Goal: Task Accomplishment & Management: Manage account settings

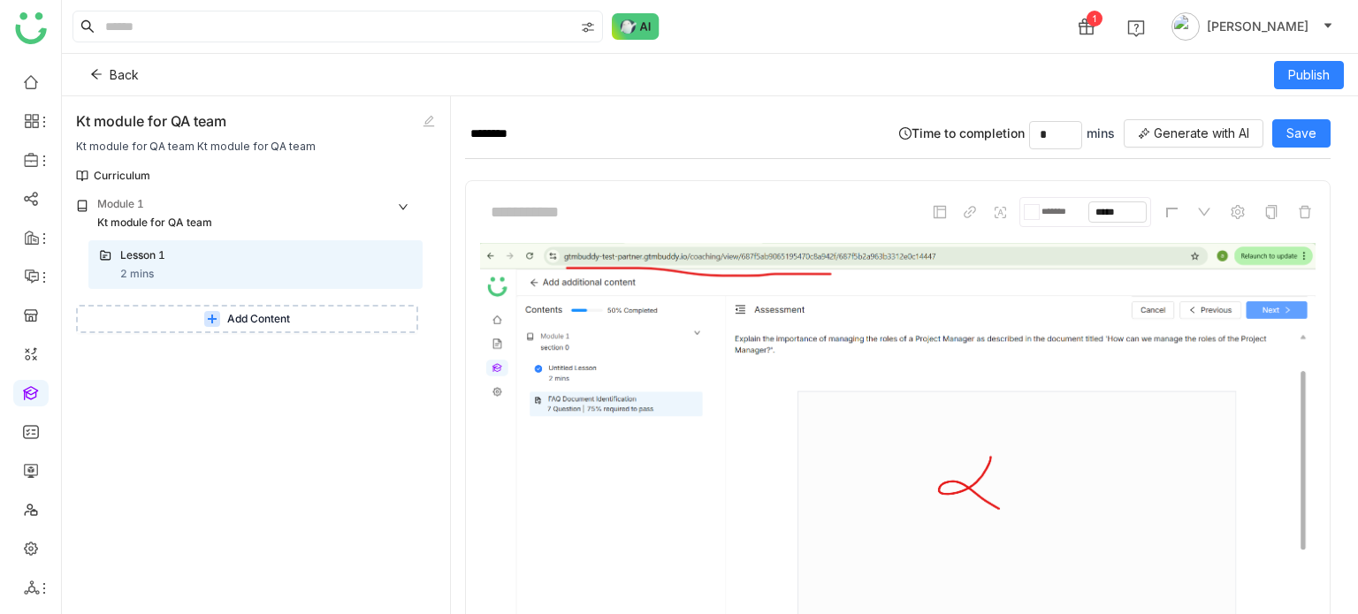
scroll to position [831, 0]
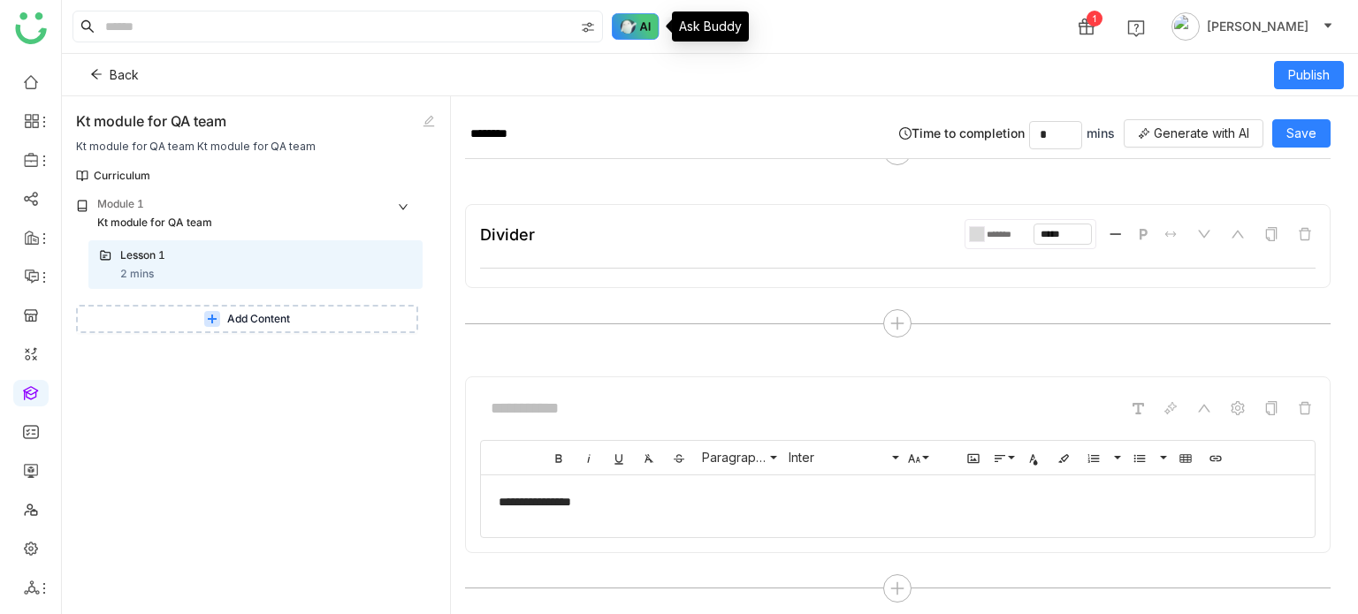
click at [626, 27] on img at bounding box center [636, 26] width 48 height 27
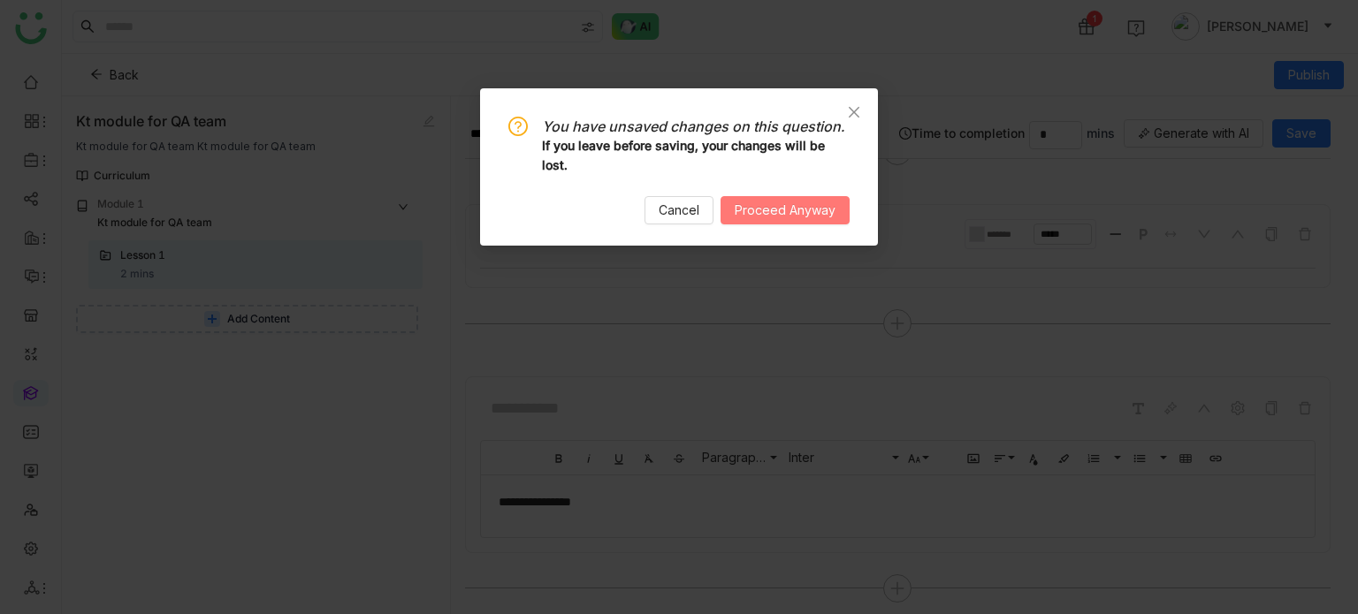
click at [799, 218] on span "Proceed Anyway" at bounding box center [785, 210] width 101 height 19
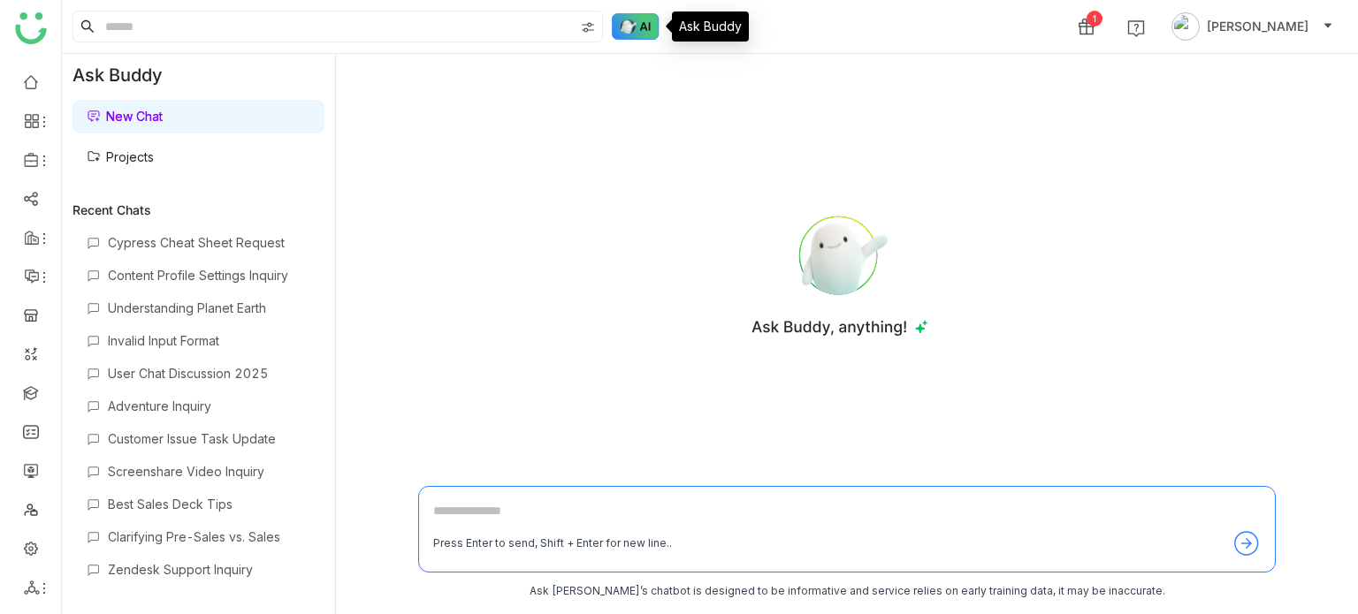
click at [628, 38] on img at bounding box center [636, 26] width 48 height 27
click at [641, 25] on img at bounding box center [636, 26] width 48 height 27
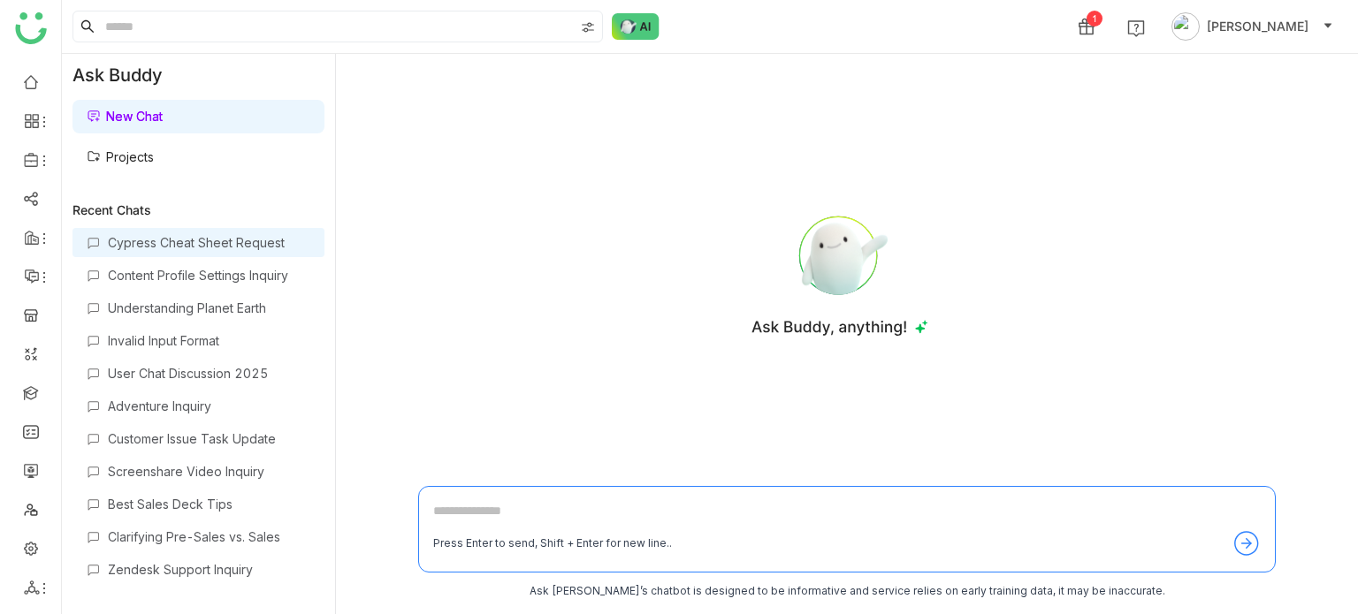
click at [199, 233] on div "Cypress Cheat Sheet Request" at bounding box center [198, 242] width 252 height 29
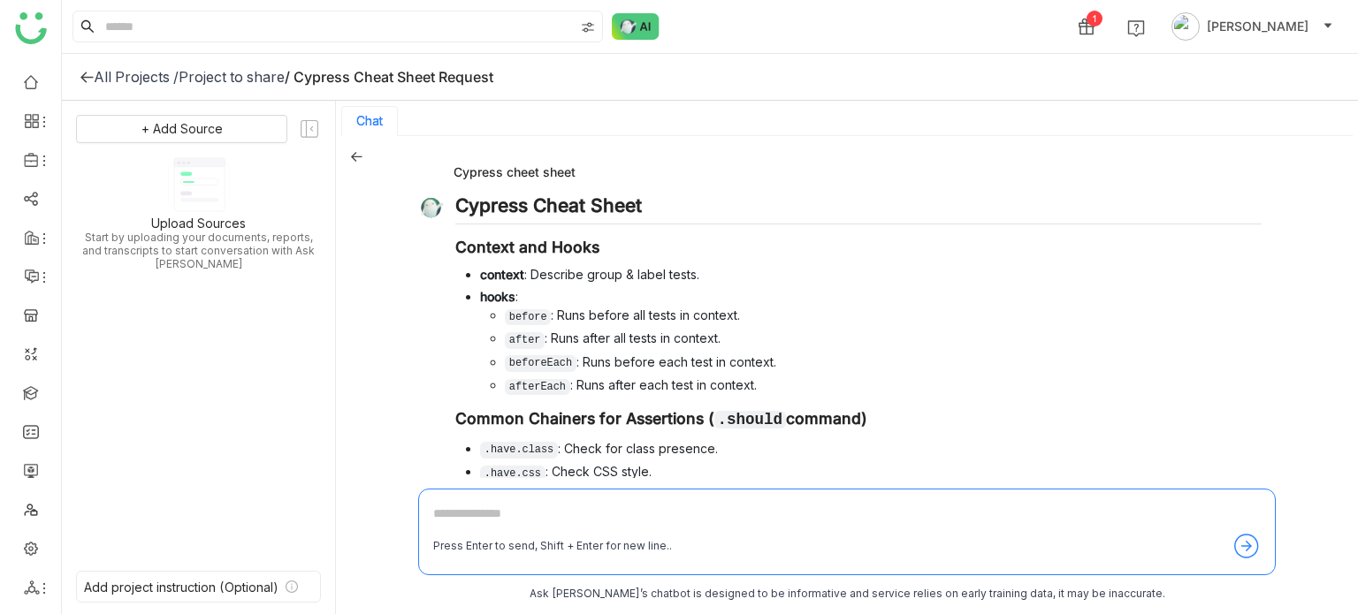
scroll to position [962, 0]
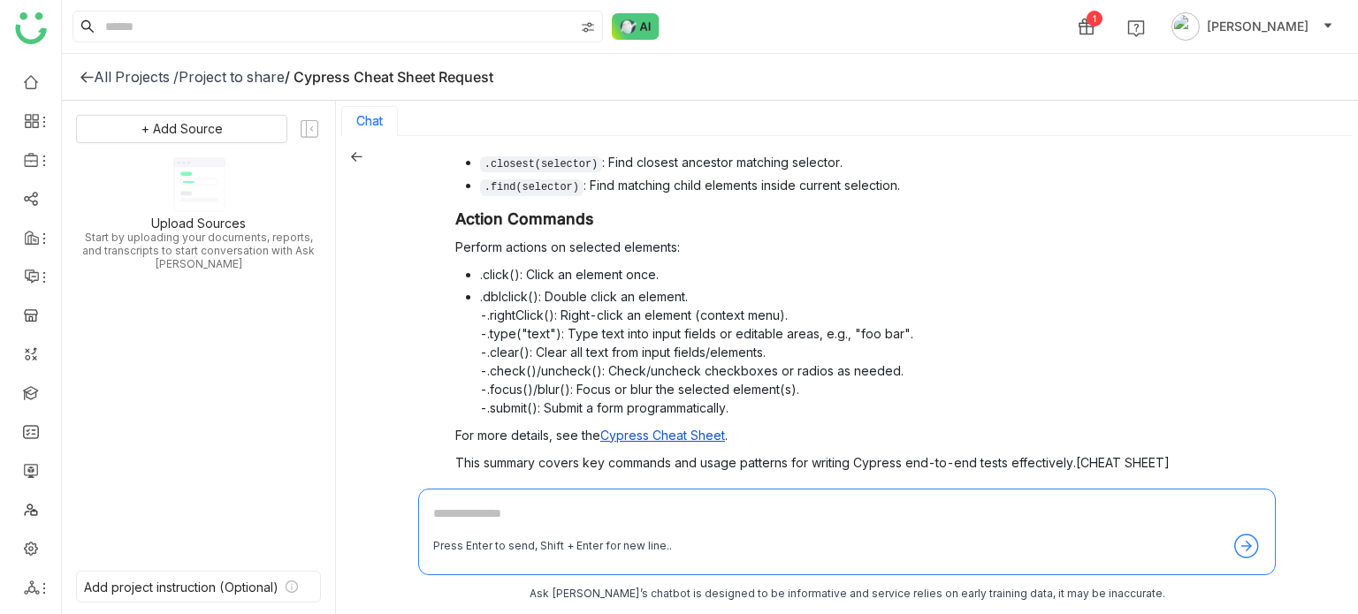
click at [1157, 492] on span "Request Verification" at bounding box center [1203, 499] width 118 height 15
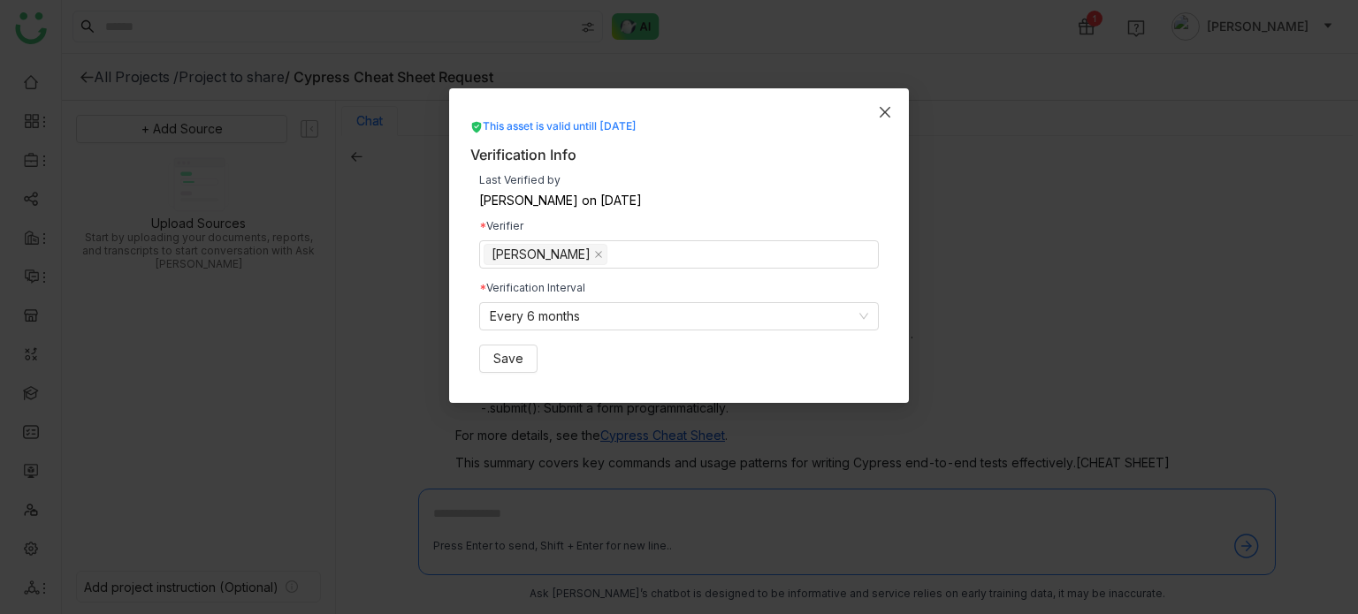
click at [895, 105] on span "Close" at bounding box center [885, 112] width 48 height 48
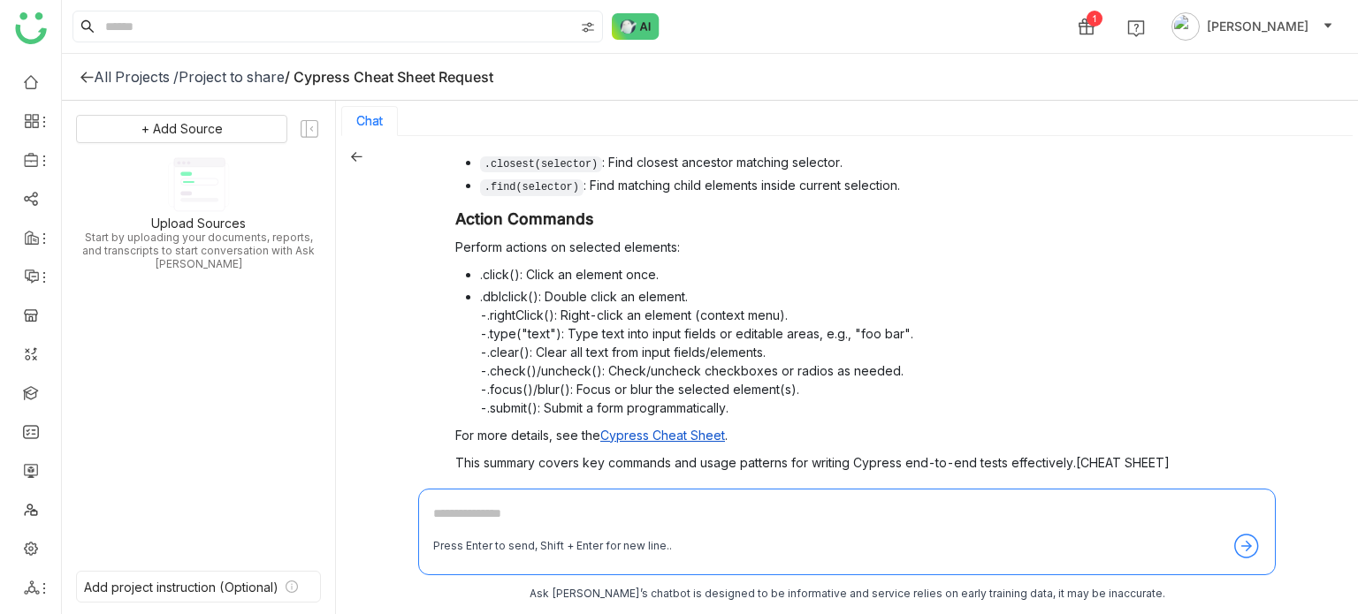
scroll to position [3, 0]
click at [1078, 489] on span "Verify" at bounding box center [1095, 496] width 34 height 15
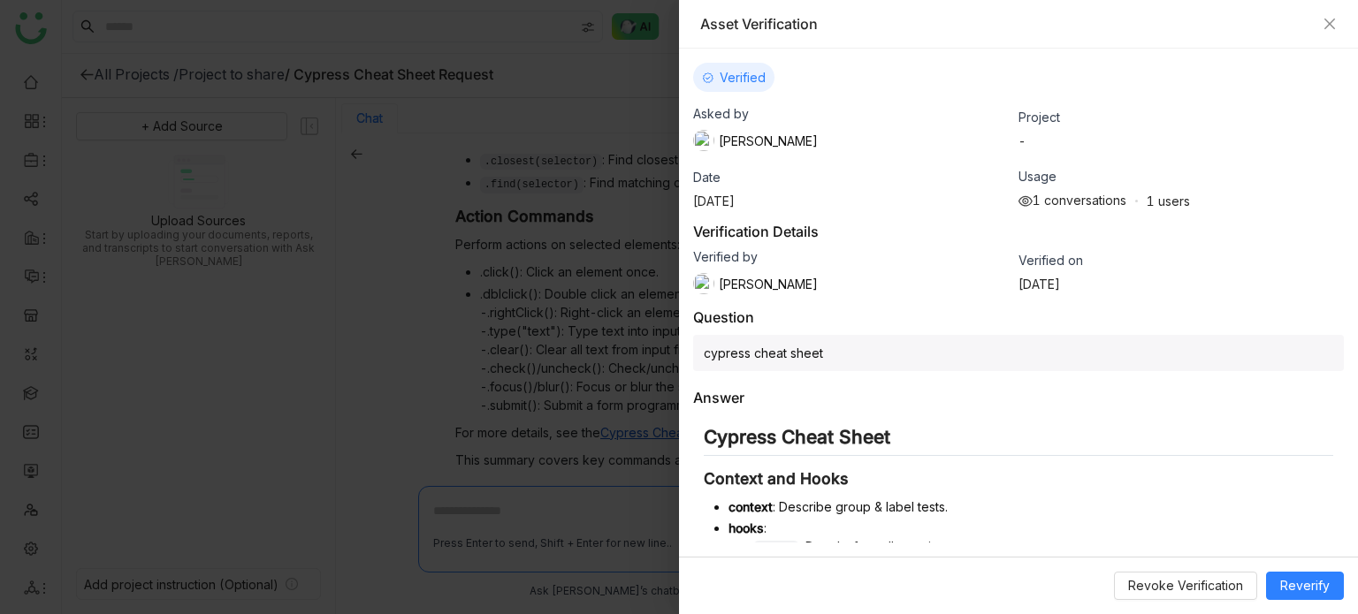
click at [1326, 34] on div "Asset Verification" at bounding box center [1018, 24] width 679 height 49
click at [1330, 29] on icon "Close" at bounding box center [1329, 24] width 14 height 14
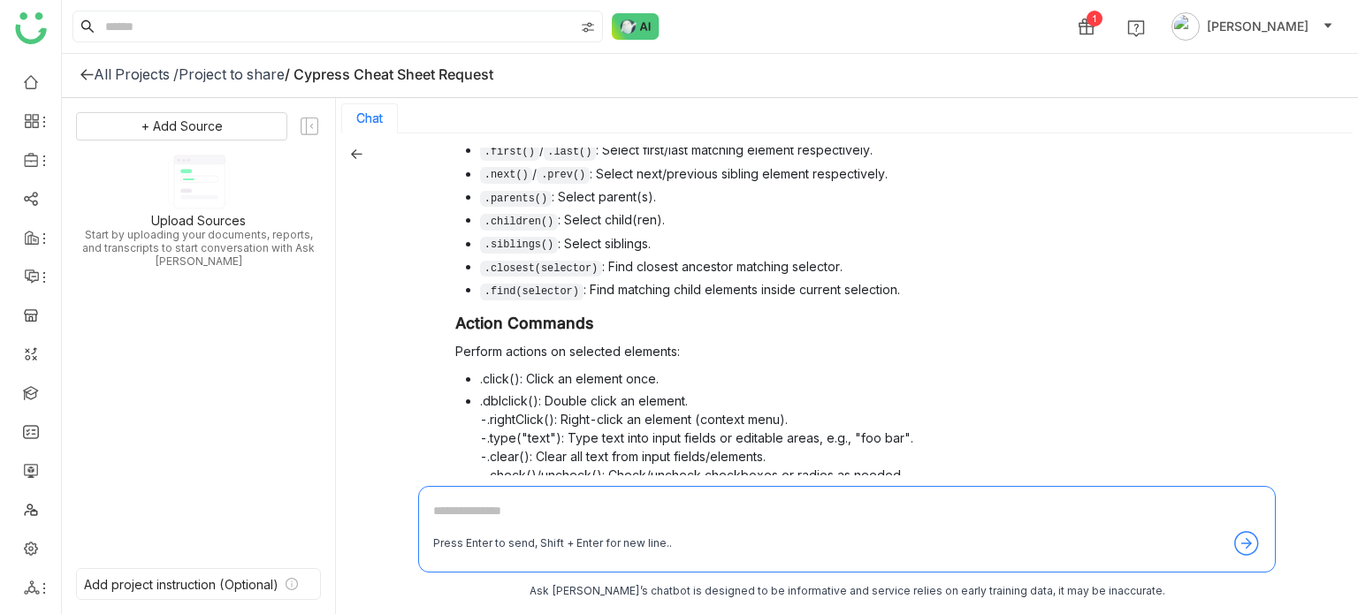
scroll to position [962, 0]
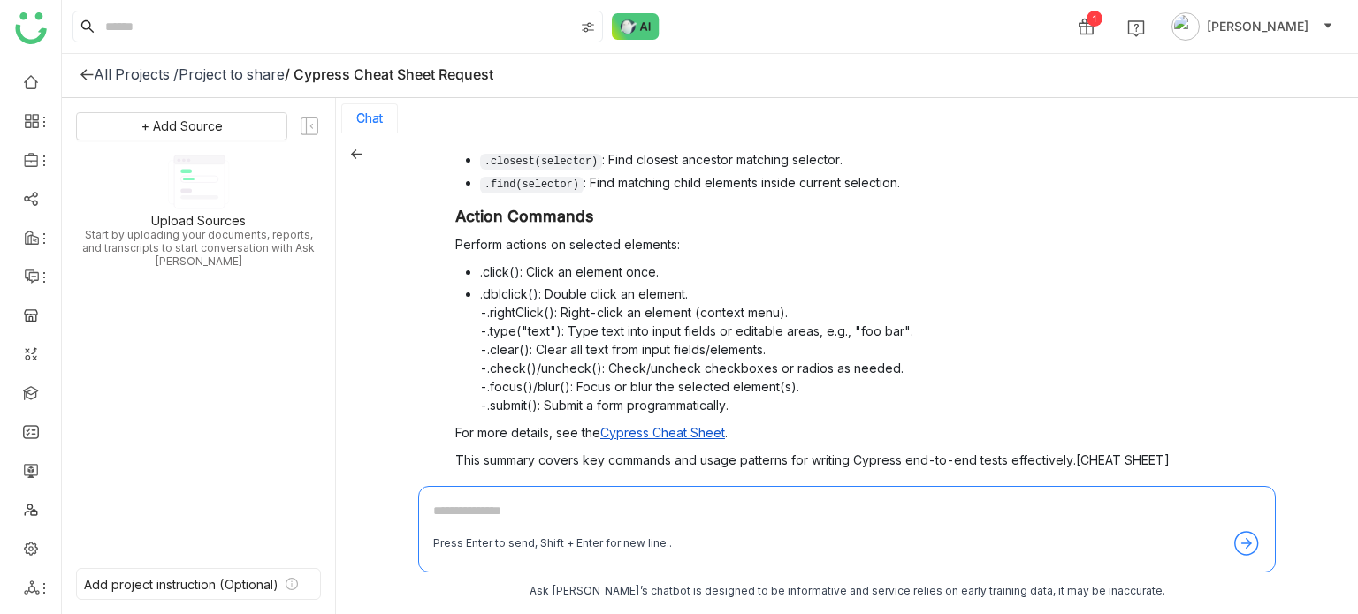
click at [80, 67] on icon at bounding box center [87, 74] width 14 height 14
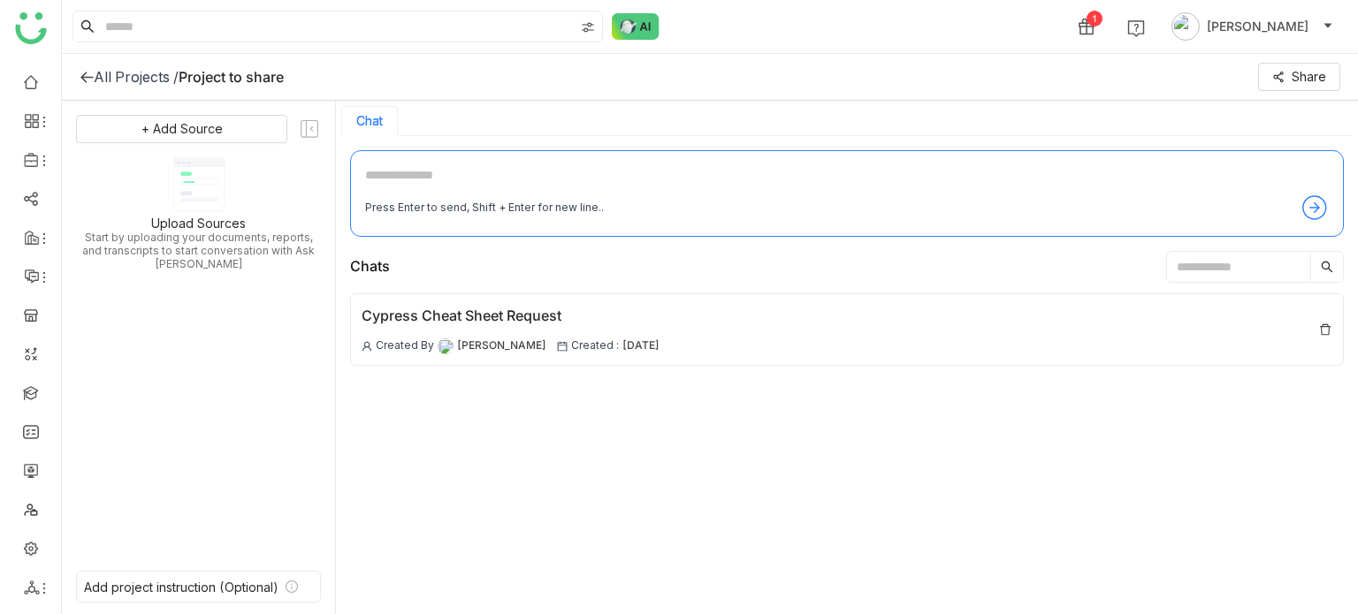
click at [80, 66] on div "All Projects / Project to share Share" at bounding box center [710, 77] width 1296 height 47
click at [88, 77] on icon at bounding box center [87, 77] width 14 height 14
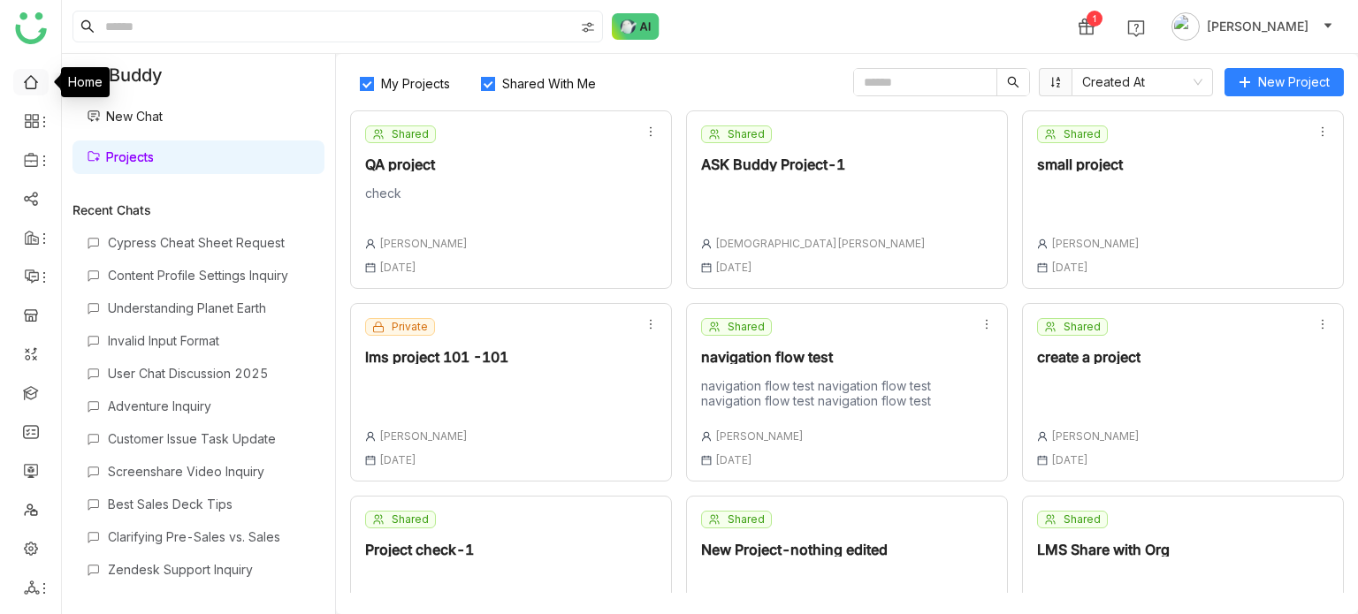
click at [23, 85] on link at bounding box center [31, 80] width 16 height 15
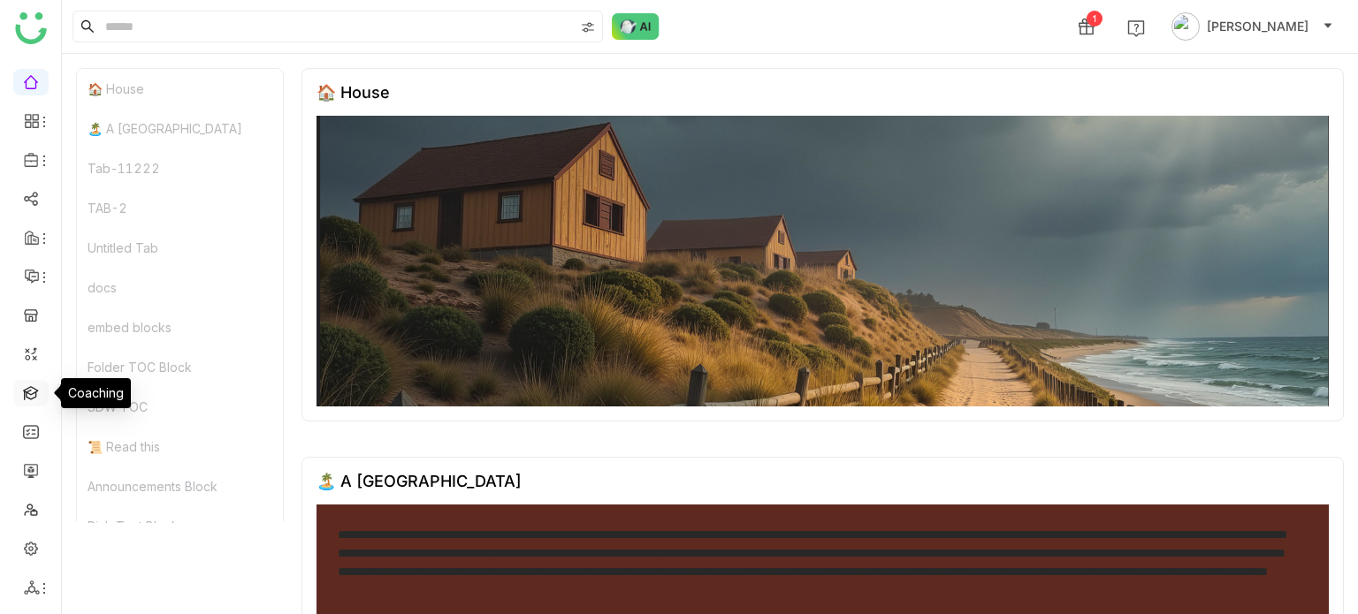
click at [25, 398] on link at bounding box center [31, 392] width 16 height 15
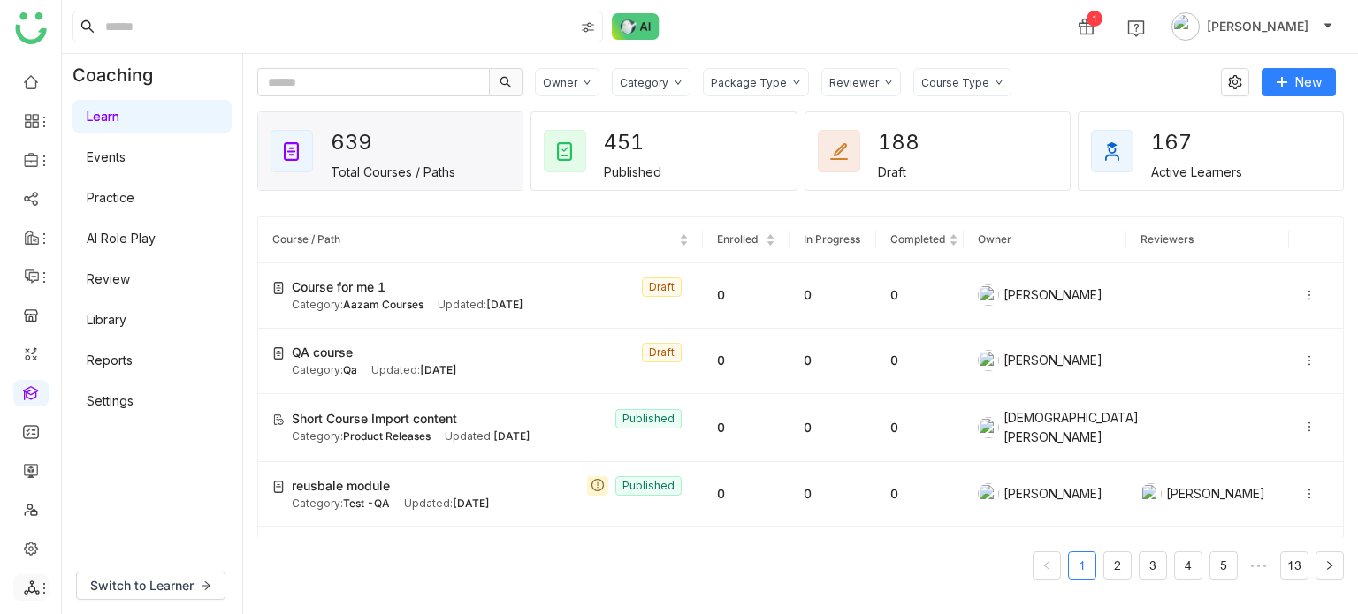
click at [41, 586] on icon at bounding box center [44, 589] width 14 height 14
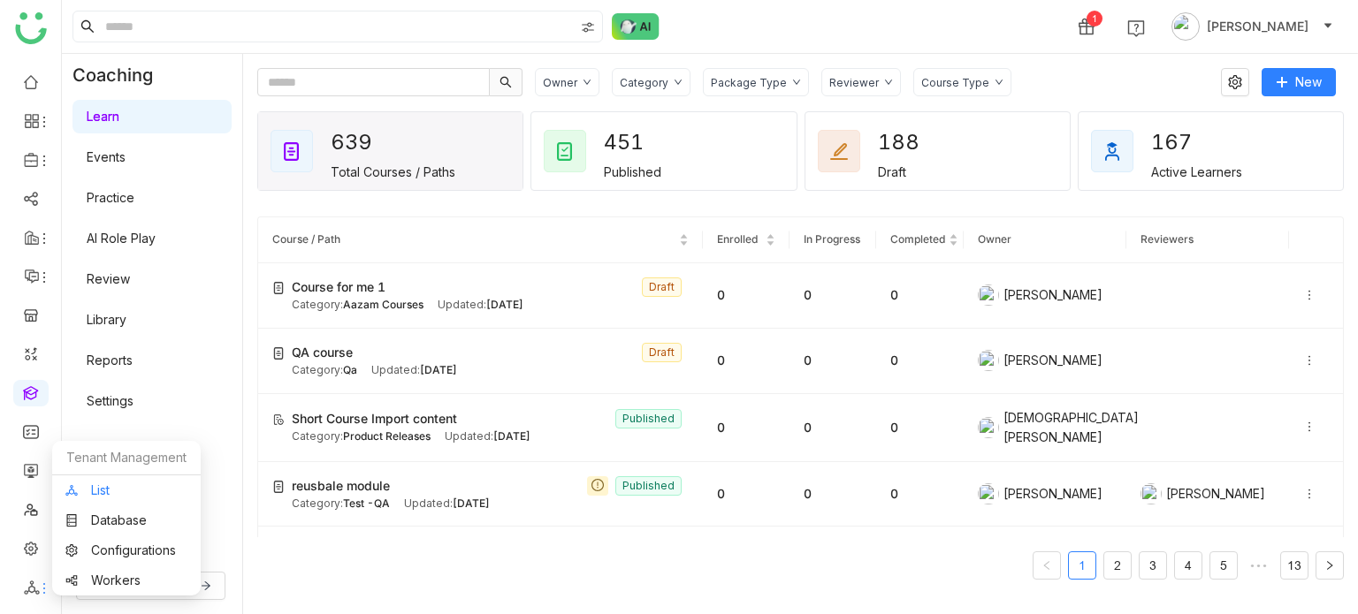
click at [130, 490] on link "List" at bounding box center [126, 490] width 122 height 12
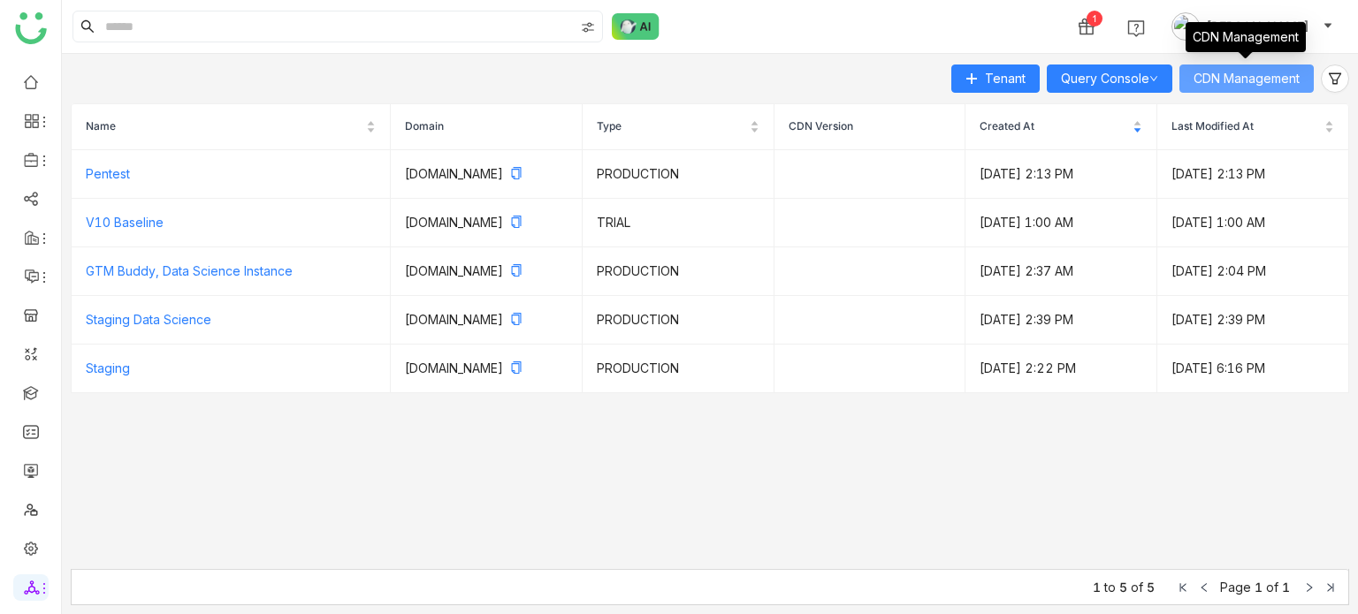
click at [1305, 84] on button "CDN Management" at bounding box center [1246, 79] width 134 height 28
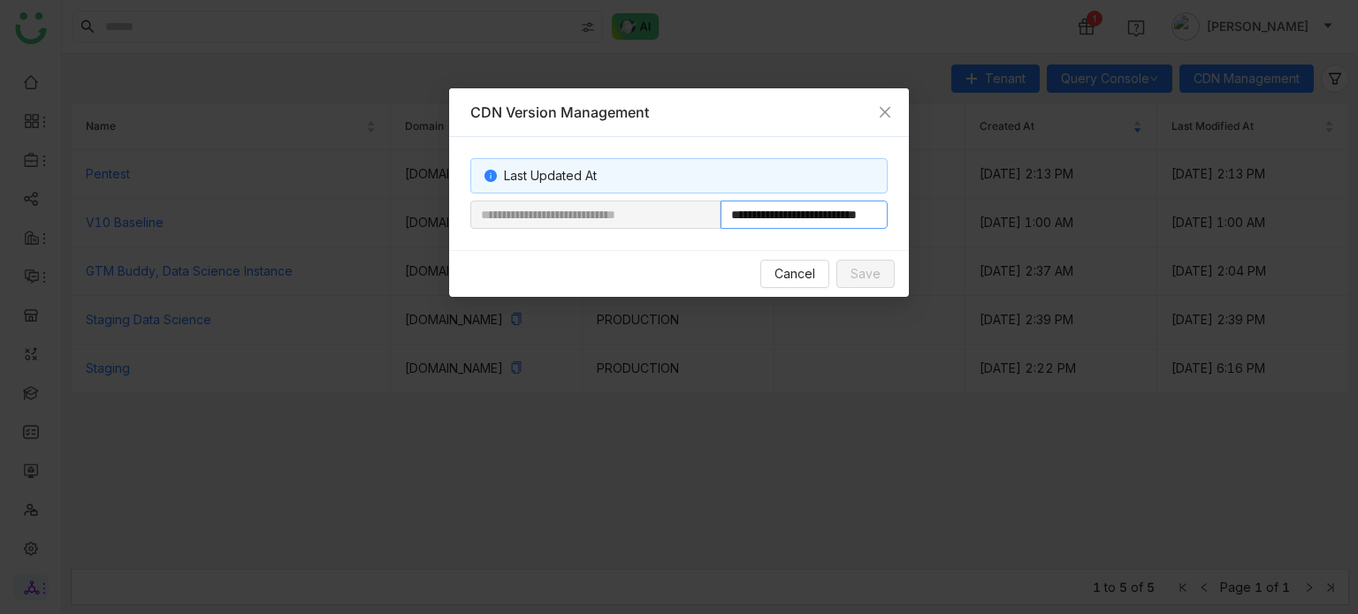
scroll to position [0, 57]
drag, startPoint x: 779, startPoint y: 225, endPoint x: 955, endPoint y: 220, distance: 176.0
click at [955, 220] on nz-modal-container "**********" at bounding box center [679, 307] width 1358 height 614
paste input "**********"
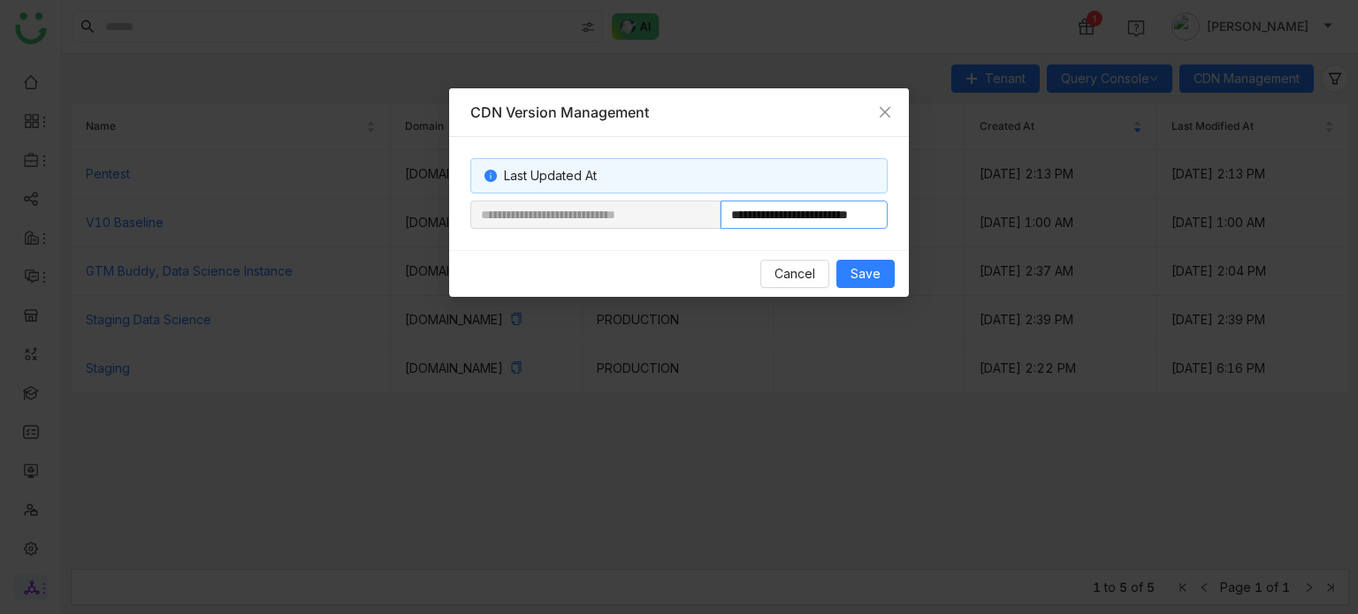
scroll to position [0, 18]
click at [880, 218] on input "**********" at bounding box center [803, 215] width 167 height 28
type input "**********"
click at [877, 264] on span "Save" at bounding box center [865, 273] width 30 height 19
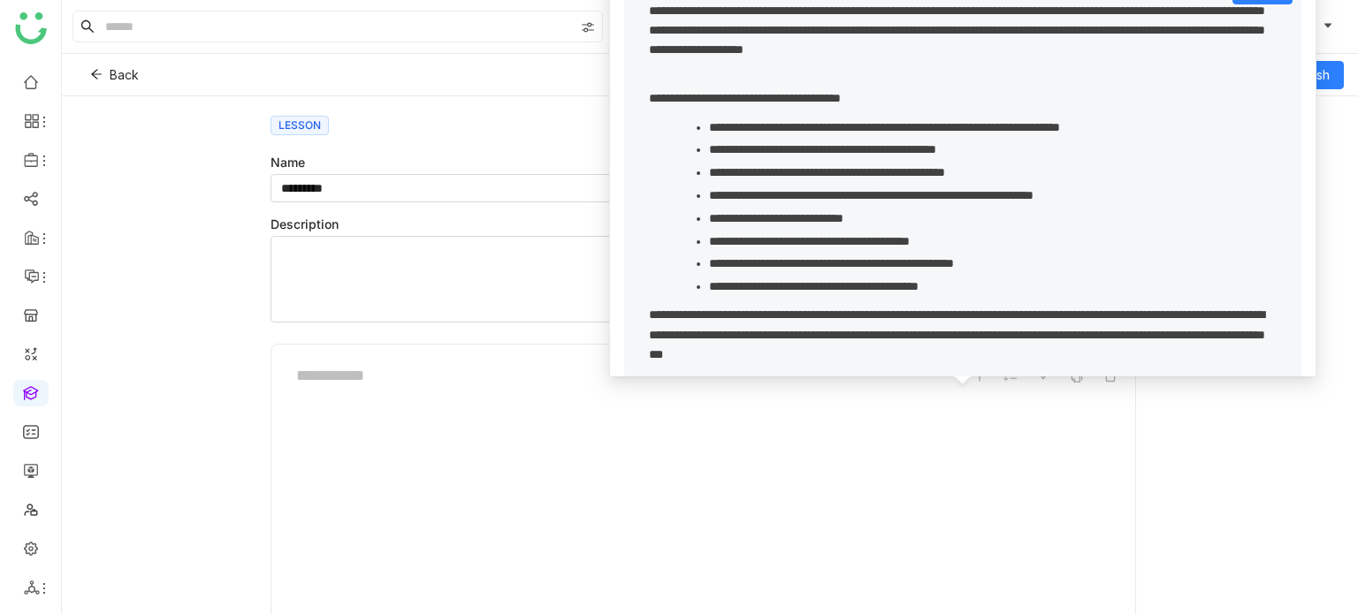
click at [27, 379] on ul at bounding box center [30, 335] width 61 height 557
click at [27, 385] on link at bounding box center [31, 392] width 16 height 15
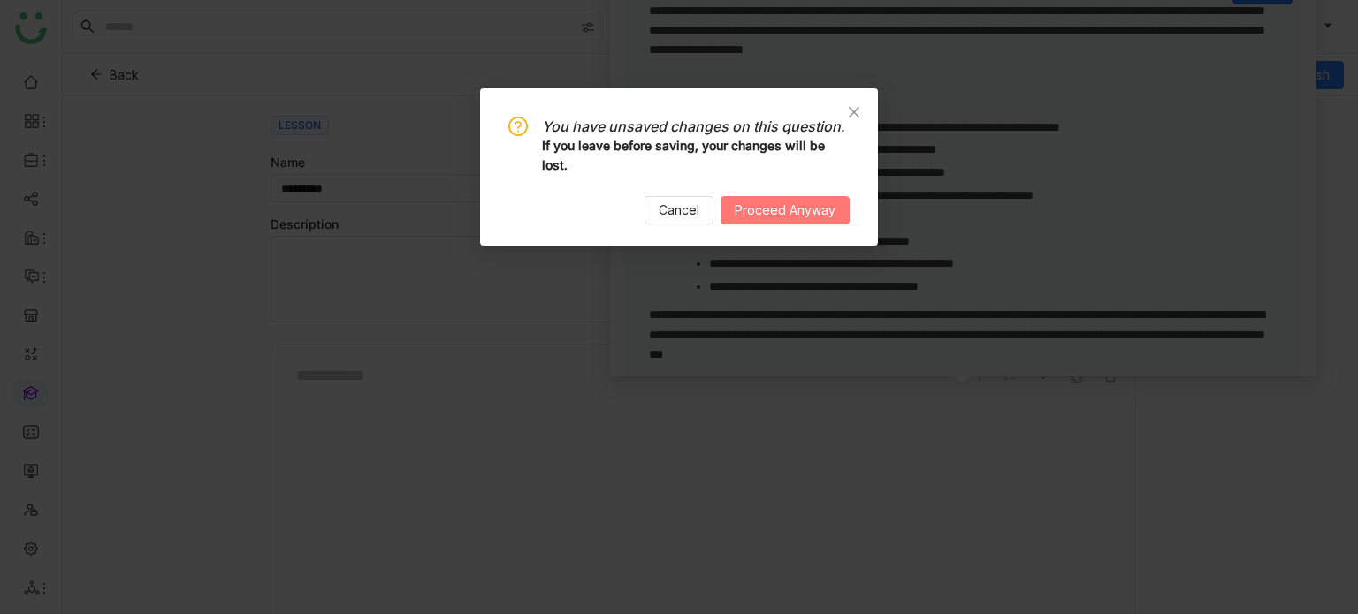
click at [768, 214] on span "Proceed Anyway" at bounding box center [785, 210] width 101 height 19
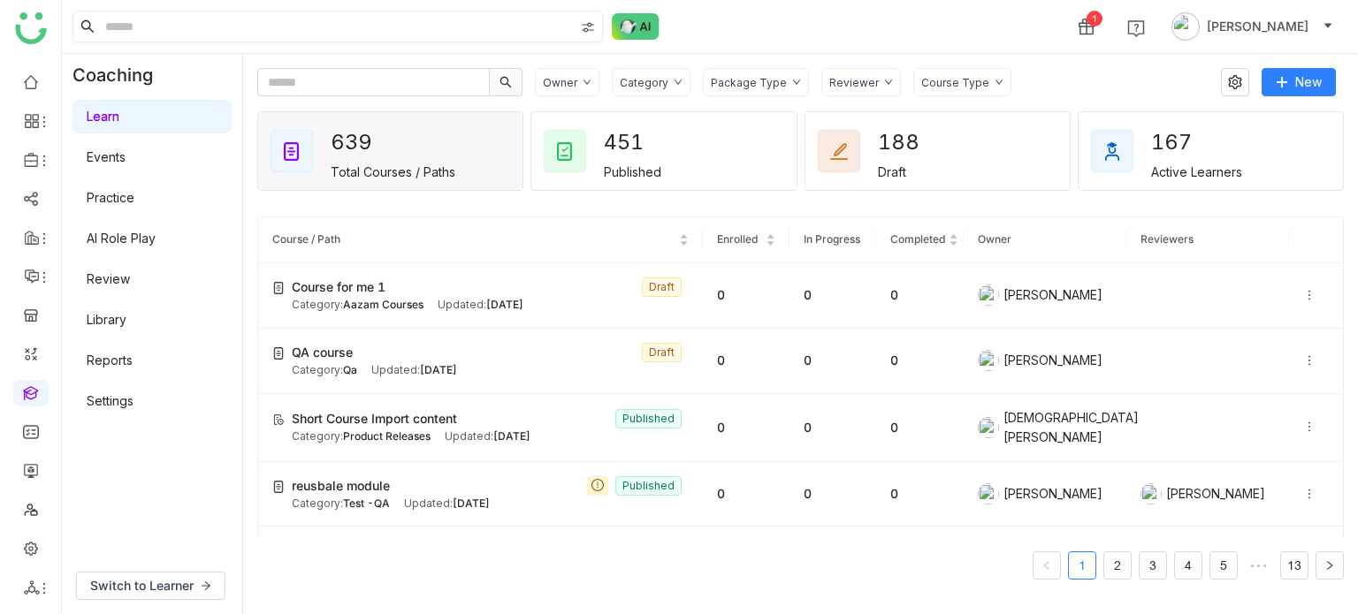
click at [350, 19] on input at bounding box center [338, 26] width 472 height 30
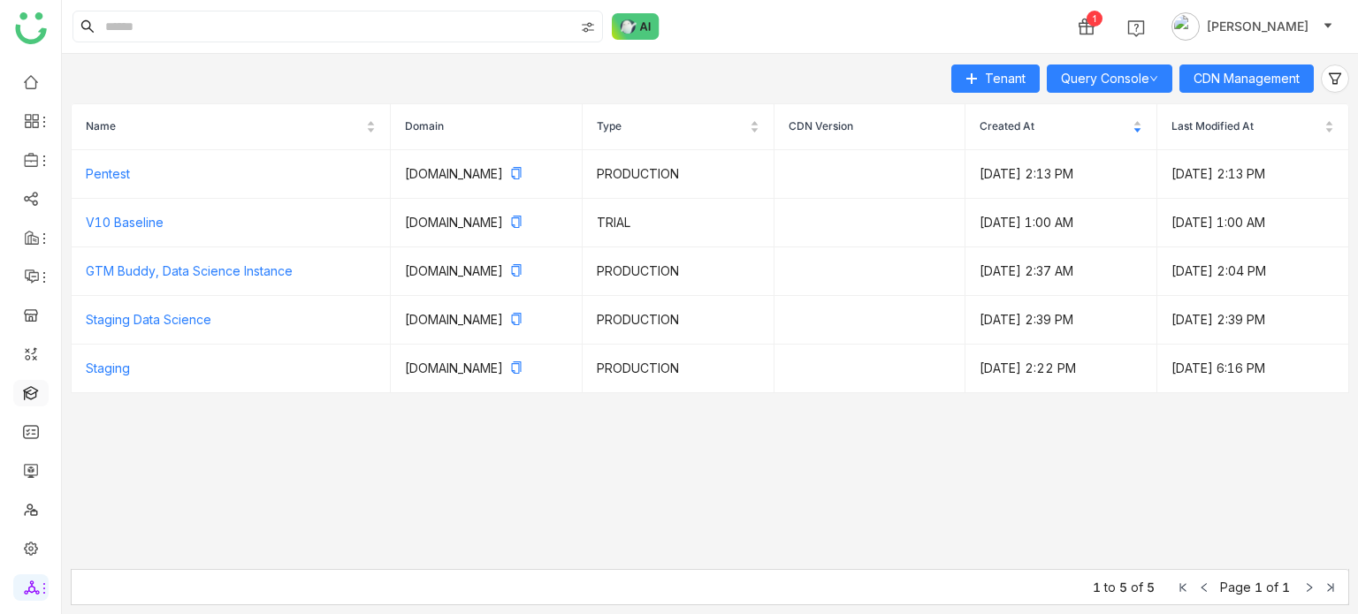
click at [39, 396] on link at bounding box center [31, 392] width 16 height 15
click at [35, 469] on link at bounding box center [31, 469] width 16 height 15
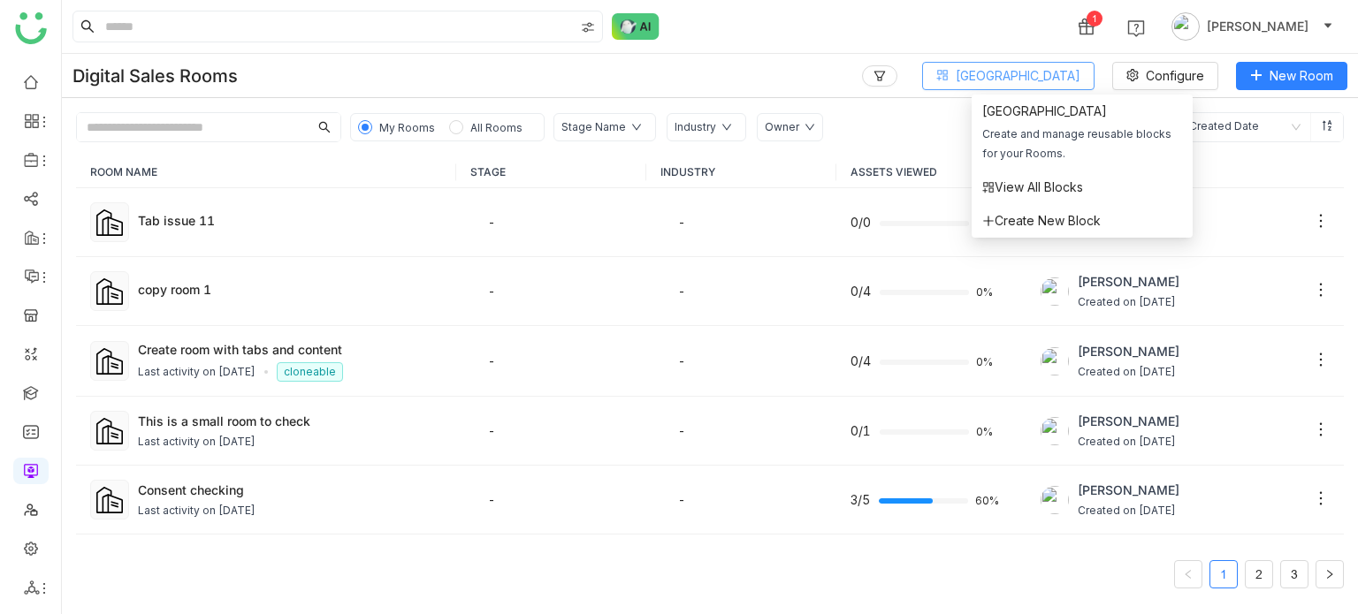
click at [1018, 76] on span "Block Library" at bounding box center [1018, 75] width 125 height 19
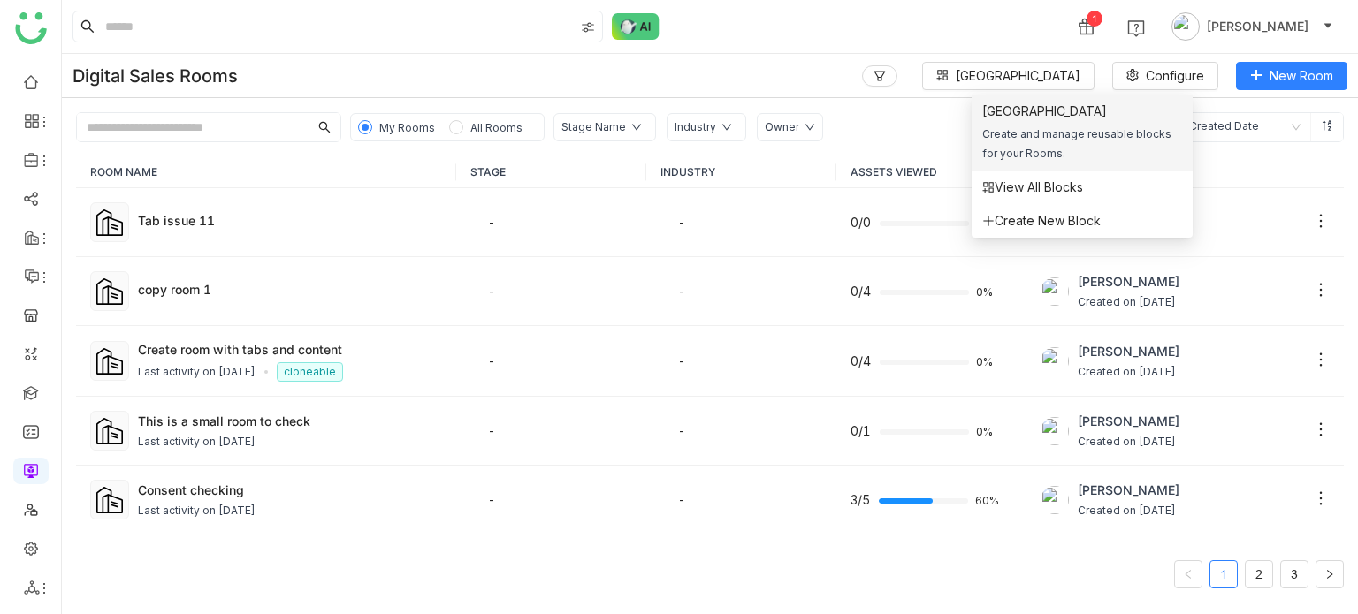
click at [1032, 123] on div "Block Library Create and manage reusable blocks for your Rooms." at bounding box center [1082, 133] width 200 height 62
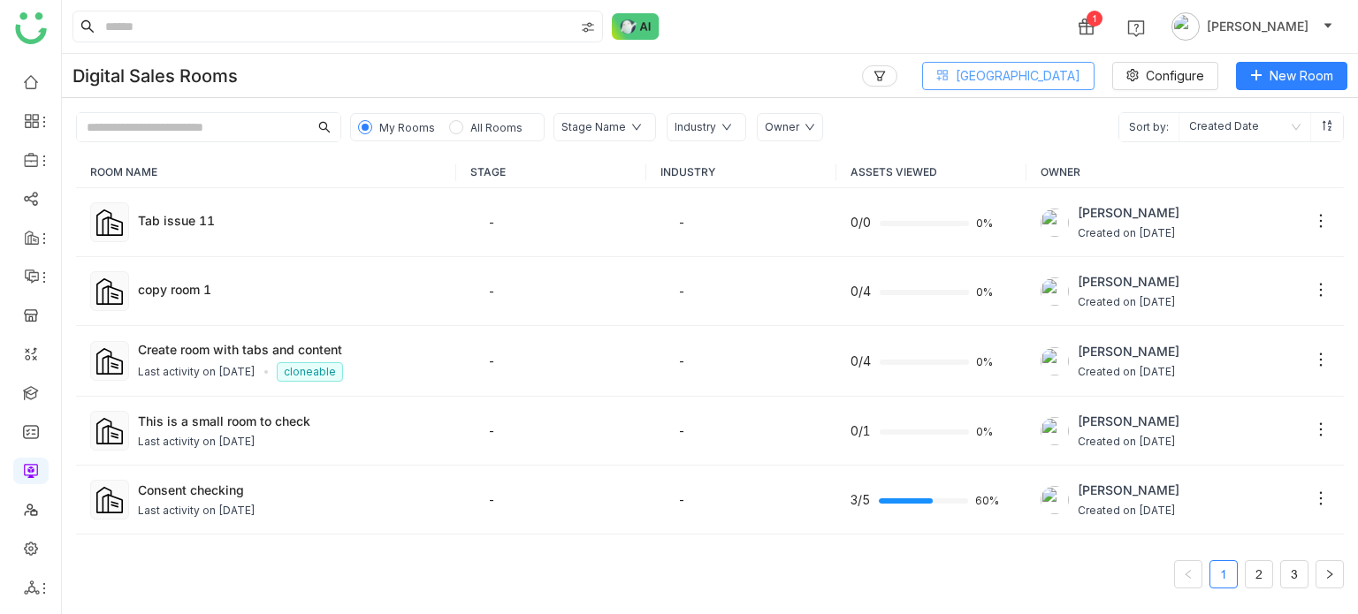
click at [1034, 73] on span "Block Library" at bounding box center [1018, 75] width 125 height 19
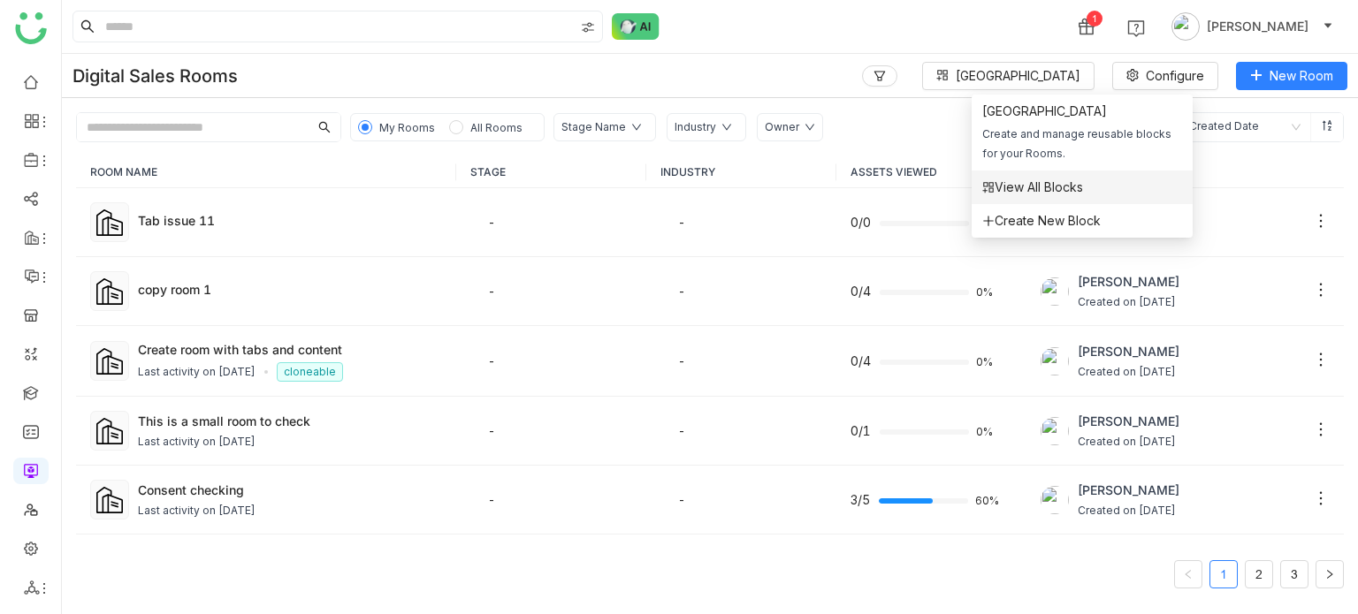
click at [1036, 191] on span "View All Blocks" at bounding box center [1032, 187] width 101 height 19
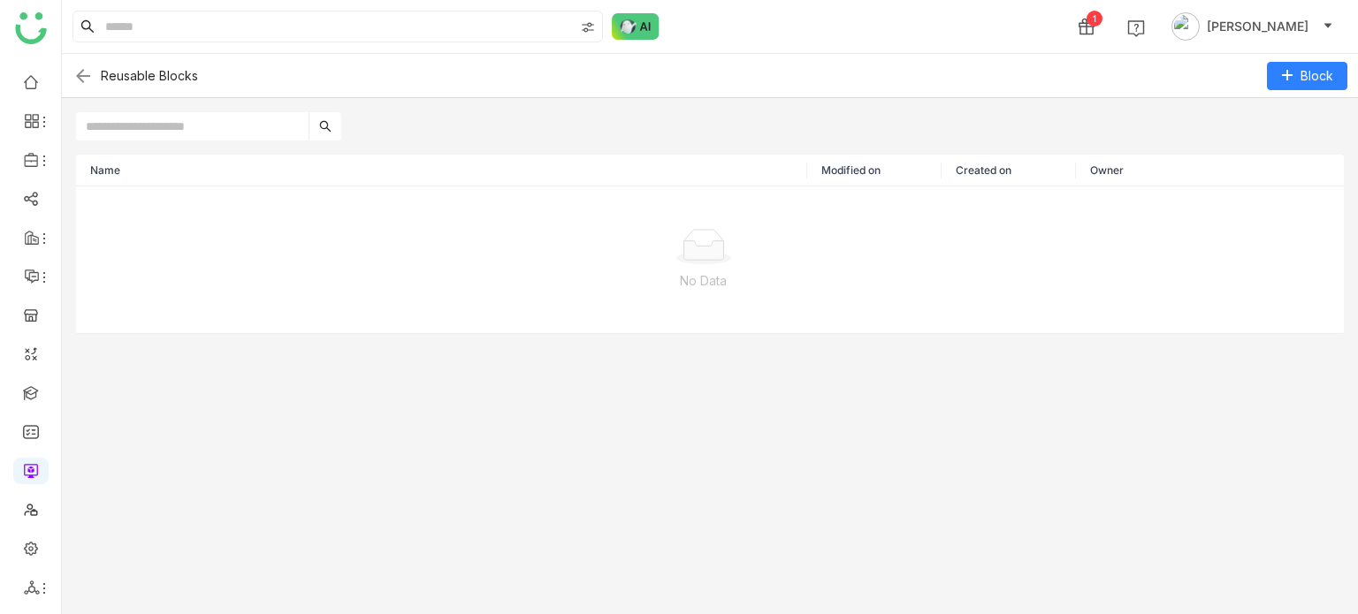
click at [86, 82] on img at bounding box center [82, 75] width 21 height 21
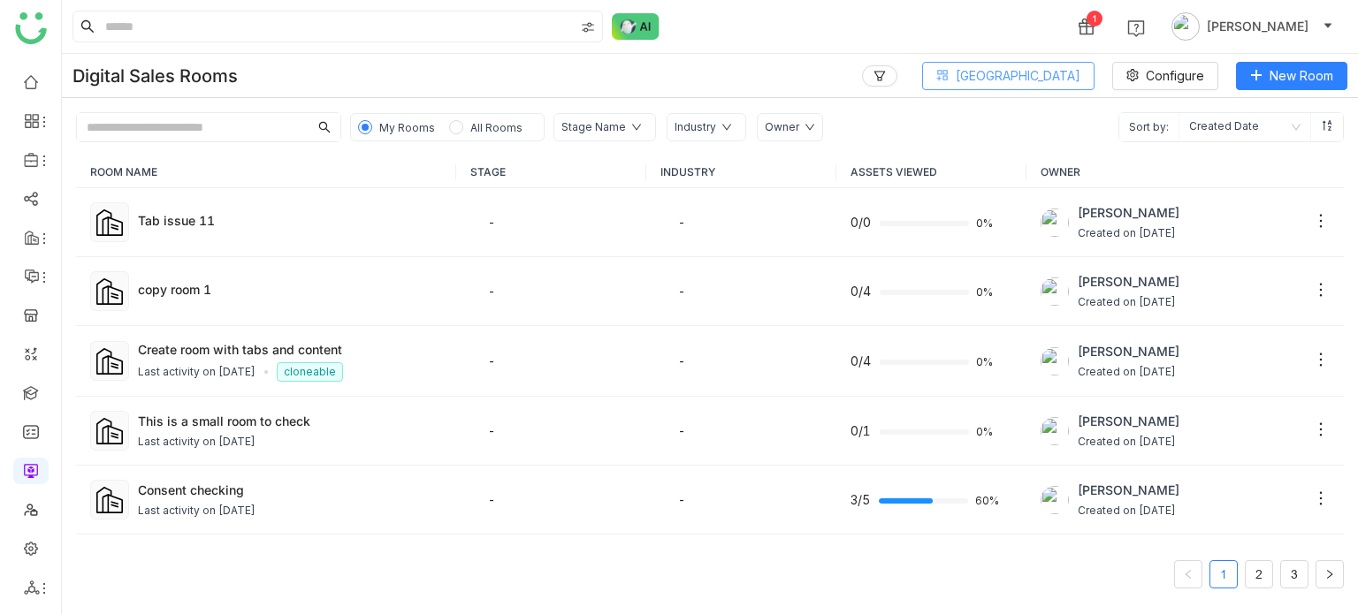
click at [1080, 84] on button "Block Library" at bounding box center [1008, 76] width 172 height 28
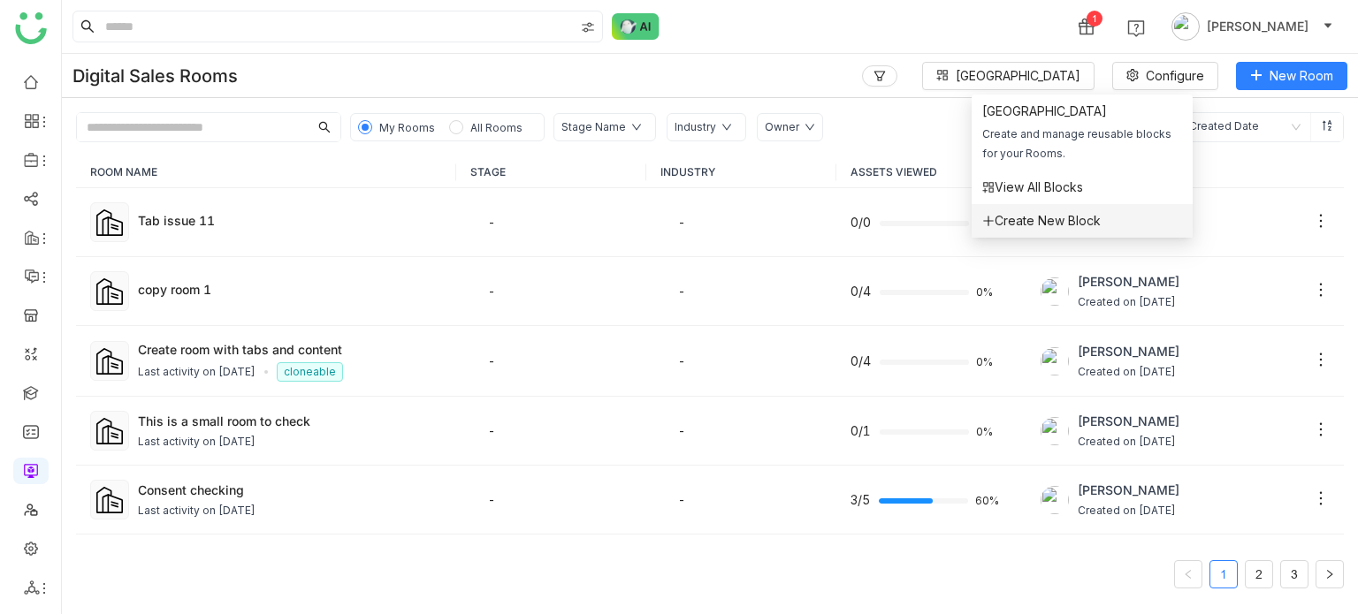
click at [1043, 235] on li "Create New Block" at bounding box center [1082, 221] width 221 height 34
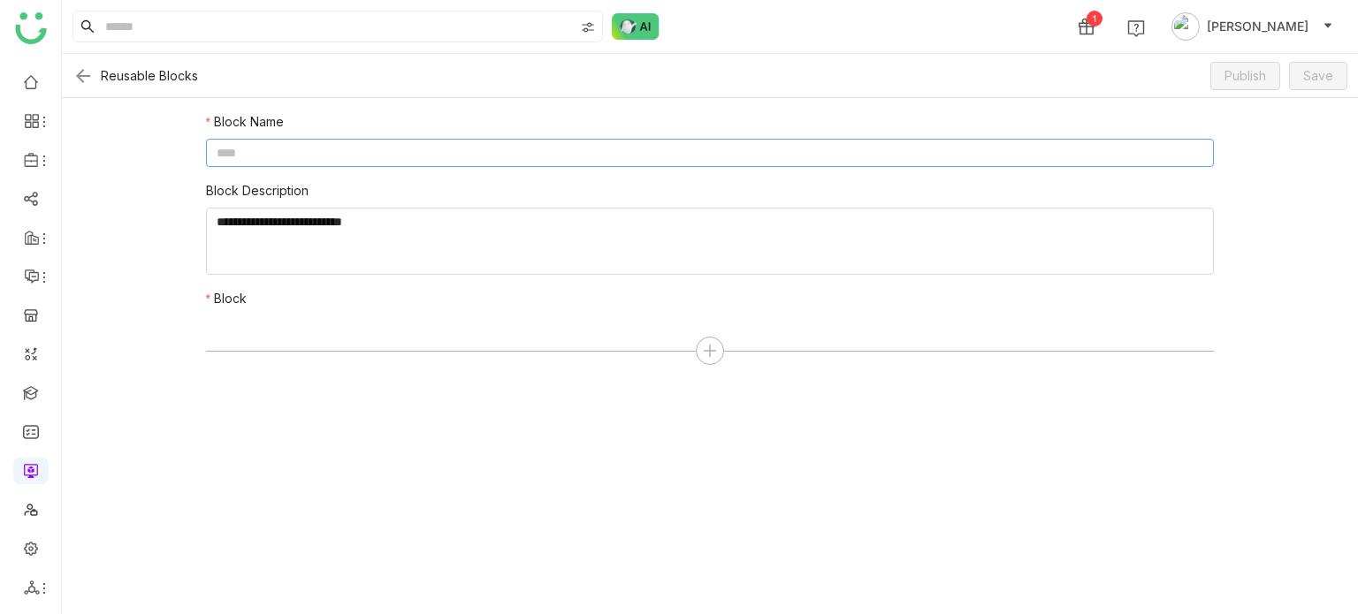
click at [601, 161] on input at bounding box center [710, 153] width 1009 height 28
type input "*"
type input "********"
type textarea "*****"
click at [721, 360] on div at bounding box center [710, 351] width 1009 height 28
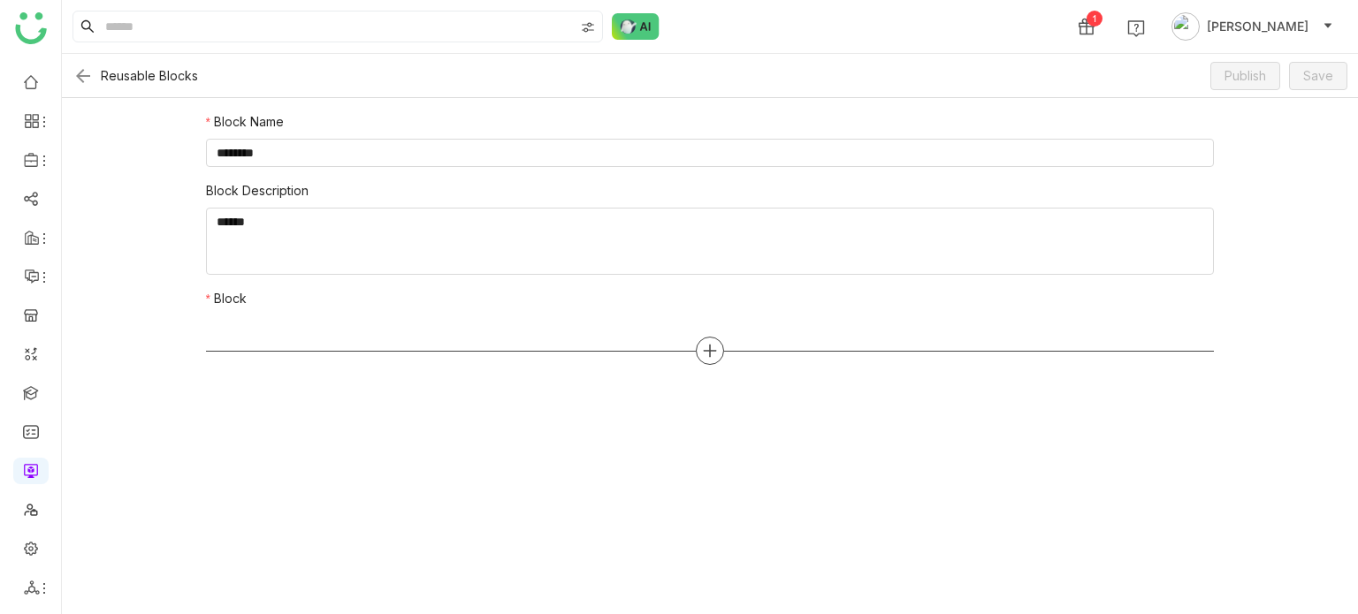
click at [697, 346] on div at bounding box center [710, 351] width 28 height 28
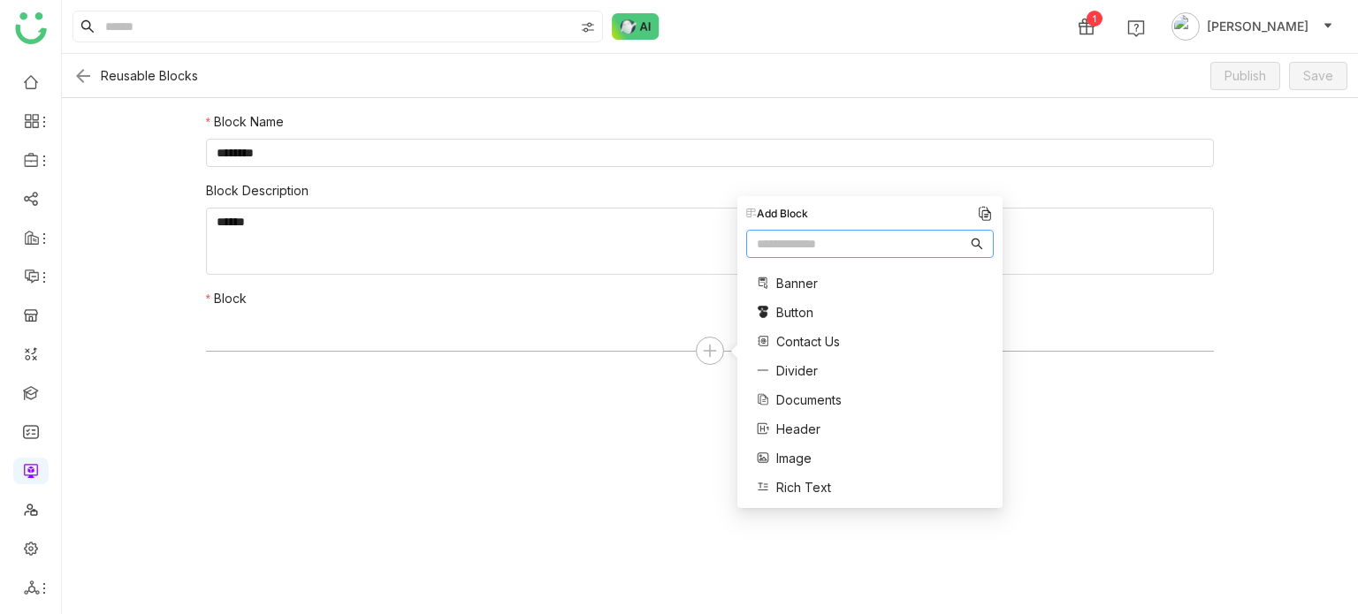
click at [810, 402] on span "Documents" at bounding box center [808, 400] width 65 height 19
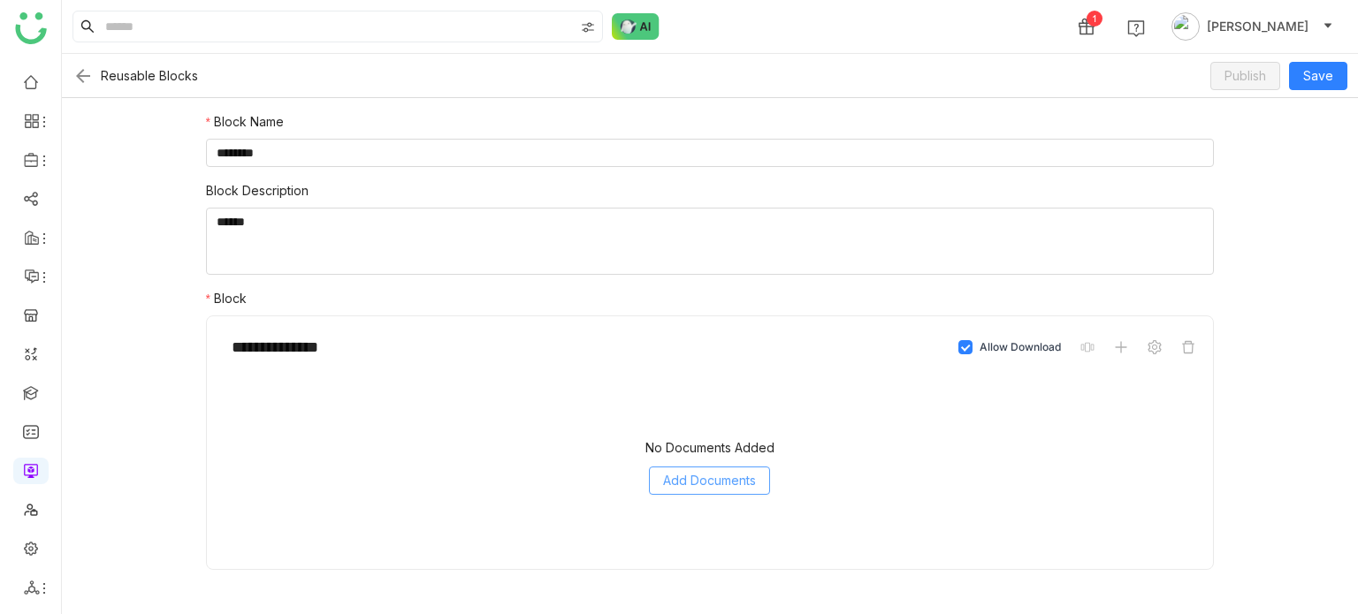
click at [713, 476] on span "Add Documents" at bounding box center [709, 480] width 93 height 19
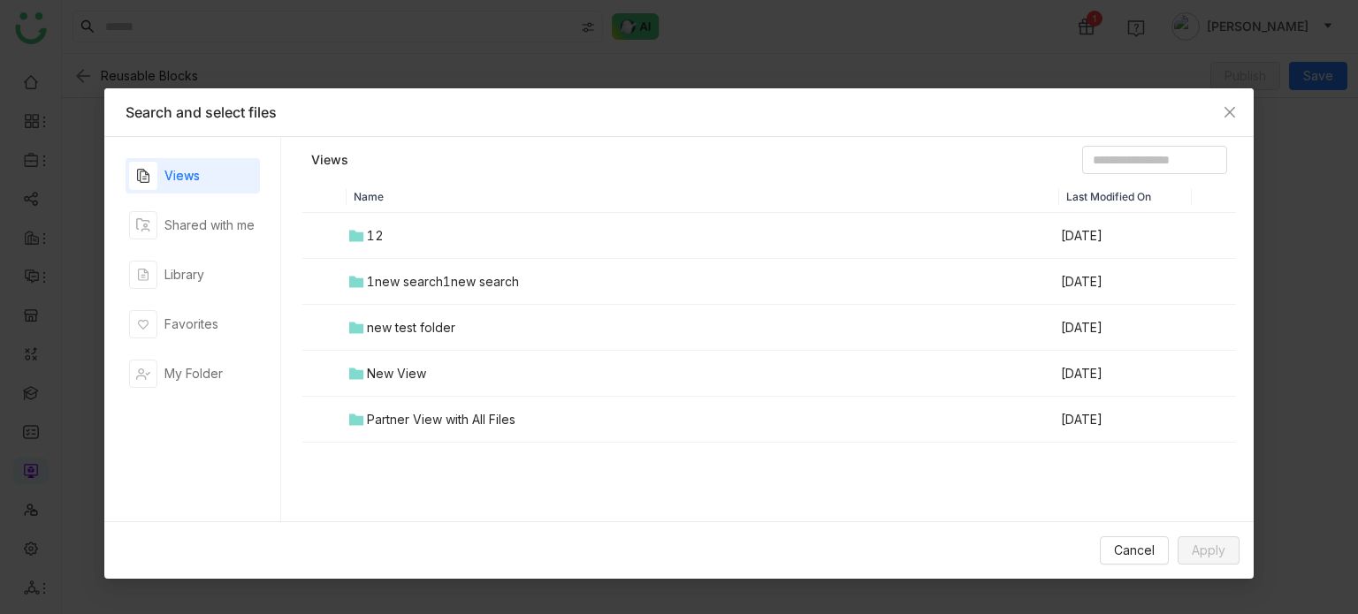
click at [411, 287] on div "1new search1new search" at bounding box center [443, 281] width 152 height 19
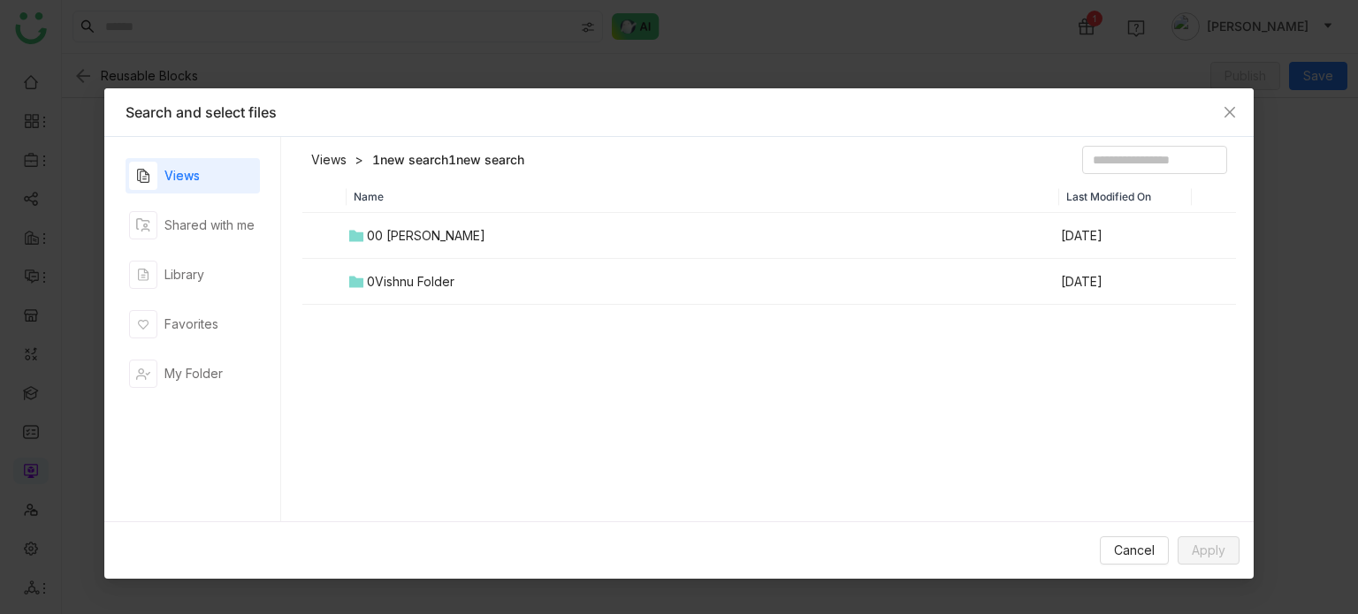
click at [385, 222] on td "00 Arif Folder" at bounding box center [703, 236] width 713 height 46
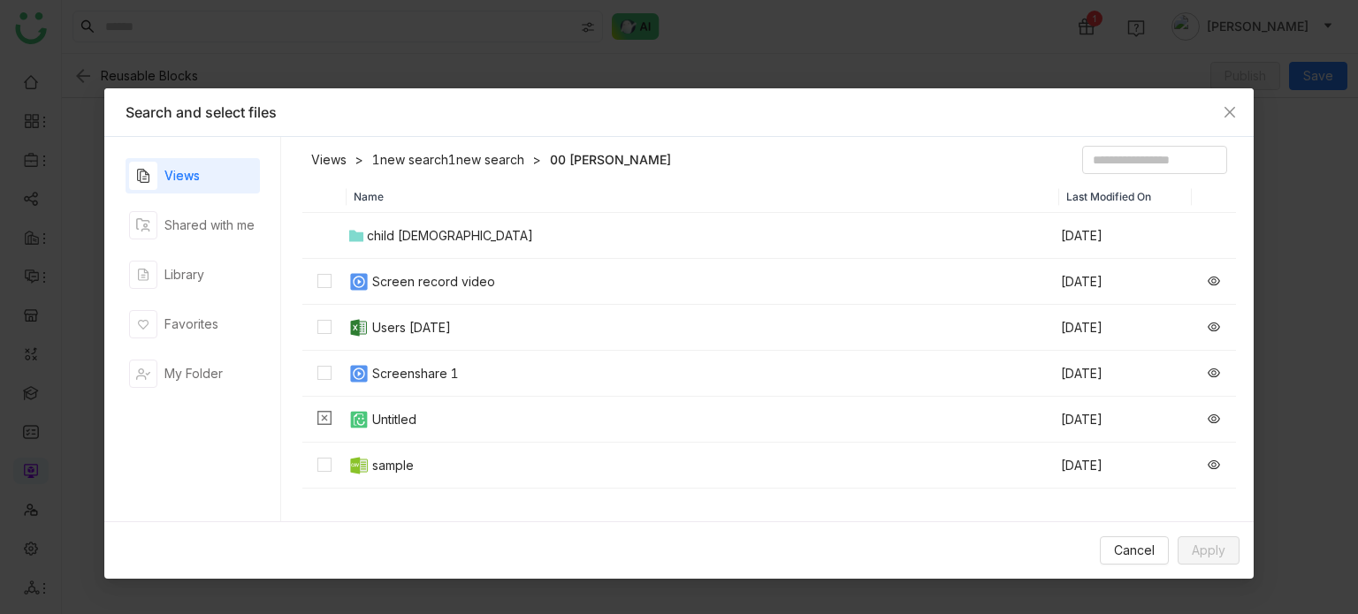
click at [347, 286] on td "Screen record video" at bounding box center [703, 282] width 713 height 46
click at [357, 359] on td "Screenshare 1" at bounding box center [703, 374] width 713 height 46
click at [375, 333] on div "Users 07-21-2025" at bounding box center [411, 327] width 79 height 19
click at [371, 454] on td "sample" at bounding box center [703, 466] width 713 height 46
click at [1226, 558] on button "Apply" at bounding box center [1209, 551] width 62 height 28
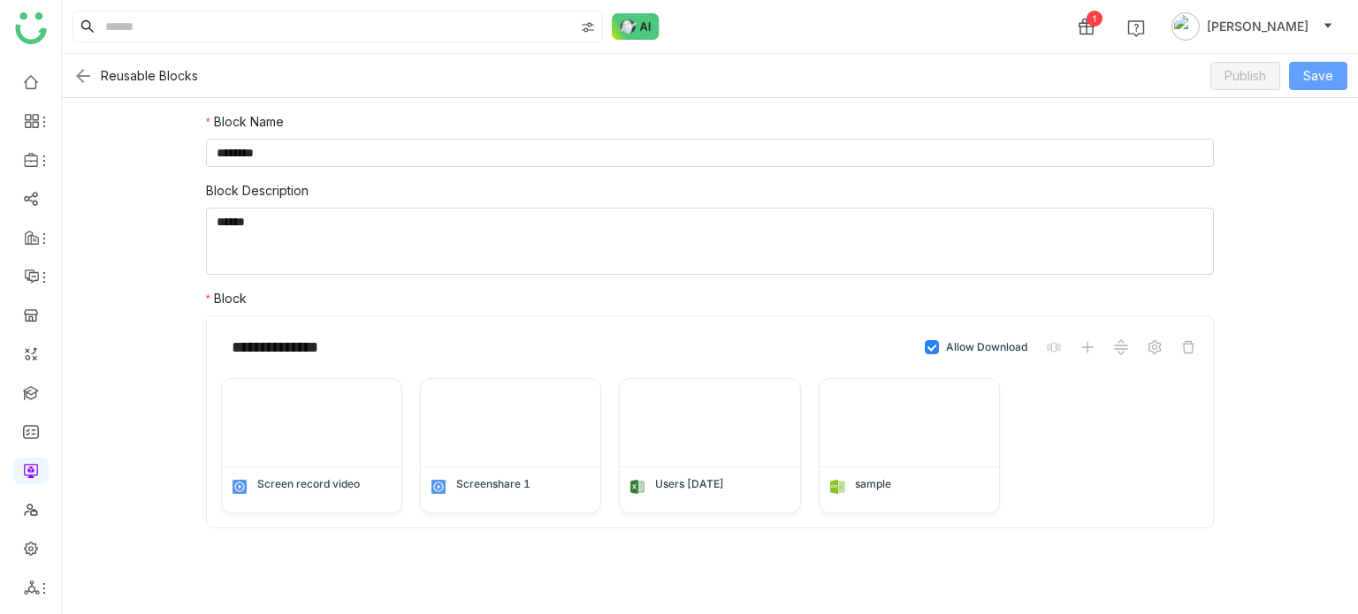
drag, startPoint x: 1322, startPoint y: 95, endPoint x: 1330, endPoint y: 86, distance: 11.3
click at [1325, 92] on div "Reusable Blocks Publish Save" at bounding box center [710, 76] width 1296 height 44
click at [1332, 79] on span "Save" at bounding box center [1318, 75] width 30 height 19
click at [81, 73] on img at bounding box center [82, 75] width 21 height 21
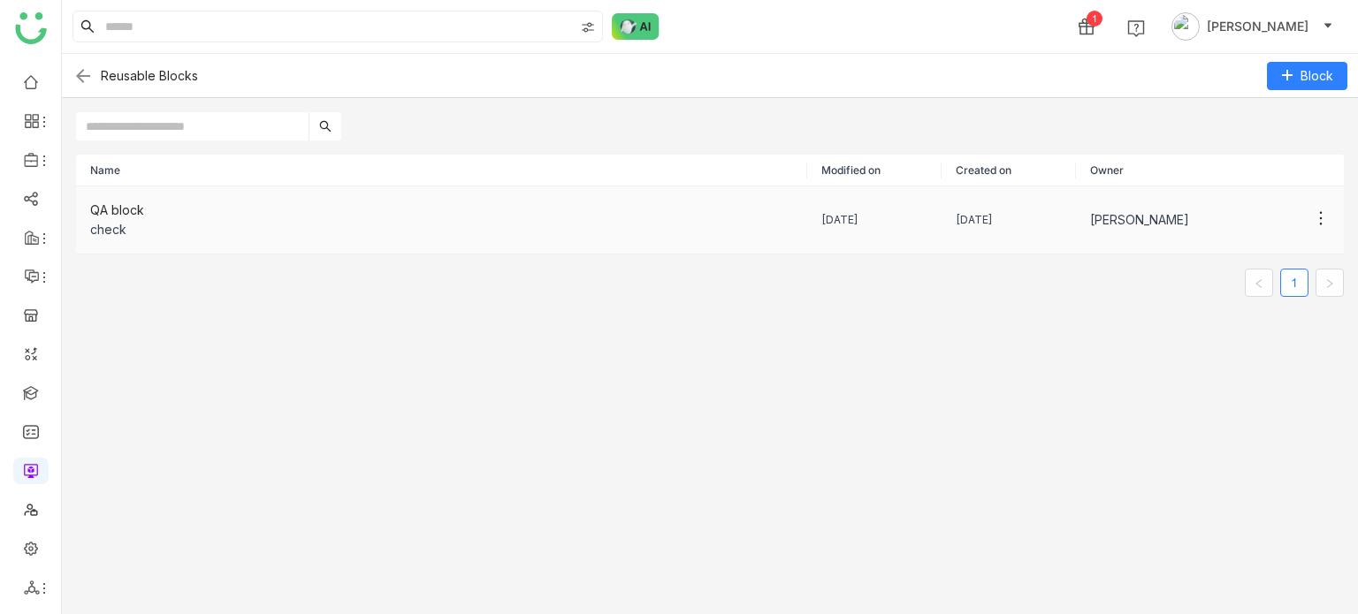
click at [438, 201] on div "QA block" at bounding box center [441, 210] width 703 height 19
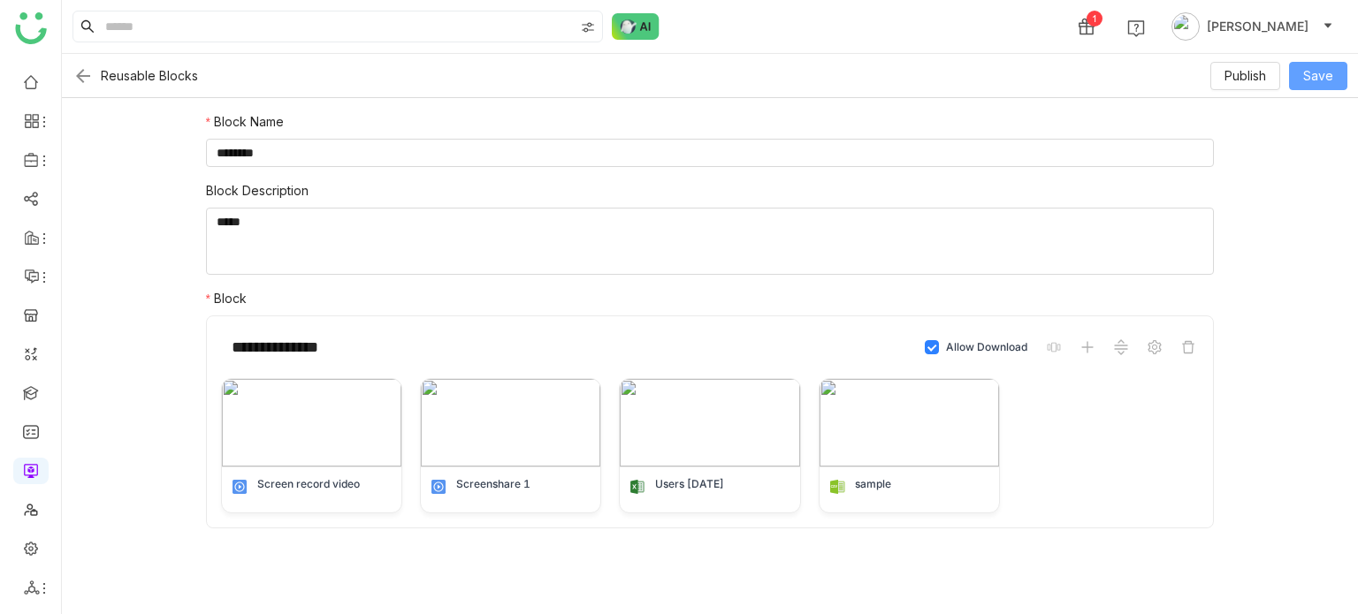
click at [1323, 63] on button "Save" at bounding box center [1318, 76] width 58 height 28
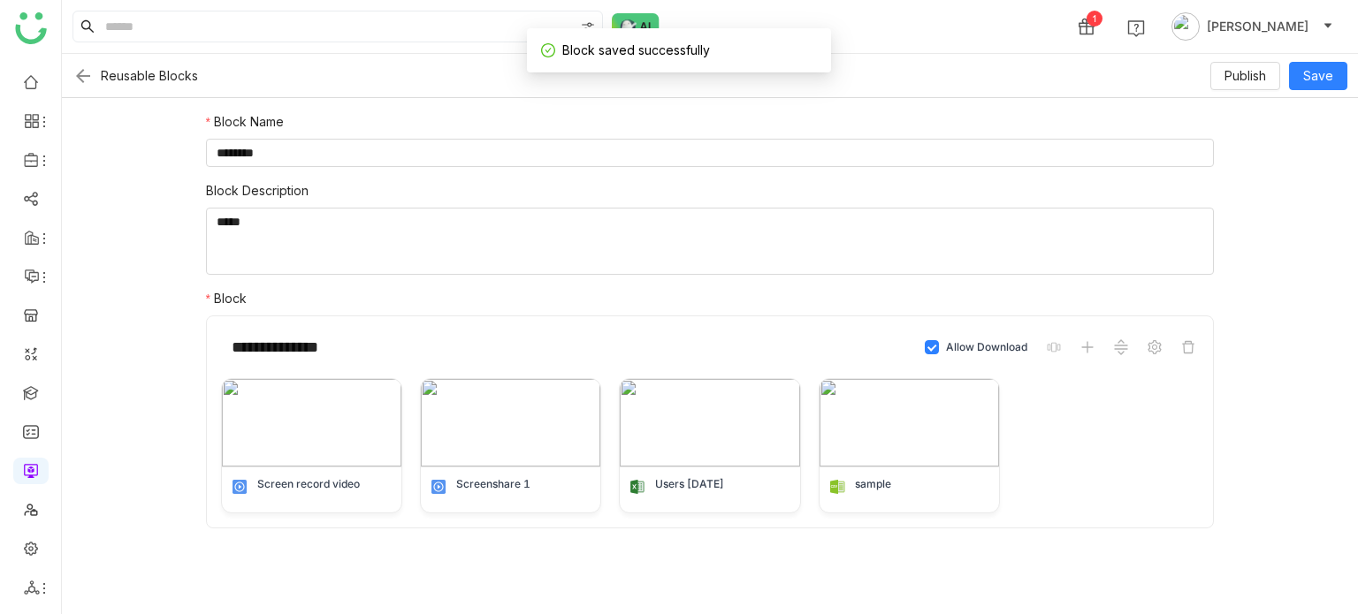
click at [74, 71] on img at bounding box center [82, 75] width 21 height 21
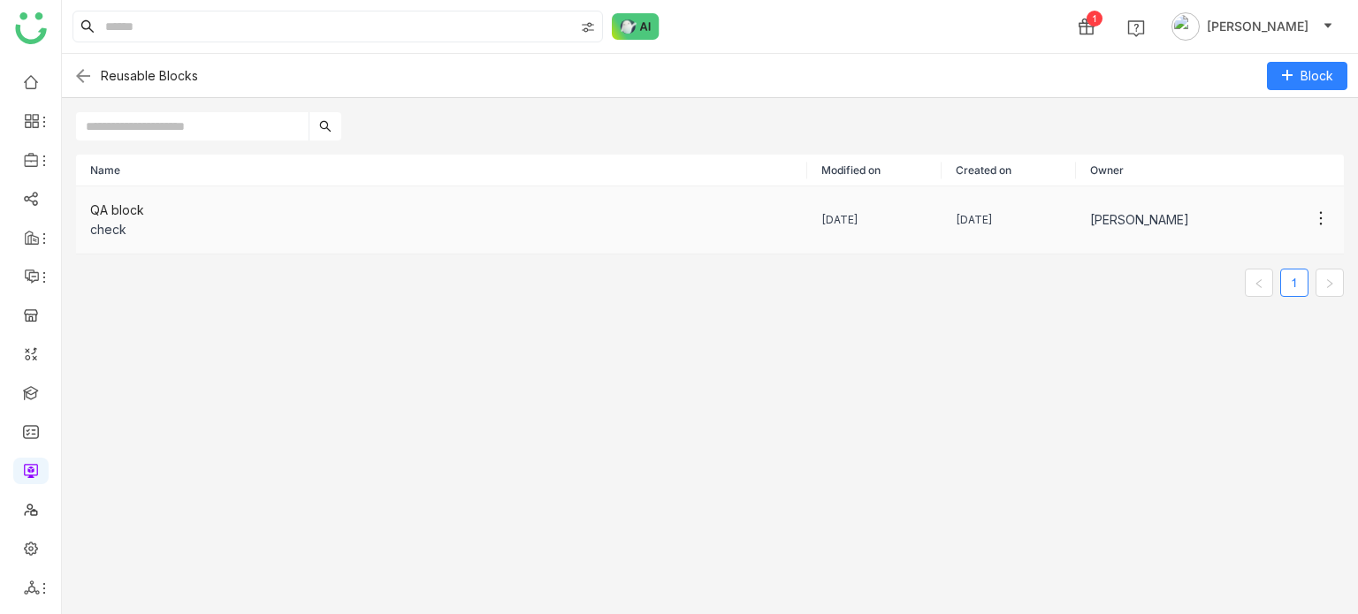
click at [1312, 217] on icon at bounding box center [1321, 219] width 18 height 18
click at [1262, 275] on li "Show Usage" at bounding box center [1236, 287] width 160 height 34
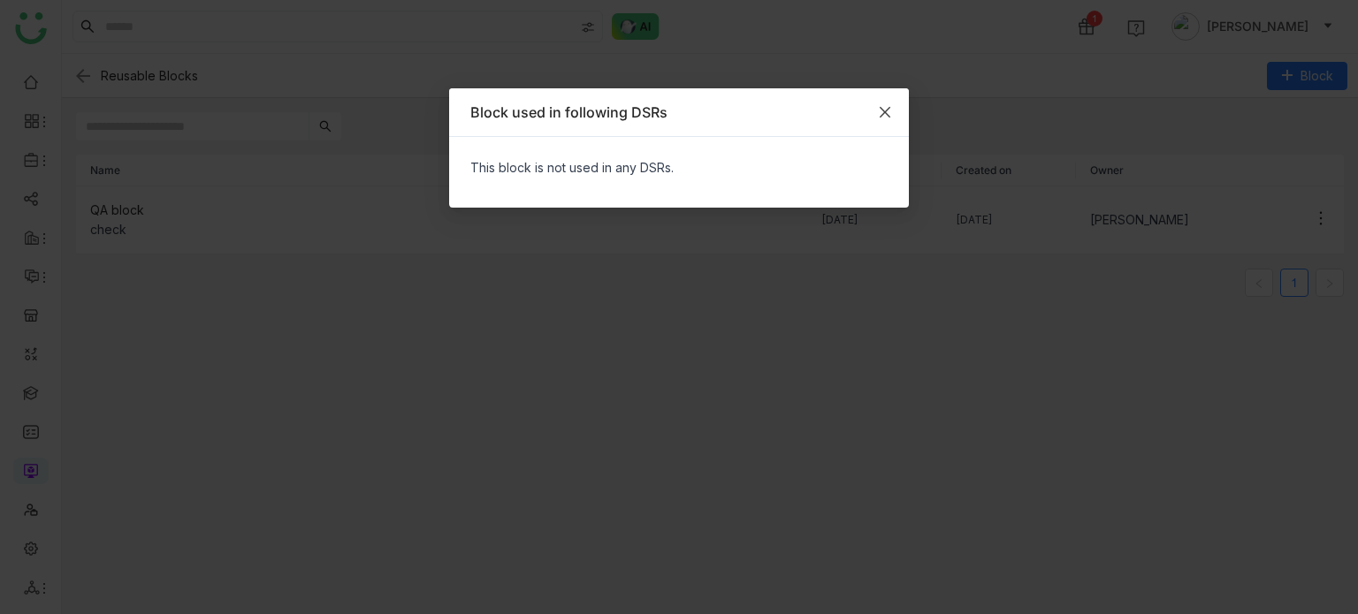
click at [891, 112] on icon "Close" at bounding box center [885, 112] width 14 height 14
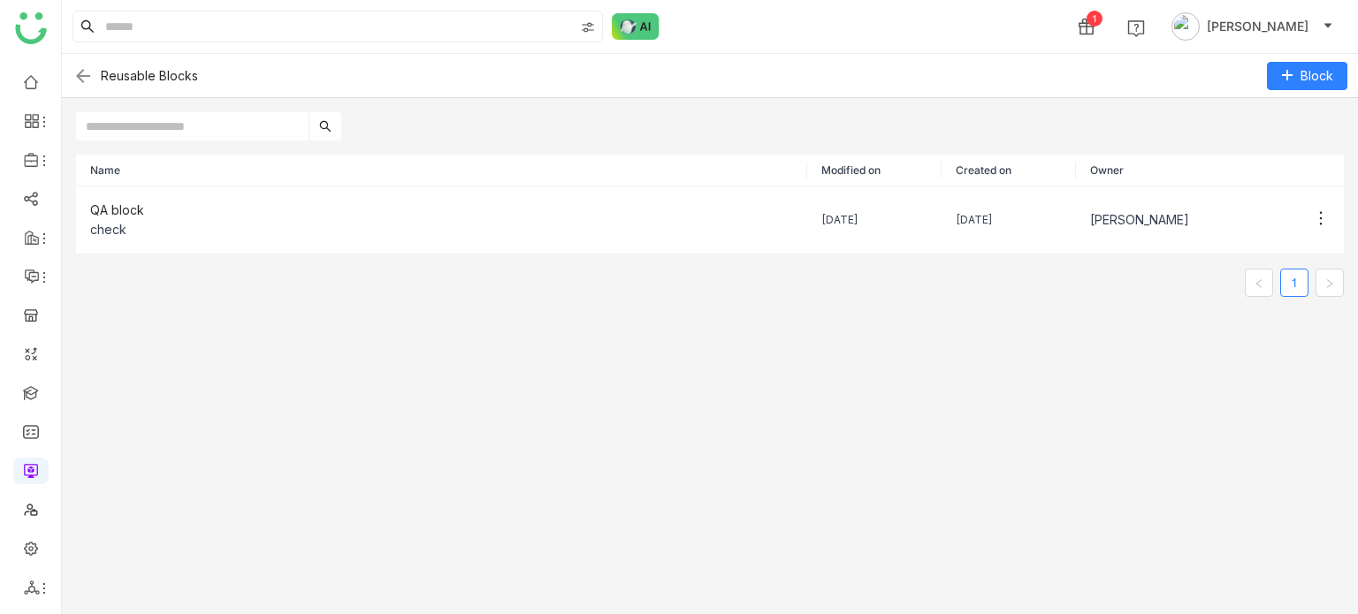
click at [86, 73] on img at bounding box center [82, 75] width 21 height 21
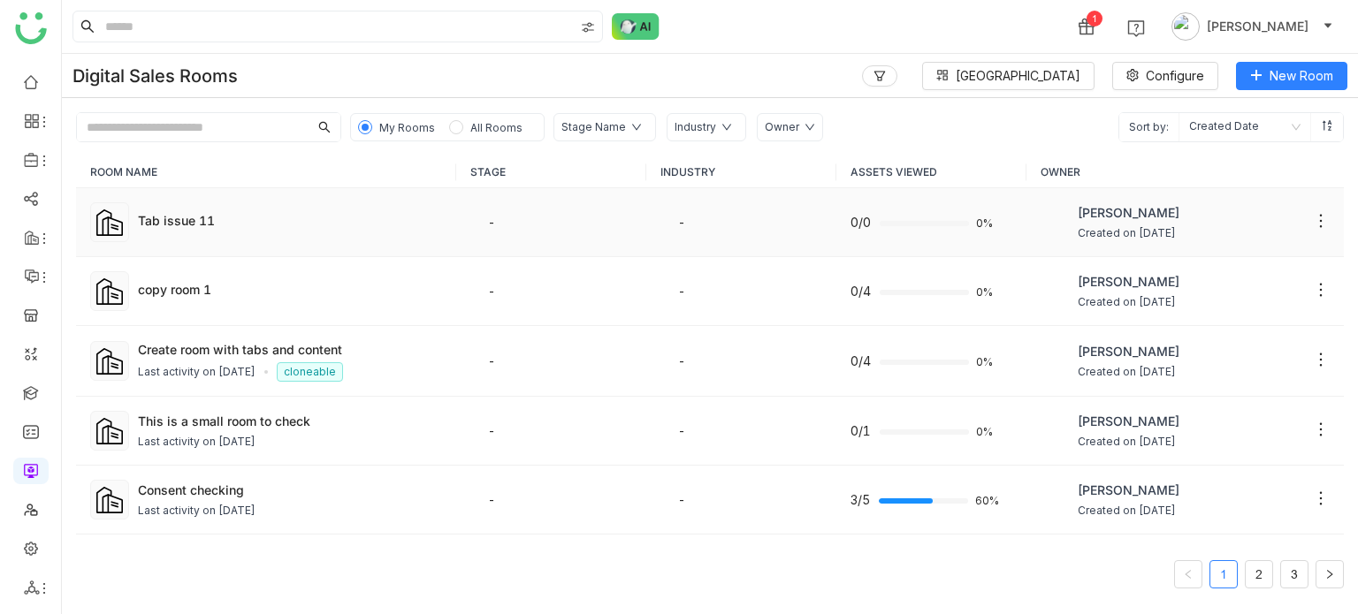
click at [189, 227] on div "Tab issue 11" at bounding box center [290, 220] width 304 height 19
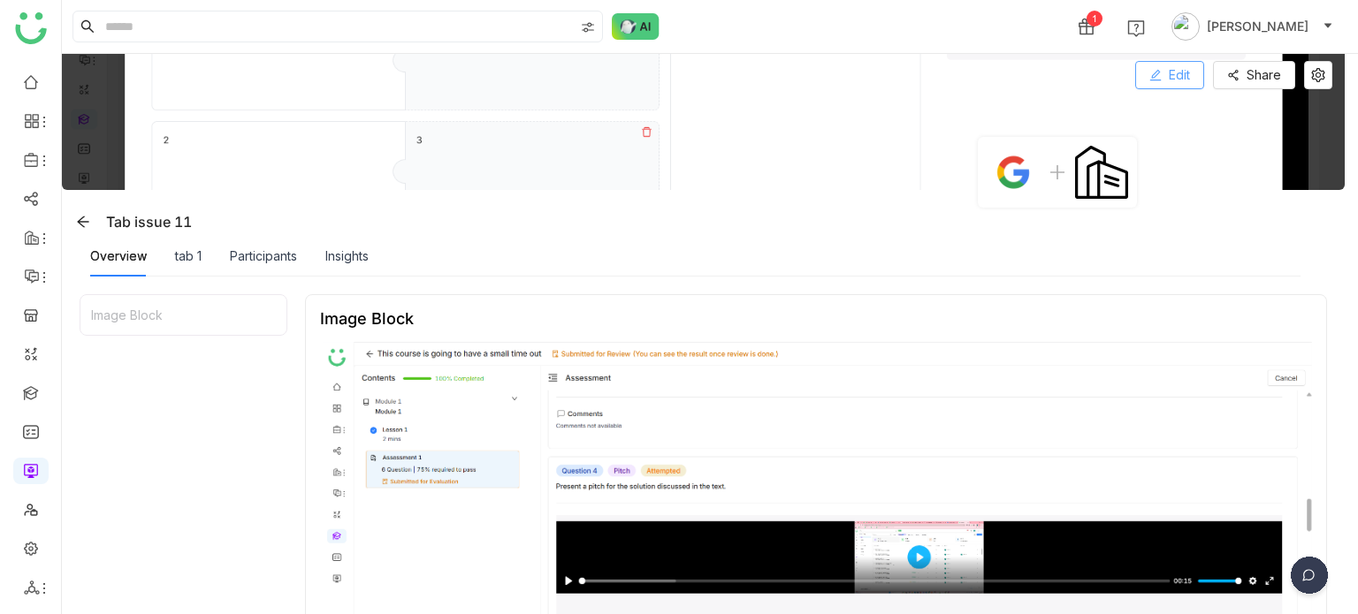
click at [1177, 63] on button "Edit" at bounding box center [1169, 75] width 69 height 28
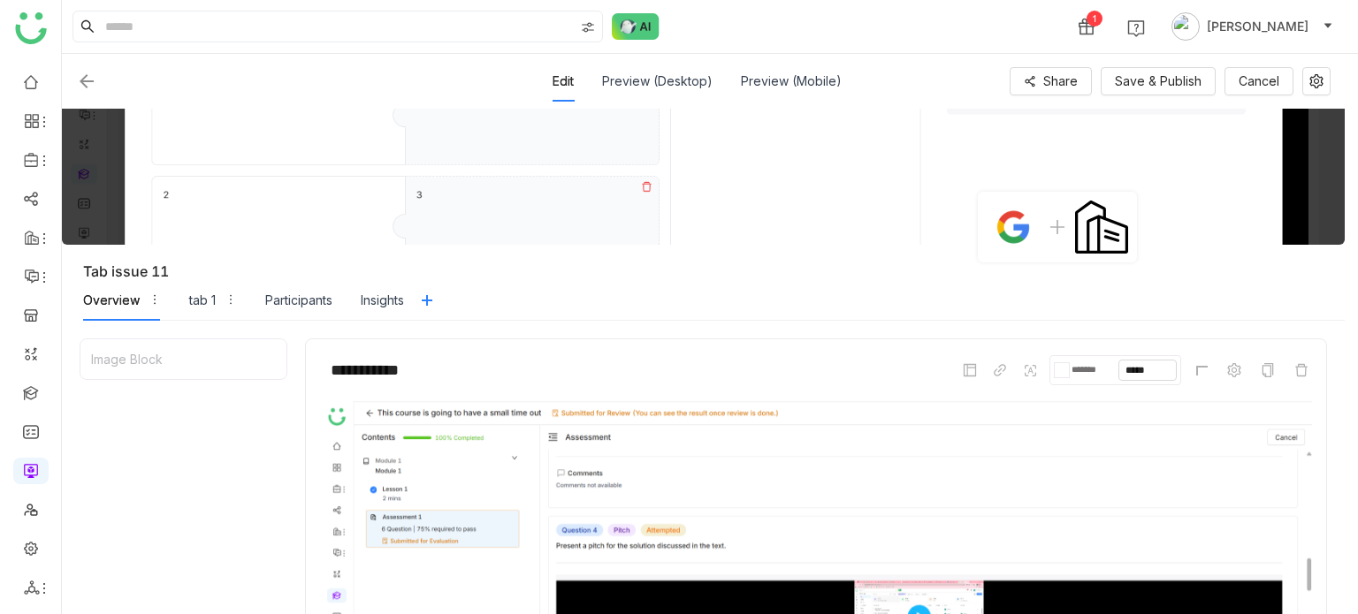
scroll to position [365, 0]
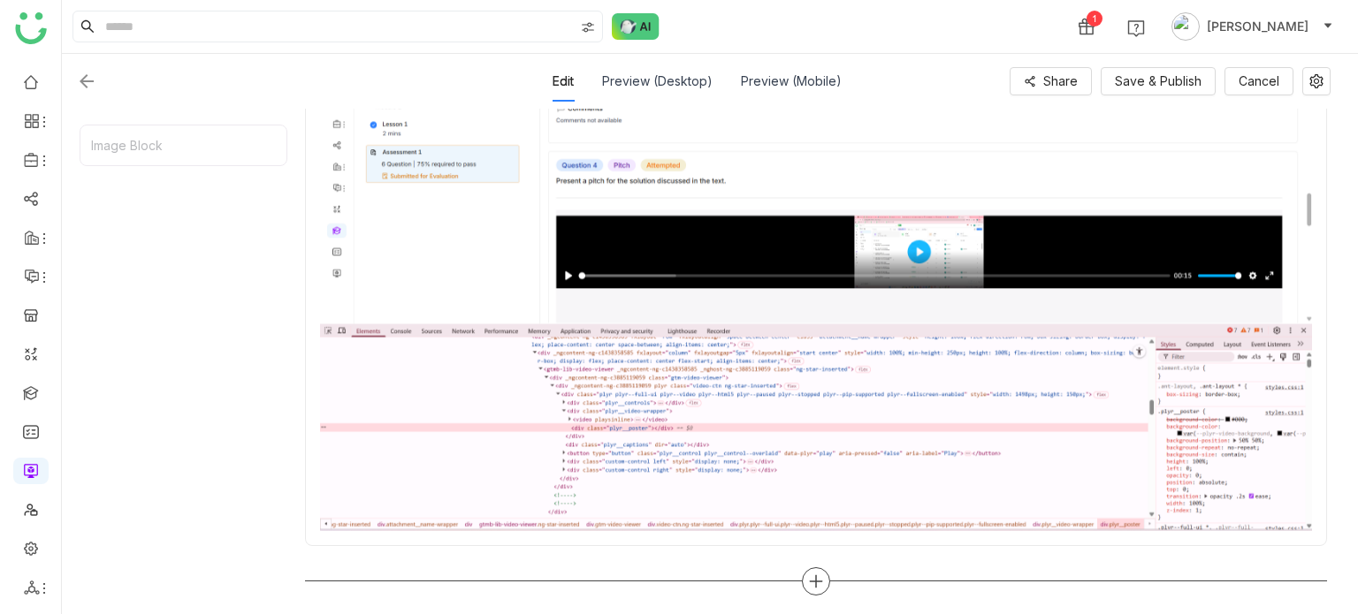
click at [822, 588] on div at bounding box center [816, 582] width 28 height 28
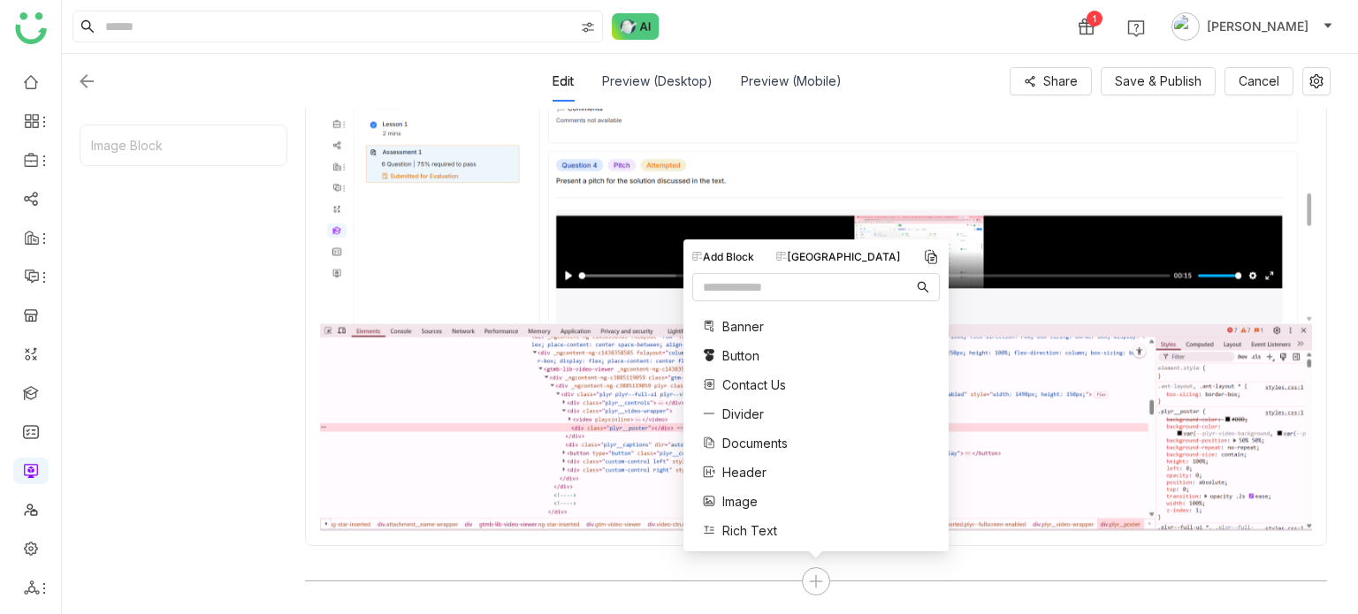
click at [830, 261] on div "[GEOGRAPHIC_DATA]" at bounding box center [838, 257] width 125 height 16
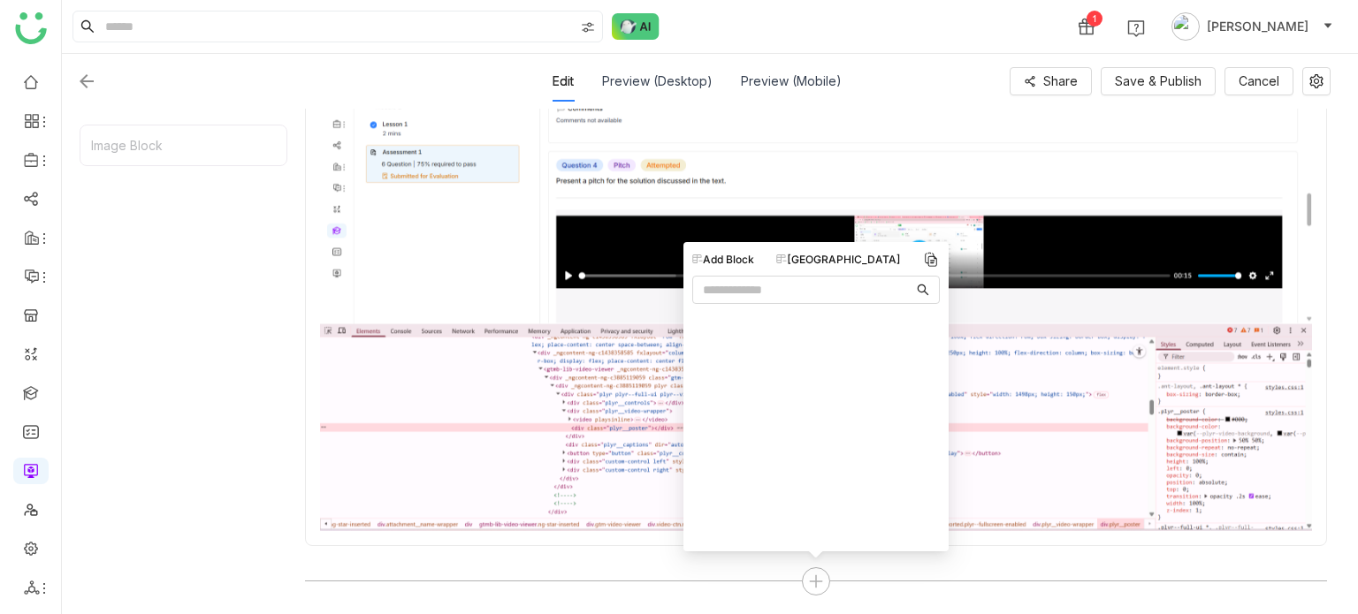
click at [823, 264] on div "[GEOGRAPHIC_DATA]" at bounding box center [838, 260] width 125 height 16
click at [825, 261] on div "[GEOGRAPHIC_DATA]" at bounding box center [838, 260] width 125 height 16
click at [692, 252] on div "Add Block" at bounding box center [723, 260] width 62 height 16
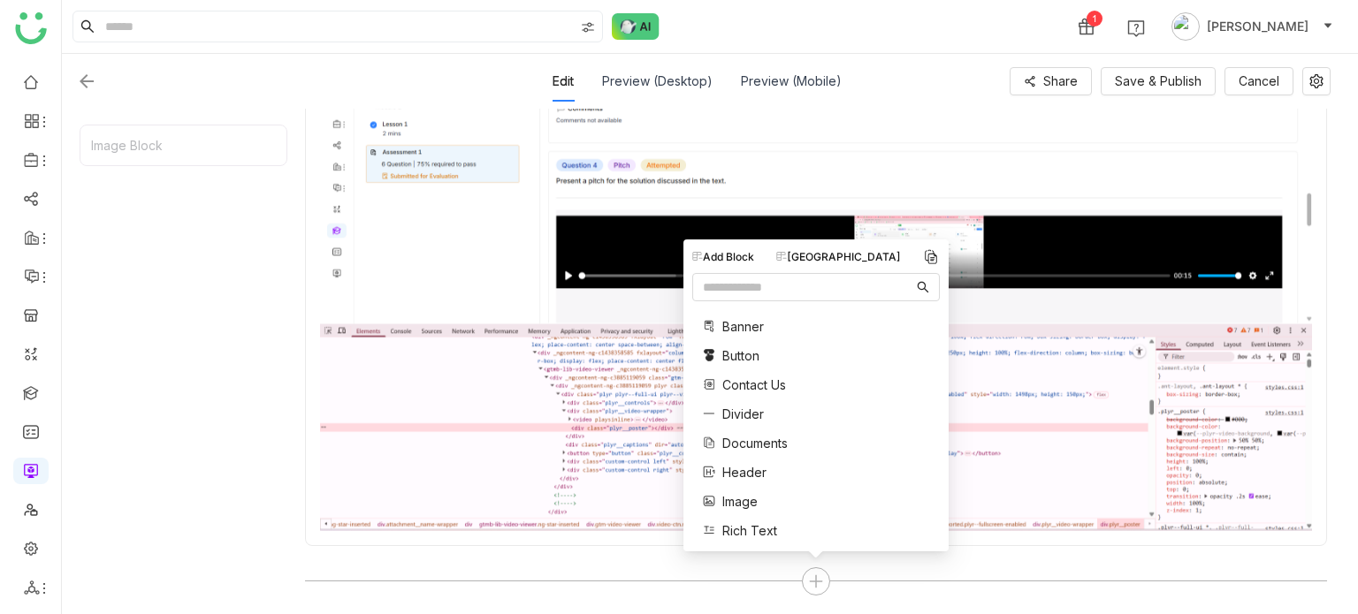
click at [725, 257] on div "Add Block" at bounding box center [723, 257] width 62 height 16
click at [824, 255] on div "[GEOGRAPHIC_DATA]" at bounding box center [838, 257] width 125 height 16
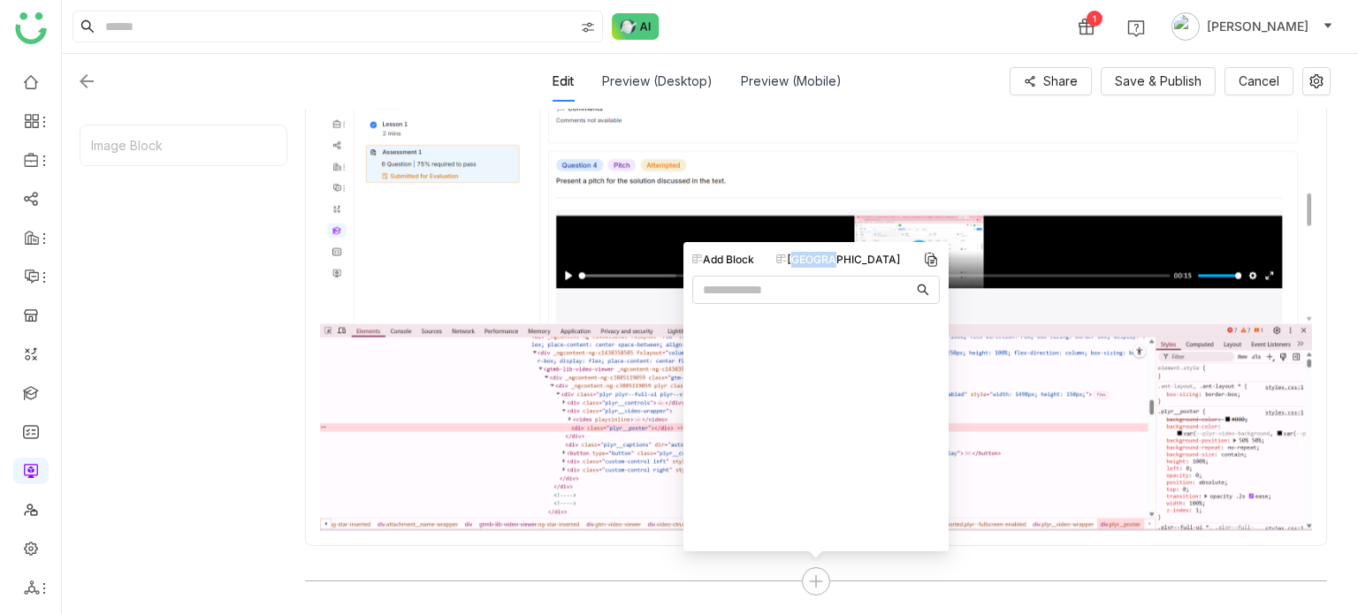
click at [824, 255] on div "[GEOGRAPHIC_DATA]" at bounding box center [838, 260] width 125 height 16
click at [829, 283] on input "text" at bounding box center [808, 289] width 210 height 19
type input "**"
click at [103, 86] on div at bounding box center [310, 81] width 468 height 21
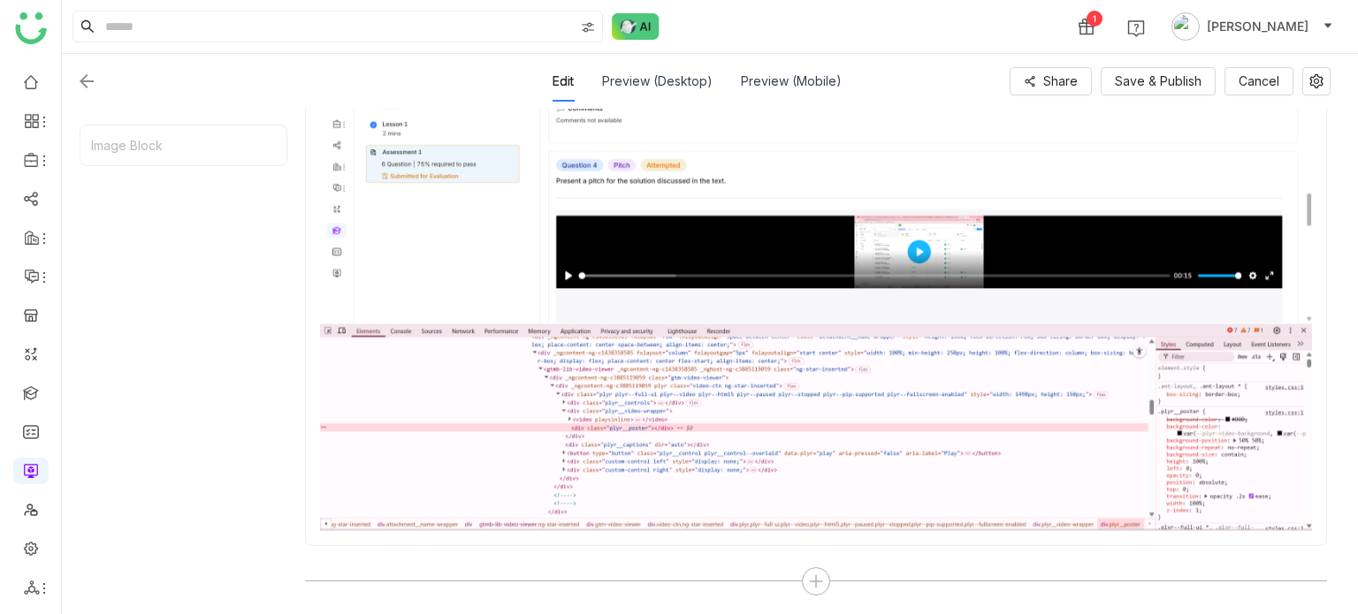
click at [86, 82] on img at bounding box center [86, 81] width 21 height 21
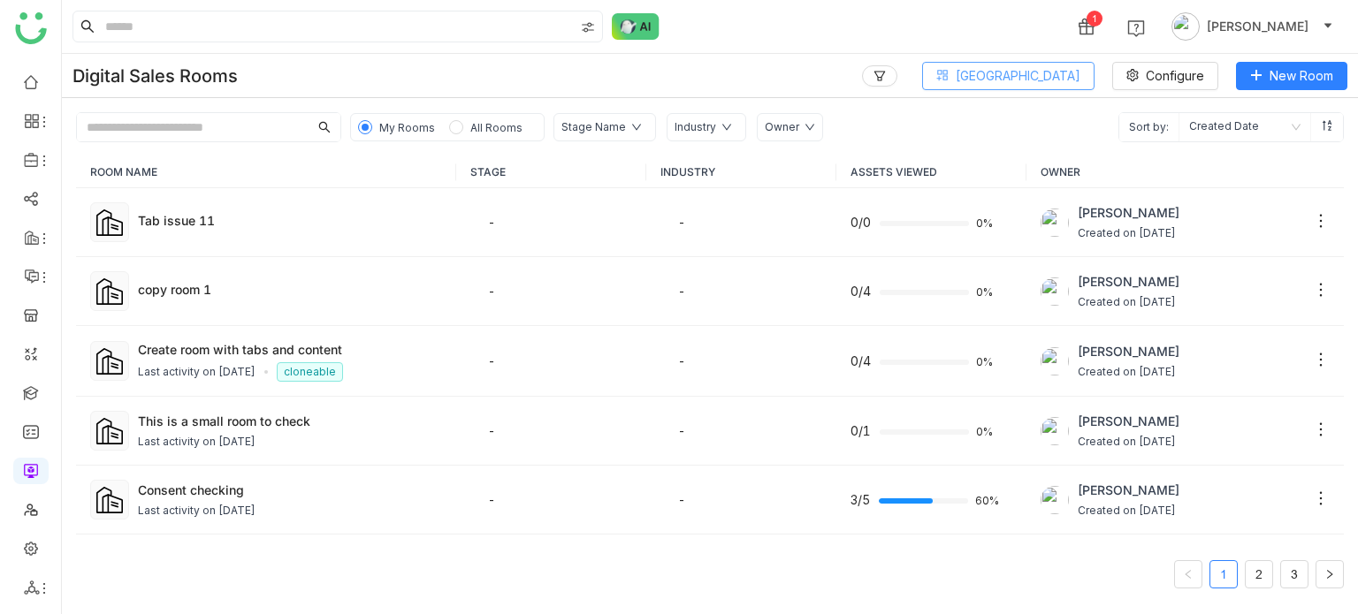
click at [1071, 76] on span "[GEOGRAPHIC_DATA]" at bounding box center [1018, 75] width 125 height 19
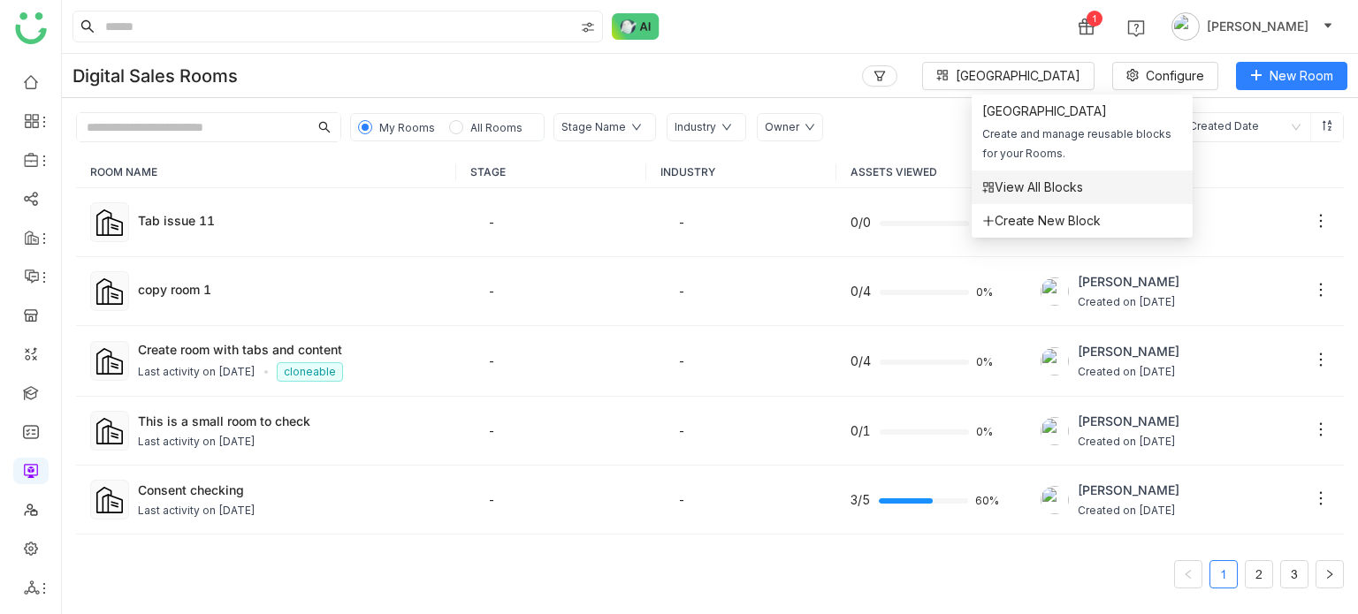
click at [1060, 197] on span "View All Blocks" at bounding box center [1032, 187] width 101 height 19
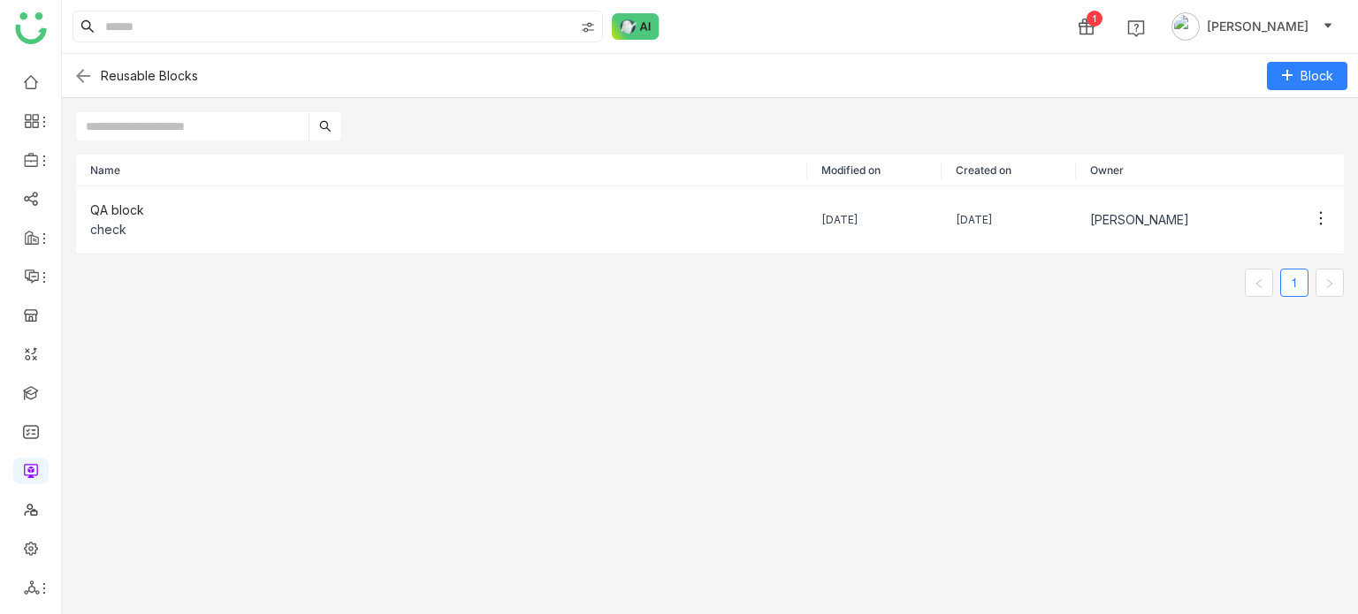
click at [80, 76] on img at bounding box center [82, 75] width 21 height 21
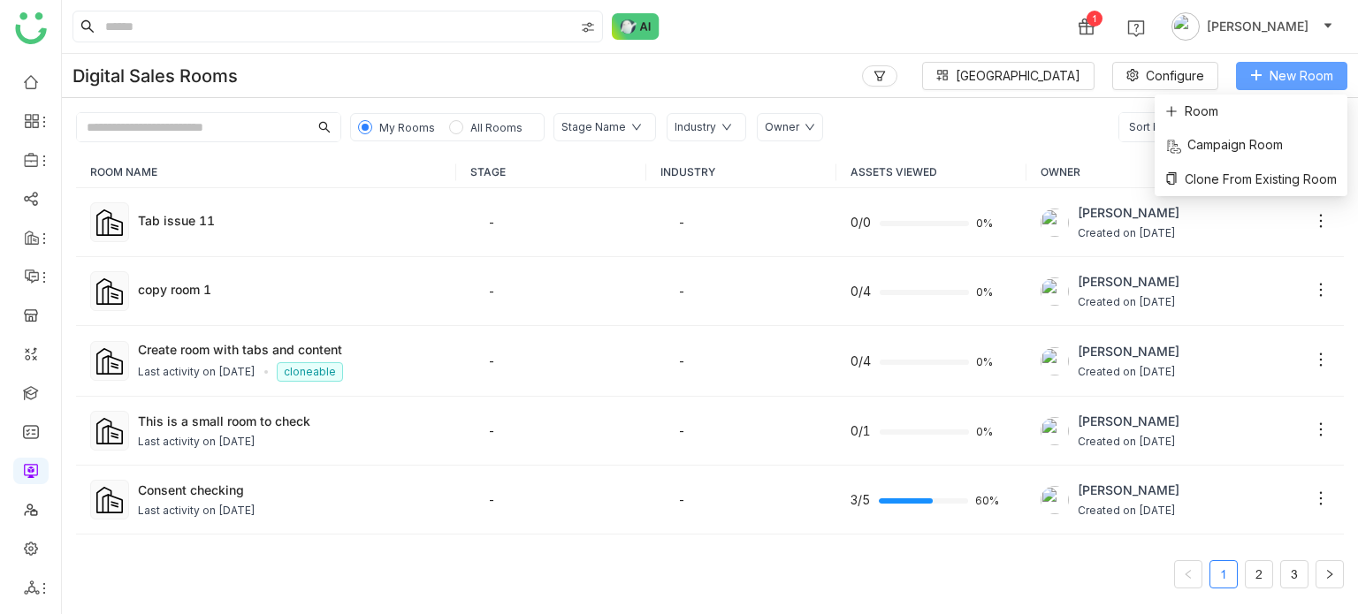
click at [1321, 66] on span "New Room" at bounding box center [1301, 75] width 64 height 19
click at [1277, 99] on li "Room" at bounding box center [1251, 112] width 193 height 34
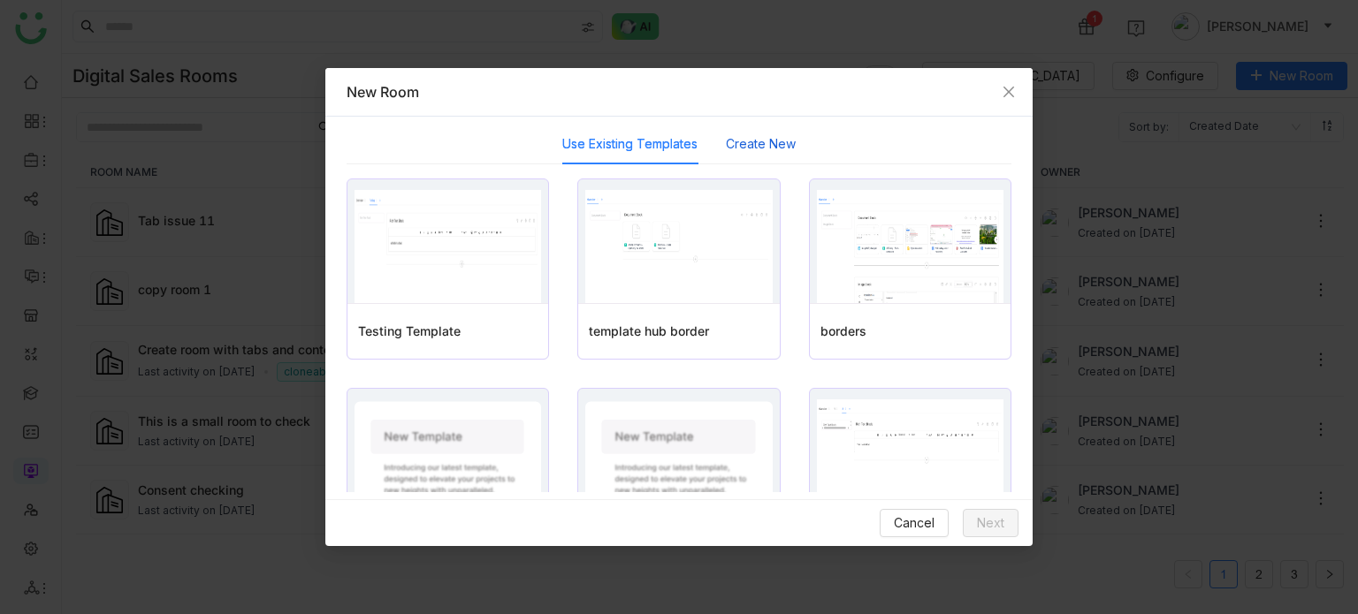
click at [752, 148] on button "Create New" at bounding box center [761, 143] width 70 height 19
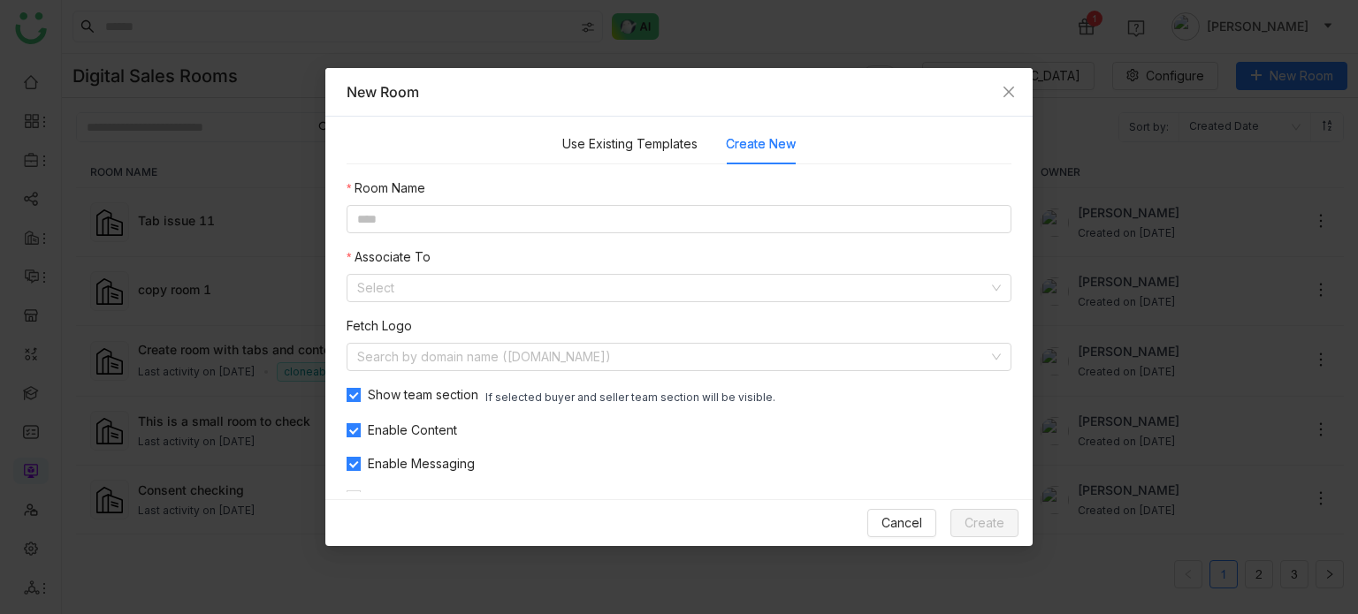
click at [754, 241] on div "Room Name Associate To Select Fetch Logo Search by domain name (example.com) Sh…" at bounding box center [679, 344] width 665 height 331
click at [769, 223] on input at bounding box center [679, 219] width 665 height 28
click at [391, 216] on input "********" at bounding box center [679, 219] width 665 height 28
type input "********"
click at [398, 293] on input at bounding box center [672, 288] width 631 height 27
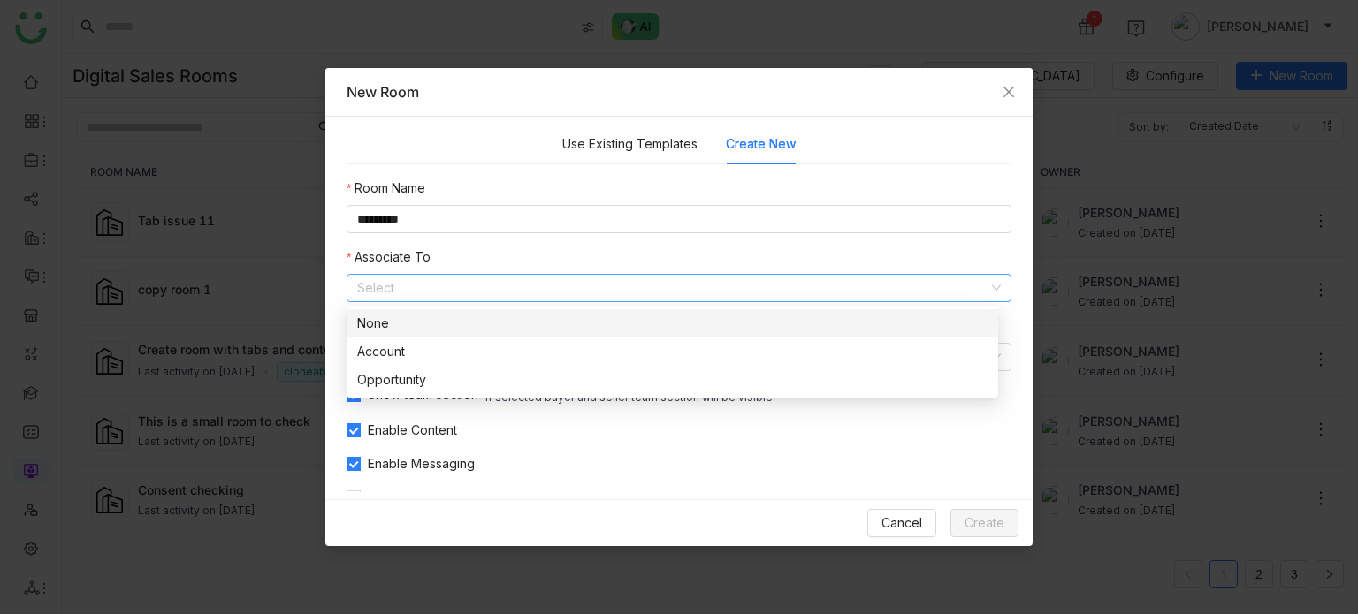
click at [403, 317] on div "None" at bounding box center [672, 323] width 630 height 19
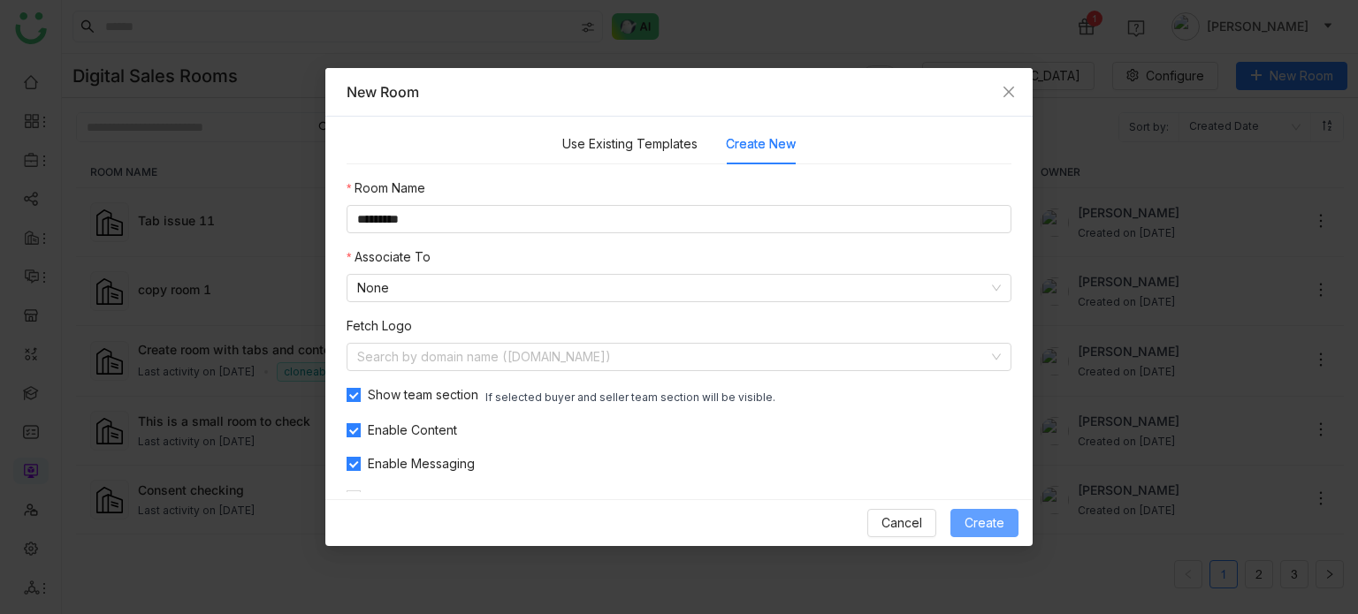
click at [987, 510] on button "Create" at bounding box center [984, 523] width 68 height 28
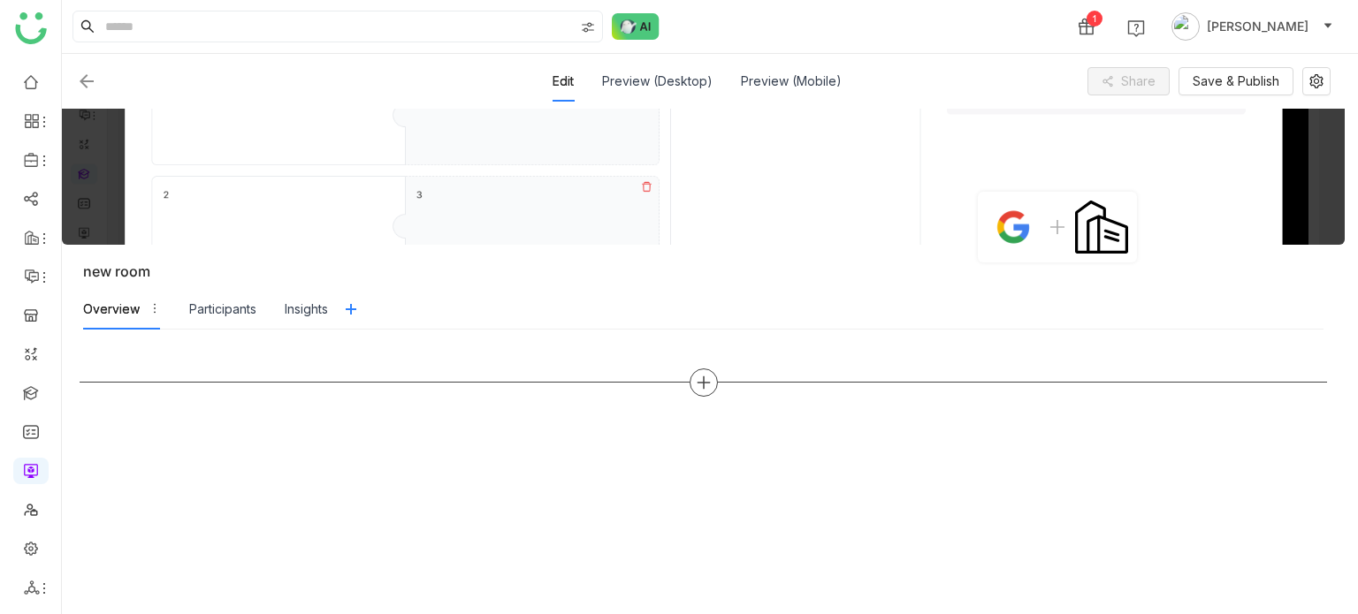
click at [692, 382] on div at bounding box center [704, 383] width 28 height 28
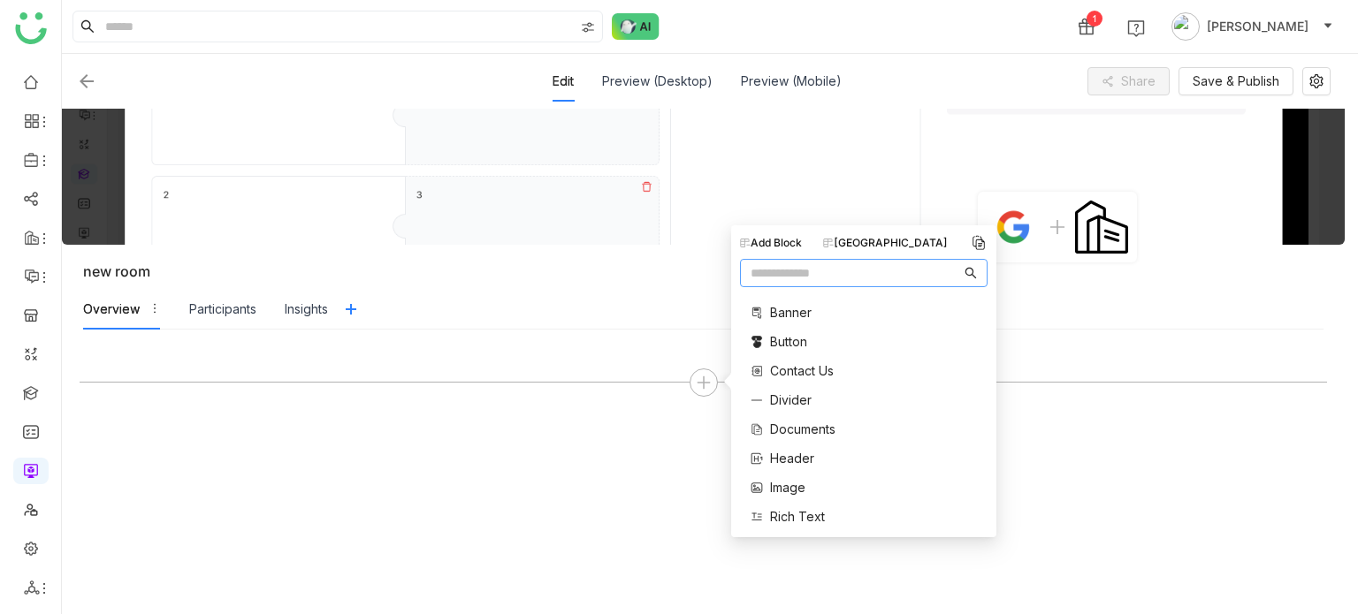
click at [873, 234] on div "Add Block [GEOGRAPHIC_DATA]" at bounding box center [864, 243] width 248 height 18
click at [873, 236] on div "[GEOGRAPHIC_DATA]" at bounding box center [885, 243] width 125 height 16
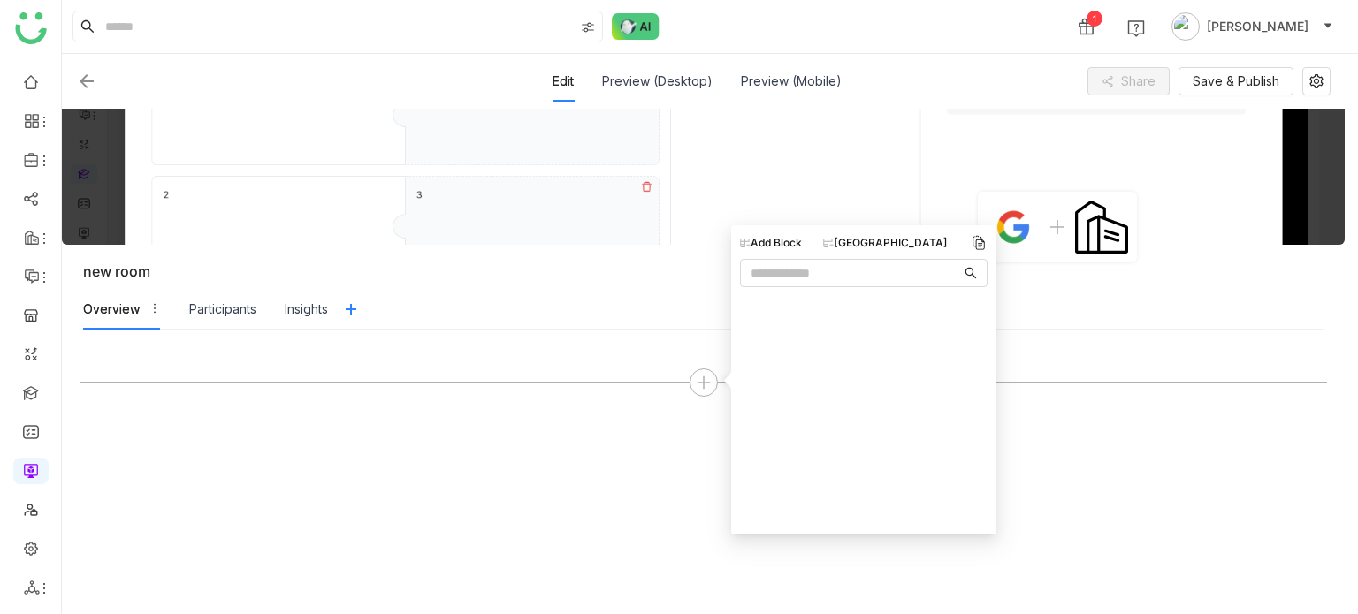
click at [82, 76] on img at bounding box center [86, 81] width 21 height 21
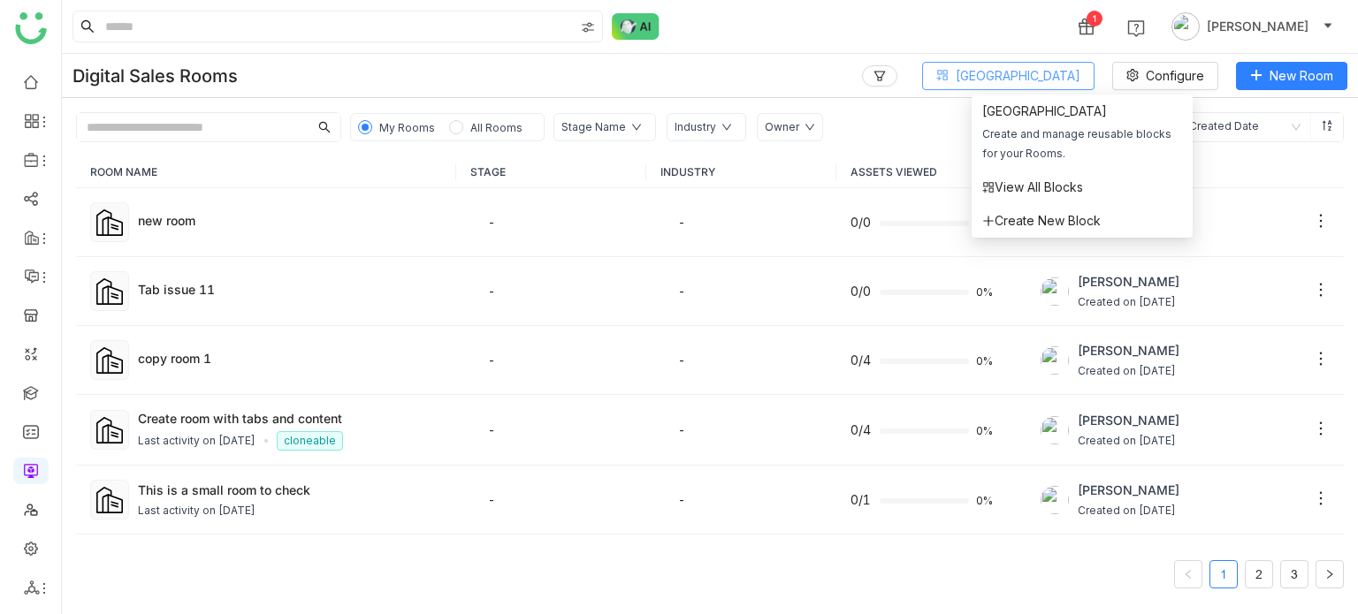
click at [1048, 86] on button "[GEOGRAPHIC_DATA]" at bounding box center [1008, 76] width 172 height 28
click at [1045, 190] on span "View All Blocks" at bounding box center [1032, 187] width 101 height 19
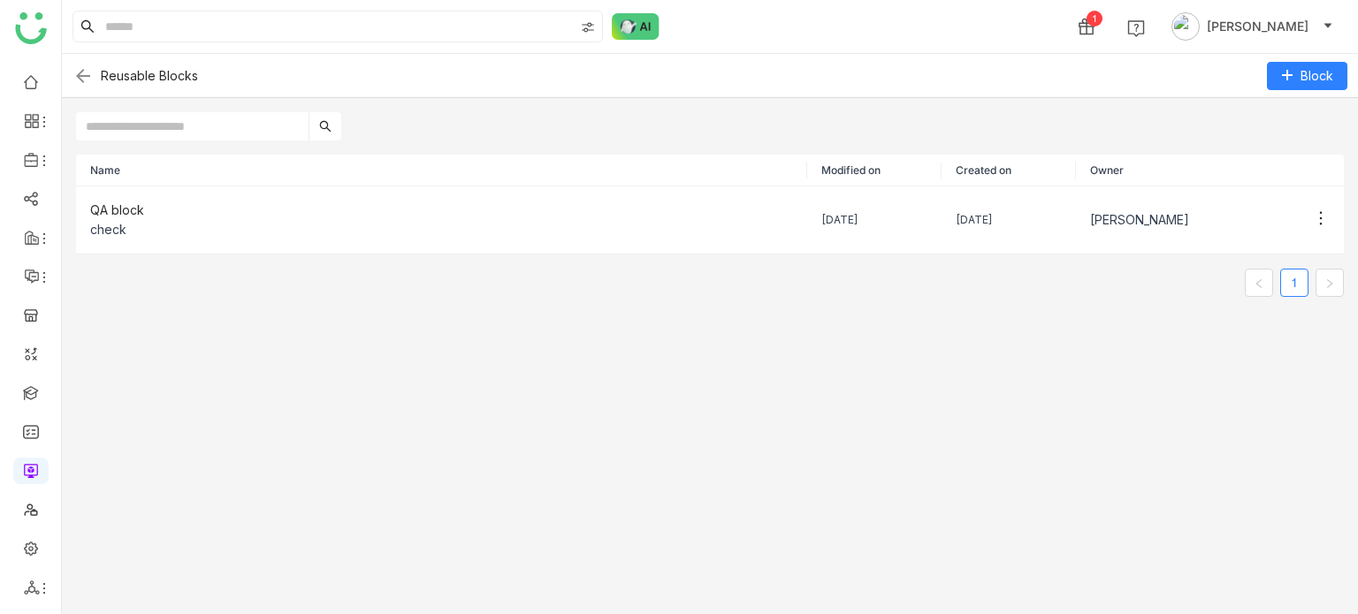
click at [162, 128] on input "text" at bounding box center [192, 126] width 232 height 28
click at [1248, 248] on li "Edit" at bounding box center [1236, 253] width 160 height 34
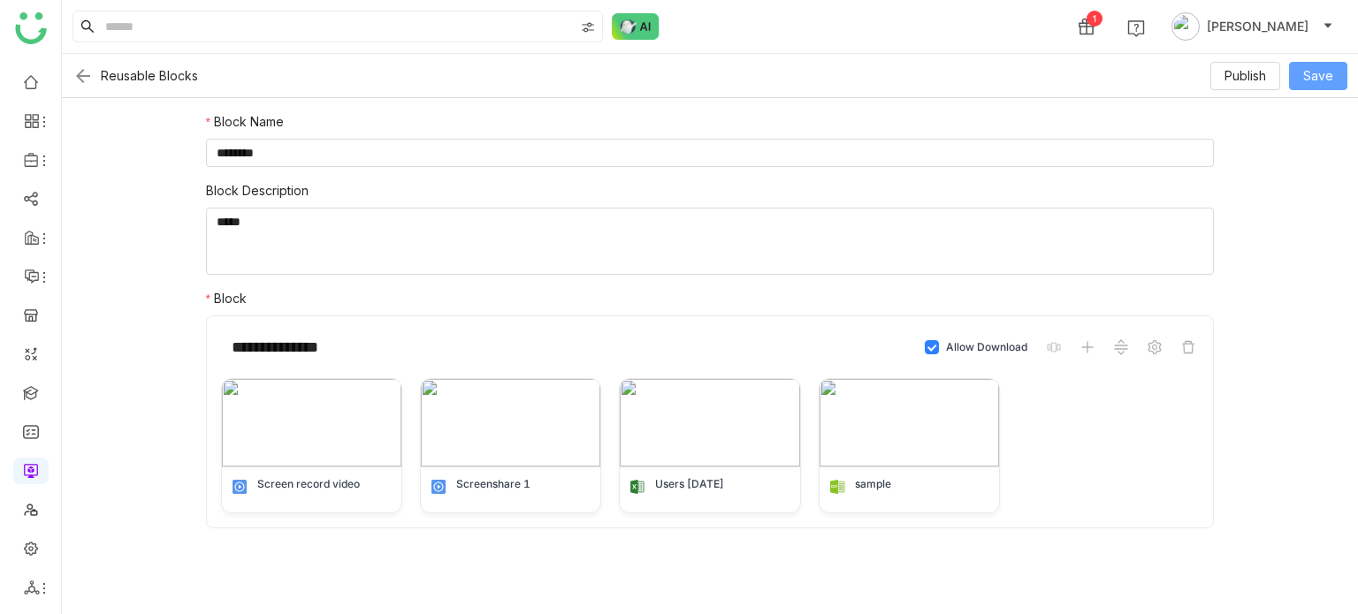
click at [1303, 77] on button "Save" at bounding box center [1318, 76] width 58 height 28
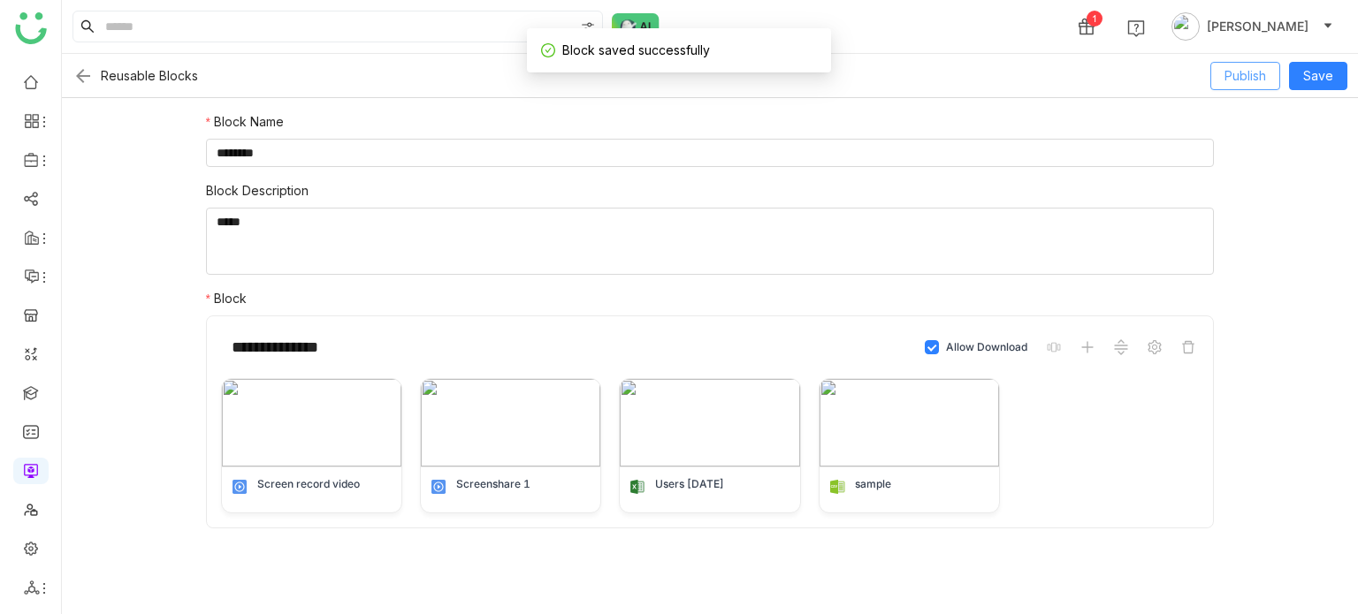
click at [1266, 80] on span "Publish" at bounding box center [1245, 75] width 42 height 19
click at [81, 77] on img at bounding box center [82, 75] width 21 height 21
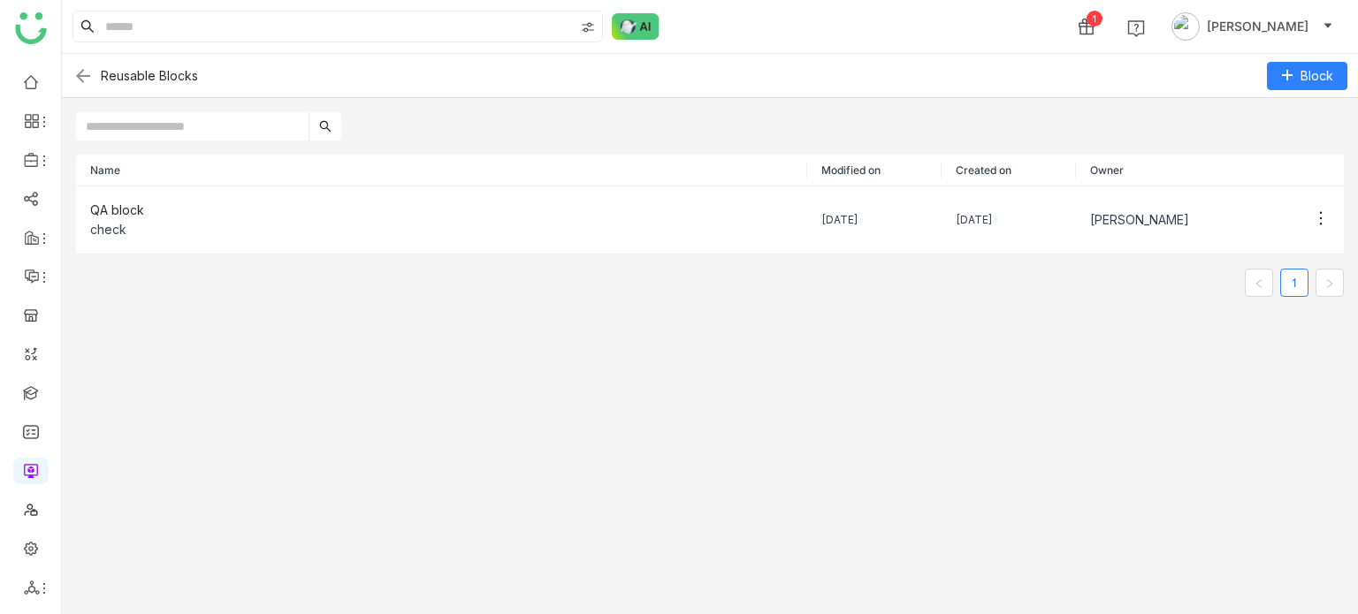
click at [81, 77] on img at bounding box center [82, 75] width 21 height 21
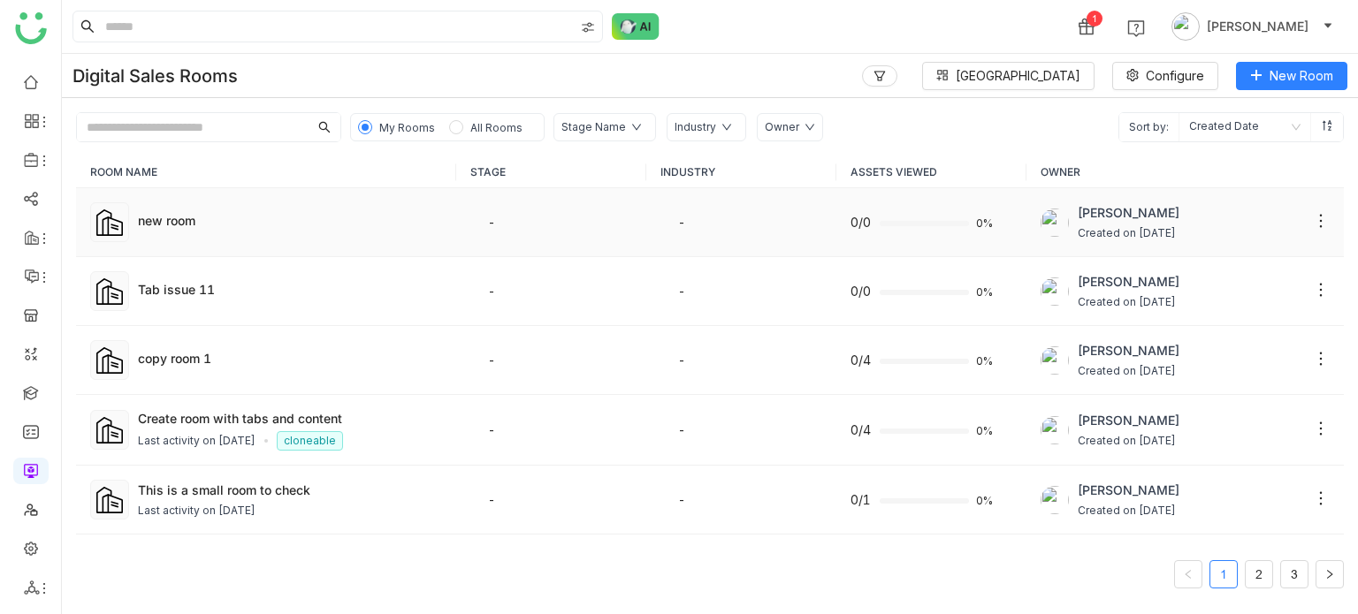
click at [197, 226] on div "new room" at bounding box center [290, 220] width 304 height 19
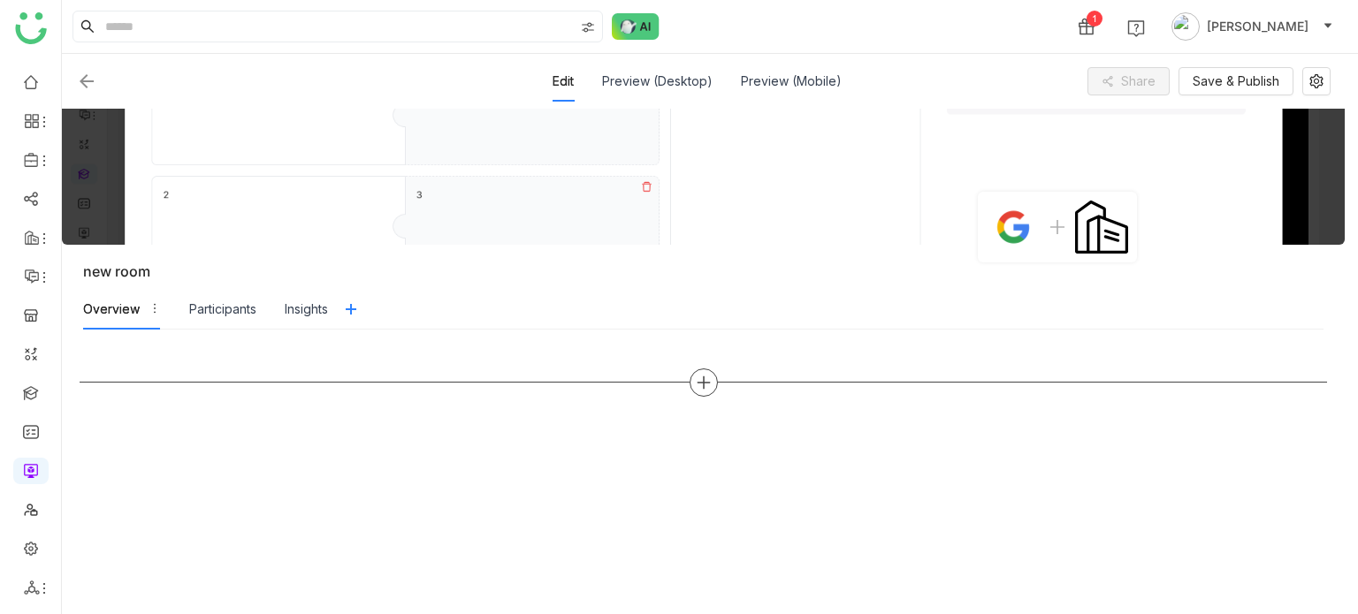
click at [696, 377] on icon at bounding box center [704, 383] width 16 height 16
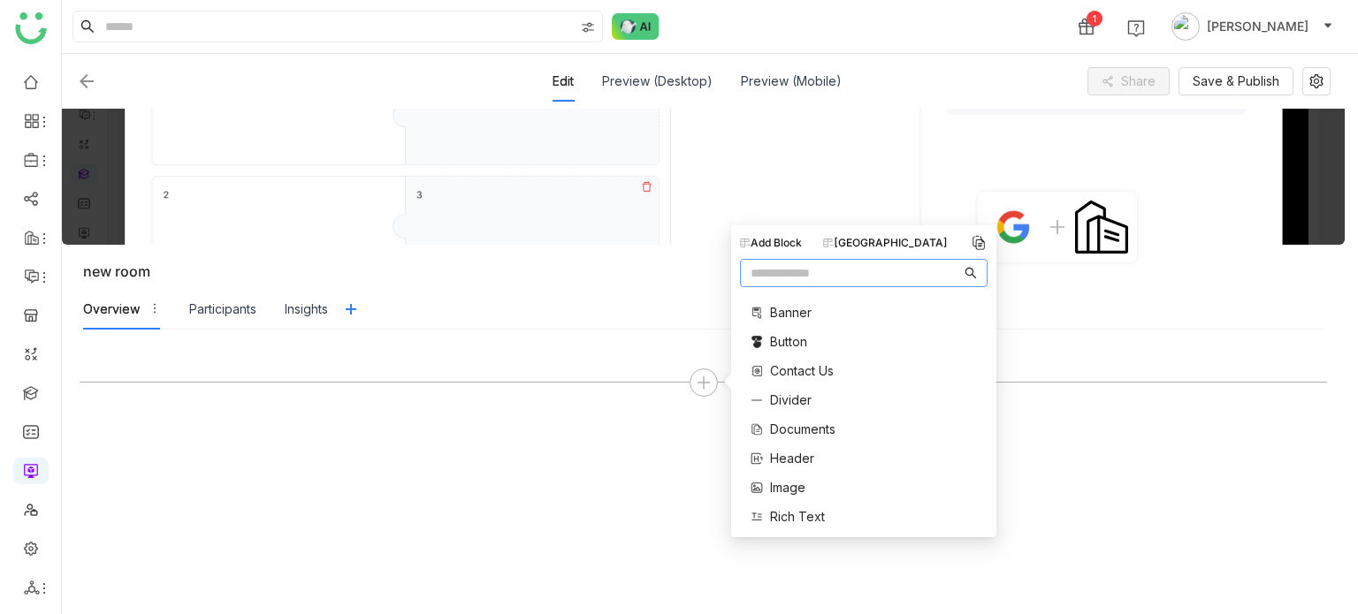
click at [895, 245] on div "[GEOGRAPHIC_DATA]" at bounding box center [885, 243] width 125 height 16
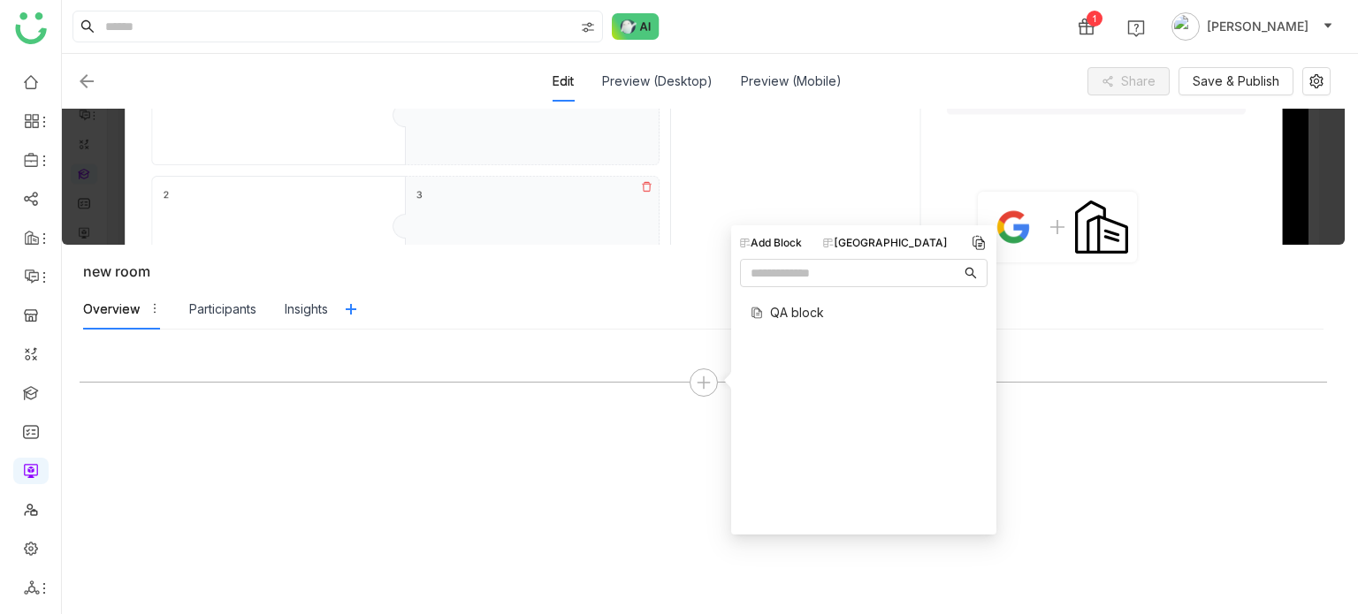
click at [814, 317] on span "QA block" at bounding box center [797, 312] width 54 height 19
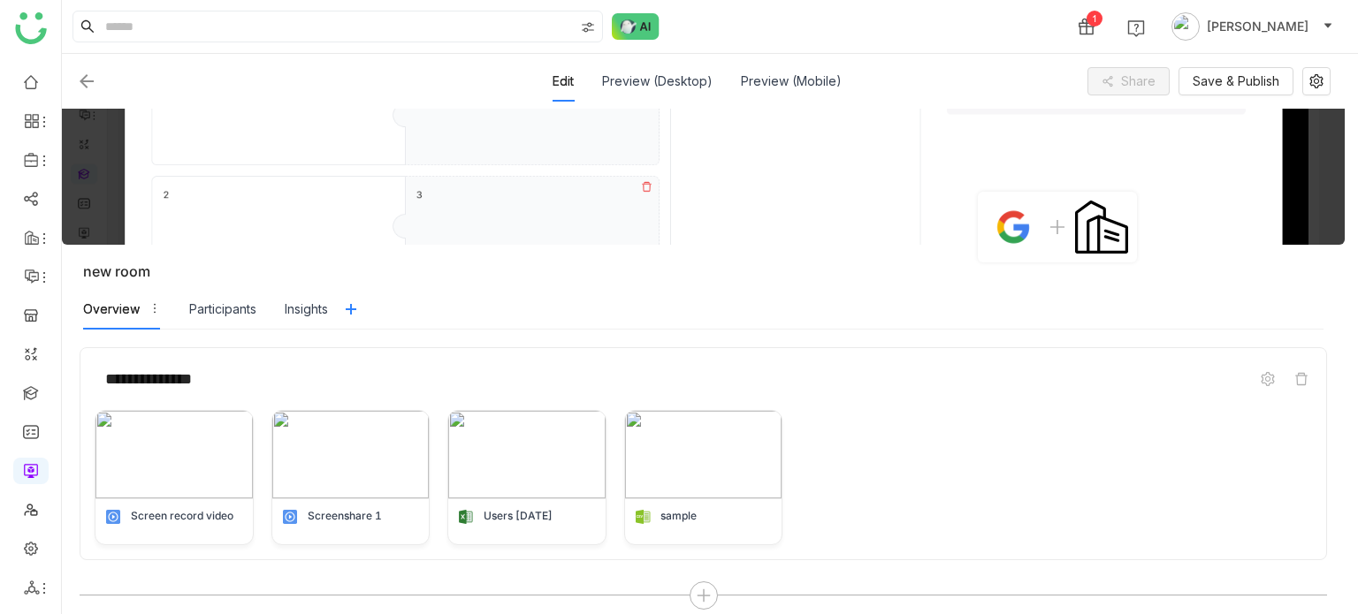
scroll to position [14, 0]
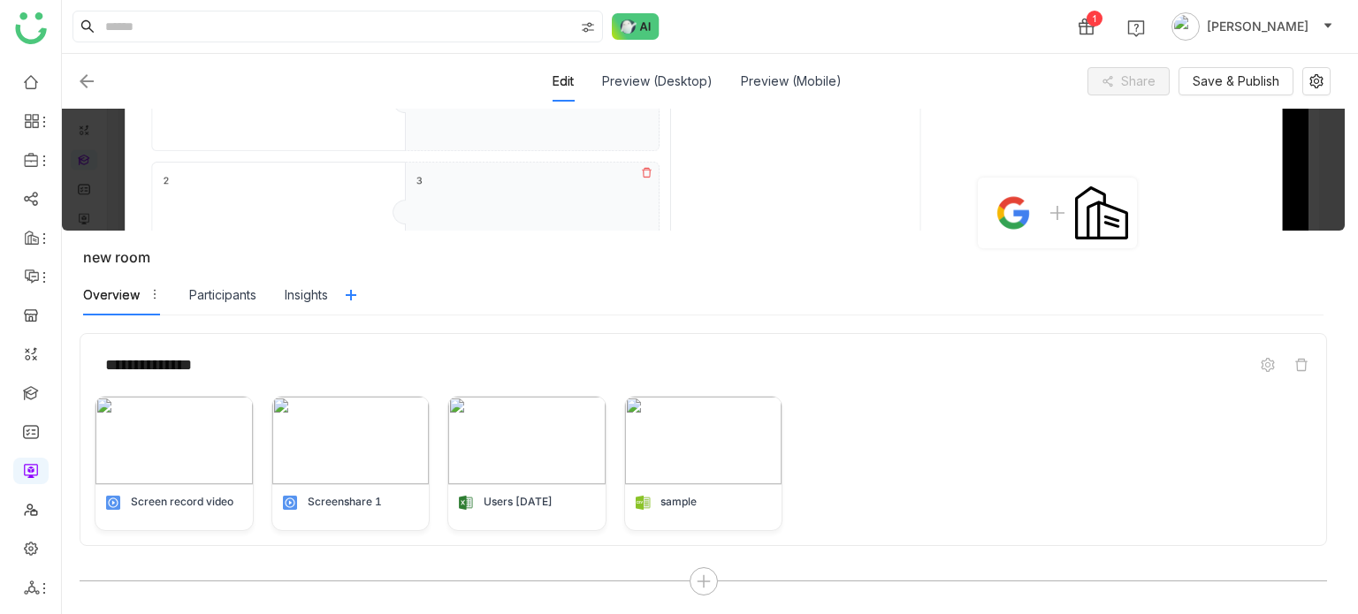
click at [82, 75] on img at bounding box center [86, 81] width 21 height 21
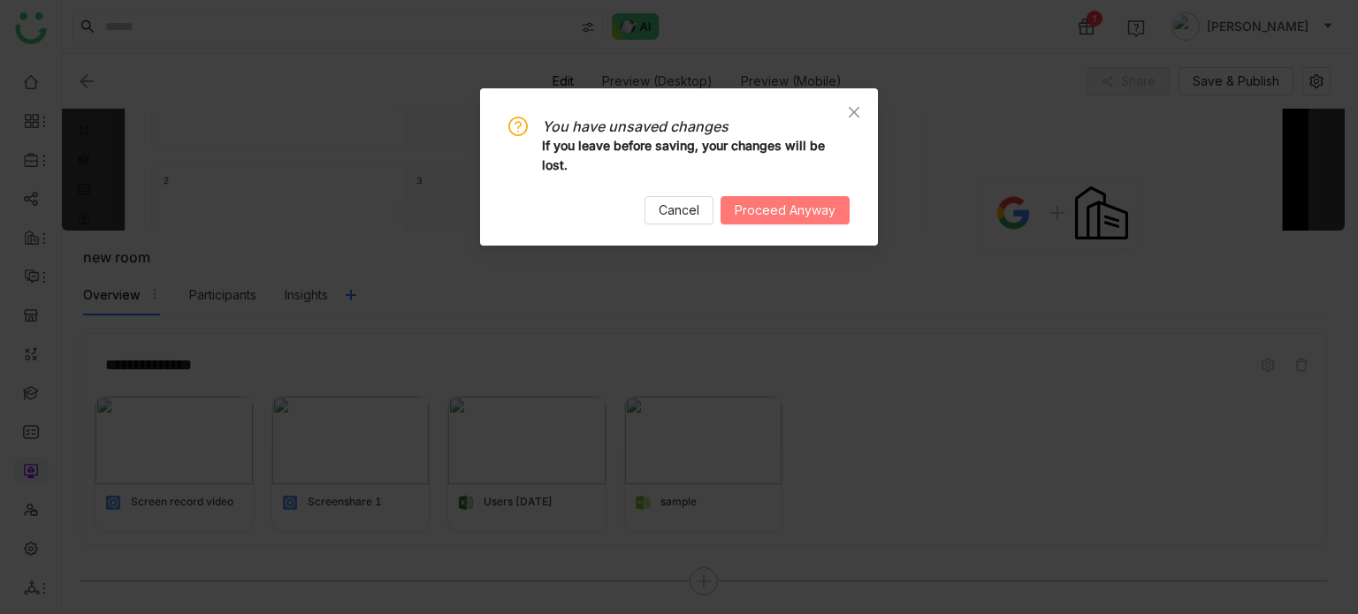
click at [809, 201] on span "Proceed Anyway" at bounding box center [785, 210] width 101 height 19
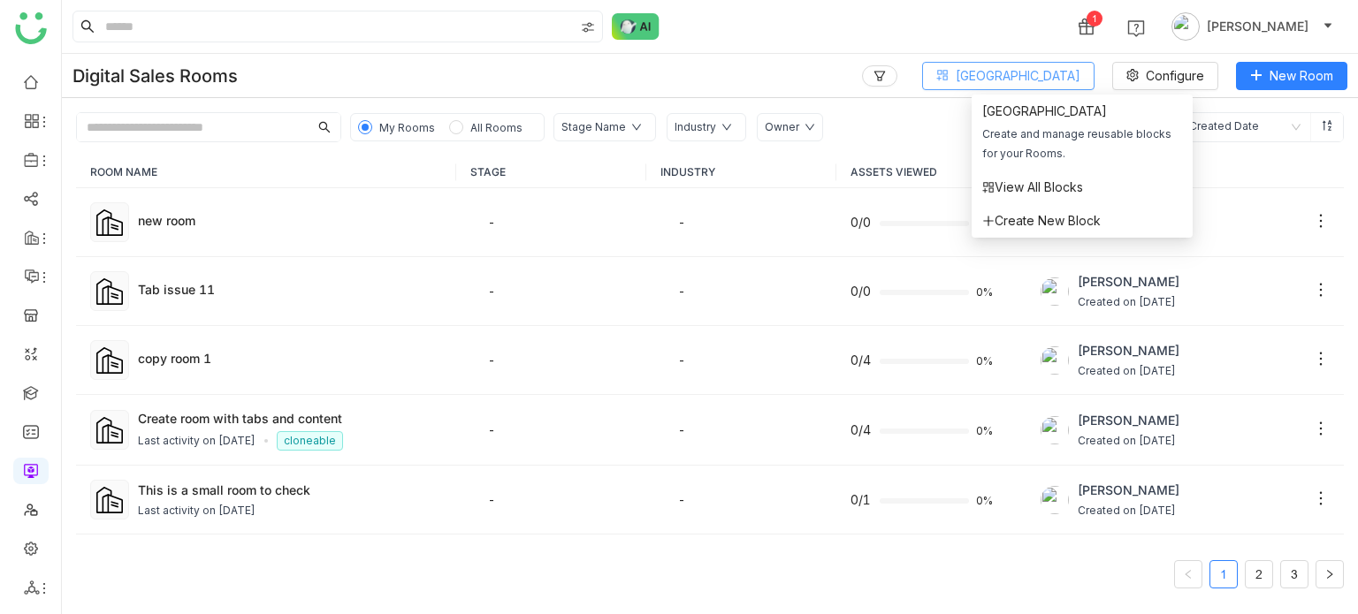
click at [1043, 85] on button "[GEOGRAPHIC_DATA]" at bounding box center [1008, 76] width 172 height 28
click at [1025, 73] on span "[GEOGRAPHIC_DATA]" at bounding box center [1018, 75] width 125 height 19
click at [1037, 190] on span "View All Blocks" at bounding box center [1032, 187] width 101 height 19
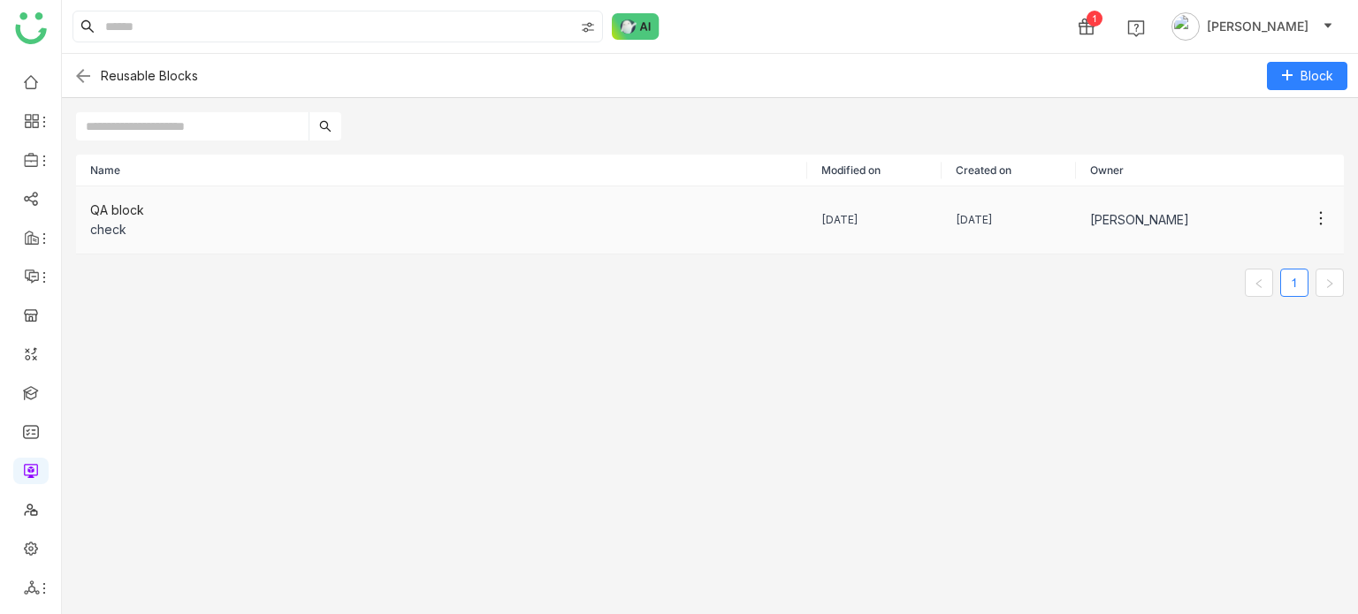
click at [254, 231] on div "check" at bounding box center [441, 229] width 703 height 19
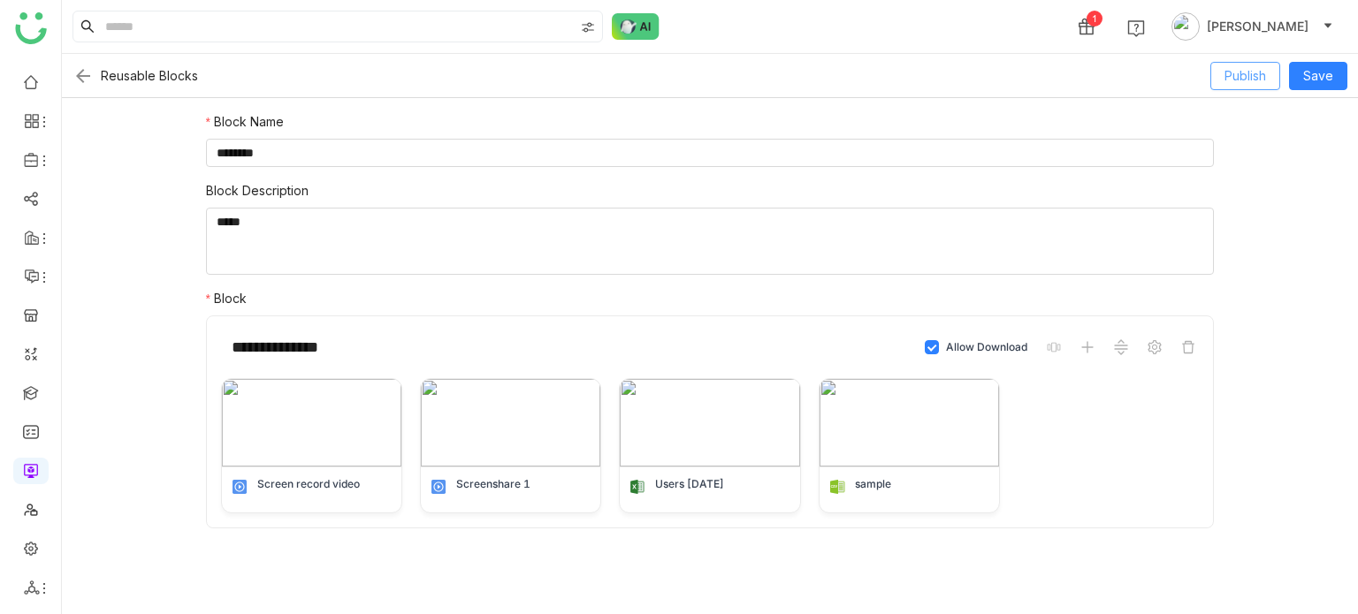
click at [1277, 75] on button "Publish" at bounding box center [1245, 76] width 70 height 28
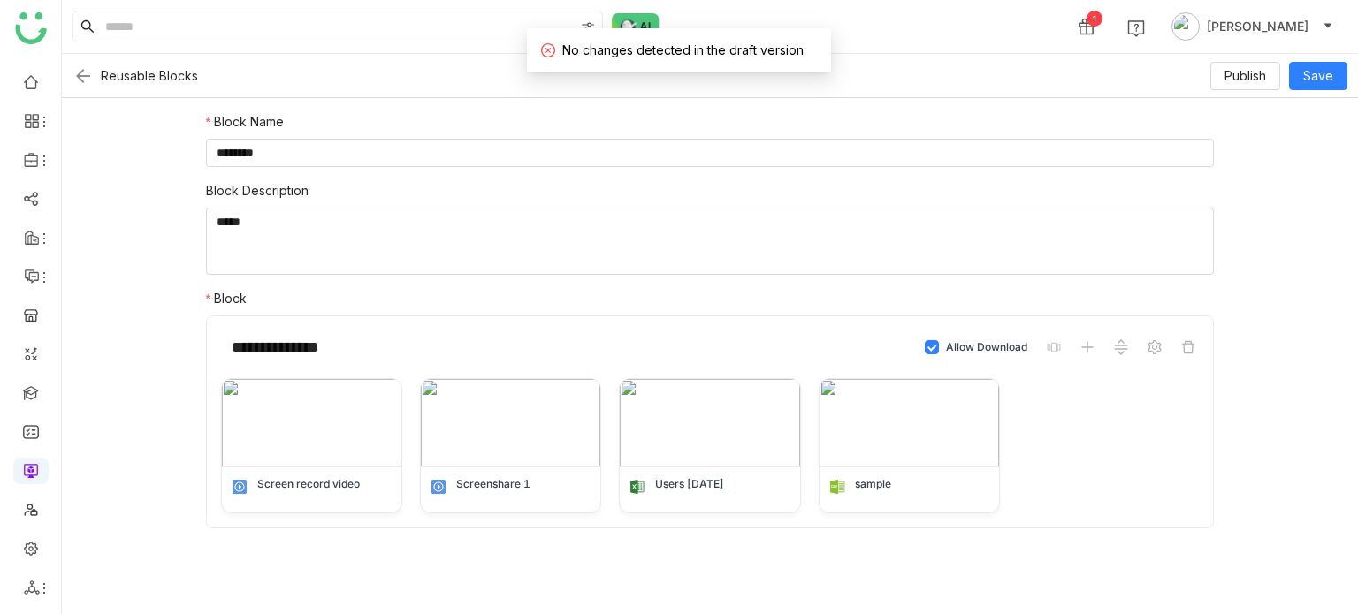
click at [78, 78] on img at bounding box center [82, 75] width 21 height 21
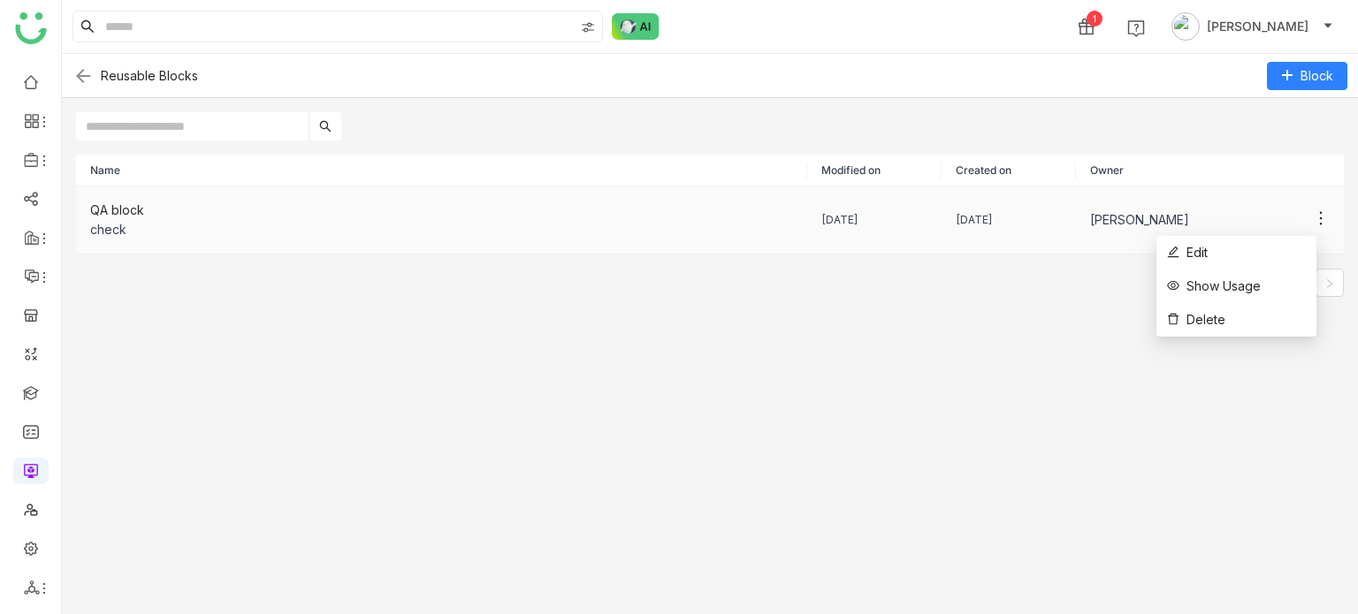
click at [1312, 217] on icon at bounding box center [1321, 219] width 18 height 18
click at [1267, 282] on li "Show Usage" at bounding box center [1236, 287] width 160 height 34
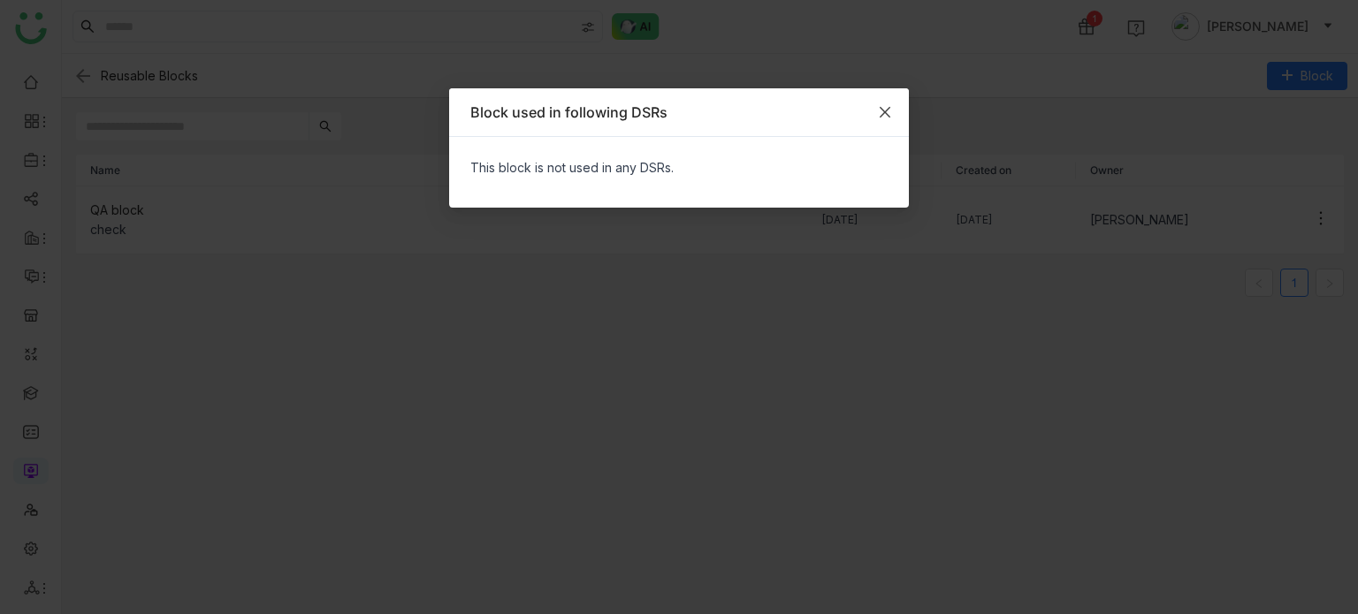
click at [894, 108] on span "Close" at bounding box center [885, 112] width 48 height 48
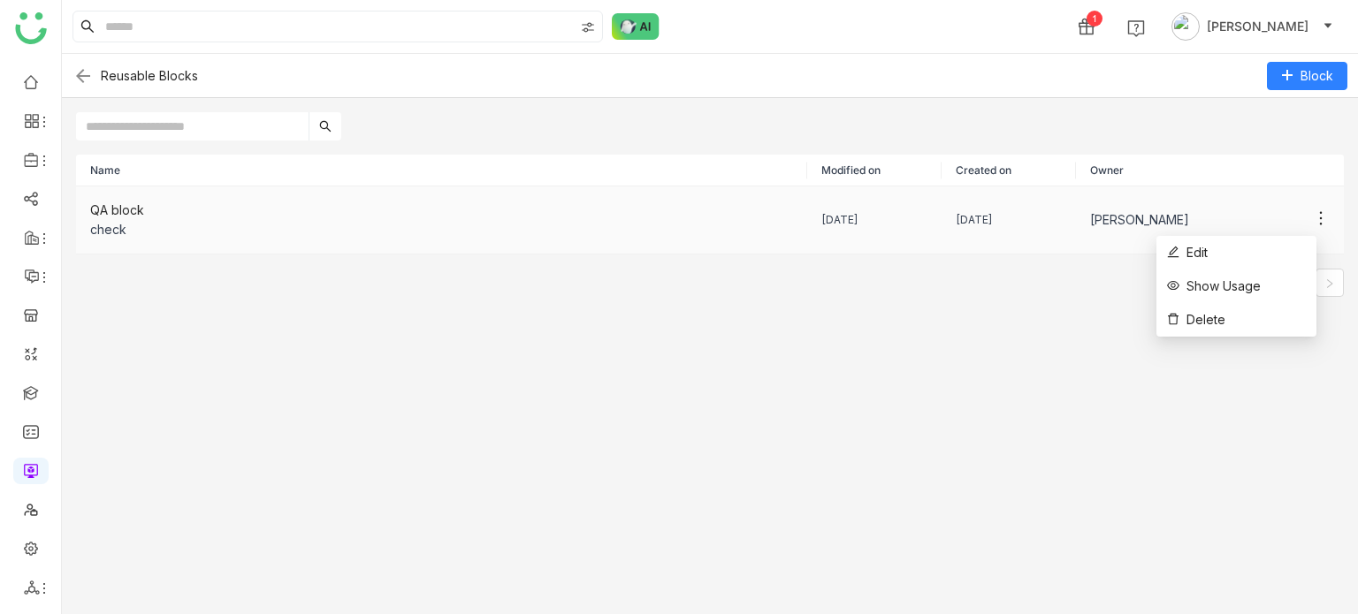
click at [1312, 217] on icon at bounding box center [1321, 219] width 18 height 18
click at [1276, 285] on li "Show Usage" at bounding box center [1236, 287] width 160 height 34
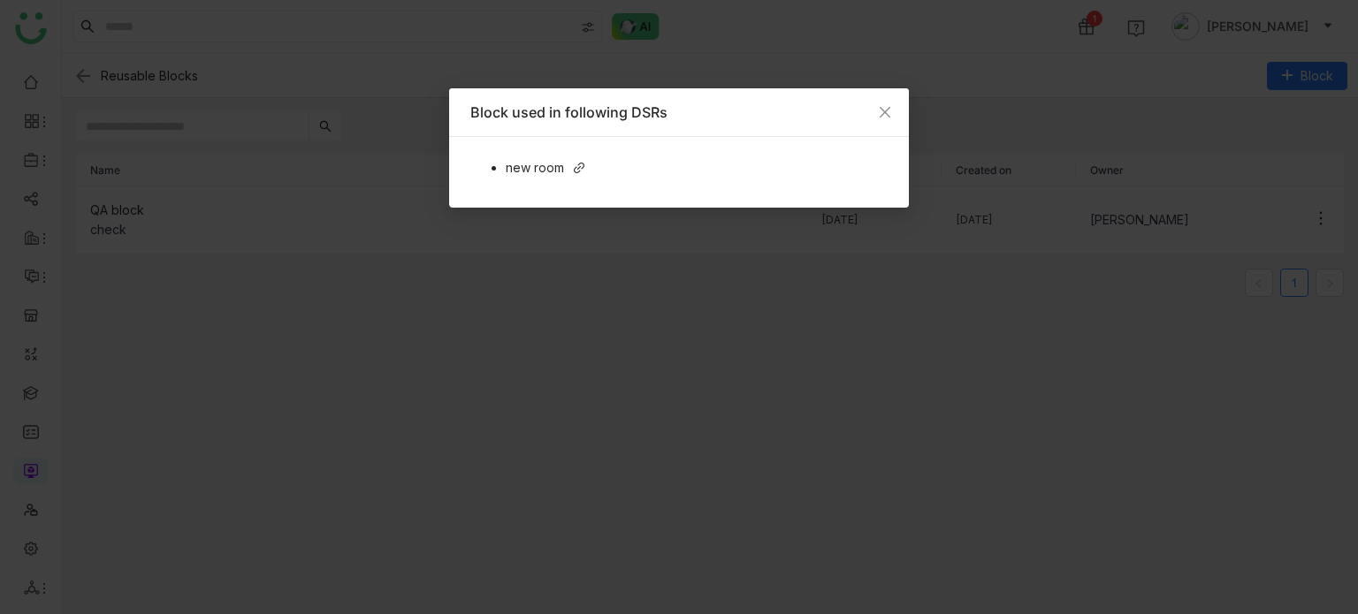
click at [583, 169] on icon at bounding box center [579, 168] width 12 height 12
click at [885, 111] on icon "Close" at bounding box center [885, 112] width 11 height 11
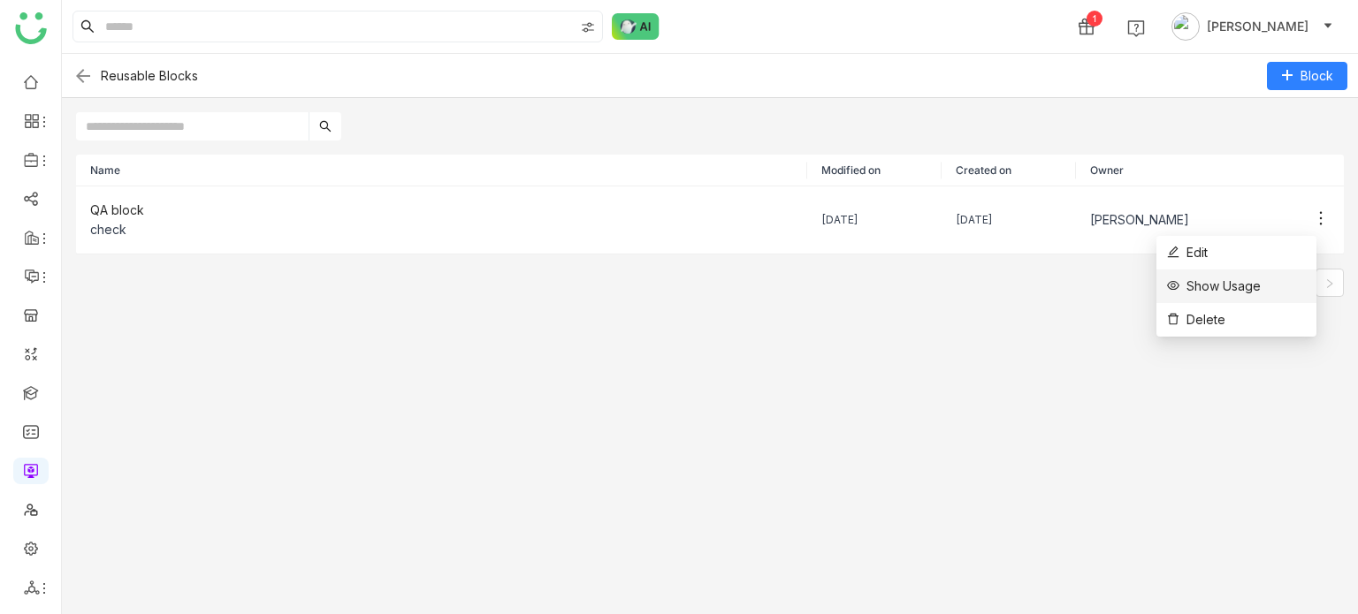
click at [1272, 293] on li "Show Usage" at bounding box center [1236, 287] width 160 height 34
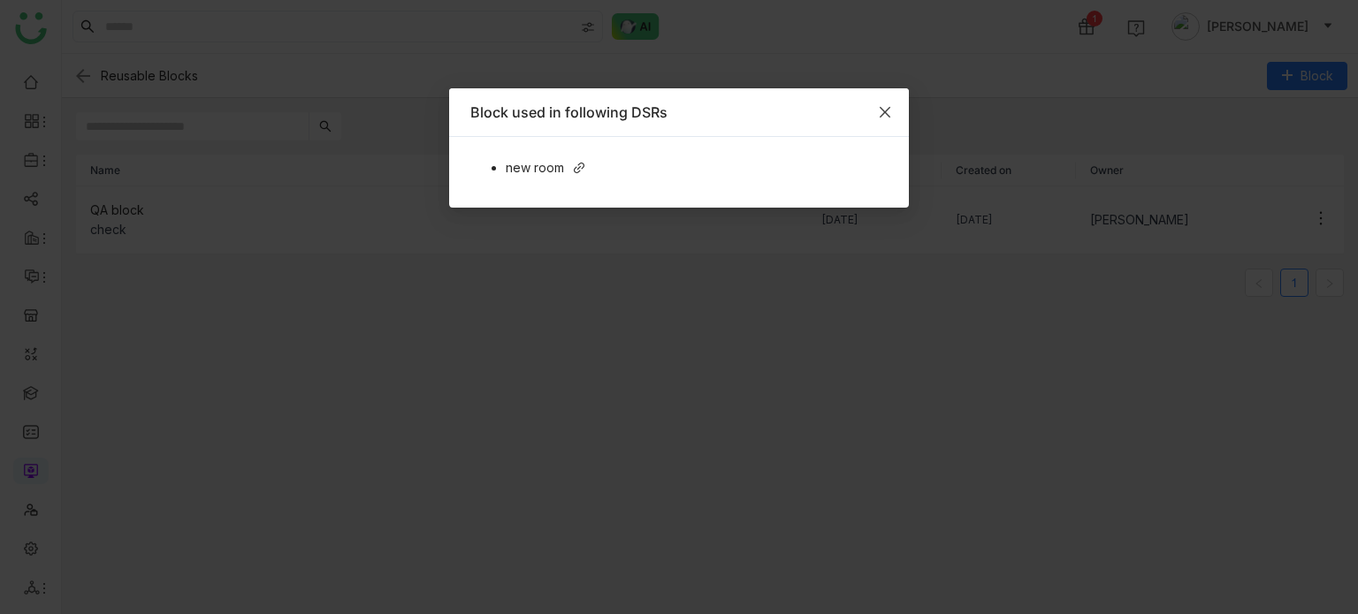
click at [880, 118] on span "Close" at bounding box center [885, 112] width 48 height 48
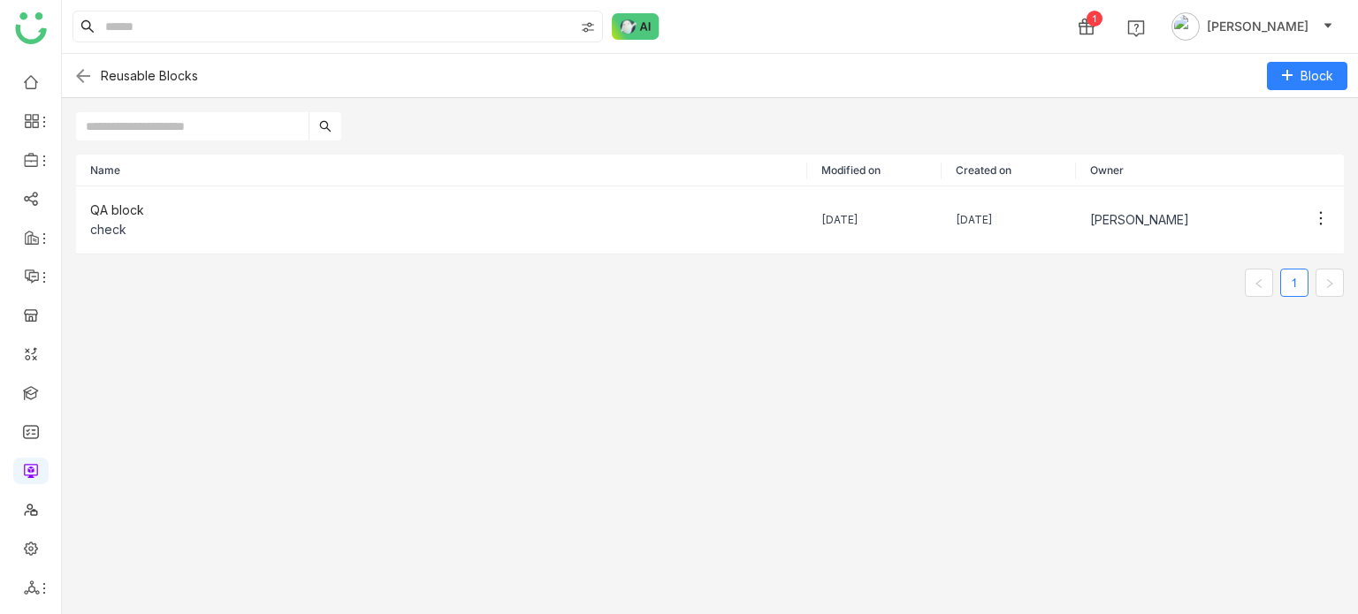
click at [85, 73] on img at bounding box center [82, 75] width 21 height 21
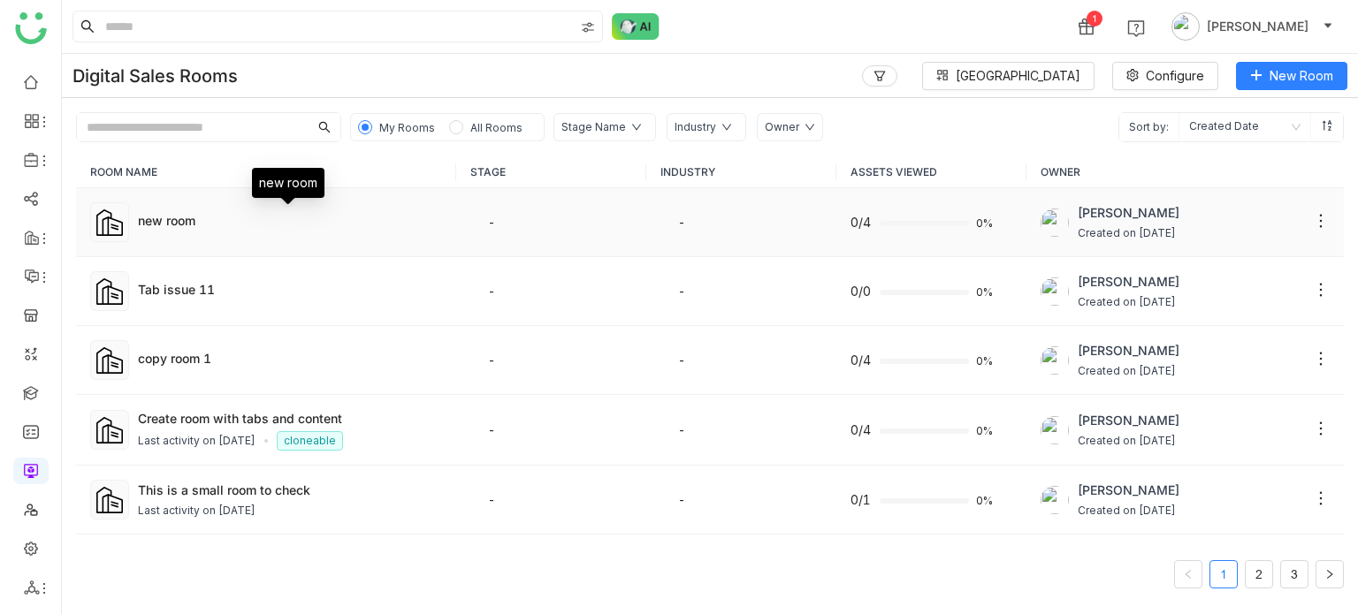
click at [273, 213] on div "new room" at bounding box center [290, 220] width 304 height 19
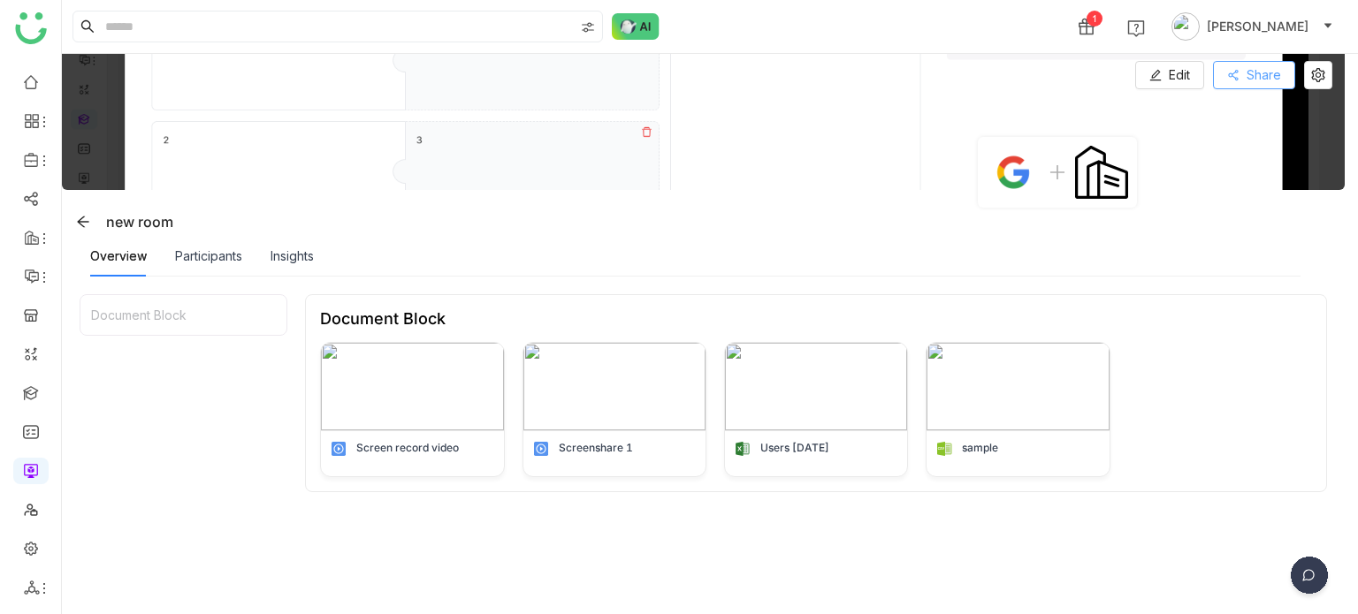
click at [1277, 80] on span "Share" at bounding box center [1263, 74] width 34 height 19
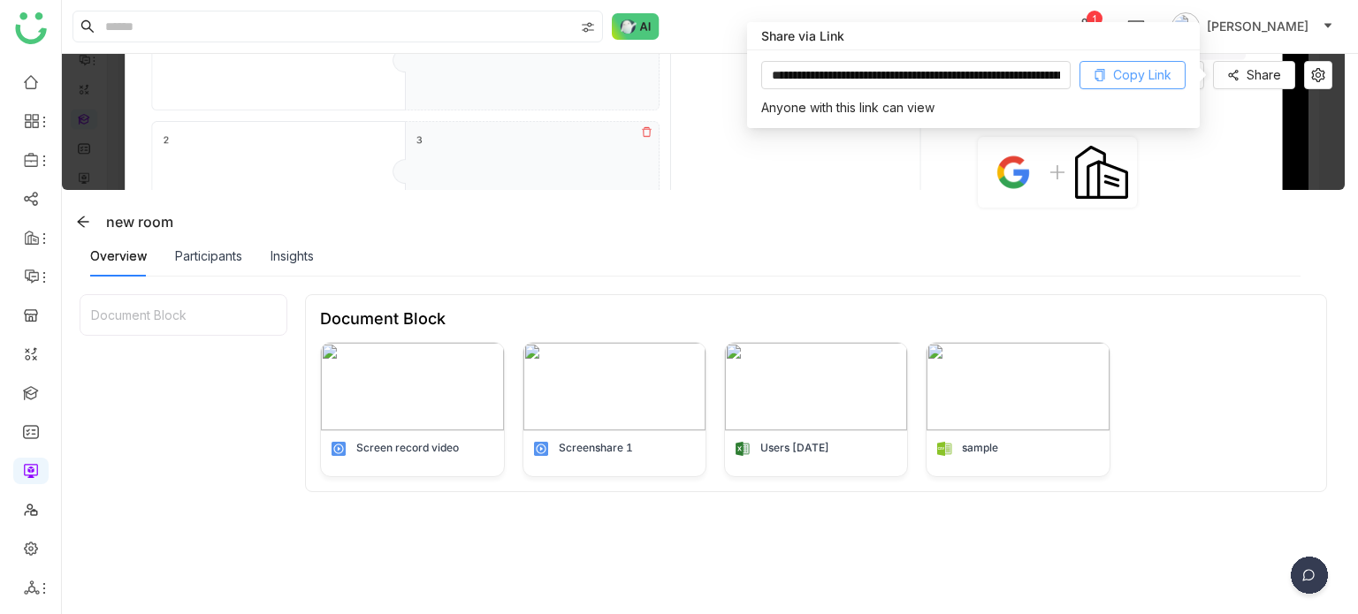
click at [1132, 73] on span "Copy Link" at bounding box center [1142, 74] width 58 height 19
click at [1325, 80] on icon at bounding box center [1318, 75] width 27 height 14
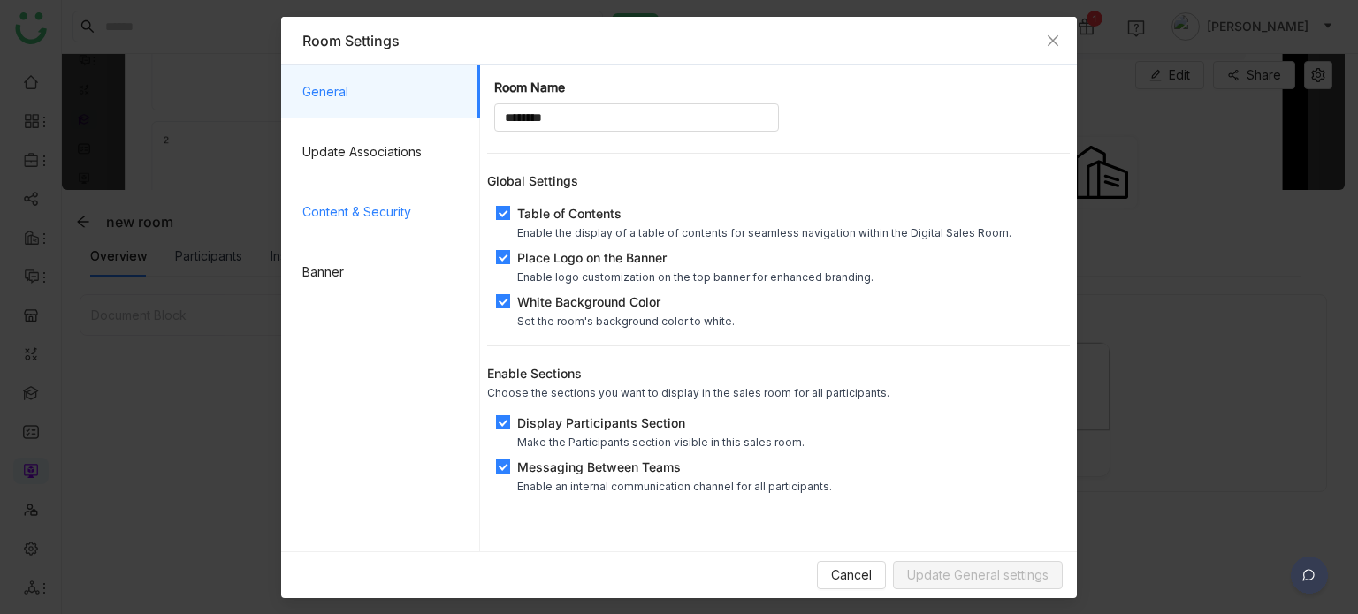
click at [361, 220] on span "Content & Security" at bounding box center [384, 212] width 164 height 53
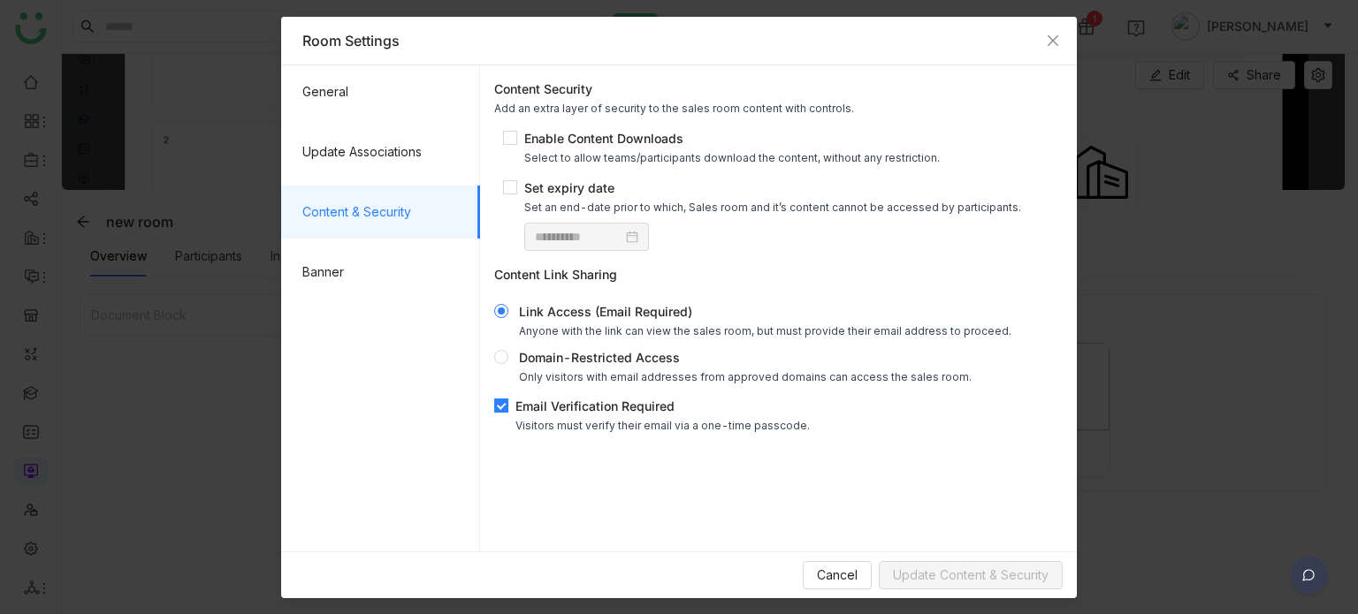
click at [520, 407] on div "Email Verification Required" at bounding box center [662, 406] width 294 height 19
click at [957, 577] on span "Update Content & Security" at bounding box center [971, 575] width 156 height 19
click at [1053, 38] on icon "Close" at bounding box center [1053, 41] width 14 height 14
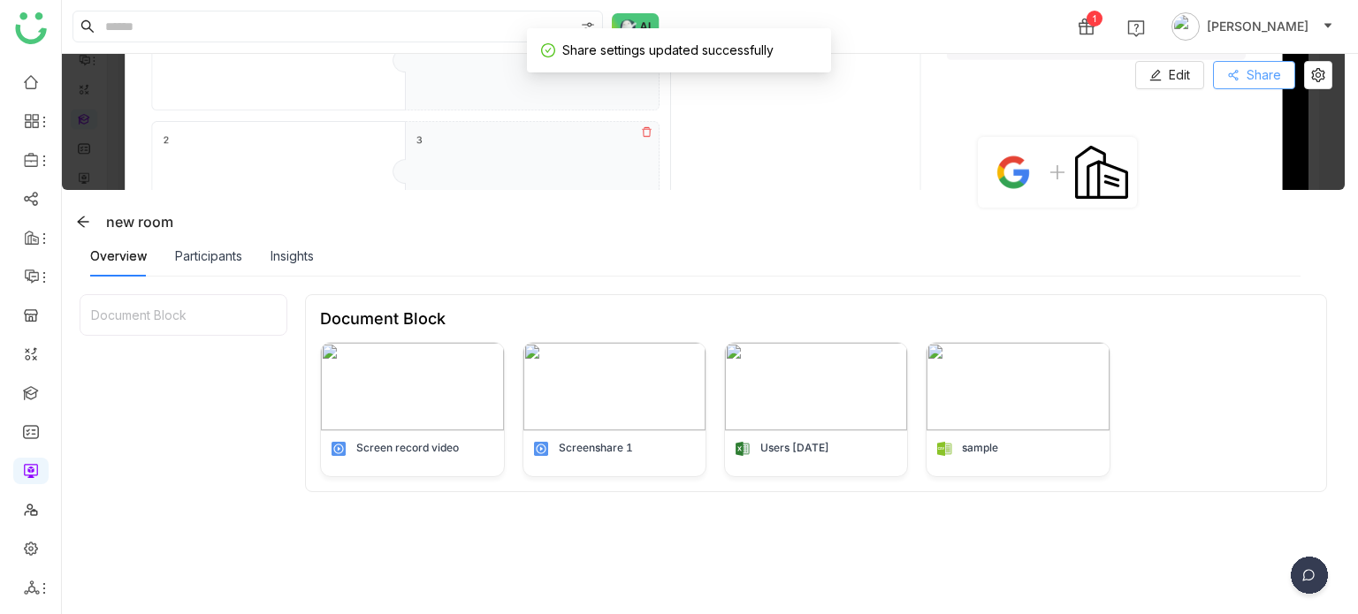
click at [1266, 80] on span "Share" at bounding box center [1263, 74] width 34 height 19
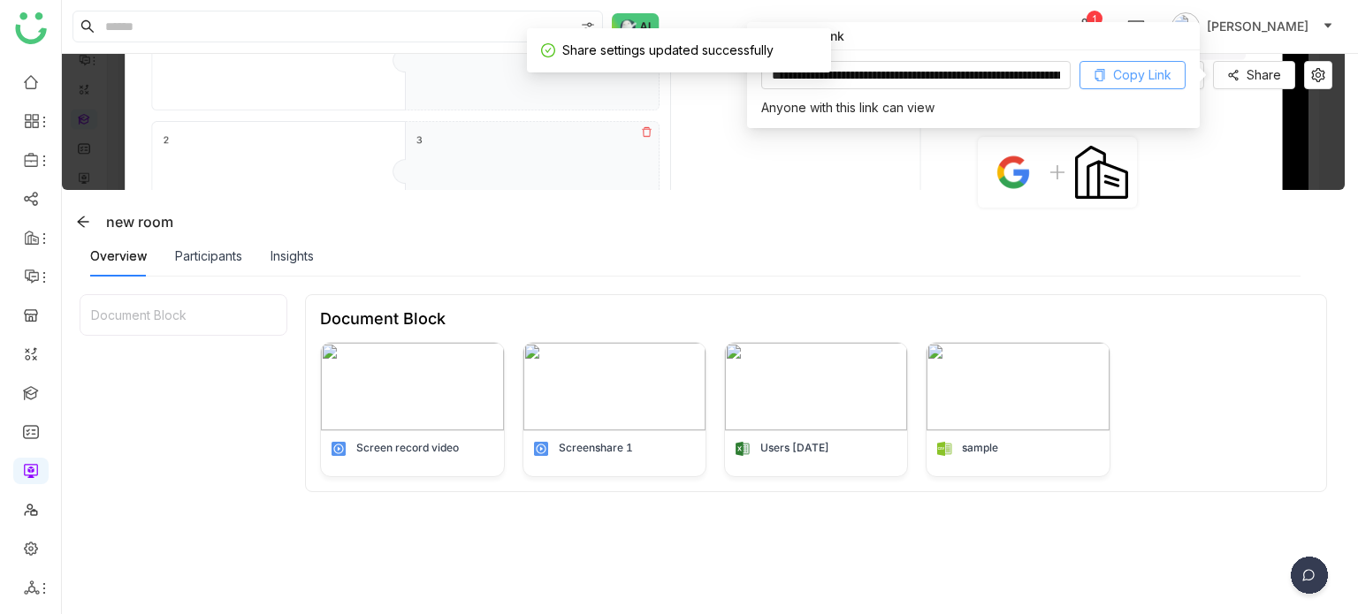
click at [1137, 83] on span "Copy Link" at bounding box center [1142, 74] width 58 height 19
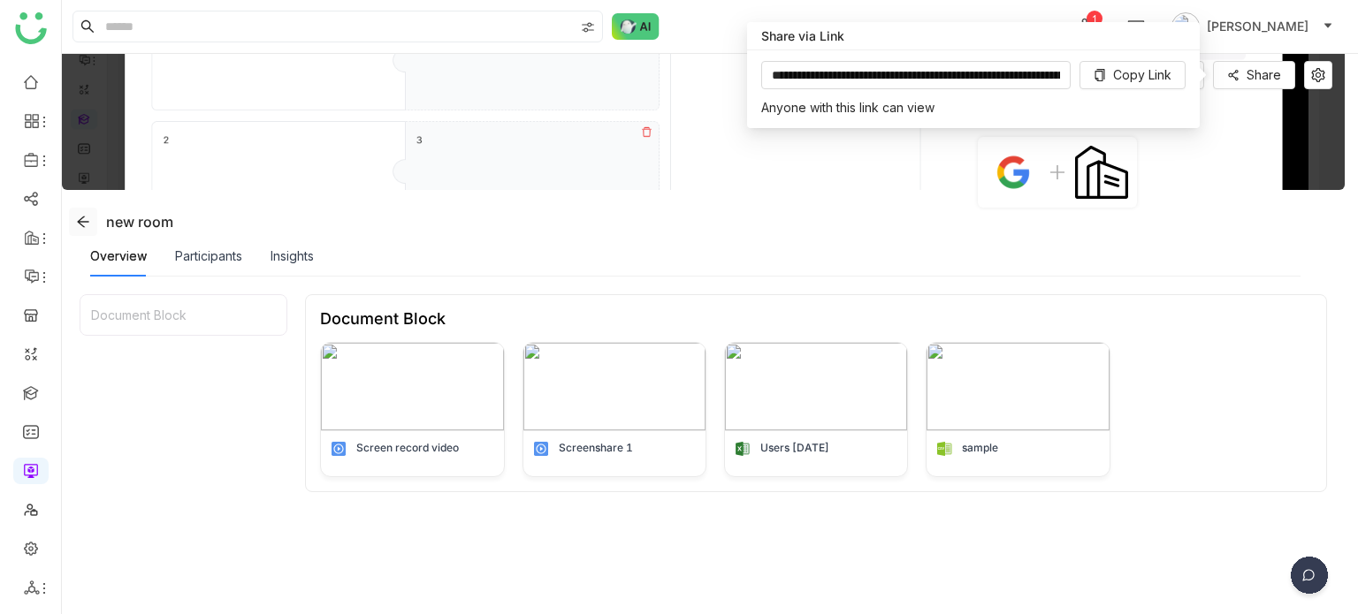
click at [83, 221] on icon at bounding box center [82, 221] width 11 height 11
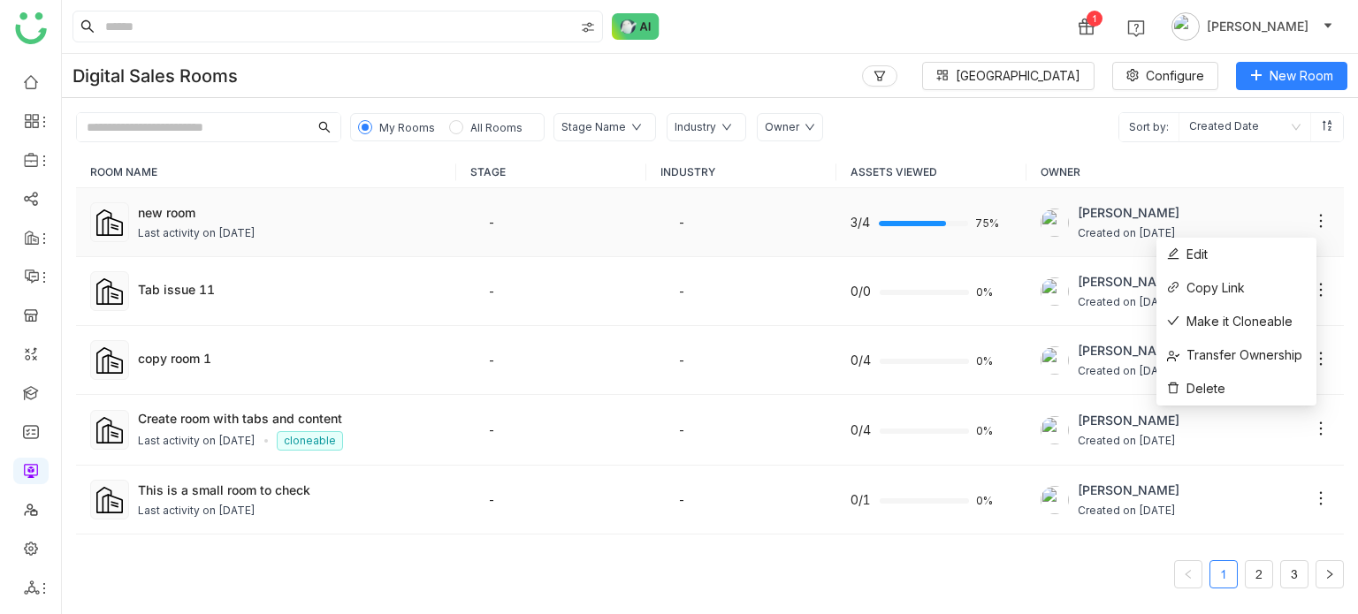
click at [1312, 222] on icon at bounding box center [1321, 221] width 18 height 18
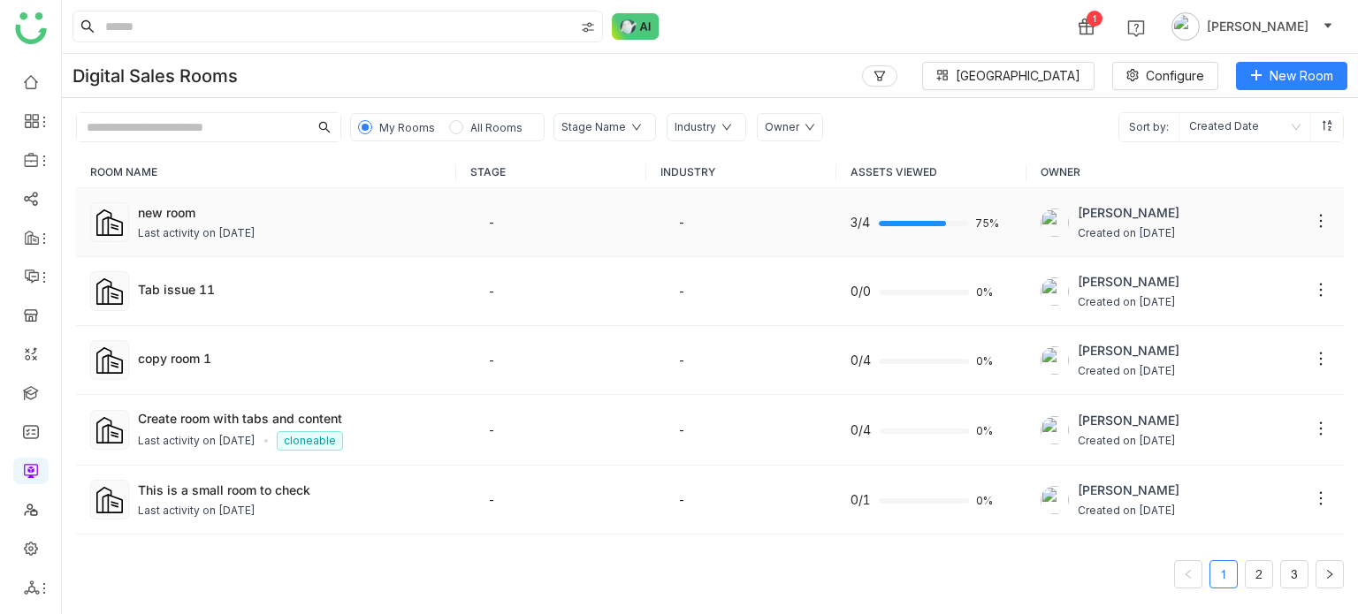
click at [240, 195] on td "new room Last activity on Aug 26, 2025" at bounding box center [266, 222] width 380 height 69
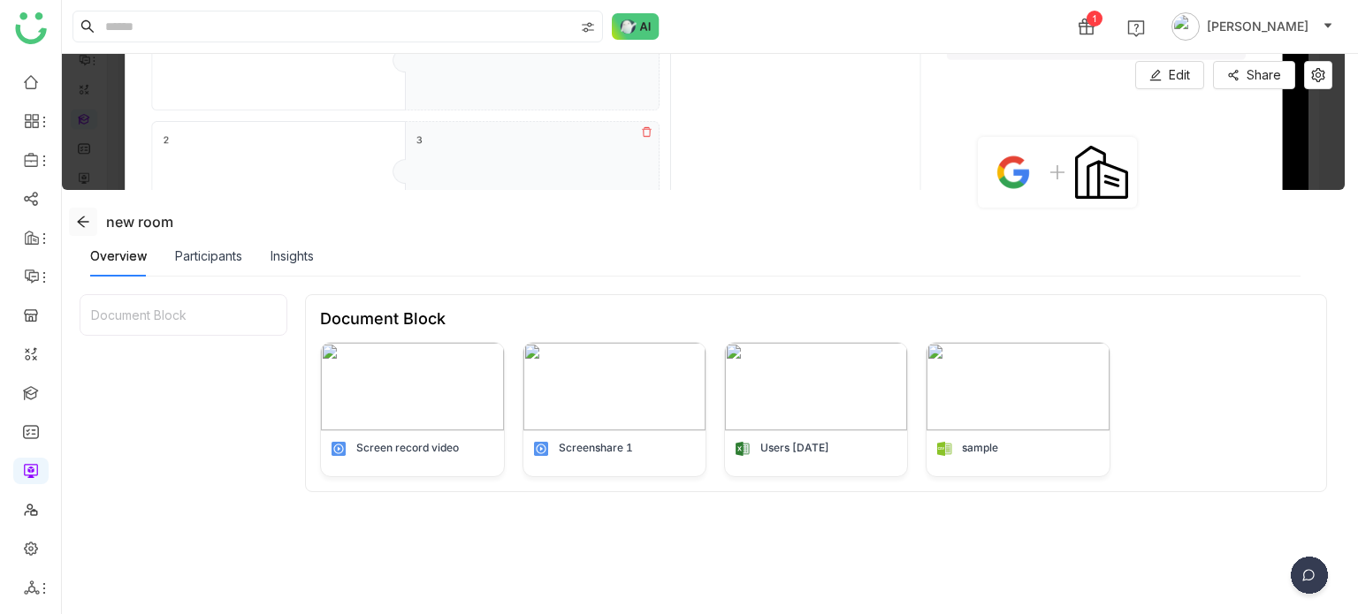
click at [78, 225] on icon at bounding box center [83, 222] width 14 height 14
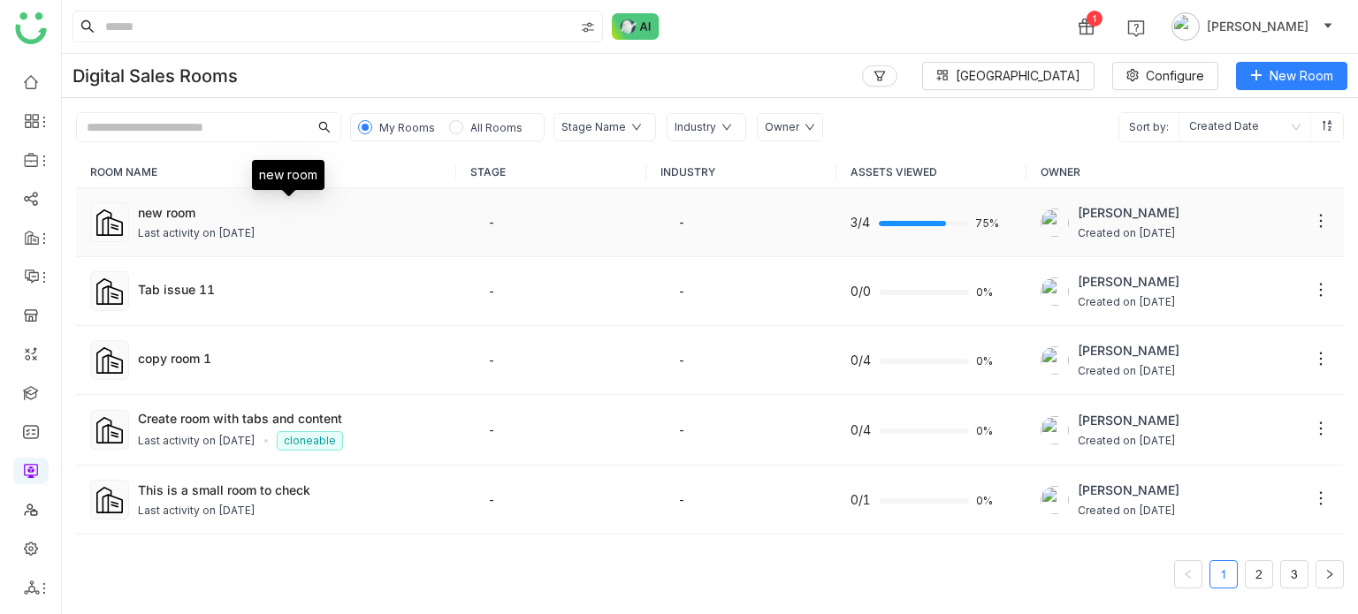
click at [302, 217] on div "new room" at bounding box center [290, 212] width 304 height 19
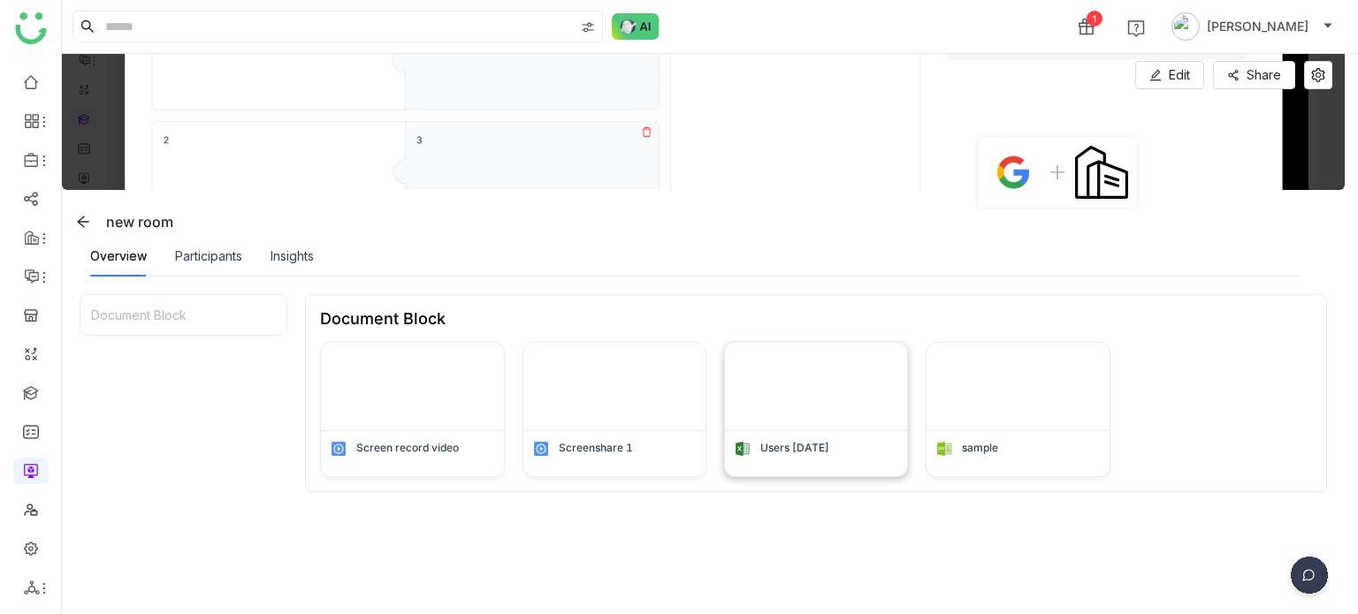
scroll to position [170, 0]
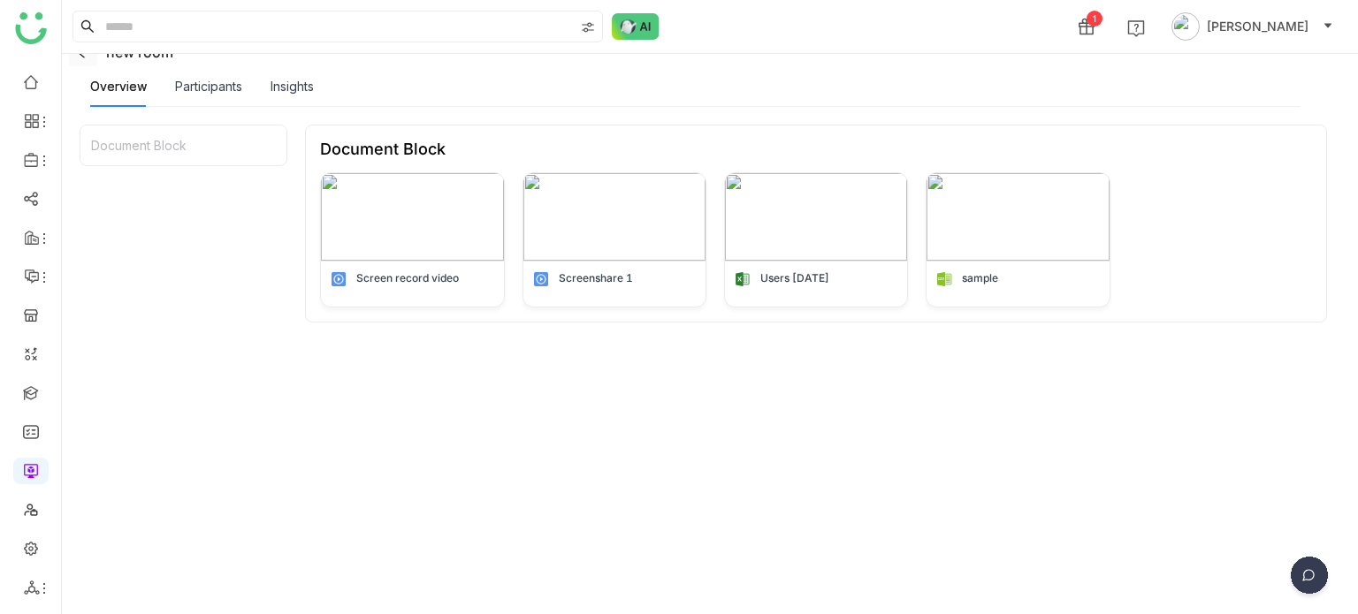
click at [81, 57] on icon at bounding box center [83, 52] width 14 height 14
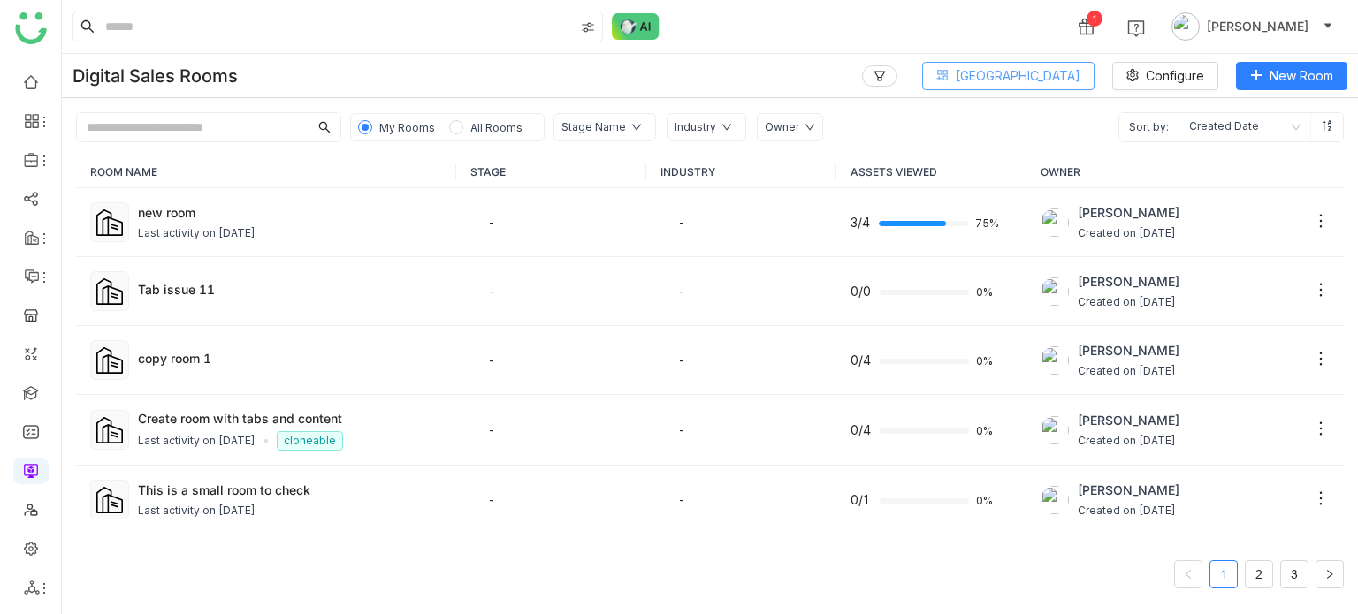
click at [1033, 80] on span "[GEOGRAPHIC_DATA]" at bounding box center [1018, 75] width 125 height 19
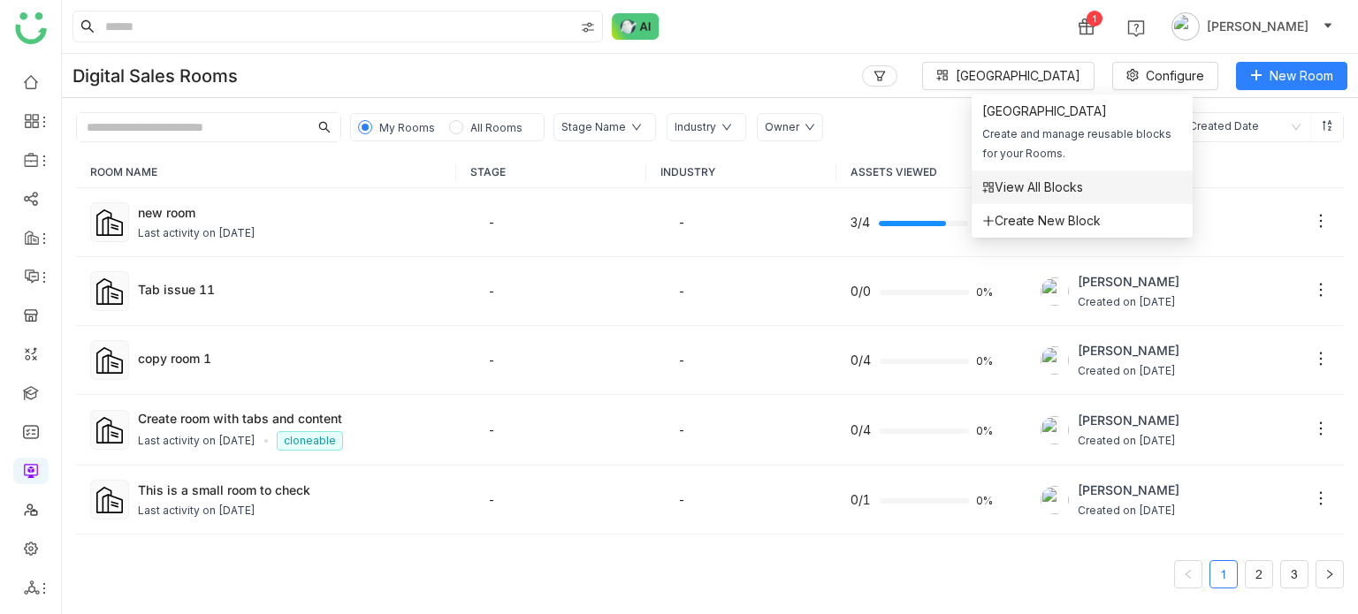
click at [1048, 191] on span "View All Blocks" at bounding box center [1032, 187] width 101 height 19
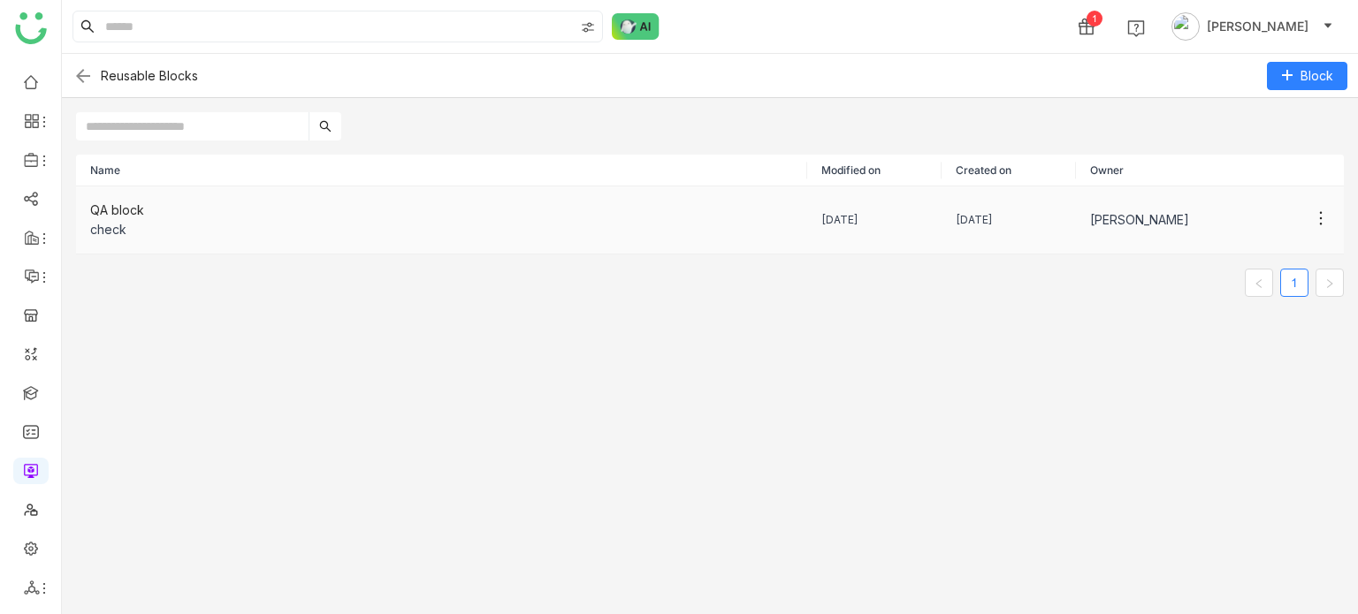
click at [122, 225] on div "check" at bounding box center [441, 229] width 703 height 19
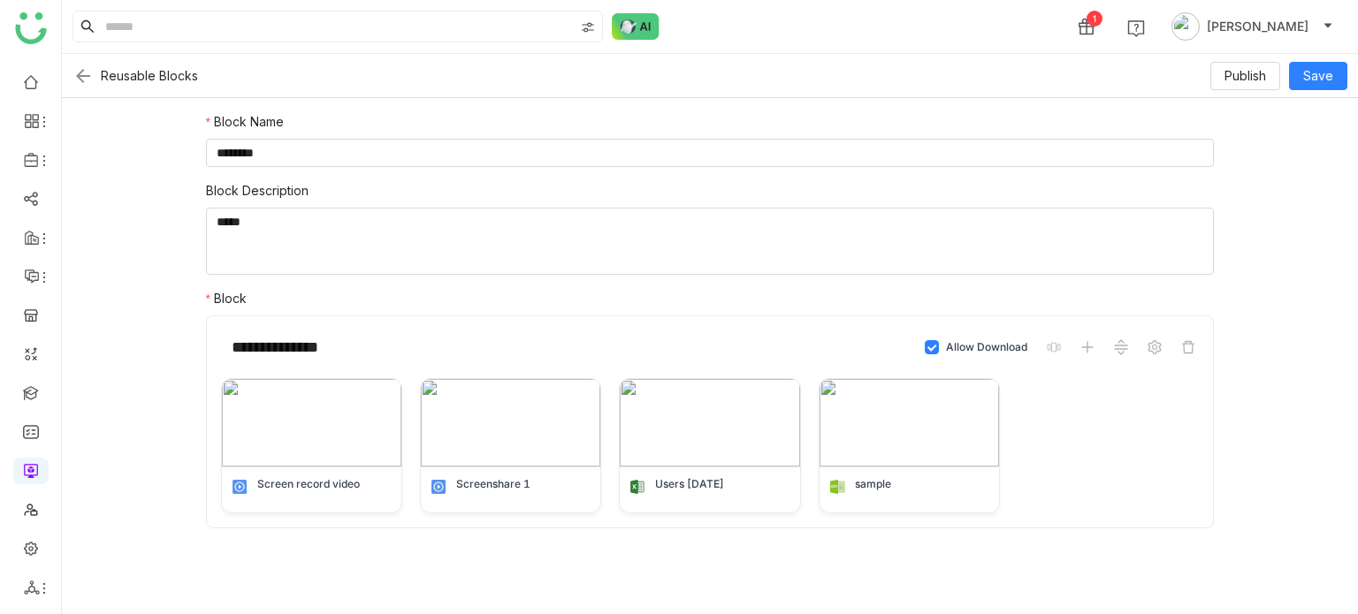
click at [77, 73] on img at bounding box center [82, 75] width 21 height 21
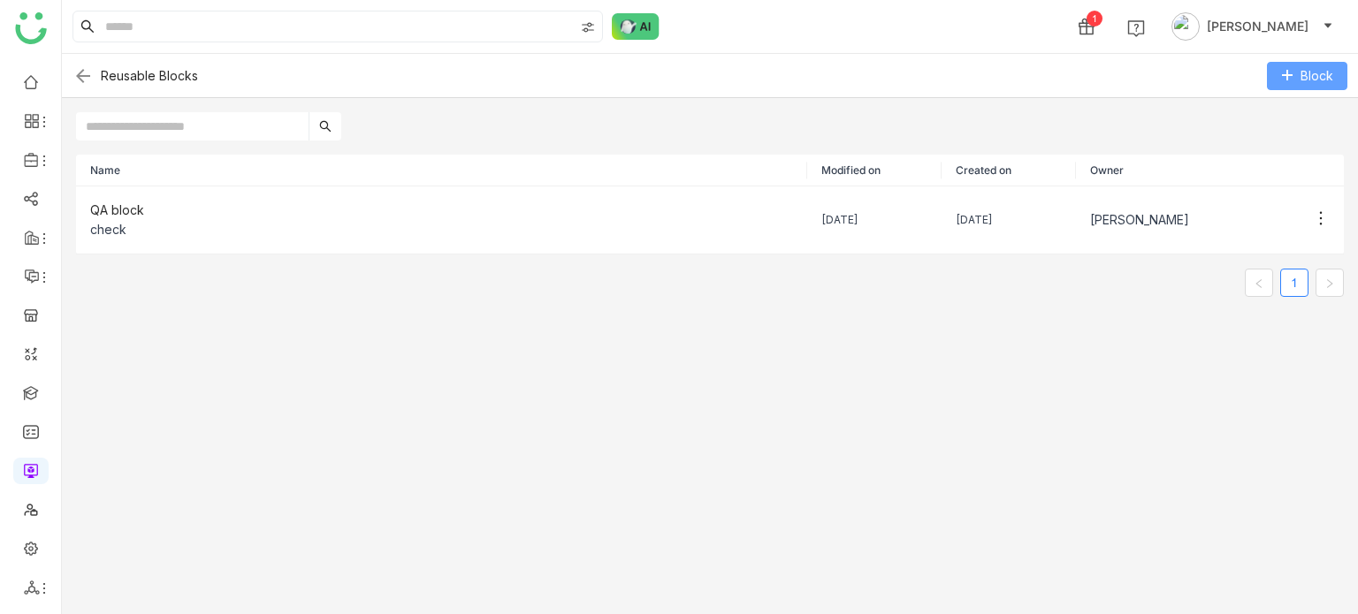
click at [1307, 63] on button "Block" at bounding box center [1307, 76] width 80 height 28
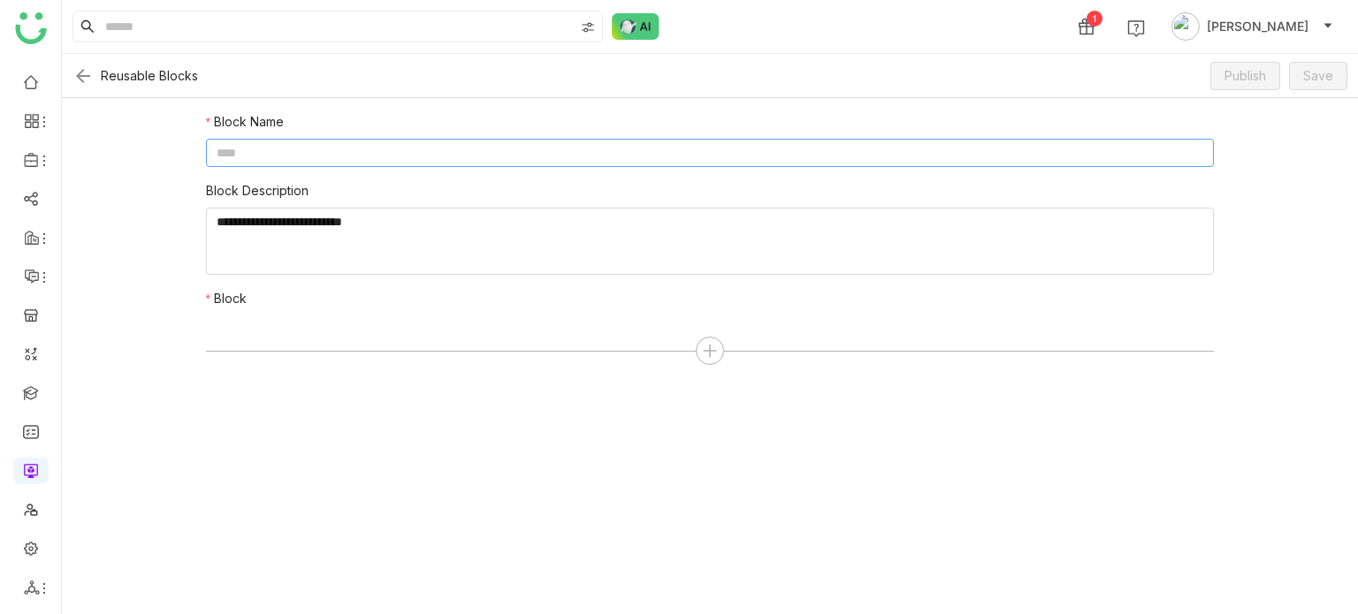
click at [932, 151] on input at bounding box center [710, 153] width 1009 height 28
type input "**********"
click at [708, 348] on icon at bounding box center [710, 351] width 16 height 16
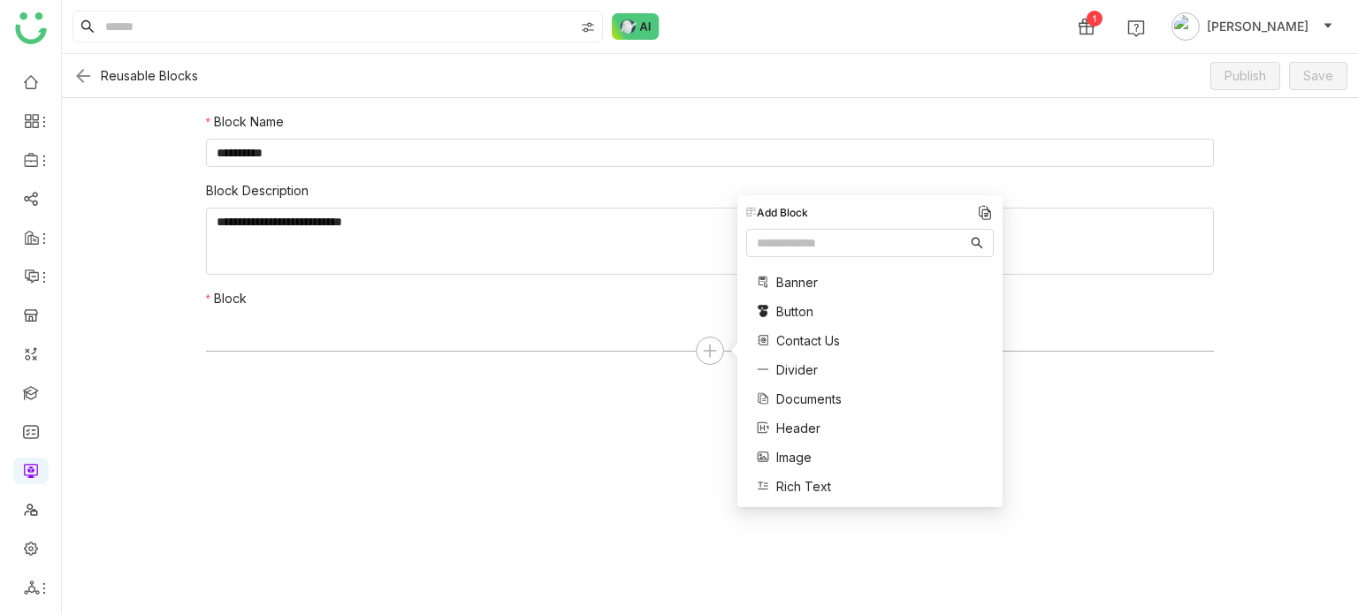
click at [823, 488] on span "Rich Text" at bounding box center [803, 486] width 55 height 19
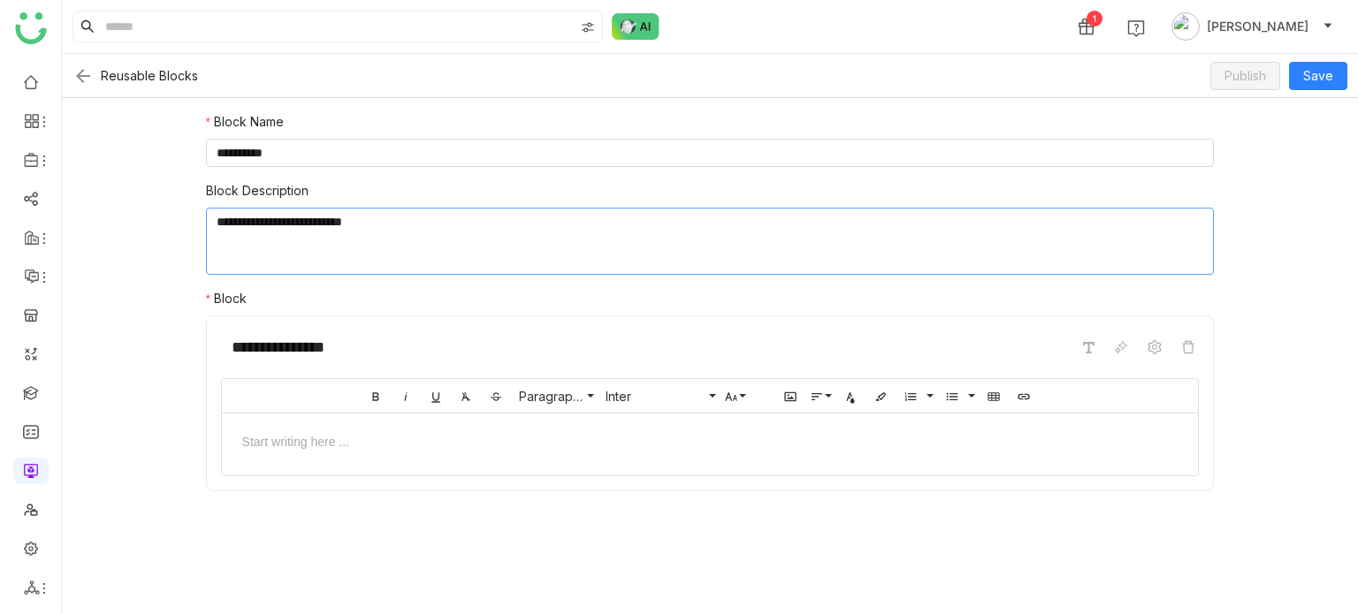
click at [661, 241] on textarea at bounding box center [710, 241] width 1009 height 67
type textarea "**********"
click at [610, 441] on div at bounding box center [710, 440] width 941 height 19
click at [1113, 351] on span at bounding box center [1120, 347] width 21 height 21
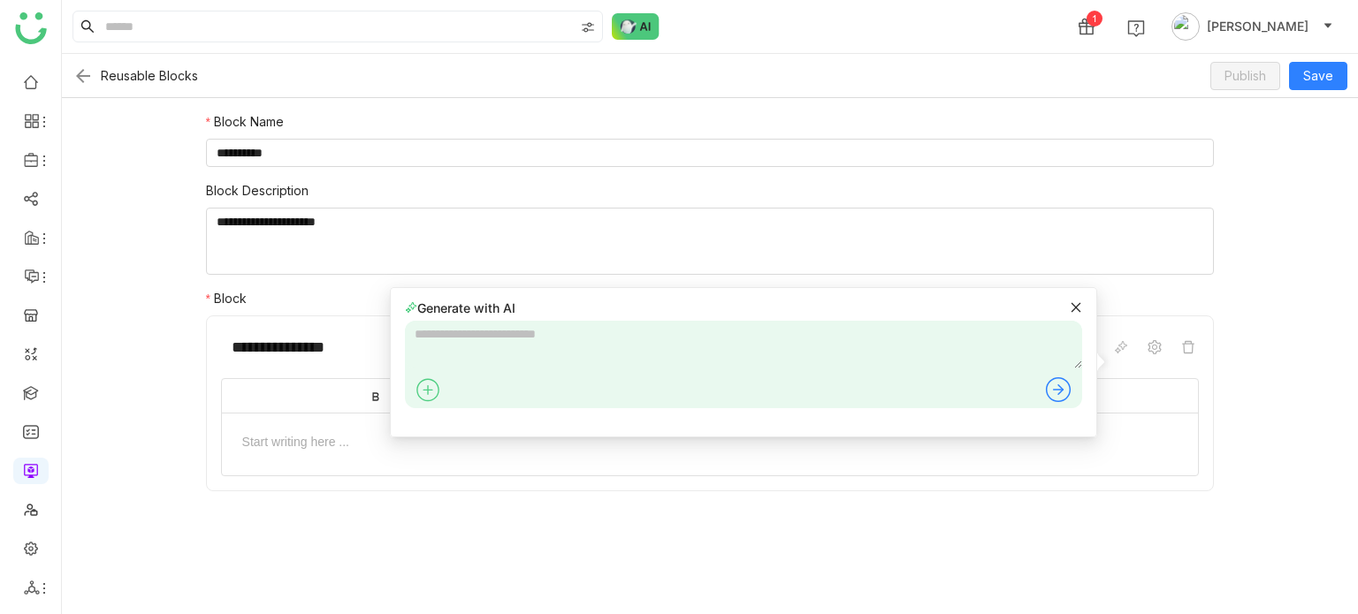
click at [842, 336] on textarea at bounding box center [743, 345] width 677 height 48
type textarea "*******"
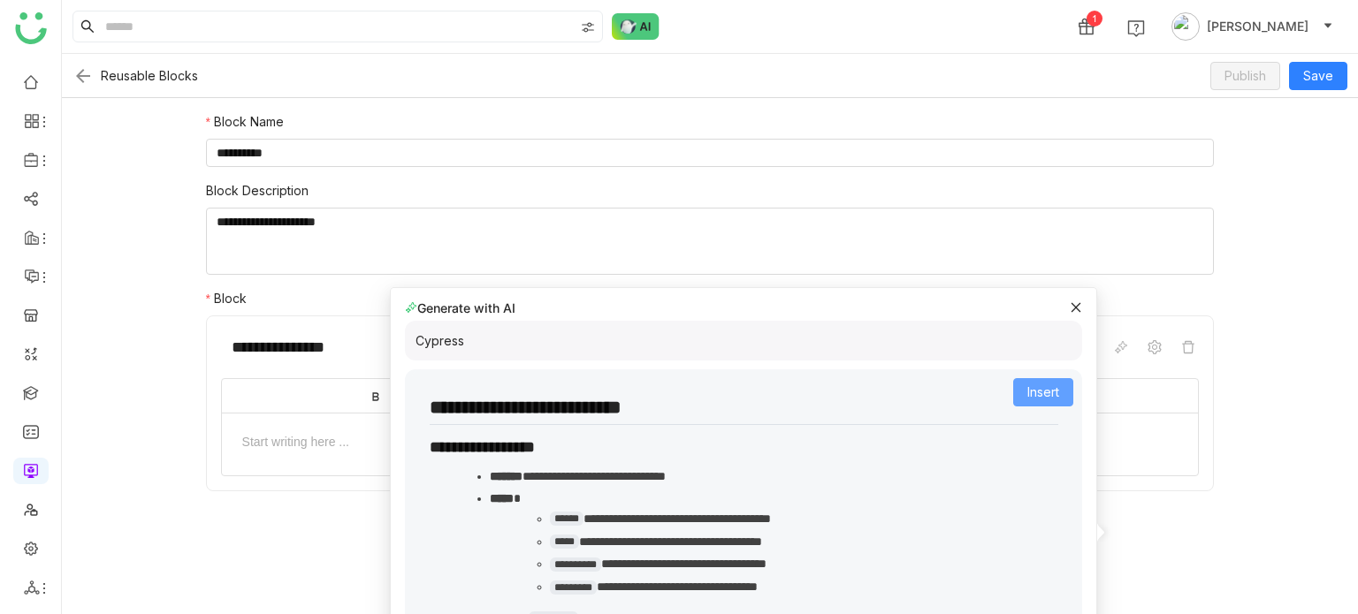
click at [1039, 386] on span "Insert" at bounding box center [1043, 392] width 32 height 19
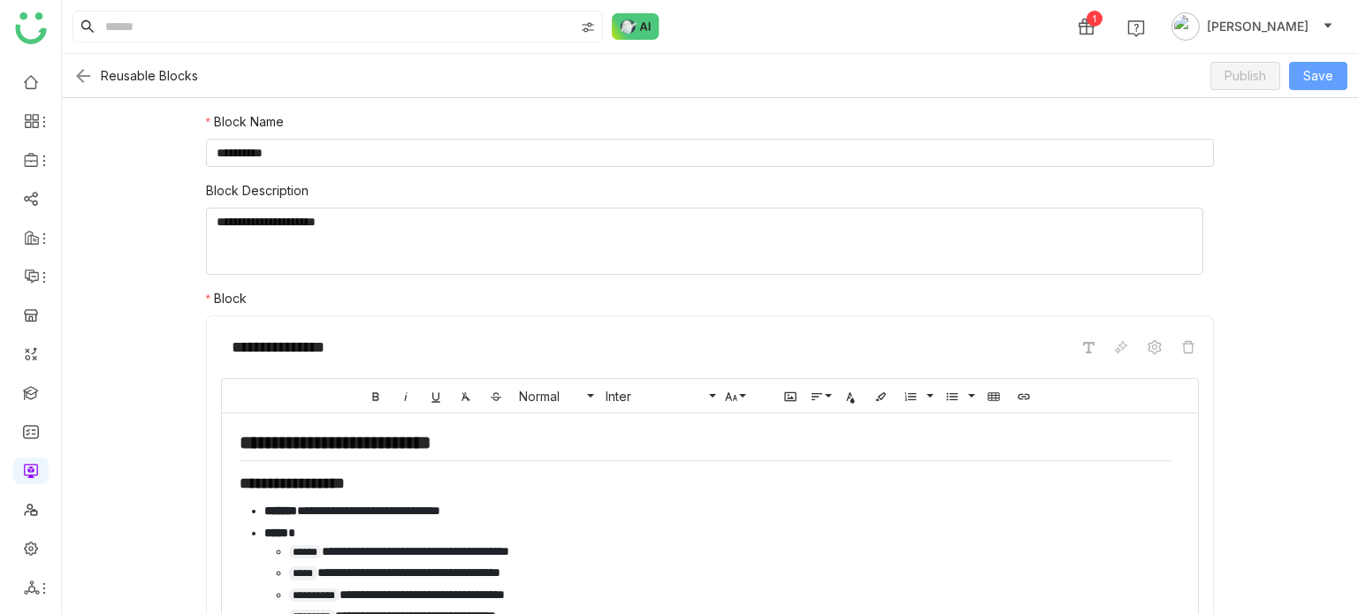
click at [1307, 68] on span "Save" at bounding box center [1318, 75] width 30 height 19
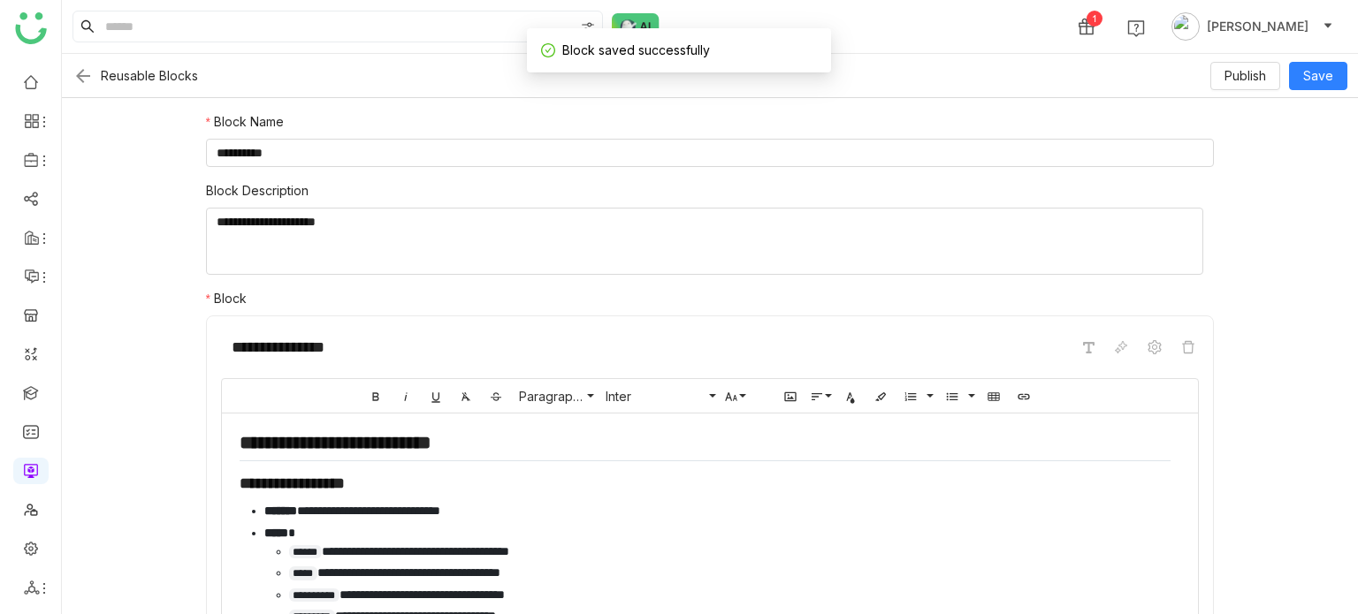
click at [80, 72] on img at bounding box center [82, 75] width 21 height 21
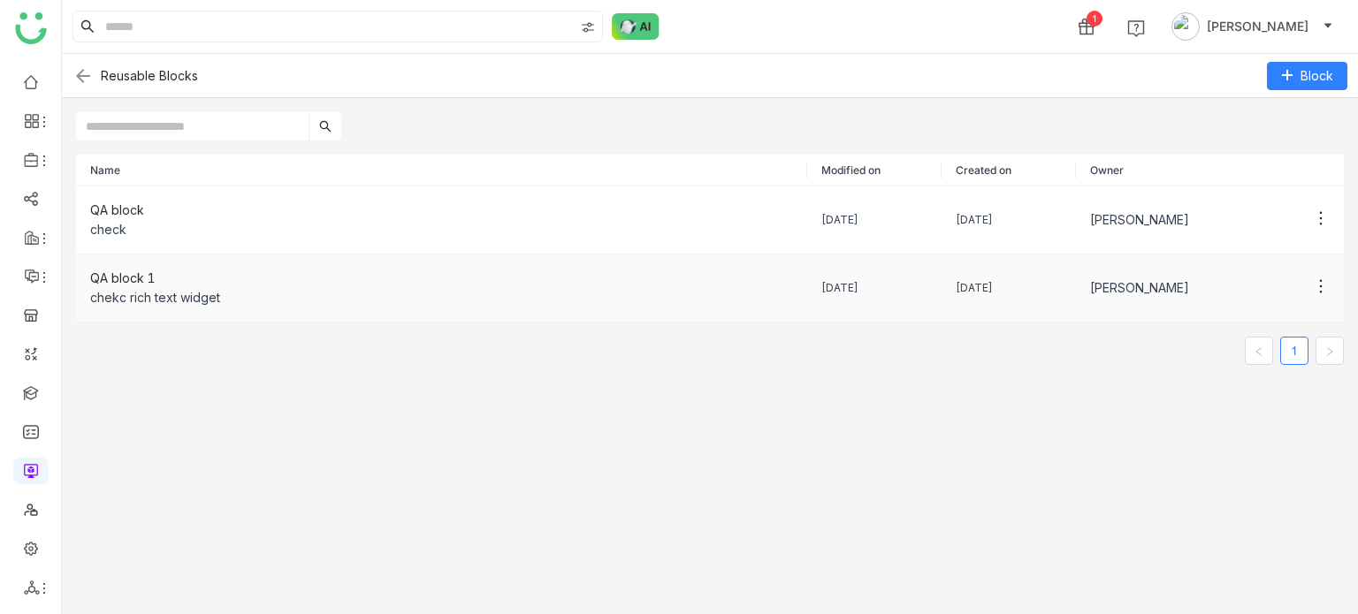
click at [253, 281] on div "QA block 1" at bounding box center [441, 278] width 703 height 19
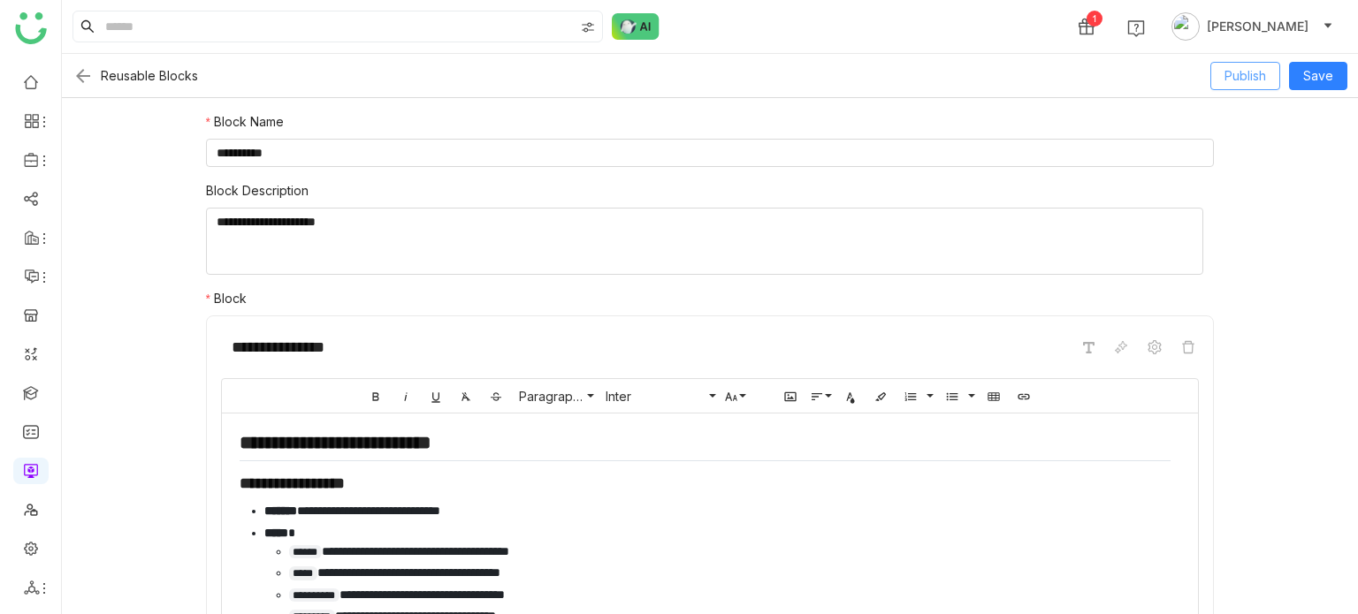
click at [1263, 64] on div "Reusable Blocks Publish Save" at bounding box center [710, 76] width 1296 height 44
click at [1262, 78] on span "Publish" at bounding box center [1245, 75] width 42 height 19
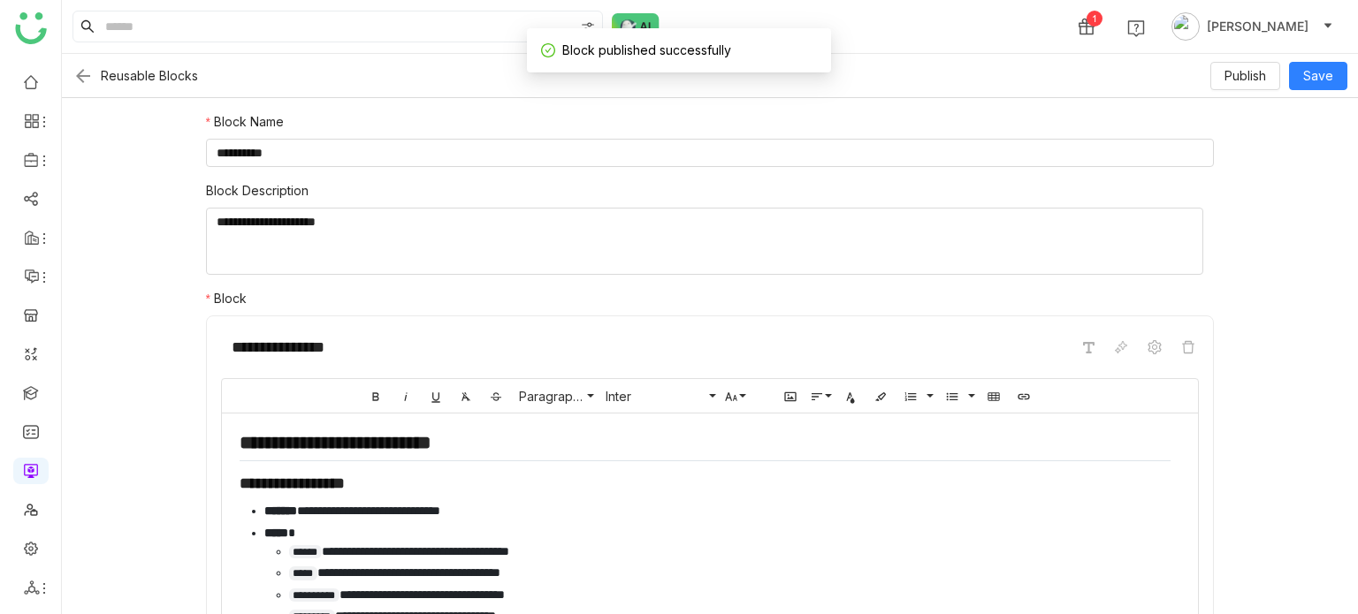
click at [74, 73] on img at bounding box center [82, 75] width 21 height 21
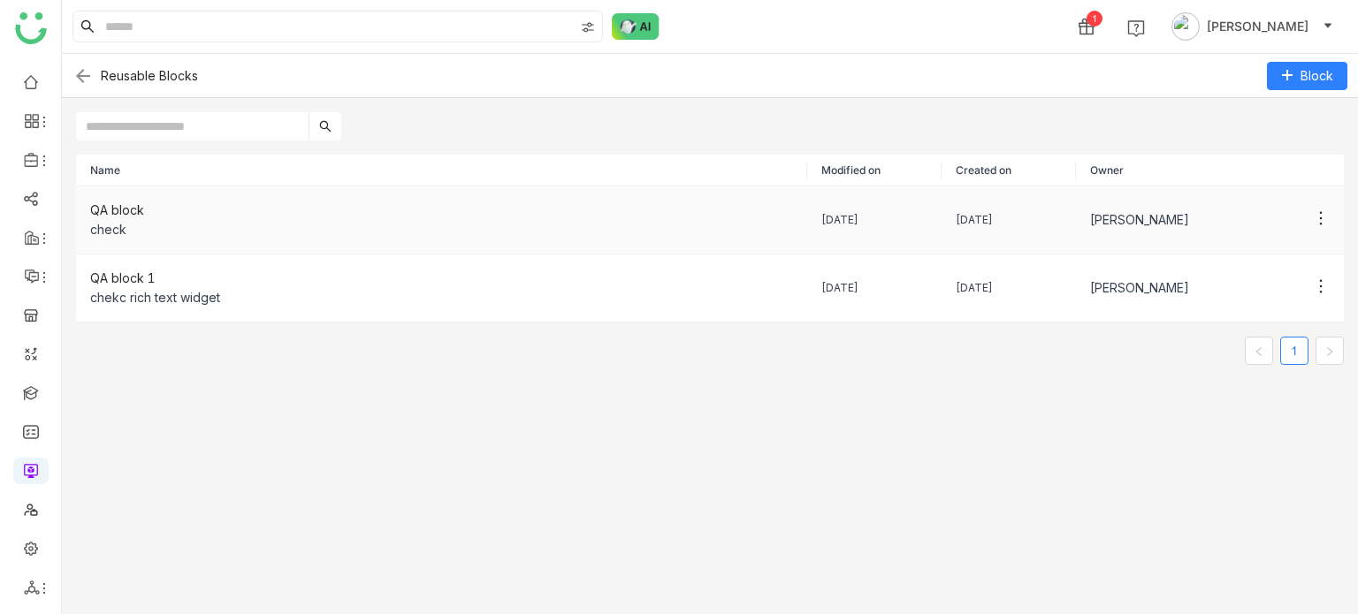
click at [1312, 219] on icon at bounding box center [1321, 219] width 18 height 18
click at [1282, 298] on li "Show Usage" at bounding box center [1236, 287] width 160 height 34
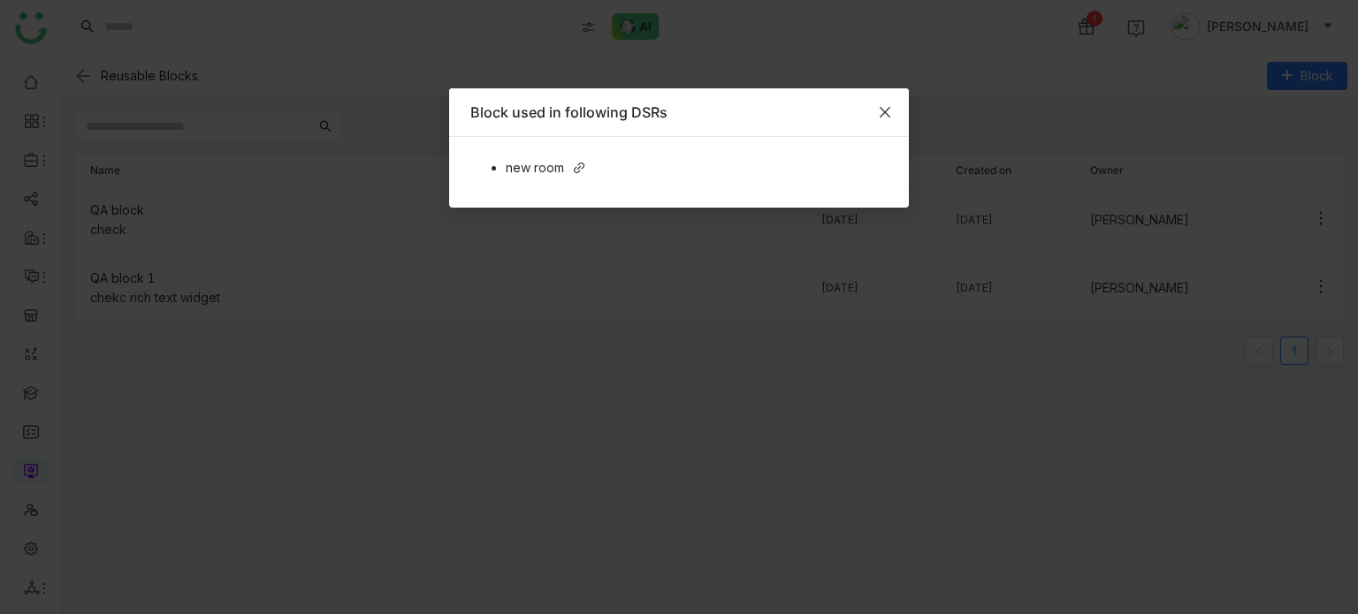
click at [891, 109] on icon "Close" at bounding box center [885, 112] width 14 height 14
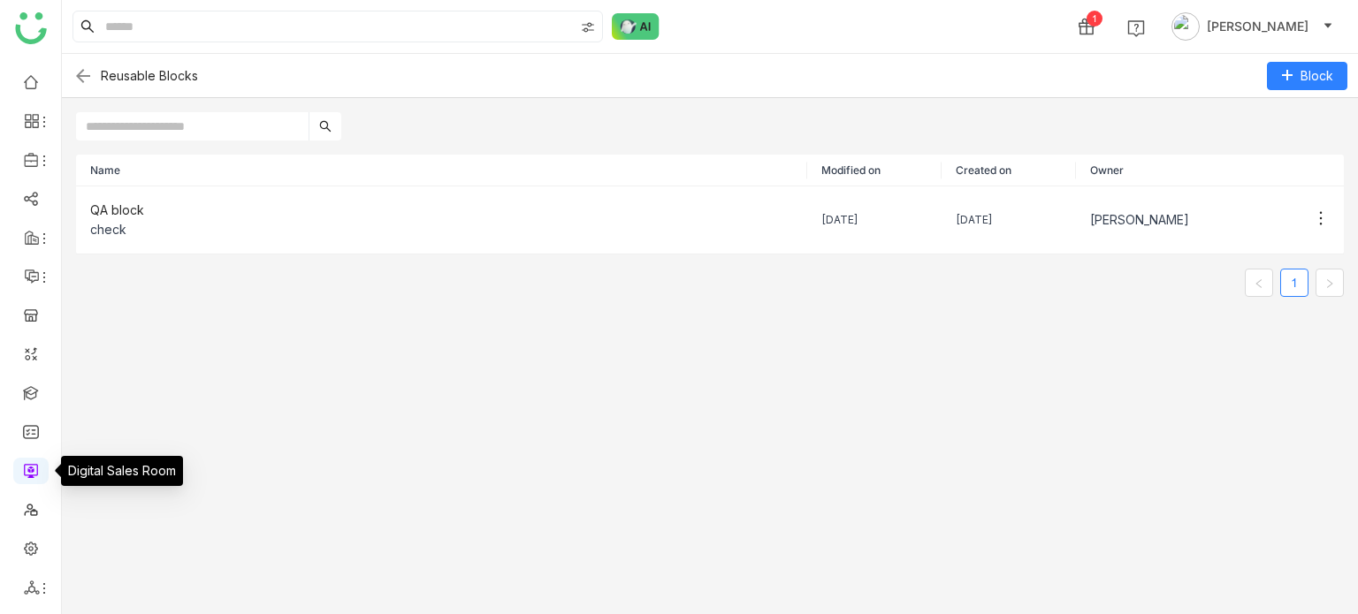
click at [33, 468] on link at bounding box center [31, 469] width 16 height 15
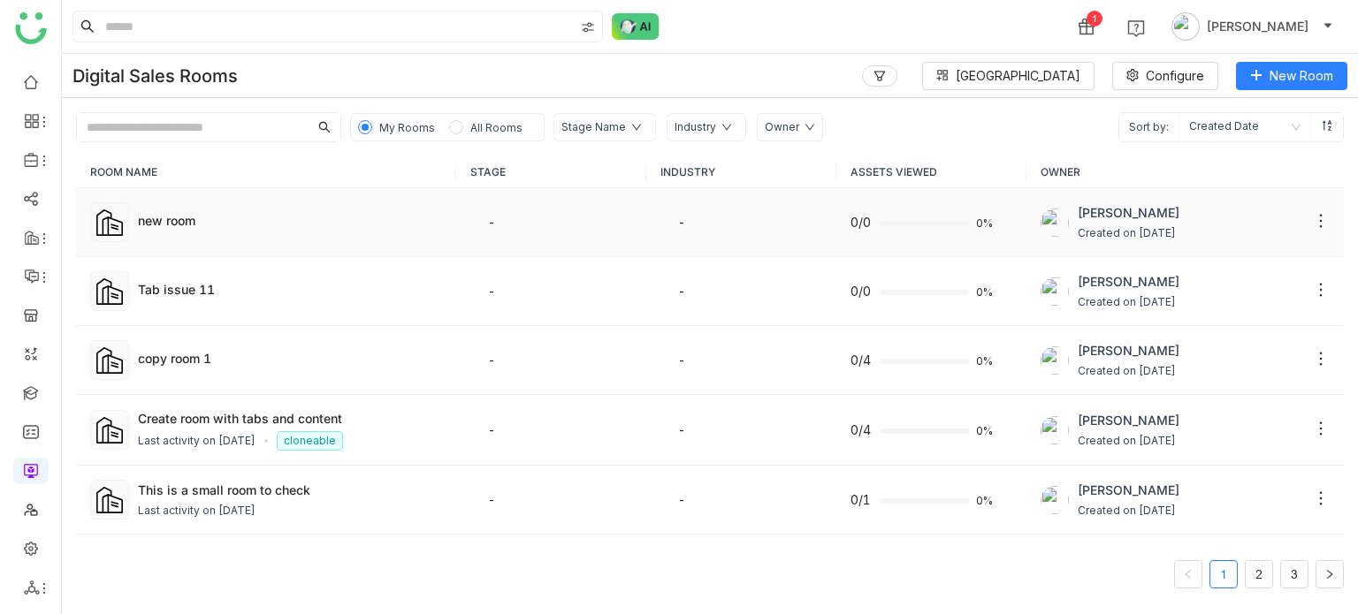
click at [306, 239] on td "new room" at bounding box center [266, 222] width 380 height 69
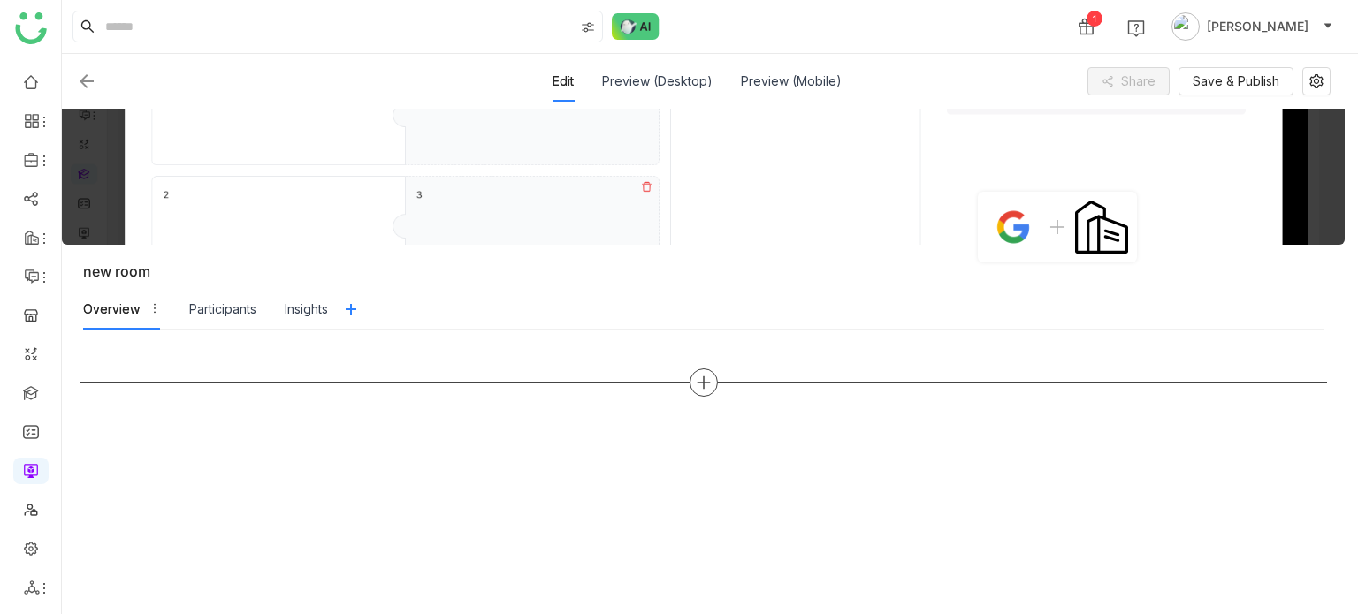
click at [701, 394] on div at bounding box center [704, 383] width 28 height 28
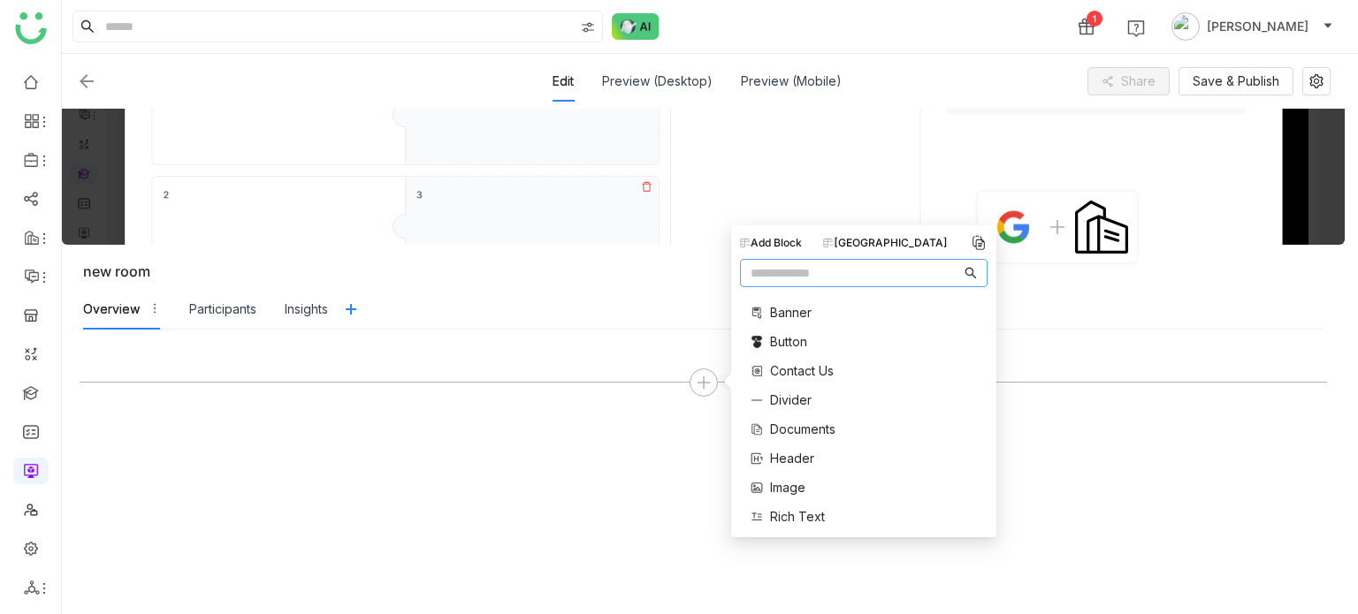
click at [897, 240] on div "Block Library" at bounding box center [885, 243] width 125 height 16
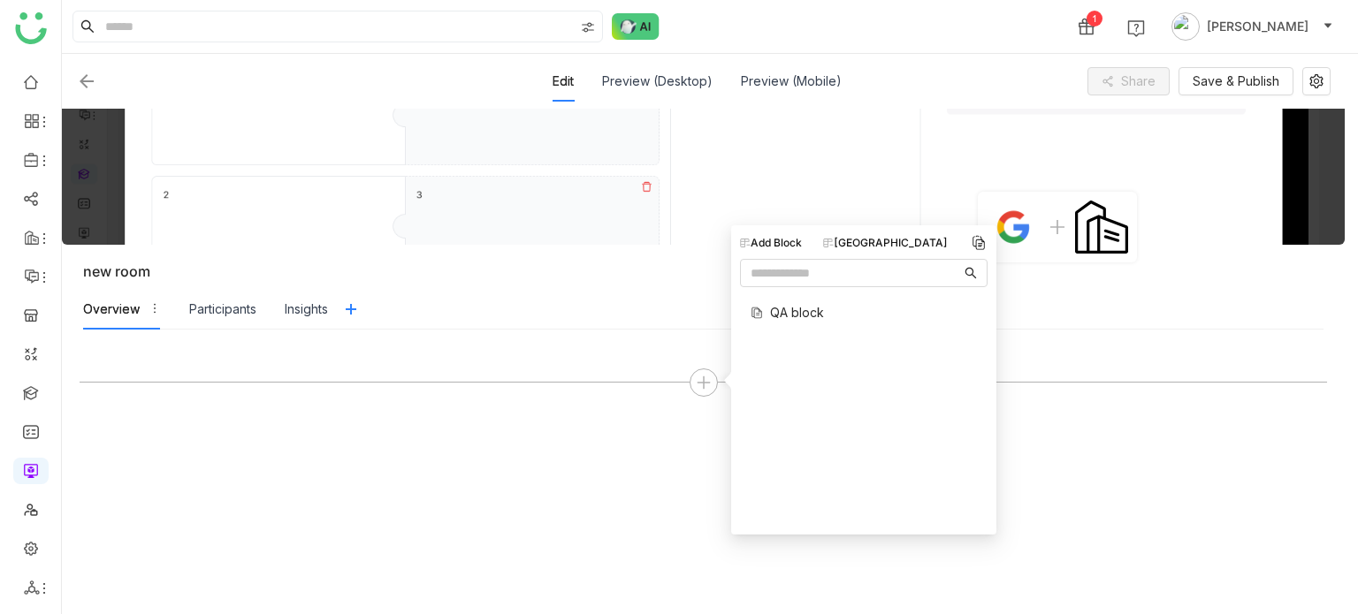
click at [817, 318] on span "QA block" at bounding box center [797, 312] width 54 height 19
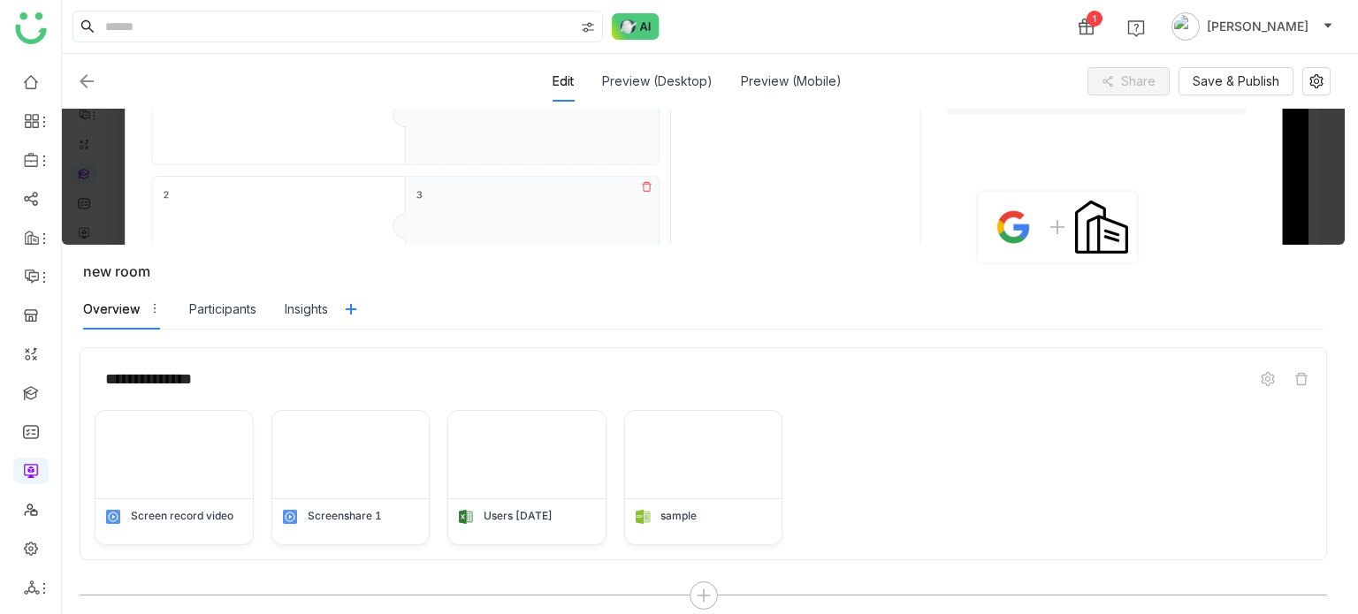
scroll to position [14, 0]
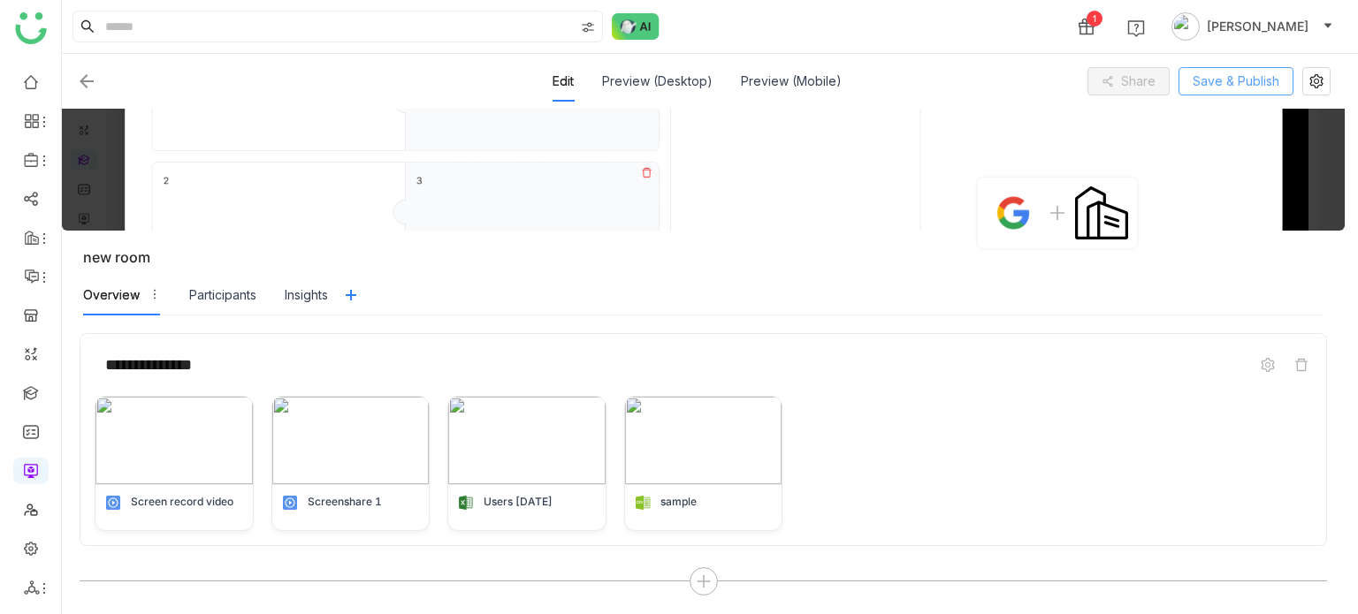
click at [1224, 85] on span "Save & Publish" at bounding box center [1236, 81] width 87 height 19
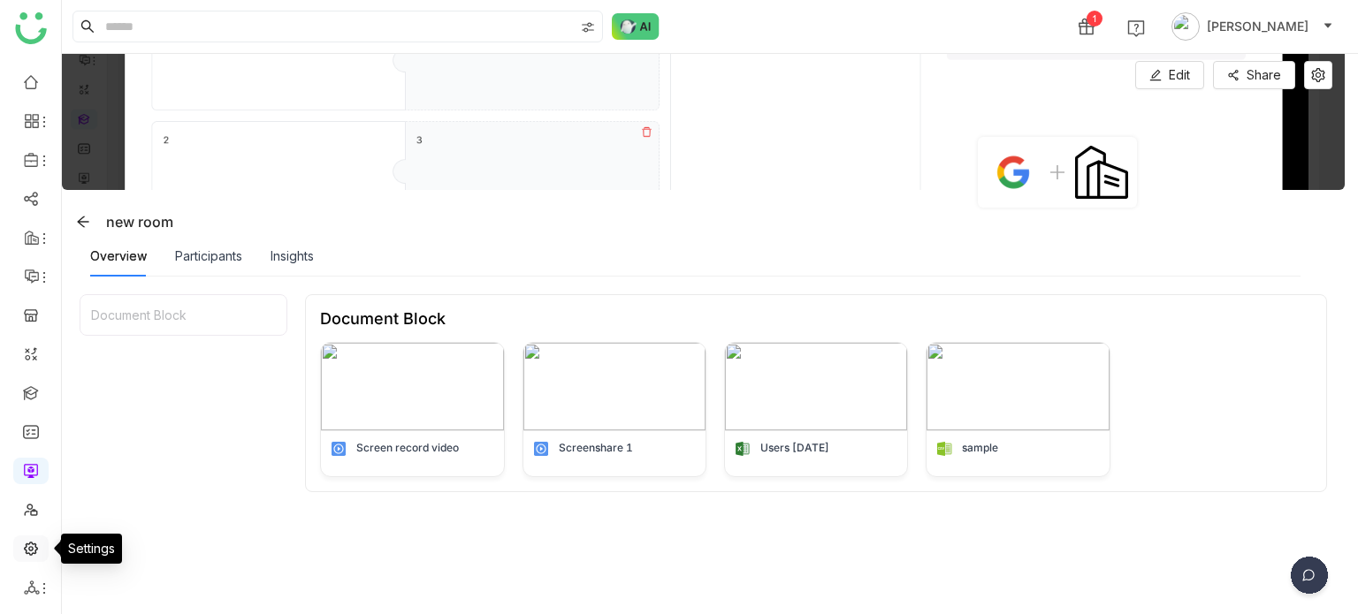
click at [32, 546] on link at bounding box center [31, 547] width 16 height 15
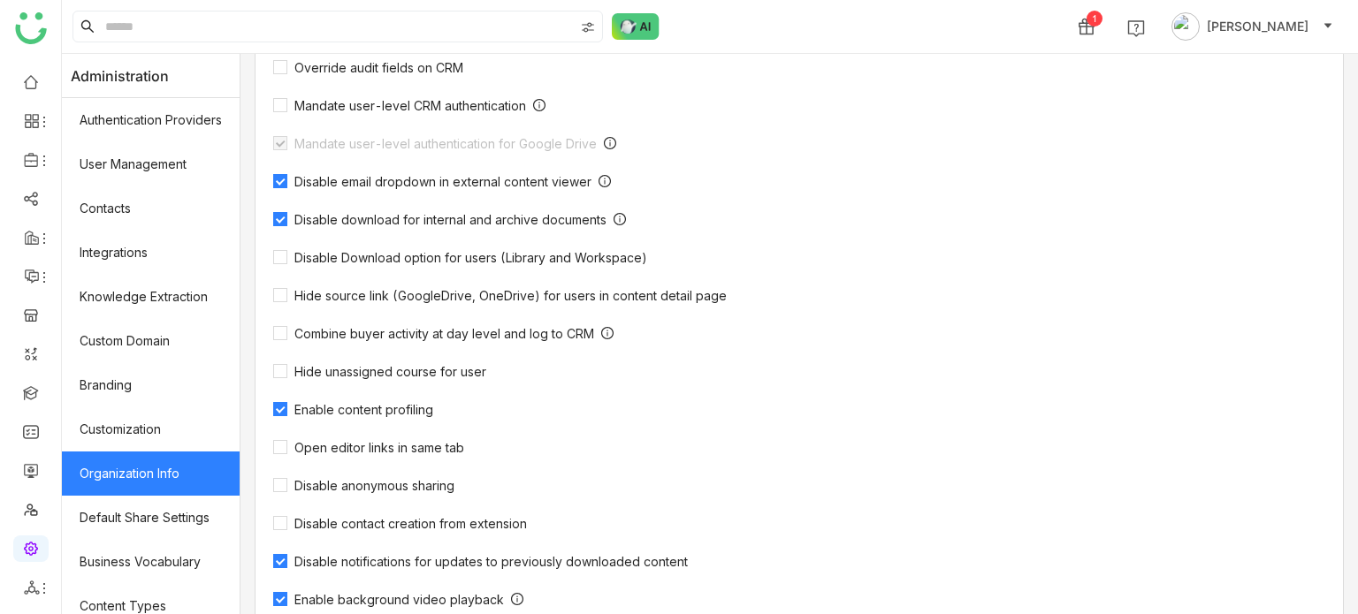
scroll to position [580, 0]
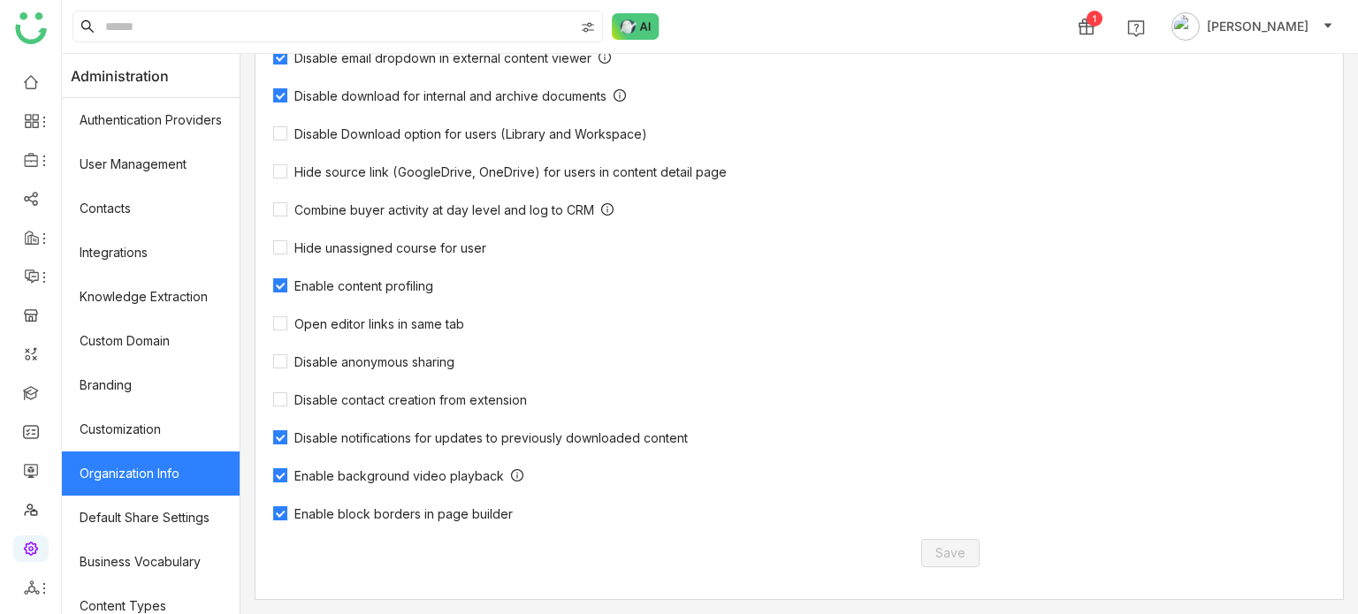
click at [331, 514] on span "Enable block borders in page builder" at bounding box center [403, 514] width 232 height 15
click at [341, 506] on label "Enable block borders in page builder" at bounding box center [396, 513] width 247 height 17
click at [343, 507] on span "Enable block borders in page builder" at bounding box center [403, 514] width 232 height 15
click at [962, 541] on button "Save" at bounding box center [950, 553] width 58 height 28
click at [354, 516] on span "Enable block borders in page builder" at bounding box center [403, 514] width 232 height 15
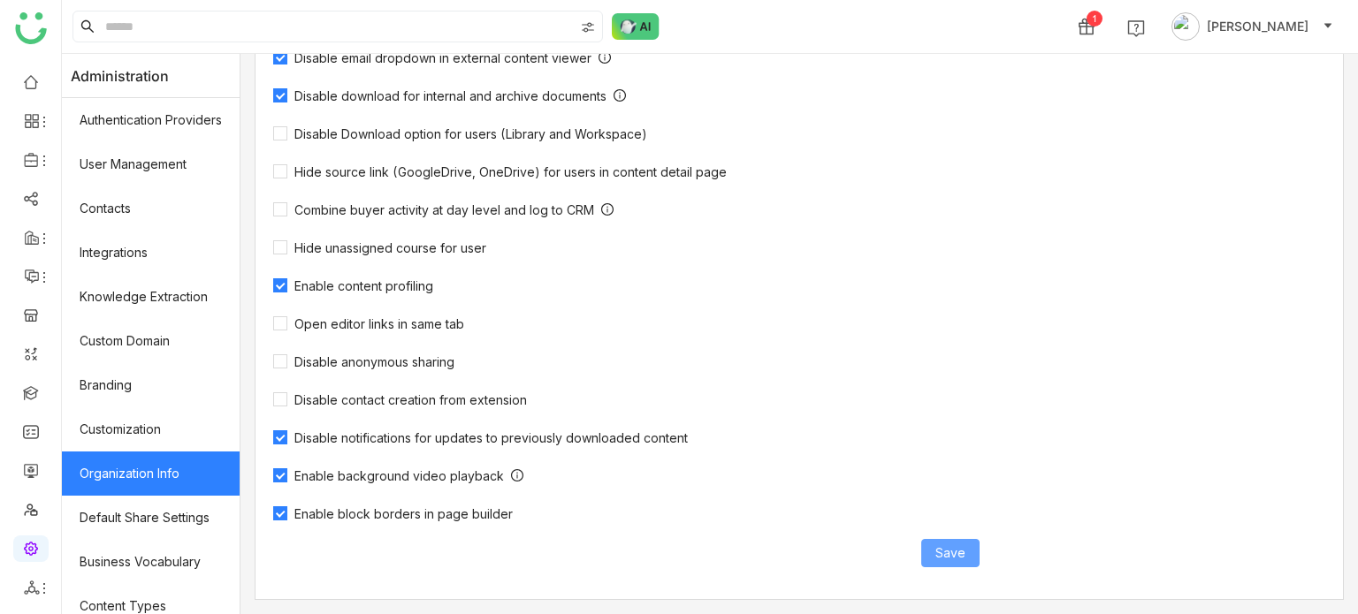
click at [957, 551] on span "Save" at bounding box center [950, 553] width 30 height 19
click at [453, 515] on span "Enable block borders in page builder" at bounding box center [403, 514] width 232 height 15
click at [947, 545] on span "Save" at bounding box center [950, 553] width 30 height 19
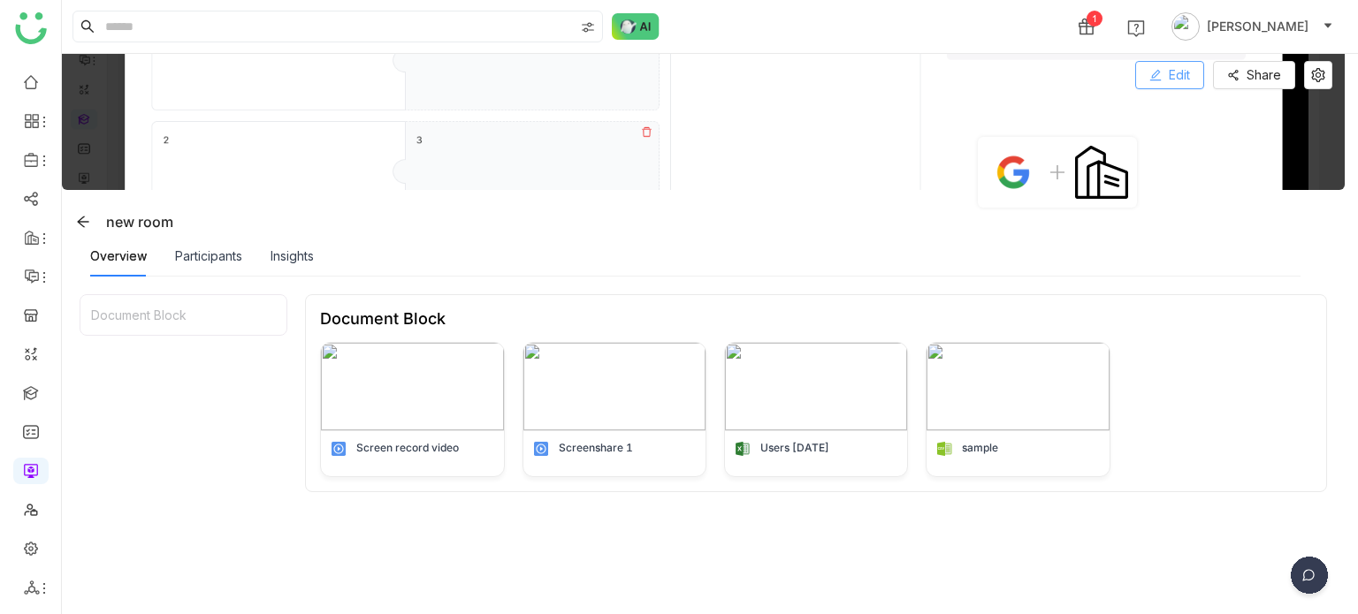
click at [1155, 69] on icon at bounding box center [1155, 75] width 12 height 12
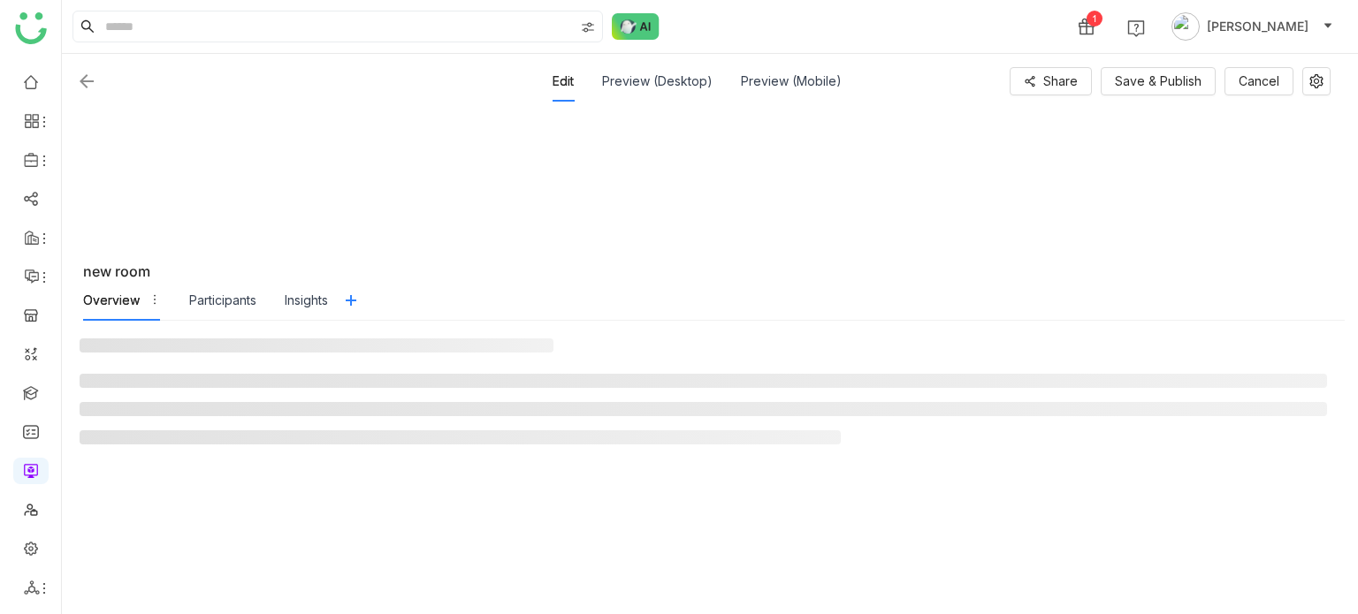
click at [804, 356] on div "Edit Preview (Desktop) Preview (Mobile) Share Save & Publish Cancel Edit new ro…" at bounding box center [710, 334] width 1296 height 560
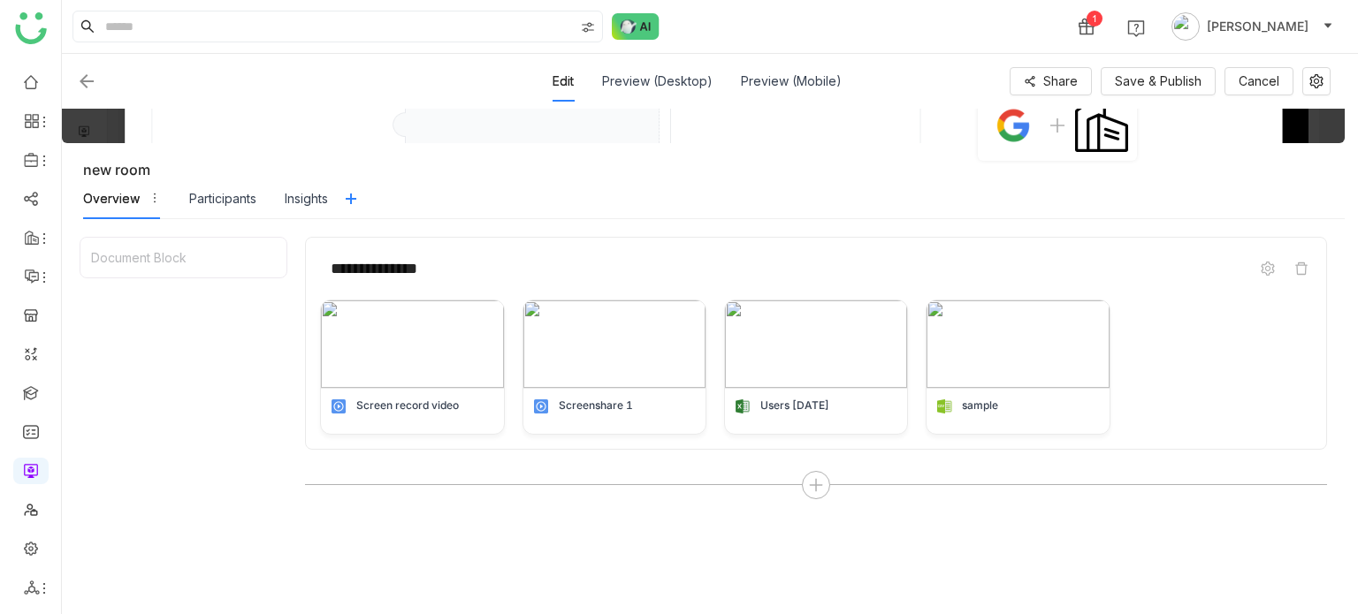
scroll to position [111, 0]
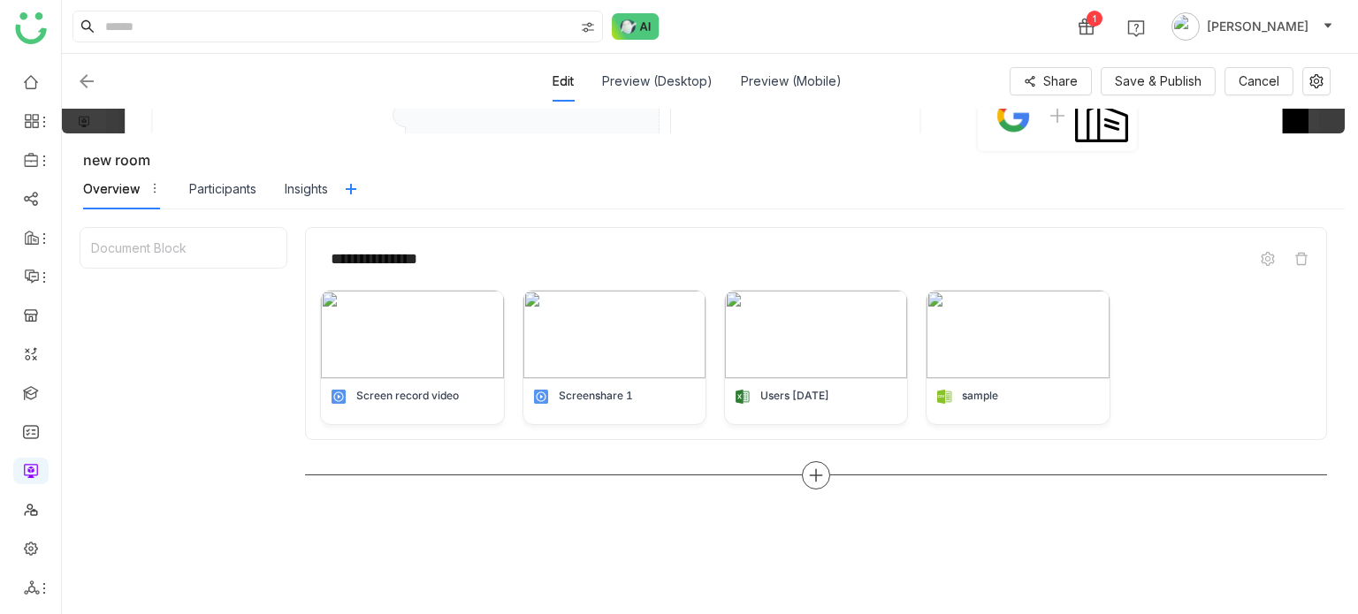
click at [813, 476] on icon at bounding box center [816, 476] width 16 height 16
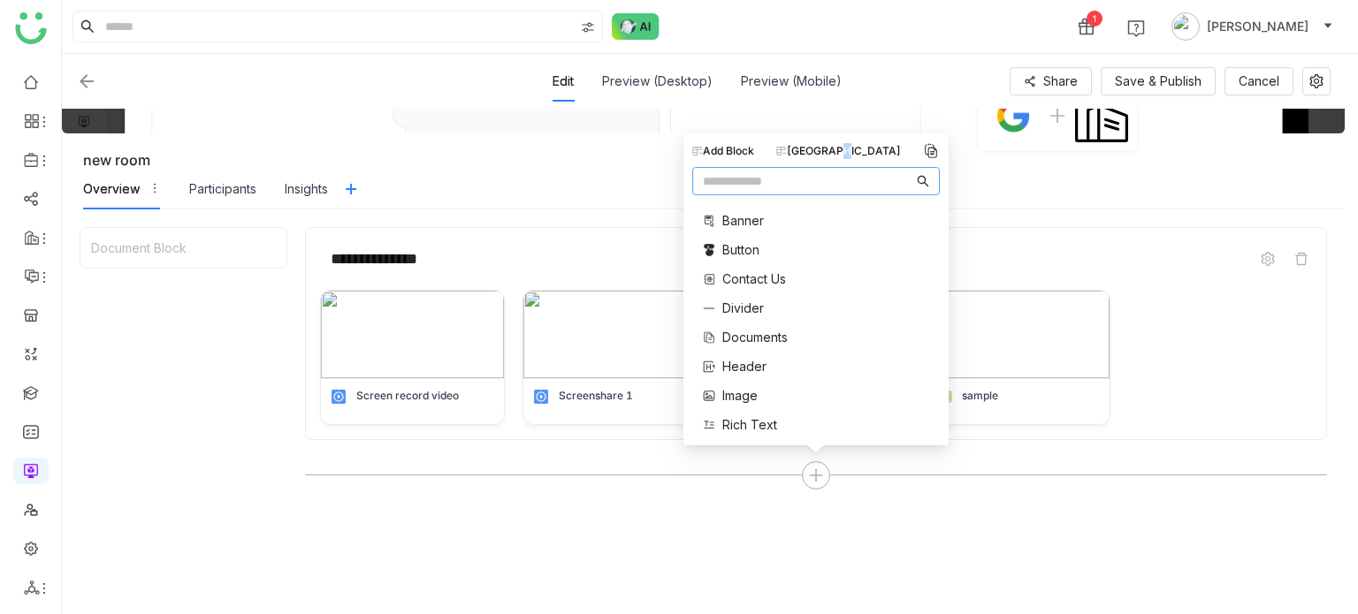
click at [851, 155] on div "[GEOGRAPHIC_DATA]" at bounding box center [838, 151] width 125 height 16
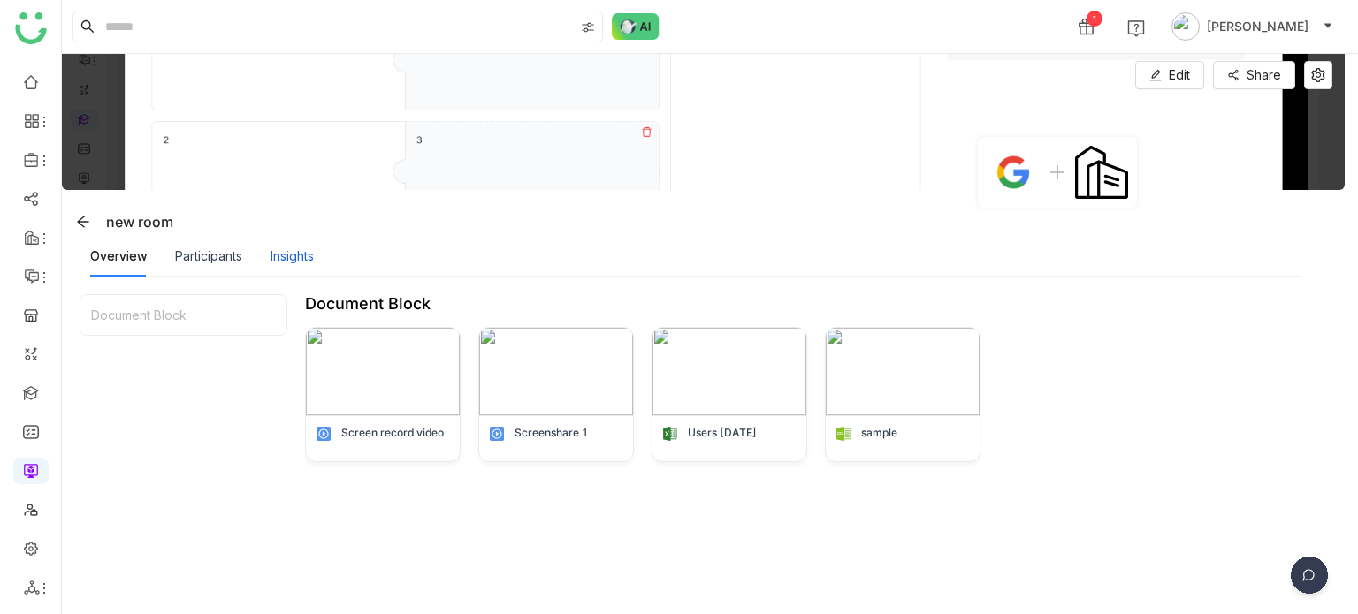
click at [281, 261] on div "Insights" at bounding box center [292, 256] width 43 height 19
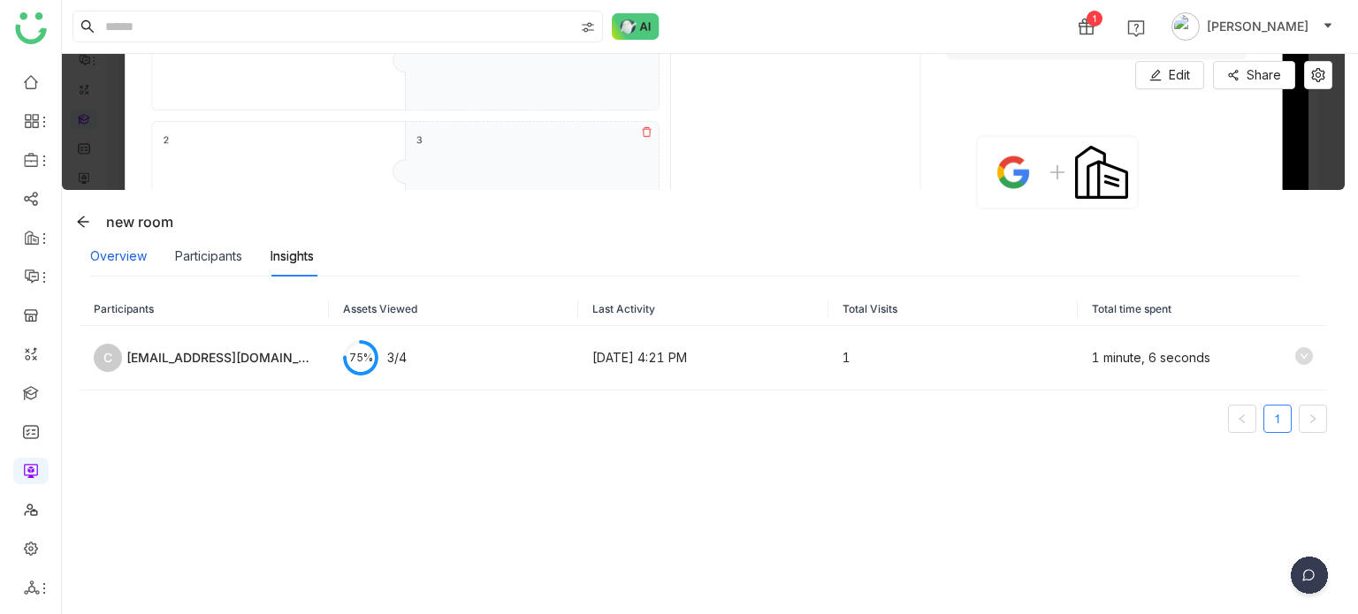
click at [144, 260] on div "Overview" at bounding box center [118, 256] width 57 height 19
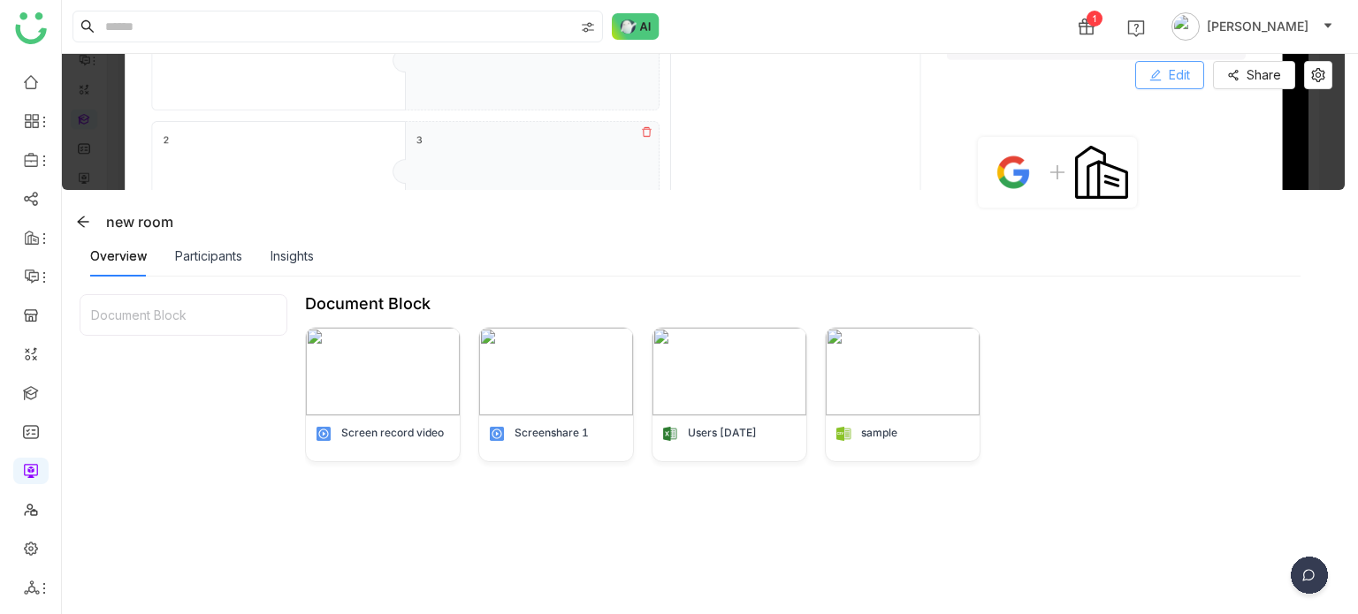
click at [1153, 80] on span at bounding box center [1155, 76] width 12 height 14
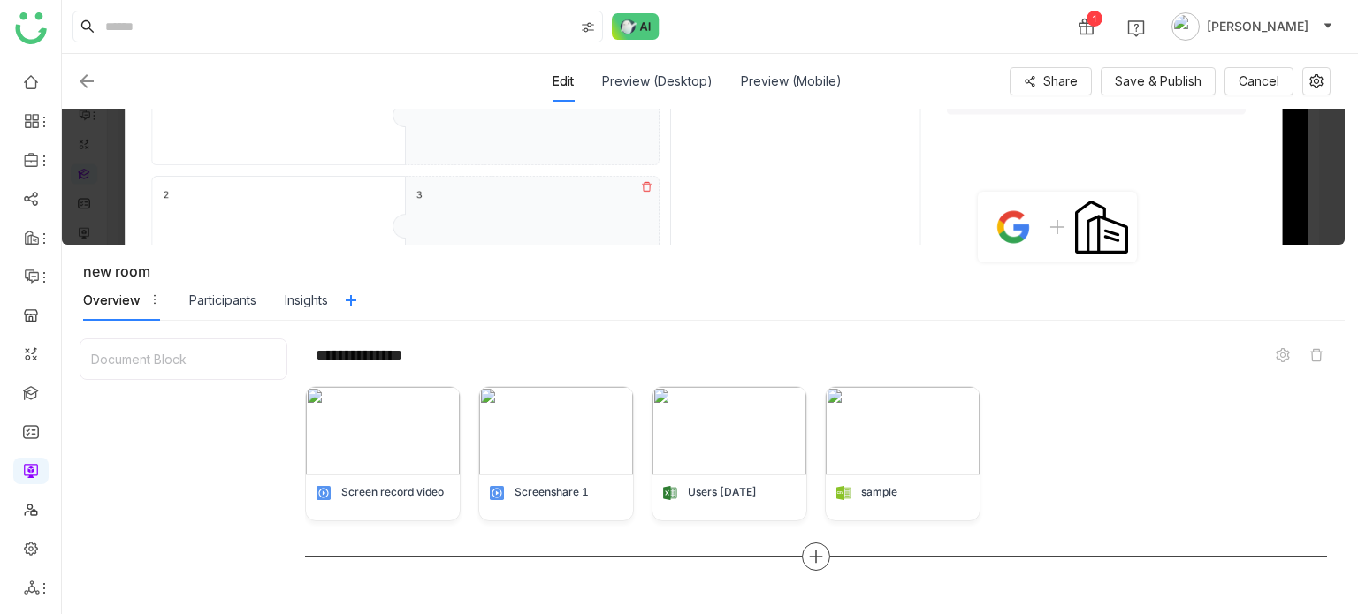
click at [824, 555] on div at bounding box center [816, 557] width 28 height 28
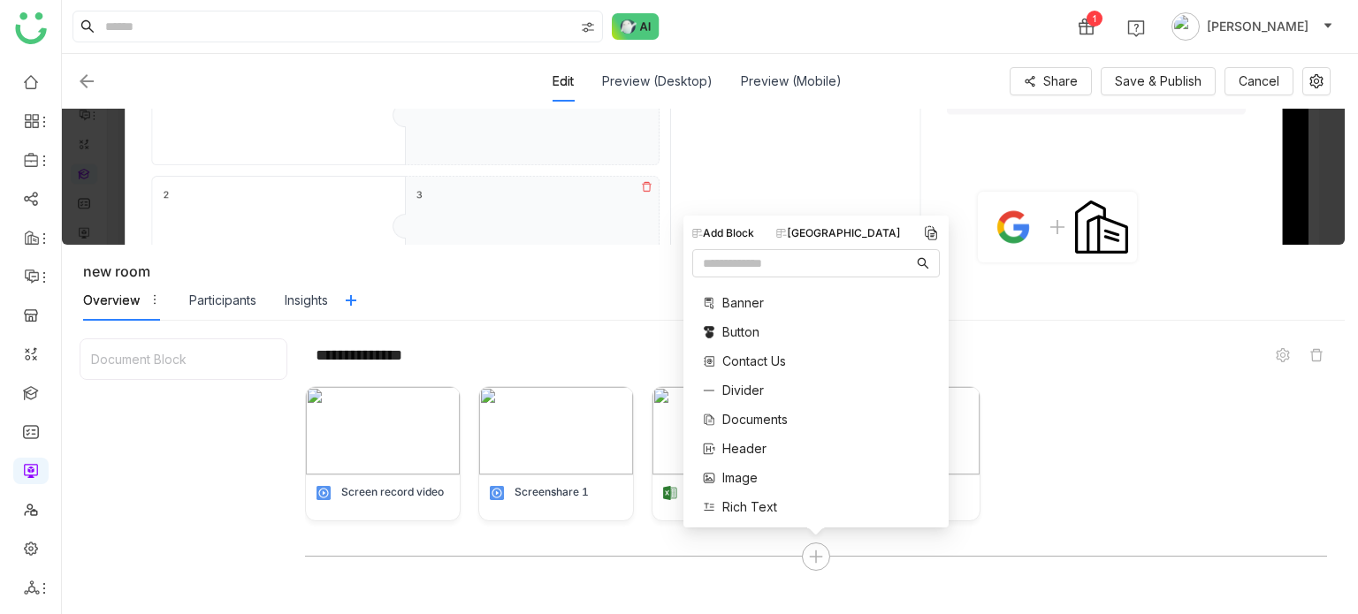
click at [840, 232] on div "[GEOGRAPHIC_DATA]" at bounding box center [838, 233] width 125 height 16
click at [742, 338] on span "QA block 1" at bounding box center [754, 343] width 65 height 19
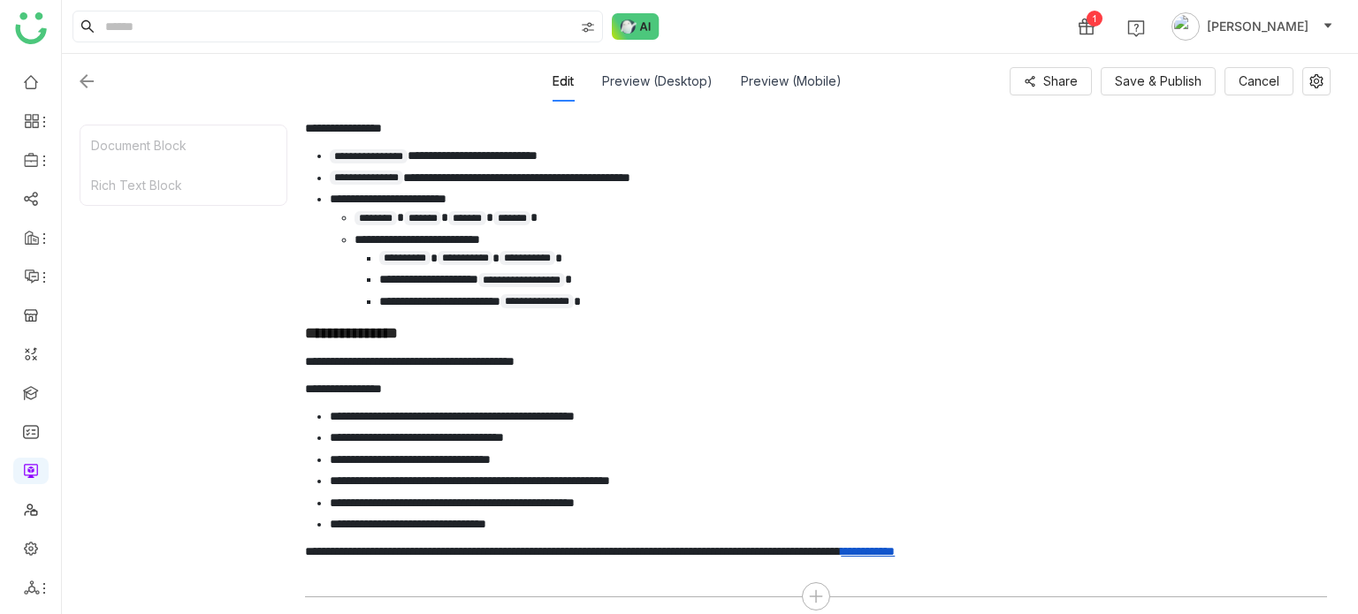
scroll to position [1246, 0]
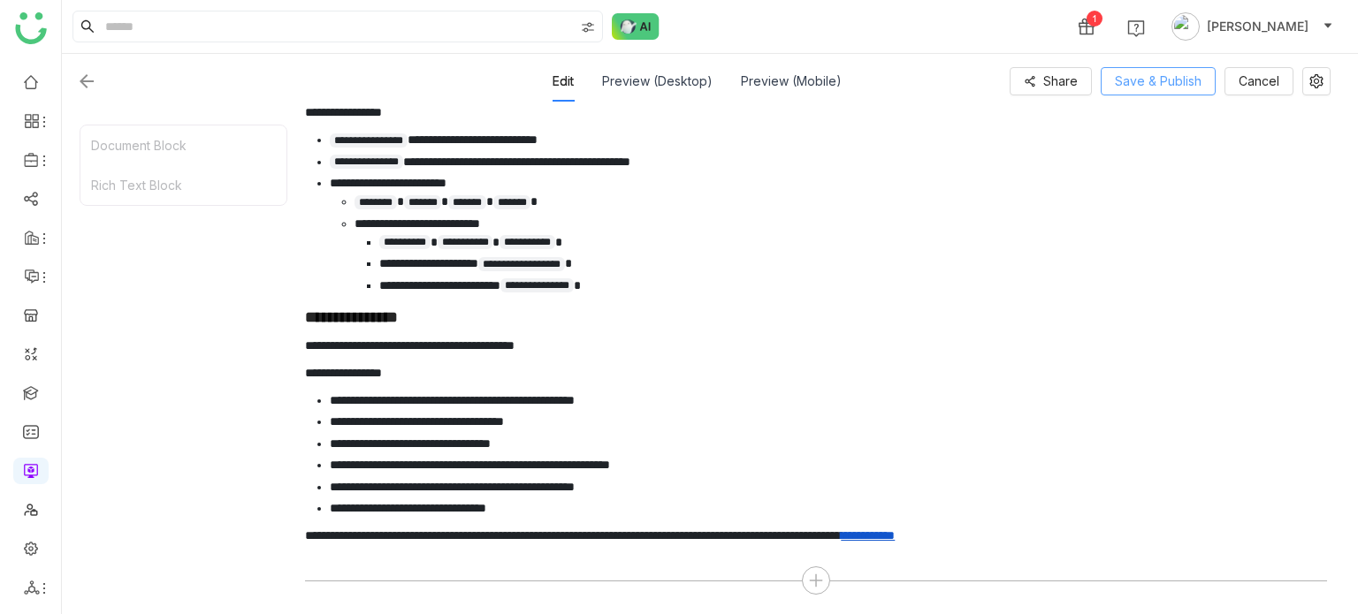
click at [1163, 72] on span "Save & Publish" at bounding box center [1158, 81] width 87 height 19
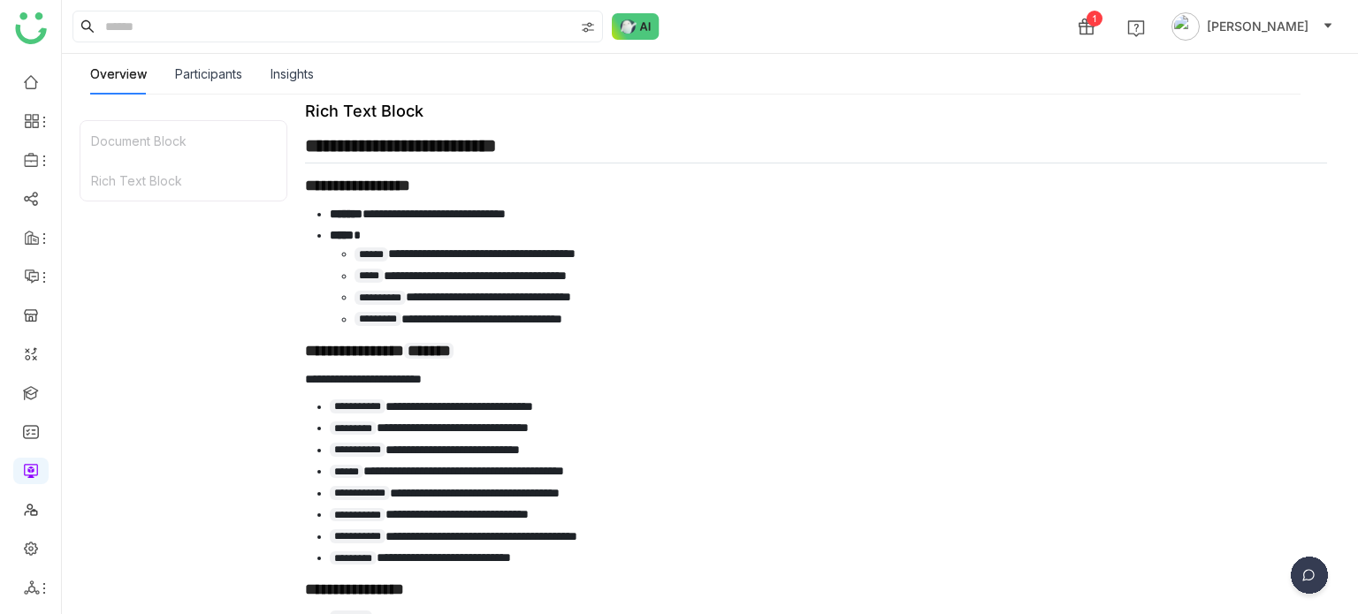
scroll to position [0, 0]
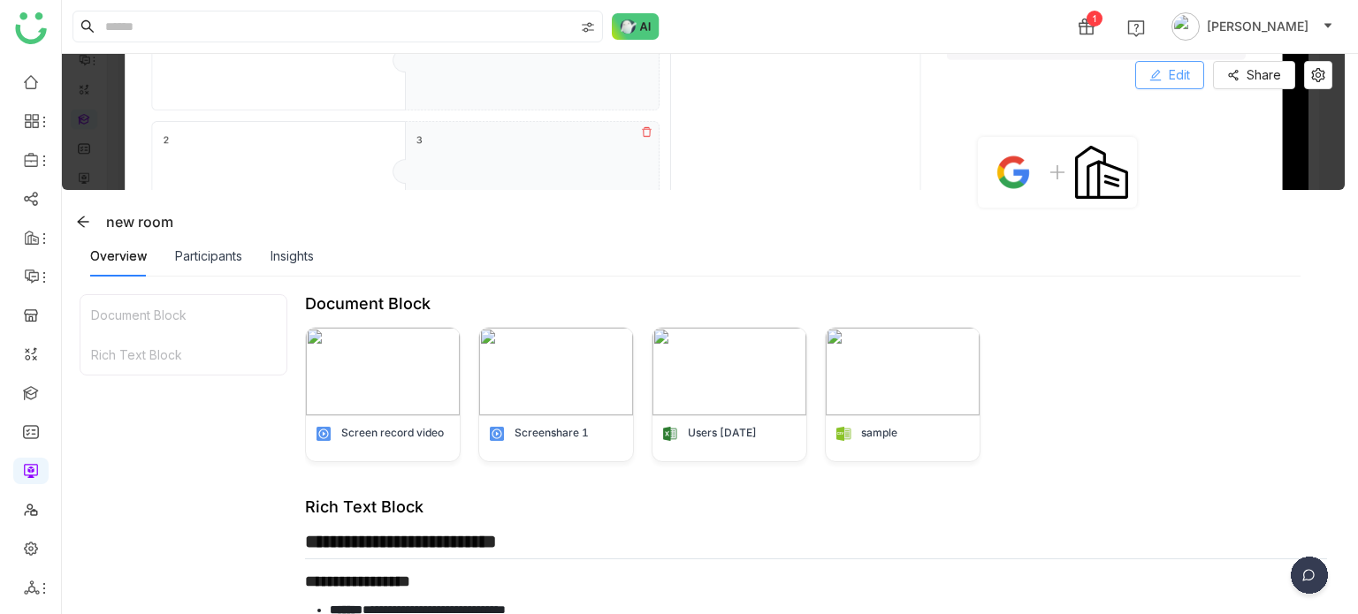
click at [1170, 78] on span "Edit" at bounding box center [1179, 74] width 21 height 19
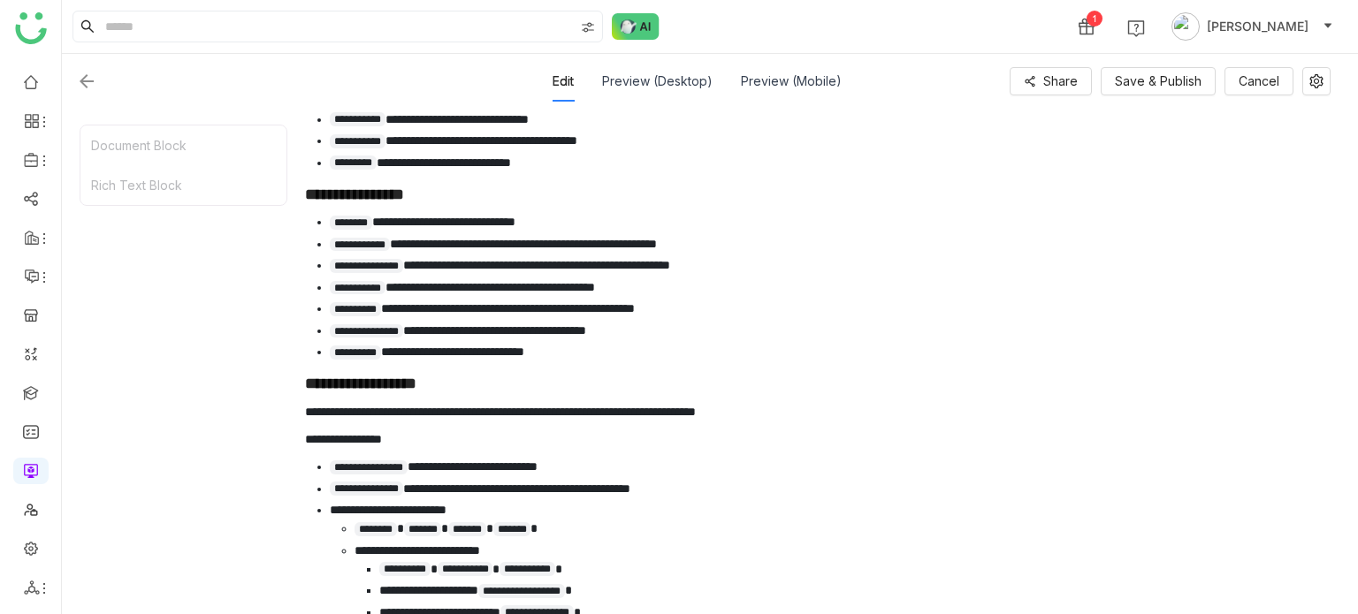
scroll to position [1246, 0]
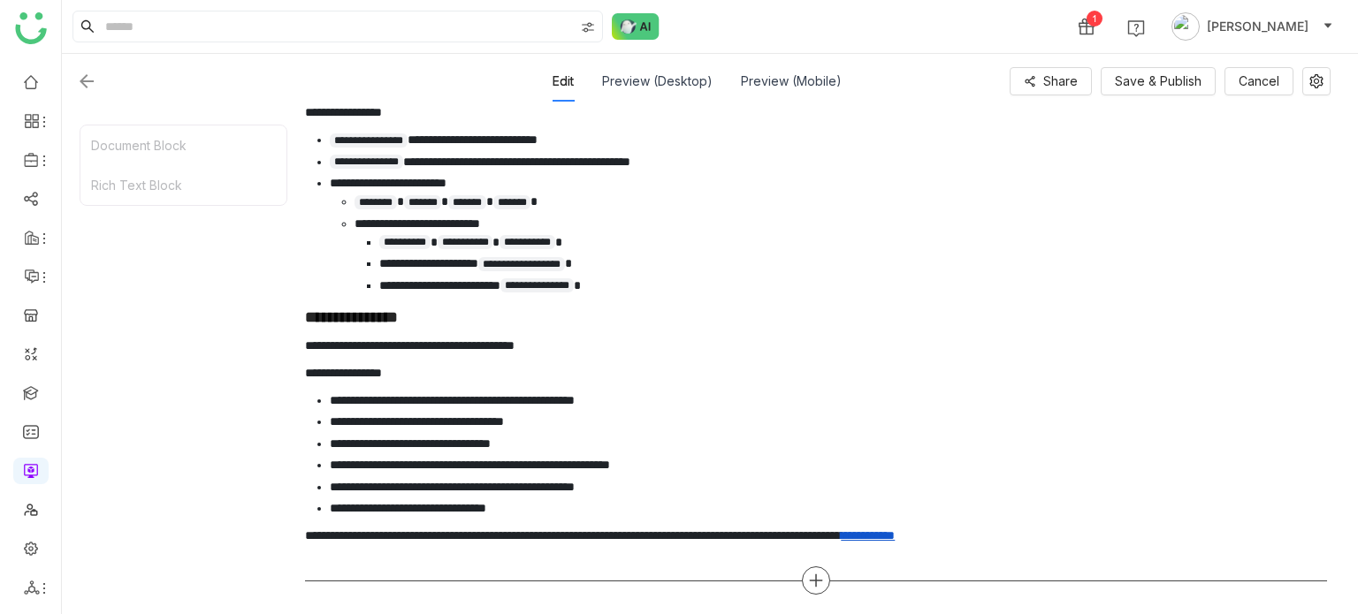
click at [817, 589] on div at bounding box center [816, 581] width 28 height 28
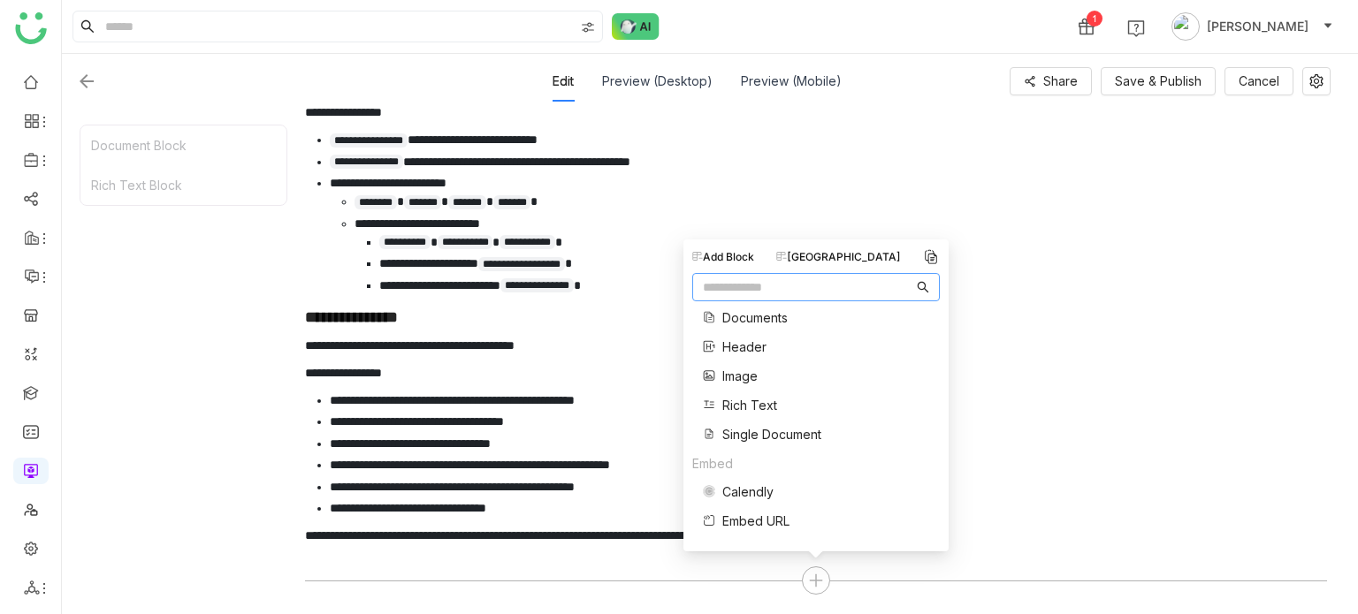
scroll to position [165, 0]
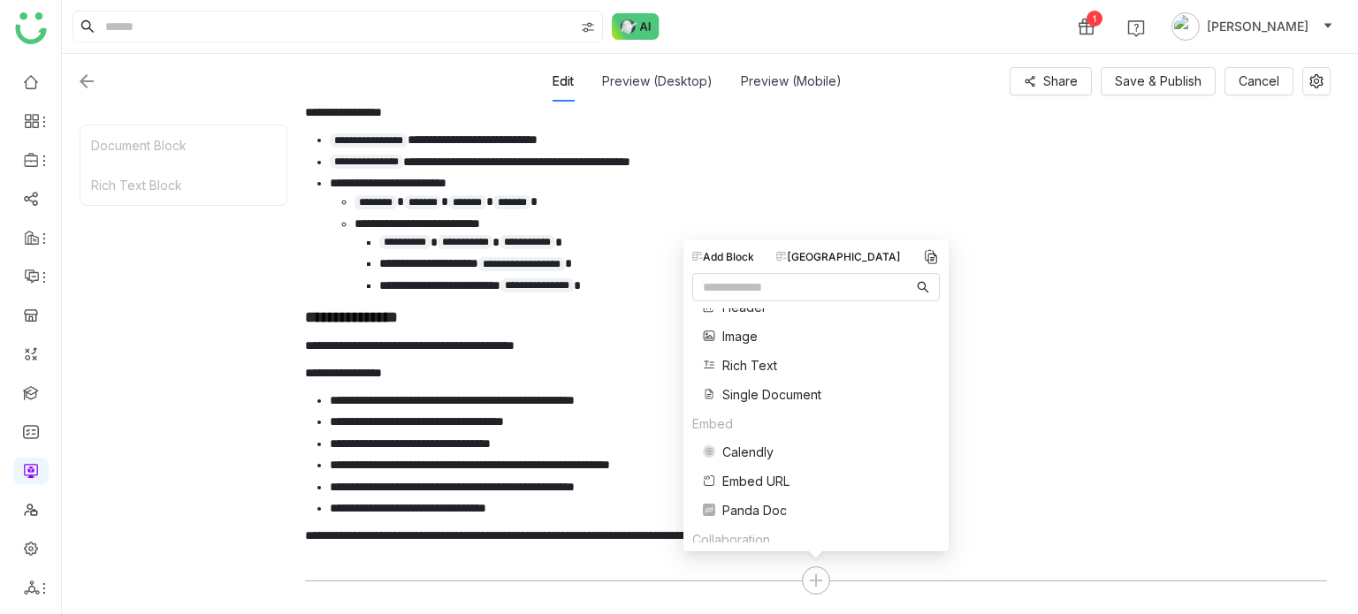
click at [766, 402] on span "Single Document" at bounding box center [771, 394] width 99 height 19
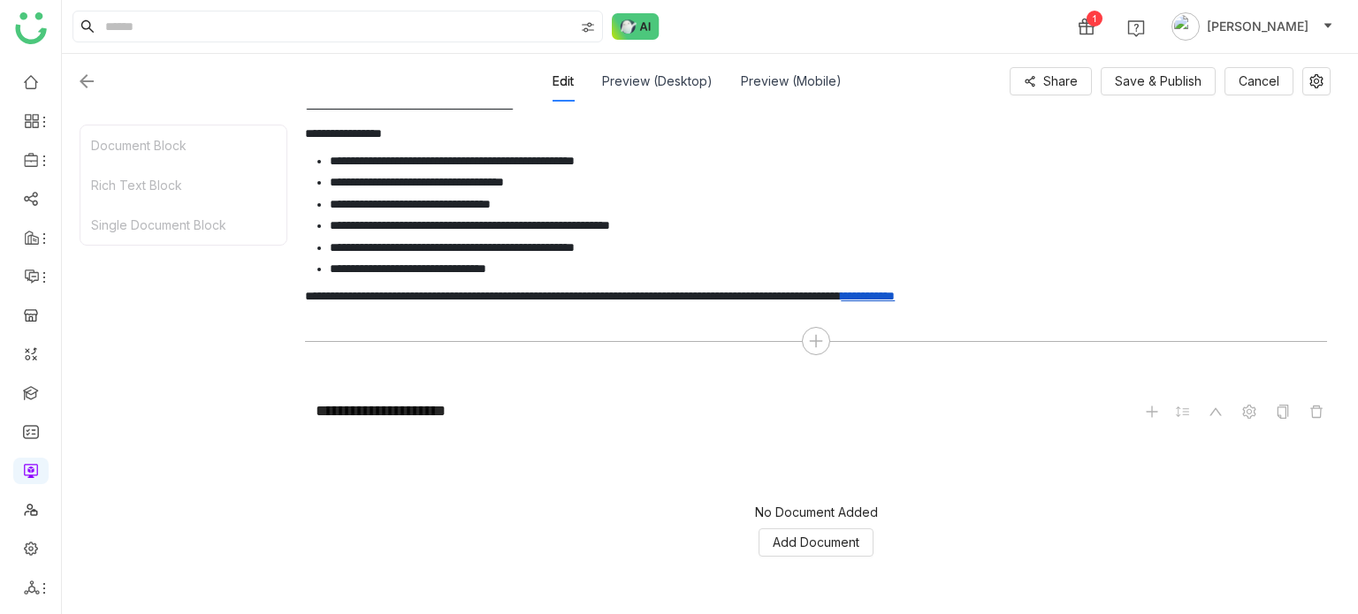
scroll to position [1559, 0]
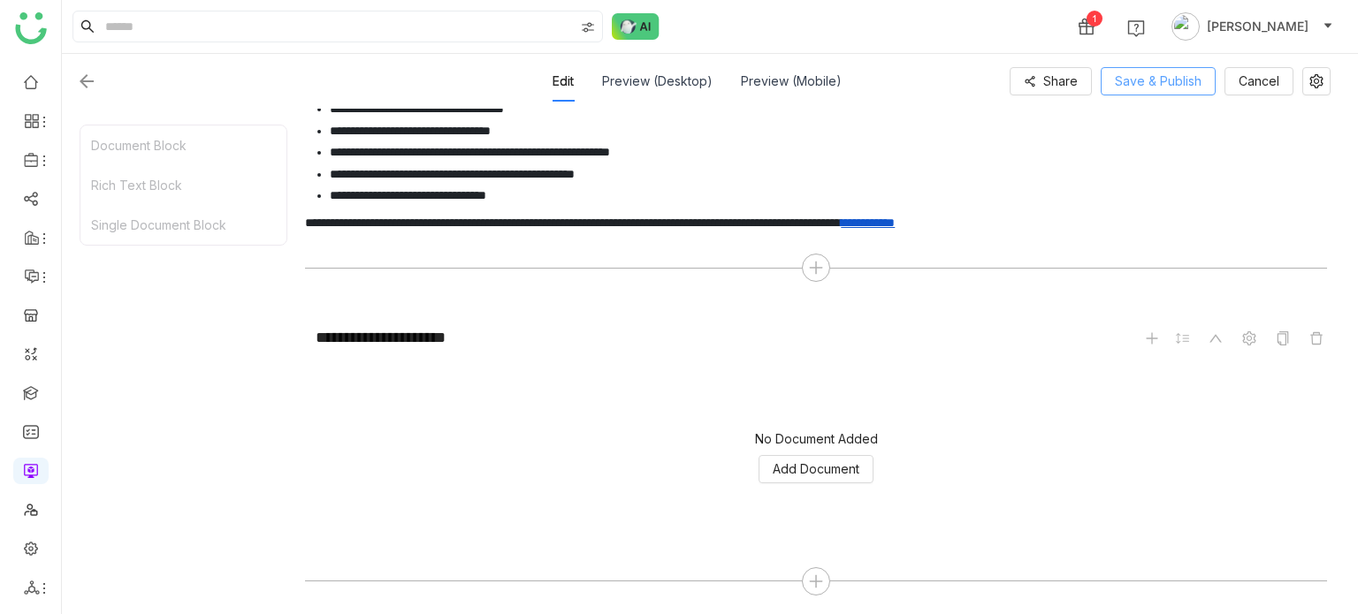
click at [1135, 77] on span "Save & Publish" at bounding box center [1158, 81] width 87 height 19
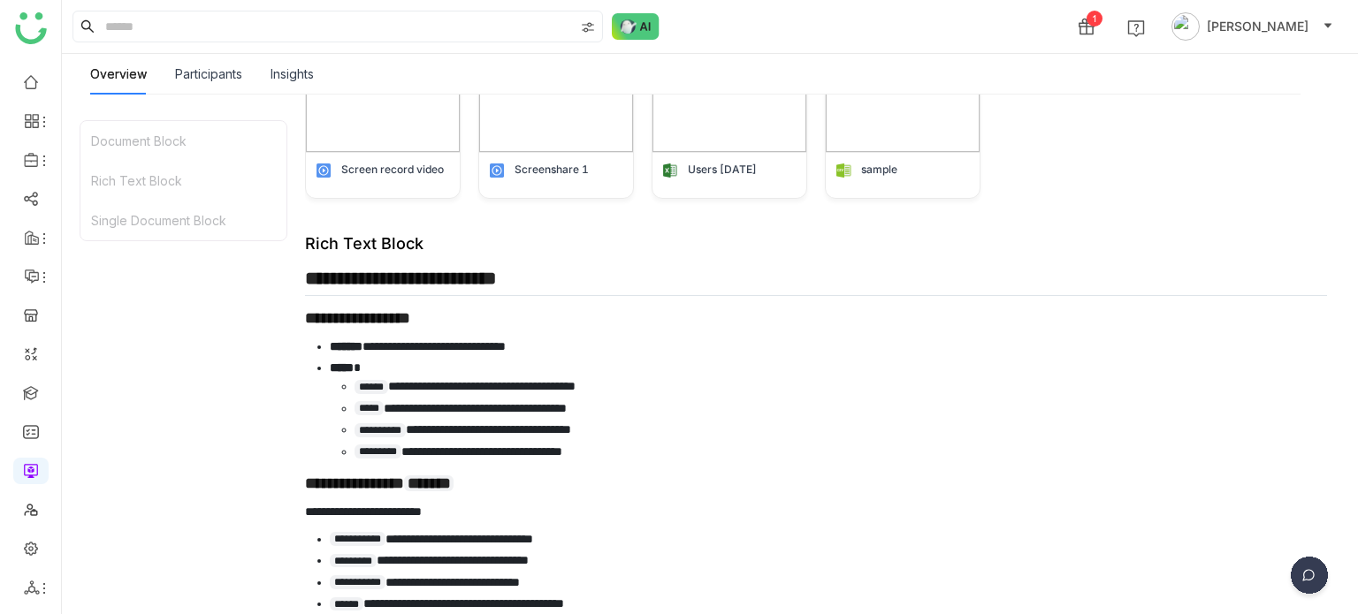
scroll to position [144, 0]
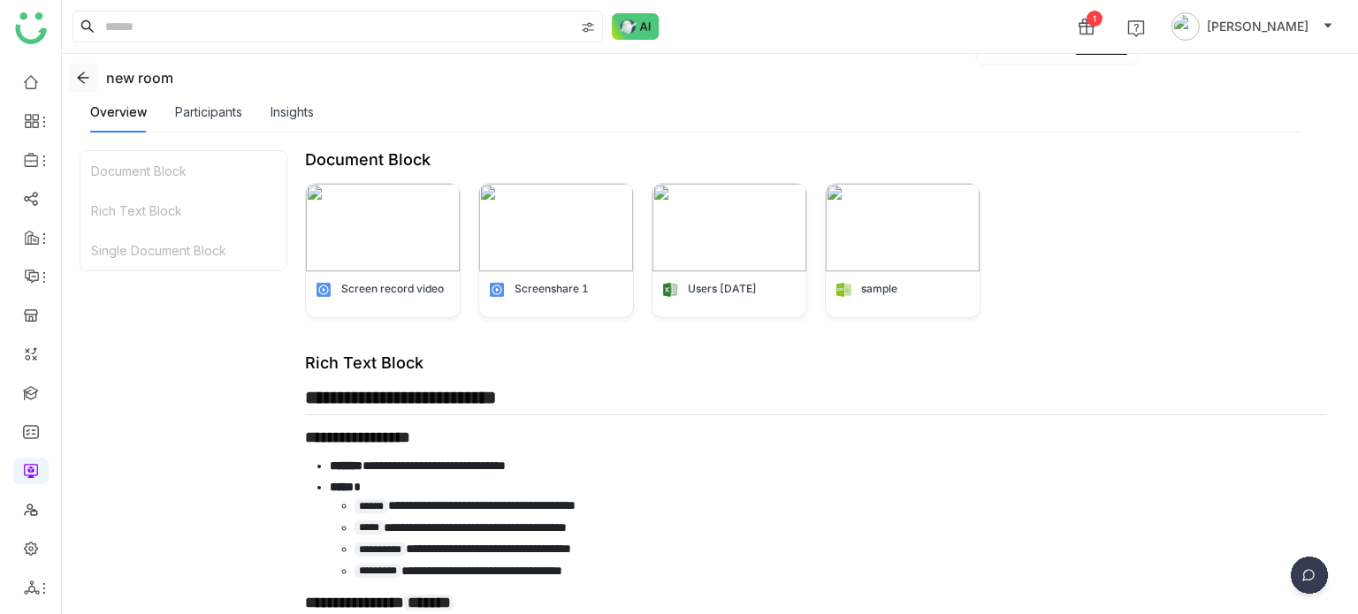
click at [87, 77] on icon at bounding box center [82, 77] width 11 height 11
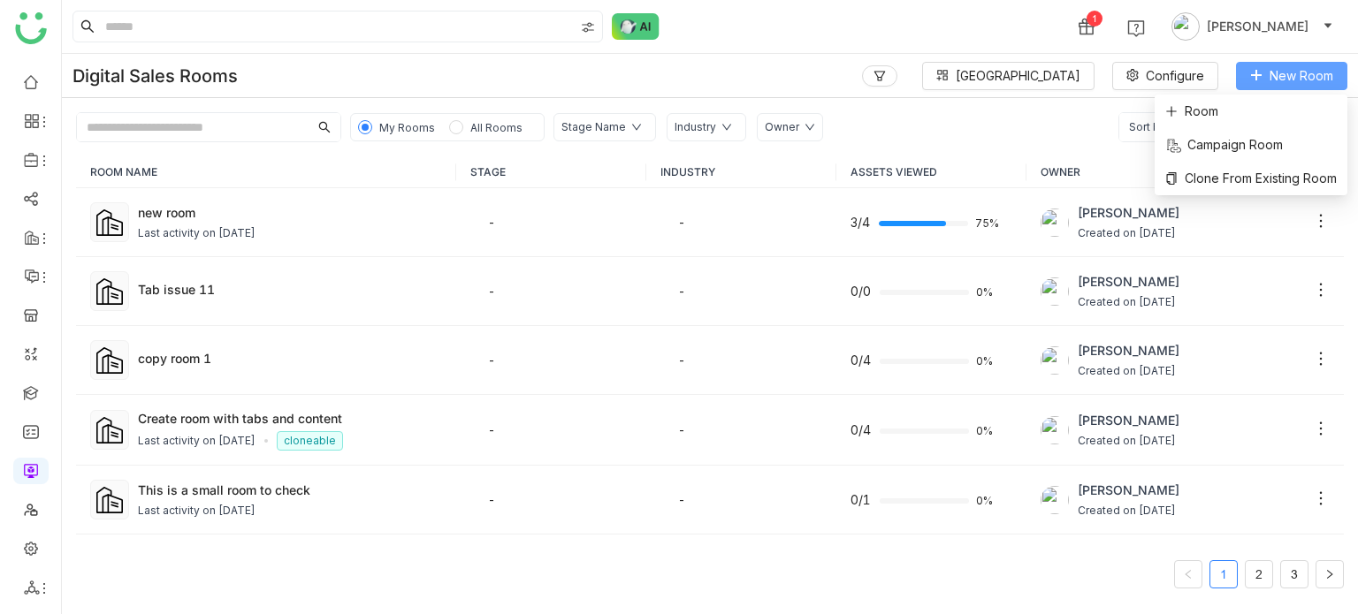
click at [1326, 72] on span "New Room" at bounding box center [1301, 75] width 64 height 19
click at [1273, 80] on span "New Room" at bounding box center [1301, 75] width 64 height 19
click at [1243, 119] on li "Room" at bounding box center [1251, 112] width 193 height 34
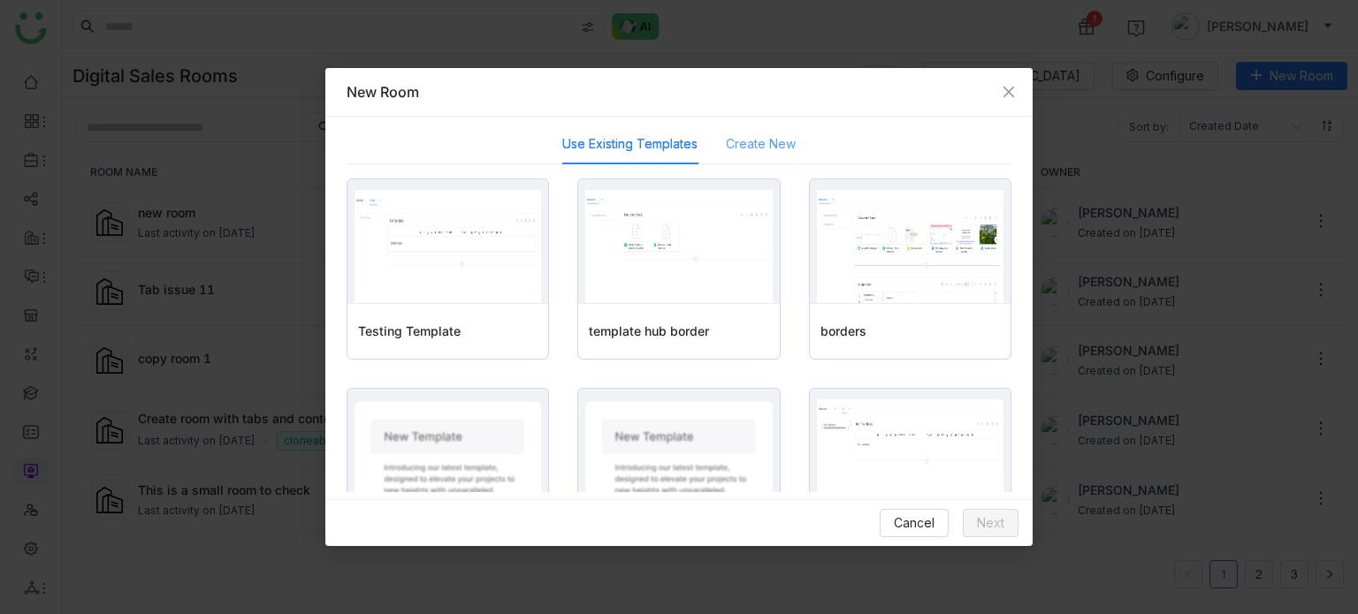
click at [770, 159] on div "Create New" at bounding box center [761, 144] width 70 height 41
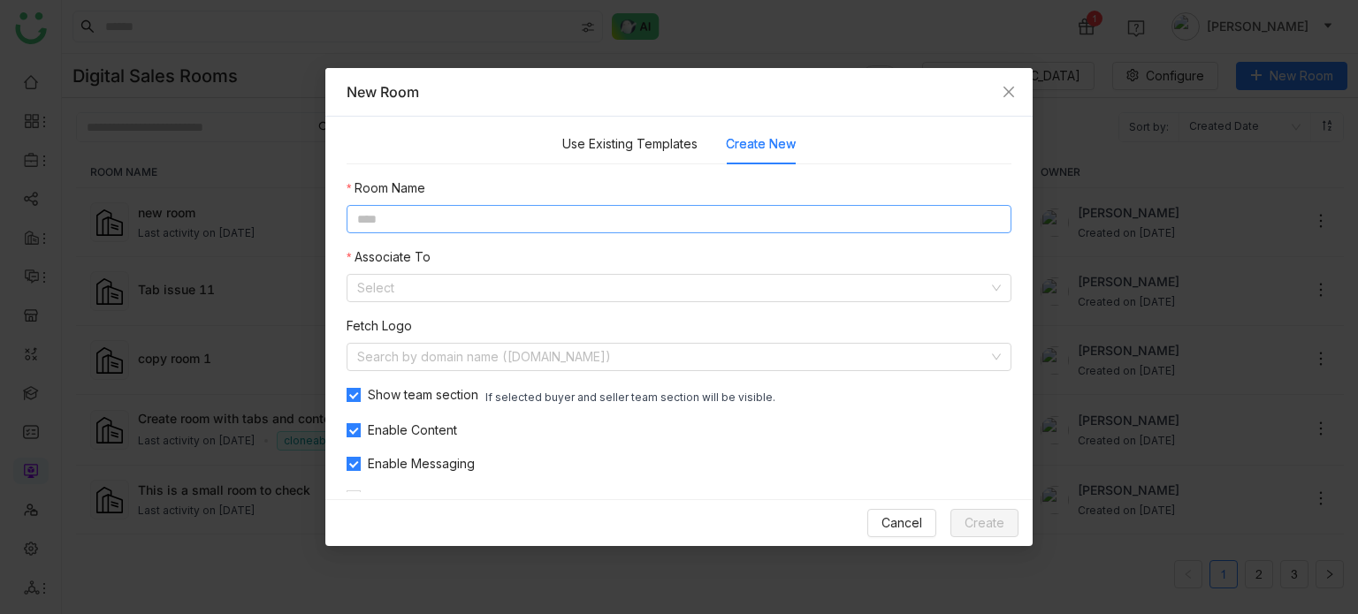
click at [592, 215] on input at bounding box center [679, 219] width 665 height 28
type input "**********"
click at [576, 276] on input at bounding box center [672, 288] width 631 height 27
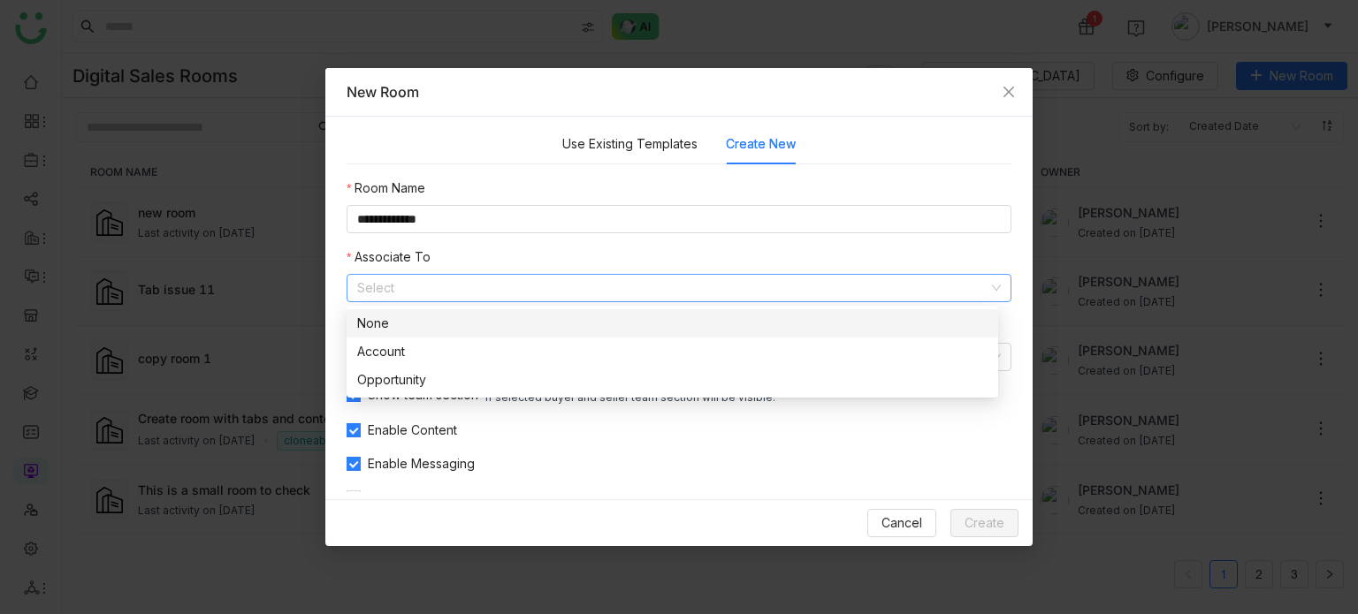
click at [553, 332] on div "None" at bounding box center [672, 323] width 630 height 19
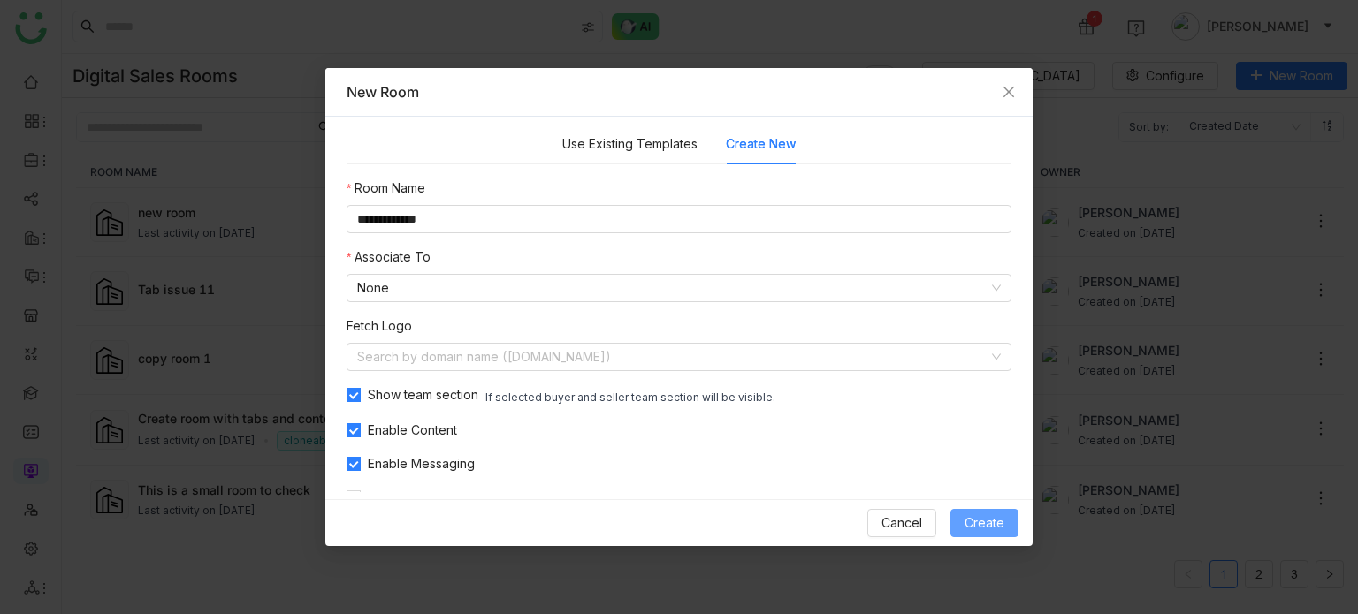
click at [994, 526] on span "Create" at bounding box center [984, 523] width 40 height 19
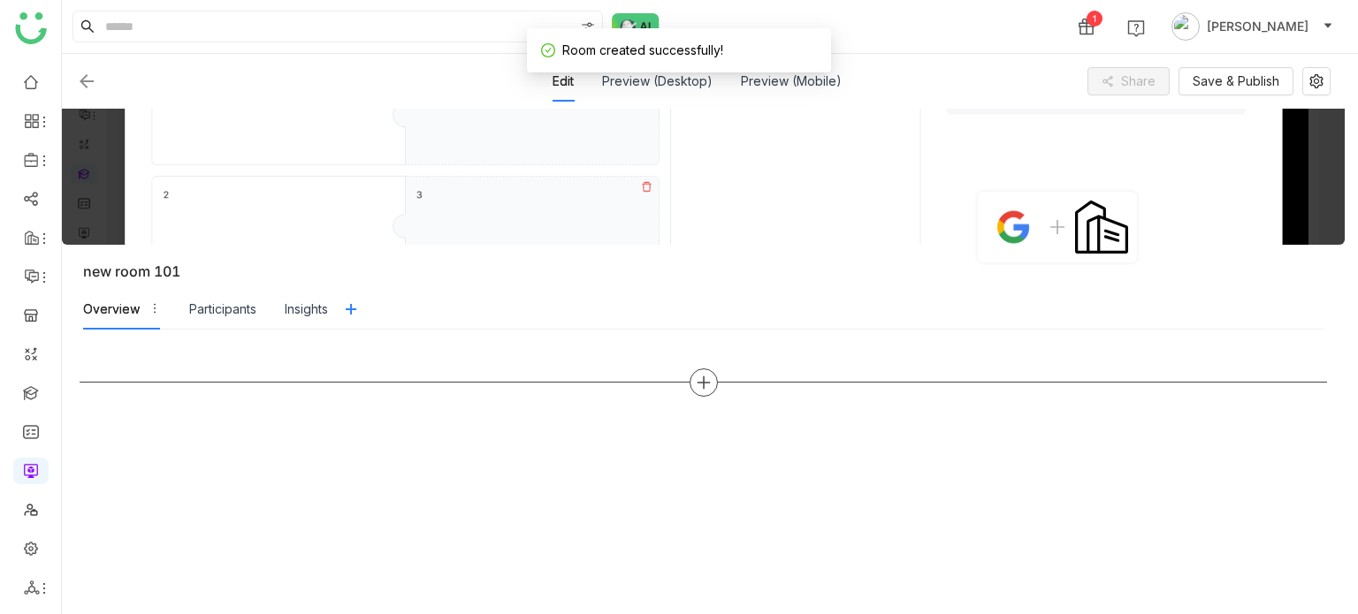
click at [702, 387] on div at bounding box center [704, 383] width 28 height 28
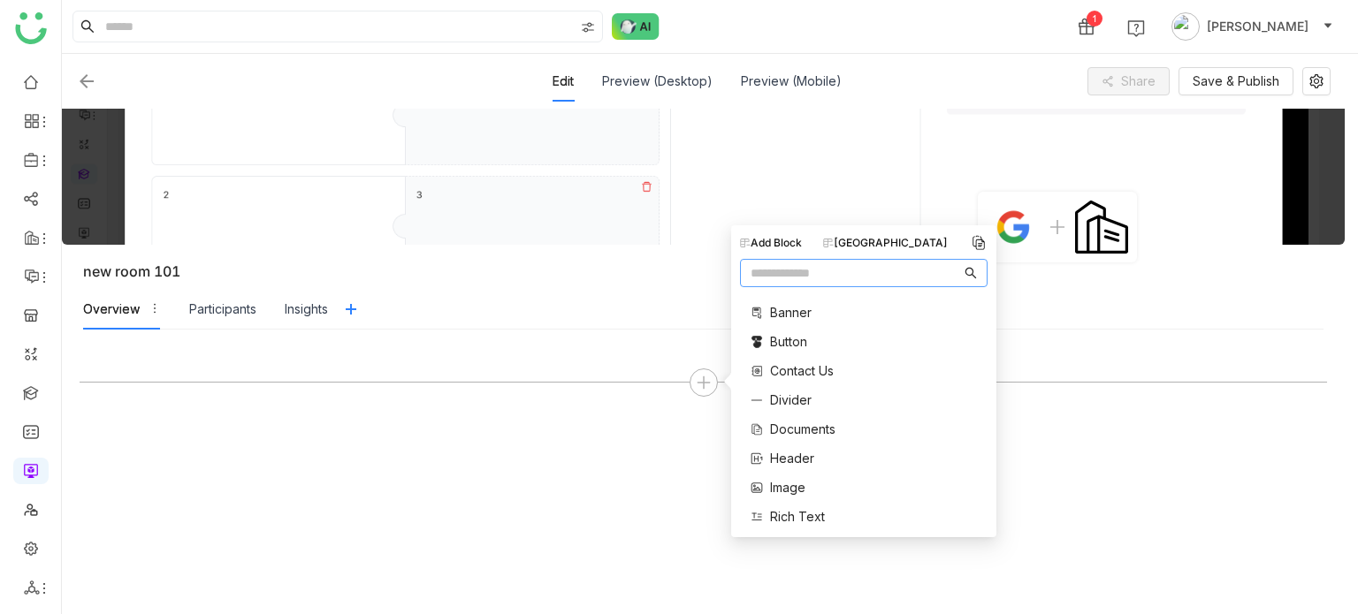
click at [895, 245] on div "Block Library" at bounding box center [885, 243] width 125 height 16
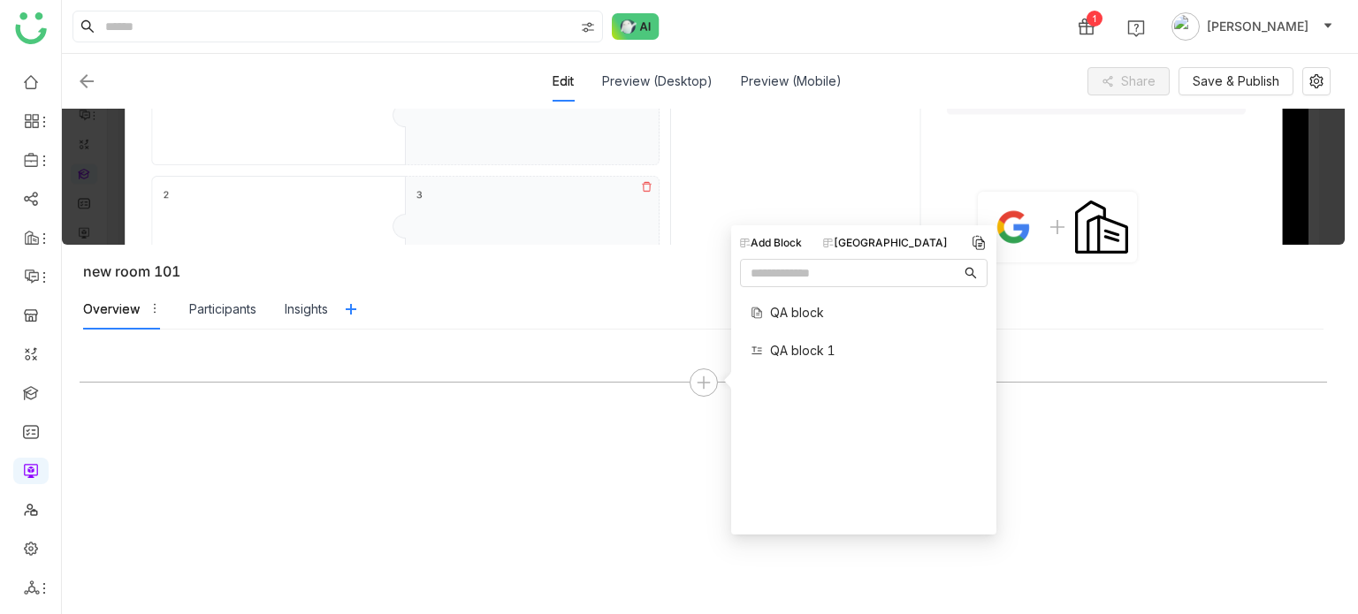
click at [812, 321] on span "QA block" at bounding box center [797, 312] width 54 height 19
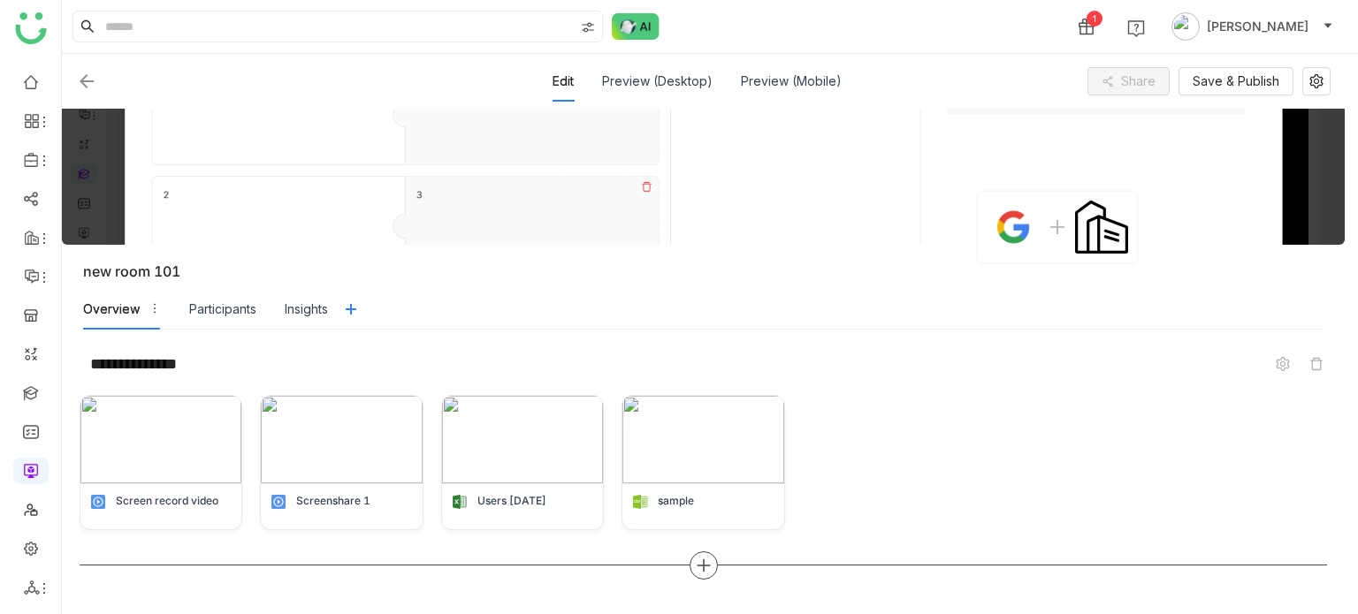
click at [697, 568] on icon at bounding box center [704, 566] width 16 height 16
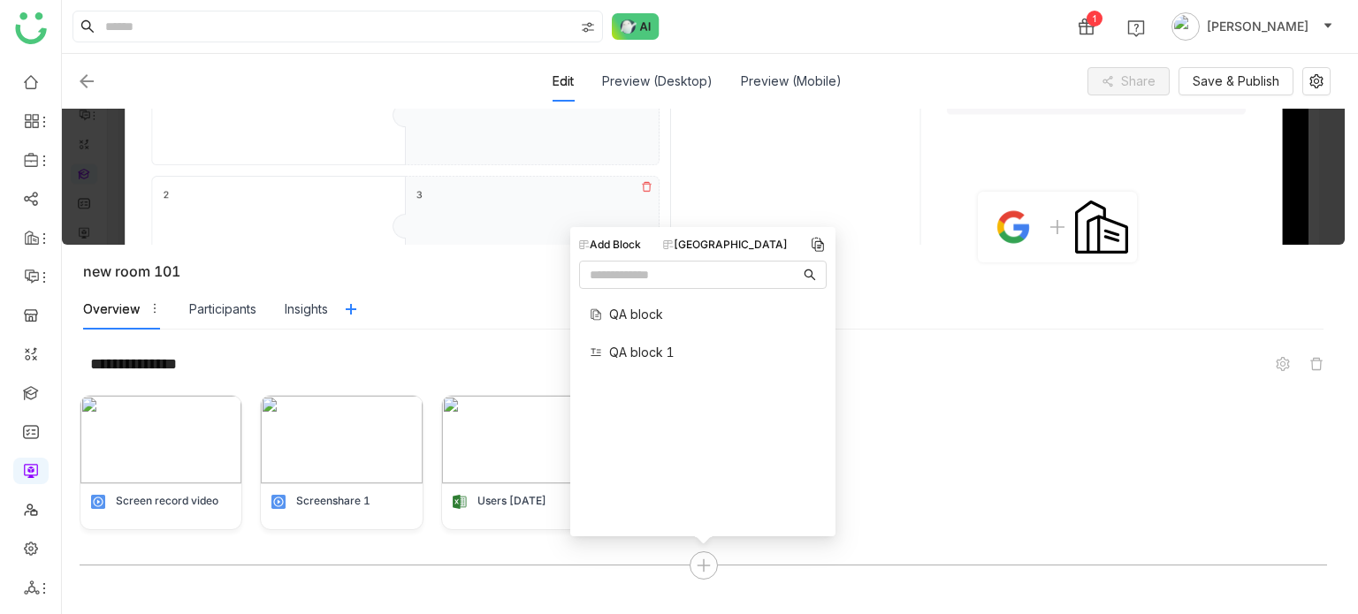
click at [685, 359] on div "QA block QA block 1" at bounding box center [703, 334] width 248 height 76
click at [644, 353] on span "QA block 1" at bounding box center [641, 352] width 65 height 19
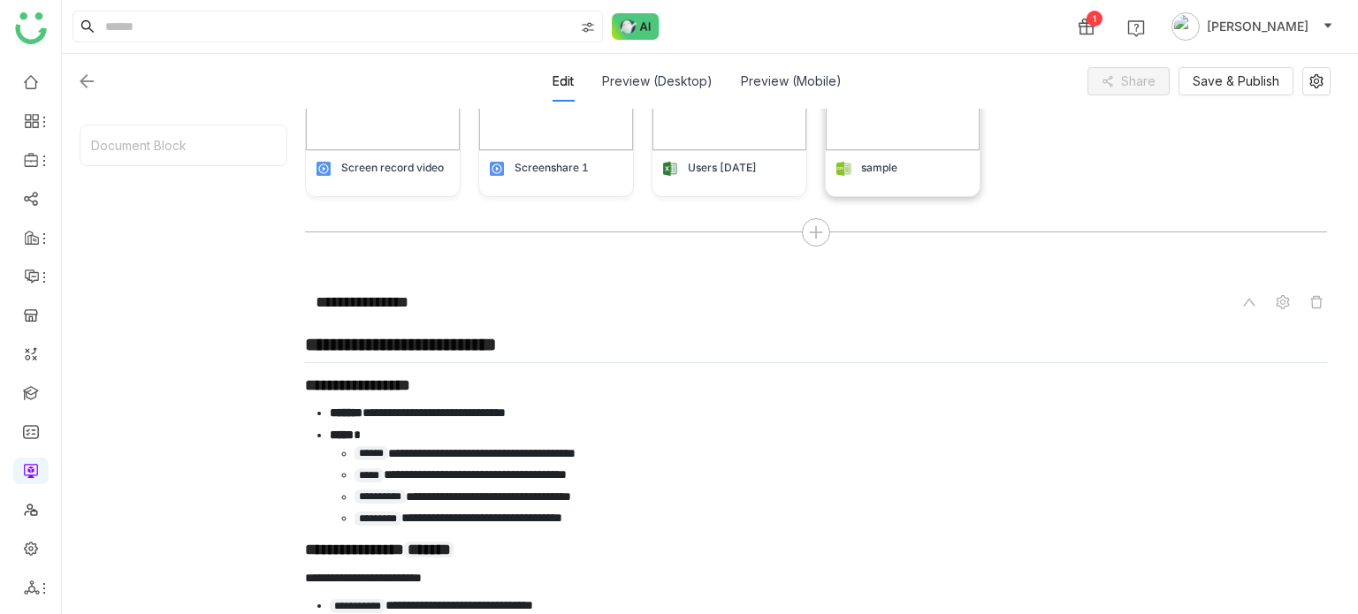
scroll to position [326, 0]
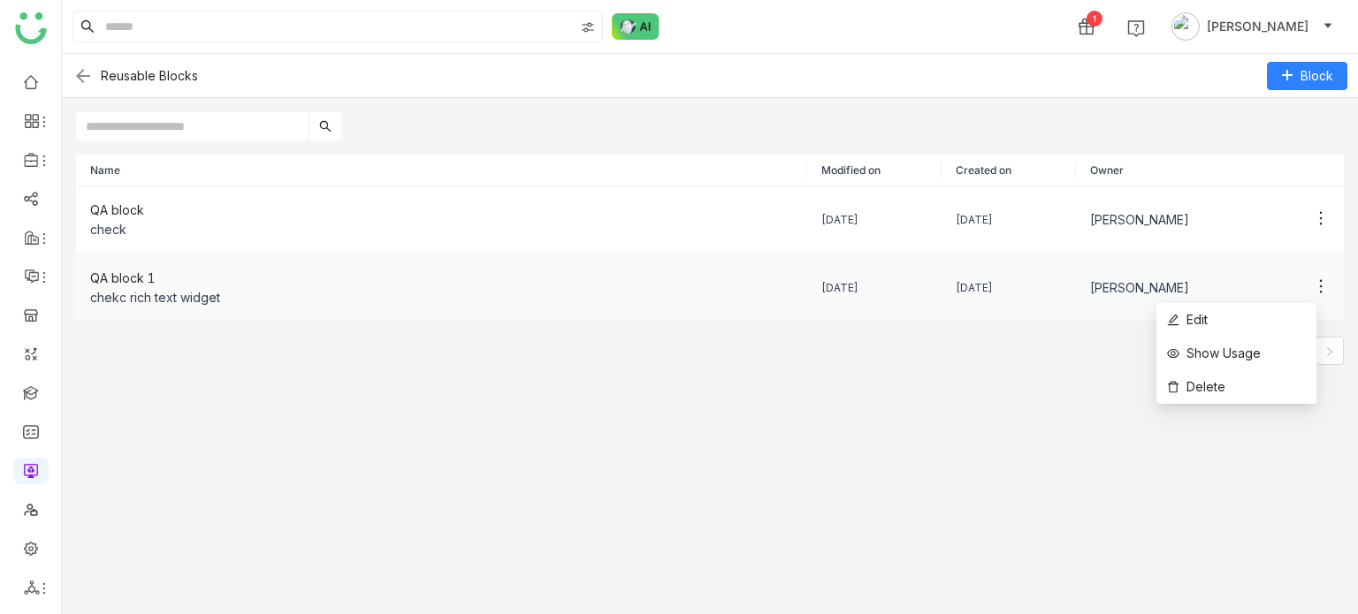
click at [1312, 288] on icon at bounding box center [1321, 287] width 18 height 18
click at [1262, 356] on li "Show Usage" at bounding box center [1236, 354] width 160 height 34
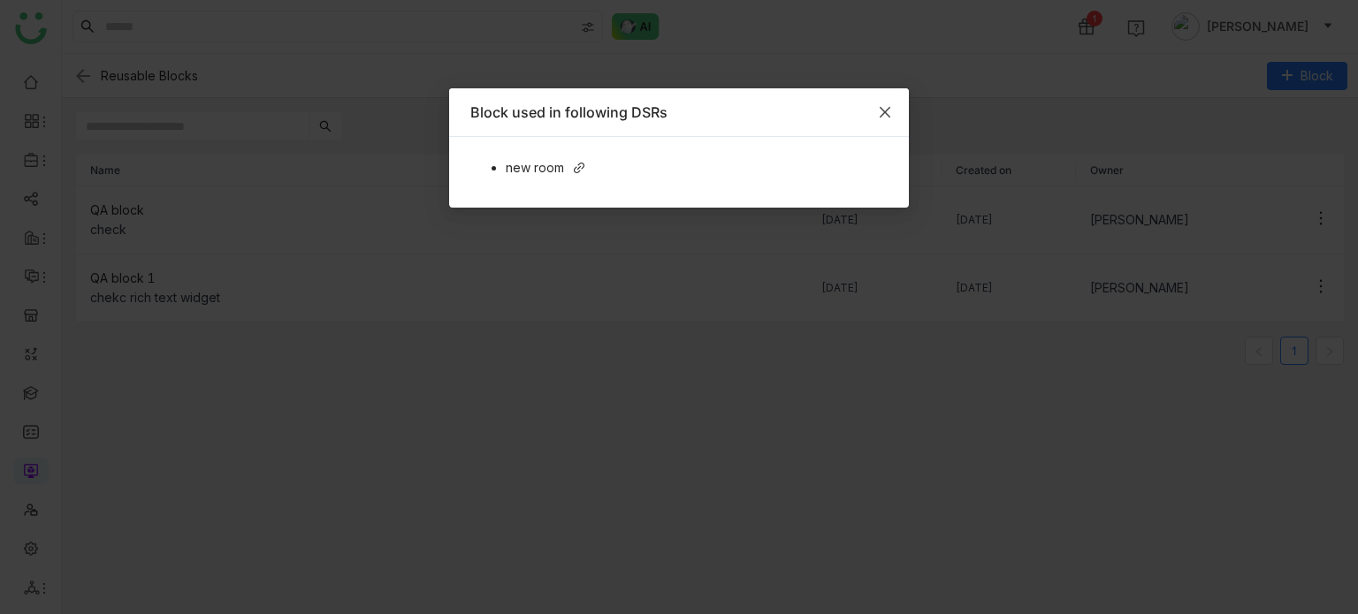
click at [886, 112] on icon "Close" at bounding box center [885, 112] width 11 height 11
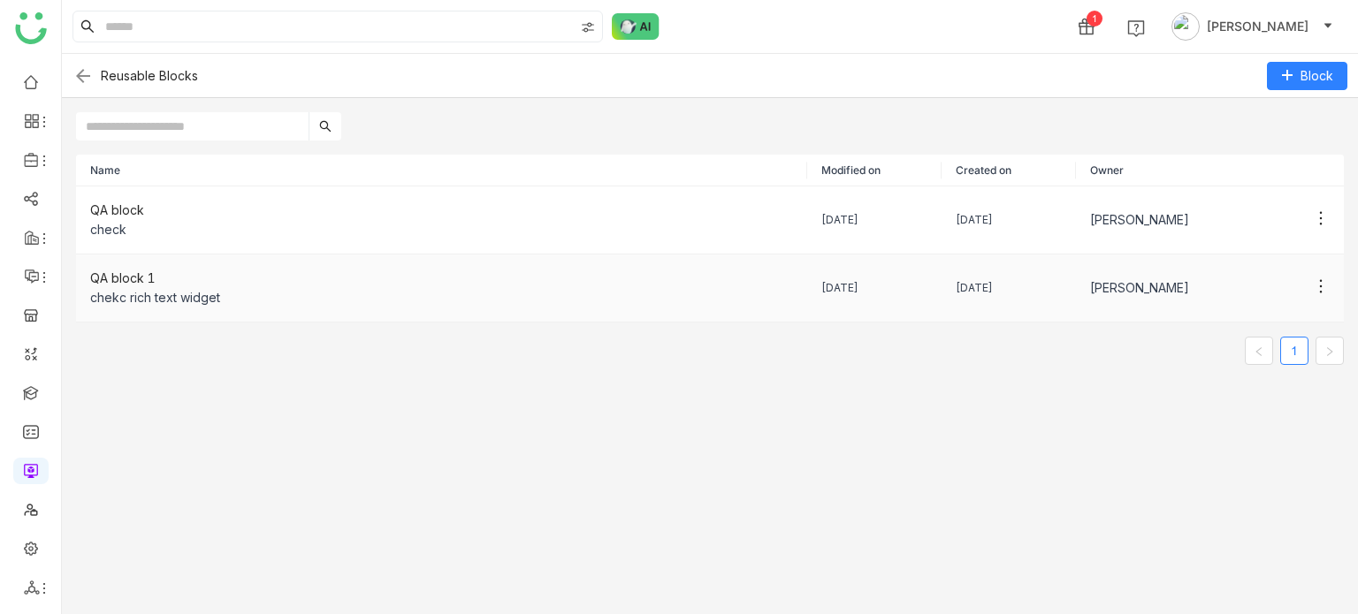
click at [562, 282] on div "QA block 1" at bounding box center [441, 278] width 703 height 19
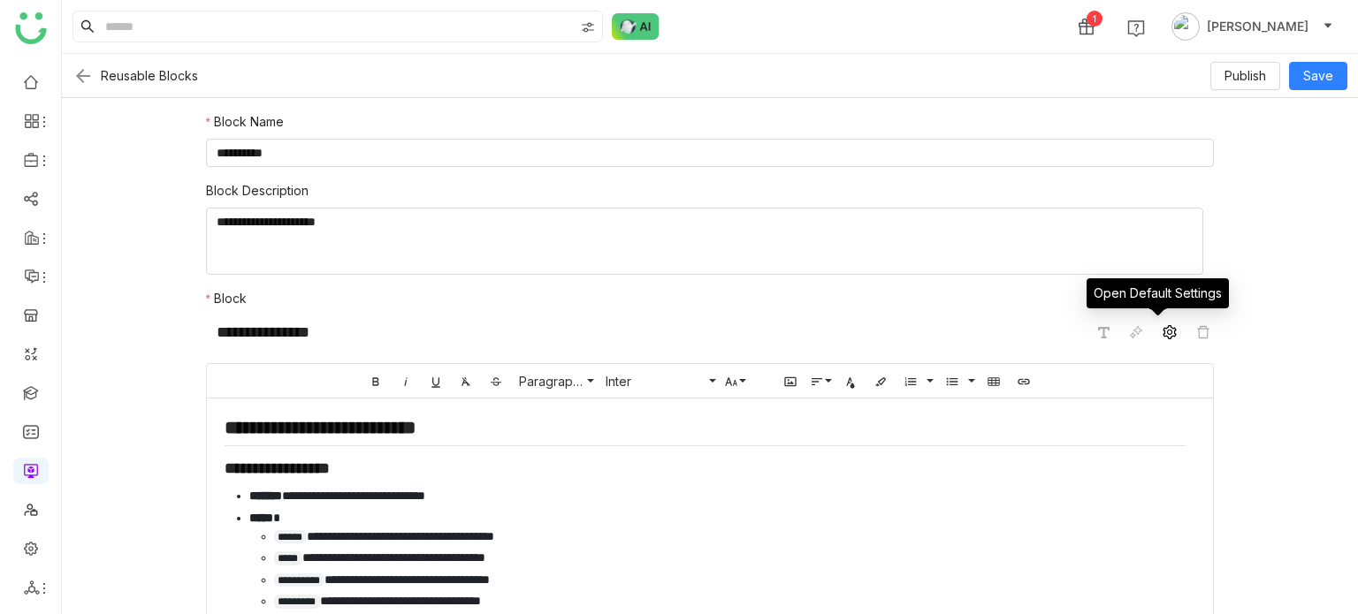
click at [1163, 332] on icon at bounding box center [1169, 332] width 13 height 14
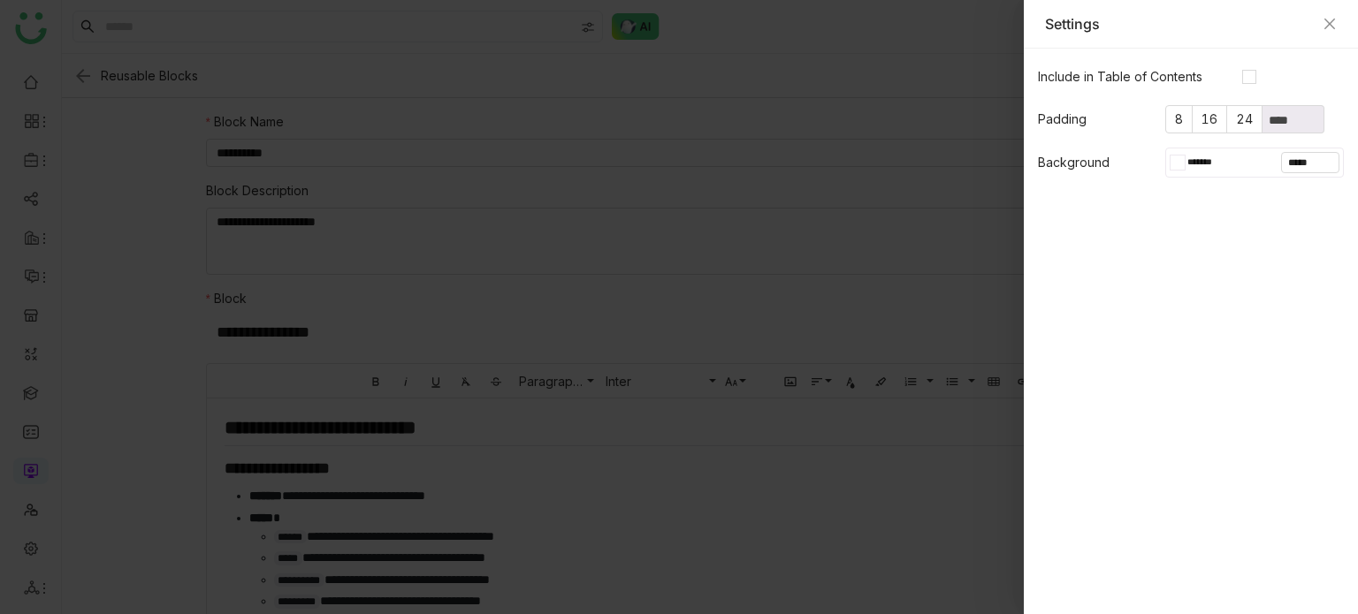
click at [1180, 167] on div at bounding box center [1181, 163] width 7 height 14
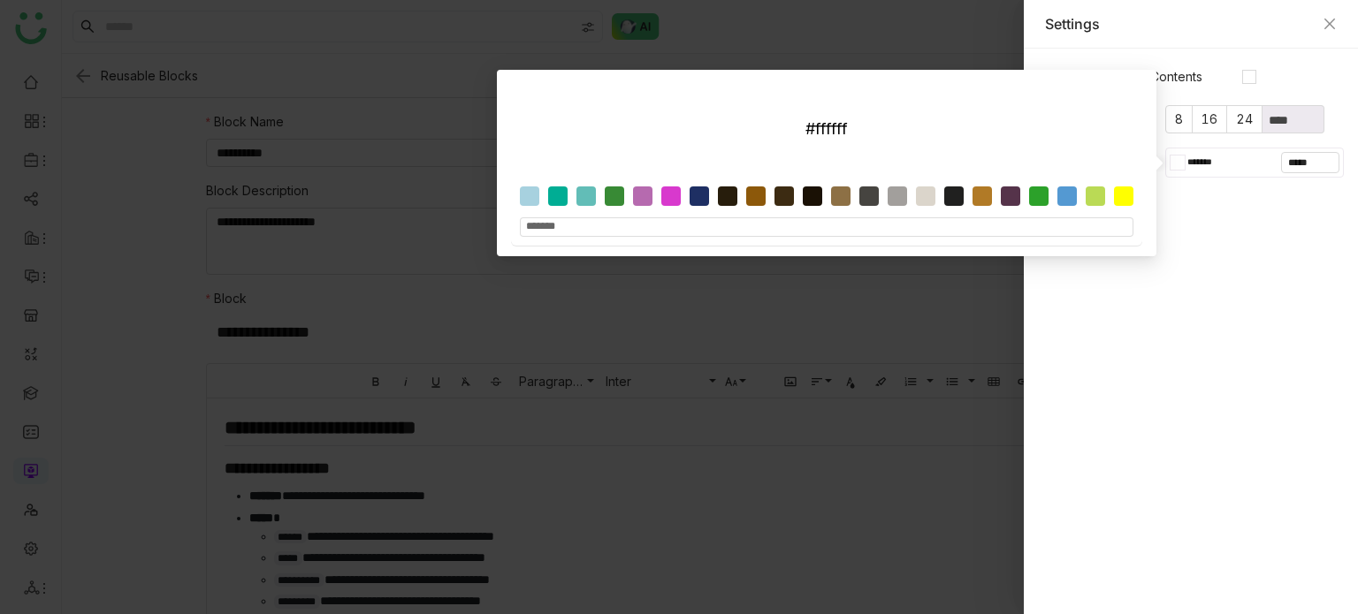
click at [665, 199] on div at bounding box center [670, 196] width 19 height 19
type input "*******"
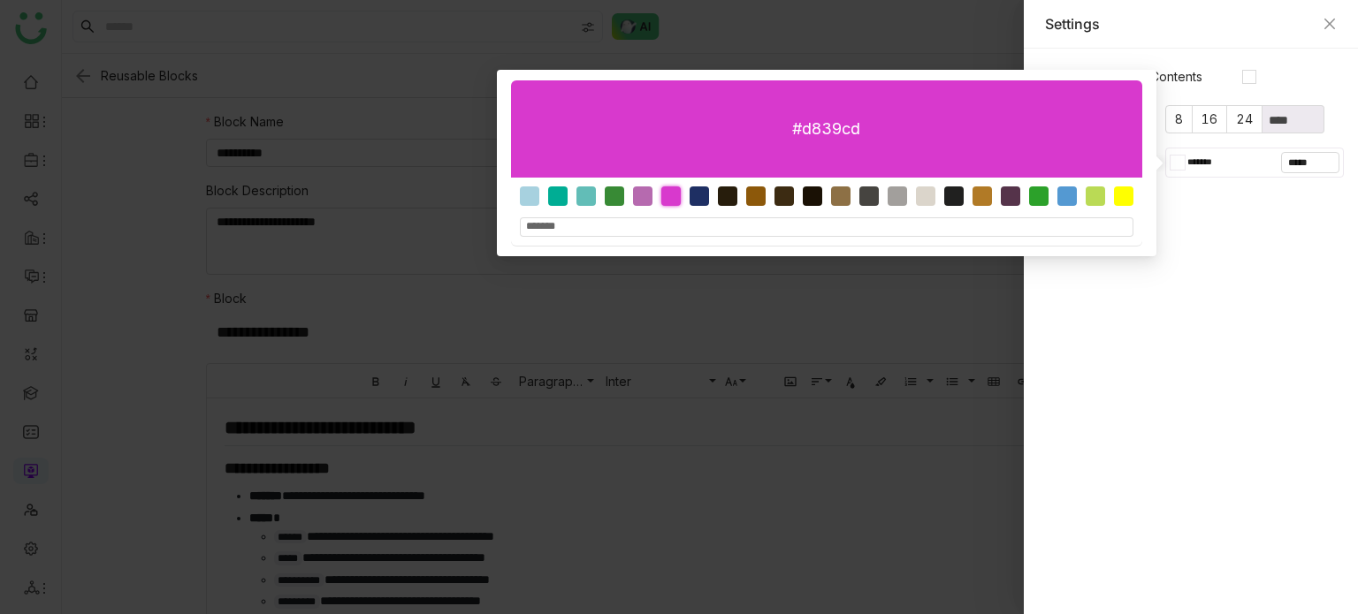
type input "*******"
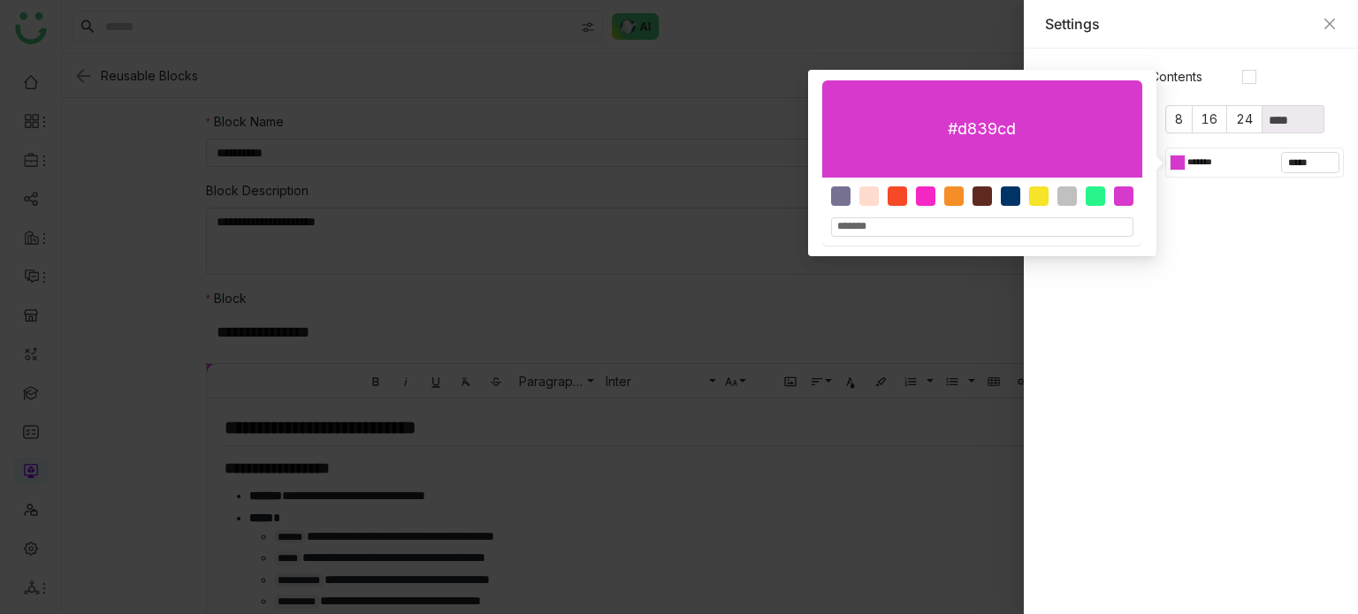
click at [578, 305] on div at bounding box center [679, 307] width 1358 height 614
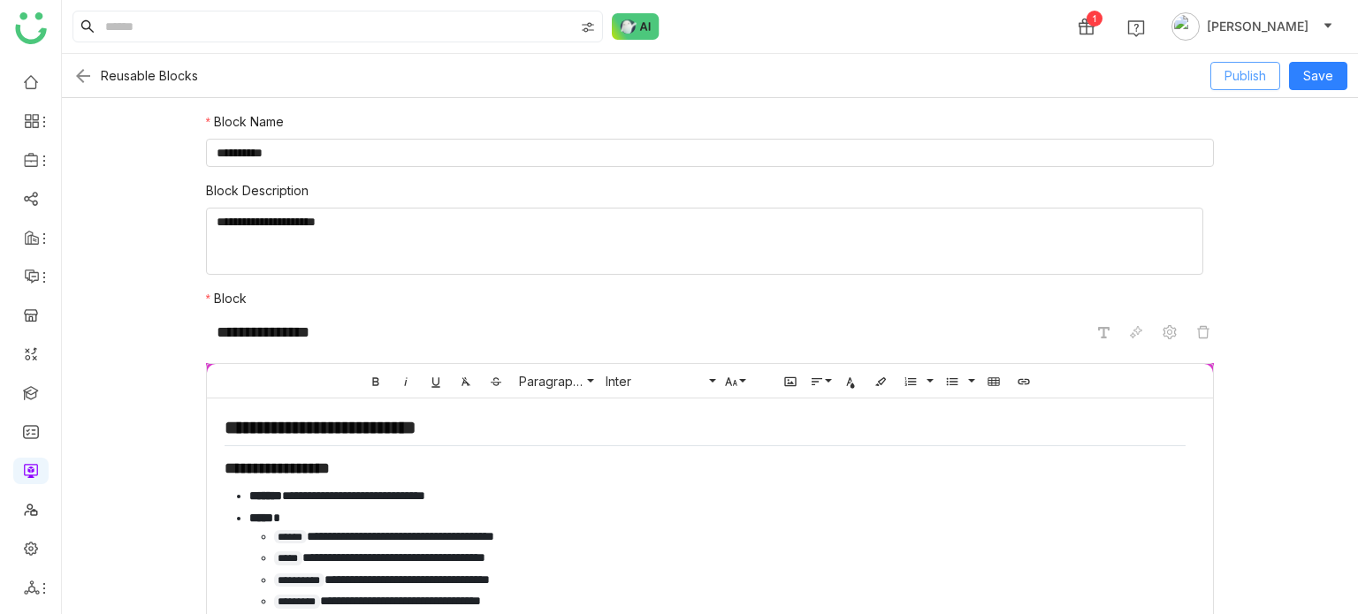
click at [1239, 83] on span "Publish" at bounding box center [1245, 75] width 42 height 19
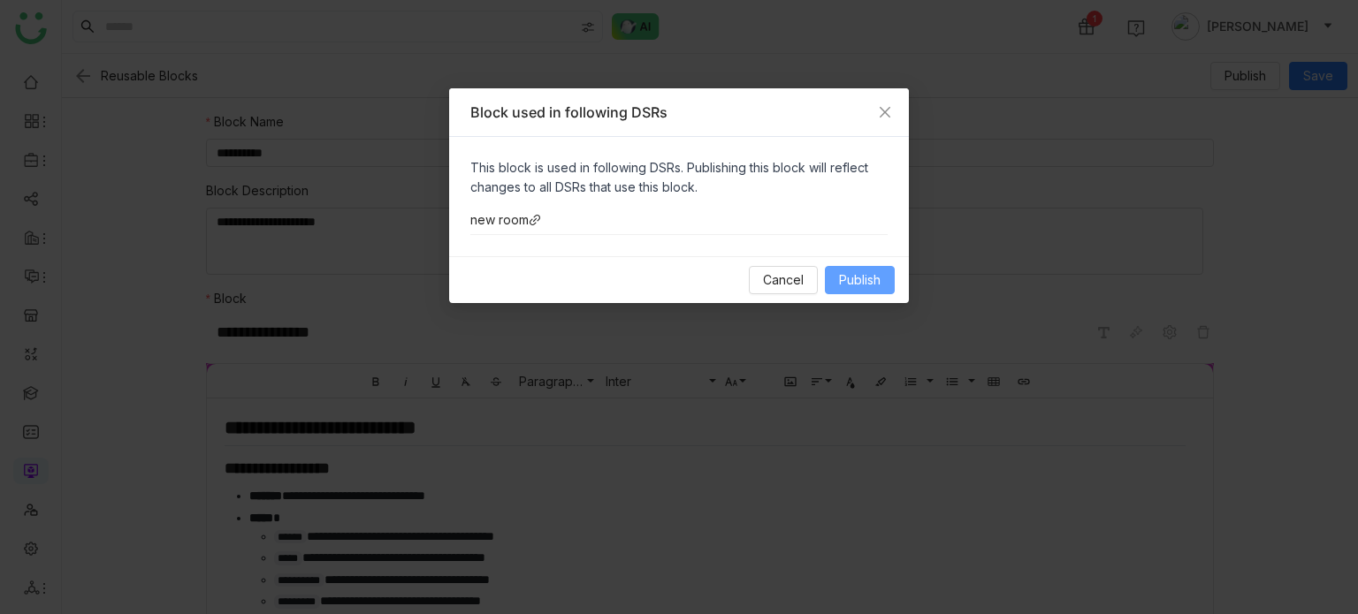
click at [865, 278] on span "Publish" at bounding box center [860, 280] width 42 height 19
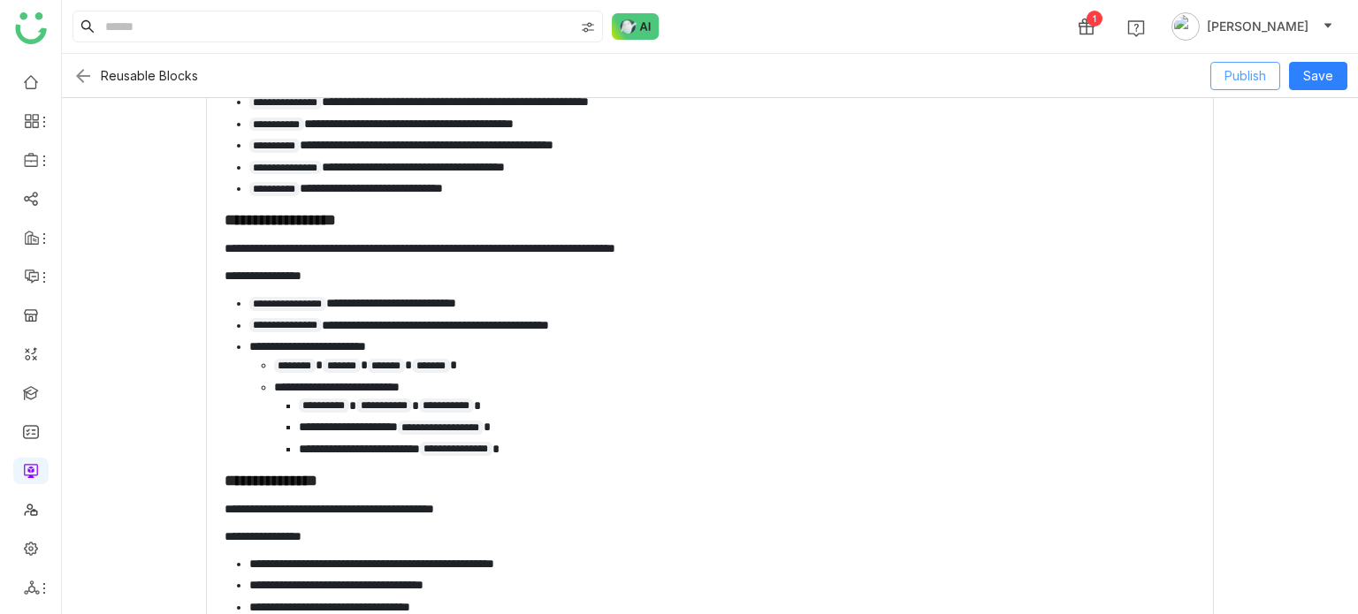
scroll to position [859, 0]
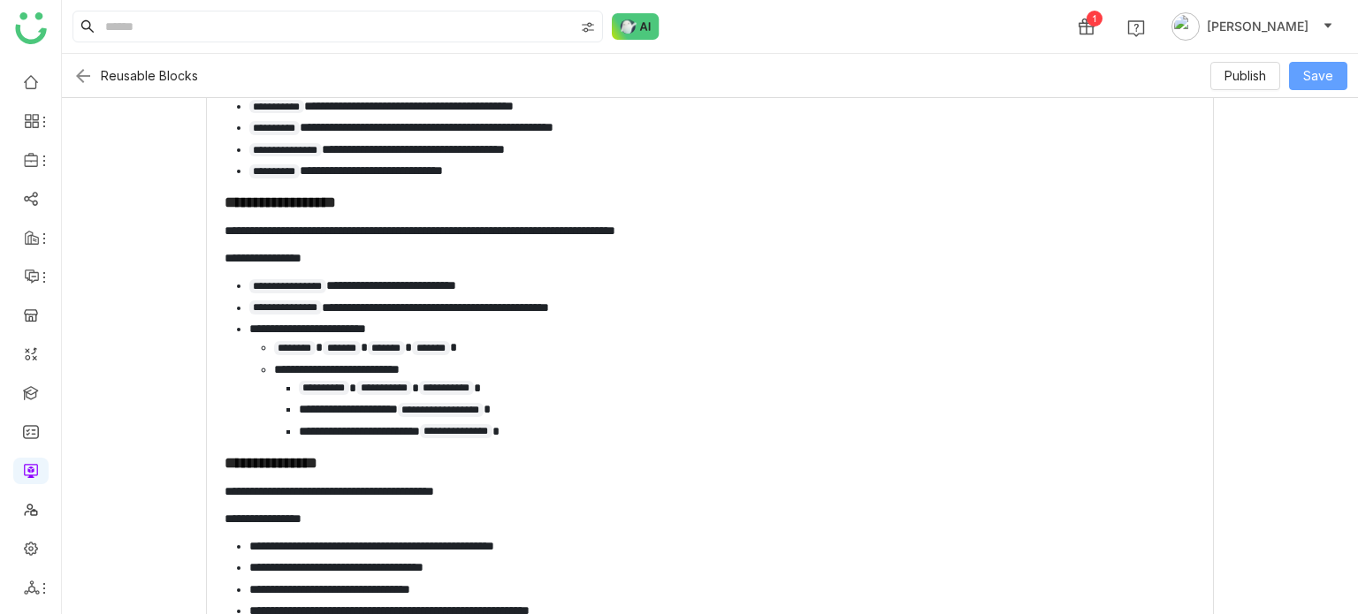
click at [1314, 88] on button "Save" at bounding box center [1318, 76] width 58 height 28
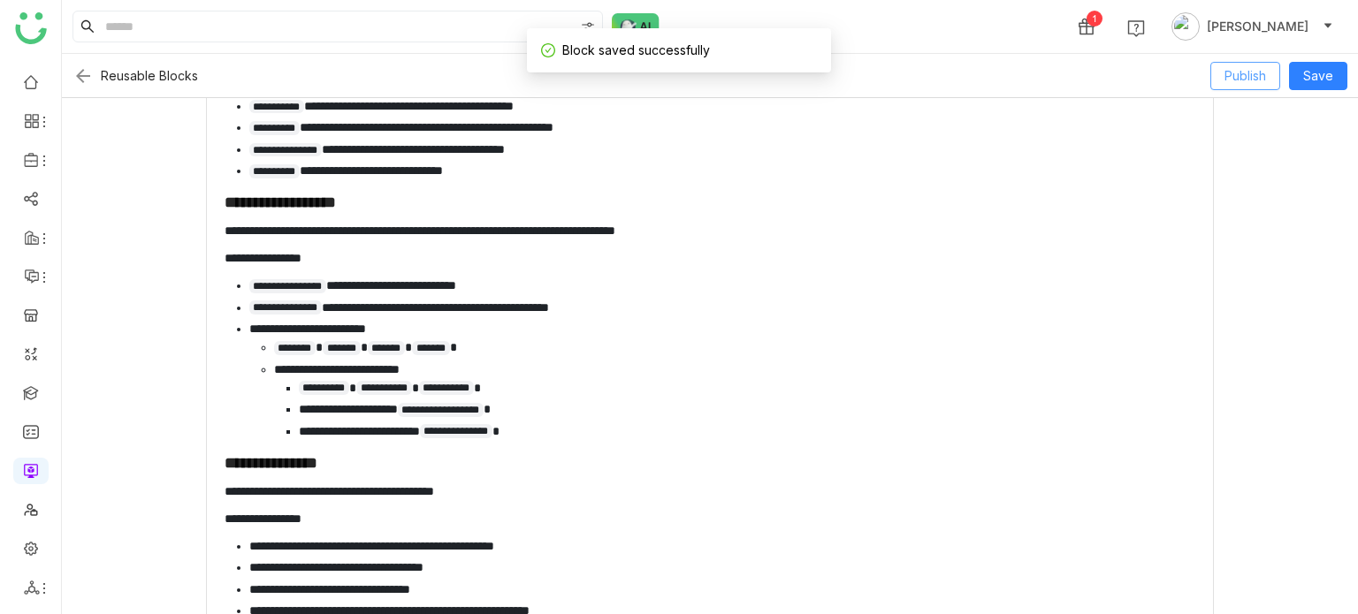
click at [1253, 64] on button "Publish" at bounding box center [1245, 76] width 70 height 28
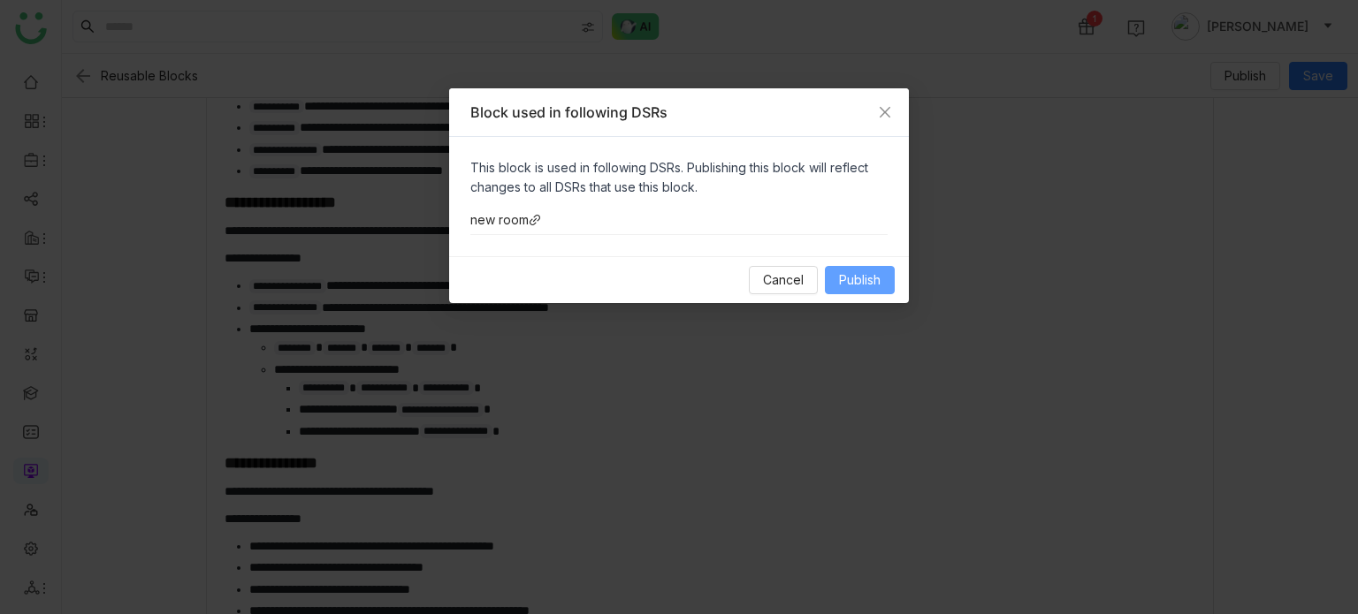
click at [887, 281] on button "Publish" at bounding box center [860, 280] width 70 height 28
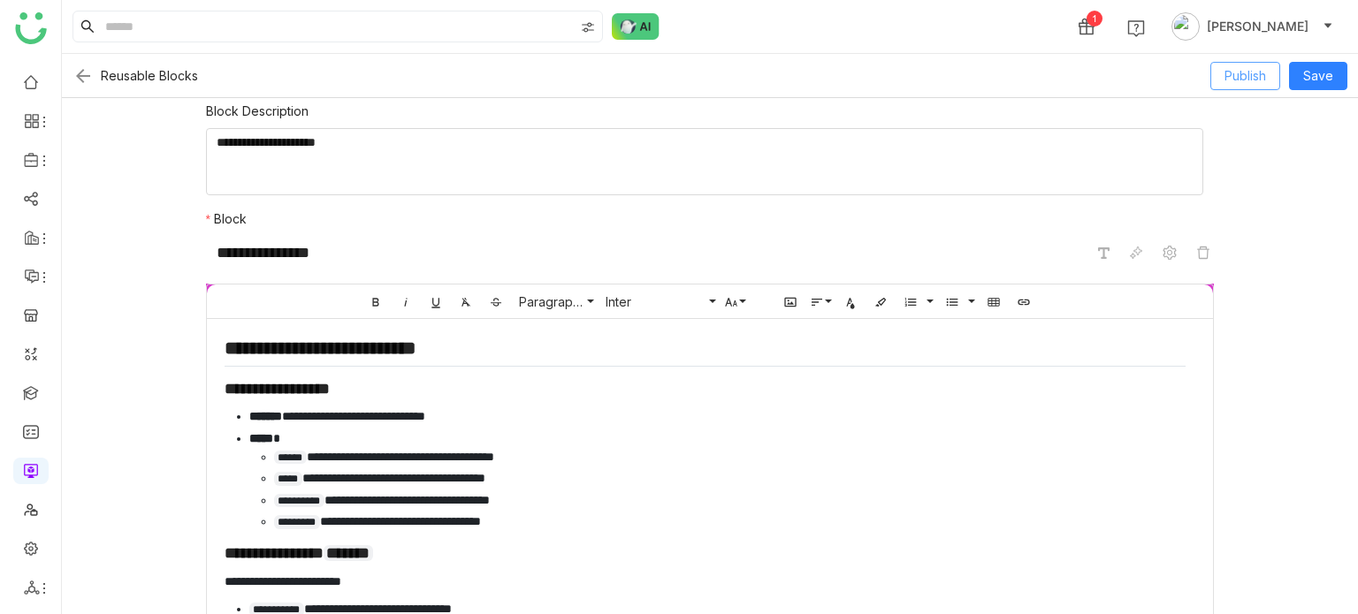
scroll to position [0, 0]
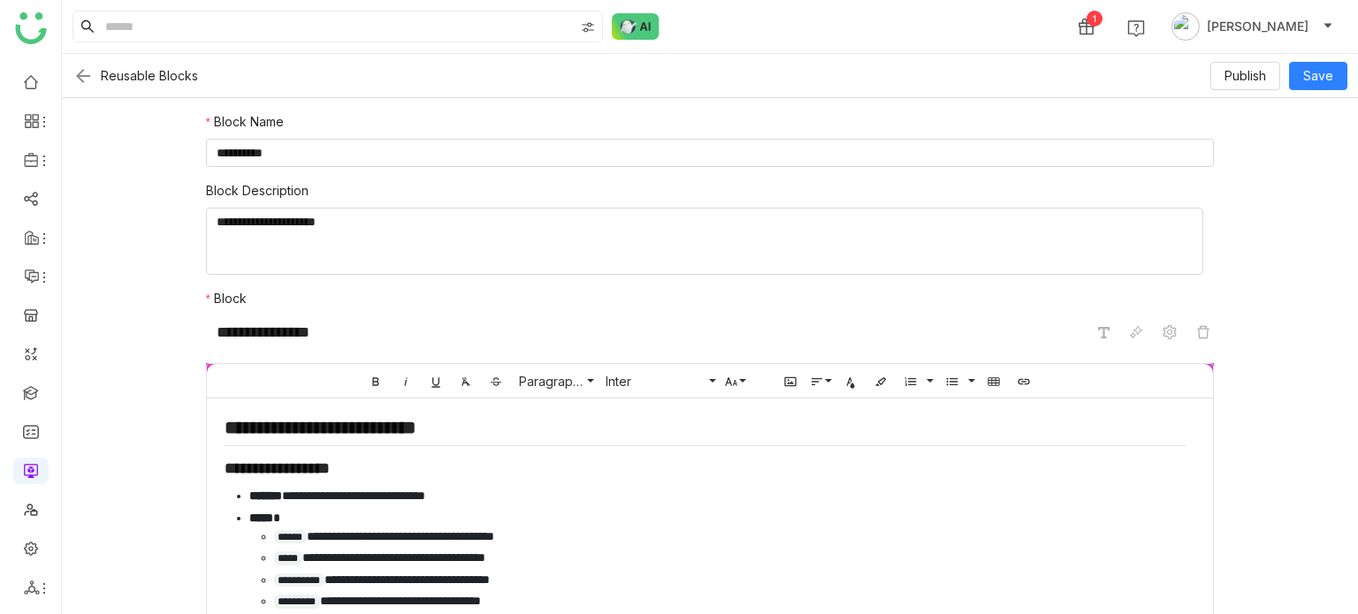
click at [1157, 346] on div "**********" at bounding box center [710, 333] width 1009 height 34
click at [1162, 335] on icon at bounding box center [1169, 332] width 14 height 14
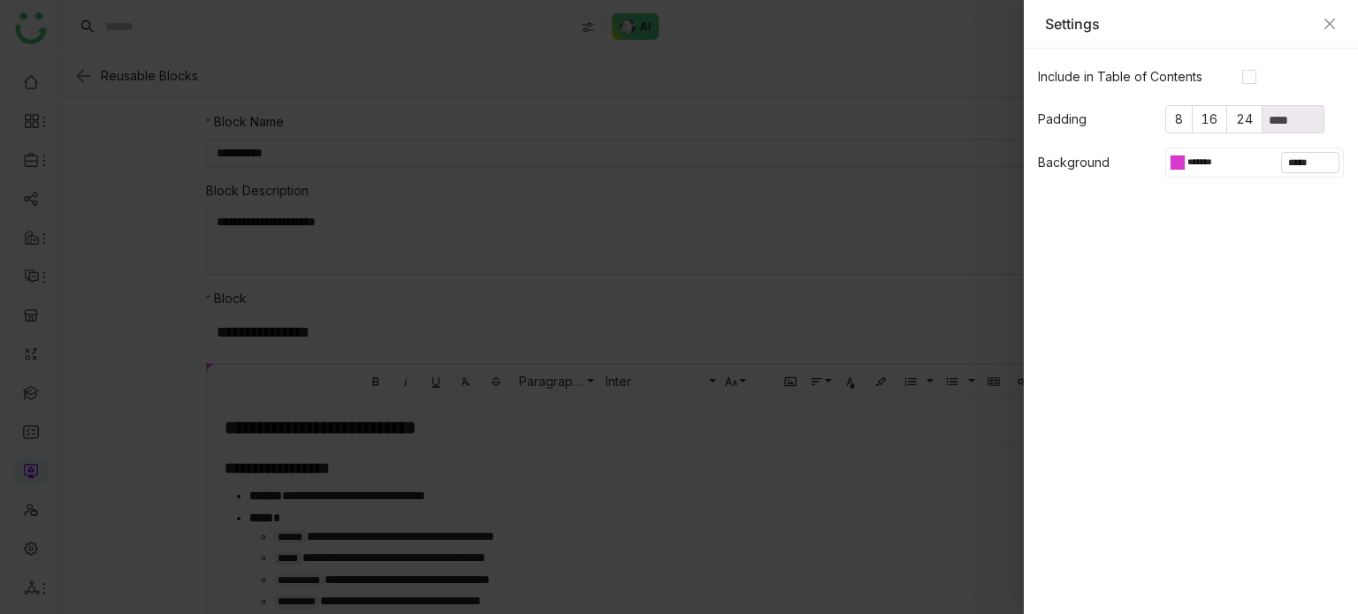
click at [1202, 172] on div "*******" at bounding box center [1202, 162] width 65 height 21
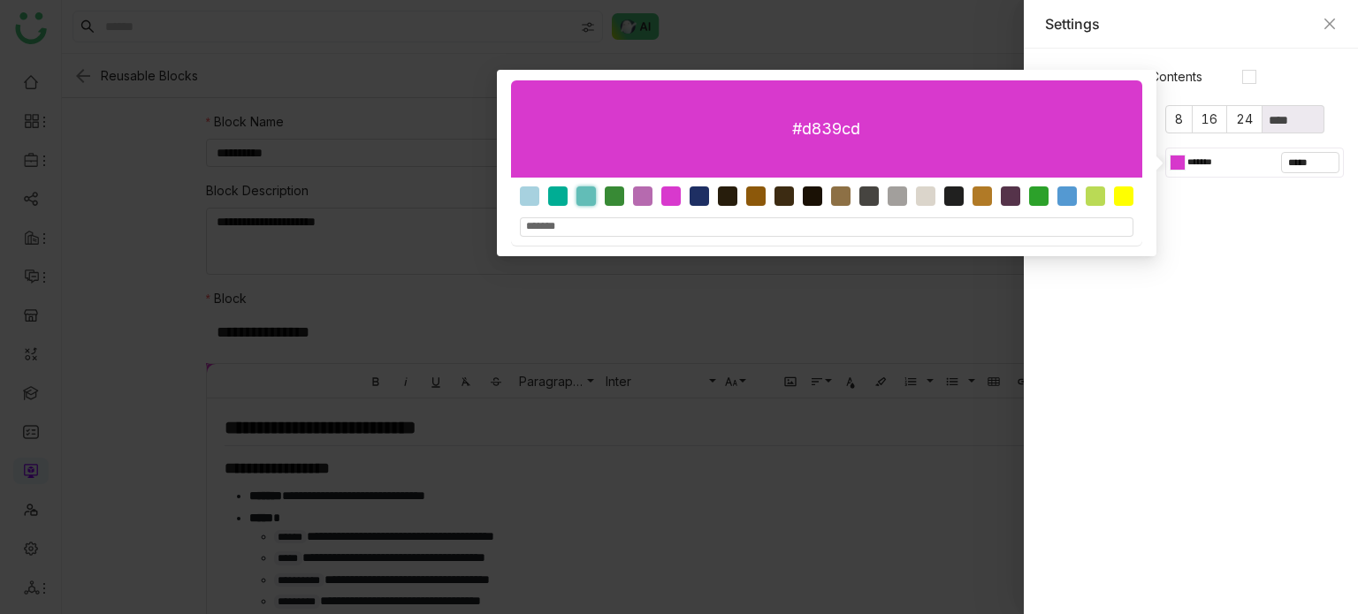
click at [588, 195] on div at bounding box center [585, 196] width 19 height 19
type input "*******"
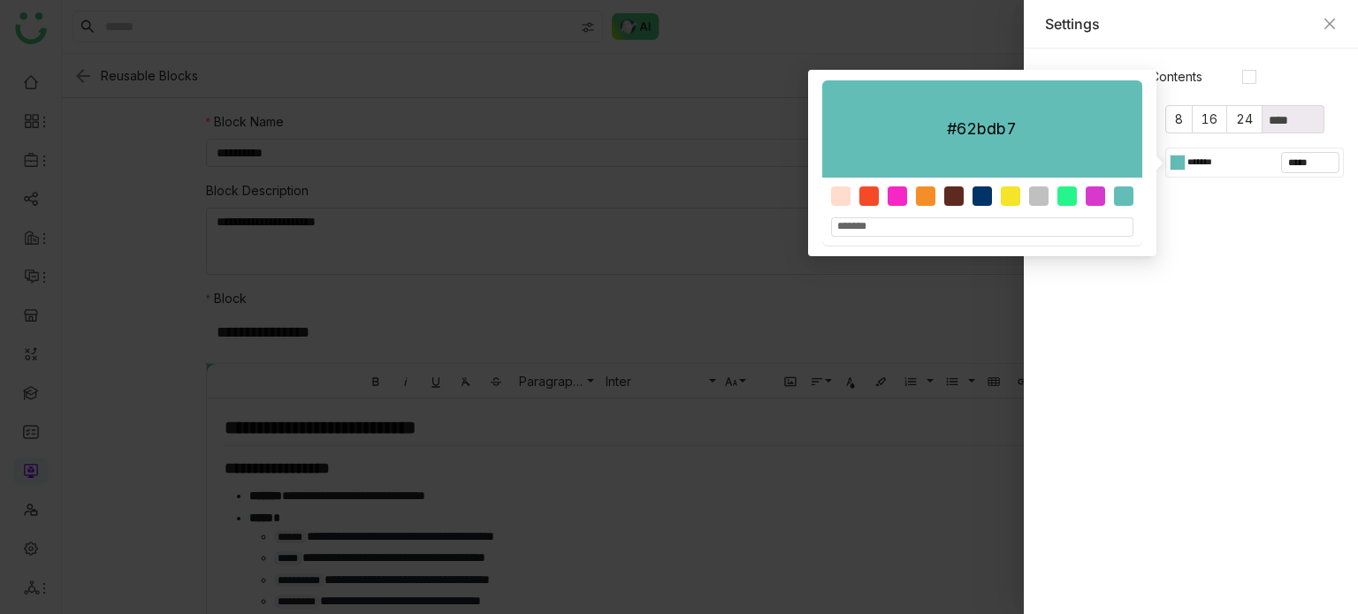
click at [955, 368] on div at bounding box center [679, 307] width 1358 height 614
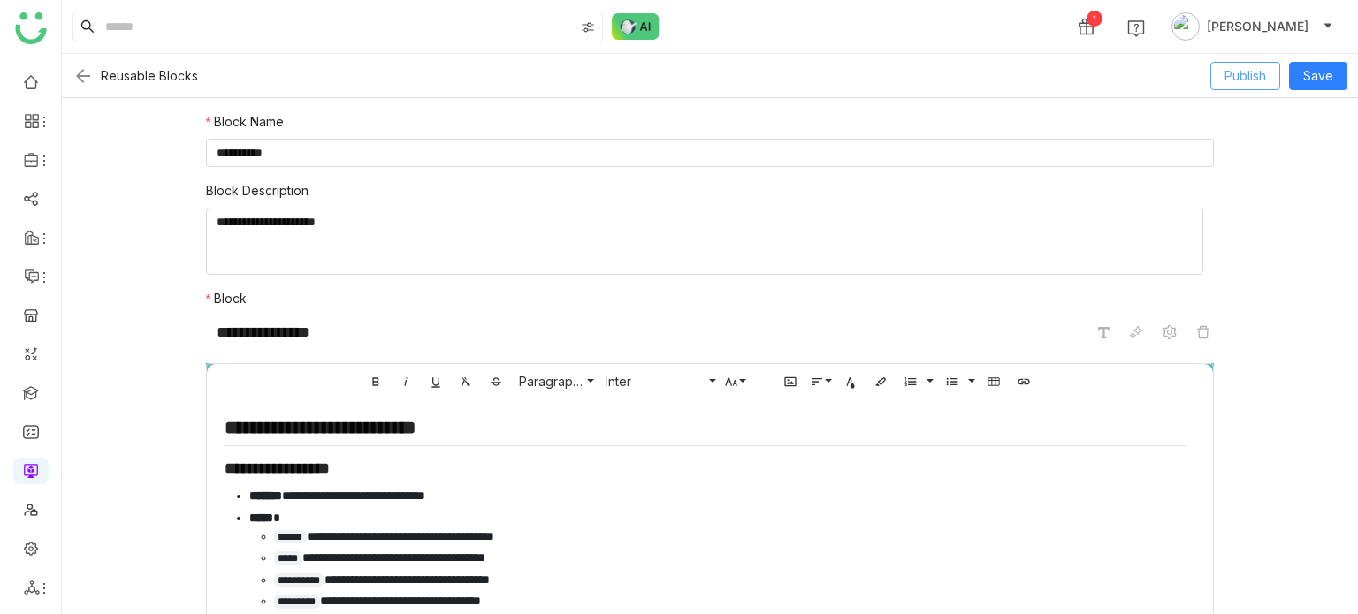
click at [1239, 78] on span "Publish" at bounding box center [1245, 75] width 42 height 19
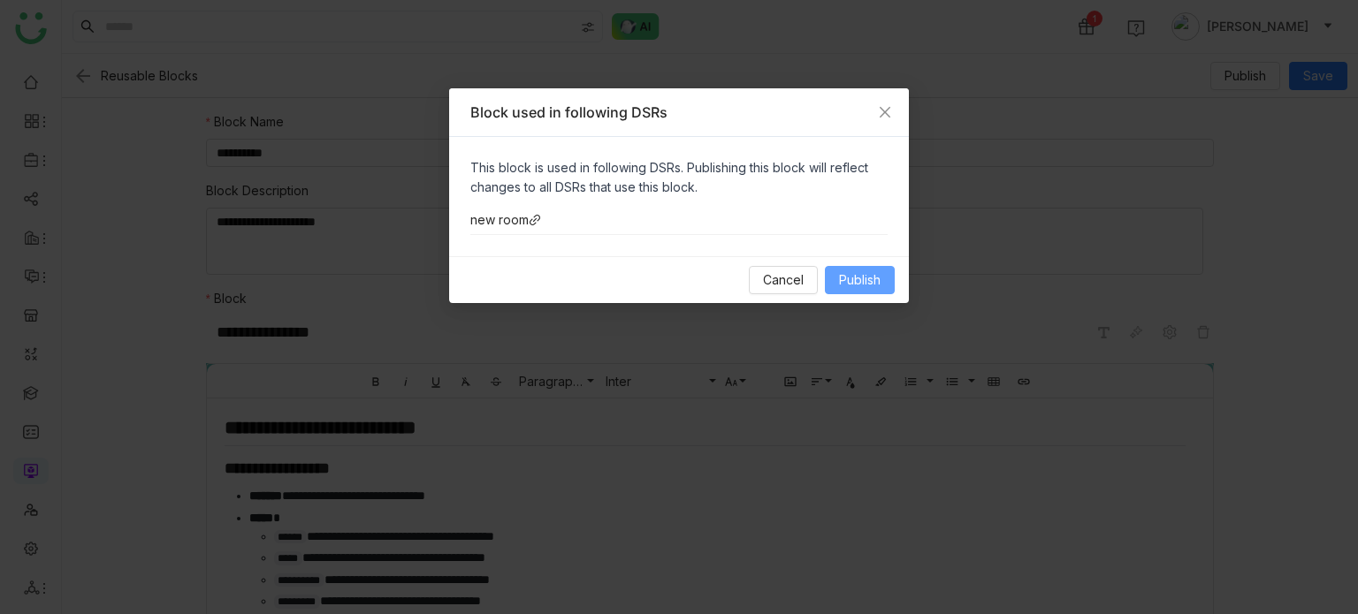
click at [865, 286] on span "Publish" at bounding box center [860, 280] width 42 height 19
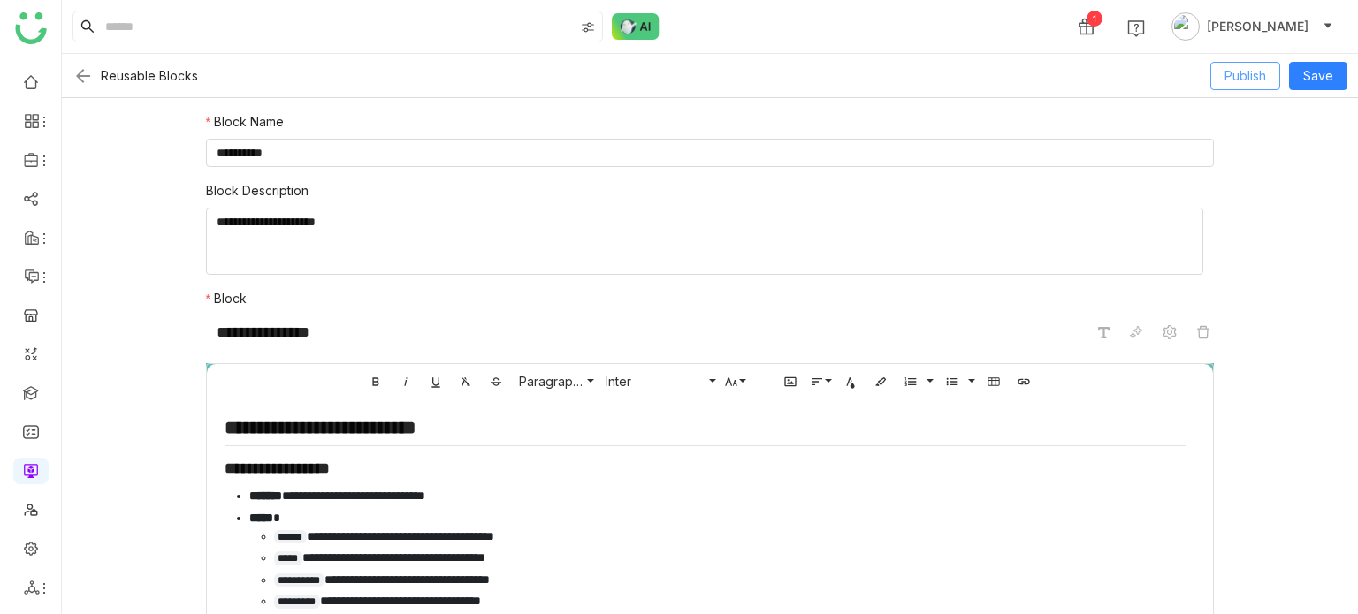
click at [1239, 67] on span "Publish" at bounding box center [1245, 75] width 42 height 19
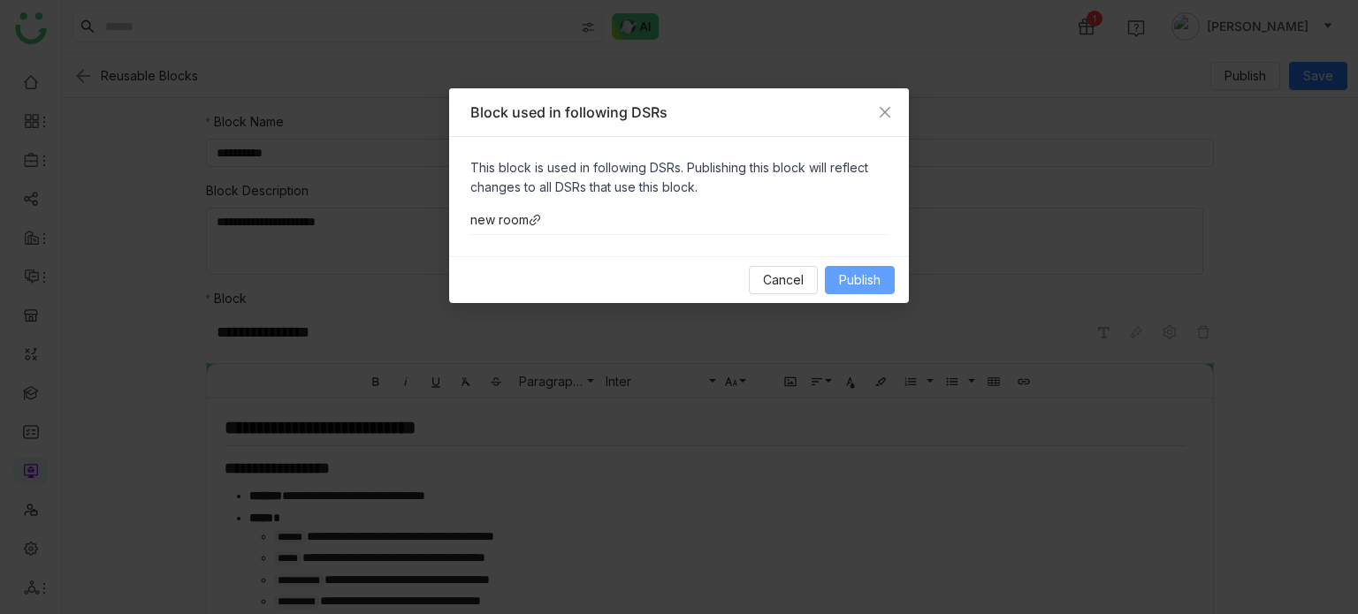
click at [860, 275] on span "Publish" at bounding box center [860, 280] width 42 height 19
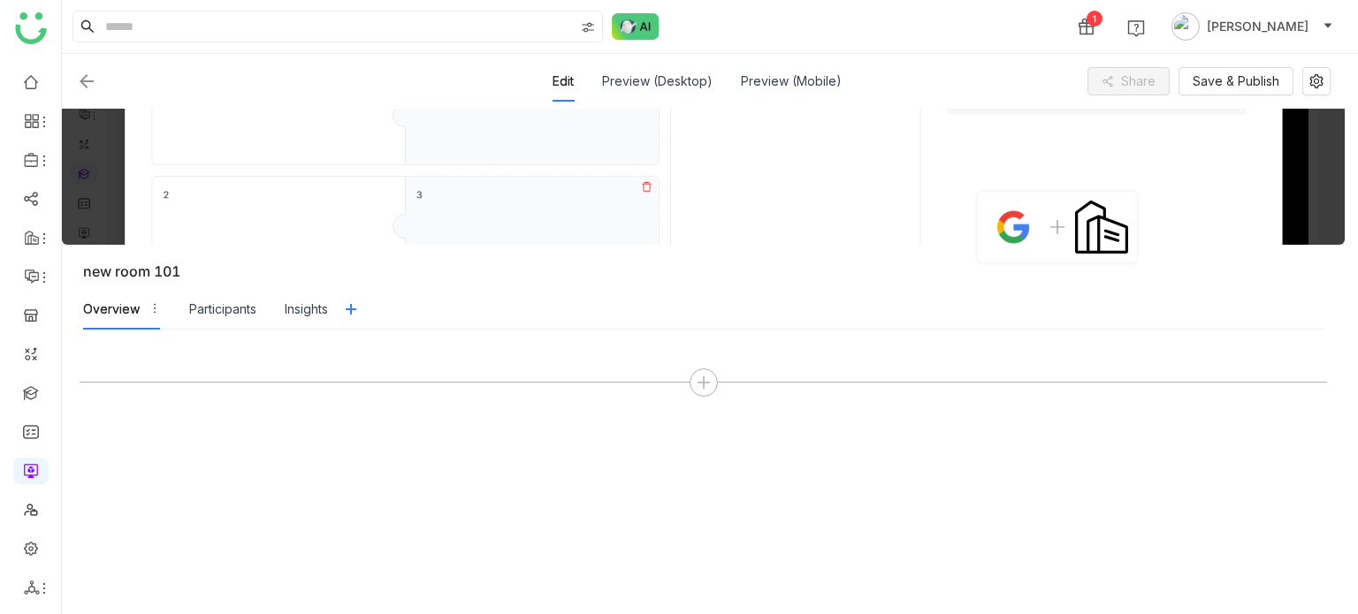
click at [86, 90] on img at bounding box center [86, 81] width 21 height 21
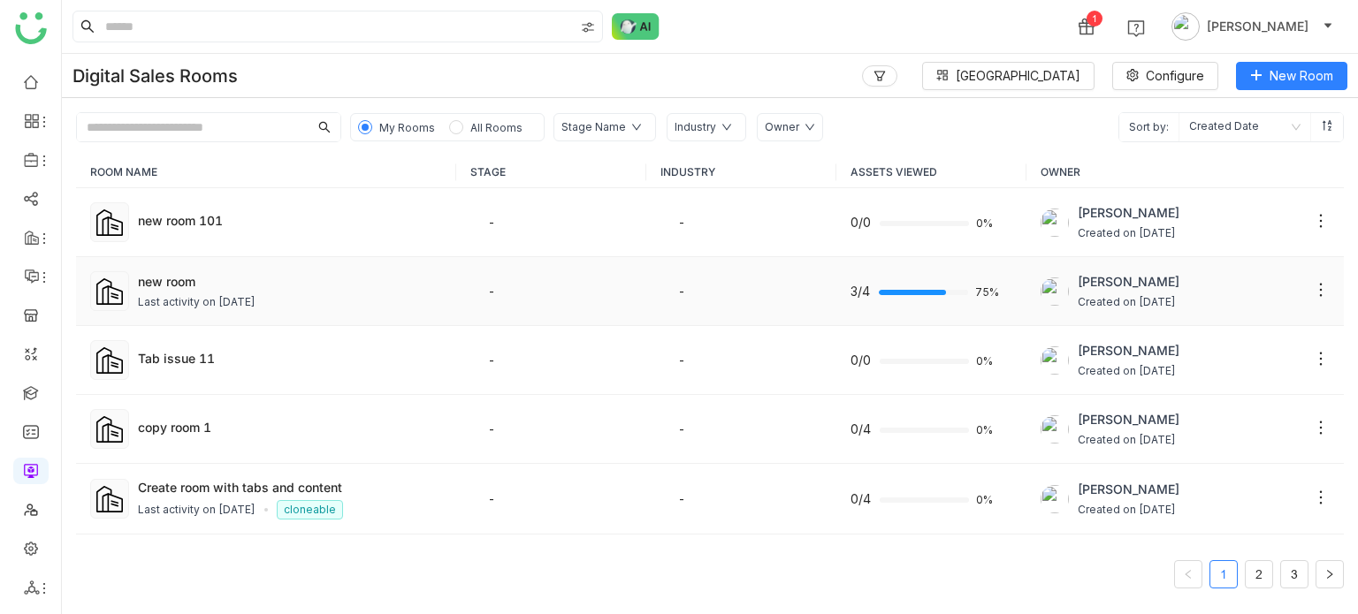
click at [224, 300] on div "Last activity on [DATE]" at bounding box center [197, 302] width 118 height 17
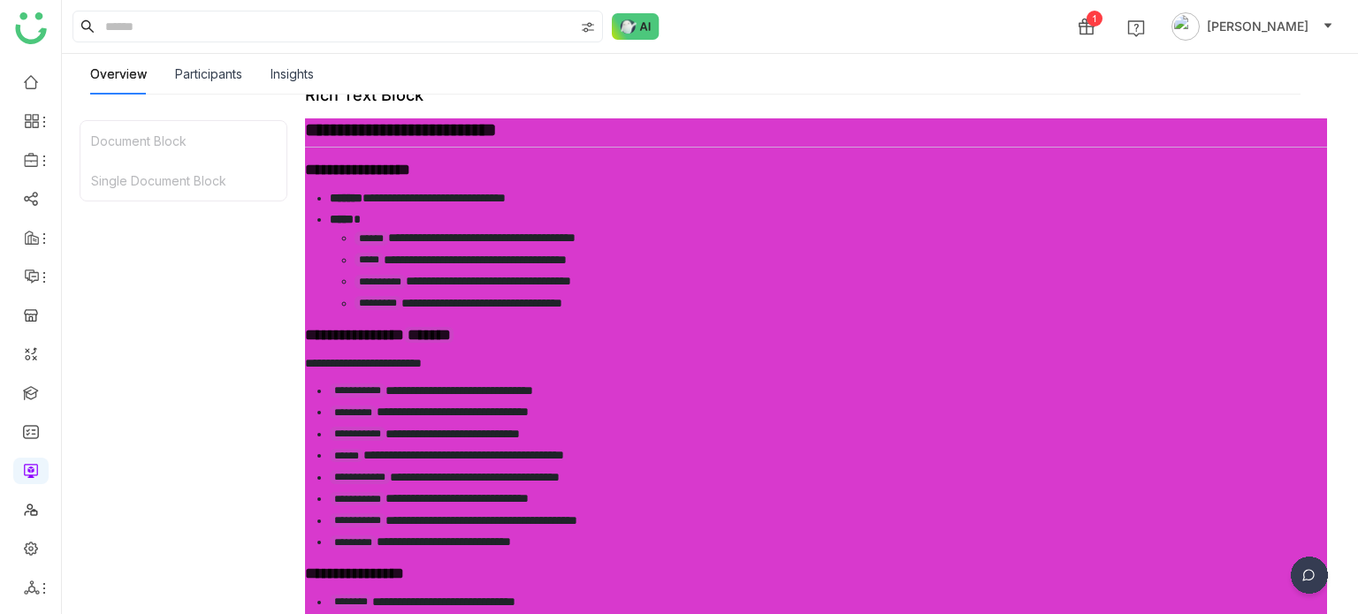
scroll to position [417, 0]
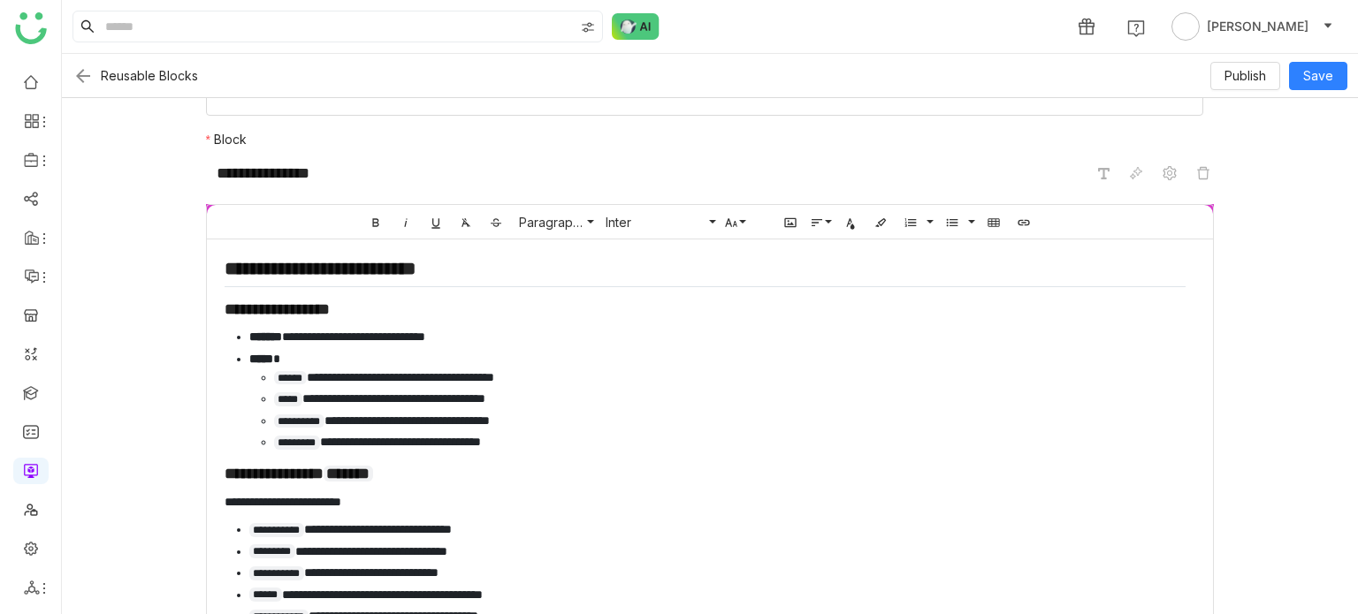
scroll to position [60, 0]
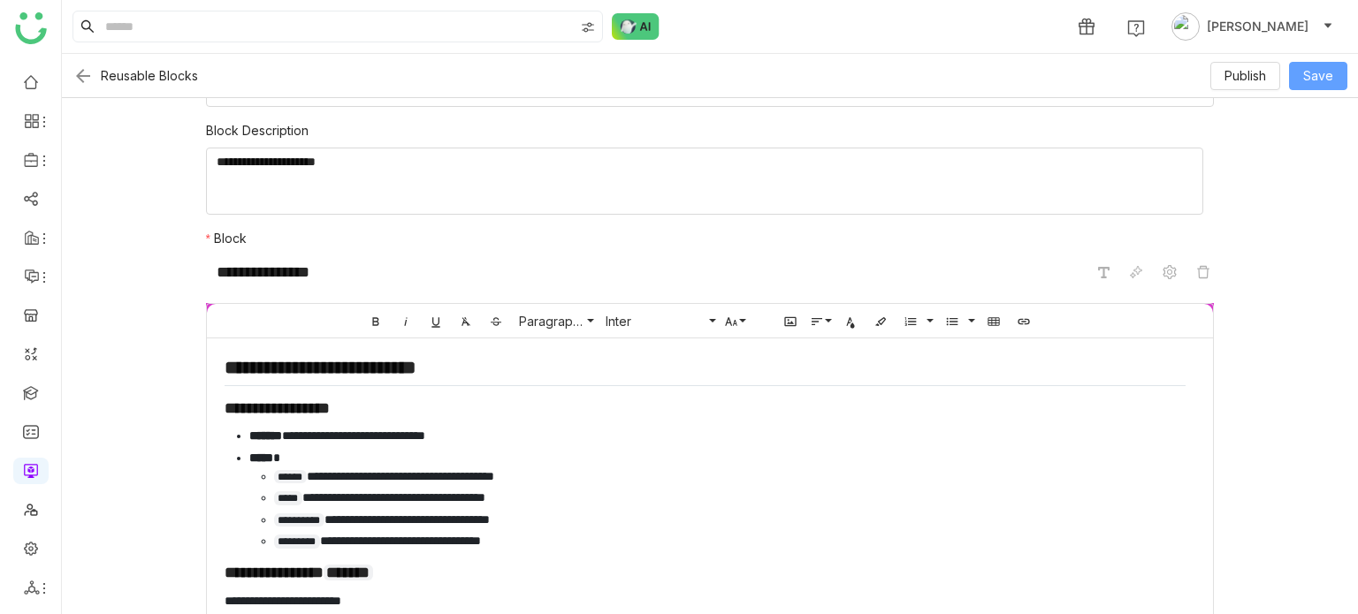
click at [1331, 75] on span "Save" at bounding box center [1318, 75] width 30 height 19
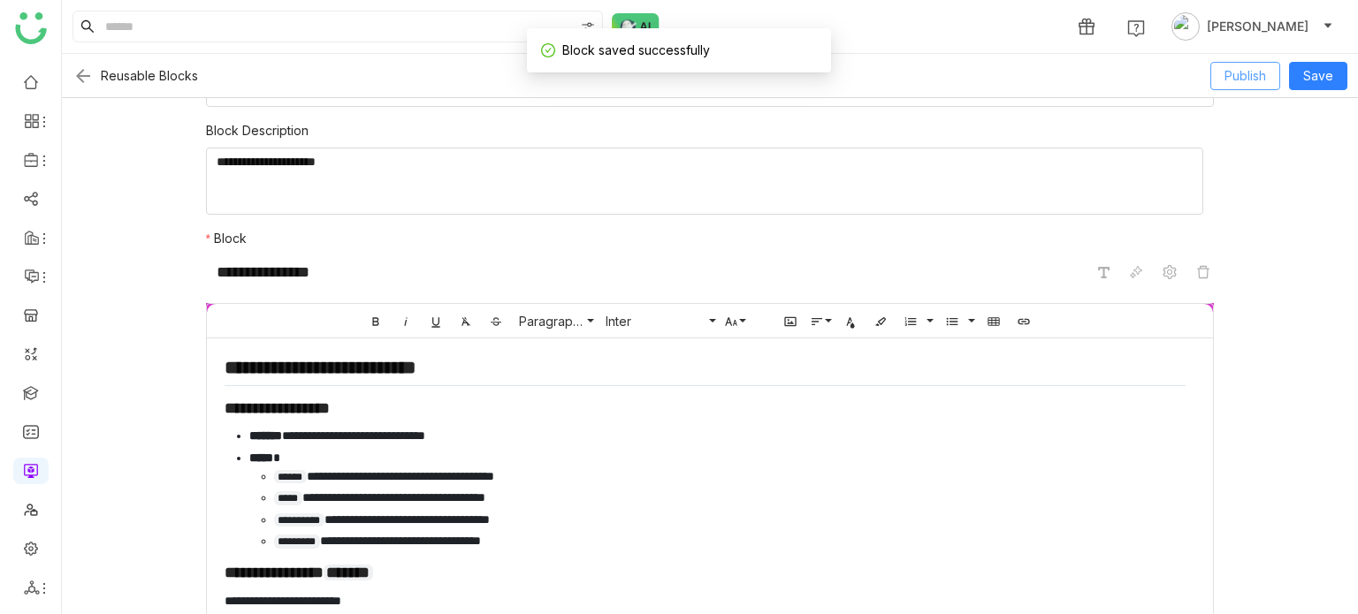
click at [1231, 72] on span "Publish" at bounding box center [1245, 75] width 42 height 19
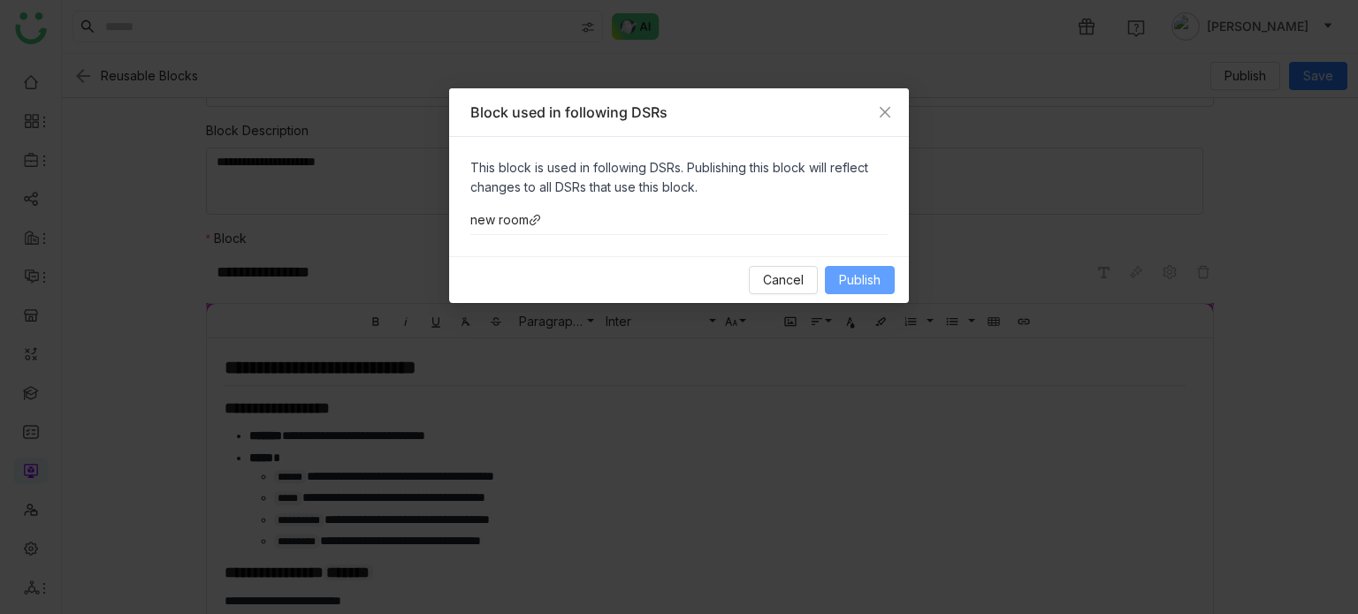
click at [860, 275] on span "Publish" at bounding box center [860, 280] width 42 height 19
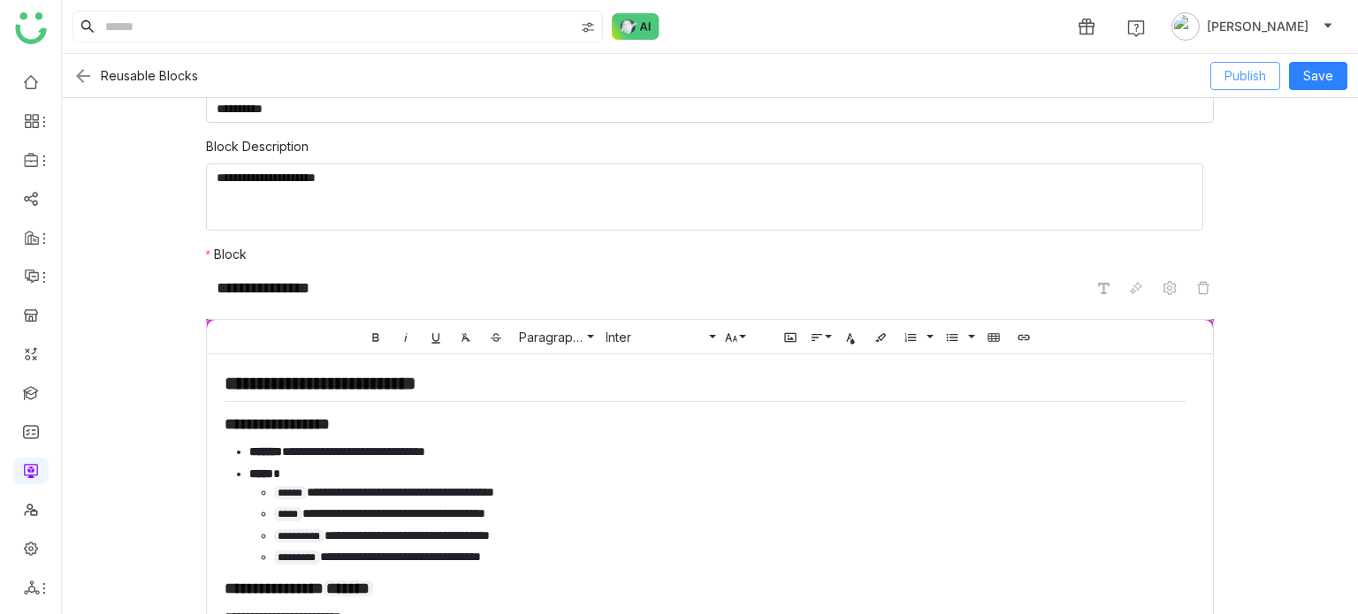
scroll to position [0, 0]
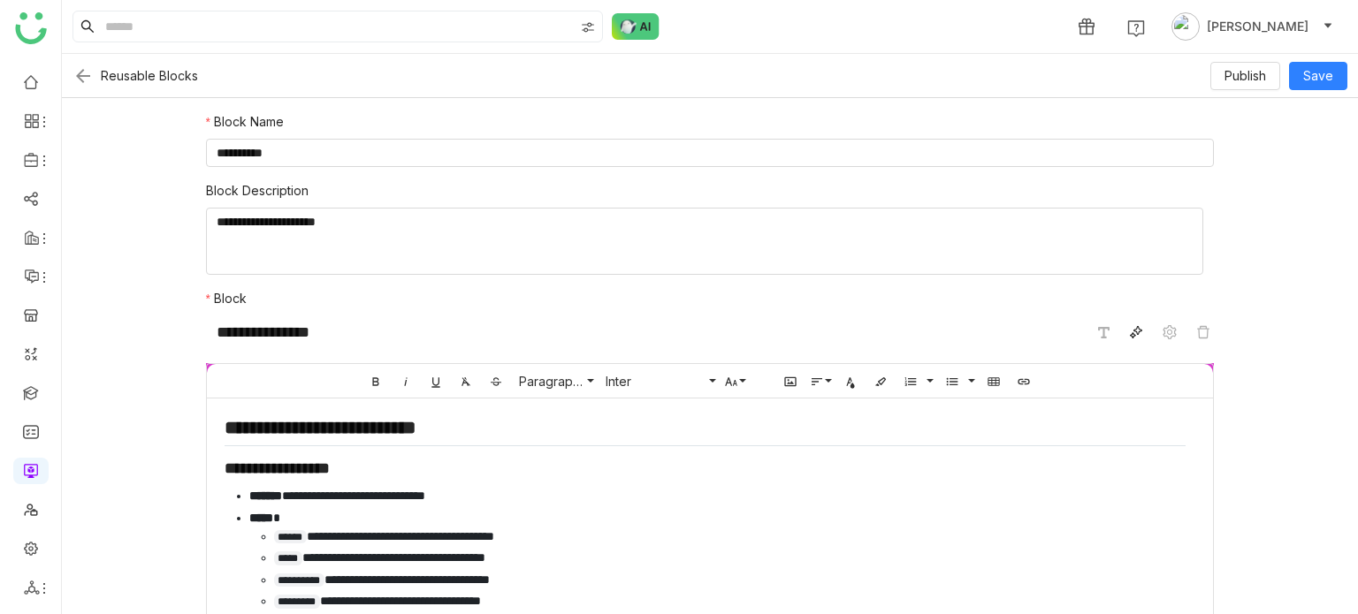
click at [1132, 335] on span at bounding box center [1135, 332] width 21 height 21
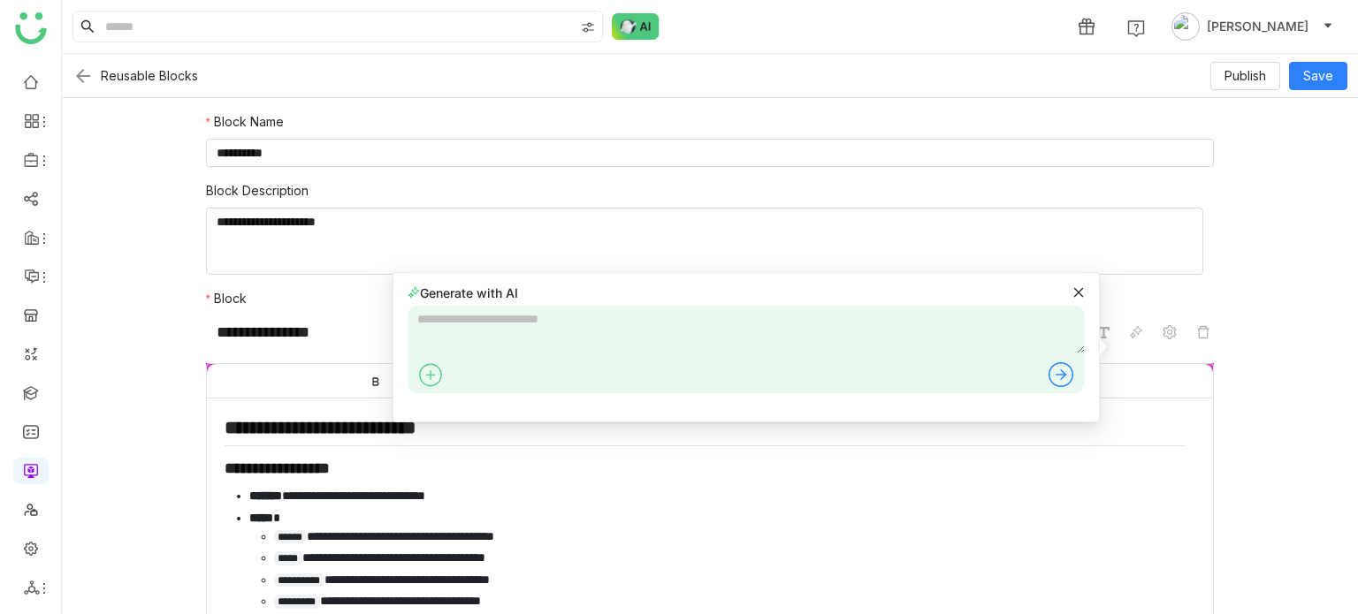
click at [1068, 296] on div "Generate with AI" at bounding box center [746, 293] width 677 height 19
click at [1079, 290] on icon at bounding box center [1078, 292] width 12 height 12
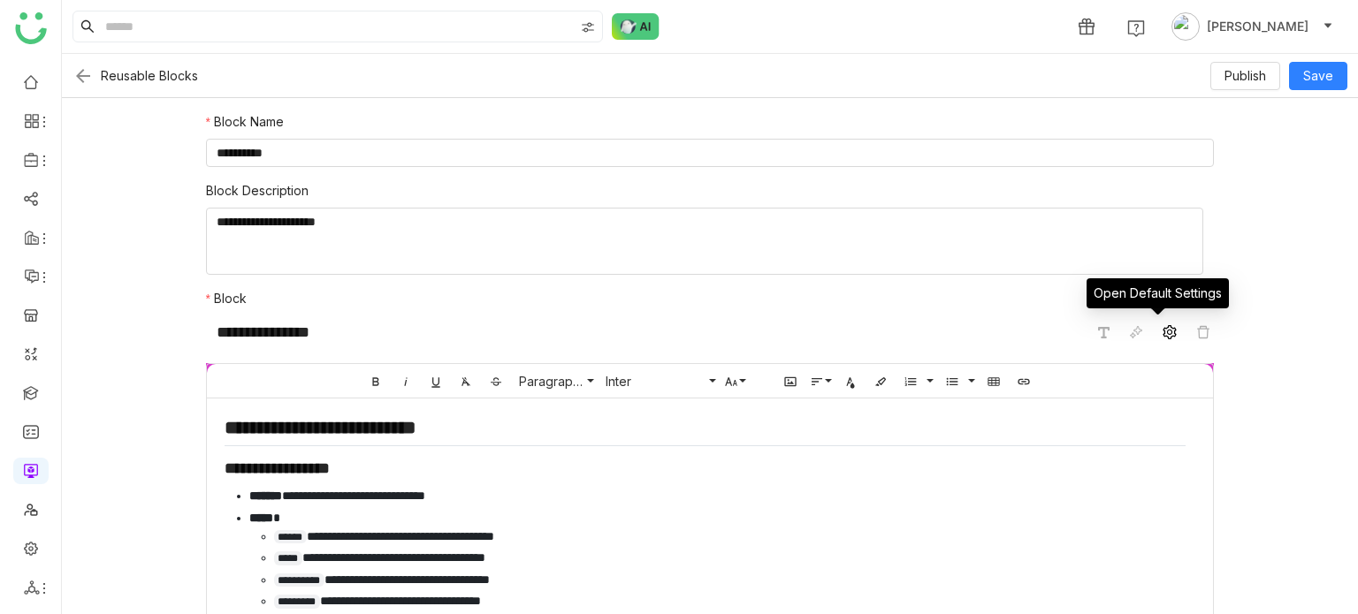
click at [1162, 329] on icon at bounding box center [1169, 332] width 14 height 14
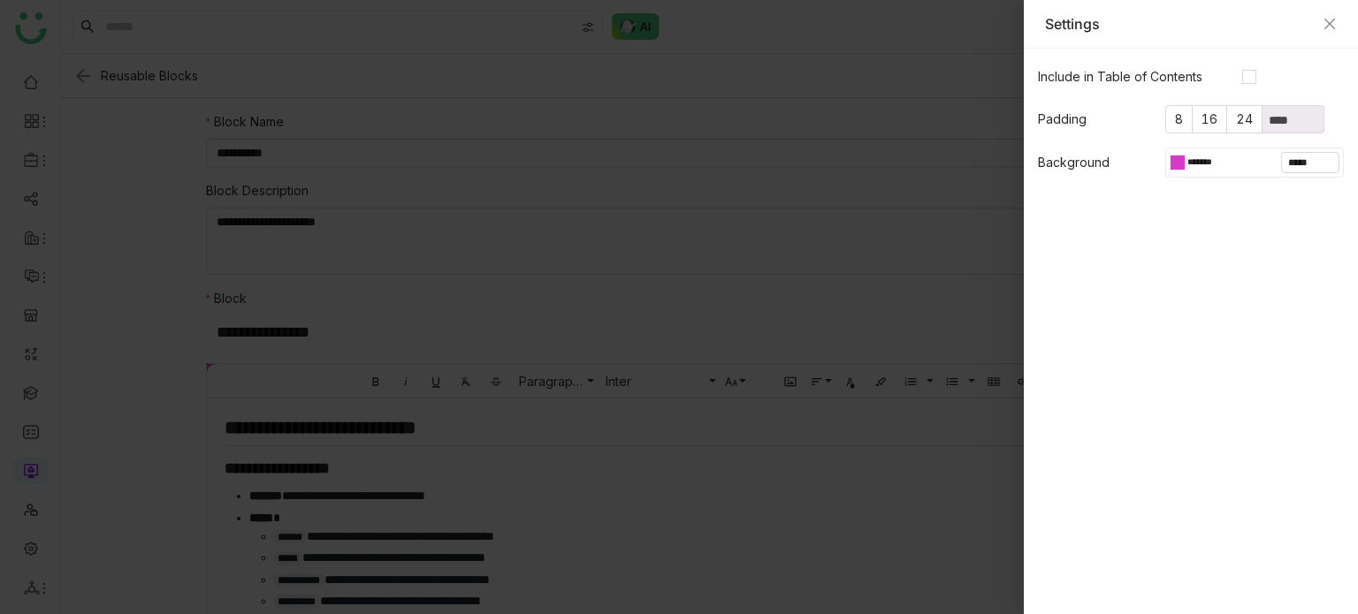
click at [1170, 152] on div "*******" at bounding box center [1202, 162] width 65 height 21
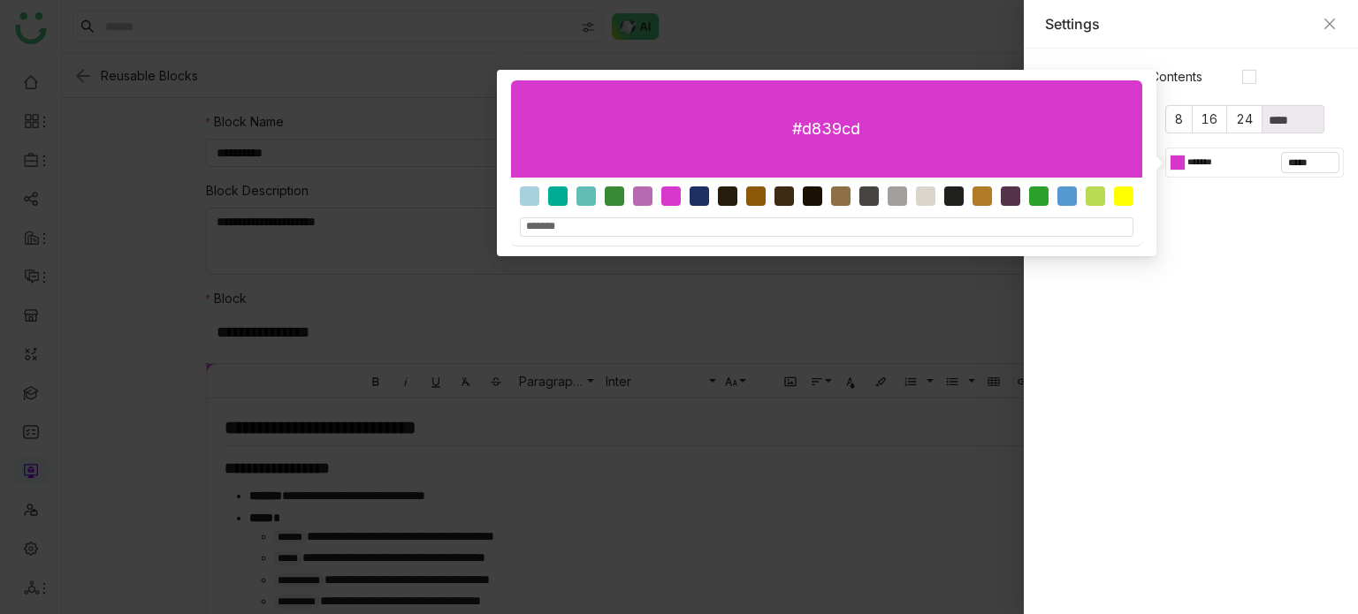
click at [520, 190] on div at bounding box center [529, 196] width 19 height 19
type input "*******"
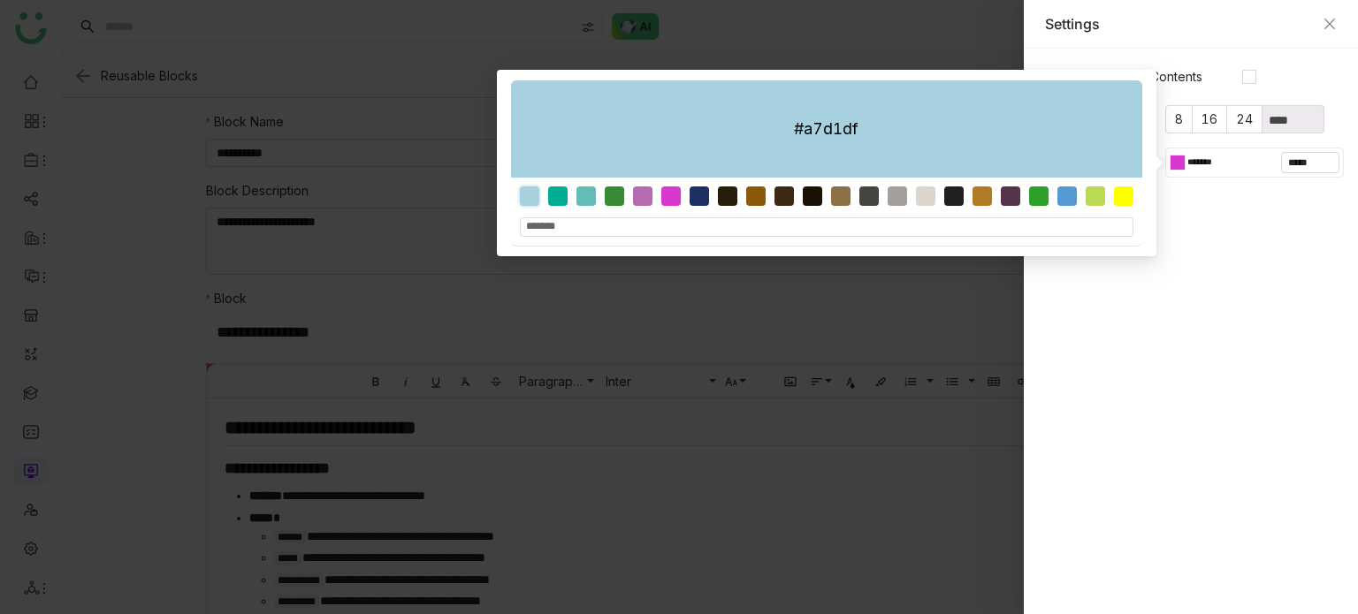
type input "*******"
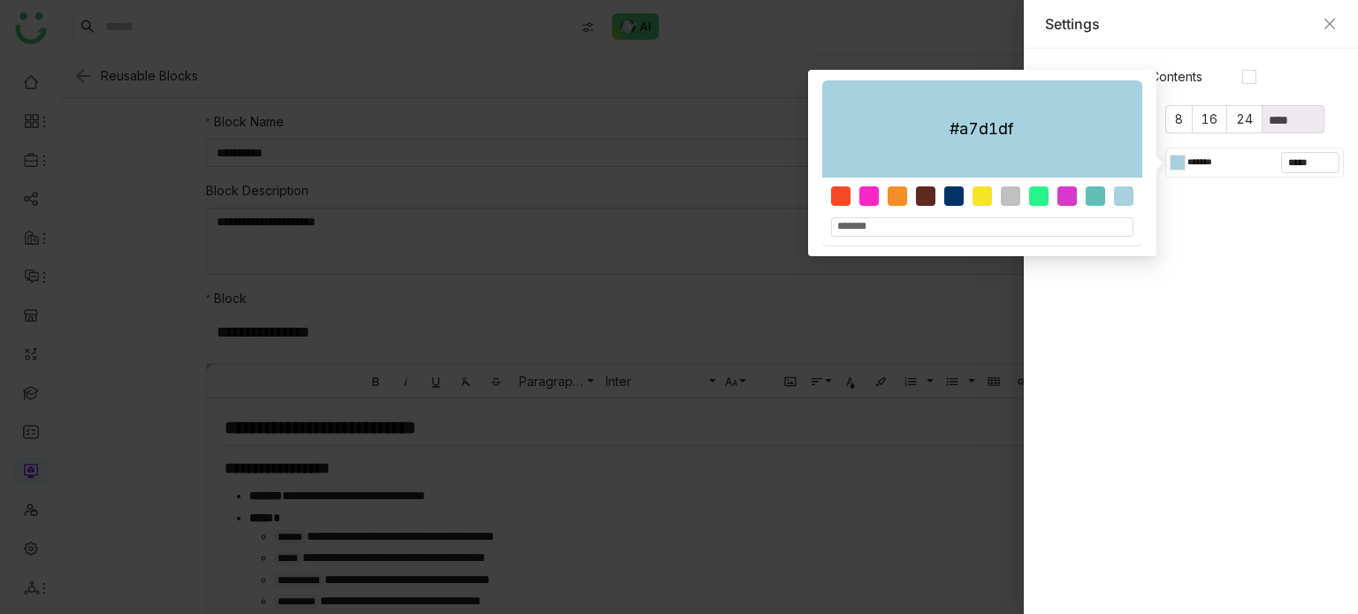
click at [916, 310] on div at bounding box center [679, 307] width 1358 height 614
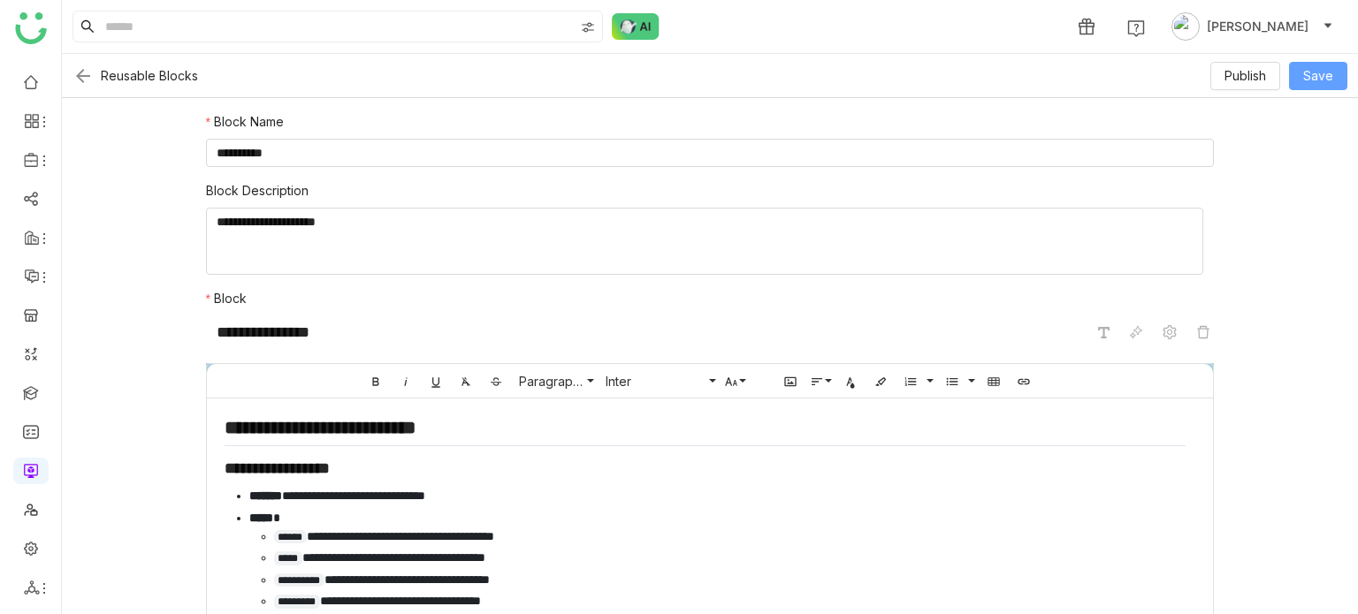
click at [1334, 75] on button "Save" at bounding box center [1318, 76] width 58 height 28
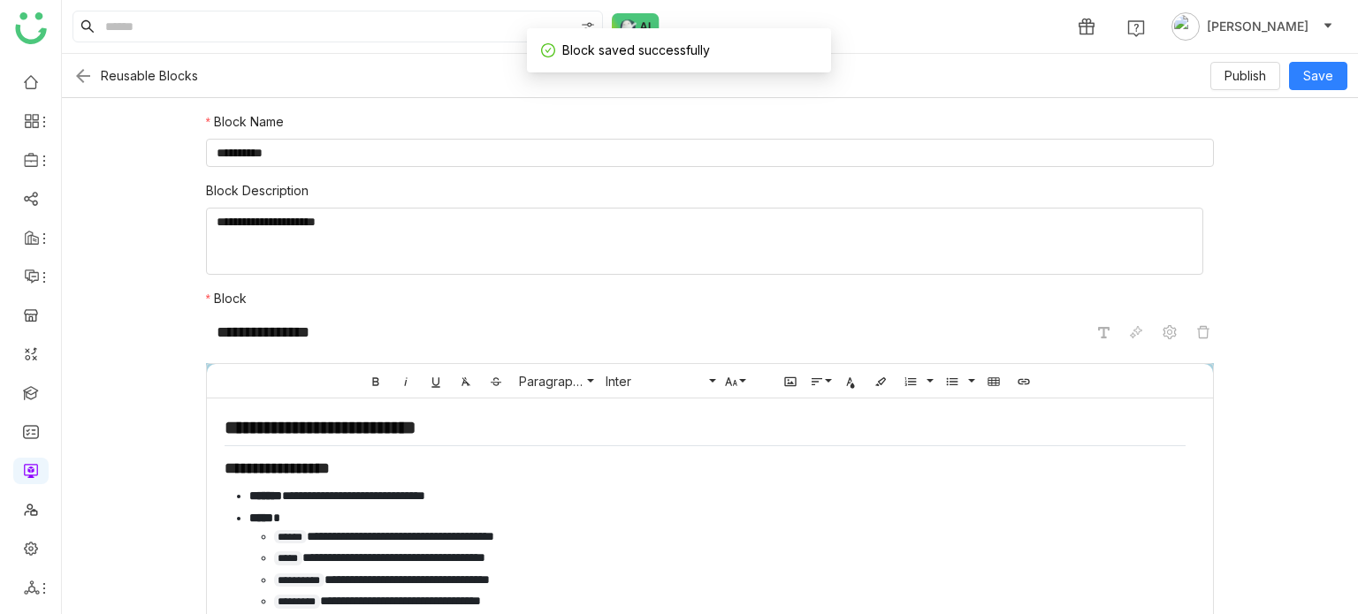
click at [1248, 91] on div "Reusable Blocks Publish Save" at bounding box center [710, 76] width 1296 height 44
click at [1256, 79] on span "Publish" at bounding box center [1245, 75] width 42 height 19
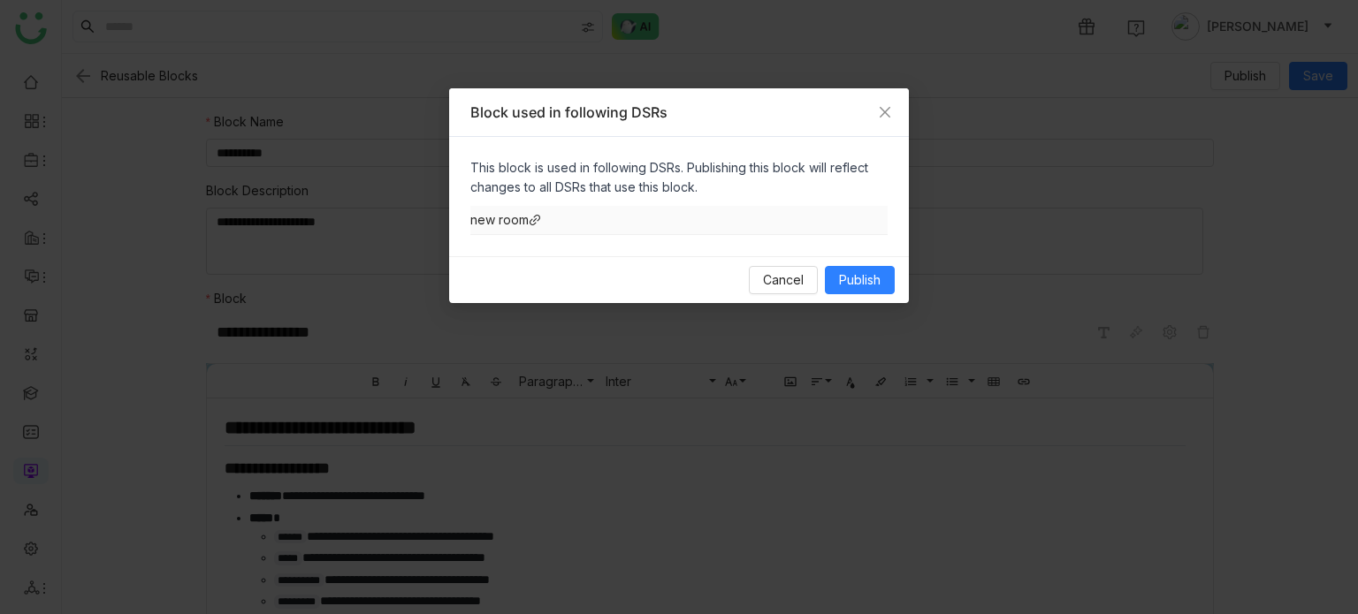
click at [552, 218] on td "new room" at bounding box center [678, 220] width 417 height 29
click at [840, 282] on span "Publish" at bounding box center [860, 280] width 42 height 19
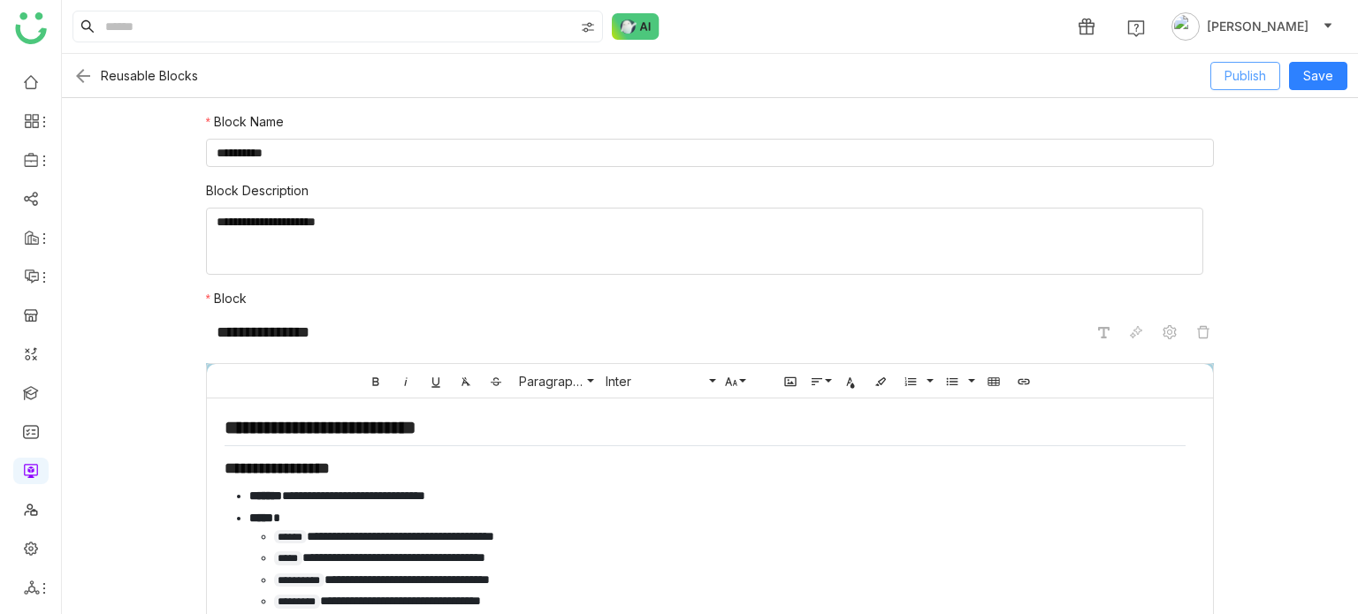
click at [1254, 74] on span "Publish" at bounding box center [1245, 75] width 42 height 19
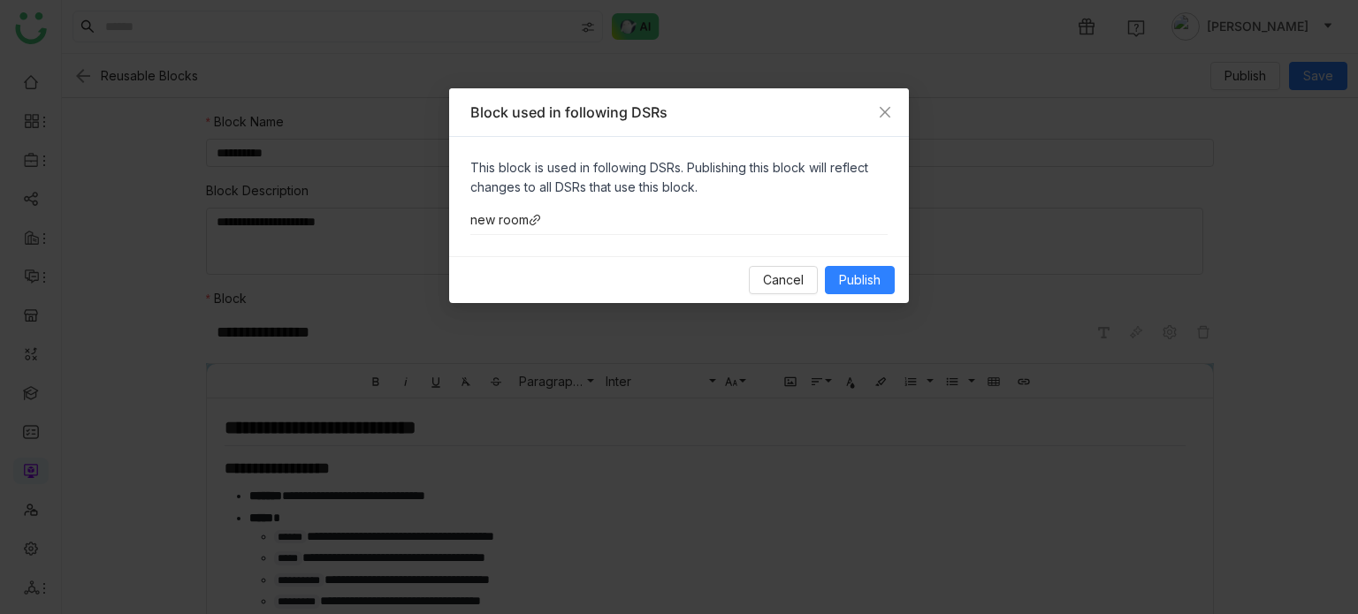
drag, startPoint x: 920, startPoint y: 300, endPoint x: 838, endPoint y: 273, distance: 86.4
click at [905, 297] on nz-modal-container "Block used in following DSRs This block is used in following DSRs. Publishing t…" at bounding box center [679, 307] width 1358 height 614
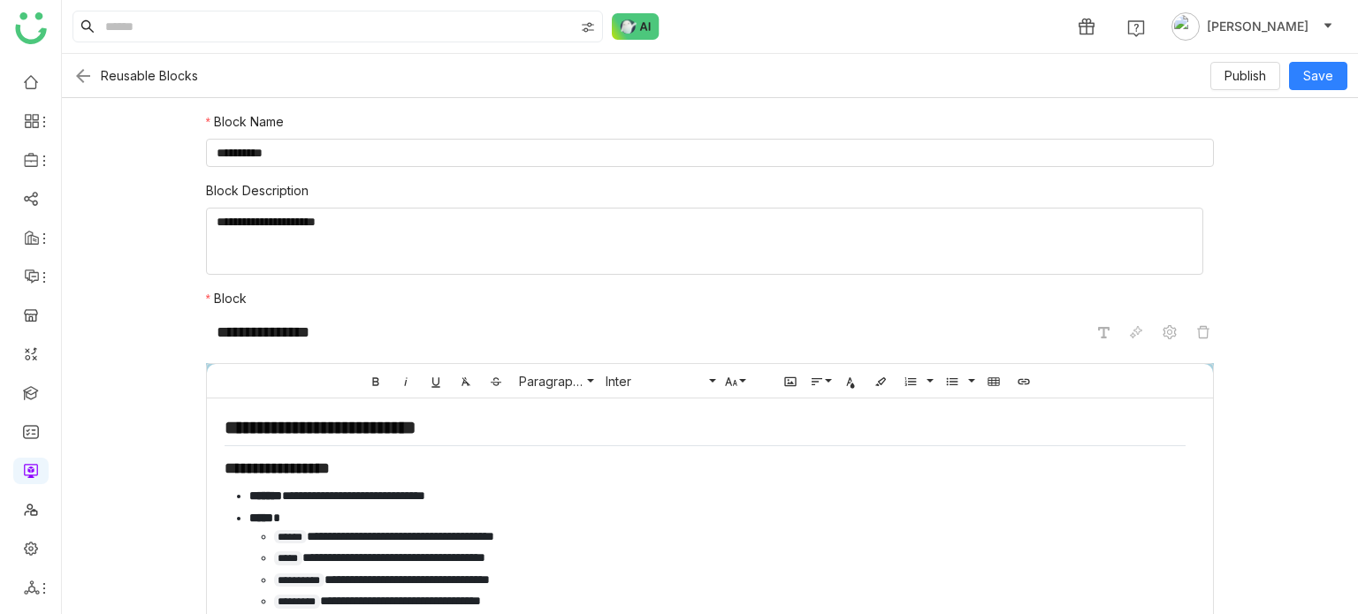
click at [87, 69] on img at bounding box center [82, 75] width 21 height 21
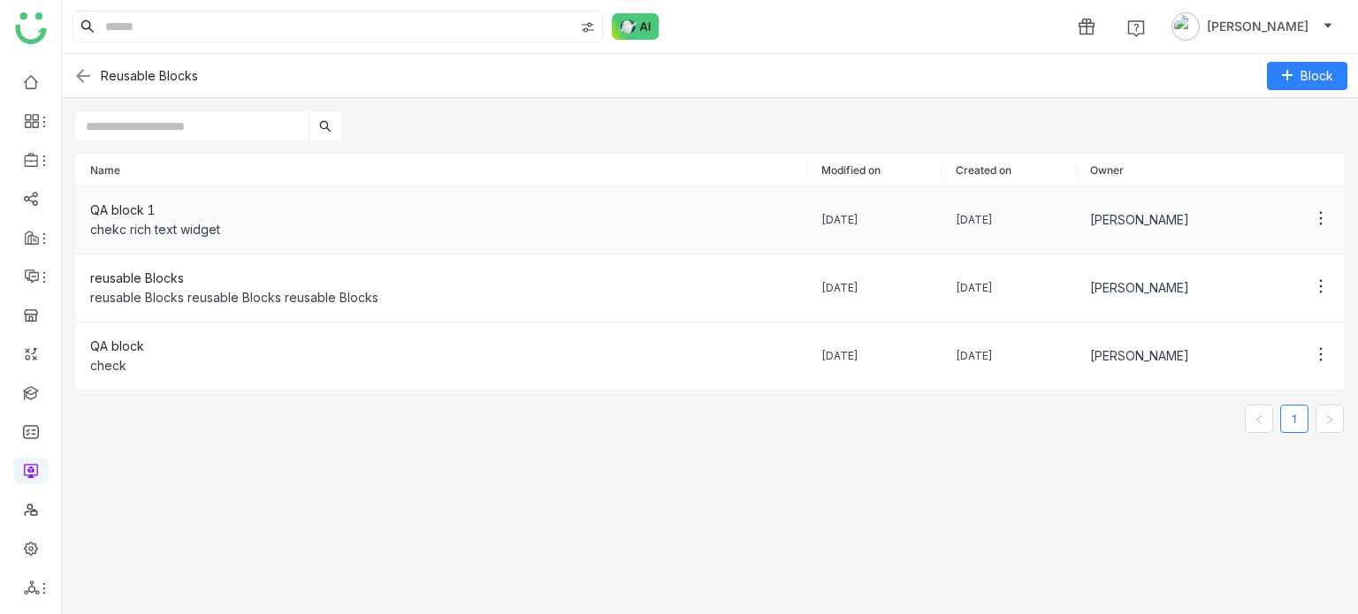
click at [218, 208] on div "QA block 1" at bounding box center [441, 210] width 703 height 19
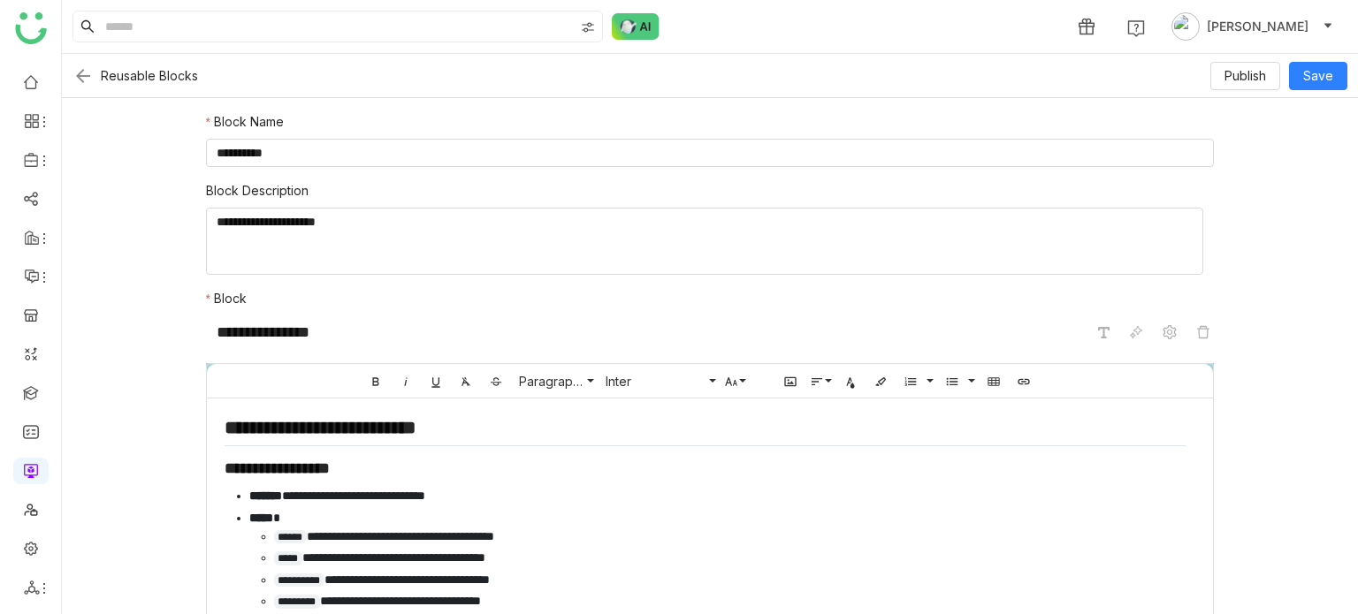
click at [77, 66] on img at bounding box center [82, 75] width 21 height 21
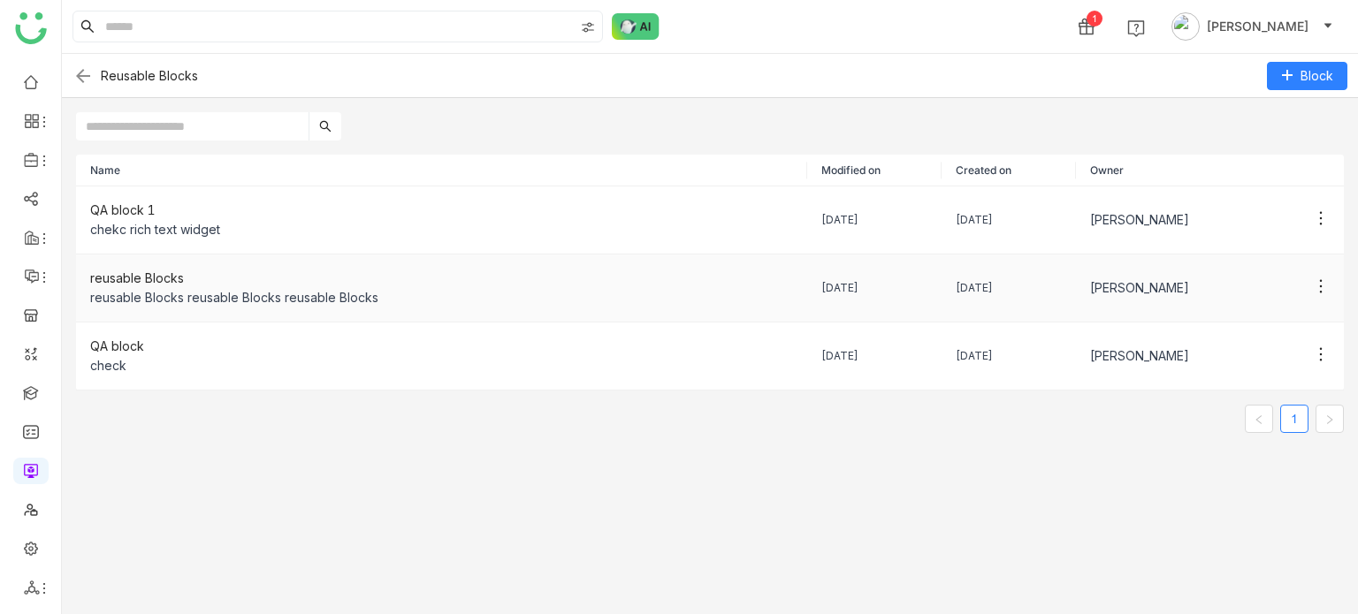
click at [336, 271] on div "reusable Blocks" at bounding box center [441, 278] width 703 height 19
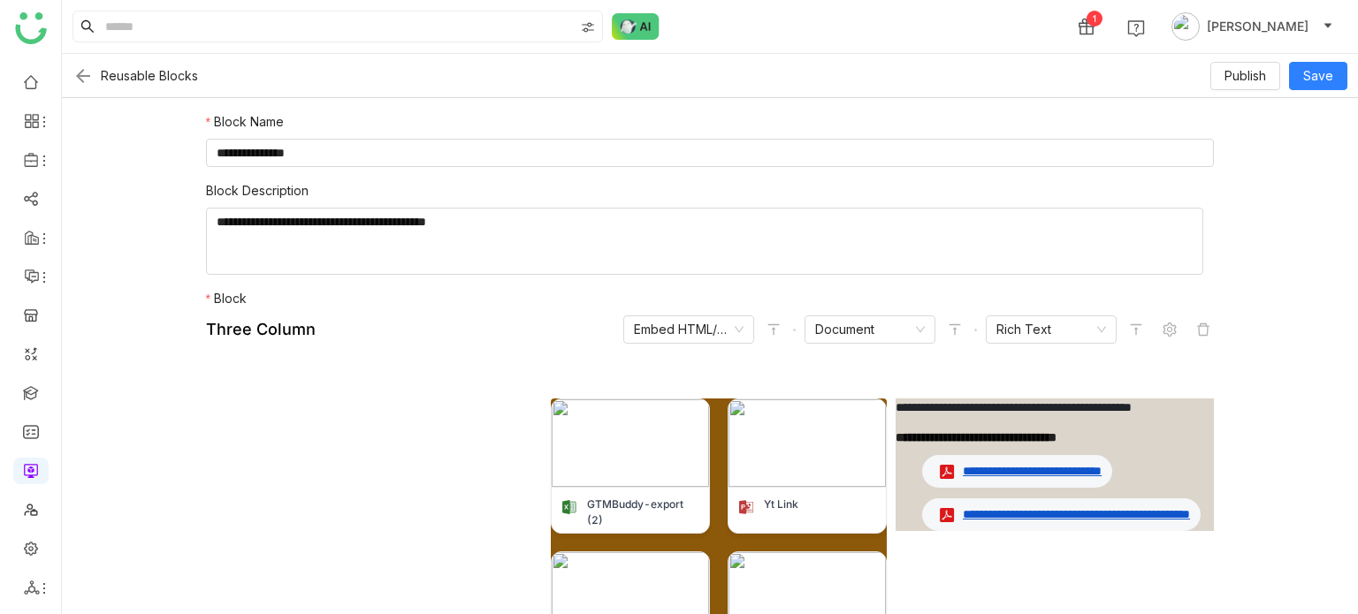
click at [80, 72] on img at bounding box center [82, 75] width 21 height 21
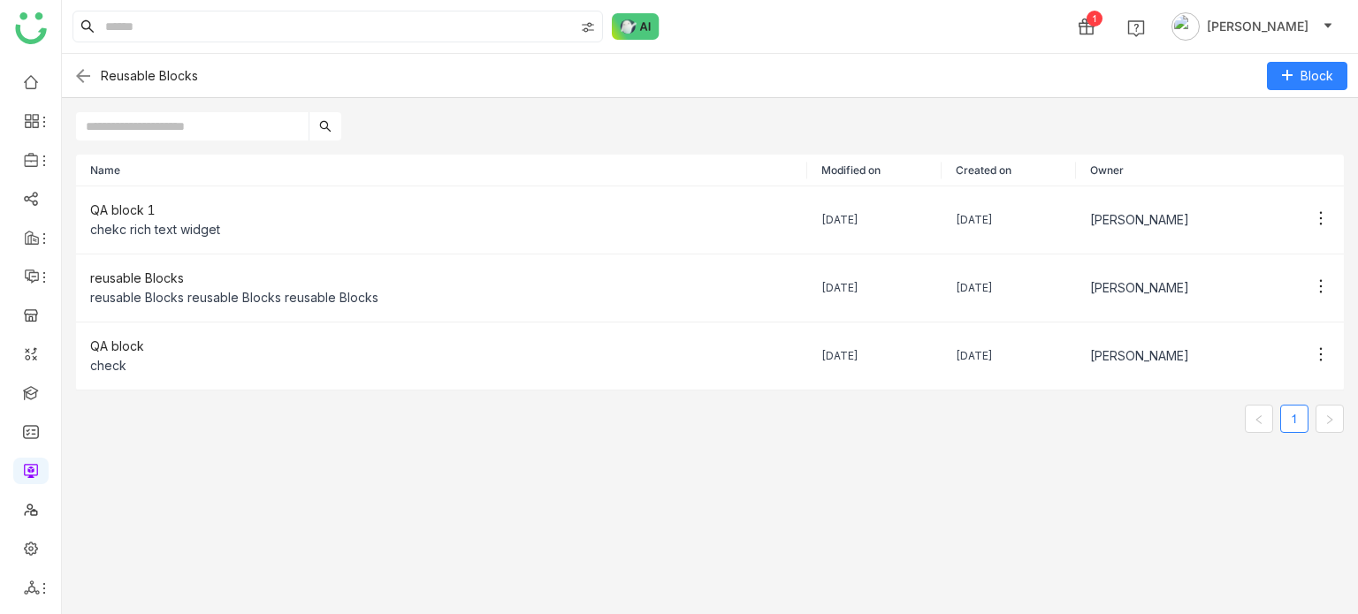
click at [194, 118] on input "text" at bounding box center [192, 126] width 232 height 28
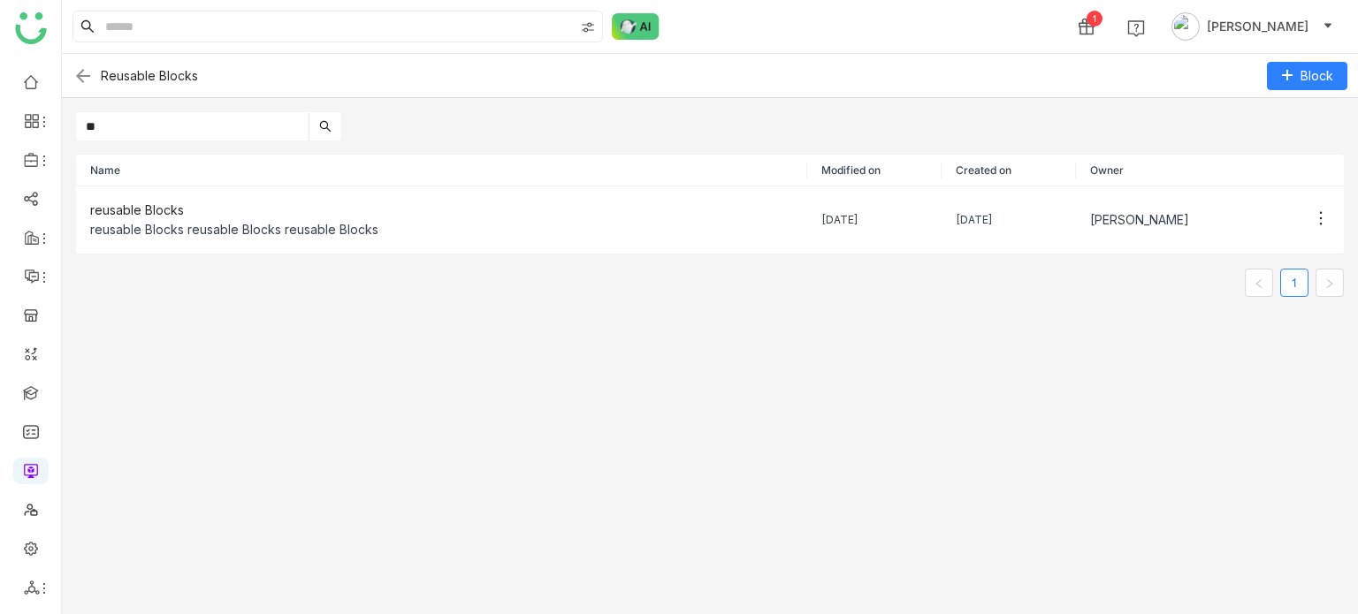
type input "*"
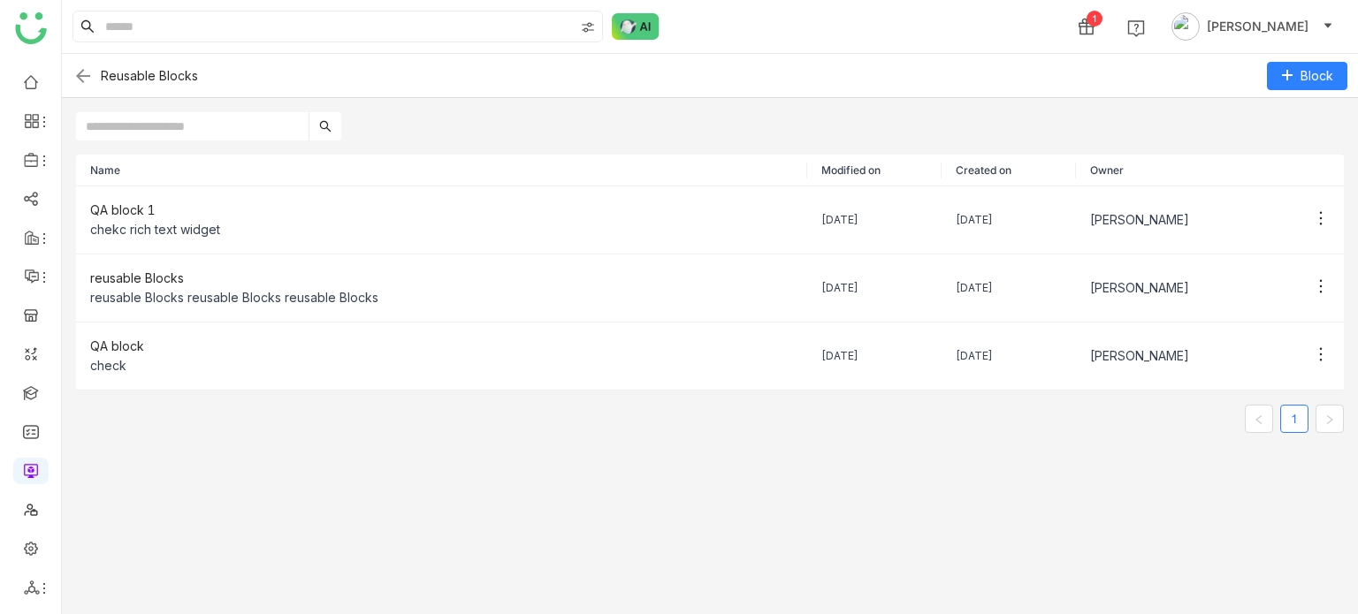
click at [85, 77] on img at bounding box center [82, 75] width 21 height 21
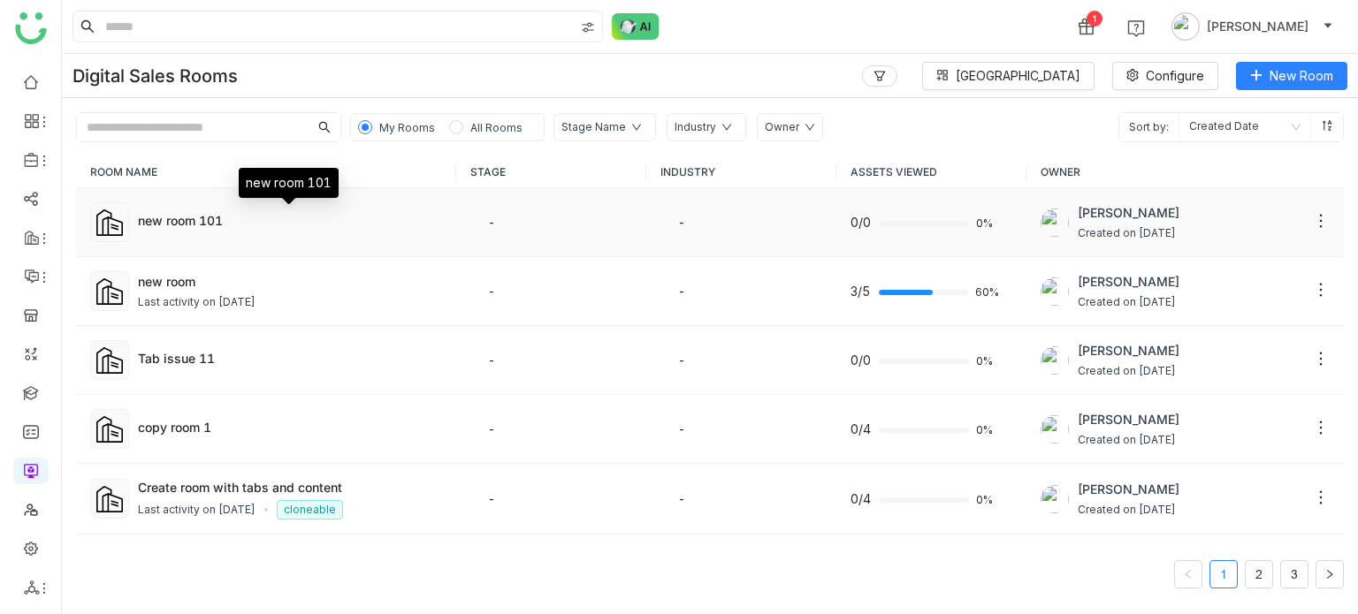
click at [248, 226] on div "new room 101" at bounding box center [290, 220] width 304 height 19
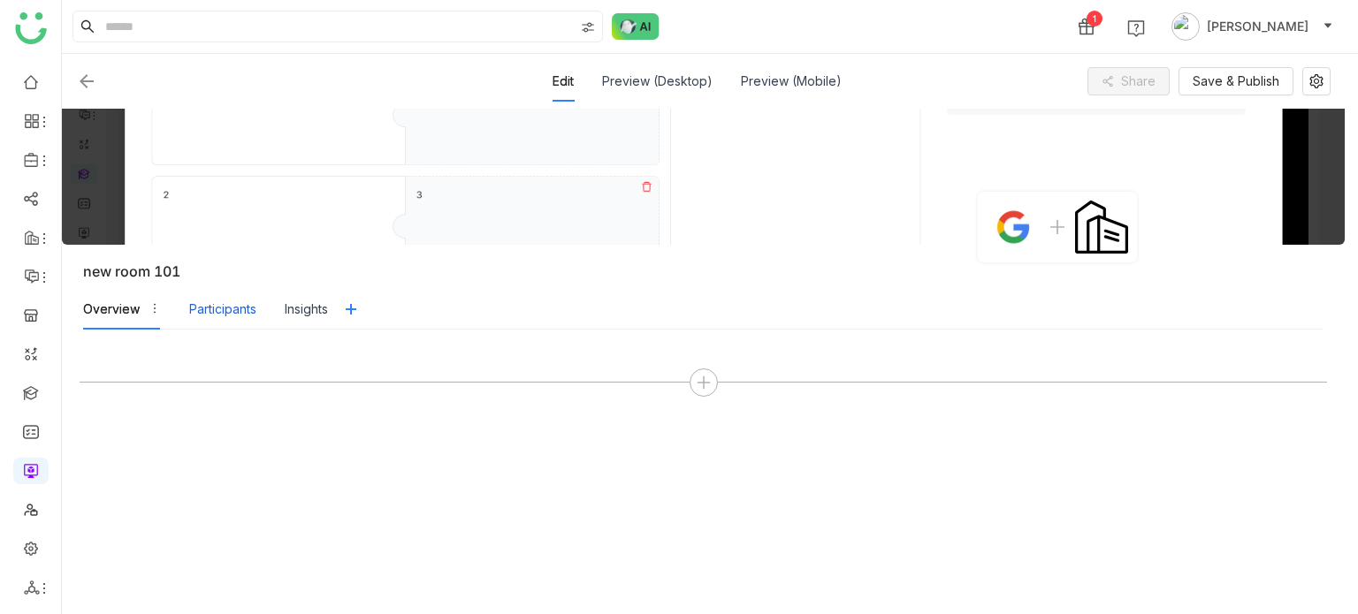
click at [219, 315] on div "Participants" at bounding box center [222, 309] width 67 height 19
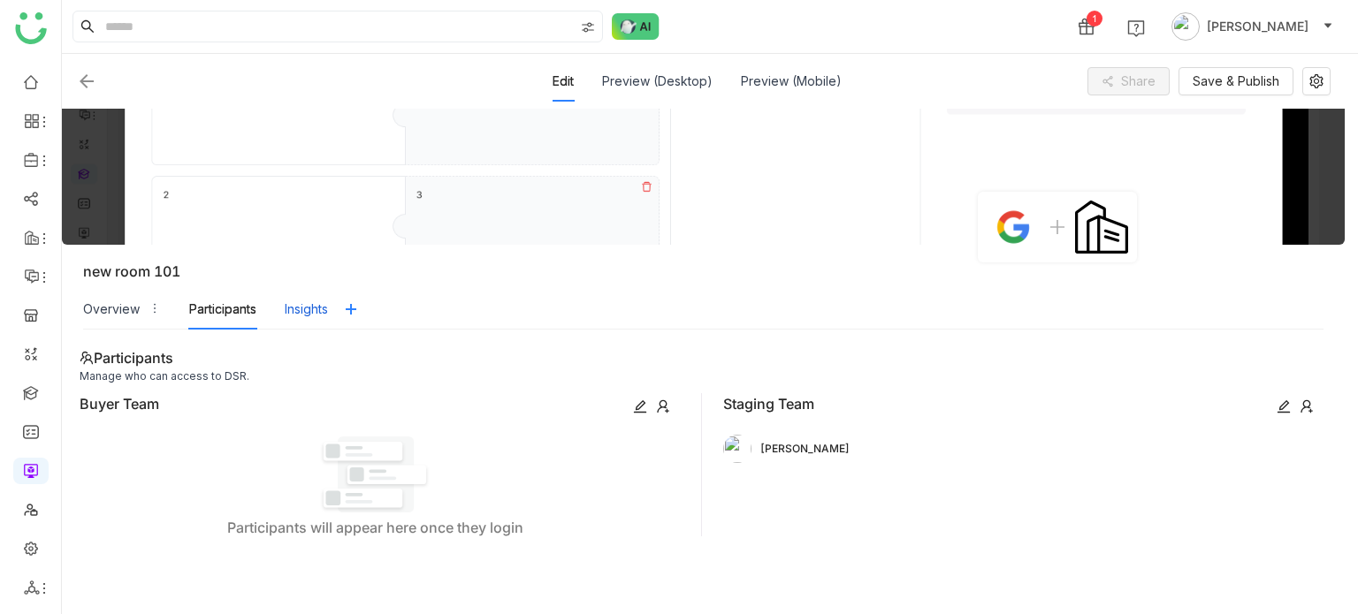
click at [308, 316] on div "Insights" at bounding box center [306, 309] width 43 height 19
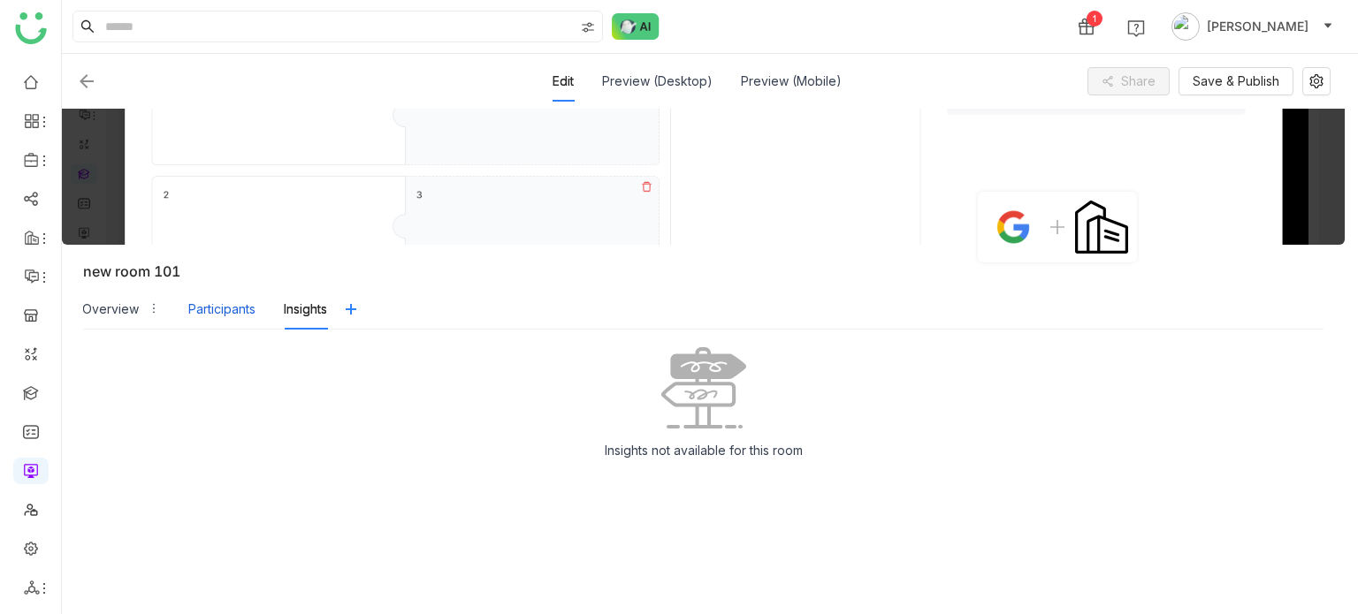
click at [191, 296] on div "Participants" at bounding box center [221, 309] width 67 height 41
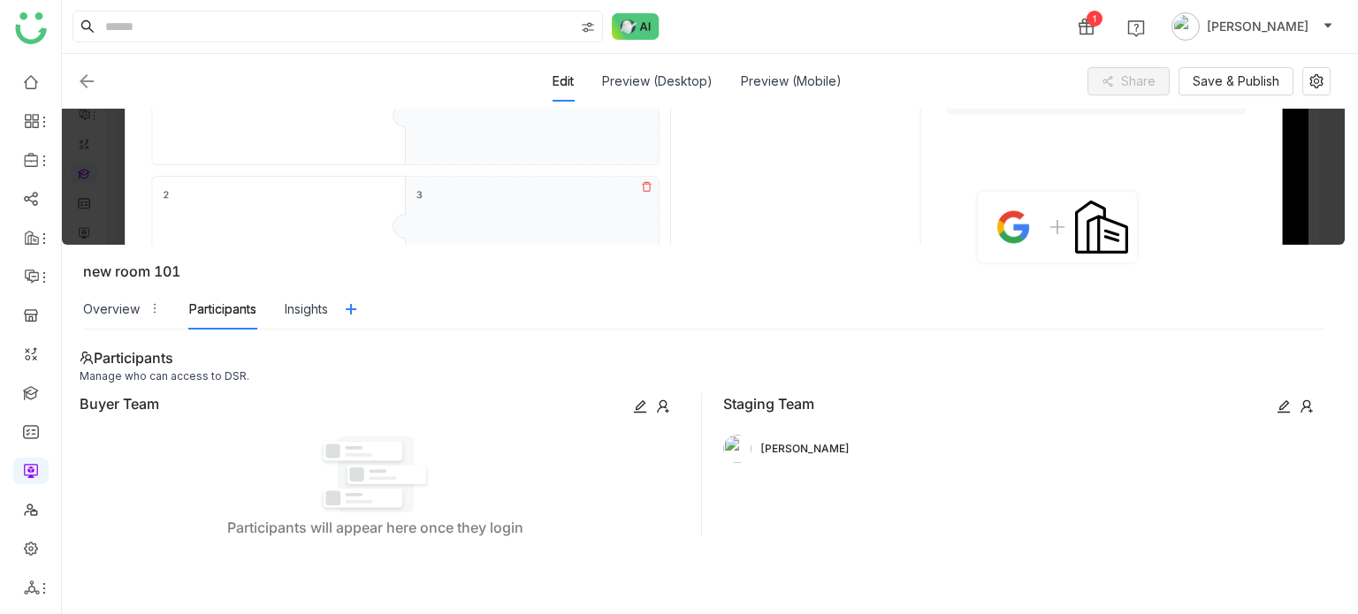
click at [128, 335] on div "Participants Manage who can access to DSR. Buyer Team Participants will appear …" at bounding box center [703, 472] width 1283 height 285
click at [132, 313] on div "Overview" at bounding box center [111, 309] width 57 height 19
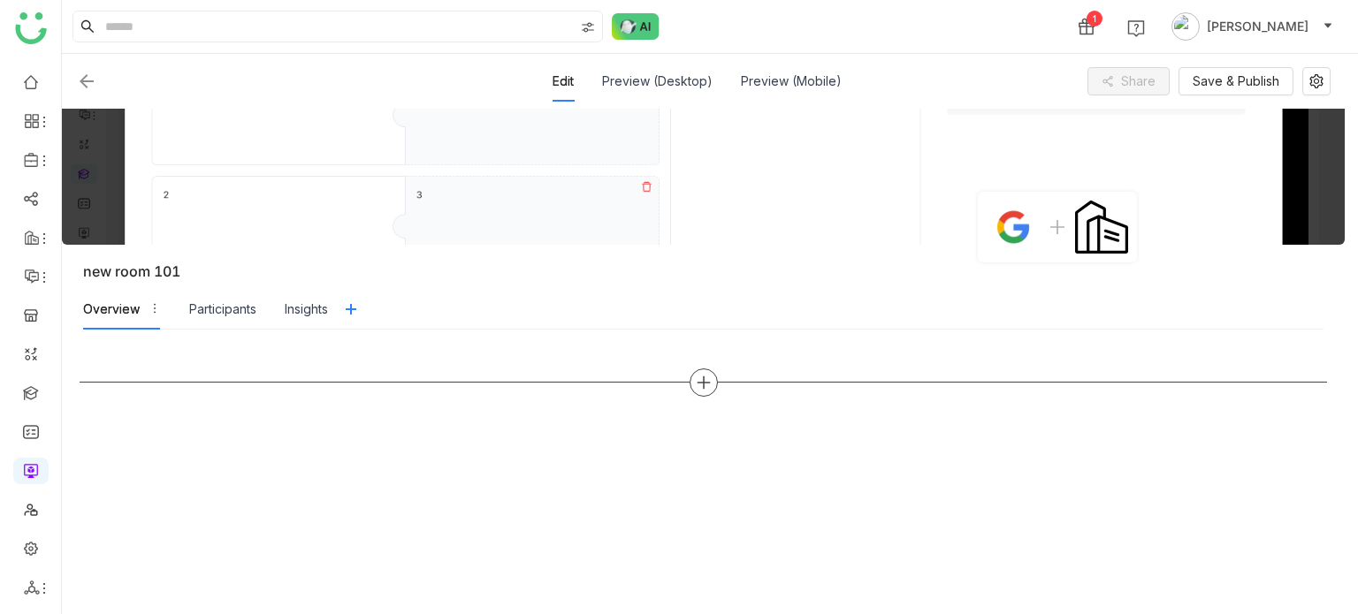
click at [709, 377] on icon at bounding box center [704, 383] width 16 height 16
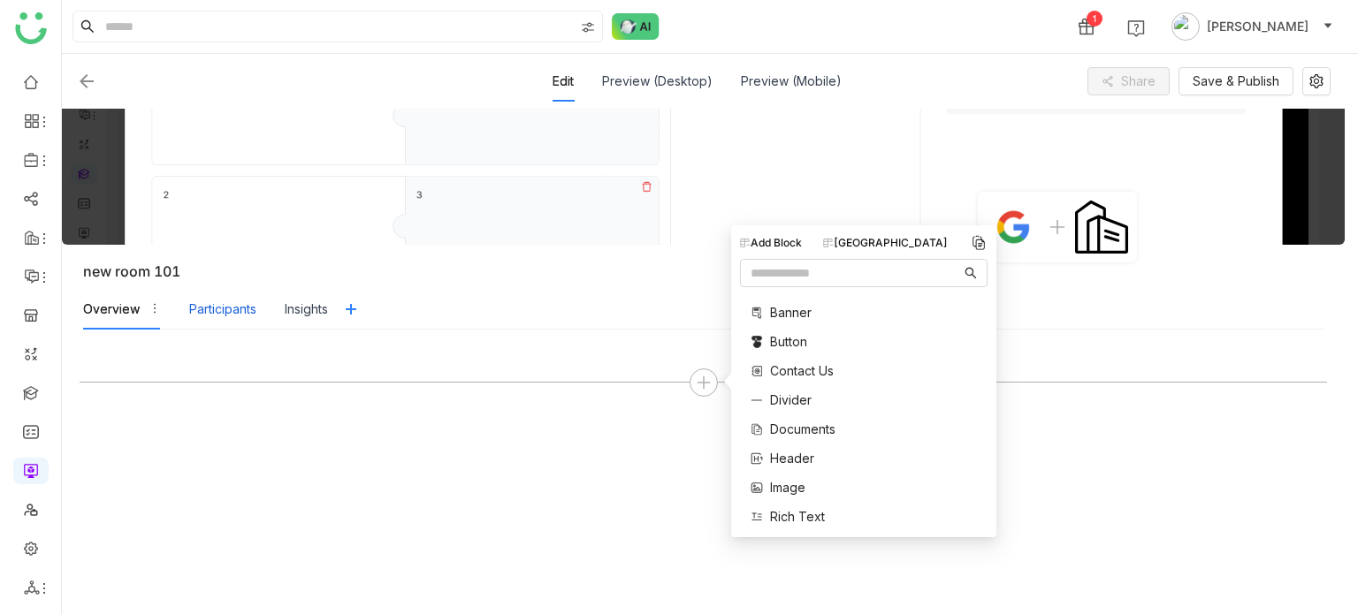
click at [230, 293] on div "Participants" at bounding box center [222, 309] width 67 height 41
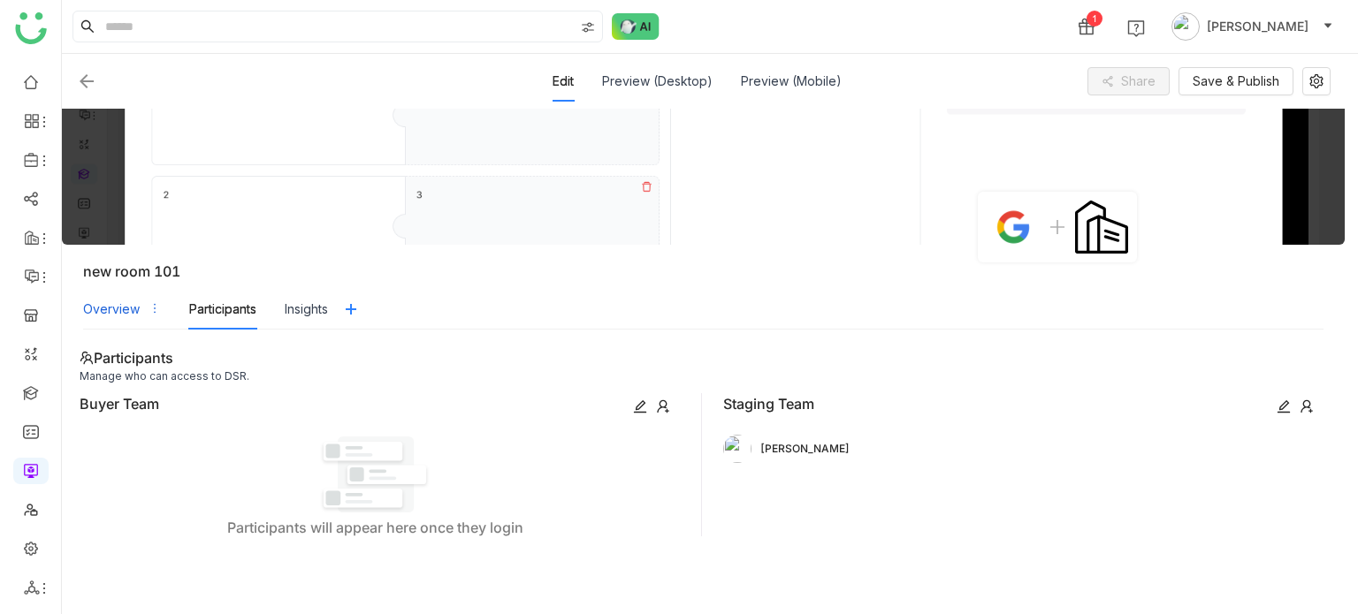
click at [115, 309] on div "Overview" at bounding box center [111, 309] width 57 height 19
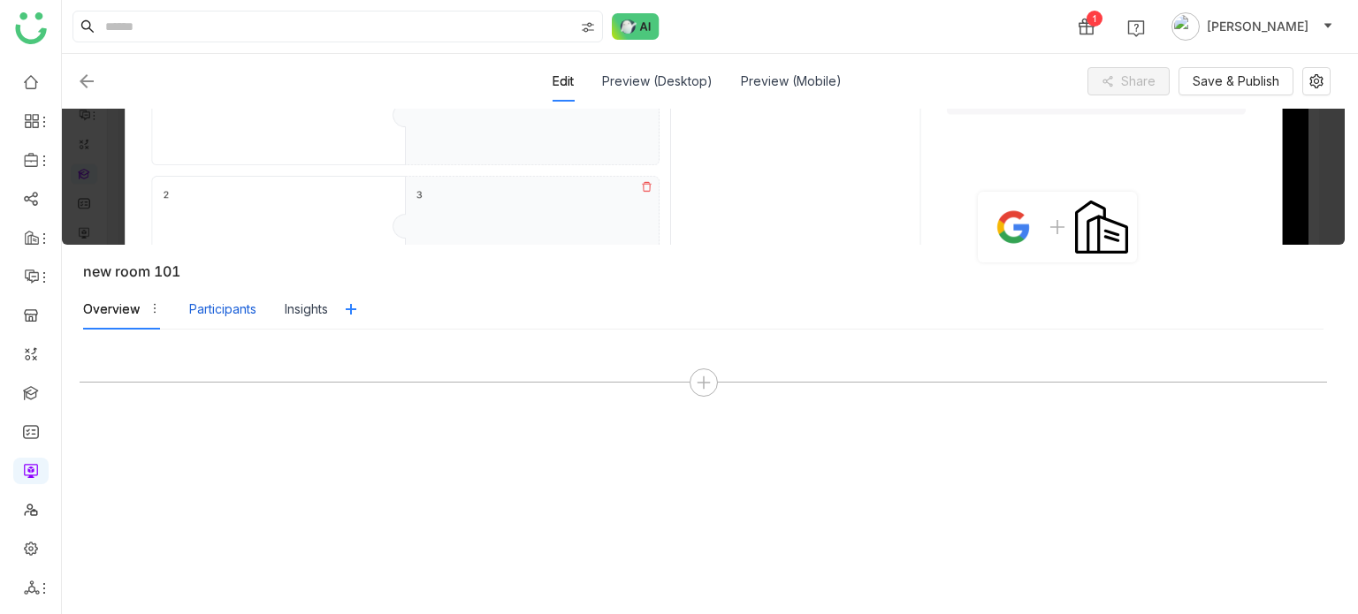
click at [224, 308] on div "Participants" at bounding box center [222, 309] width 67 height 19
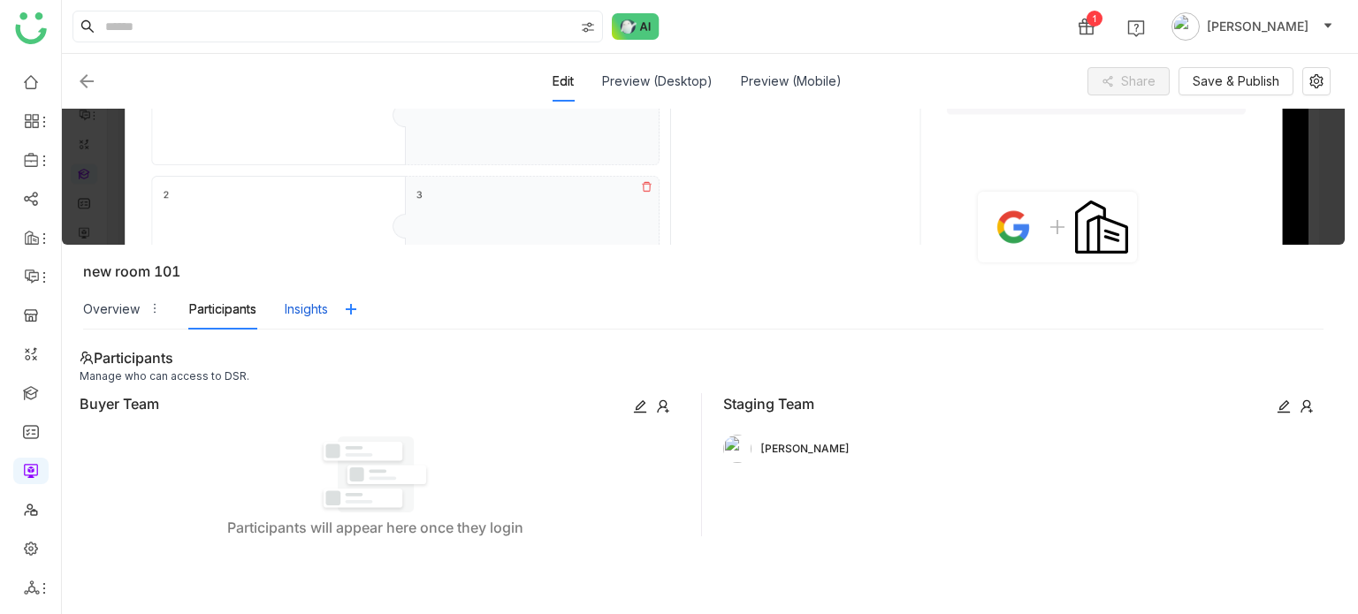
click at [320, 319] on div "Insights" at bounding box center [306, 309] width 43 height 41
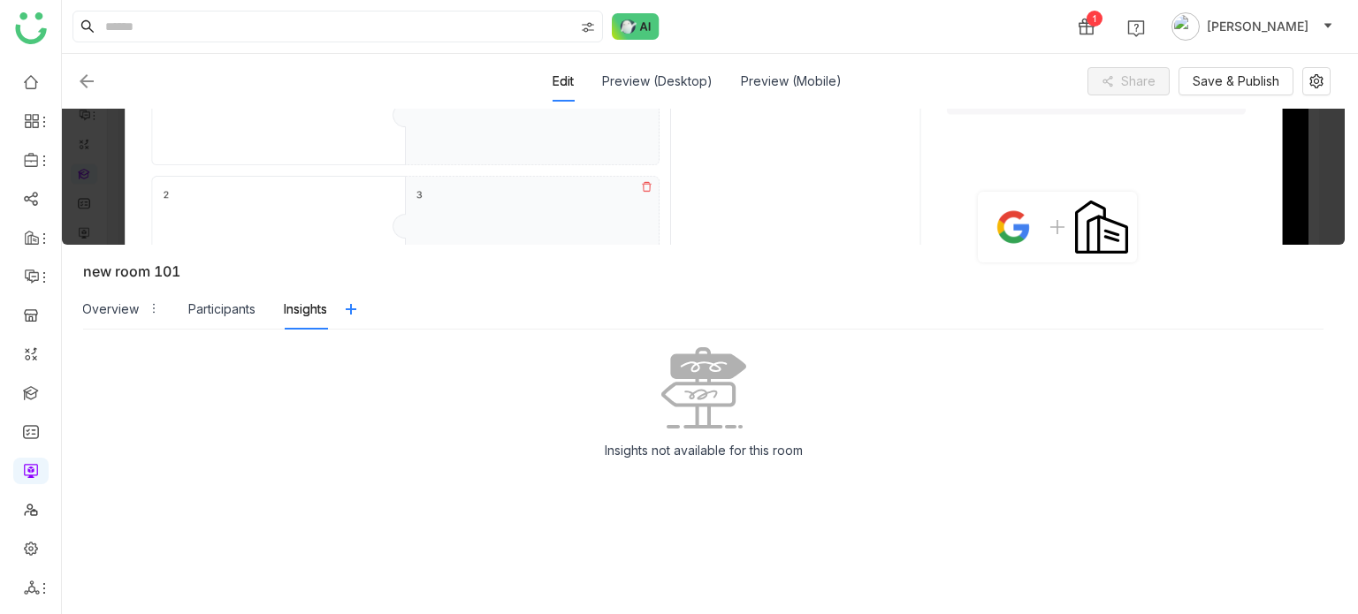
drag, startPoint x: 133, startPoint y: 317, endPoint x: 480, endPoint y: 296, distance: 347.2
click at [480, 296] on nz-tabs-nav "Overview Participants Insights" at bounding box center [703, 309] width 1240 height 41
click at [236, 304] on div "Participants" at bounding box center [221, 309] width 67 height 19
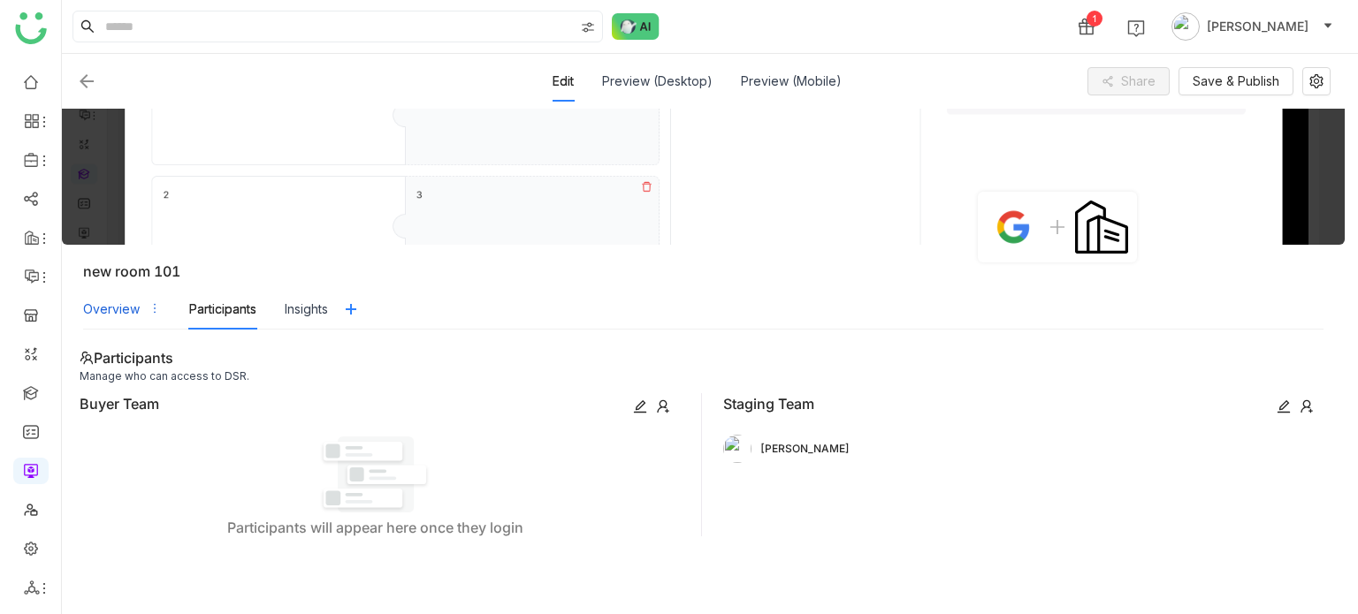
click at [127, 303] on div "Overview" at bounding box center [111, 309] width 57 height 19
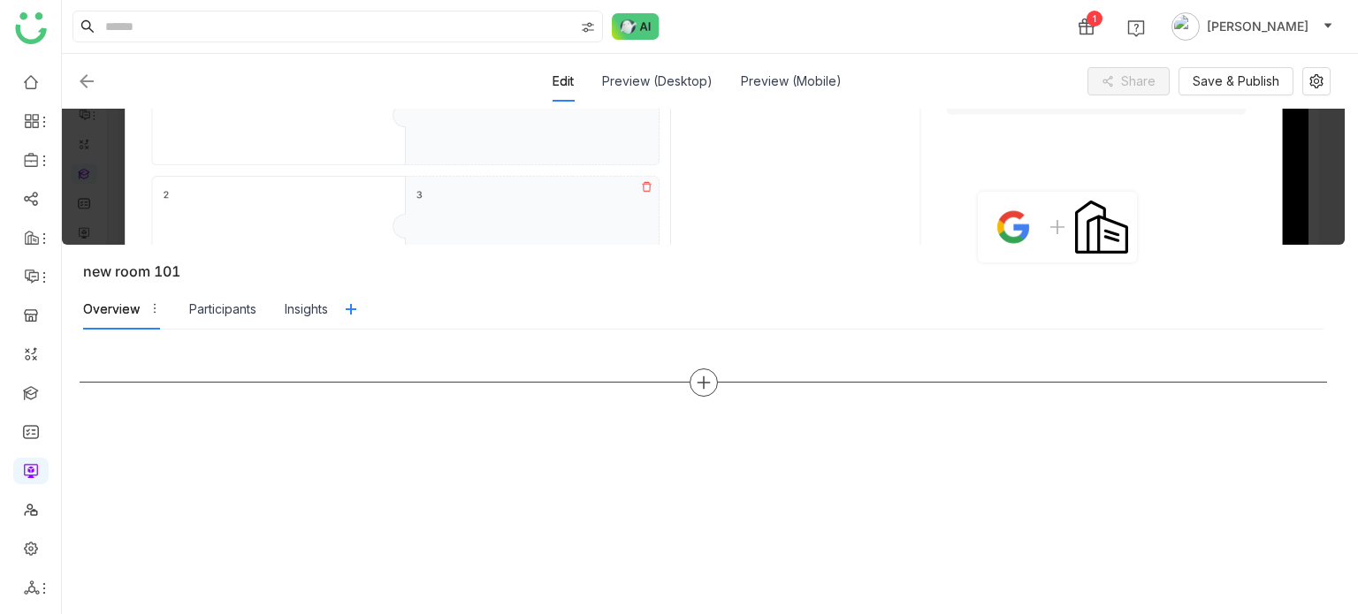
click at [709, 378] on icon at bounding box center [704, 383] width 16 height 16
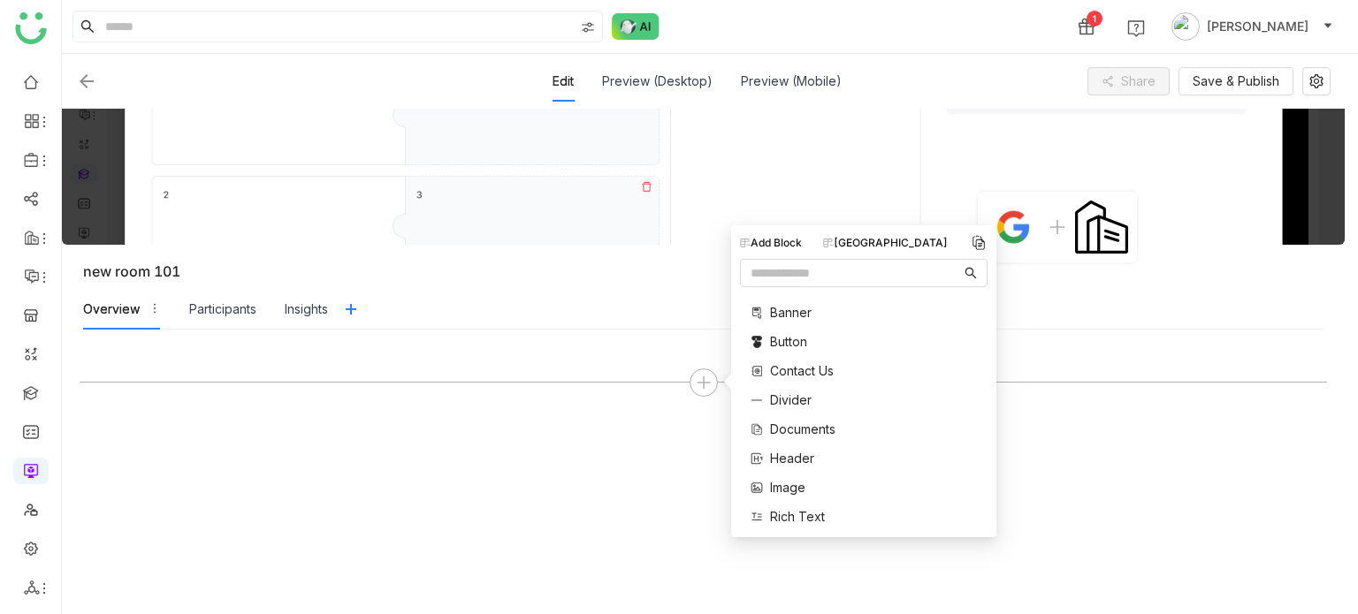
click at [88, 80] on img at bounding box center [86, 81] width 21 height 21
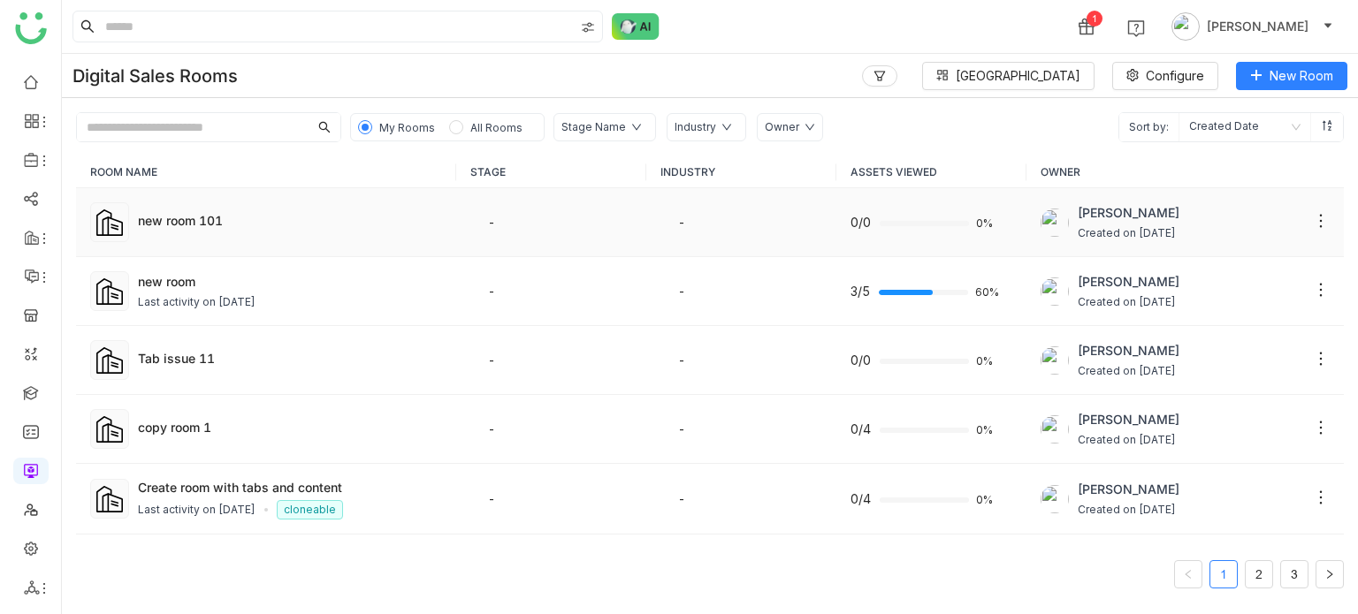
click at [382, 229] on div "new room 101" at bounding box center [290, 222] width 304 height 22
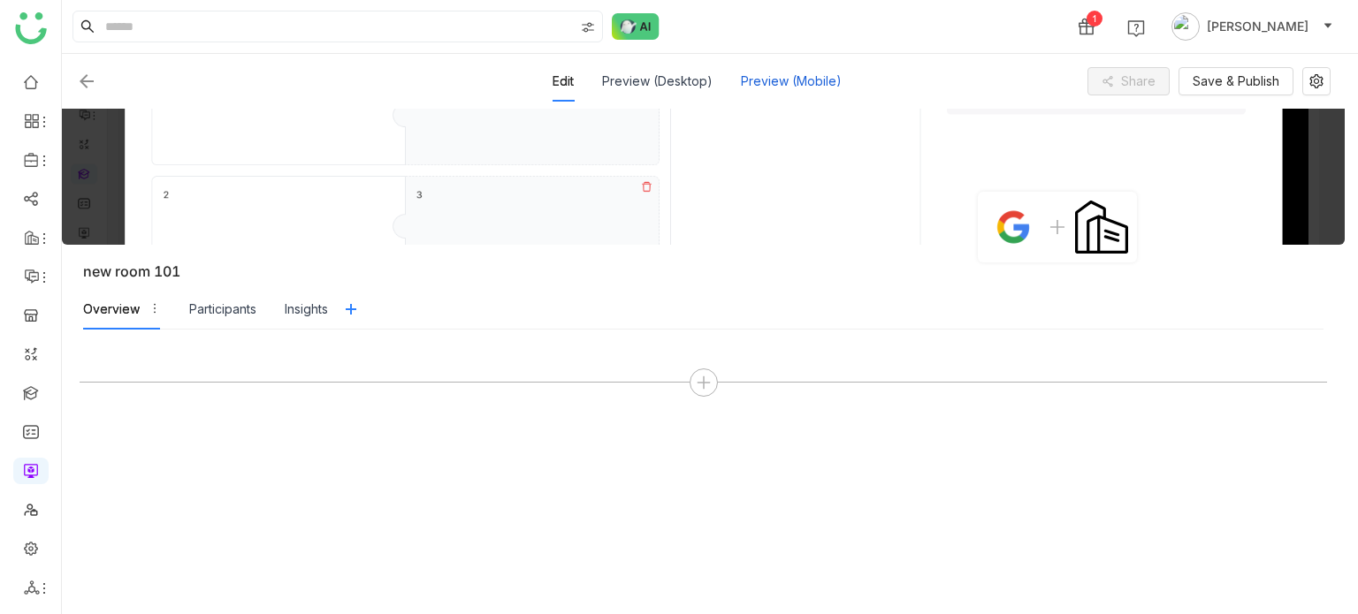
click at [785, 84] on div "Preview (Mobile)" at bounding box center [791, 81] width 101 height 41
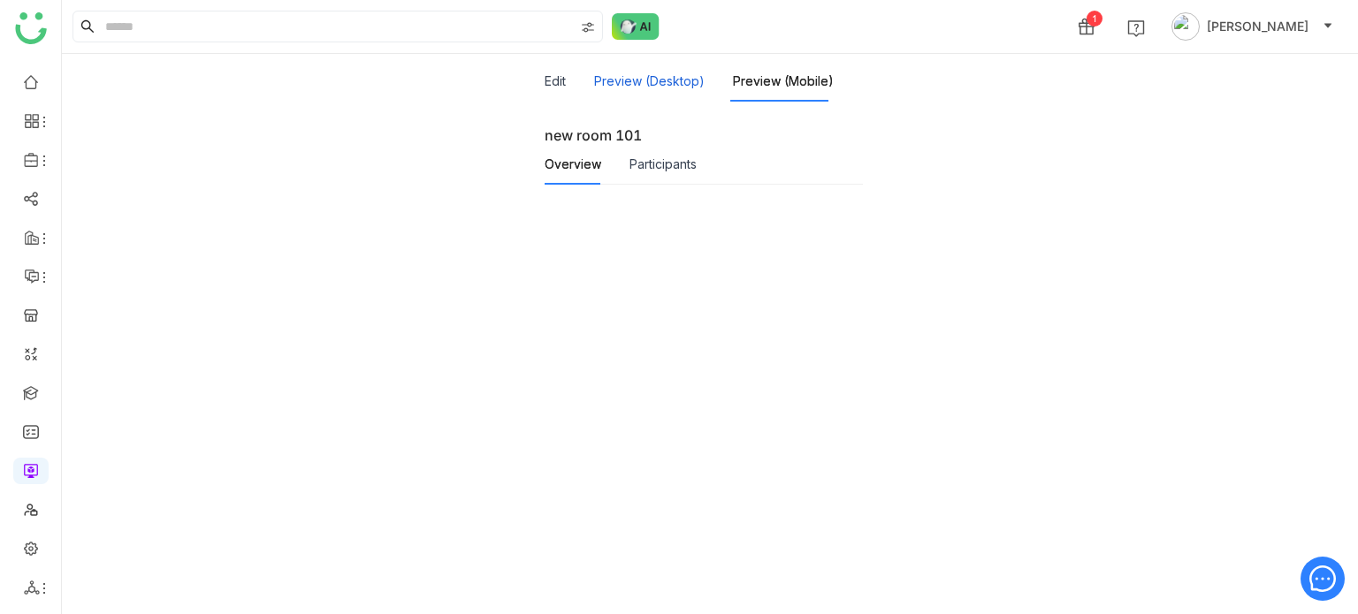
click at [656, 84] on button "Preview (Desktop)" at bounding box center [649, 81] width 111 height 19
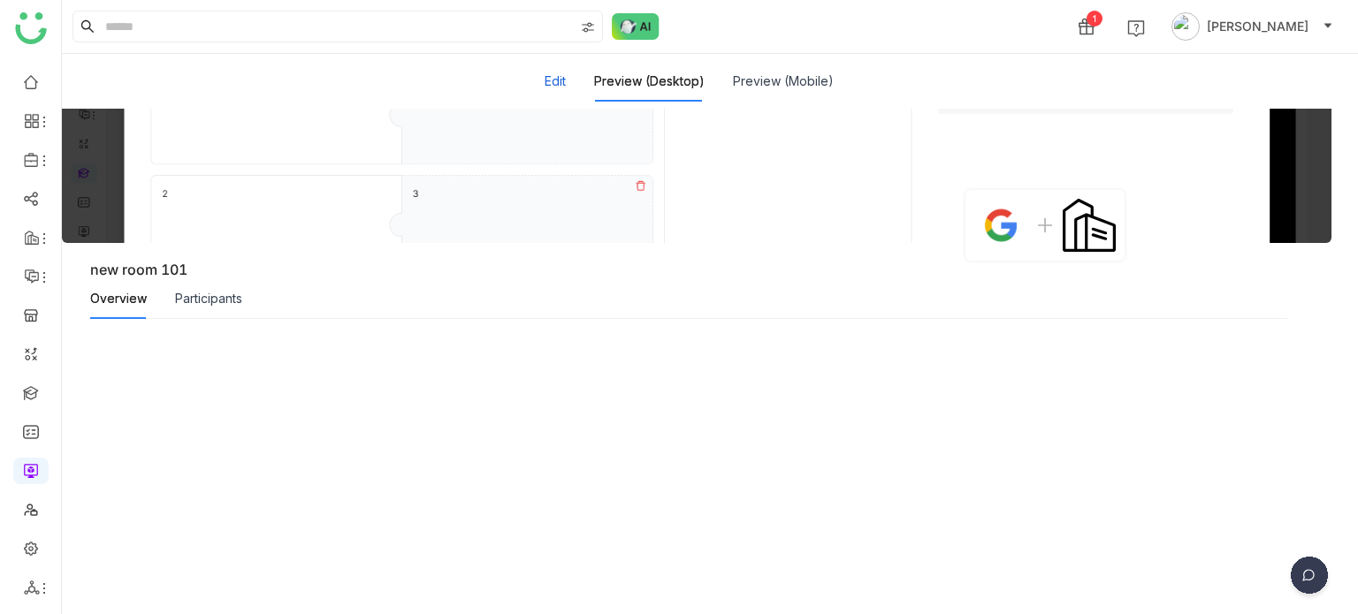
click at [550, 85] on button "Edit" at bounding box center [555, 81] width 21 height 19
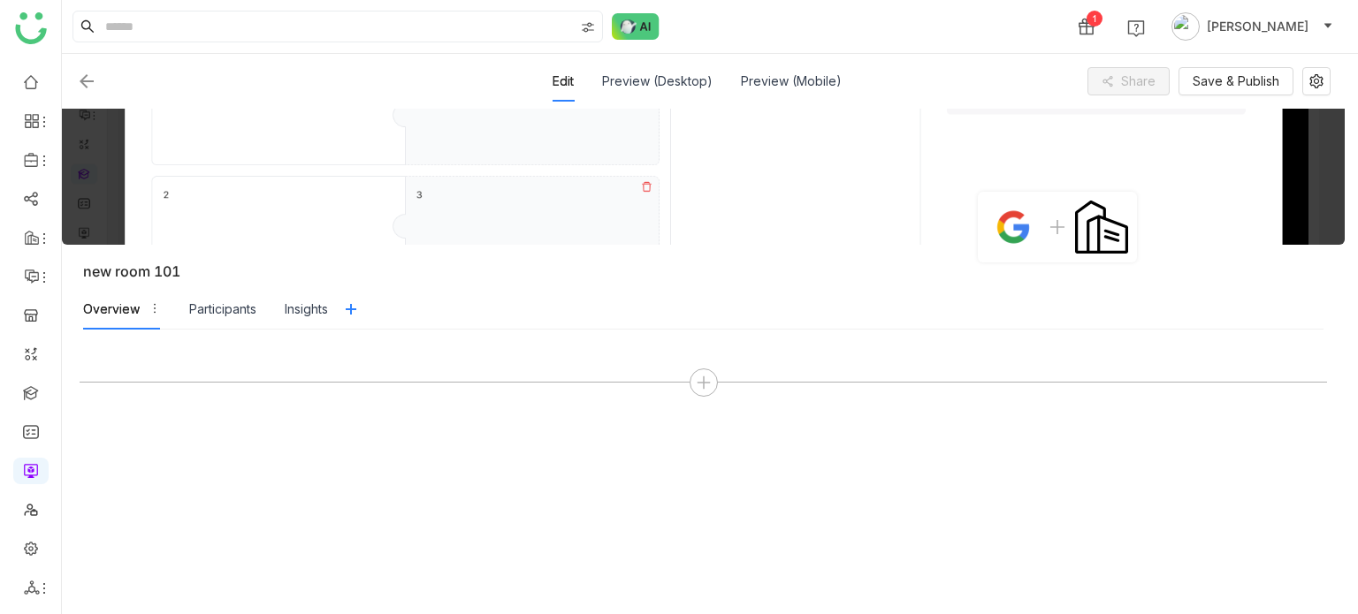
click at [707, 396] on div at bounding box center [703, 471] width 1247 height 249
click at [707, 394] on div at bounding box center [704, 383] width 28 height 28
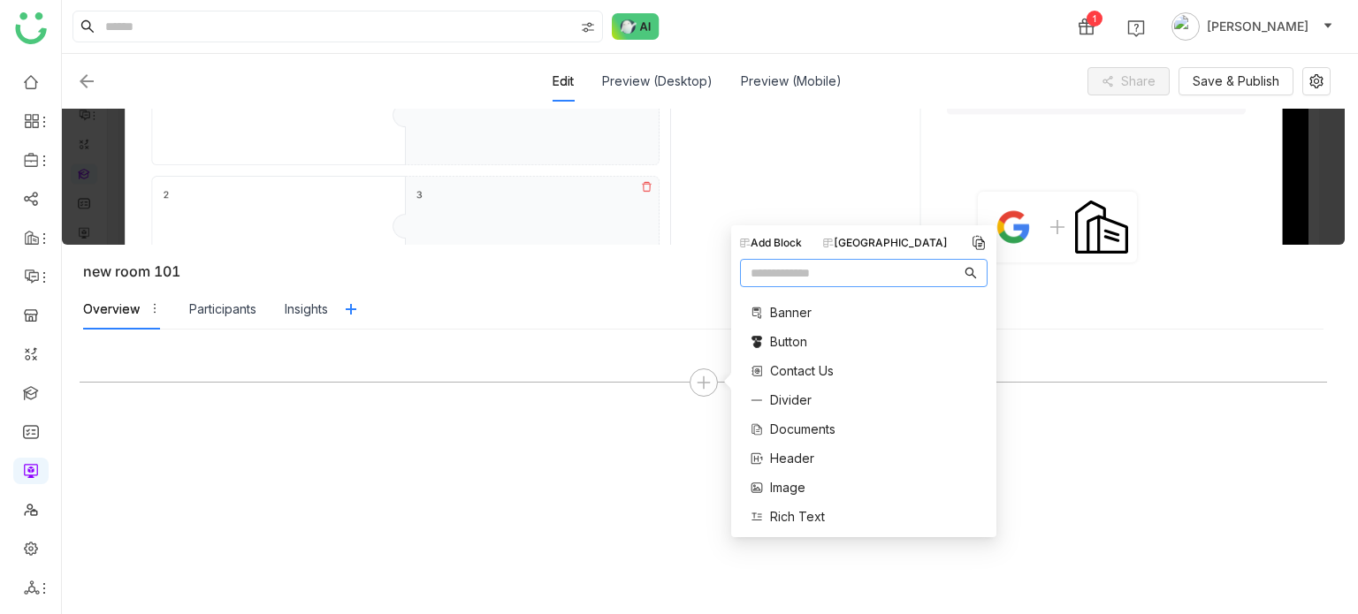
click at [898, 232] on div "Add Block [GEOGRAPHIC_DATA] Banner Button Contact Us Divider Documents Header I…" at bounding box center [863, 381] width 265 height 312
click at [898, 240] on div "[GEOGRAPHIC_DATA]" at bounding box center [885, 243] width 125 height 16
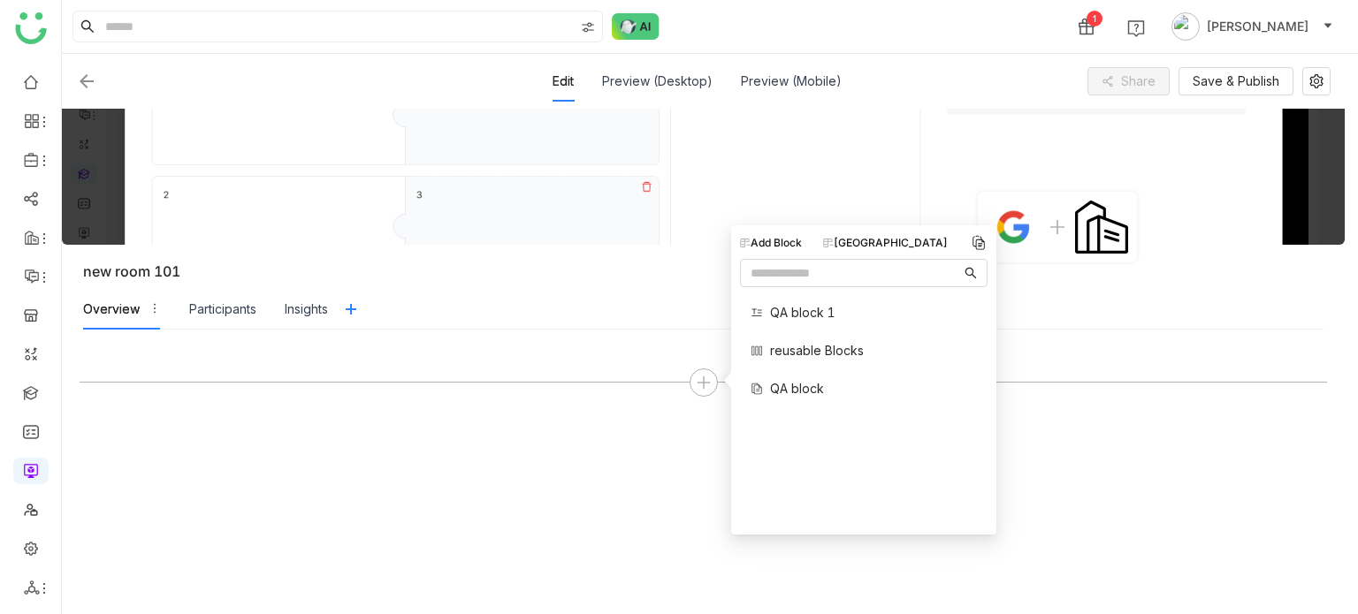
click at [798, 354] on span "reusable Blocks" at bounding box center [817, 350] width 94 height 19
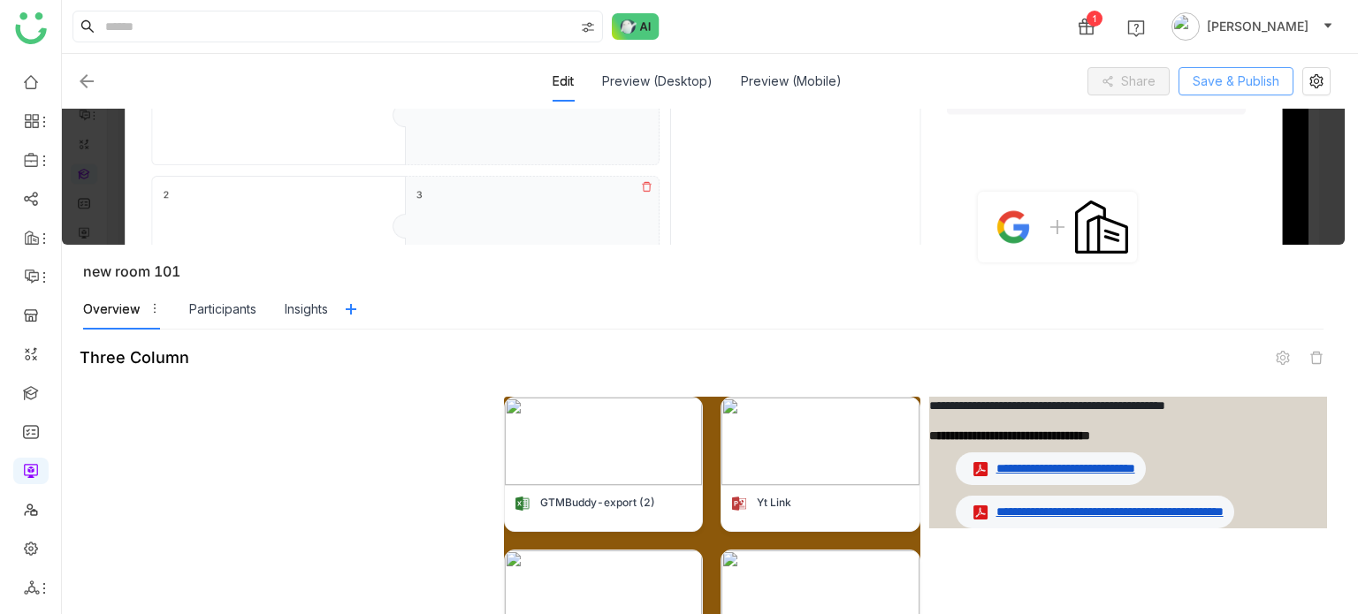
scroll to position [209, 0]
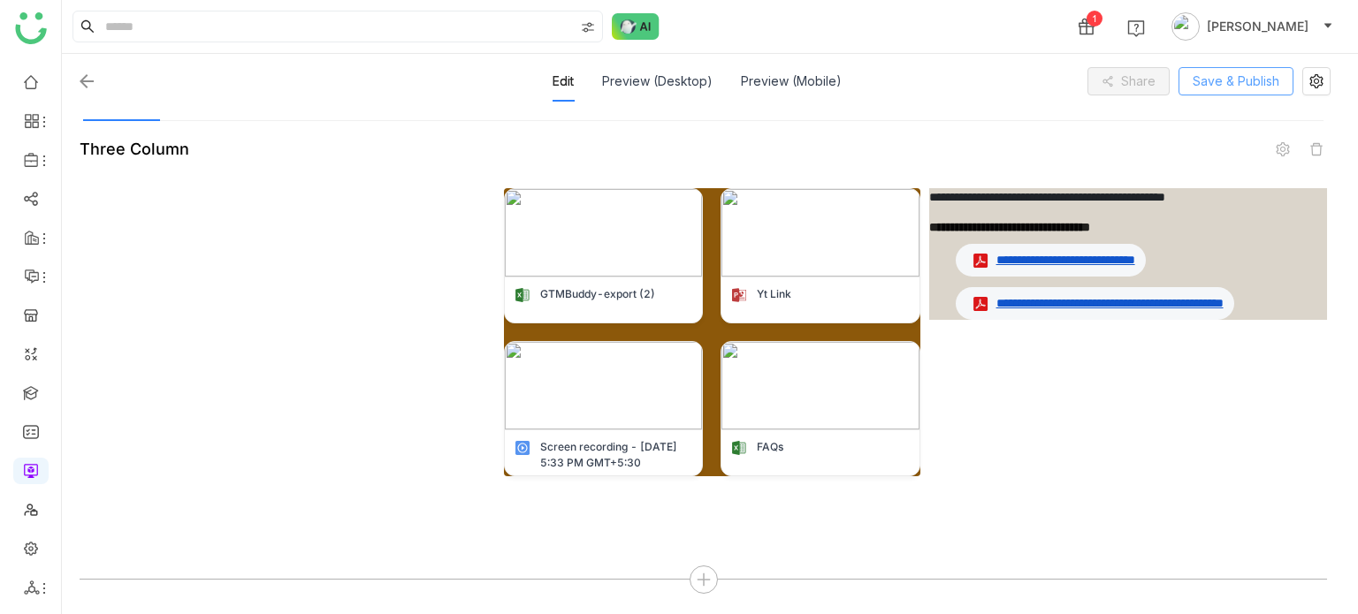
click at [1241, 79] on span "Save & Publish" at bounding box center [1236, 81] width 87 height 19
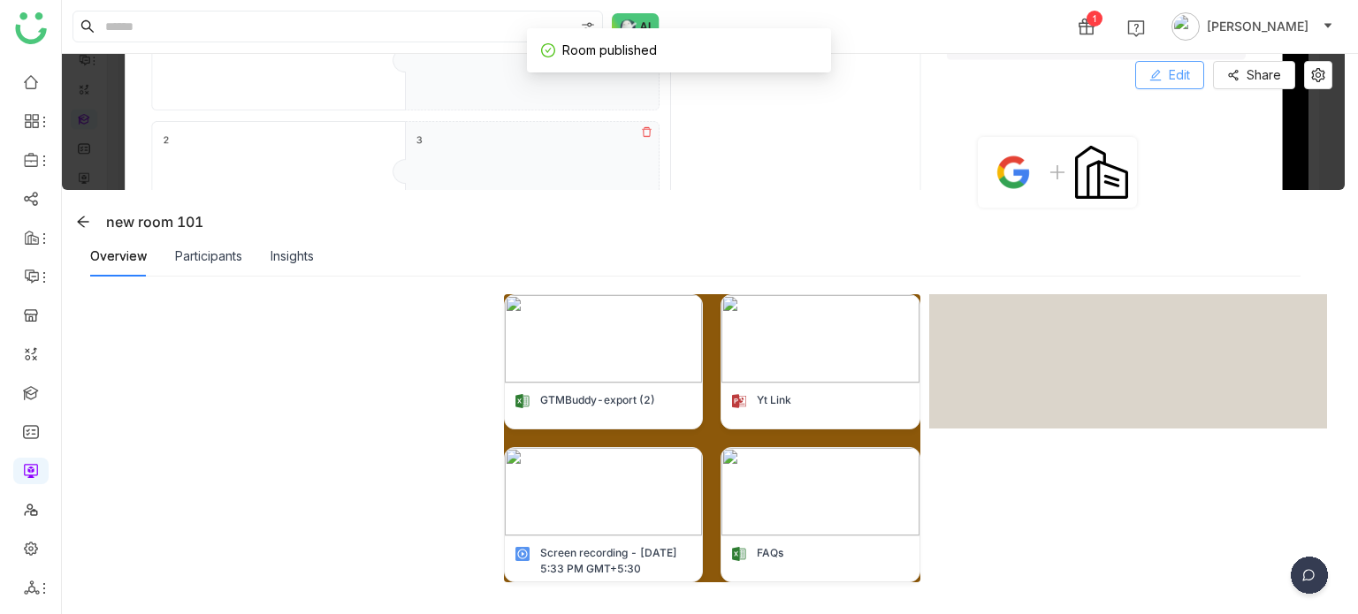
click at [1170, 74] on span "Edit" at bounding box center [1179, 74] width 21 height 19
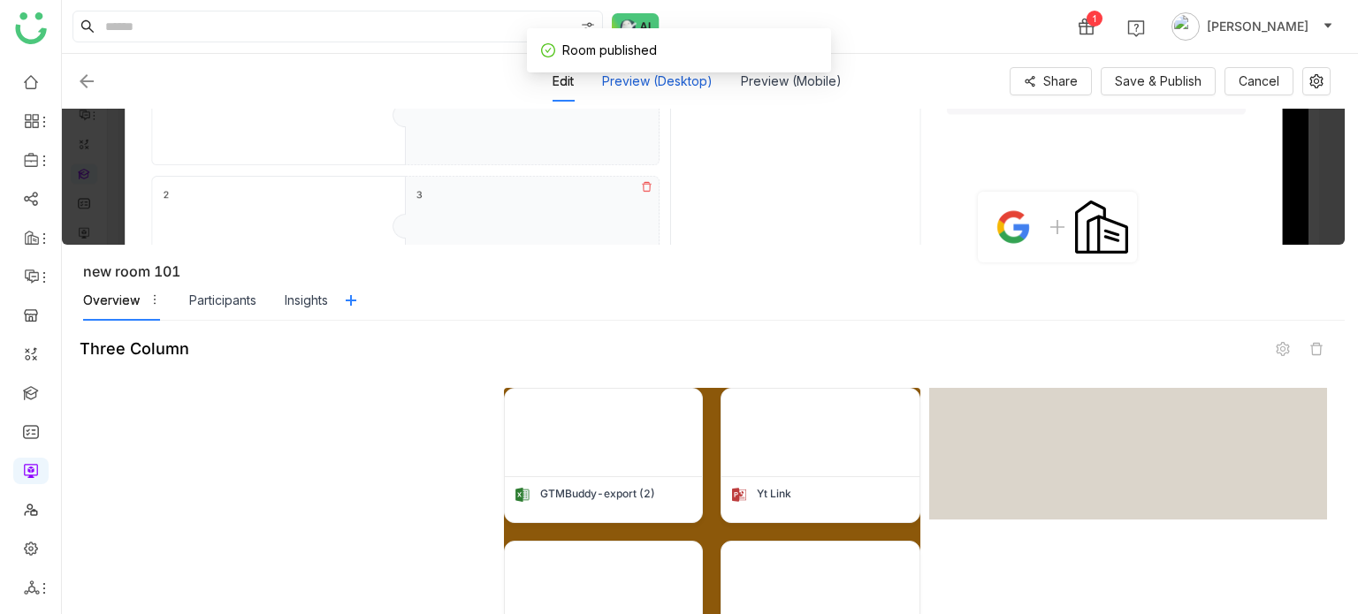
click at [683, 88] on div "Preview (Desktop)" at bounding box center [657, 81] width 111 height 41
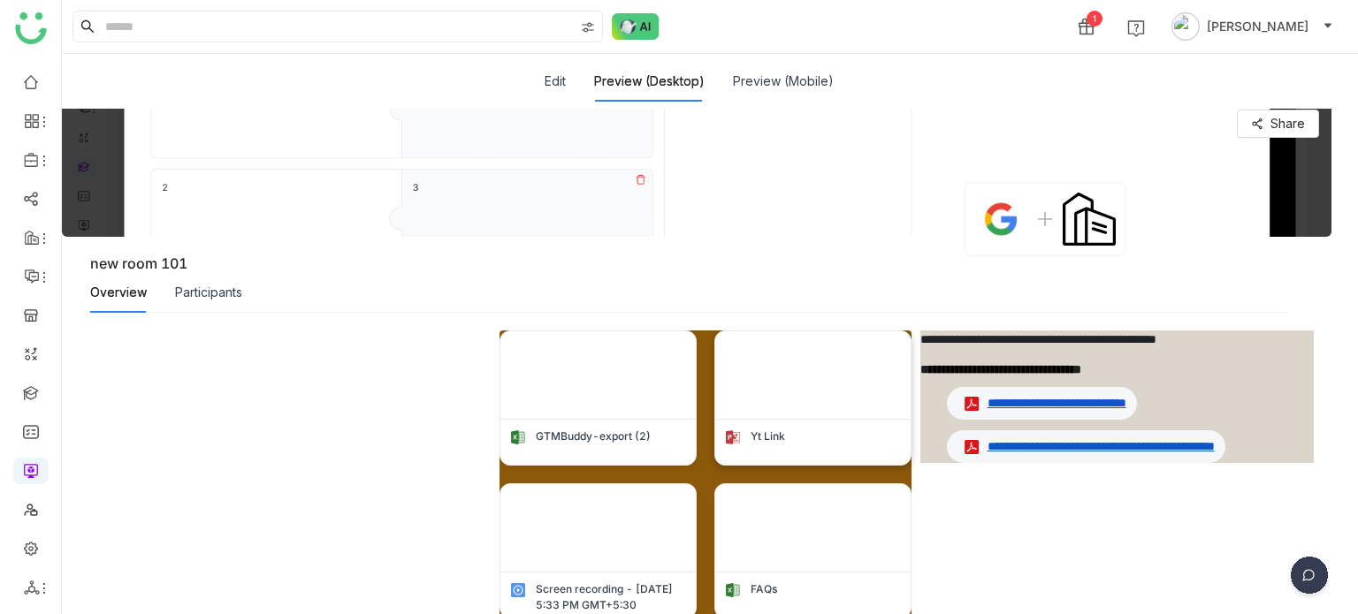
scroll to position [0, 0]
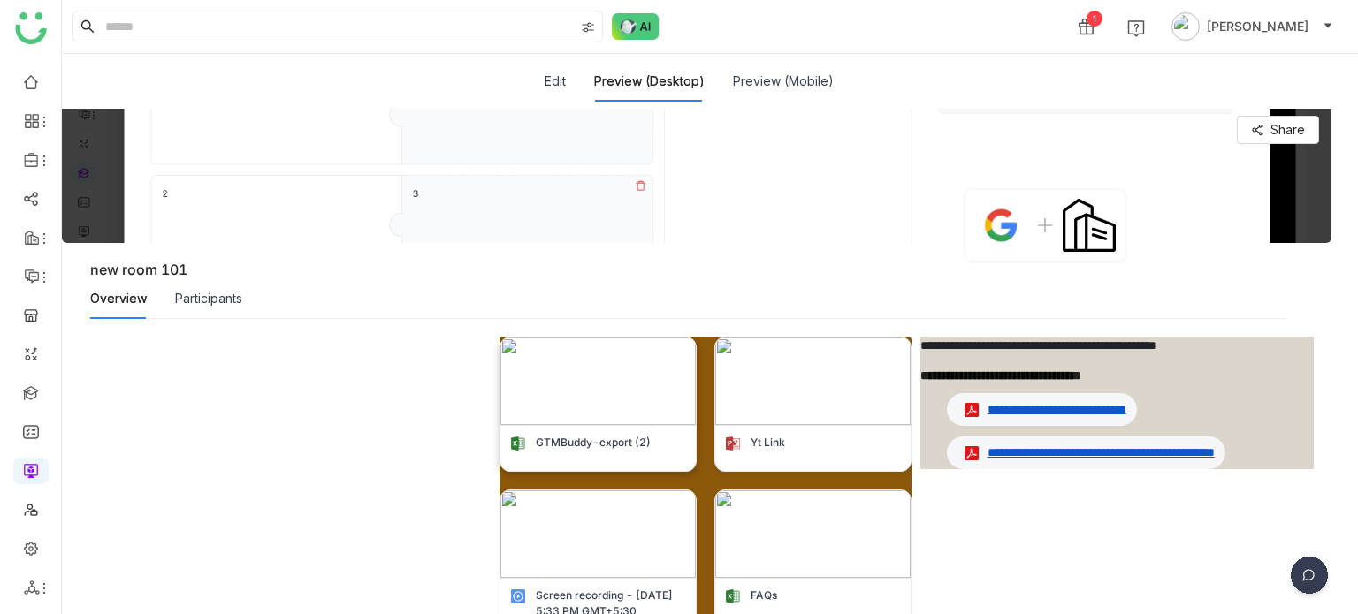
click at [611, 422] on img at bounding box center [597, 382] width 195 height 88
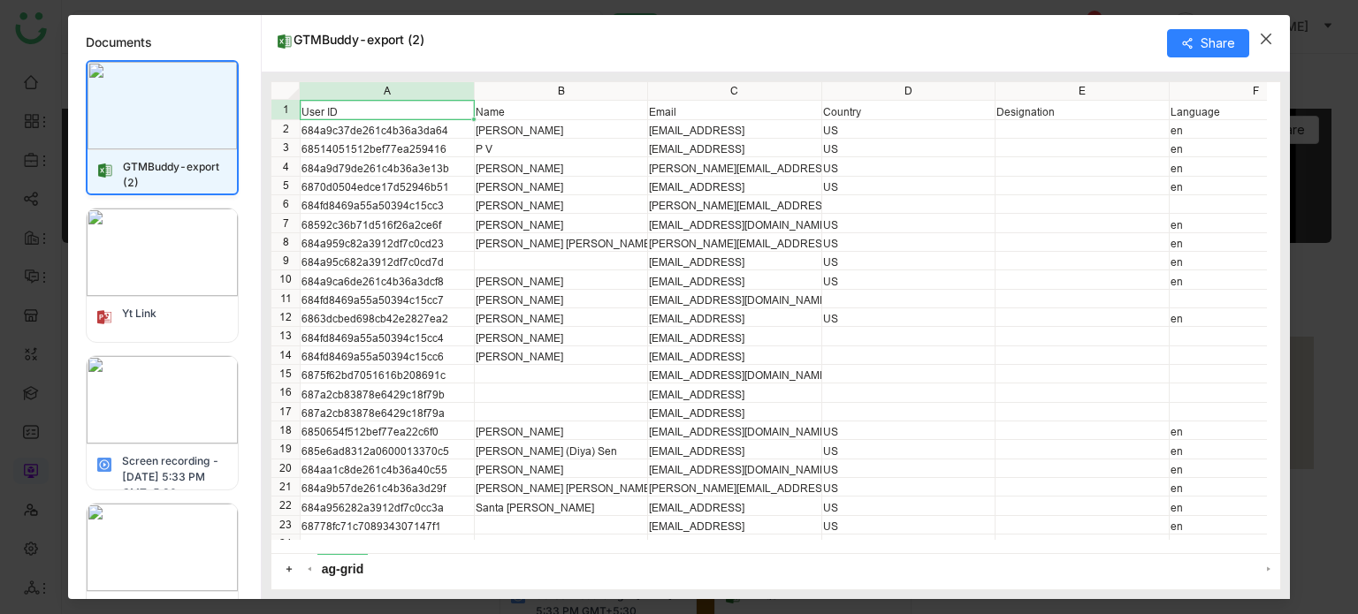
scroll to position [69, 0]
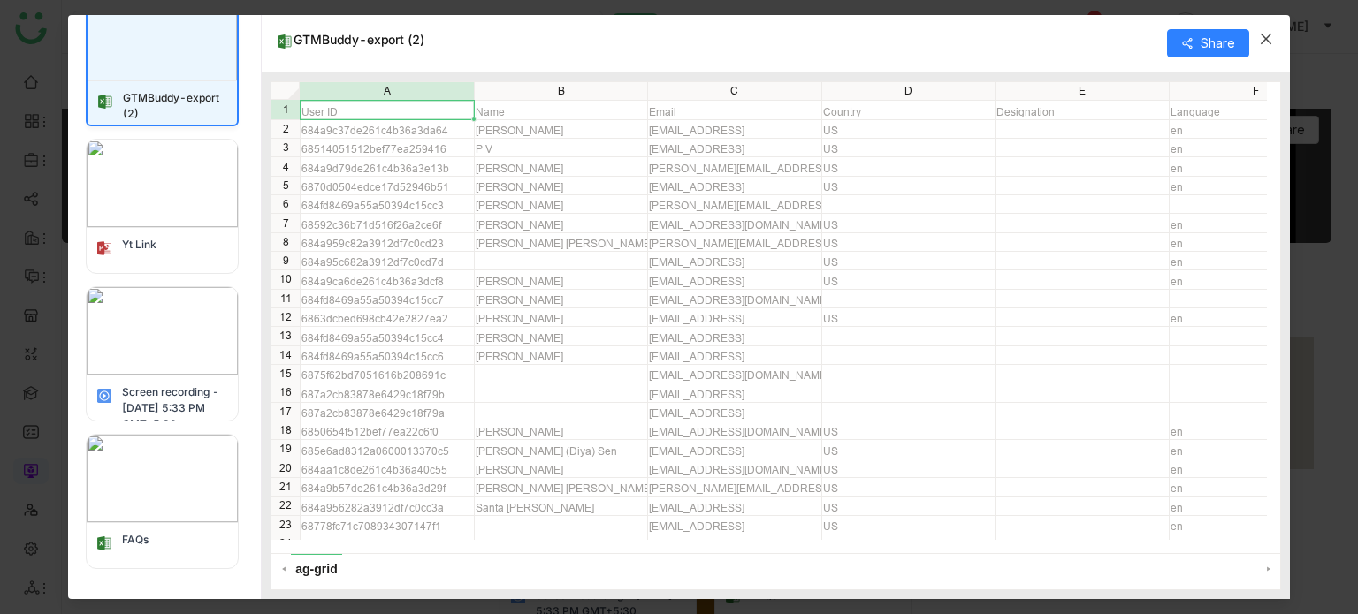
click at [141, 524] on div "FAQs" at bounding box center [162, 545] width 151 height 44
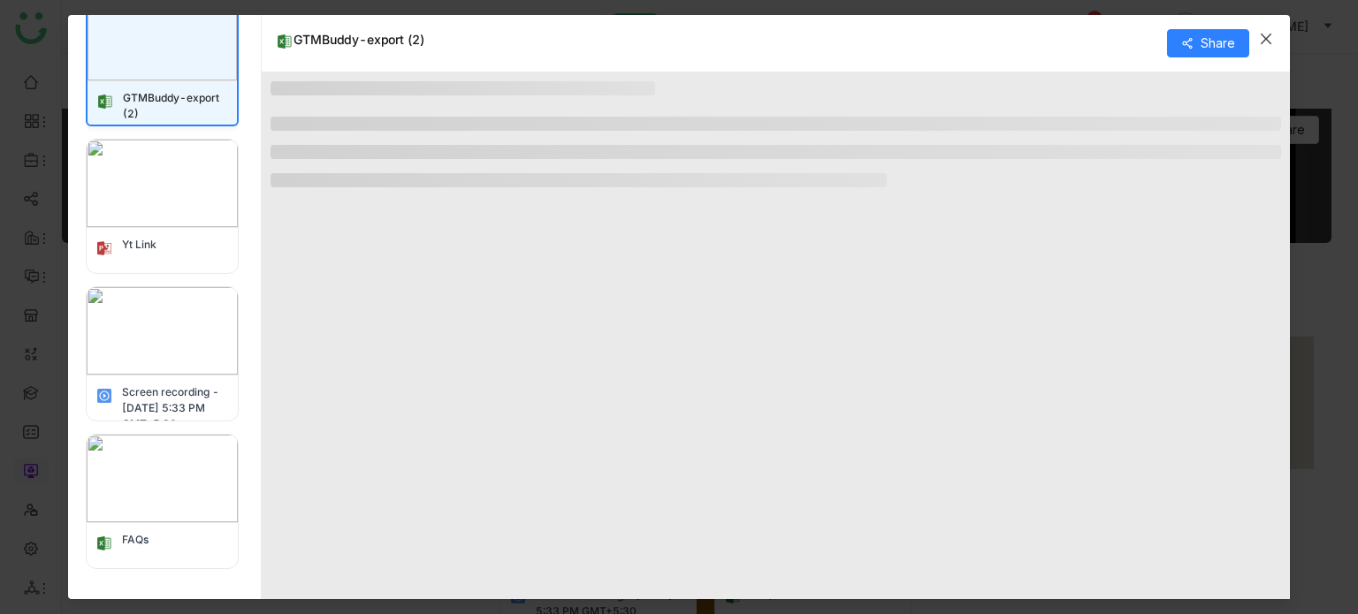
click at [187, 346] on img at bounding box center [162, 331] width 151 height 88
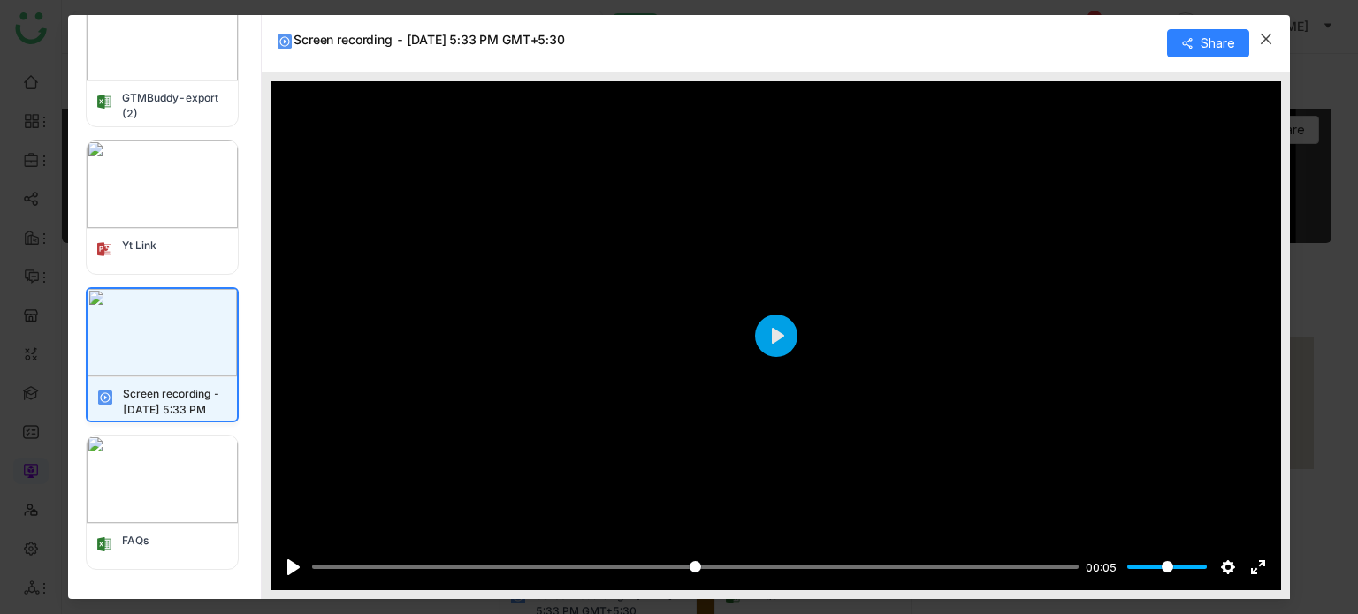
click at [157, 189] on img at bounding box center [162, 185] width 151 height 88
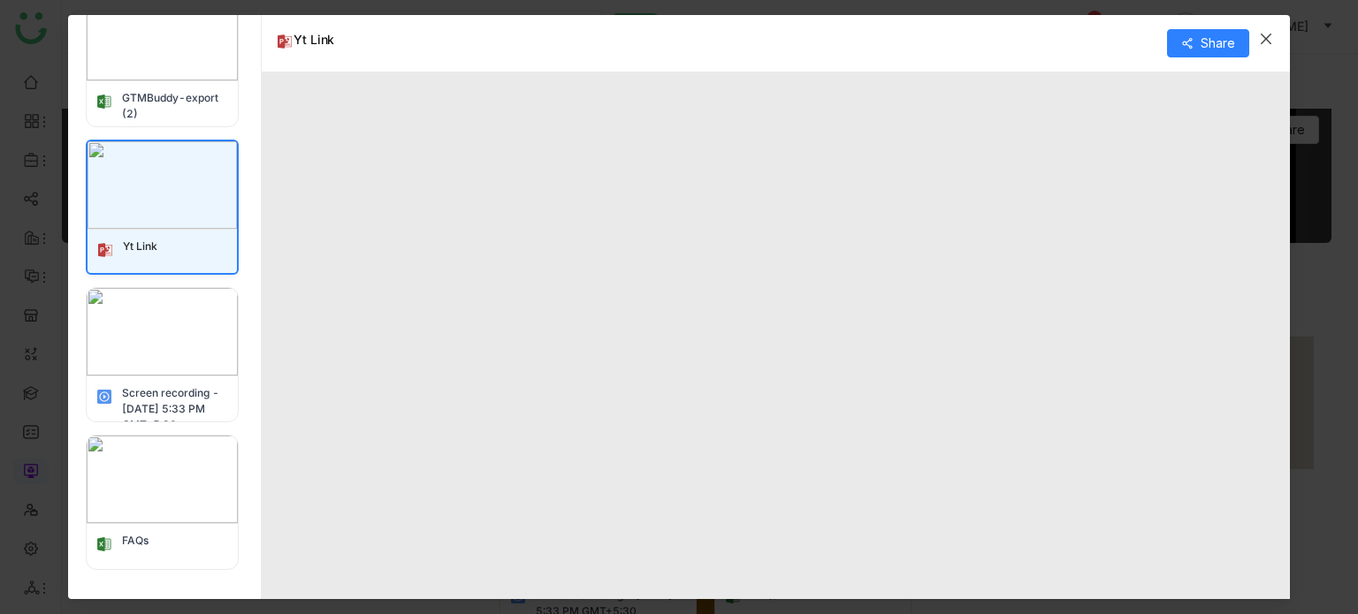
type input "*"
click at [120, 322] on img at bounding box center [162, 332] width 151 height 88
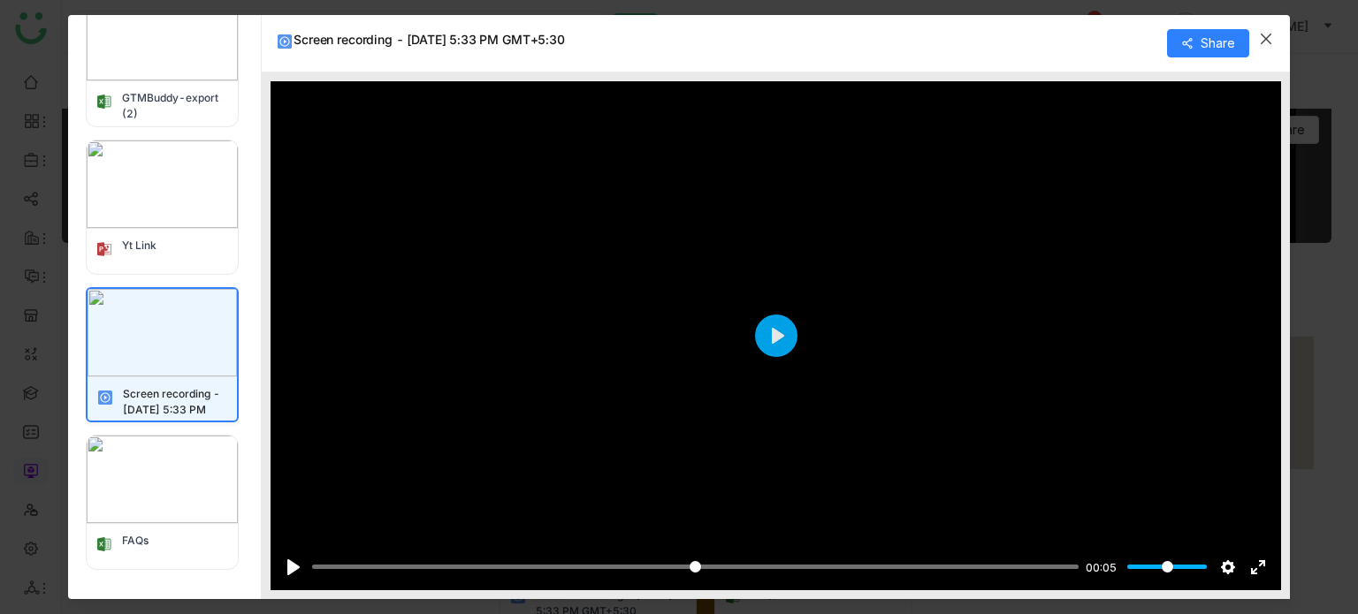
click at [173, 480] on img at bounding box center [162, 480] width 151 height 88
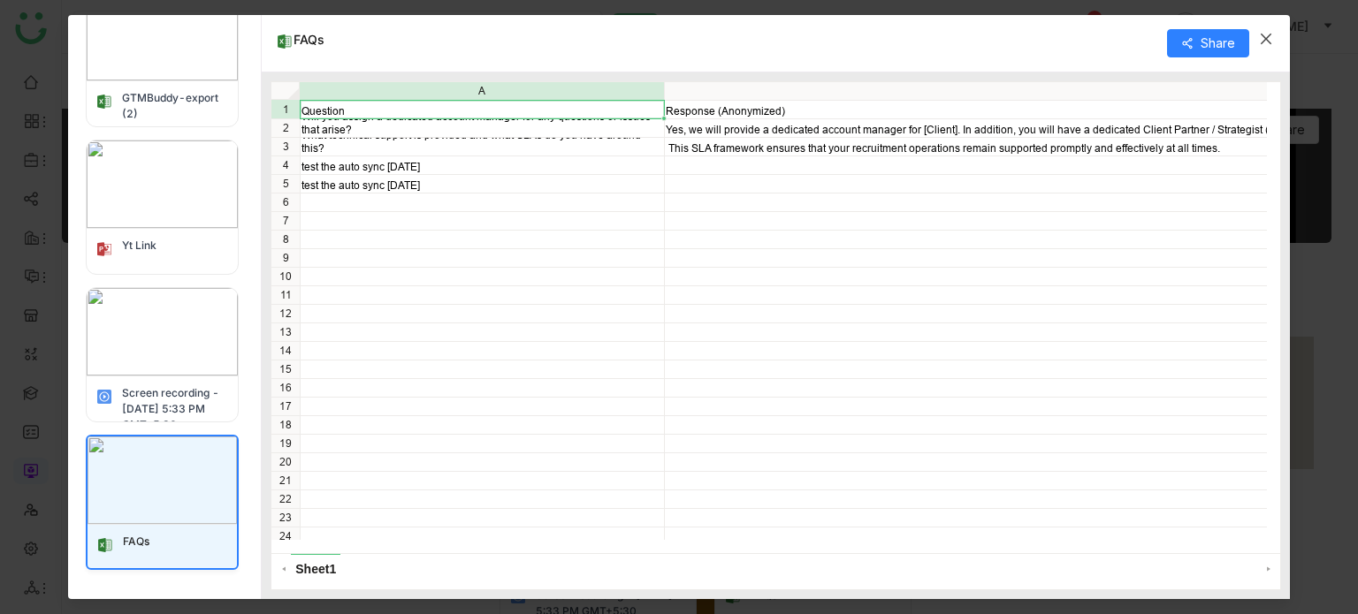
click at [122, 68] on img at bounding box center [162, 37] width 151 height 88
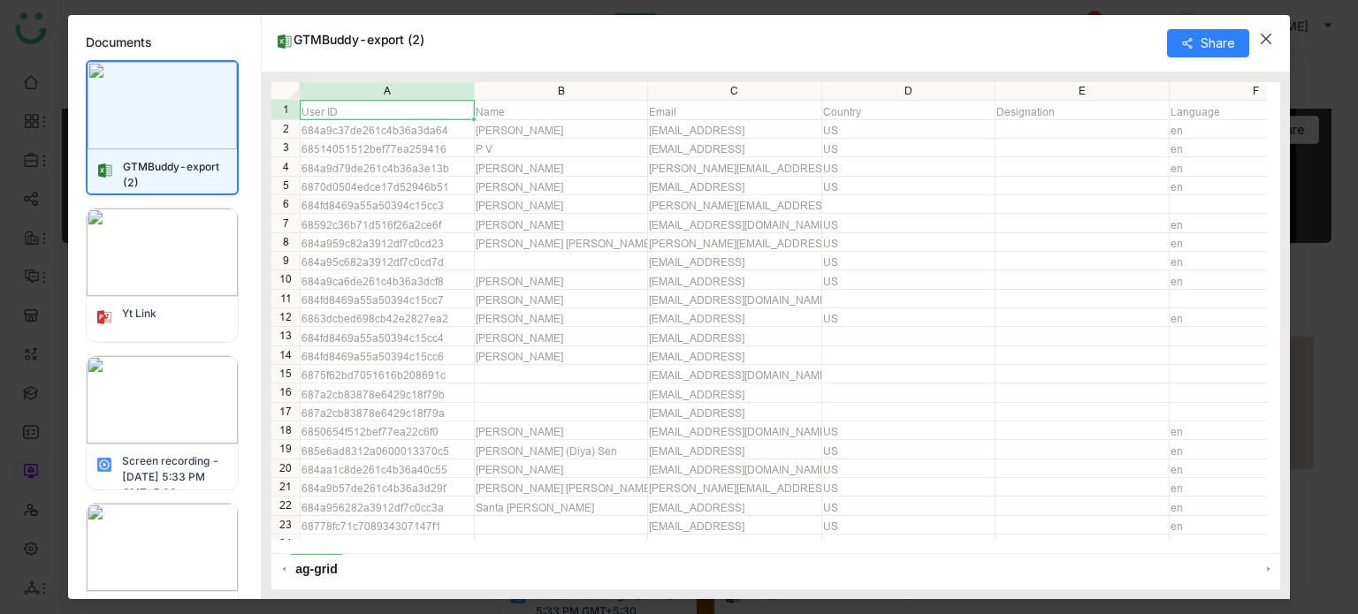
click at [1263, 42] on icon "Close" at bounding box center [1266, 39] width 14 height 14
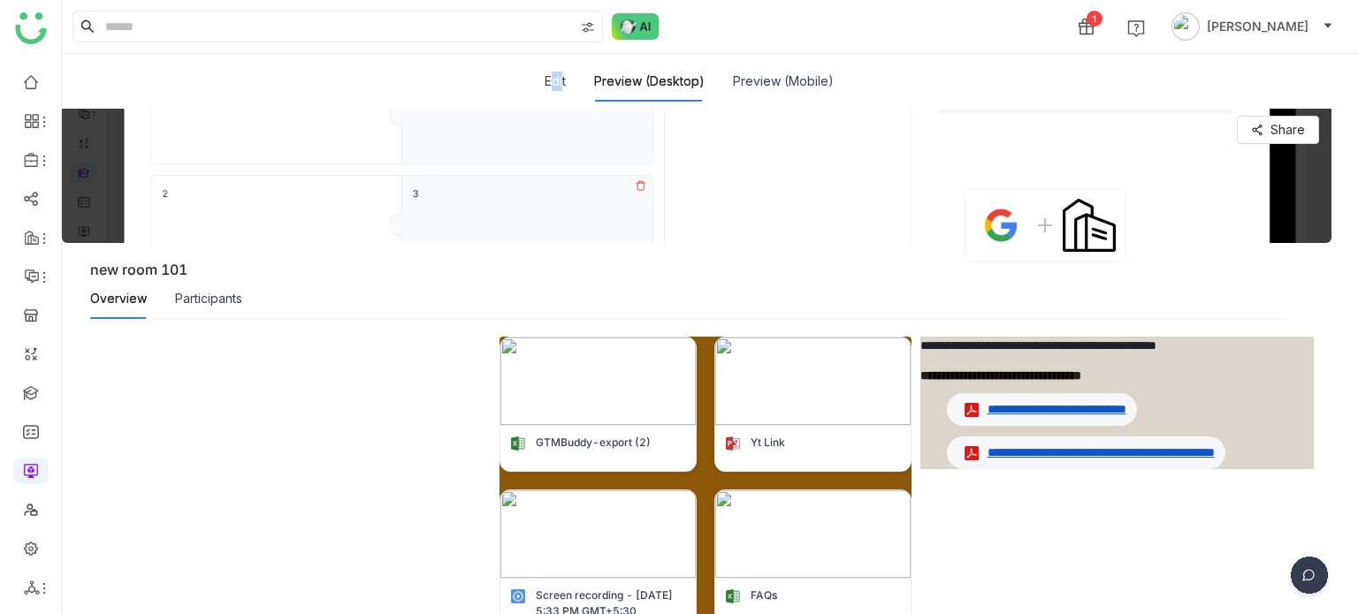
click at [559, 79] on div "Edit Preview (Desktop) Preview (Mobile)" at bounding box center [703, 81] width 1254 height 41
click at [559, 80] on button "Edit" at bounding box center [555, 81] width 21 height 19
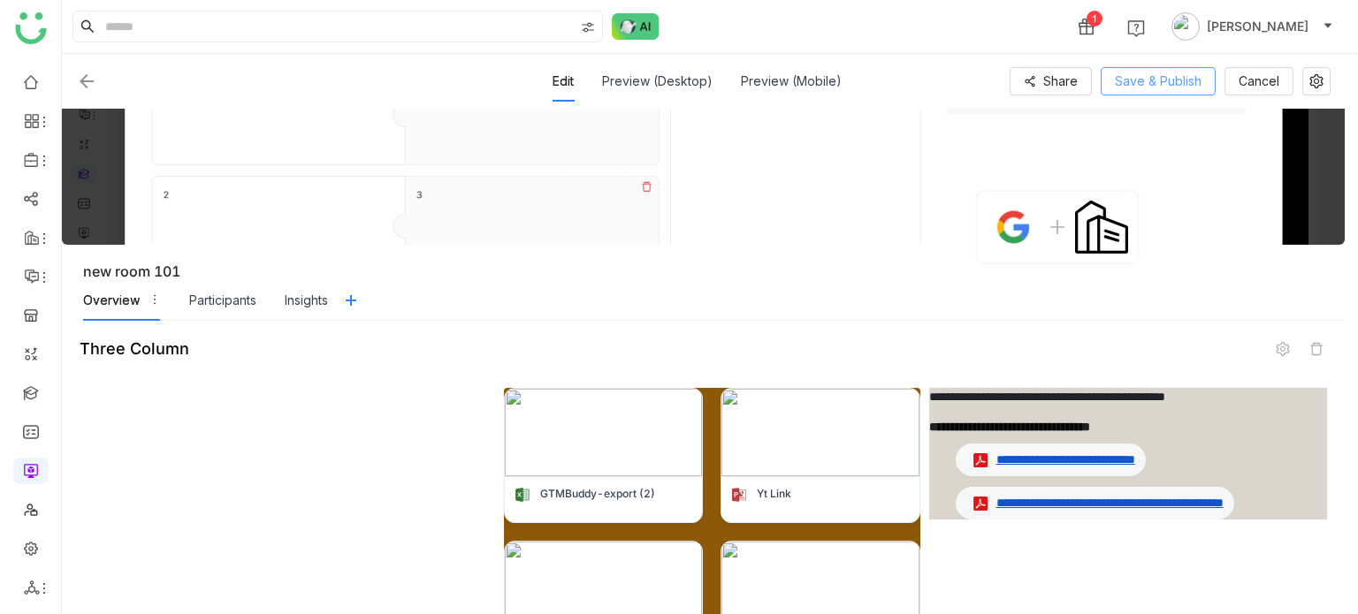
click at [1165, 80] on span "Save & Publish" at bounding box center [1158, 81] width 87 height 19
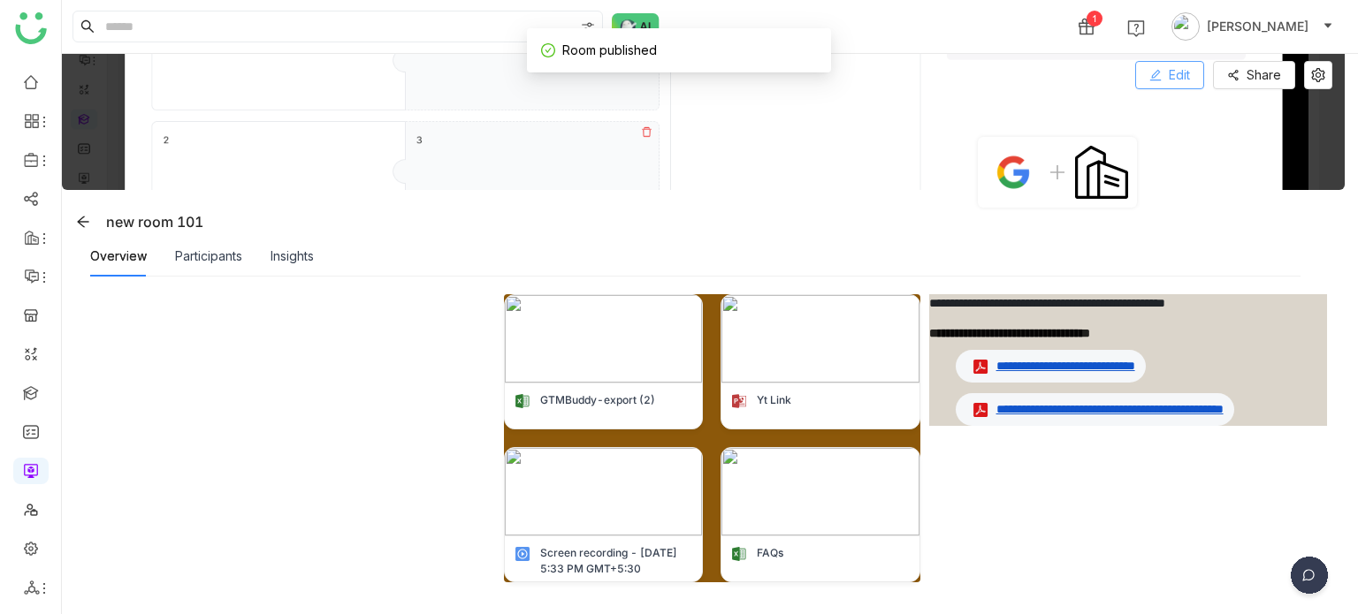
click at [1178, 58] on img at bounding box center [703, 122] width 1283 height 136
click at [1178, 80] on span "Edit" at bounding box center [1179, 74] width 21 height 19
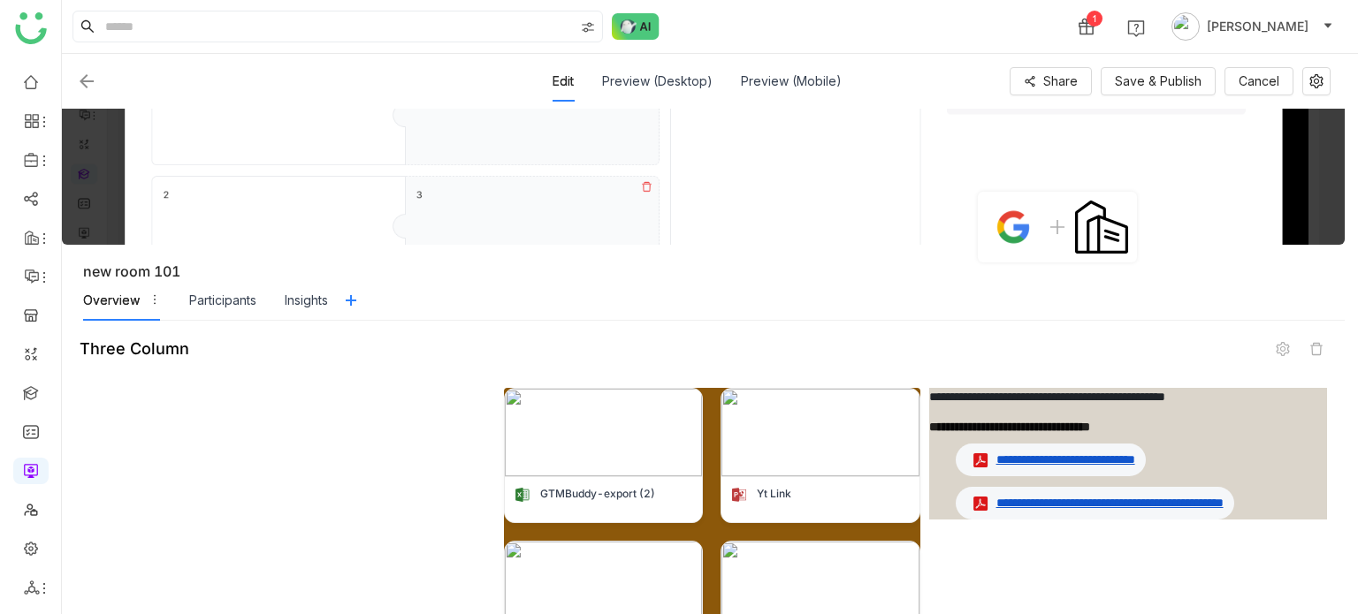
scroll to position [199, 0]
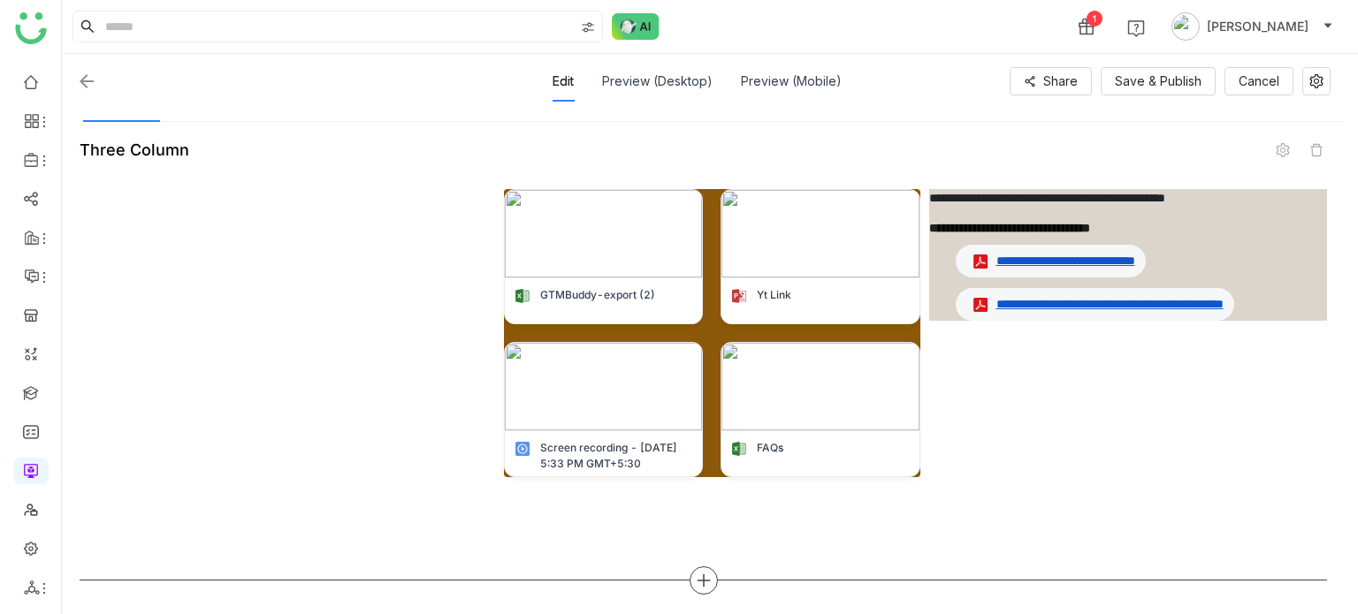
click at [708, 588] on div at bounding box center [704, 581] width 28 height 28
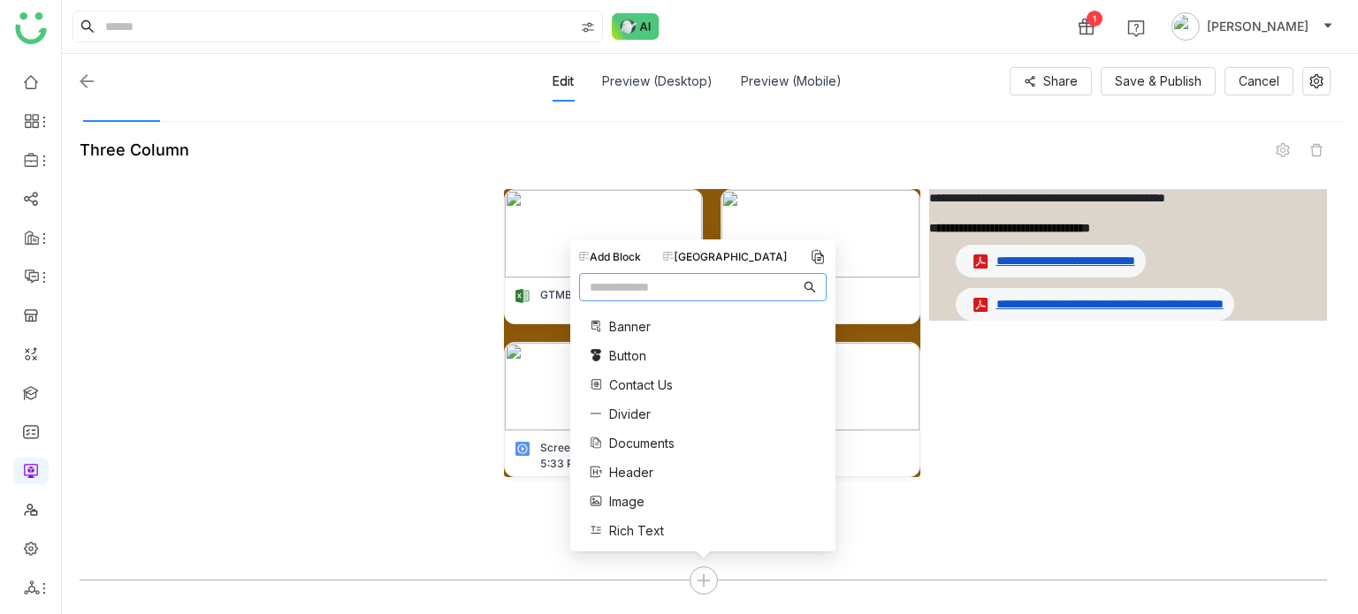
scroll to position [0, 0]
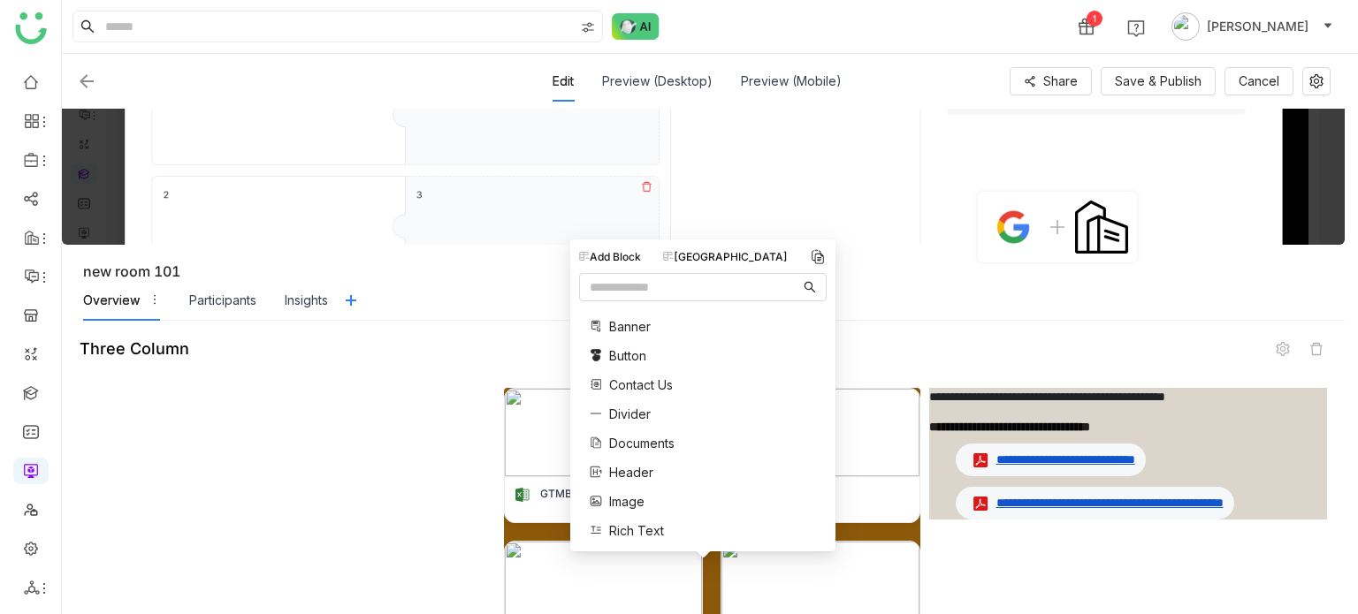
click at [983, 296] on nz-tabs-nav "Overview Participants Insights" at bounding box center [713, 300] width 1261 height 41
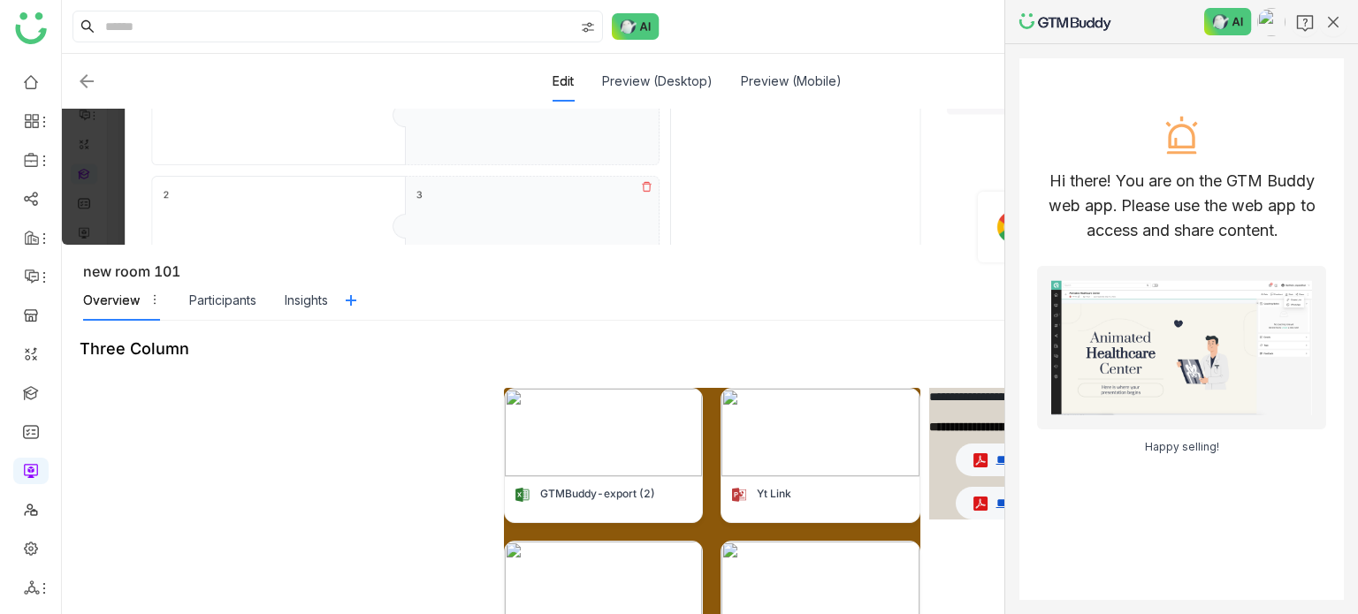
click at [1277, 31] on img at bounding box center [1270, 22] width 28 height 28
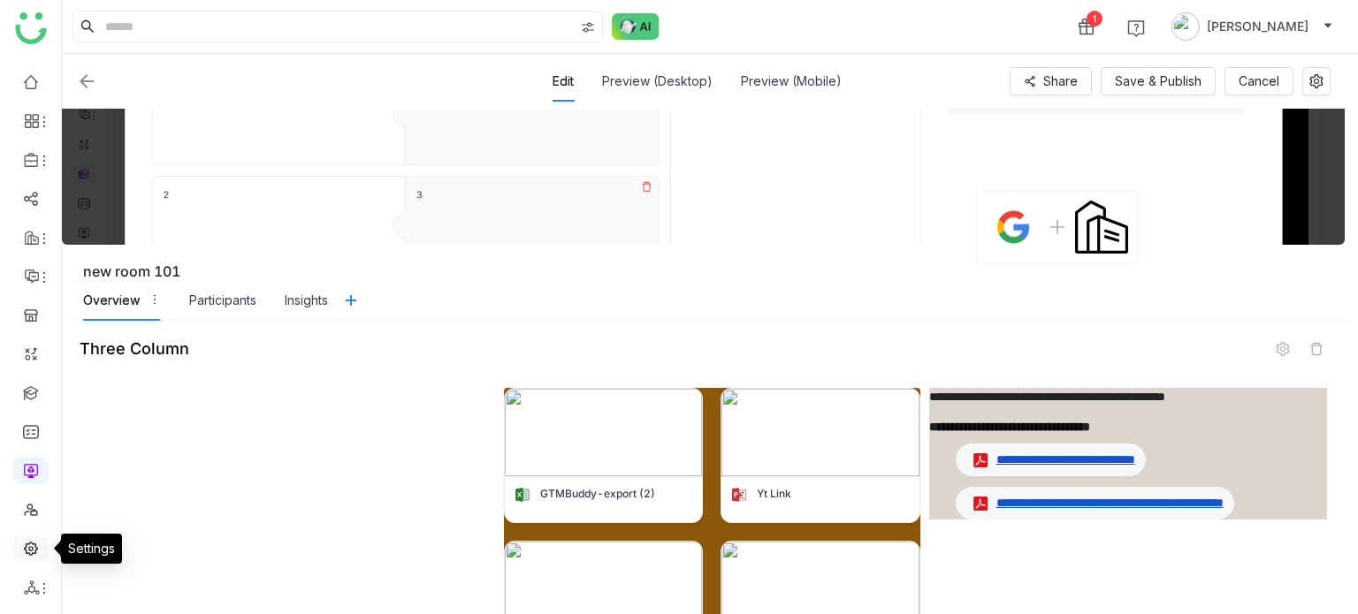
click at [29, 540] on link at bounding box center [31, 547] width 16 height 15
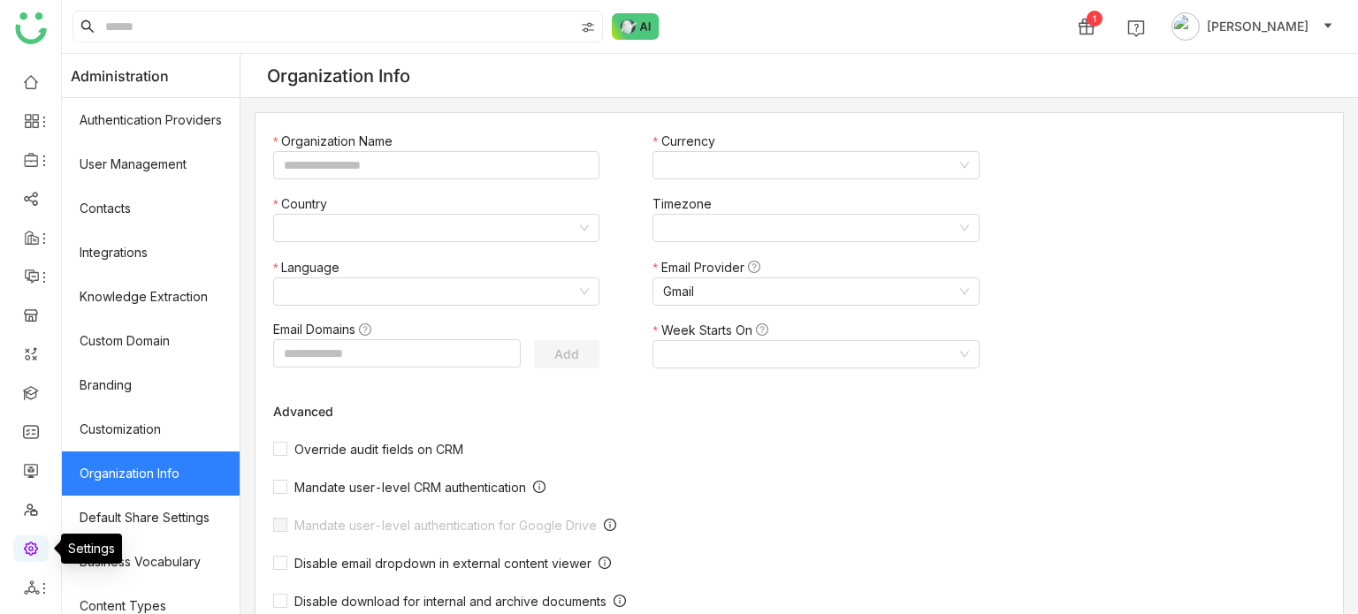
type input "*******"
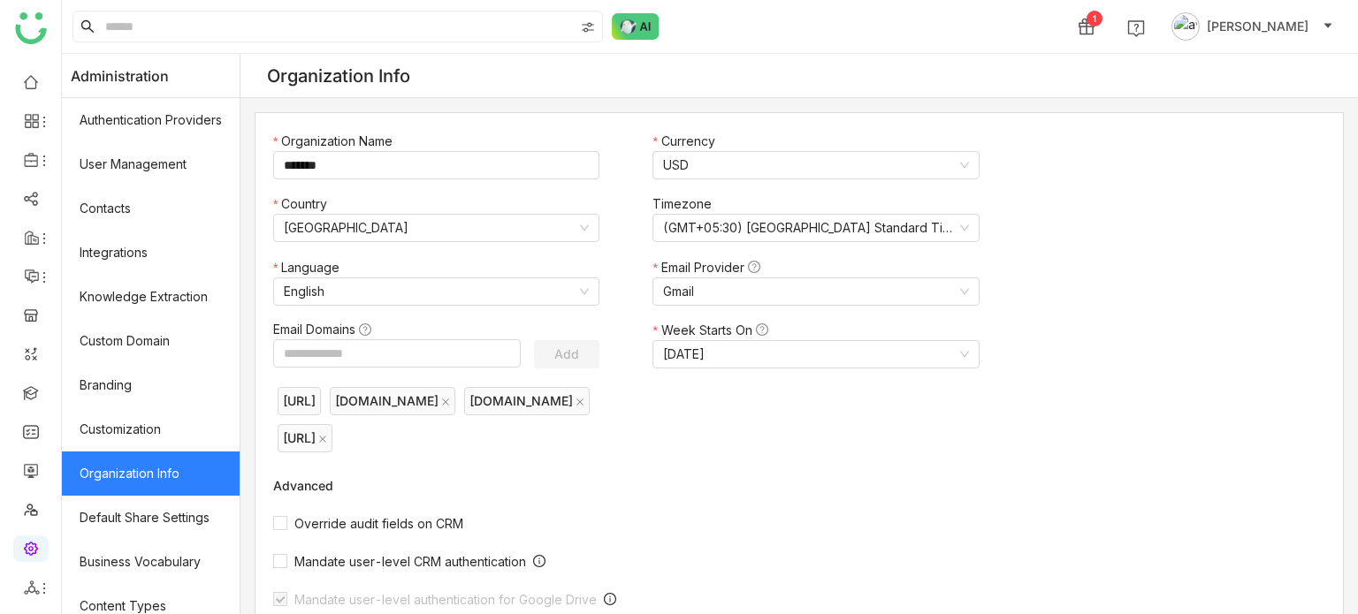
click at [1285, 30] on span "[PERSON_NAME]" at bounding box center [1258, 26] width 102 height 19
click at [1266, 70] on span "Profile" at bounding box center [1271, 66] width 38 height 15
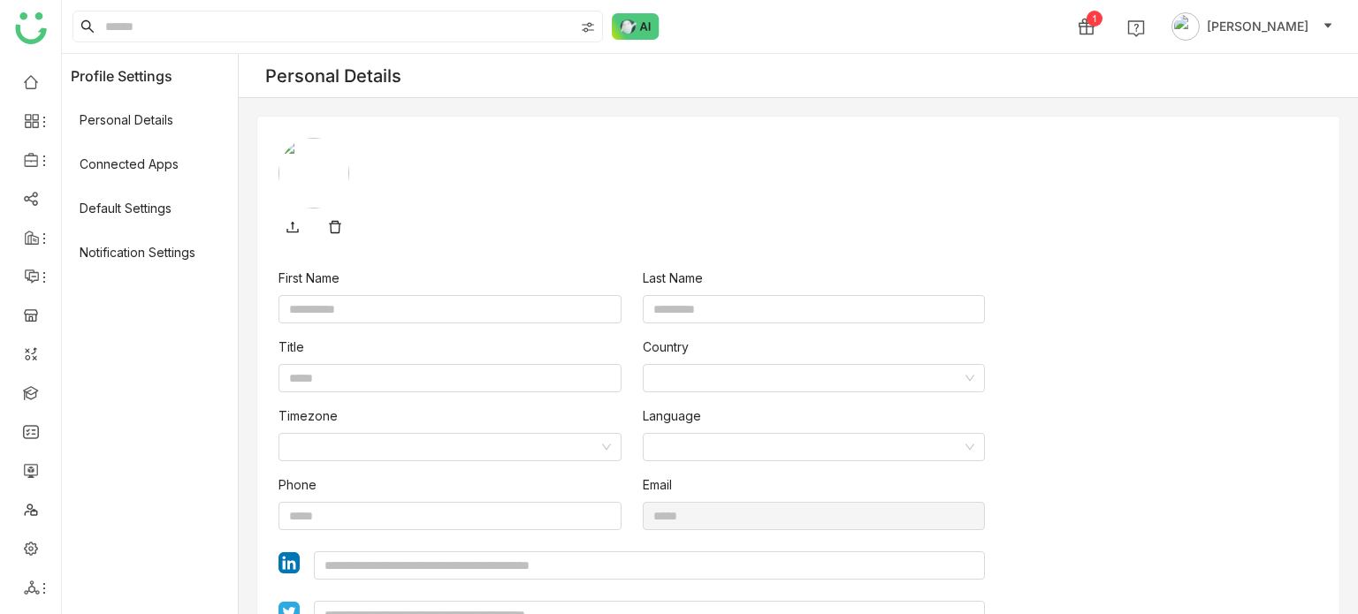
type input "****"
type input "*****"
type input "**********"
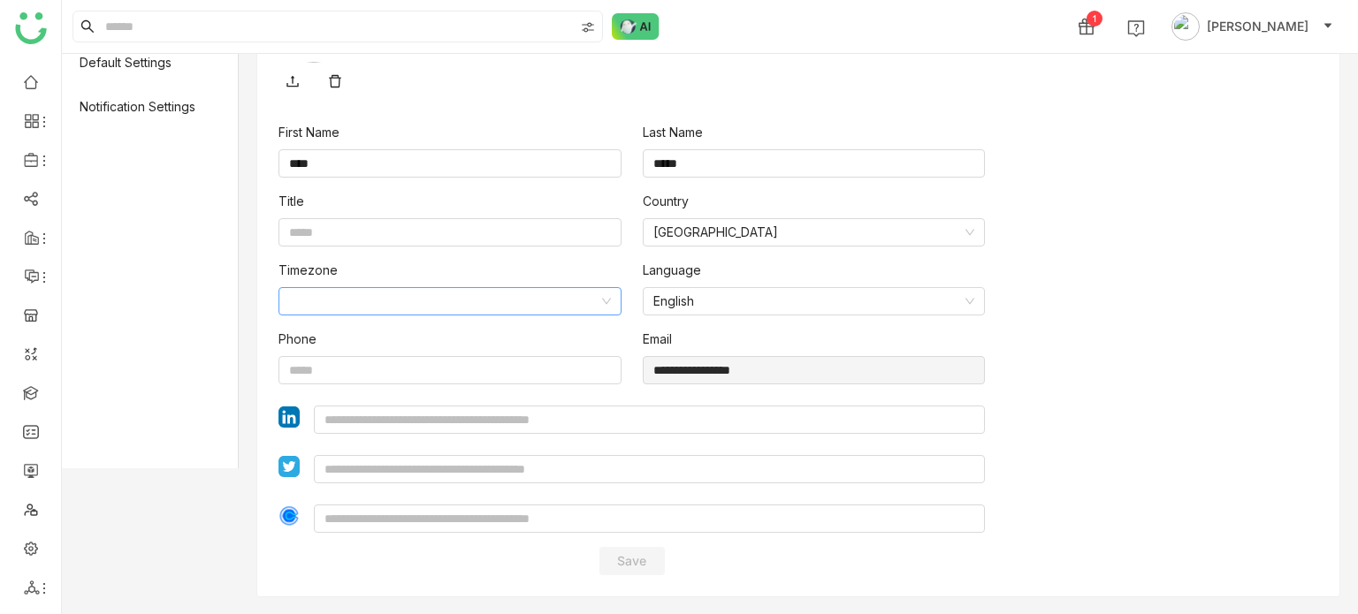
click at [495, 289] on input at bounding box center [443, 301] width 309 height 27
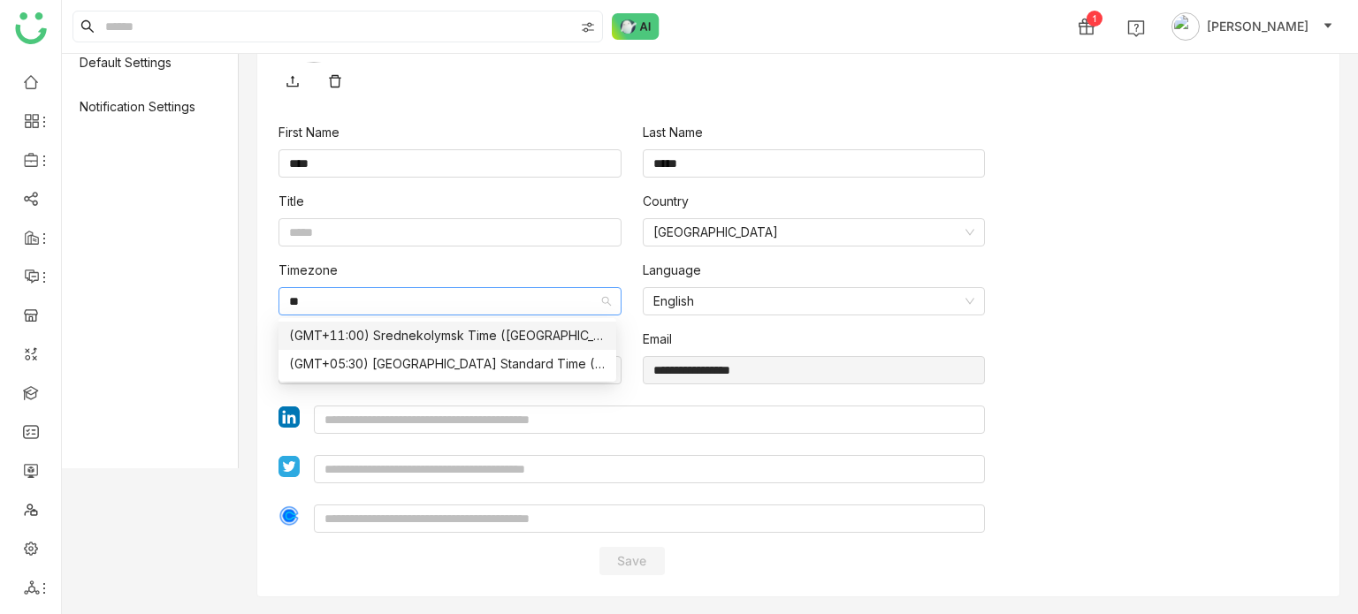
type input "*"
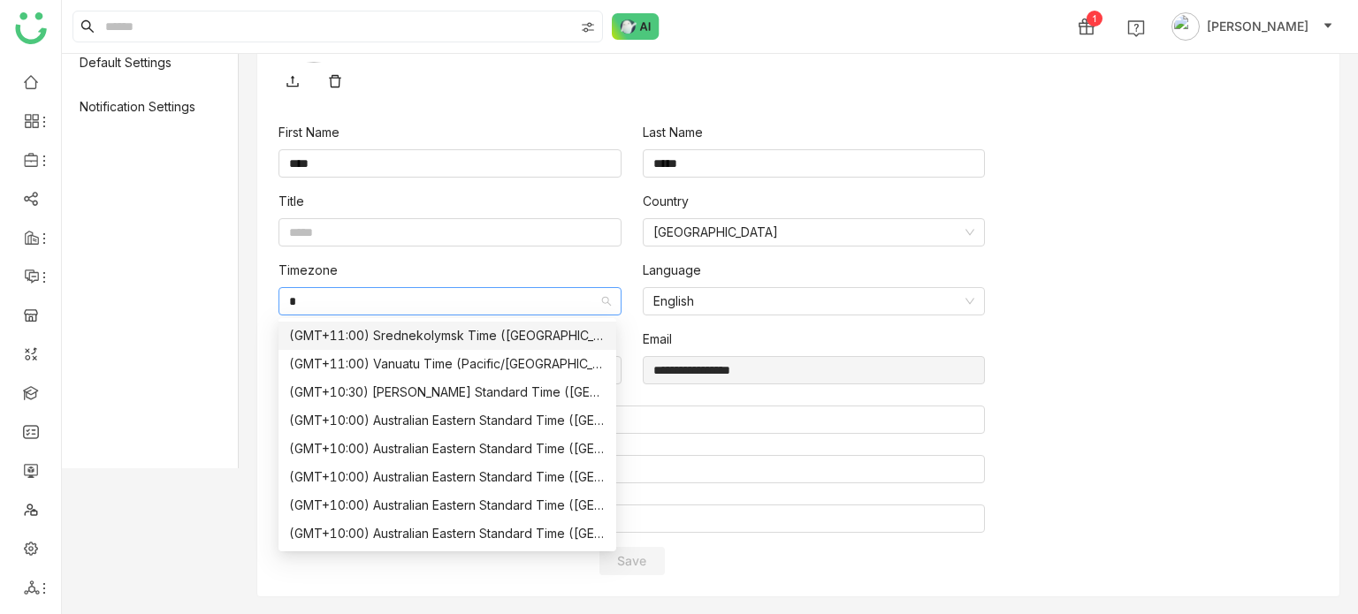
scroll to position [0, 0]
type input "*"
type input "***"
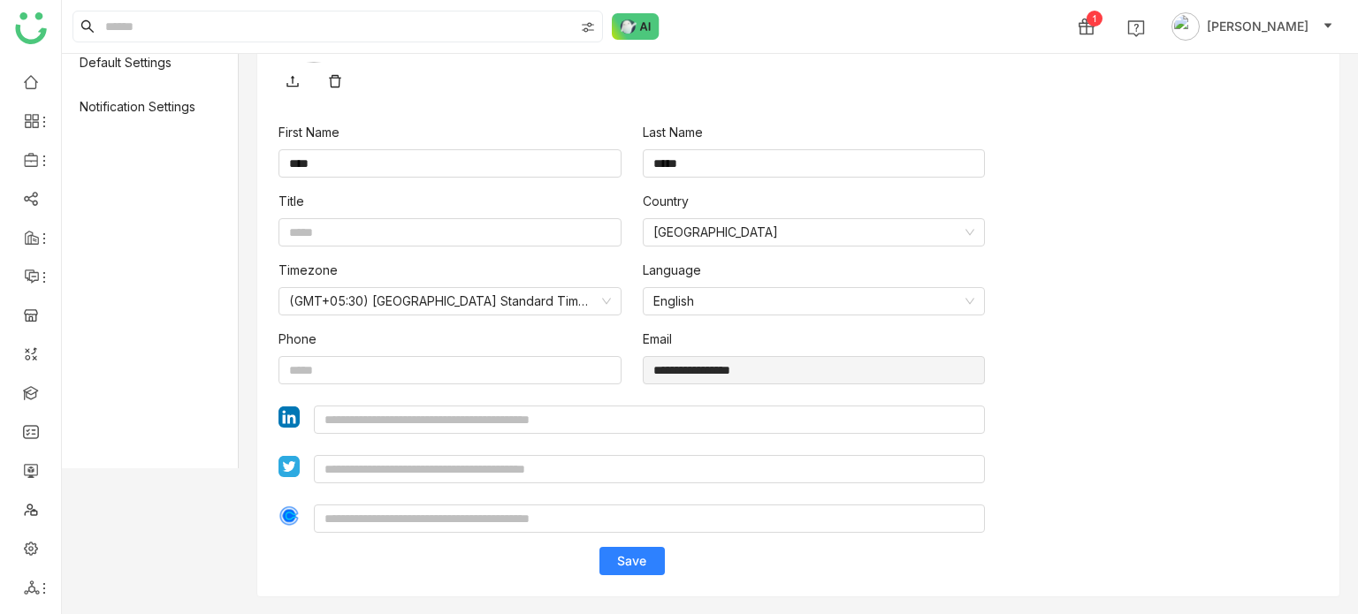
click at [622, 568] on span "Save" at bounding box center [631, 562] width 29 height 18
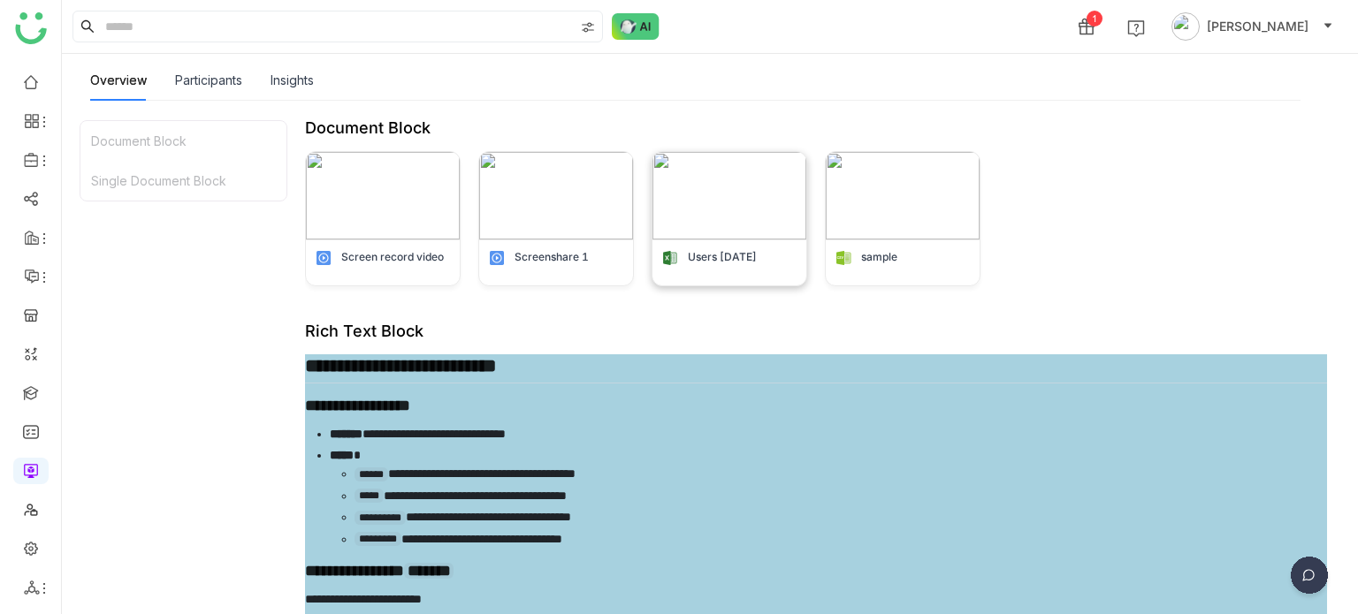
scroll to position [179, 0]
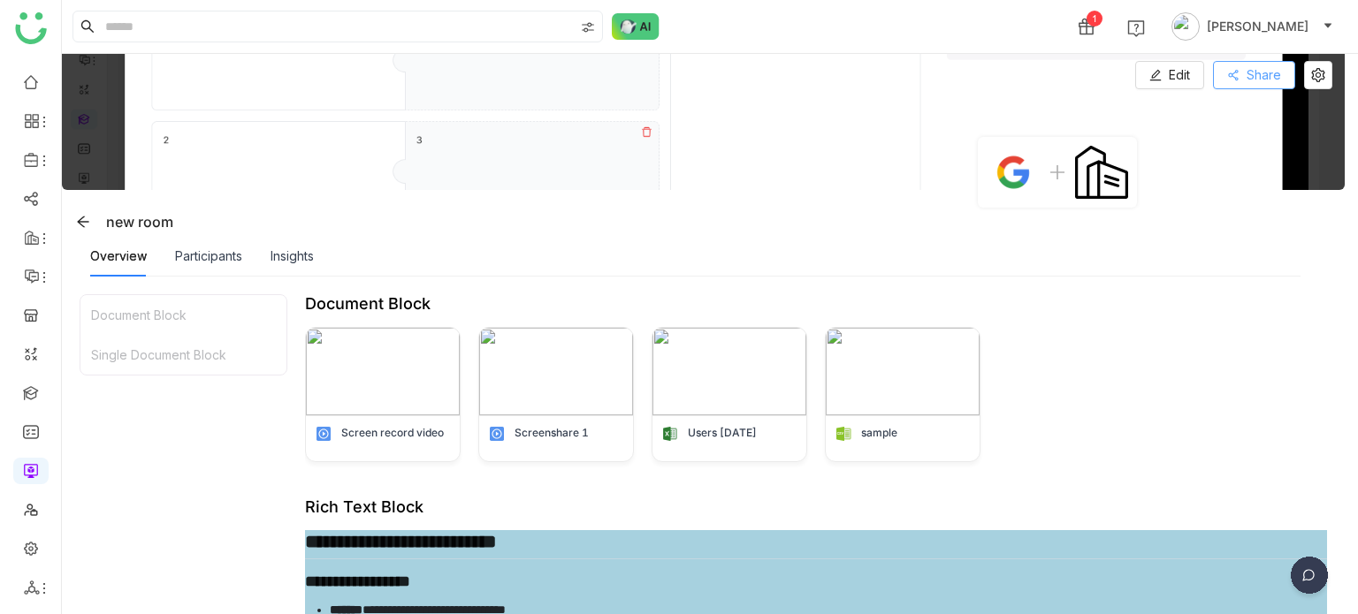
click at [1247, 79] on span "Share" at bounding box center [1263, 74] width 34 height 19
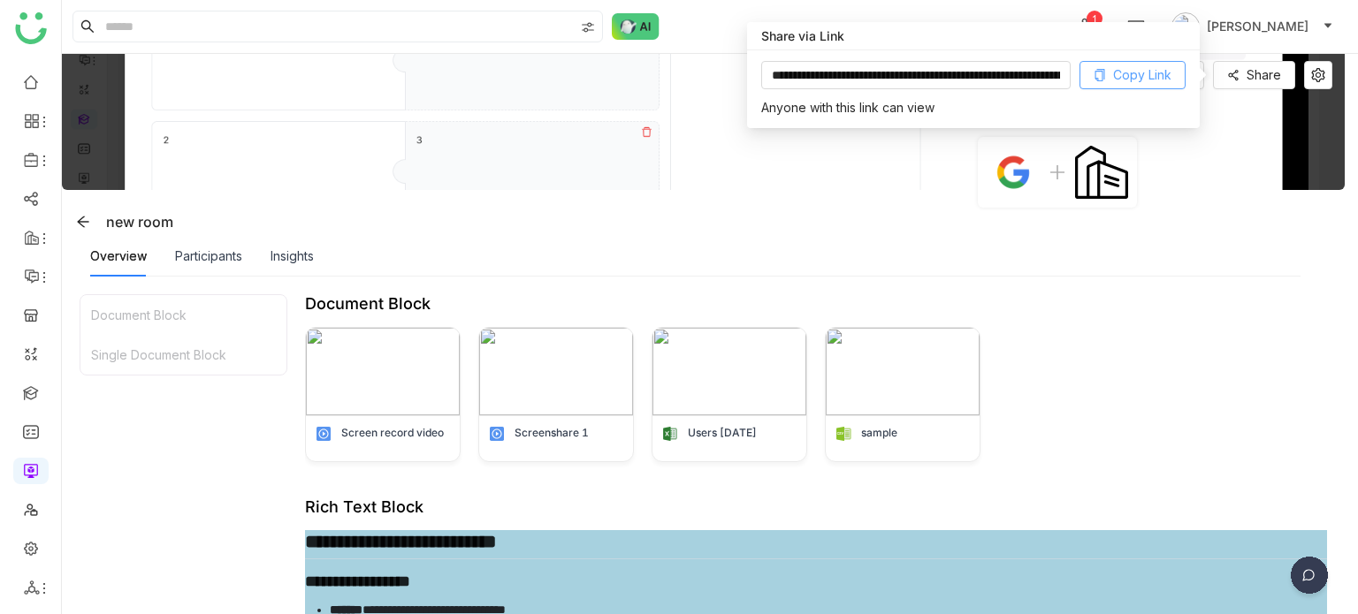
click at [1153, 74] on span "Copy Link" at bounding box center [1142, 74] width 58 height 19
click at [1213, 338] on div "Screen record video Screenshare 1 Users [DATE] sample" at bounding box center [816, 394] width 1022 height 135
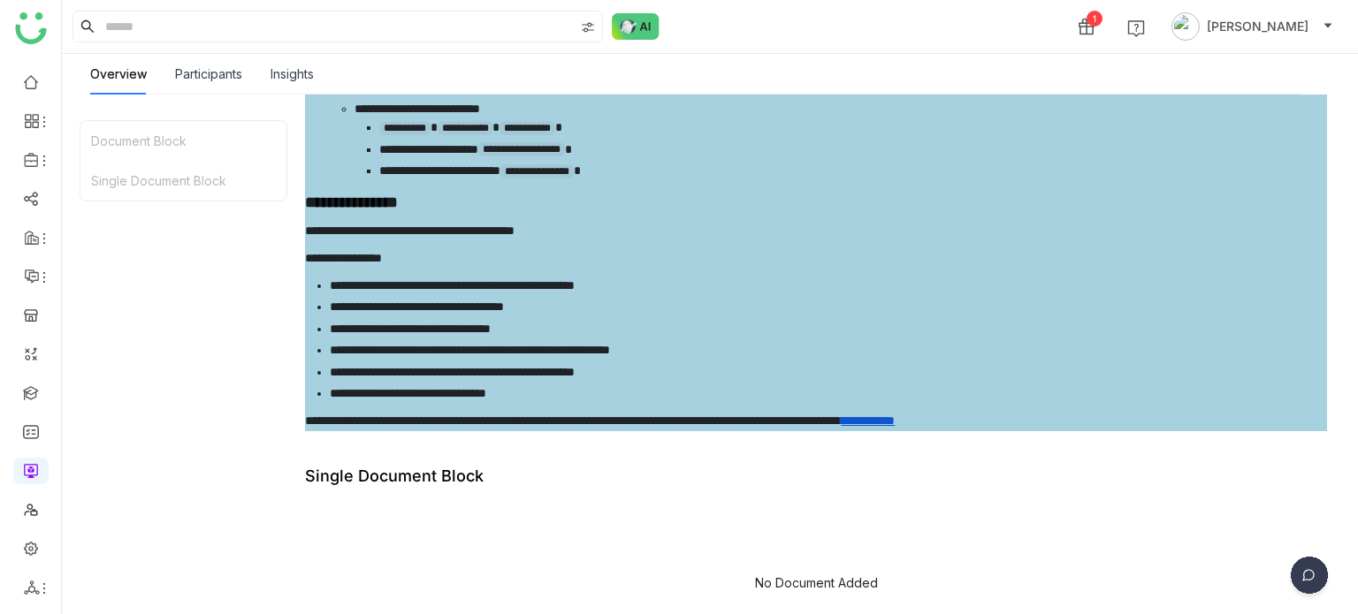
scroll to position [1314, 0]
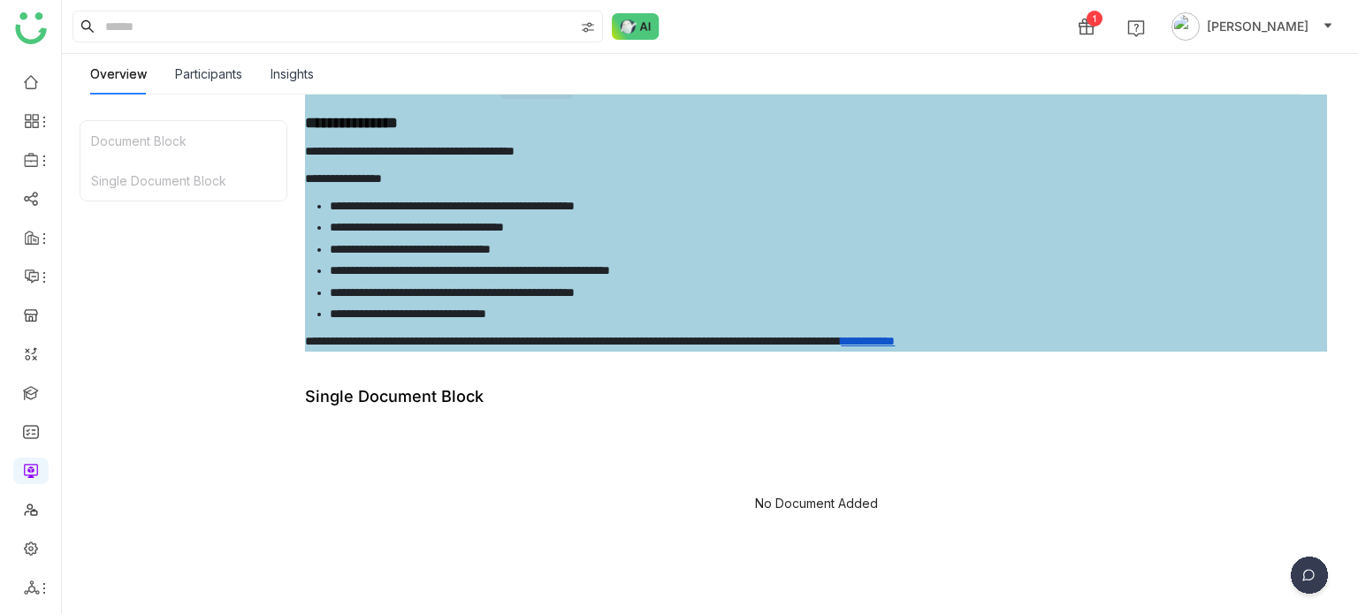
click at [828, 492] on div "No Document Added" at bounding box center [816, 508] width 1022 height 177
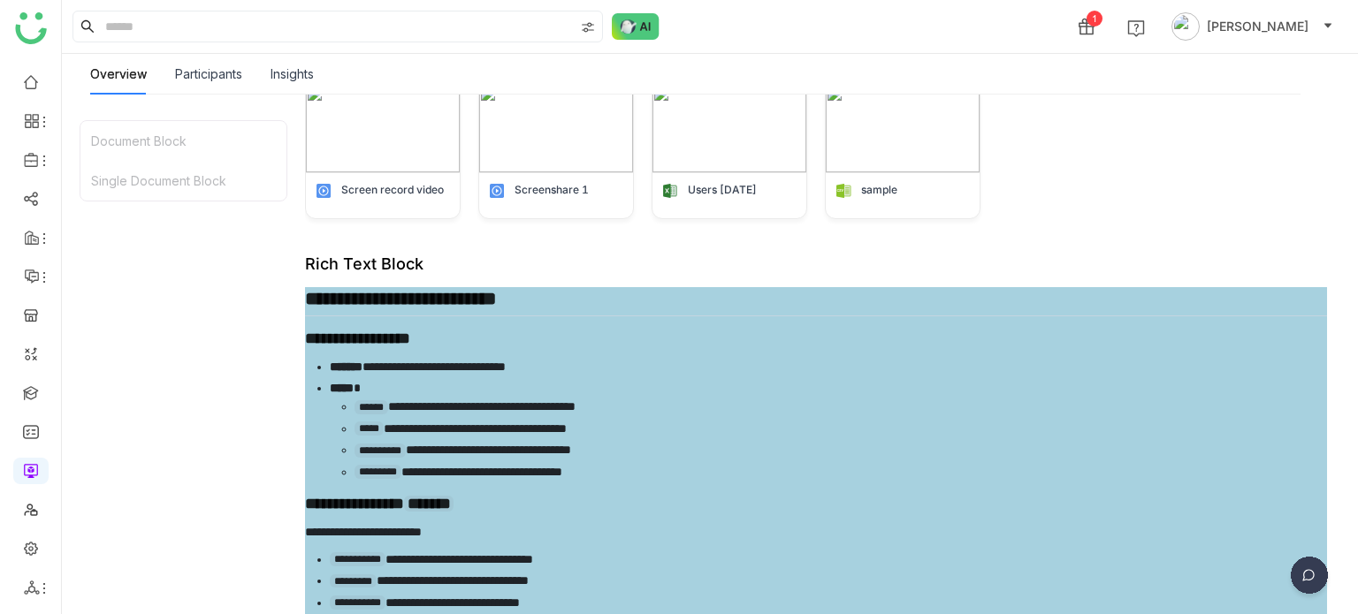
scroll to position [0, 0]
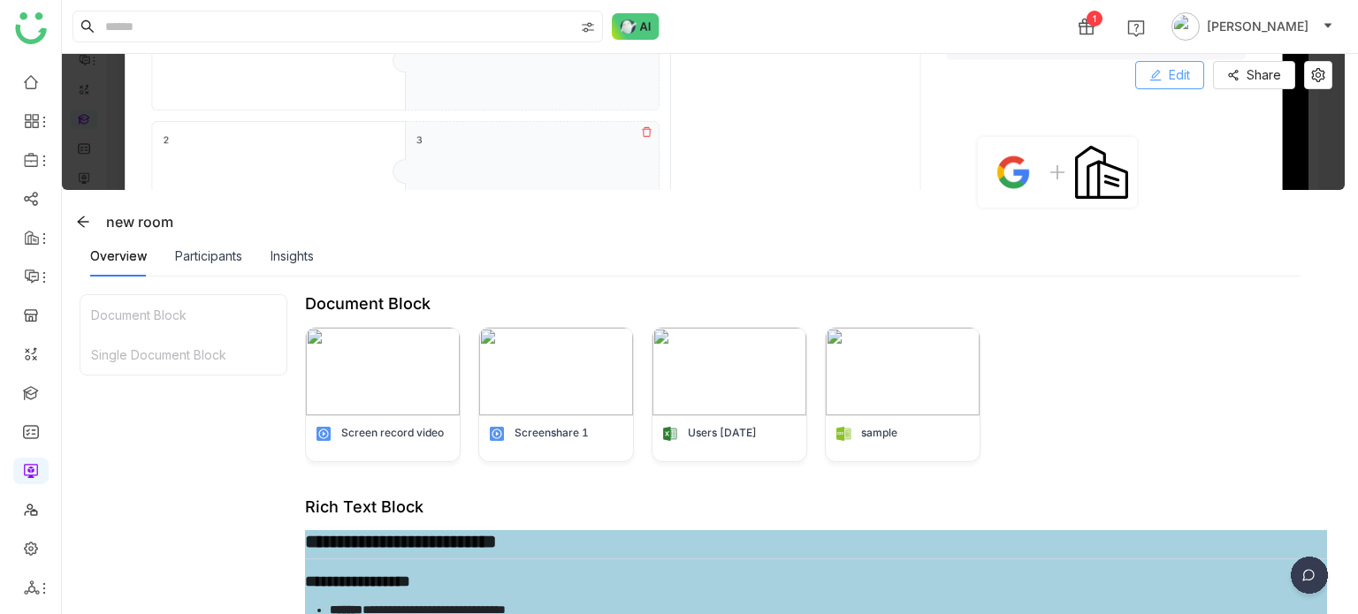
click at [1169, 66] on span "Edit" at bounding box center [1179, 74] width 21 height 19
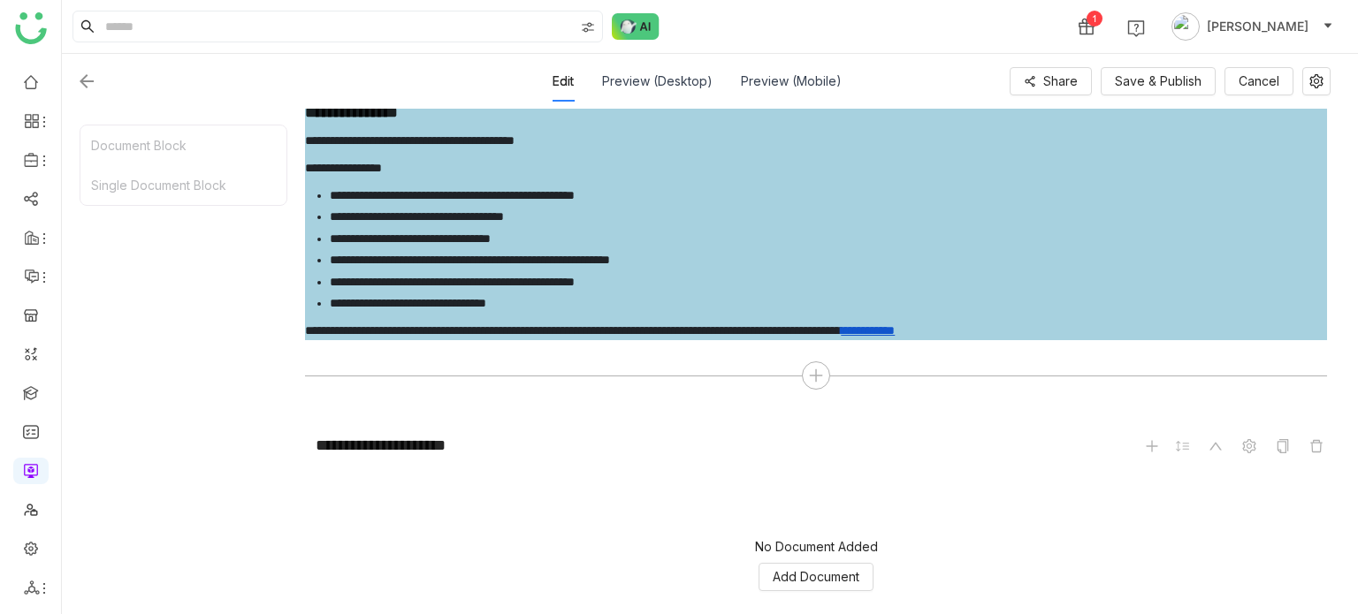
scroll to position [1559, 0]
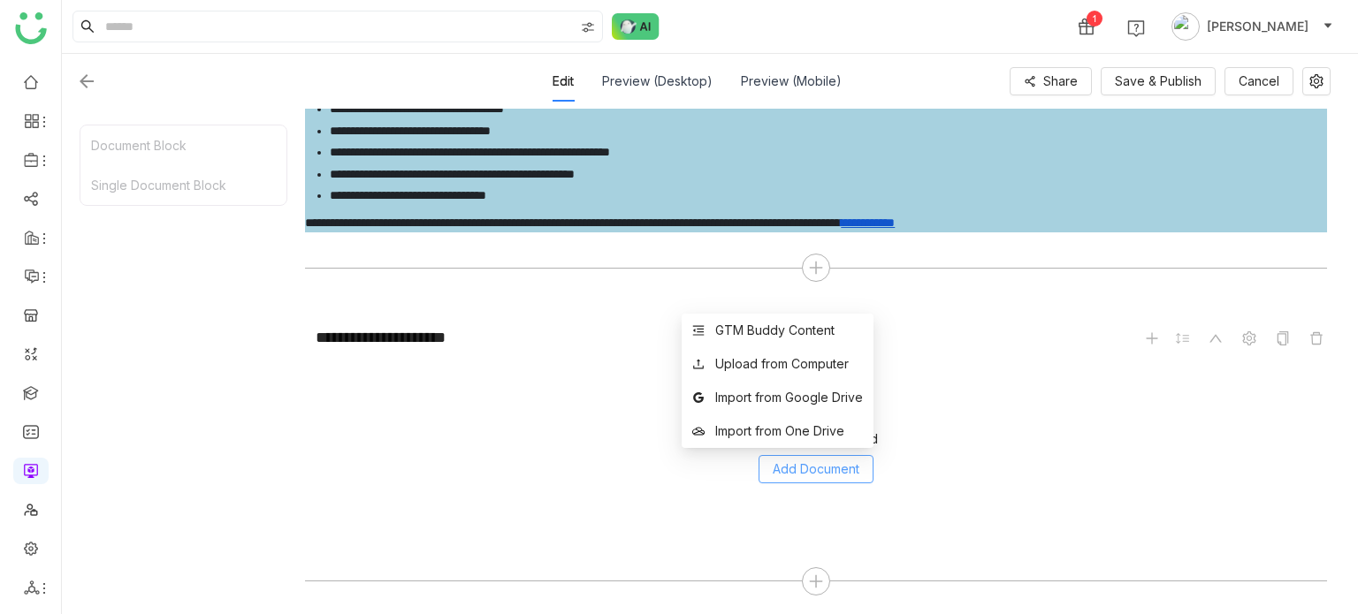
click at [803, 462] on span "Add Document" at bounding box center [816, 469] width 87 height 19
click at [767, 325] on div "GTM Buddy Content" at bounding box center [774, 330] width 119 height 19
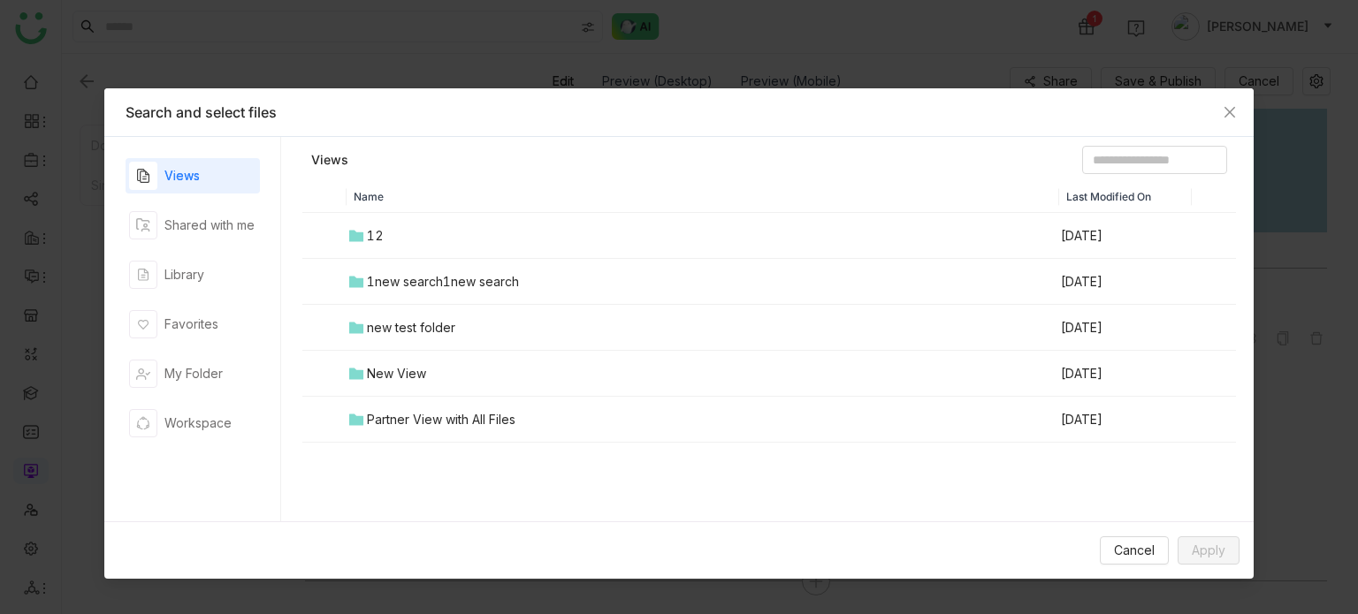
click at [403, 275] on div "1new search1new search" at bounding box center [443, 281] width 152 height 19
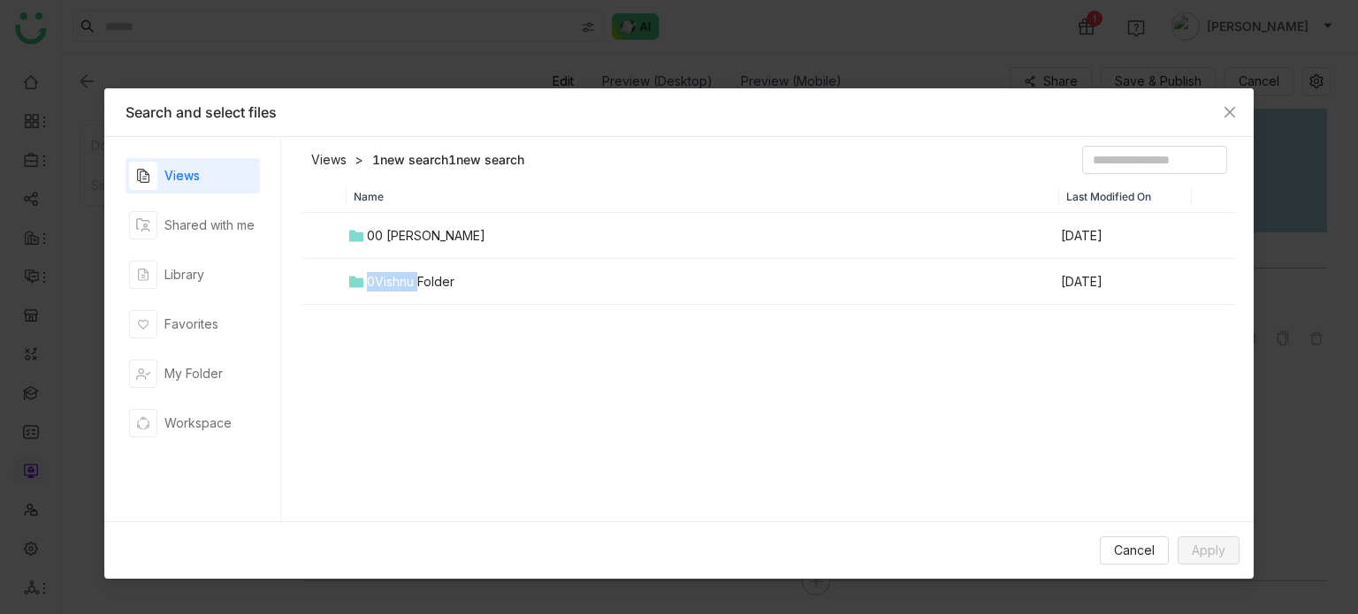
click at [403, 275] on div "0Vishnu Folder" at bounding box center [411, 281] width 88 height 19
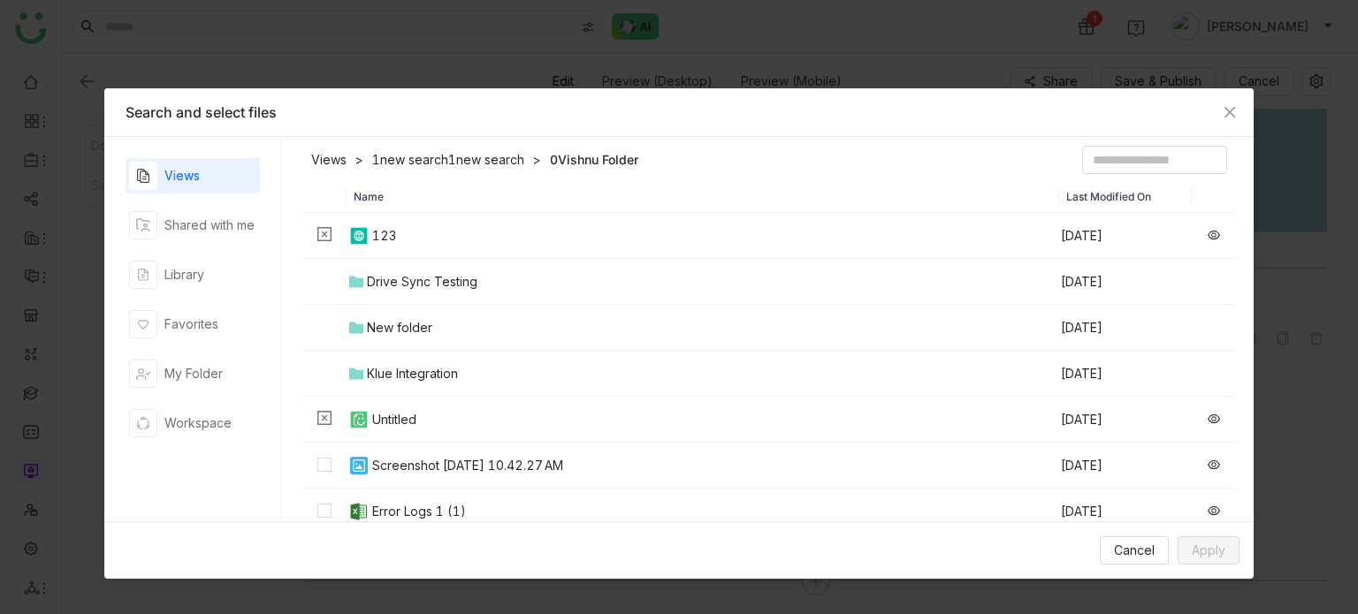
click at [358, 461] on img at bounding box center [358, 465] width 21 height 21
click at [1213, 559] on span "Apply" at bounding box center [1209, 550] width 34 height 19
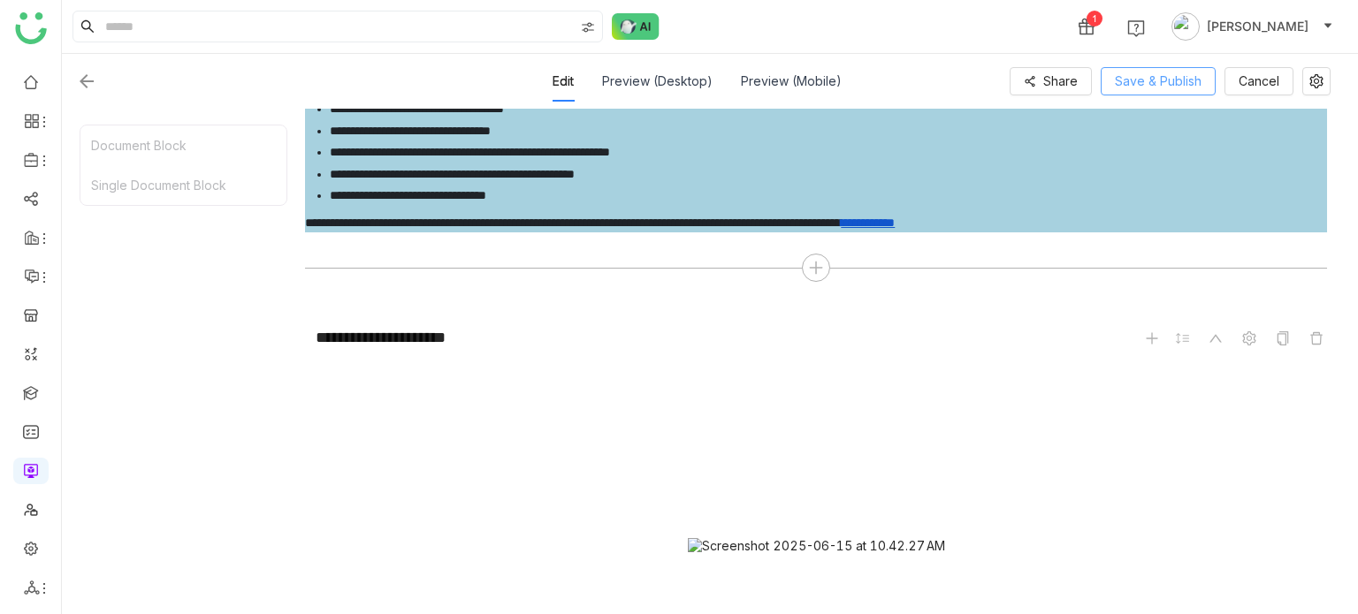
click at [1175, 87] on span "Save & Publish" at bounding box center [1158, 81] width 87 height 19
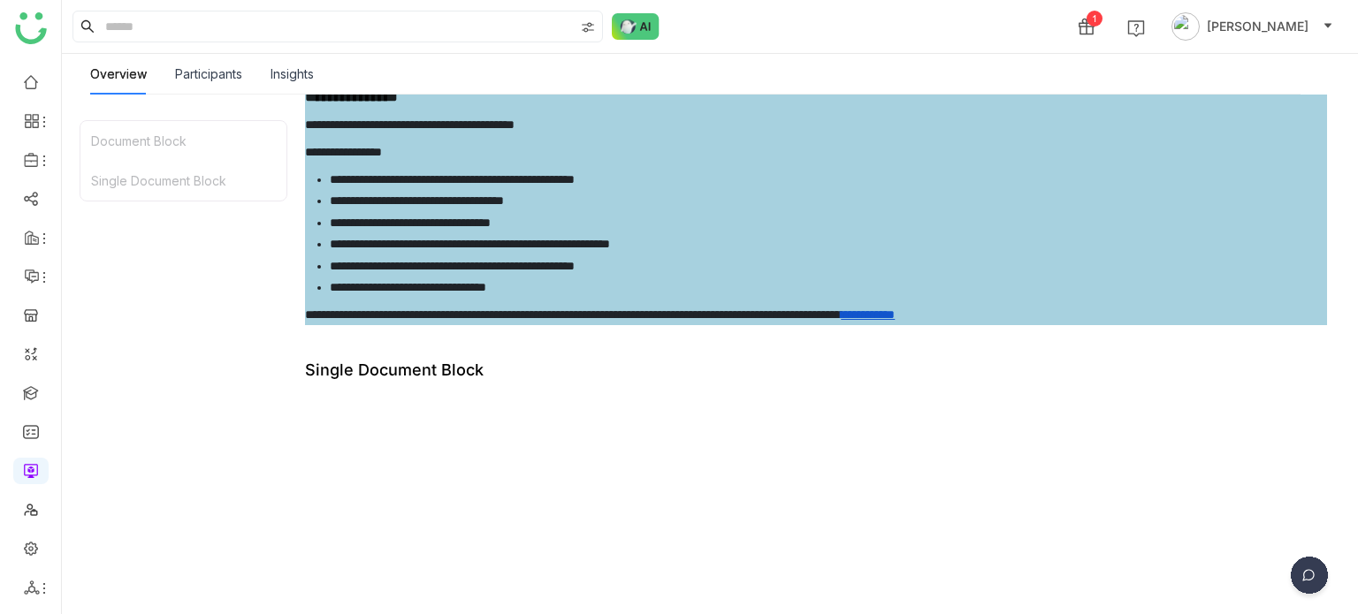
scroll to position [1490, 0]
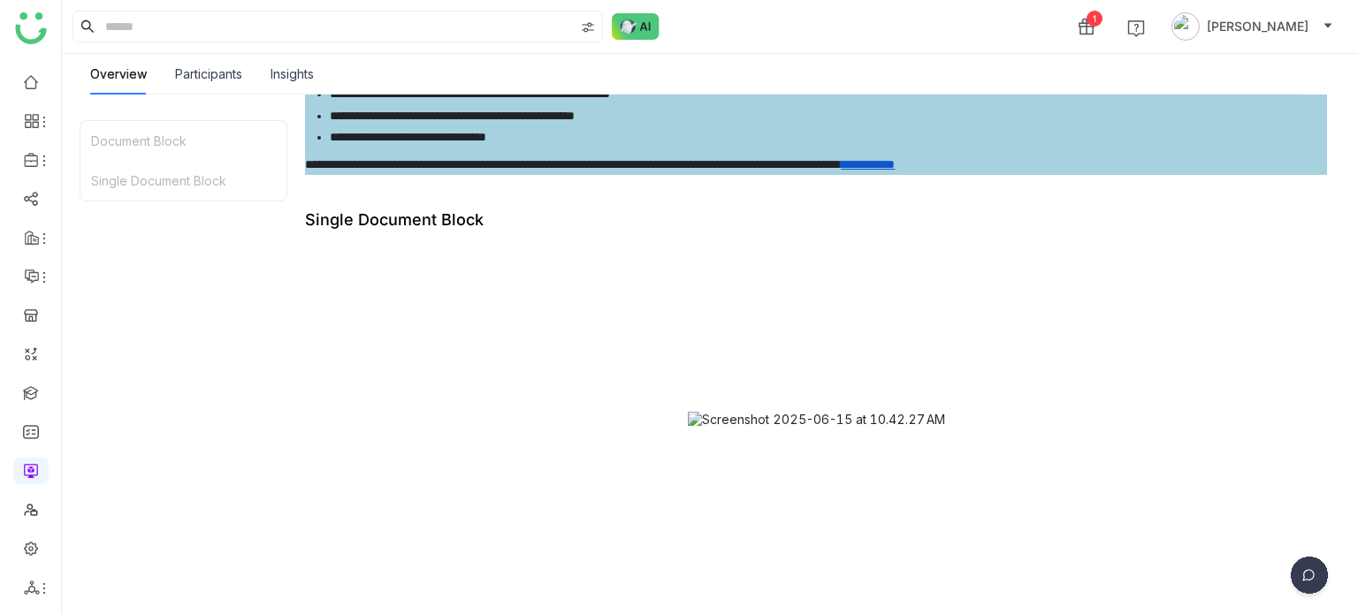
click at [544, 257] on div at bounding box center [816, 420] width 1022 height 354
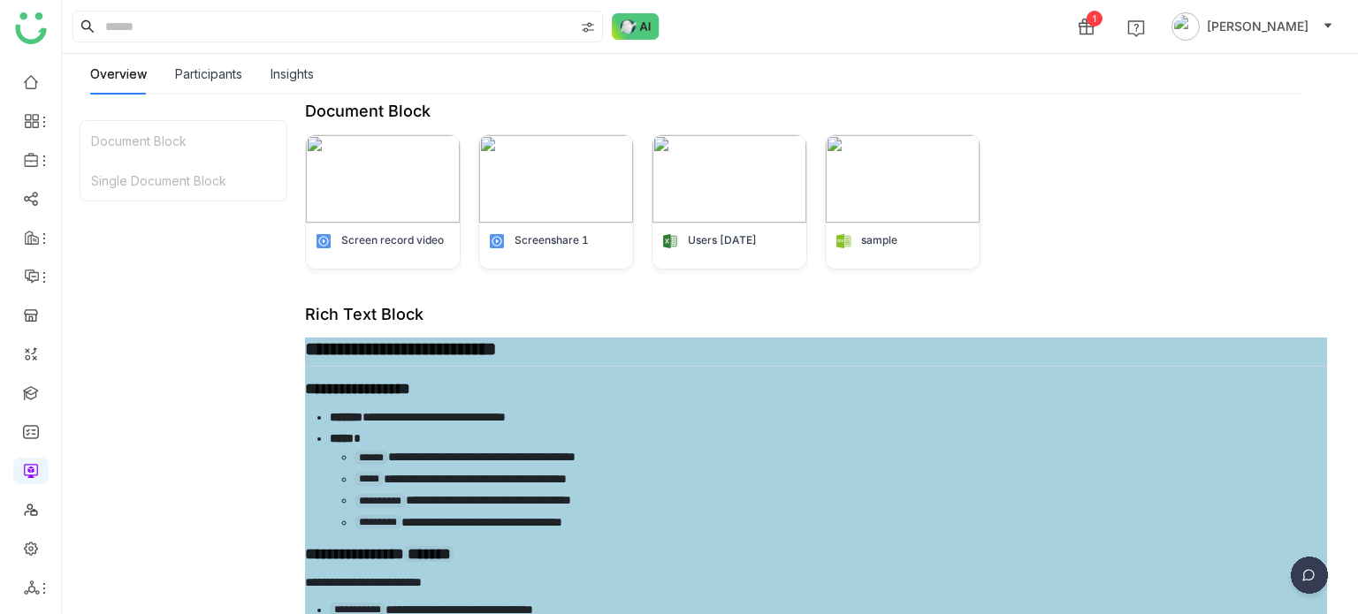
scroll to position [0, 0]
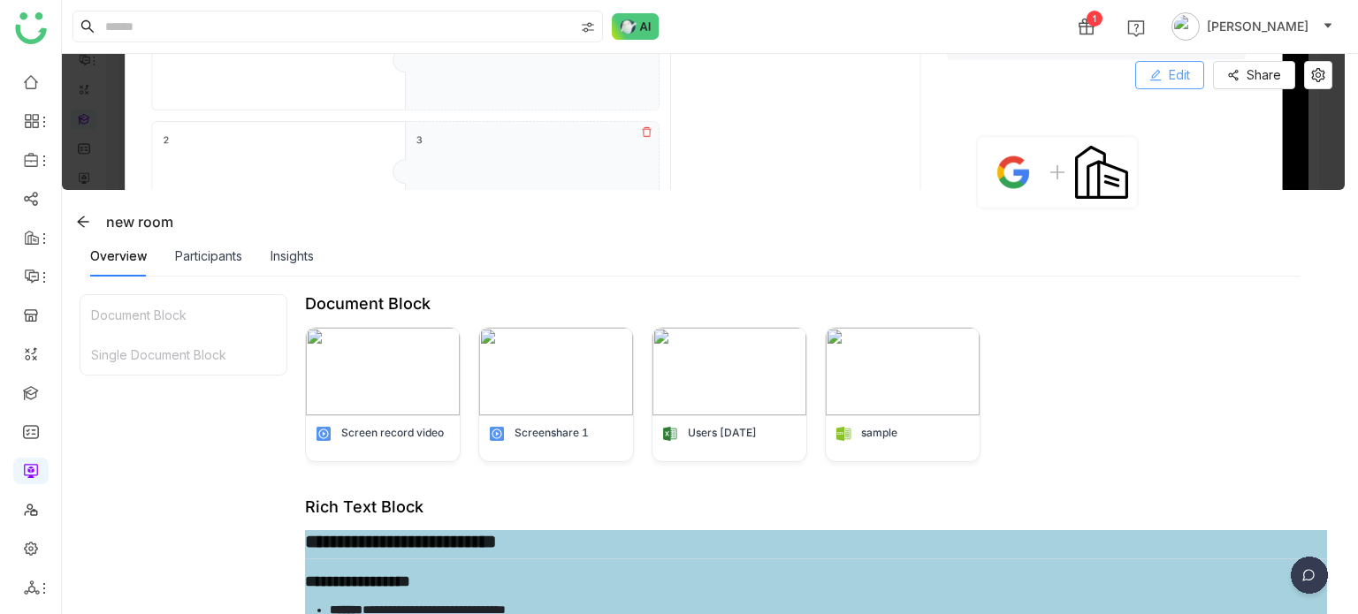
click at [1166, 79] on button "Edit" at bounding box center [1169, 75] width 69 height 28
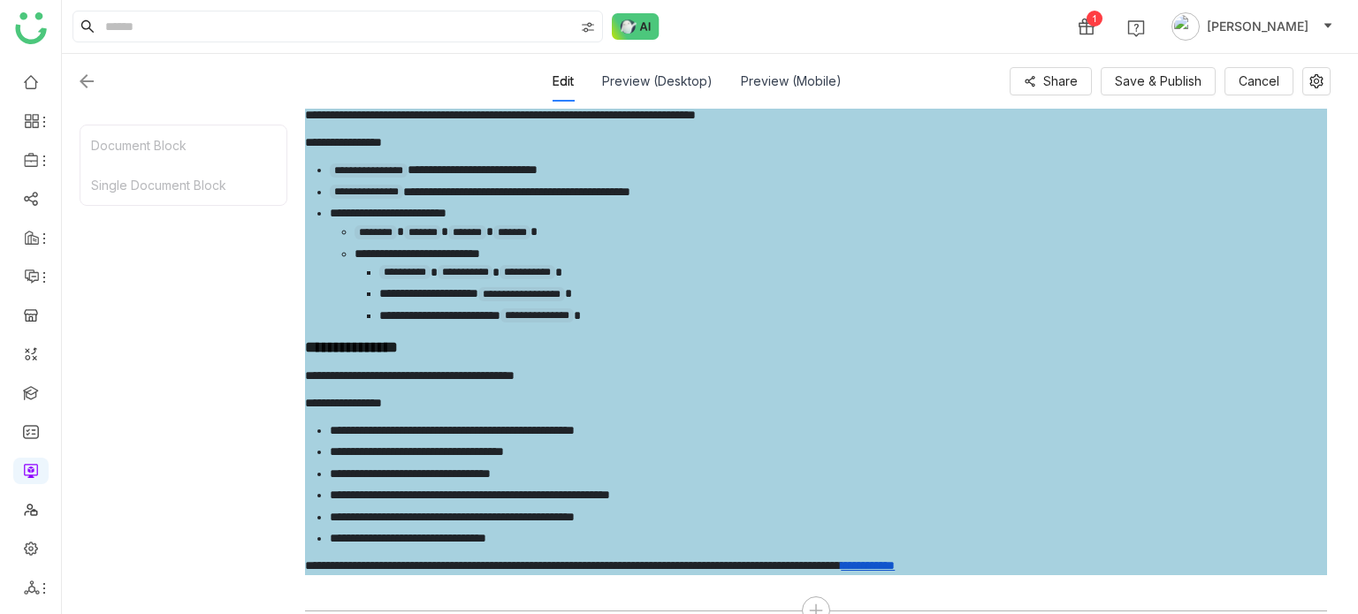
scroll to position [1736, 0]
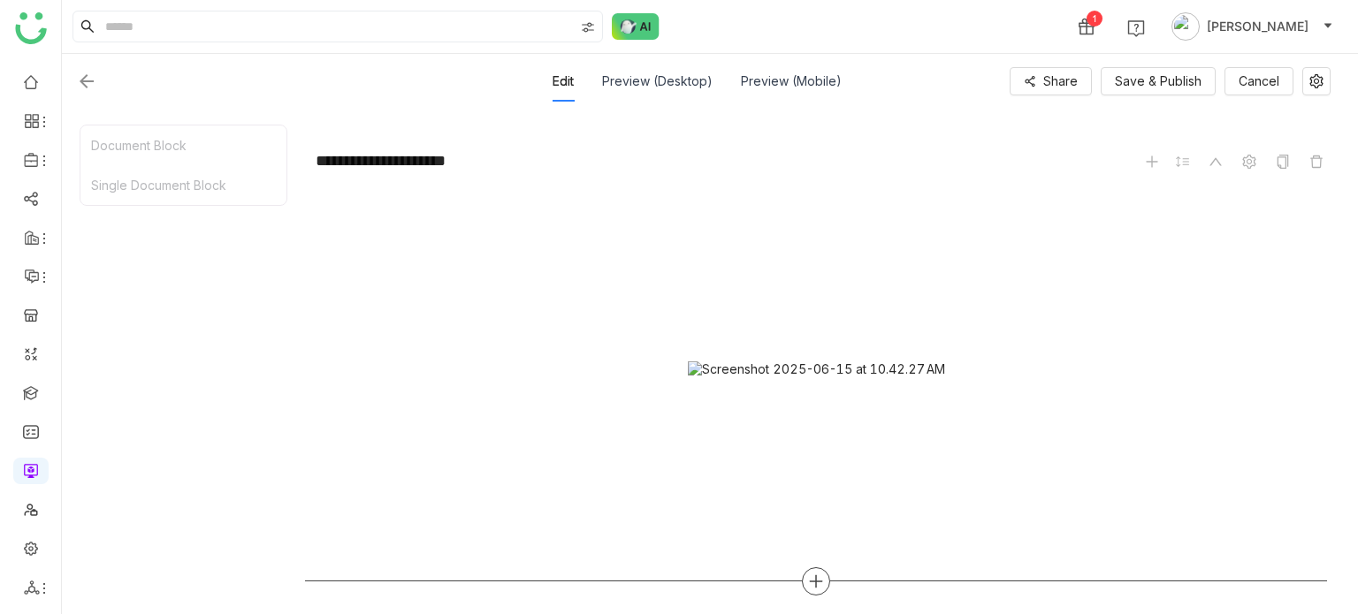
click at [817, 579] on icon at bounding box center [816, 582] width 16 height 16
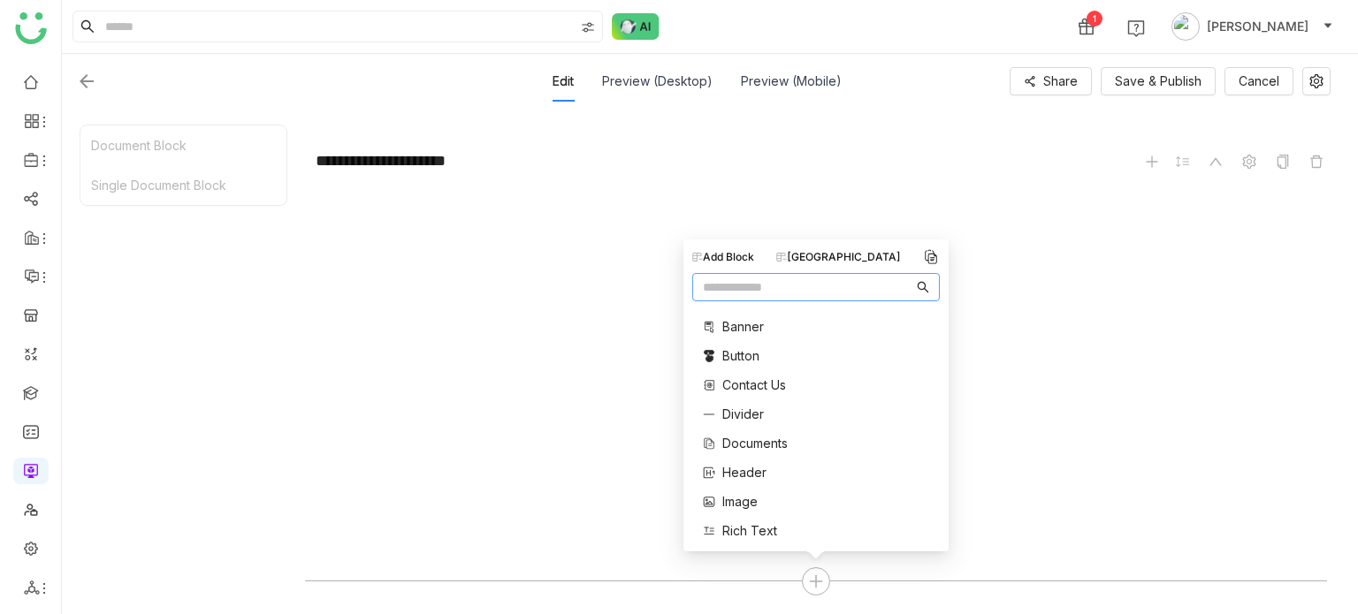
scroll to position [355, 0]
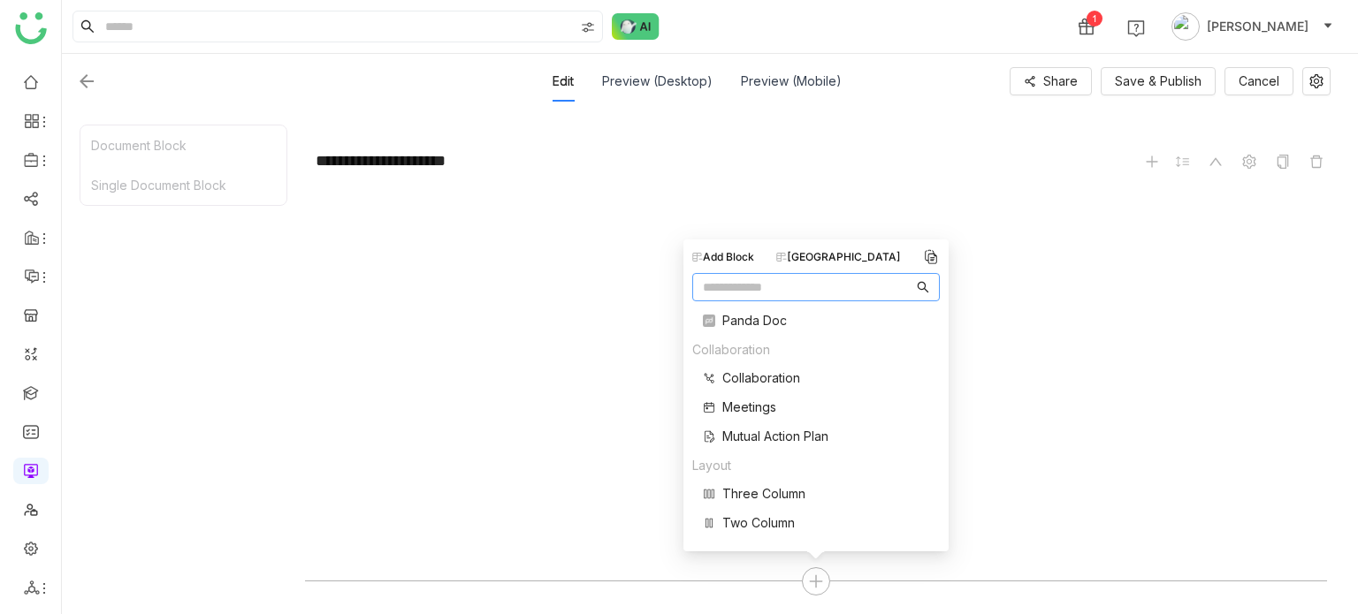
click at [865, 256] on div "[GEOGRAPHIC_DATA]" at bounding box center [838, 257] width 125 height 16
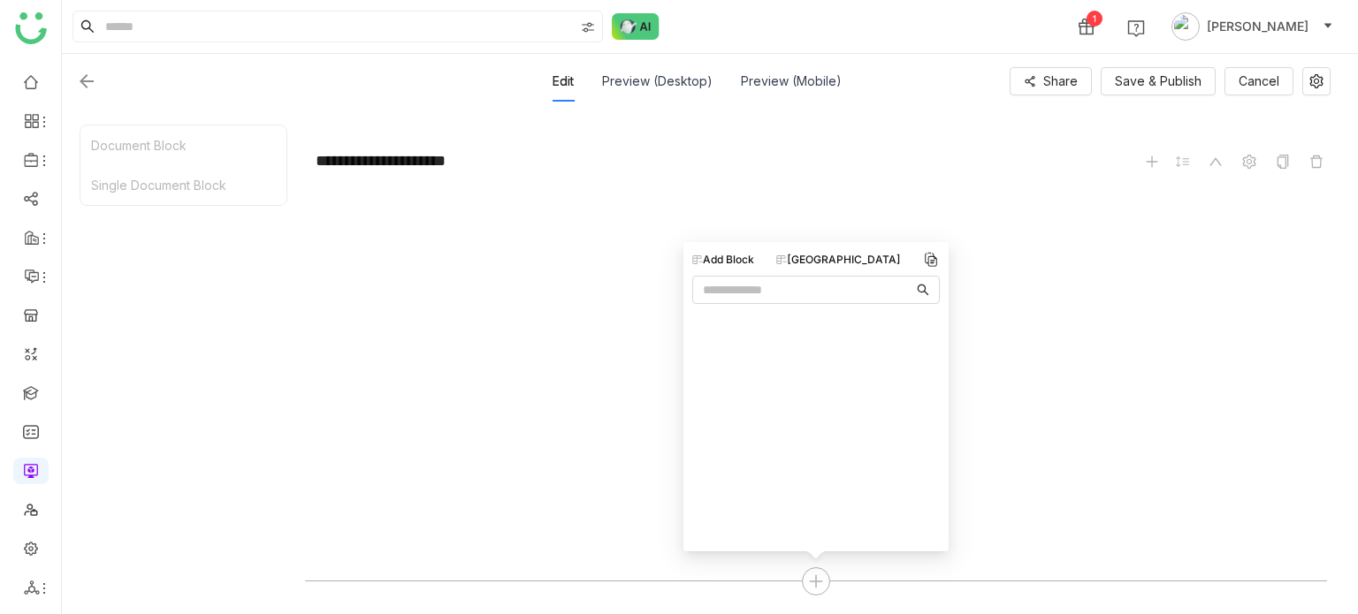
scroll to position [0, 0]
click at [710, 369] on icon at bounding box center [708, 367] width 3 height 10
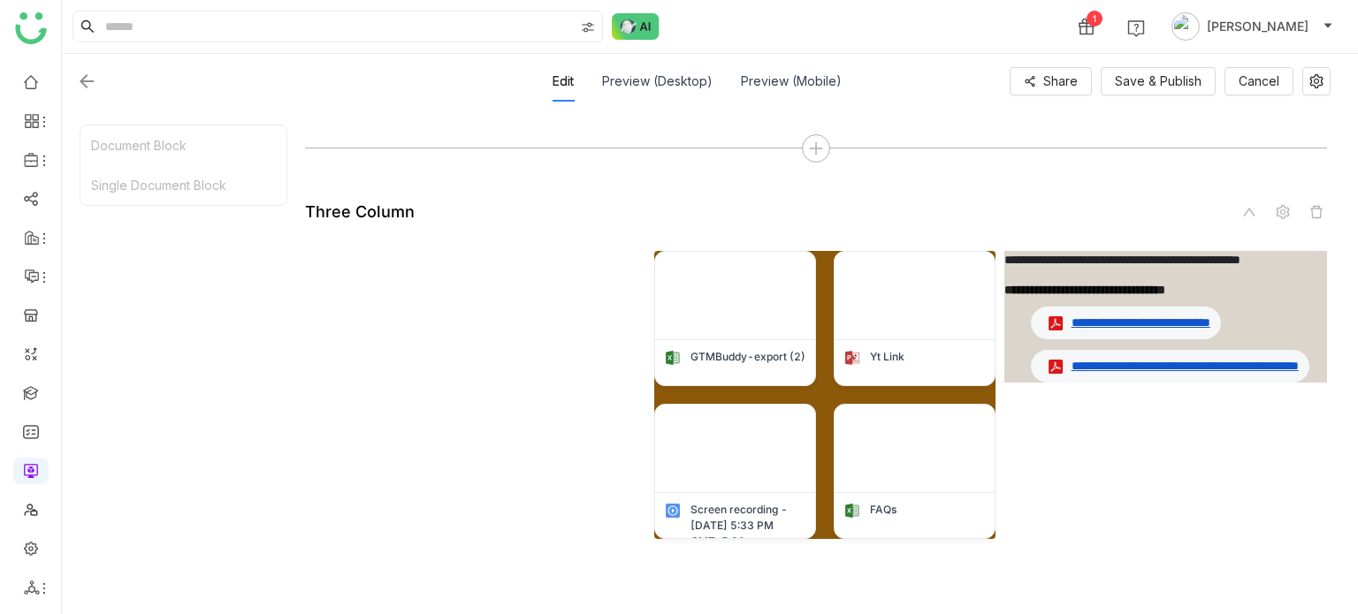
scroll to position [2230, 0]
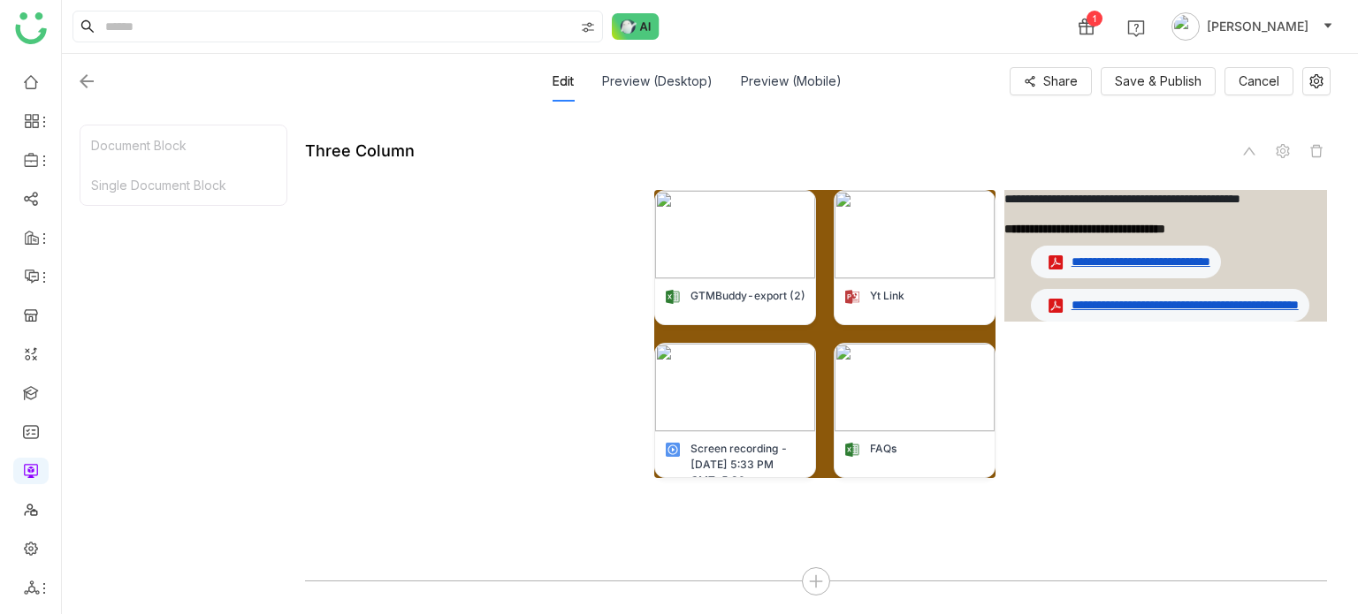
click at [1318, 149] on icon at bounding box center [1316, 151] width 14 height 14
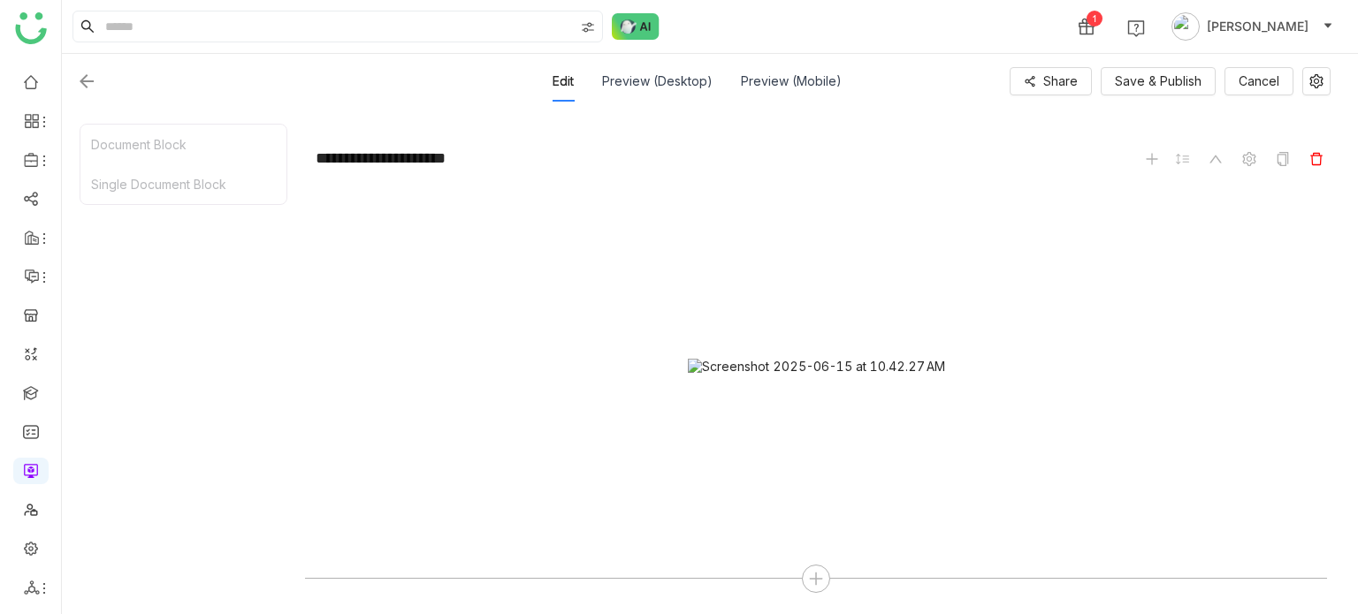
scroll to position [1736, 0]
click at [815, 583] on icon at bounding box center [816, 581] width 2 height 12
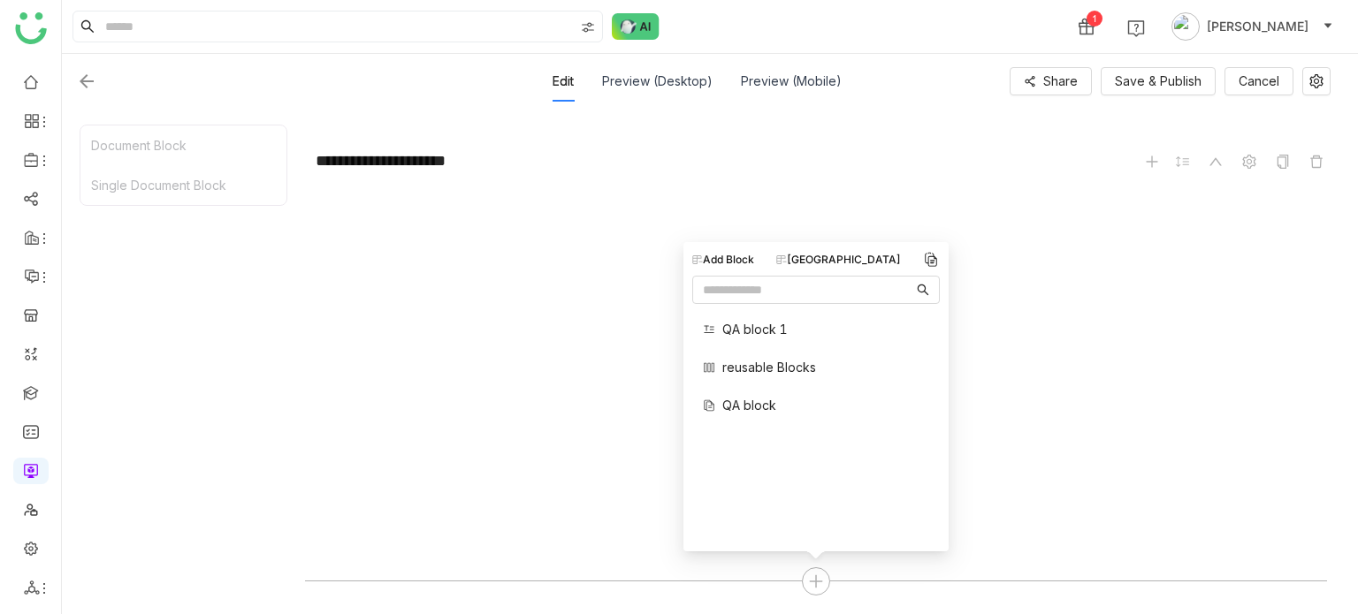
click at [777, 370] on span "reusable Blocks" at bounding box center [769, 367] width 94 height 19
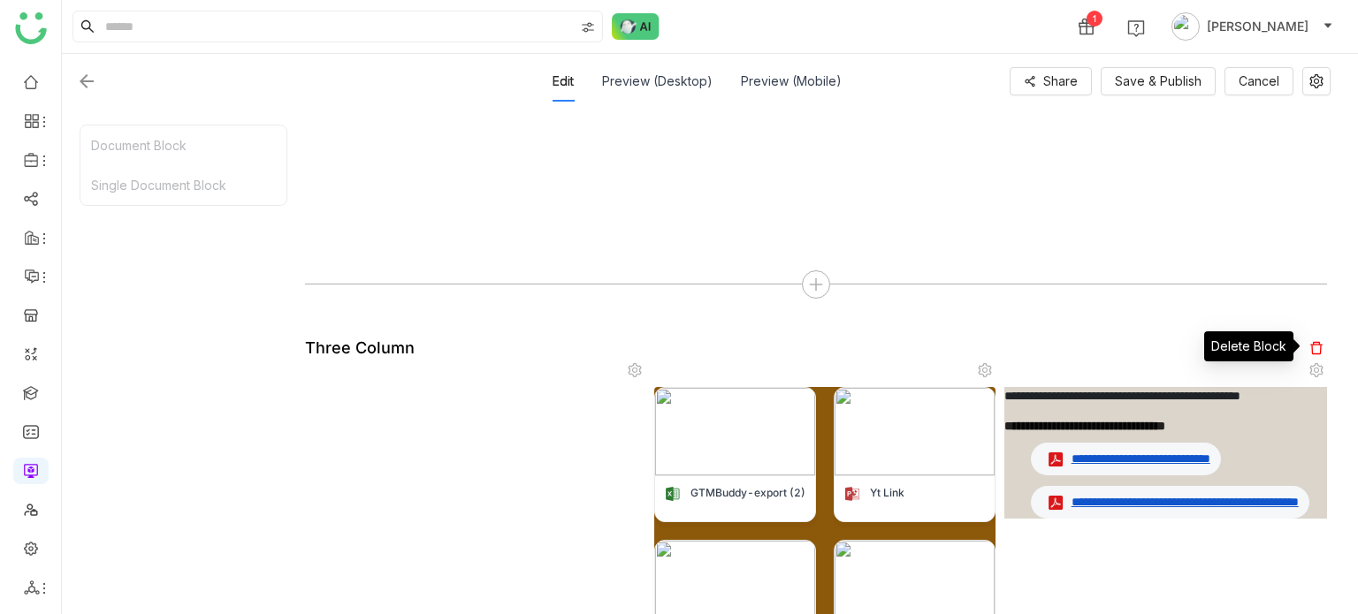
click at [1315, 353] on span at bounding box center [1316, 348] width 21 height 21
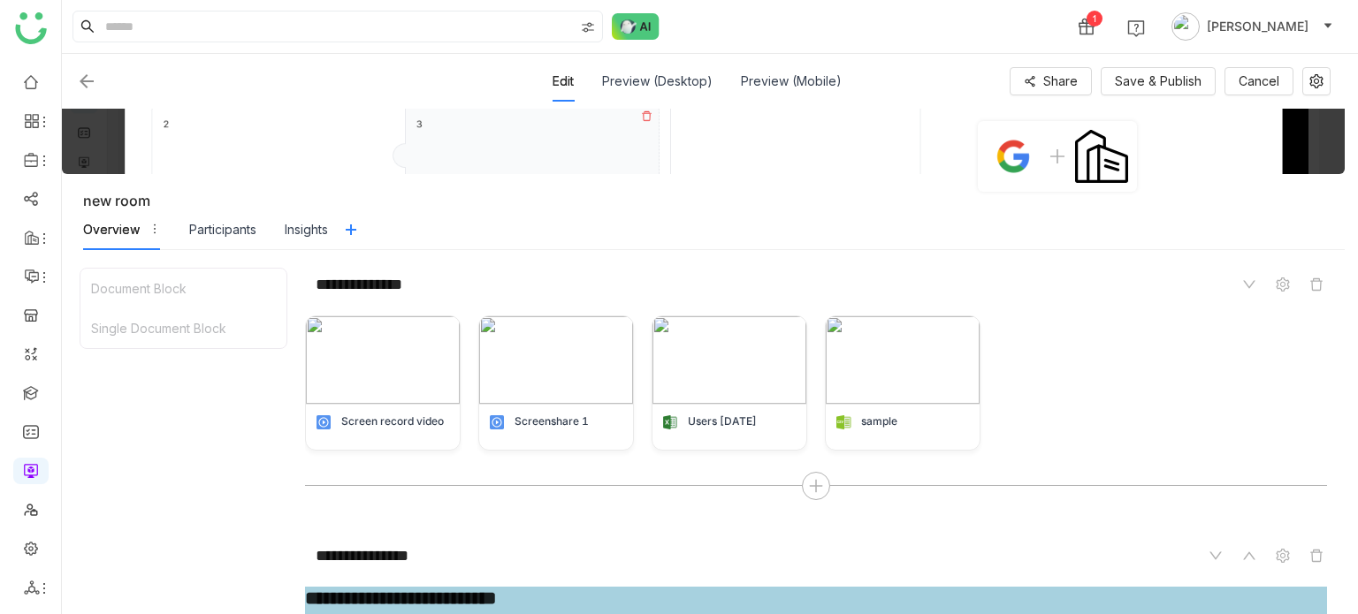
scroll to position [0, 0]
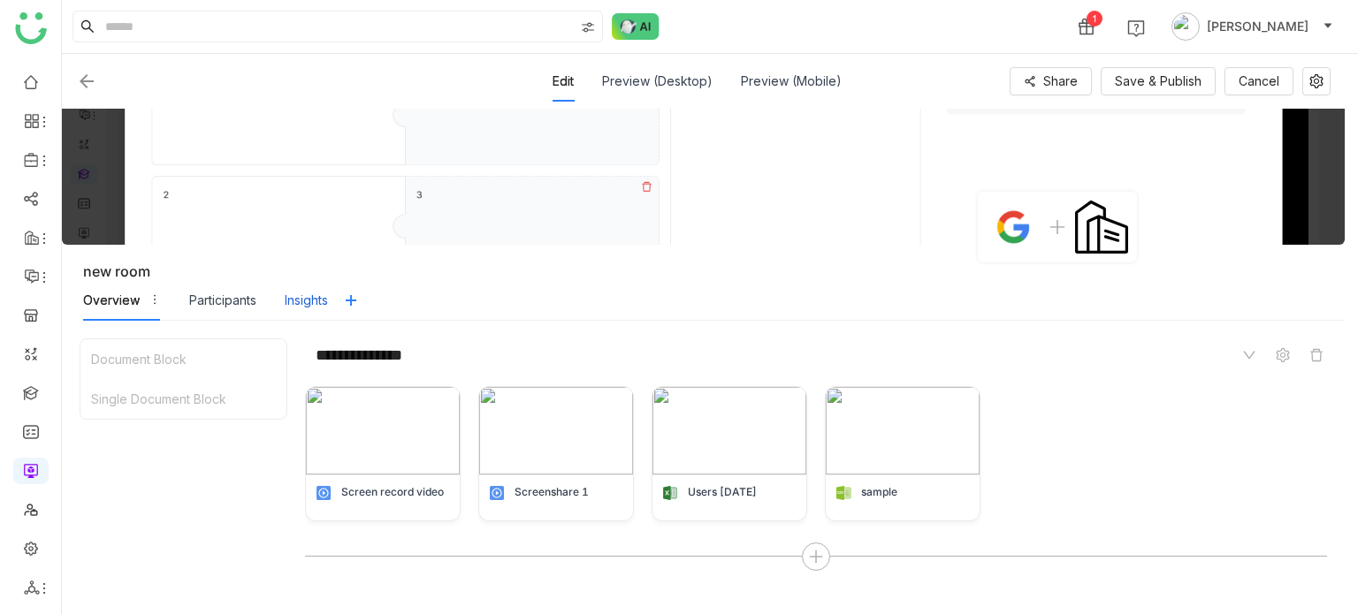
click at [315, 291] on div "Insights" at bounding box center [306, 300] width 43 height 19
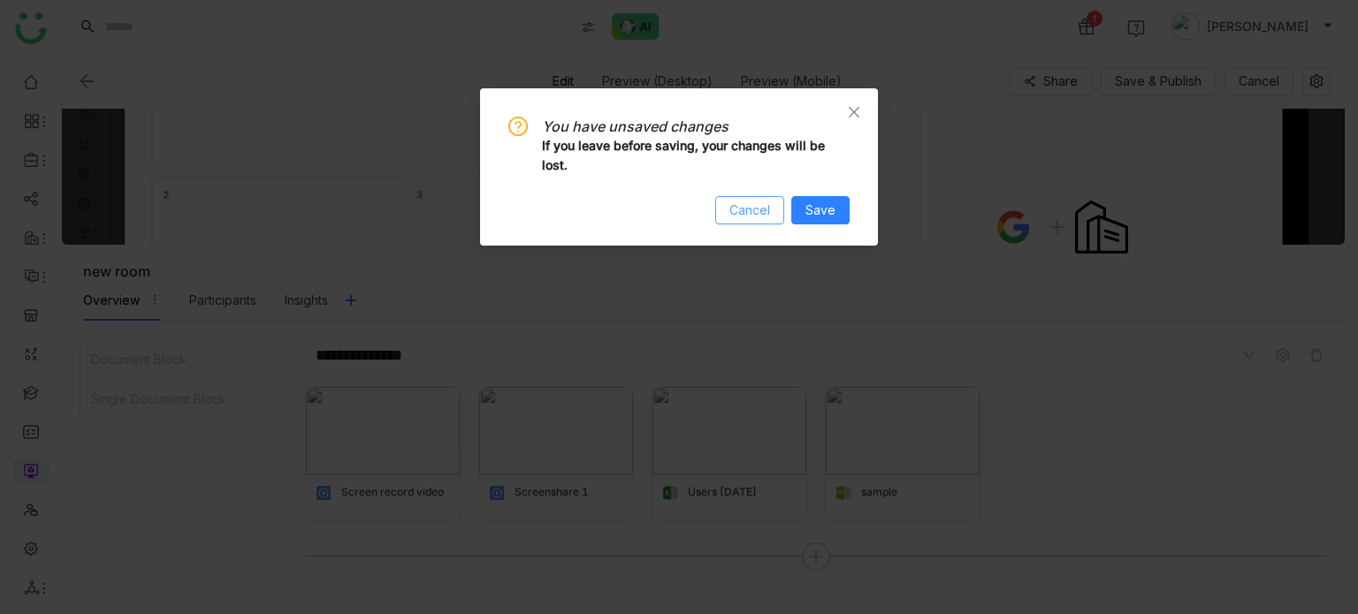
click at [754, 200] on button "Cancel" at bounding box center [749, 210] width 69 height 28
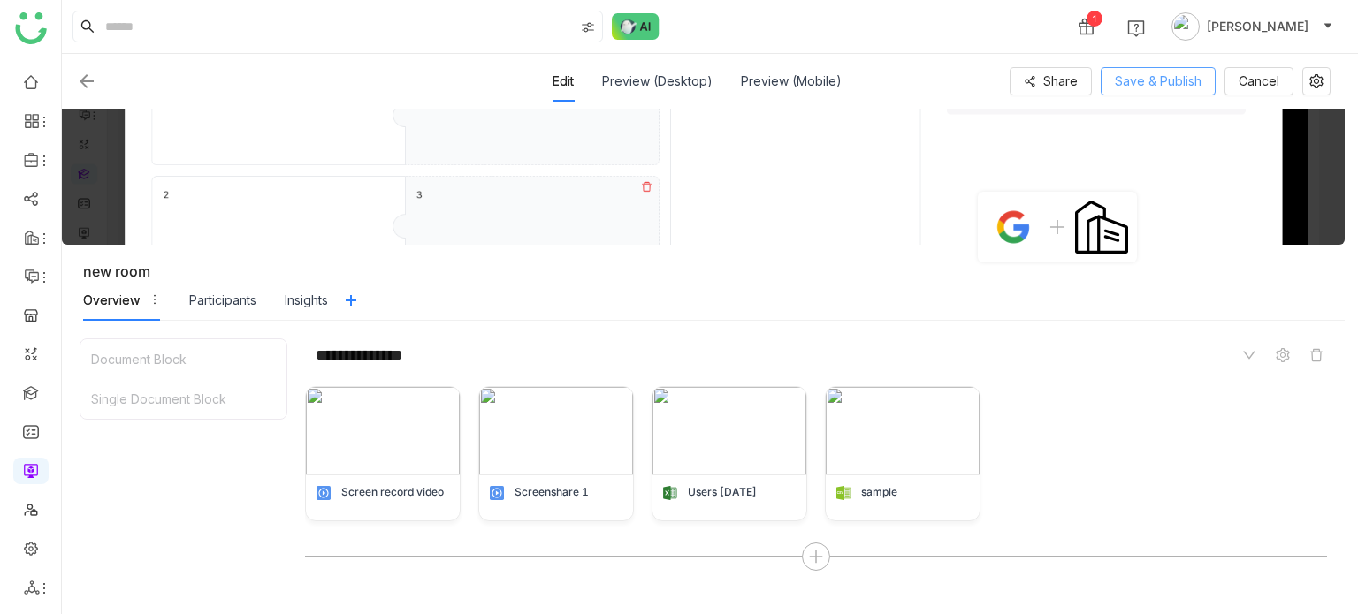
click at [1122, 88] on span "Save & Publish" at bounding box center [1158, 81] width 87 height 19
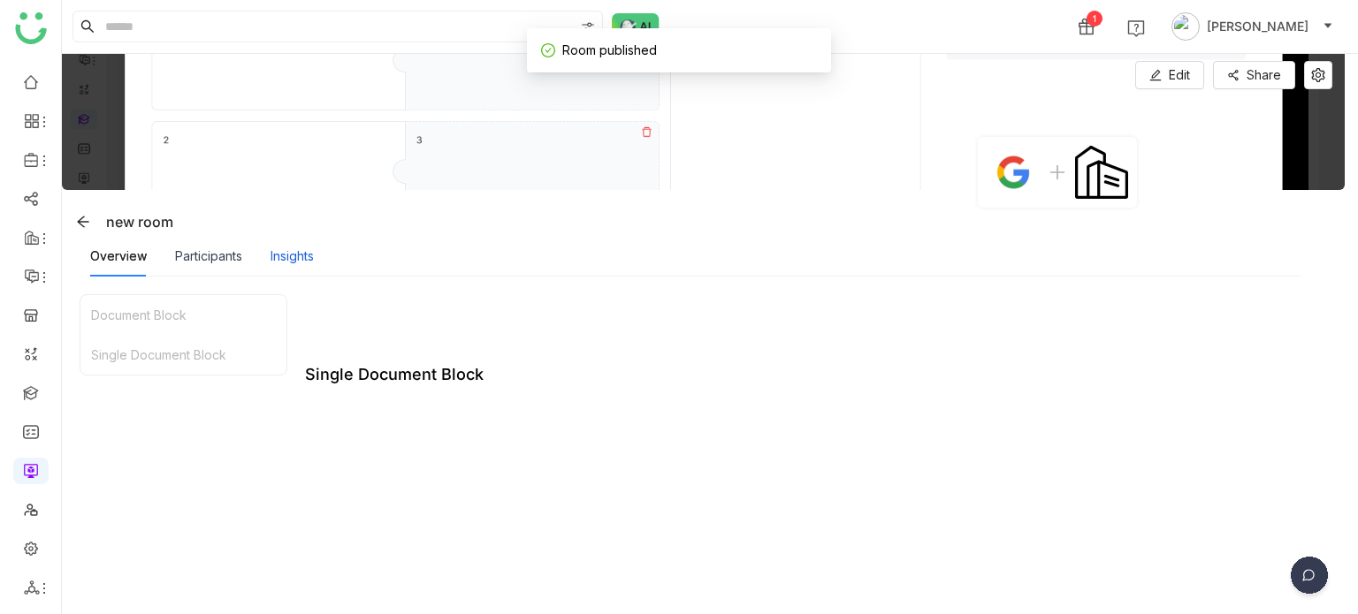
click at [309, 254] on div "Insights" at bounding box center [292, 256] width 43 height 19
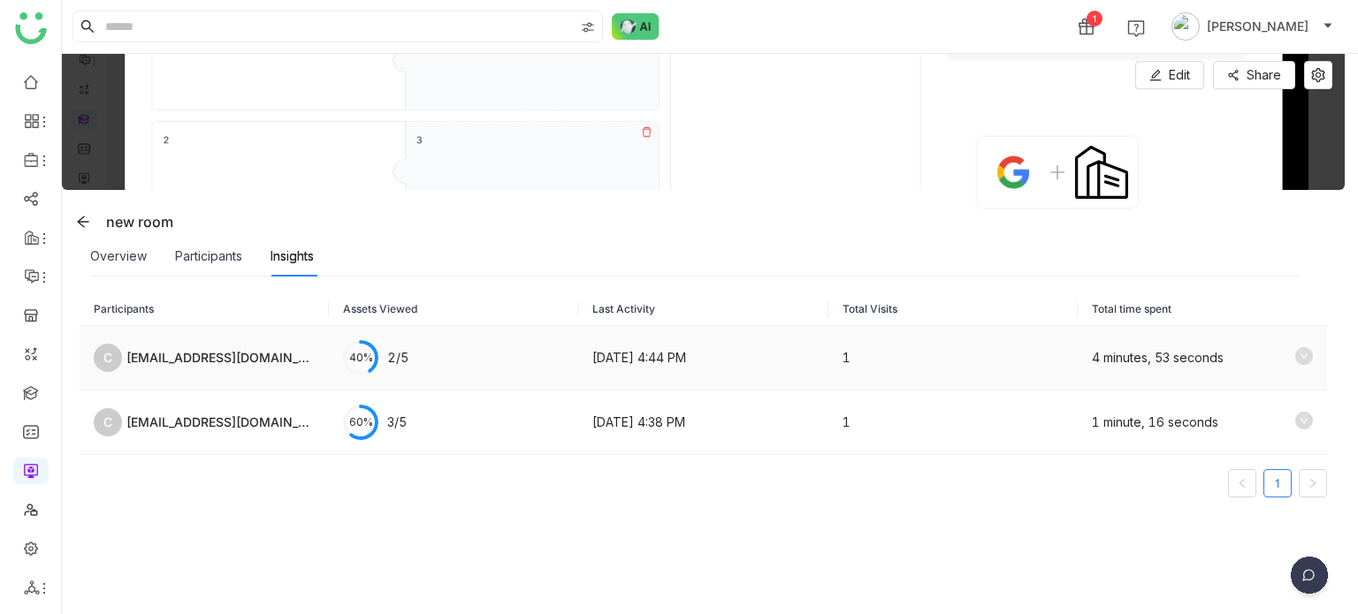
click at [242, 353] on div "checking@email.com" at bounding box center [220, 357] width 188 height 19
click at [941, 350] on td "1" at bounding box center [952, 358] width 249 height 65
click at [1295, 355] on icon at bounding box center [1304, 356] width 18 height 18
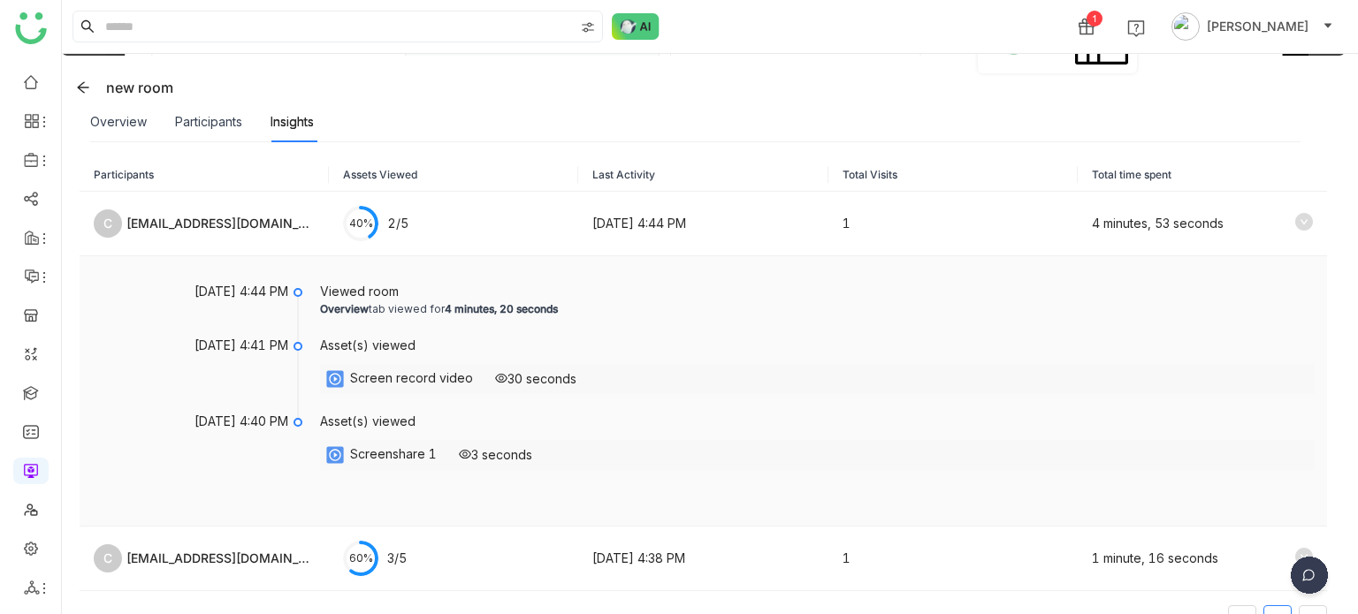
scroll to position [184, 0]
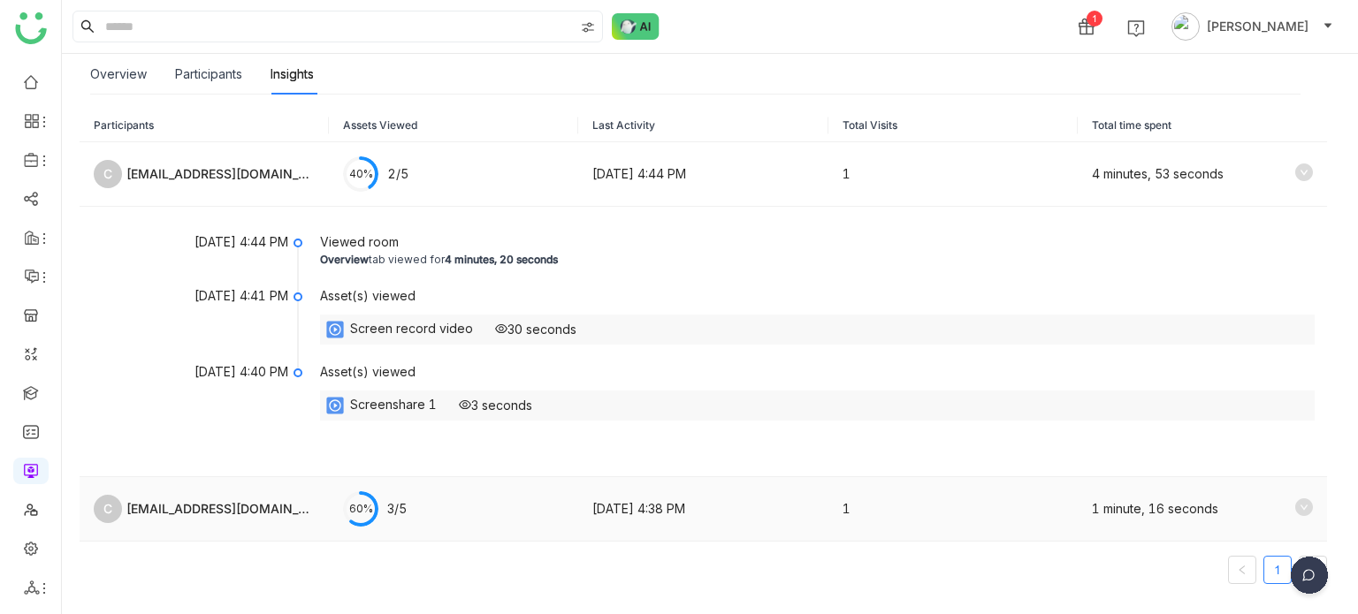
click at [597, 495] on td "Aug 26, 2025, 4:38 PM" at bounding box center [702, 509] width 249 height 65
click at [1295, 502] on icon at bounding box center [1304, 508] width 18 height 18
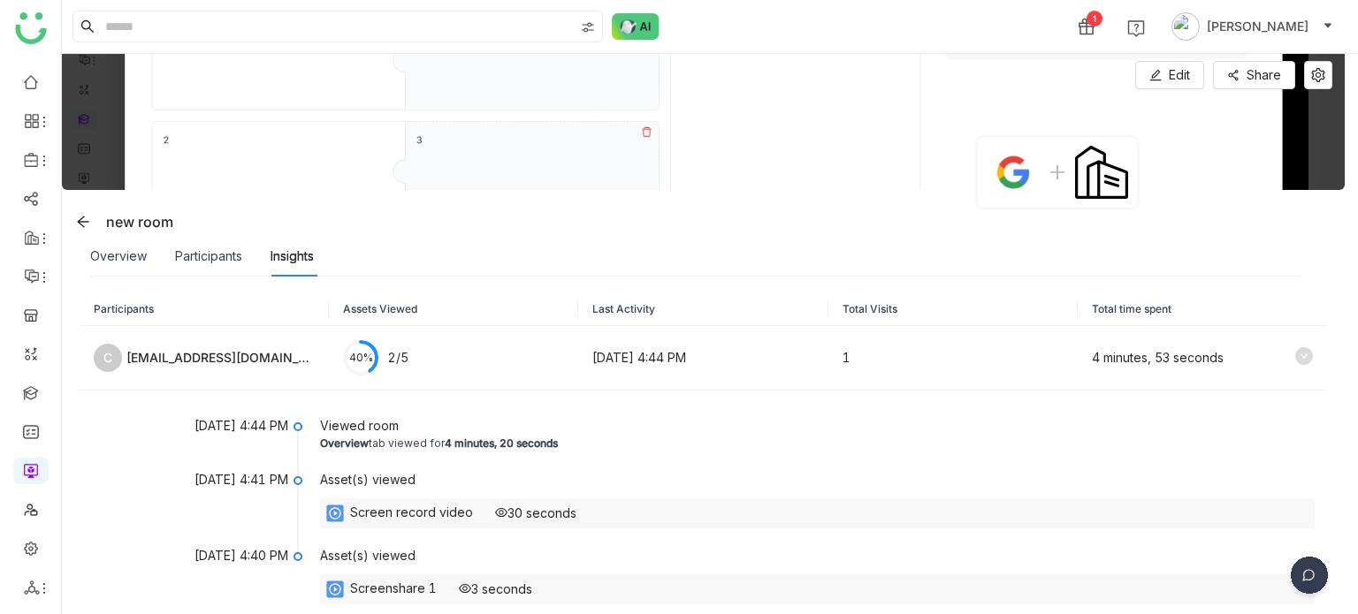
scroll to position [0, 0]
click at [87, 224] on icon at bounding box center [83, 222] width 14 height 14
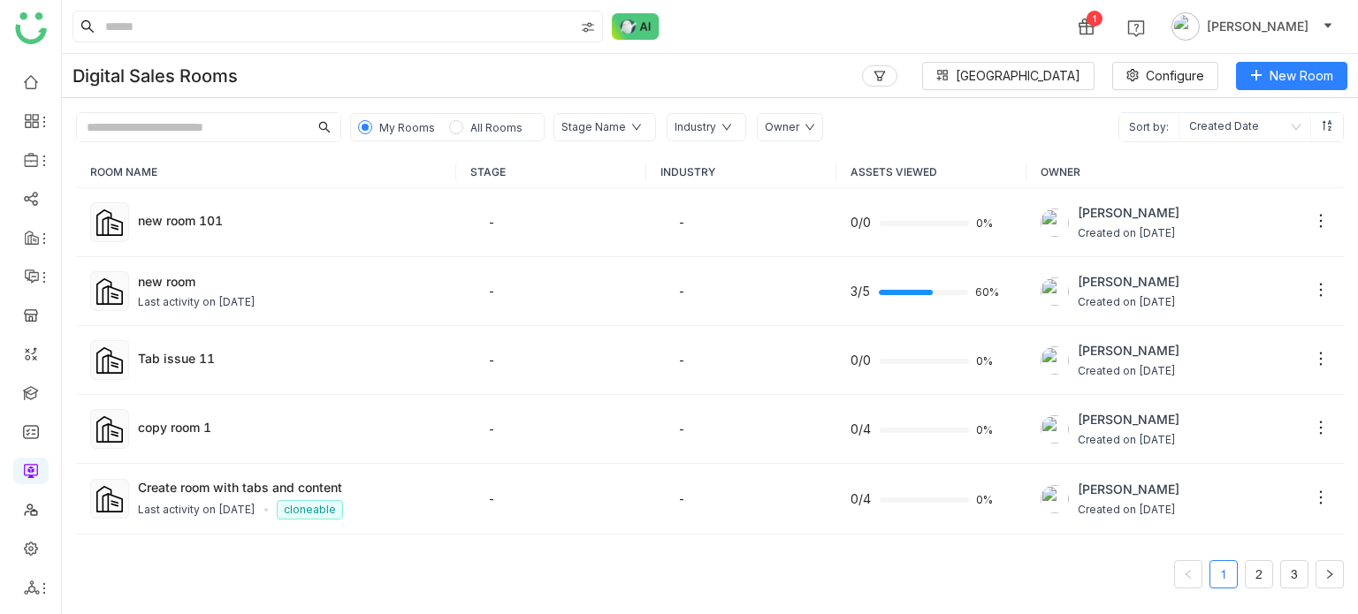
click at [87, 224] on td "new room 101" at bounding box center [266, 222] width 380 height 69
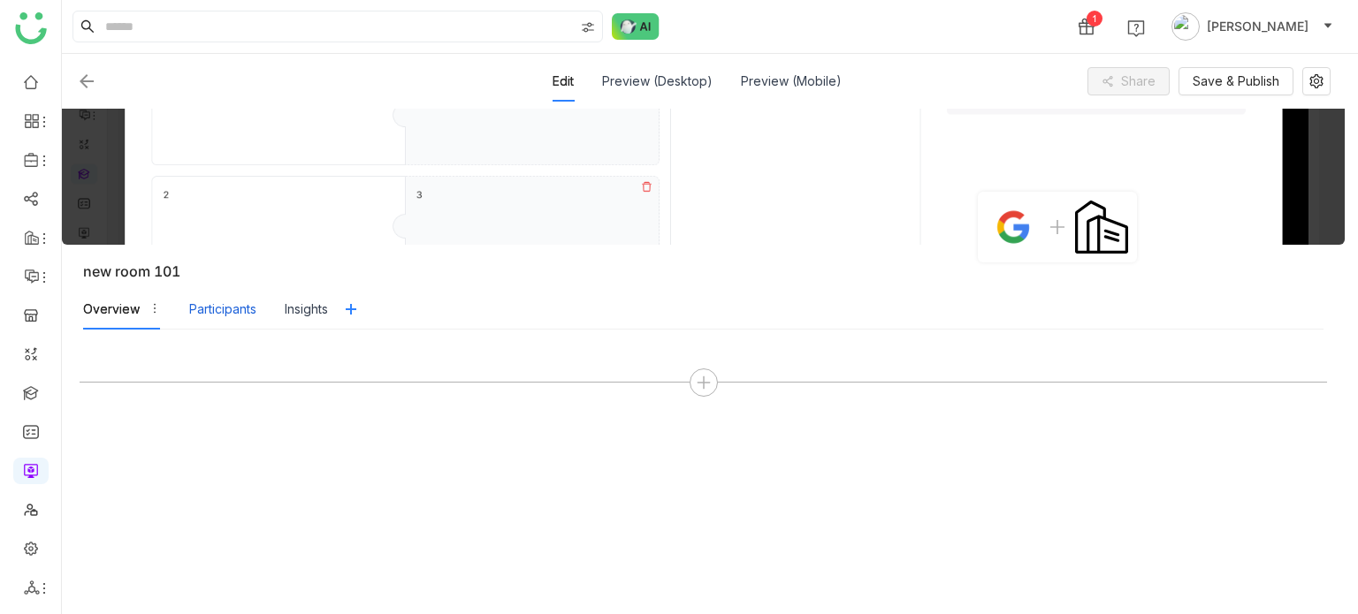
click at [216, 308] on div "Participants" at bounding box center [222, 309] width 67 height 19
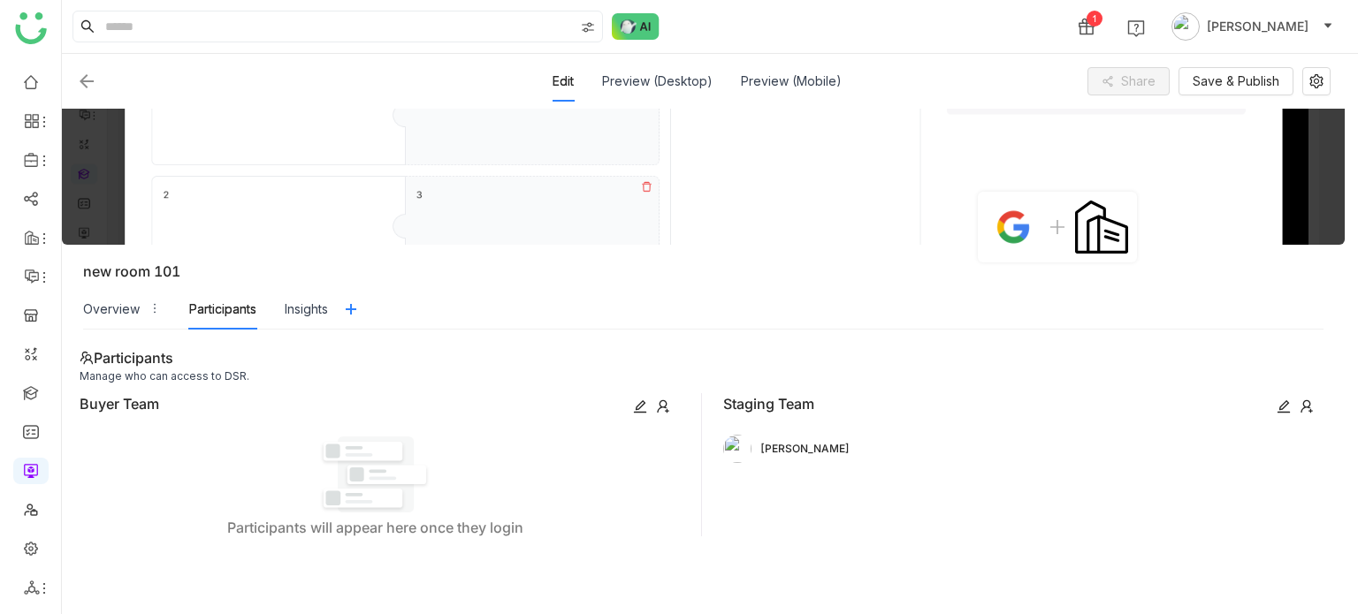
click at [383, 332] on div "Participants Manage who can access to DSR. Buyer Team Participants will appear …" at bounding box center [703, 472] width 1283 height 285
click at [278, 293] on div "Overview Participants Insights" at bounding box center [205, 309] width 245 height 41
click at [309, 312] on div "Insights" at bounding box center [306, 309] width 43 height 19
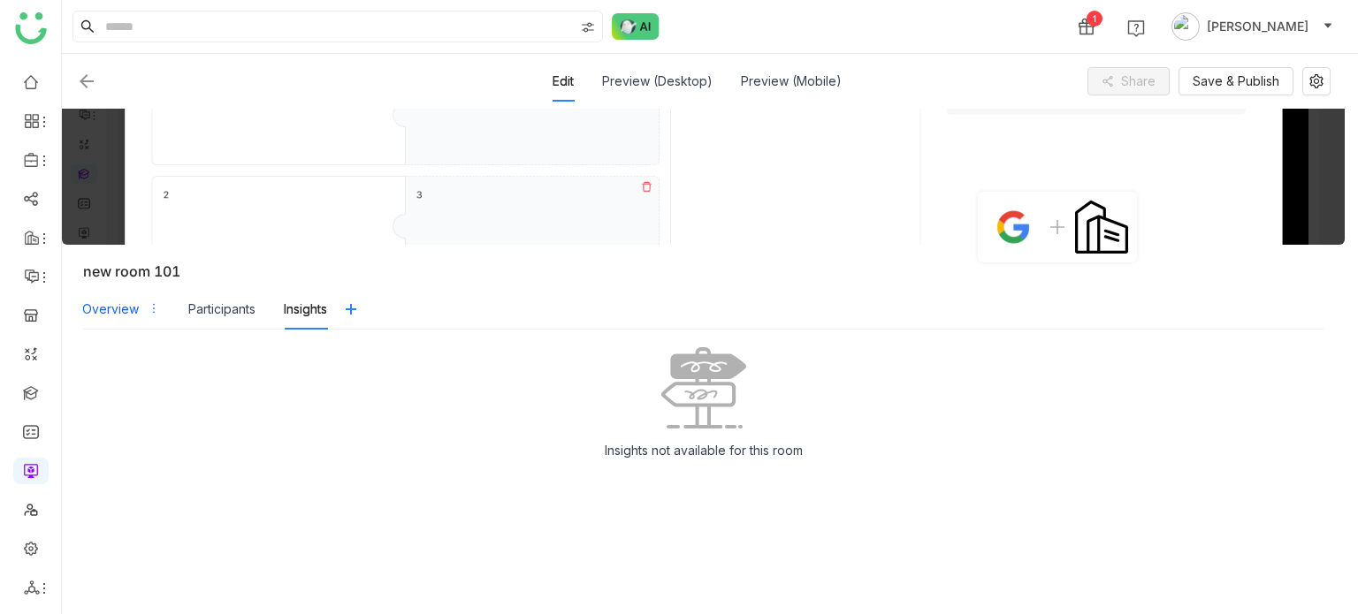
drag, startPoint x: 104, startPoint y: 307, endPoint x: 252, endPoint y: 328, distance: 149.1
click at [104, 306] on div "Overview" at bounding box center [110, 309] width 57 height 19
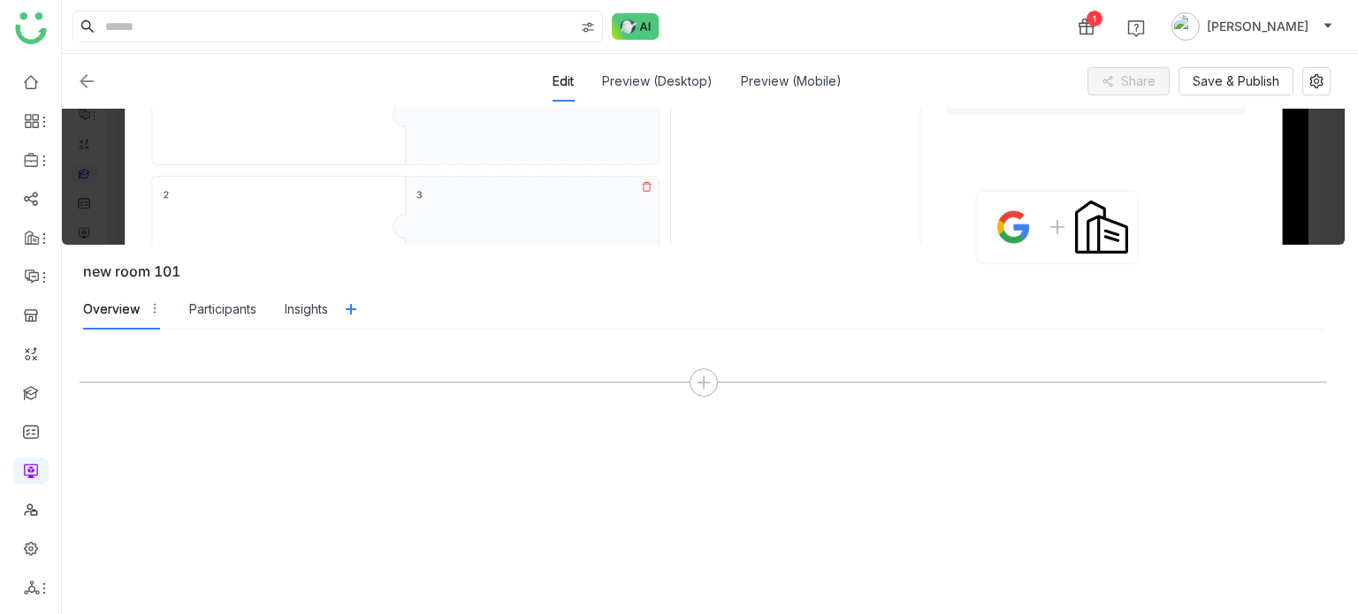
click at [86, 88] on img at bounding box center [86, 81] width 21 height 21
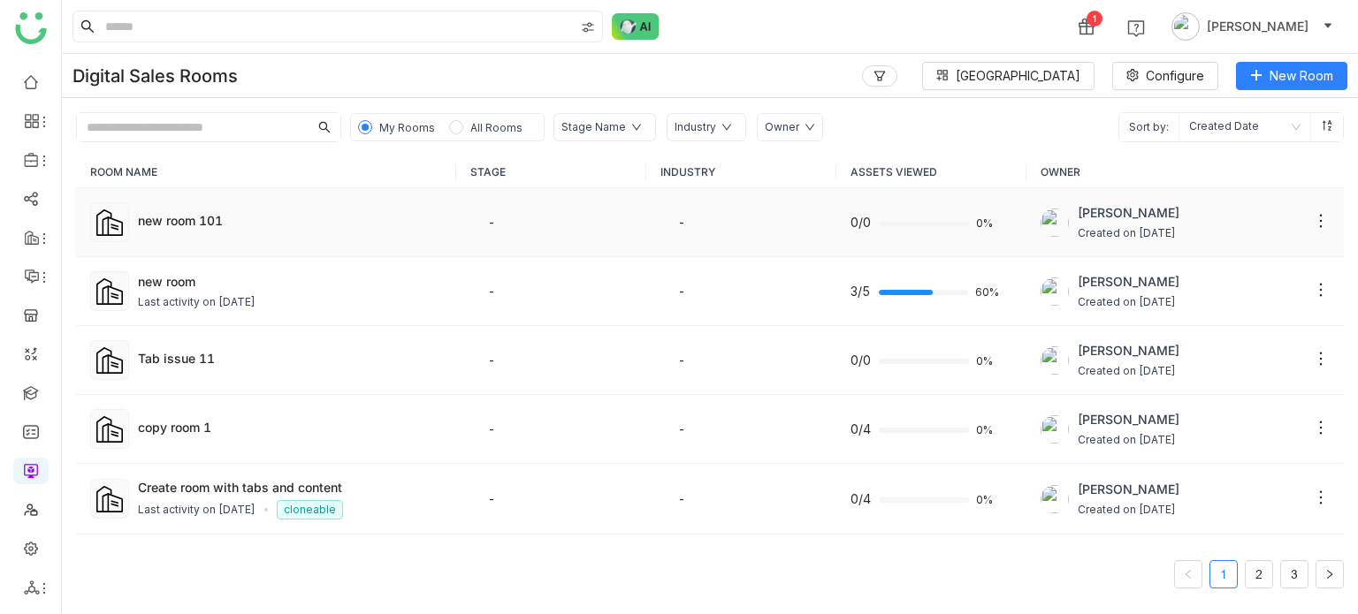
click at [159, 227] on div "new room 101" at bounding box center [290, 220] width 304 height 19
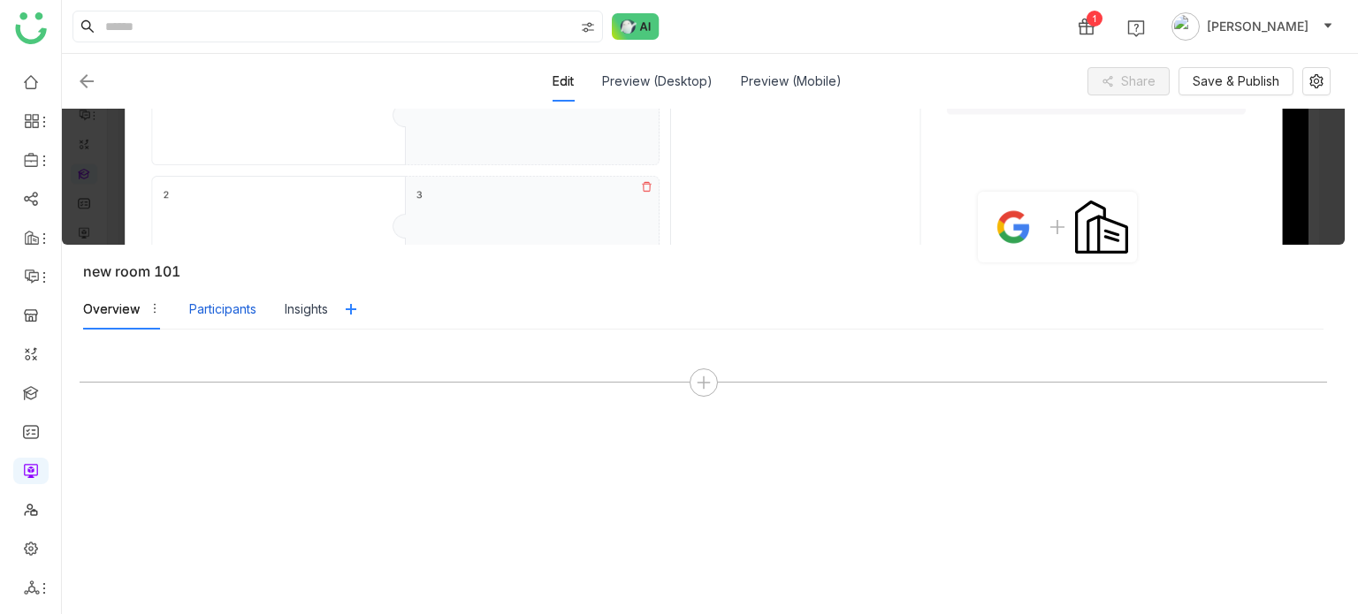
click at [225, 306] on div "Participants" at bounding box center [222, 309] width 67 height 19
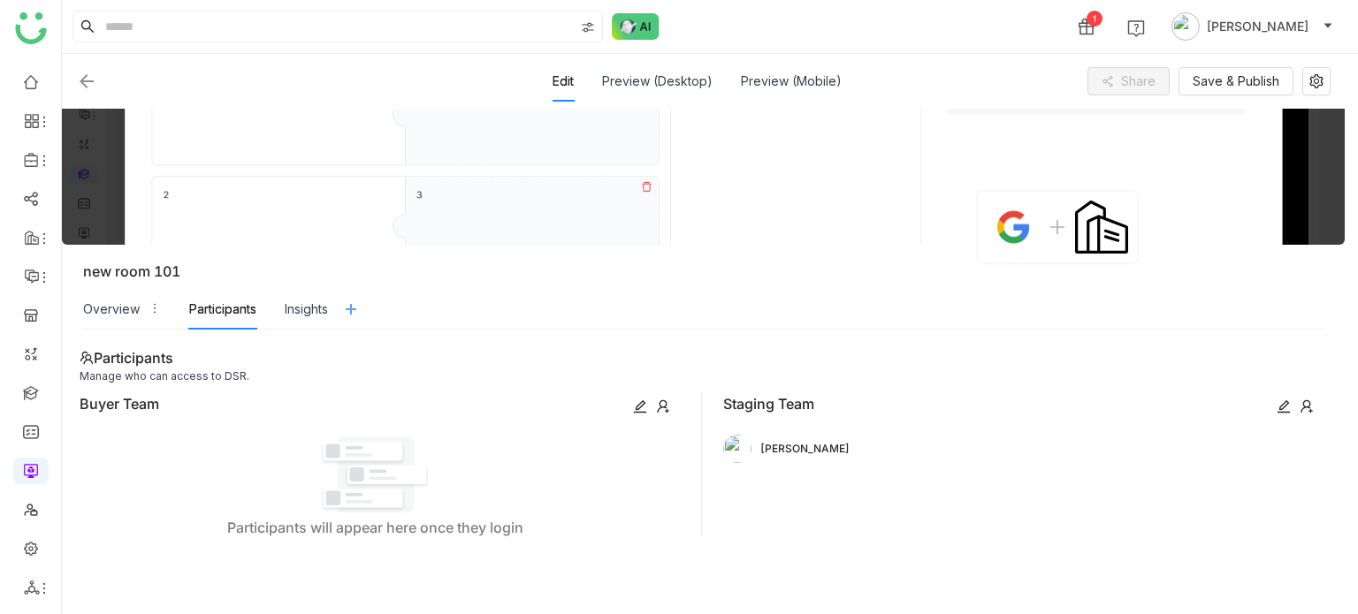
click at [345, 310] on icon at bounding box center [351, 309] width 27 height 14
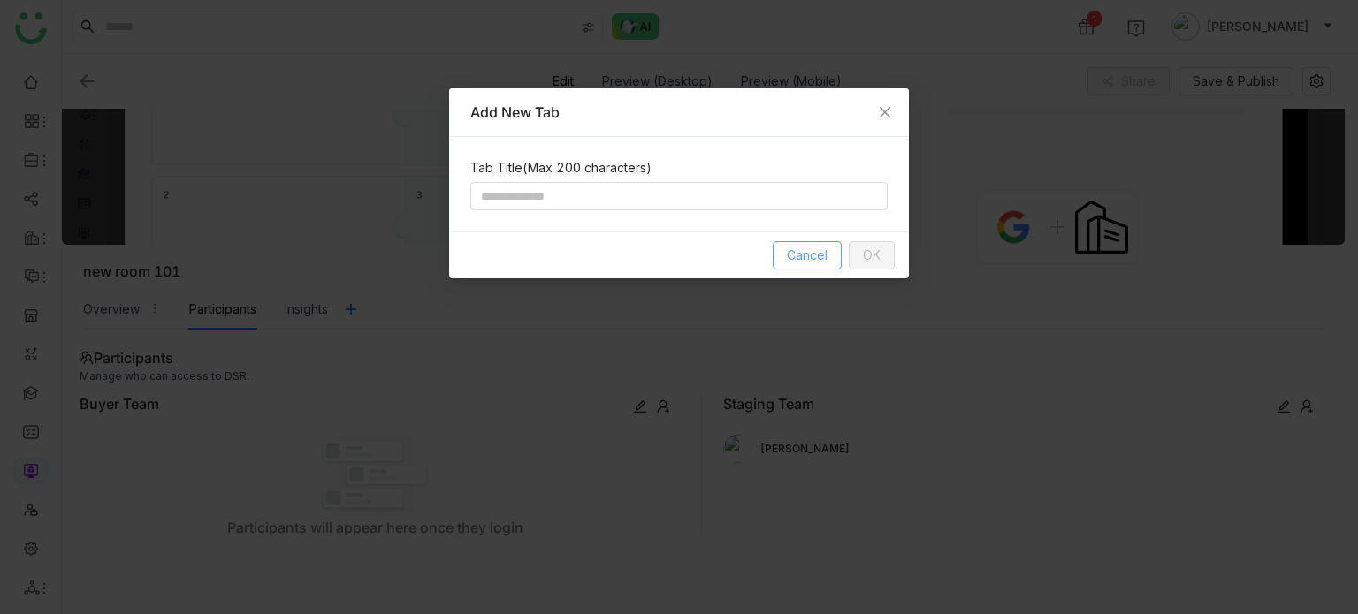
click at [814, 261] on span "Cancel" at bounding box center [807, 255] width 41 height 19
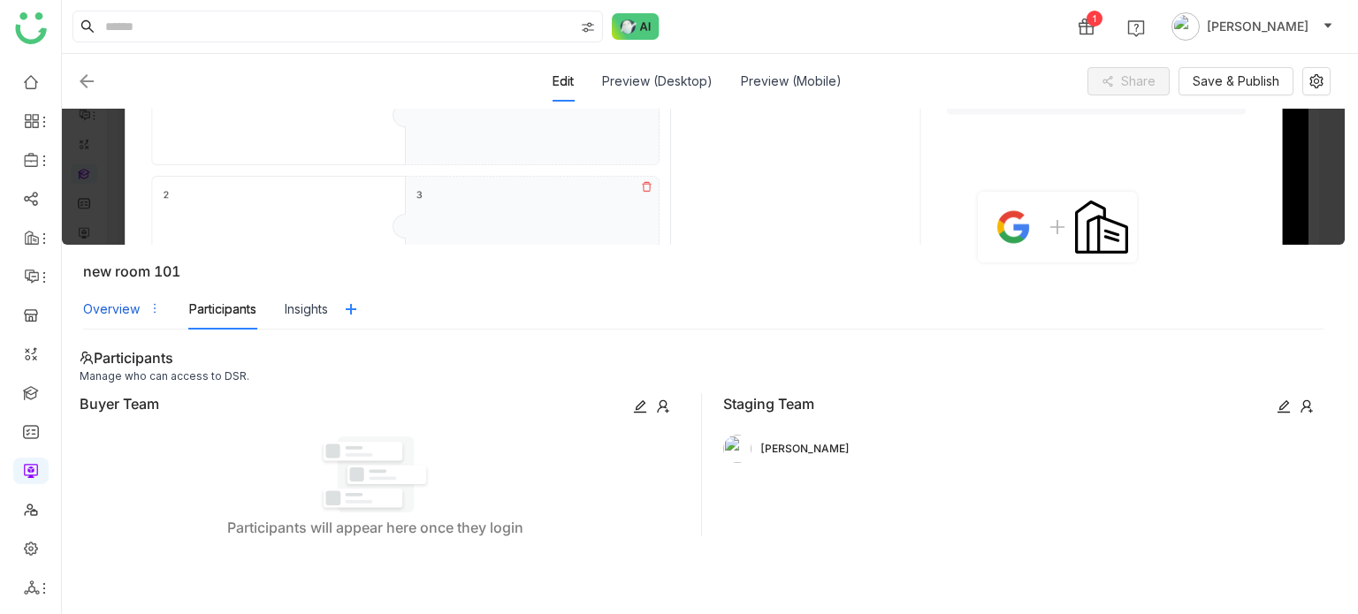
click at [137, 324] on div "Overview" at bounding box center [122, 309] width 78 height 41
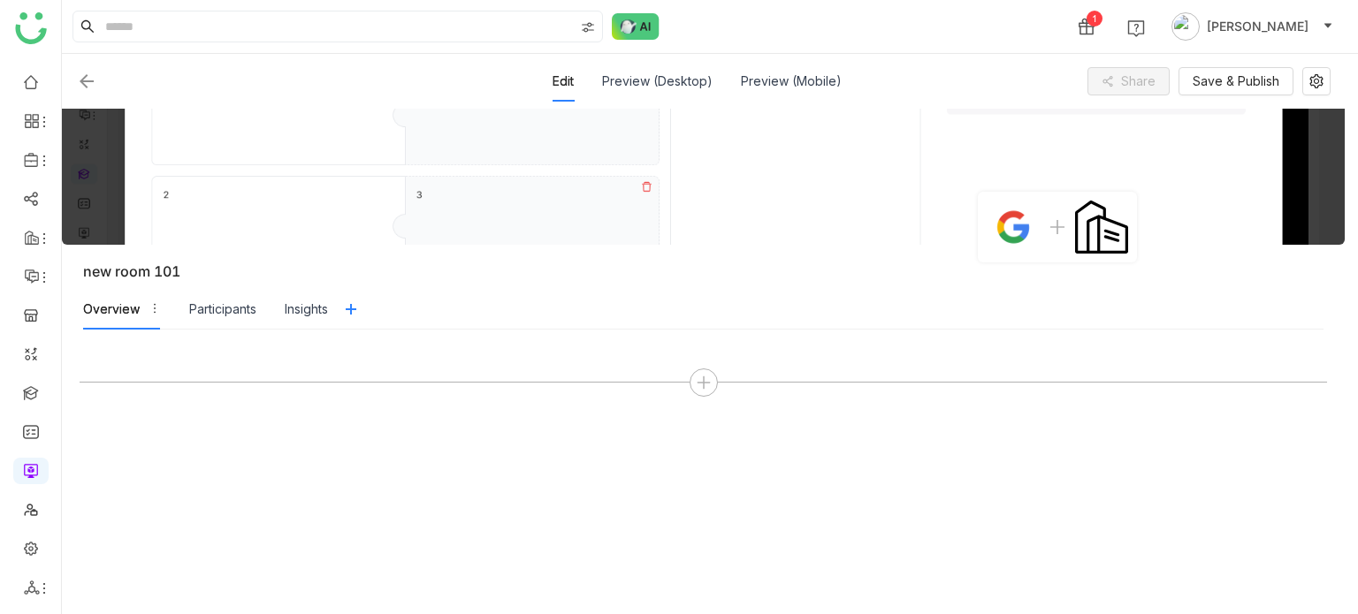
click at [90, 88] on img at bounding box center [86, 81] width 21 height 21
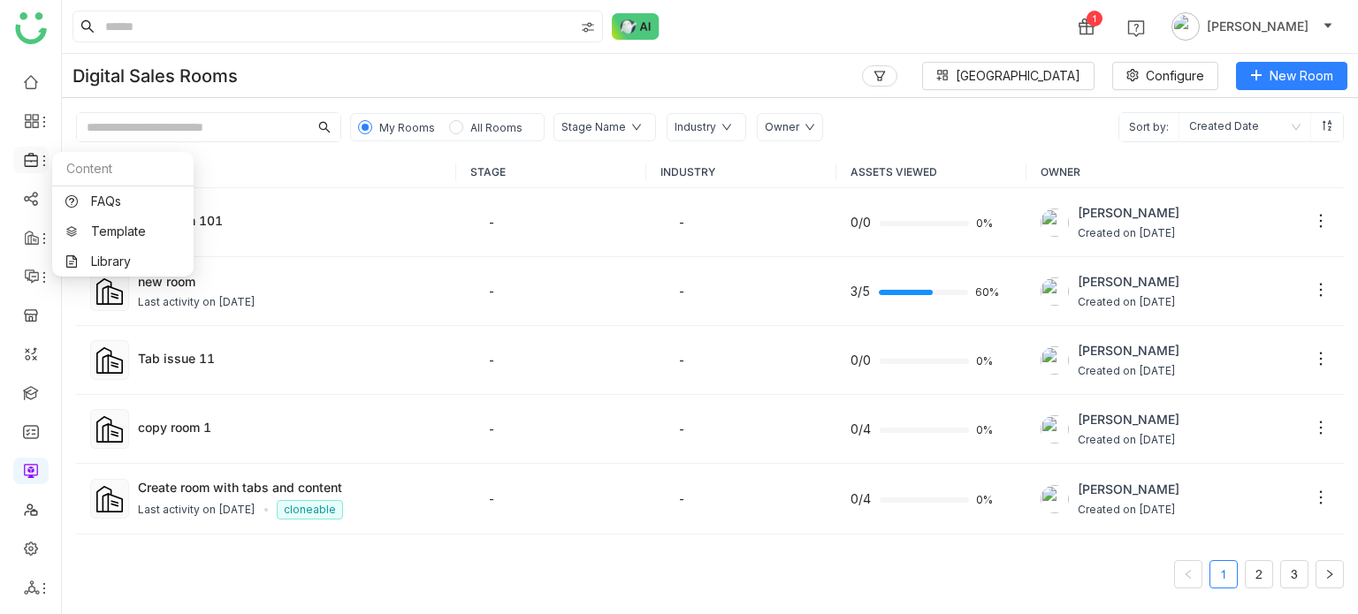
click at [44, 167] on icon at bounding box center [44, 161] width 14 height 14
click at [95, 265] on link "Library" at bounding box center [122, 261] width 115 height 12
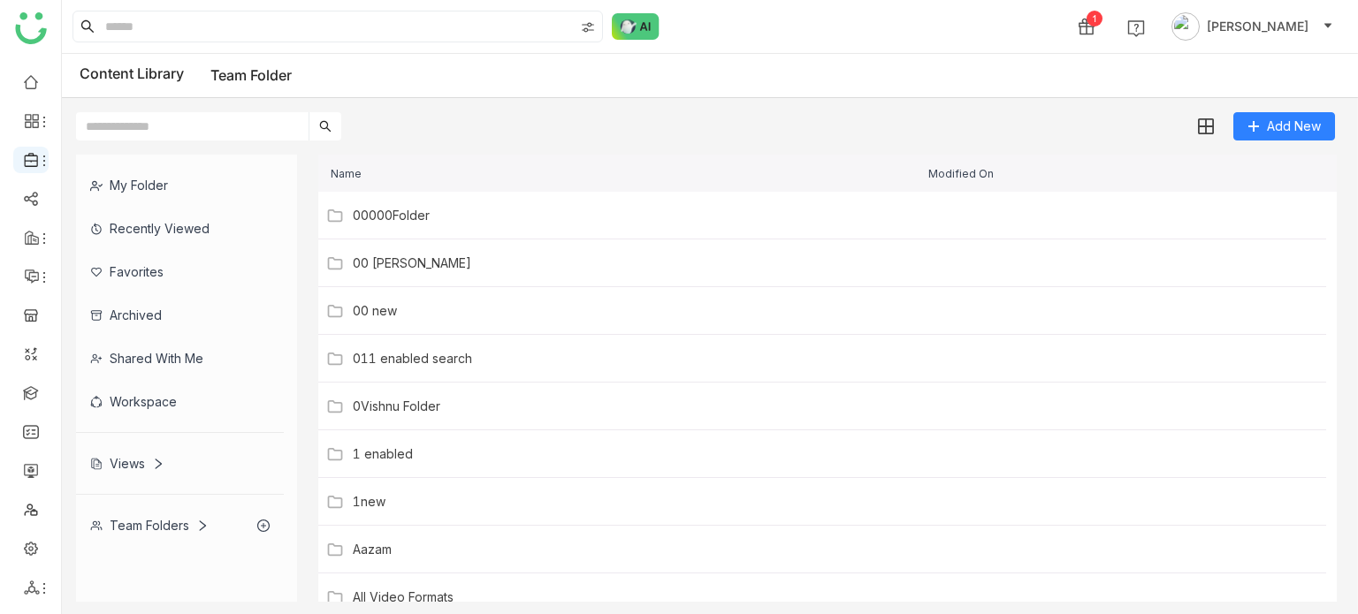
click at [39, 172] on li at bounding box center [30, 160] width 35 height 27
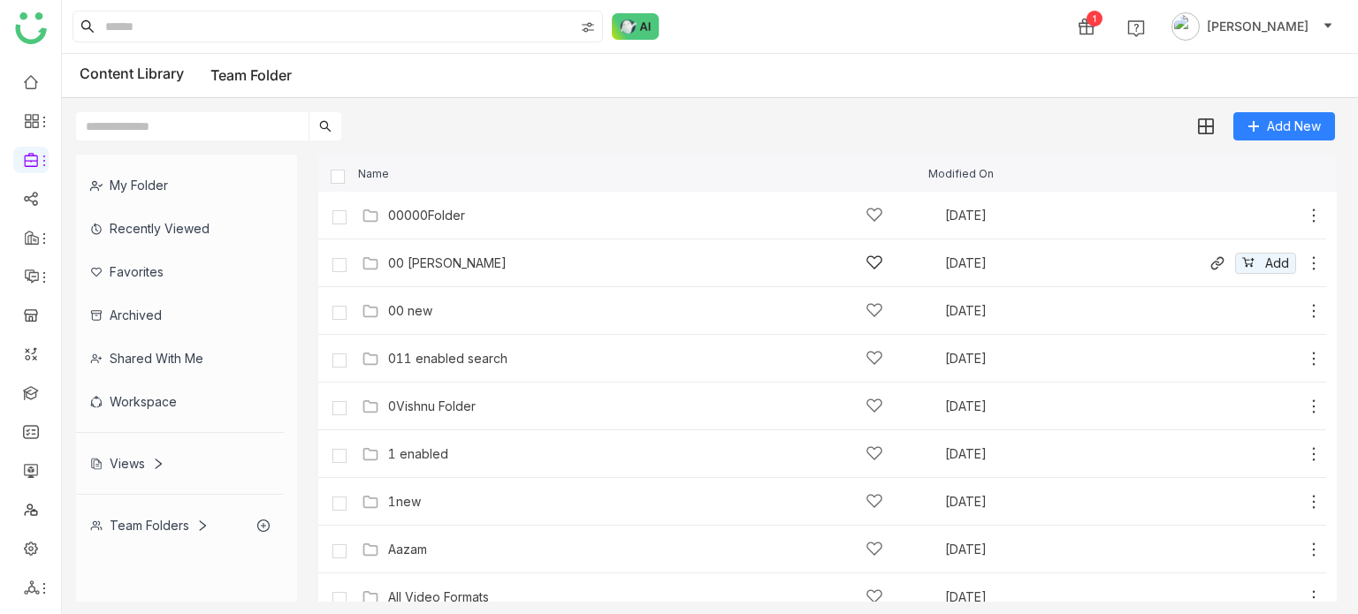
click at [441, 254] on div "00 Arif Folder" at bounding box center [635, 263] width 495 height 19
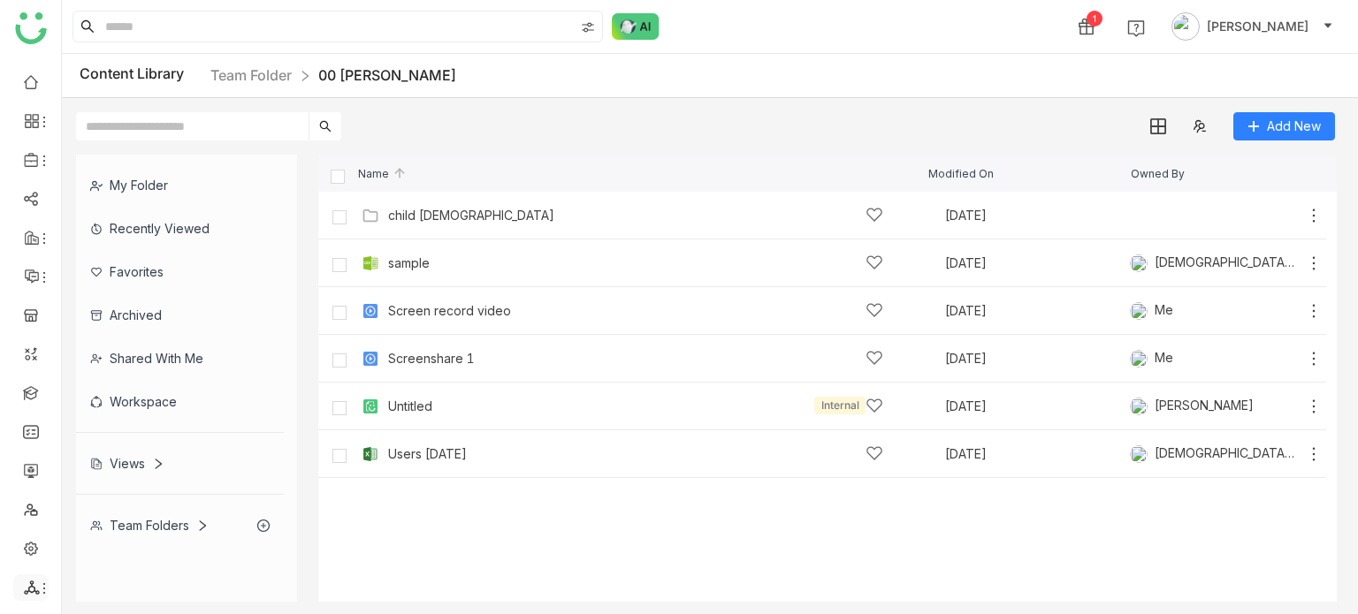
click at [33, 583] on icon at bounding box center [32, 588] width 16 height 16
click at [127, 493] on link "List" at bounding box center [126, 490] width 122 height 12
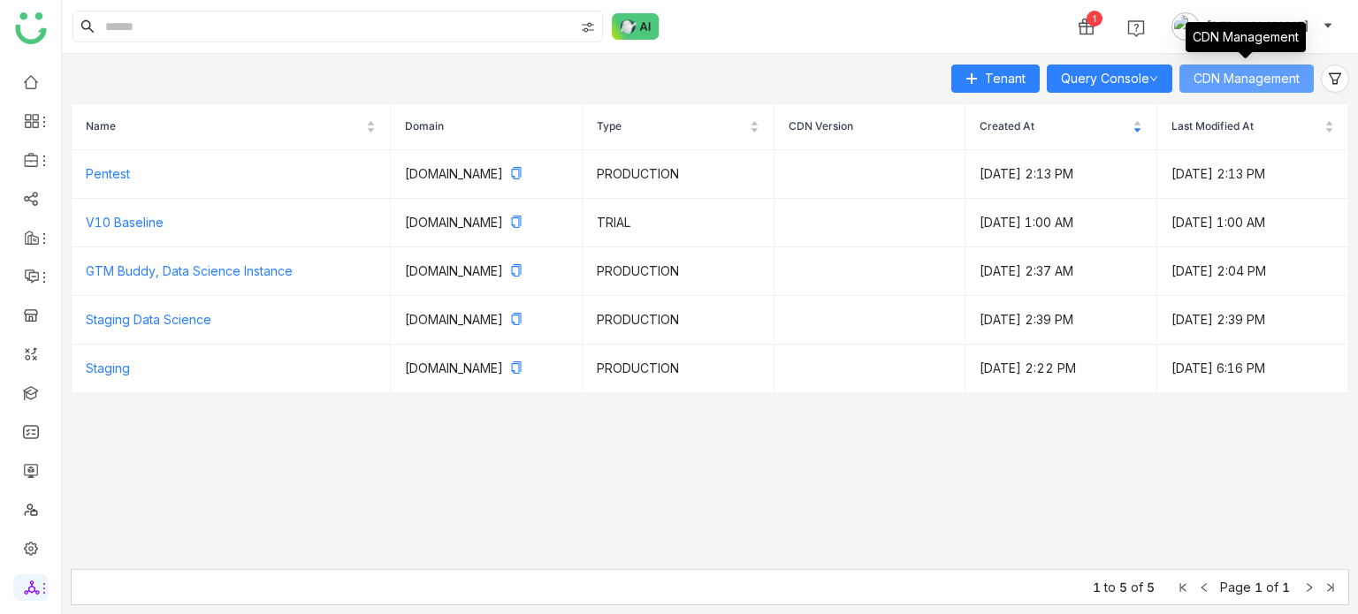
click at [1249, 73] on span "CDN Management" at bounding box center [1246, 78] width 106 height 19
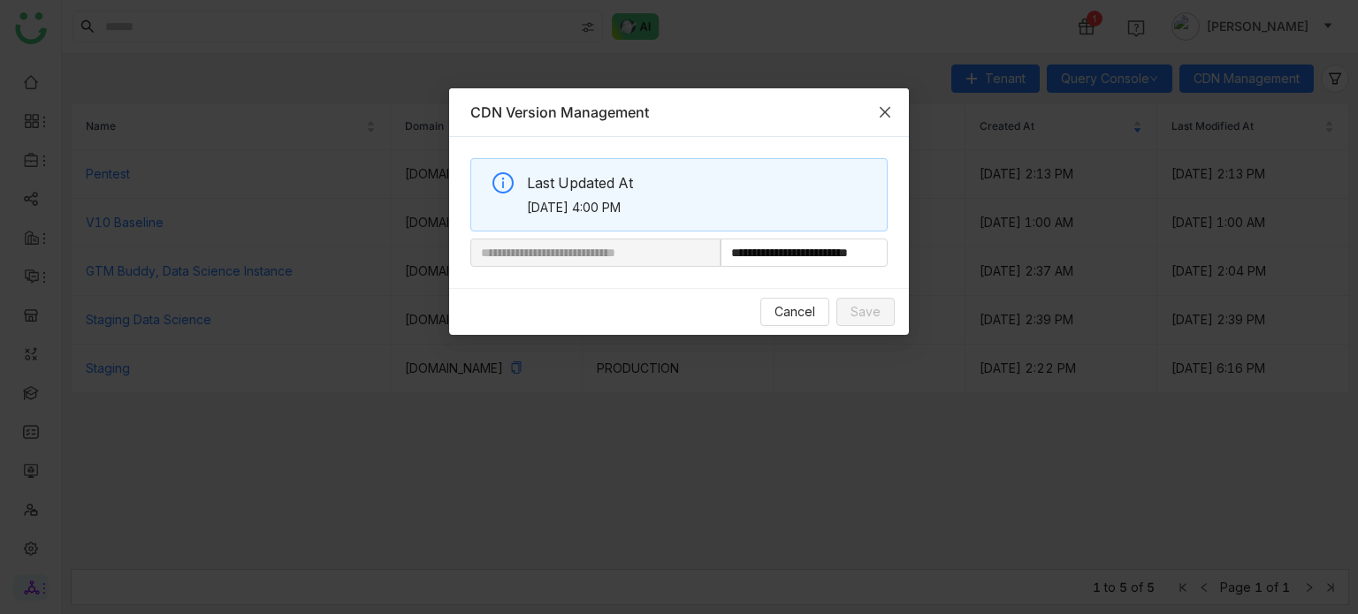
click at [881, 105] on icon "Close" at bounding box center [885, 112] width 14 height 14
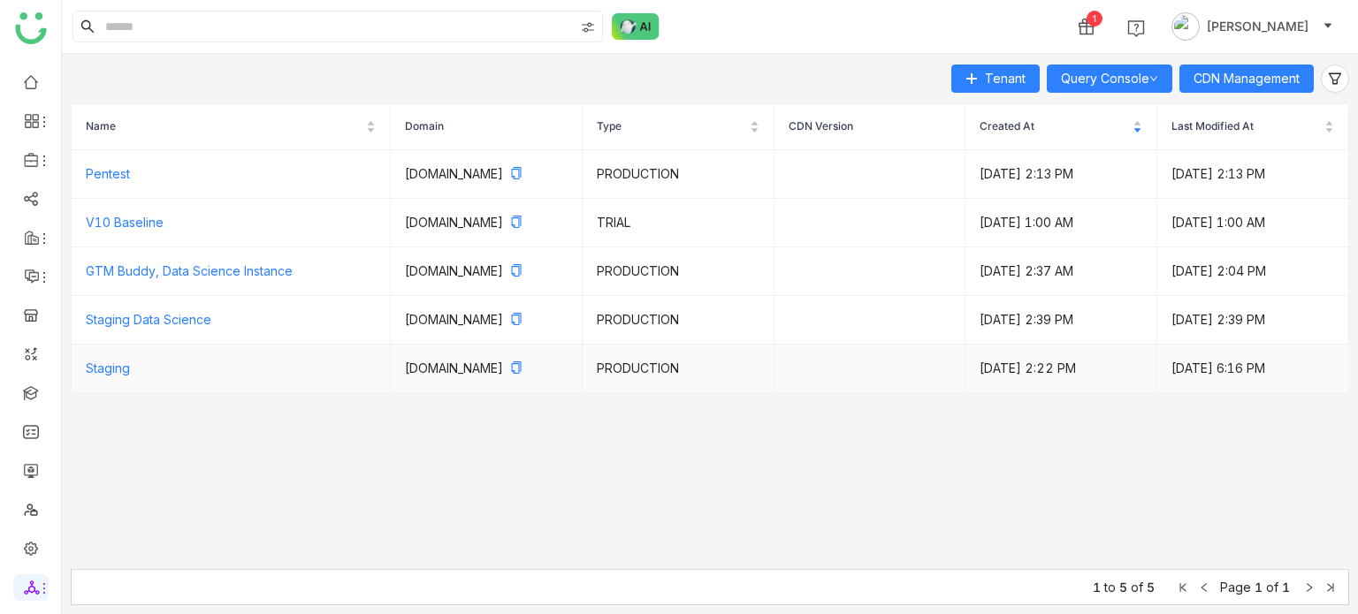
click at [205, 377] on td "Staging" at bounding box center [231, 369] width 319 height 49
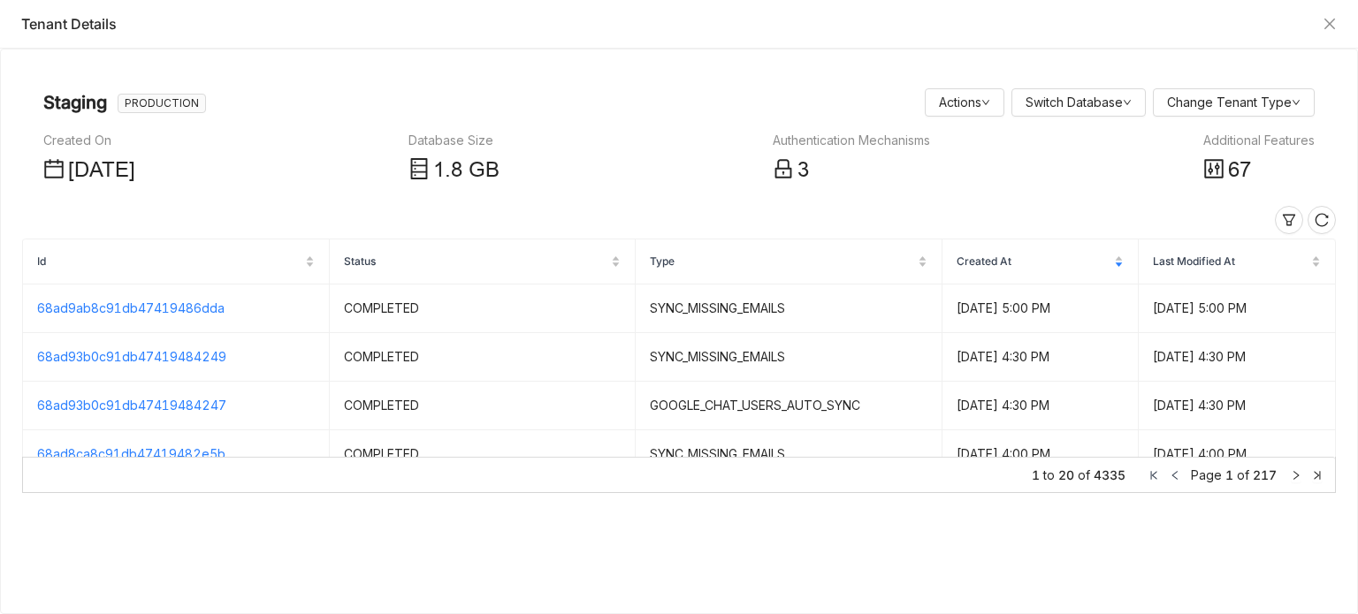
click at [1266, 176] on div "67" at bounding box center [1258, 171] width 111 height 34
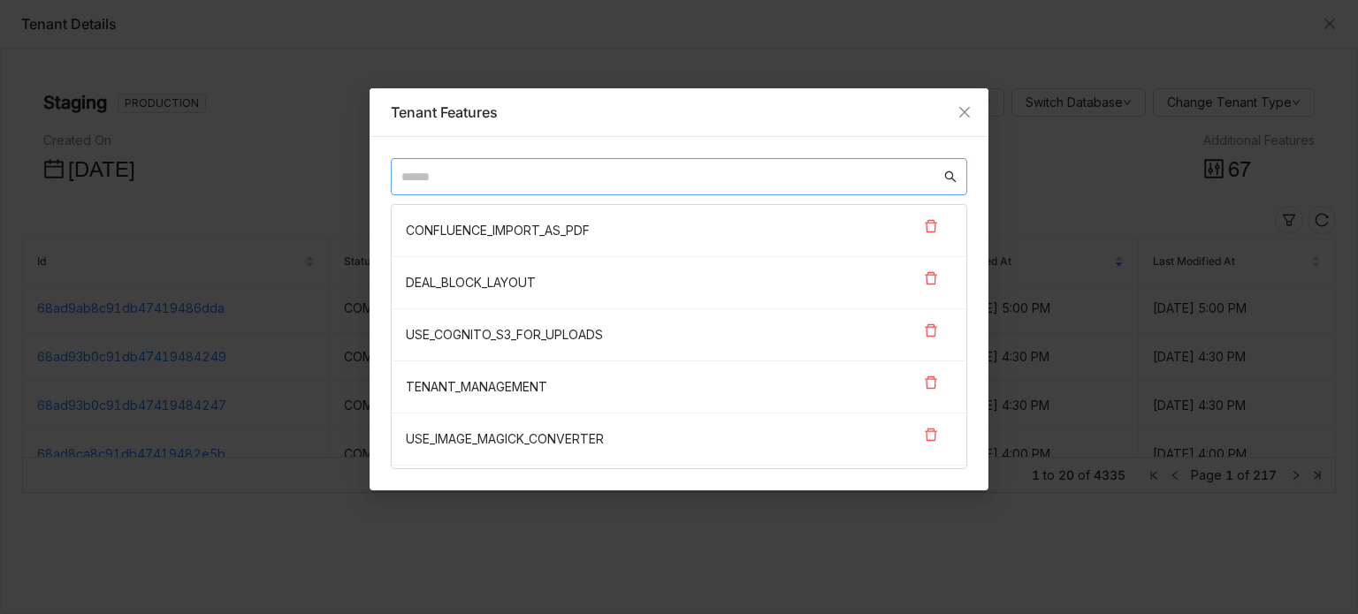
click at [660, 188] on nz-input-group at bounding box center [679, 176] width 576 height 37
click at [667, 179] on input "text" at bounding box center [670, 176] width 539 height 19
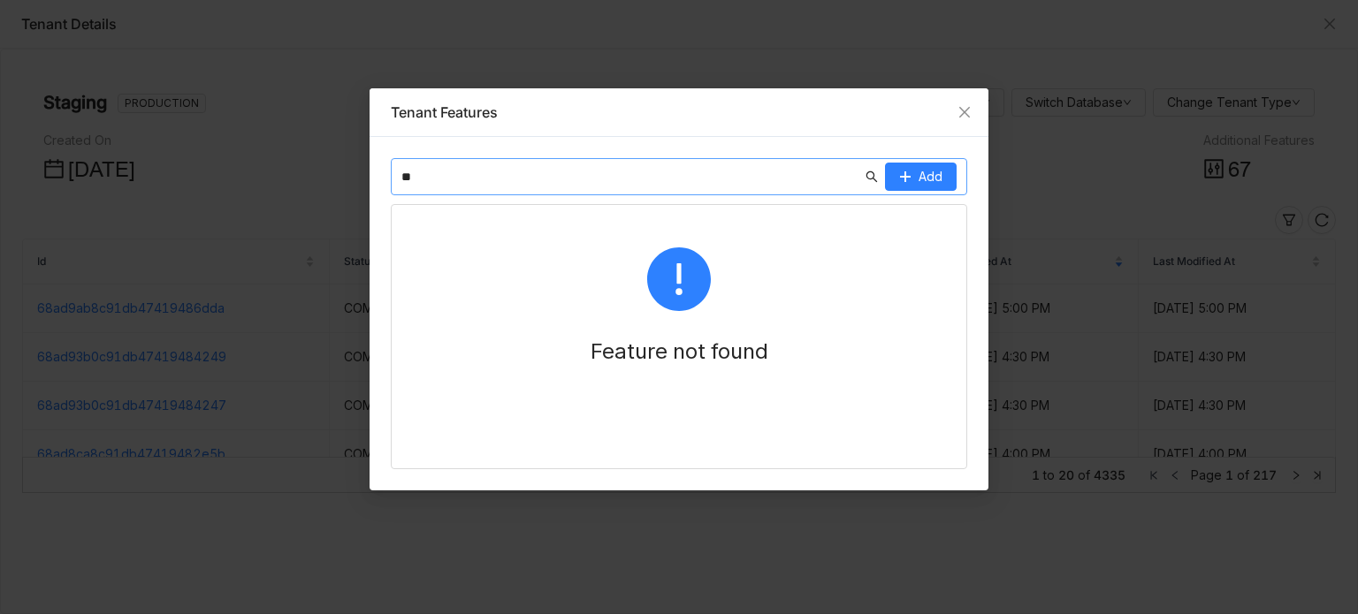
type input "*"
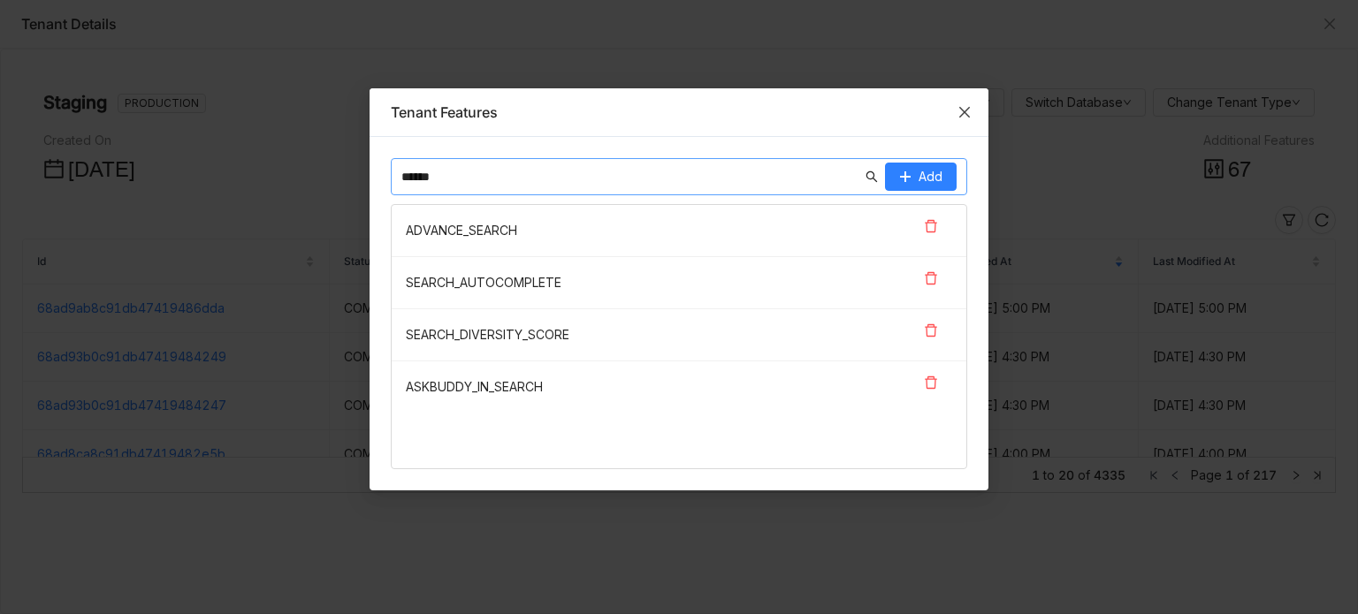
type input "******"
click at [964, 108] on icon "Close" at bounding box center [964, 112] width 14 height 14
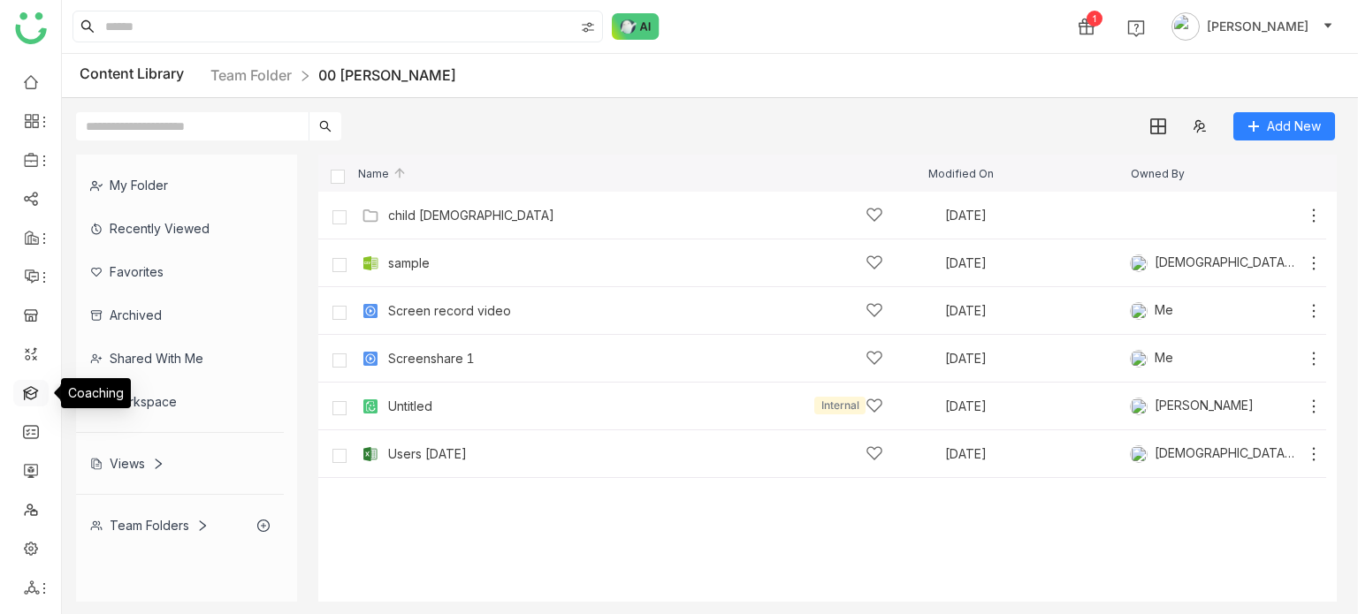
click at [33, 395] on link at bounding box center [31, 392] width 16 height 15
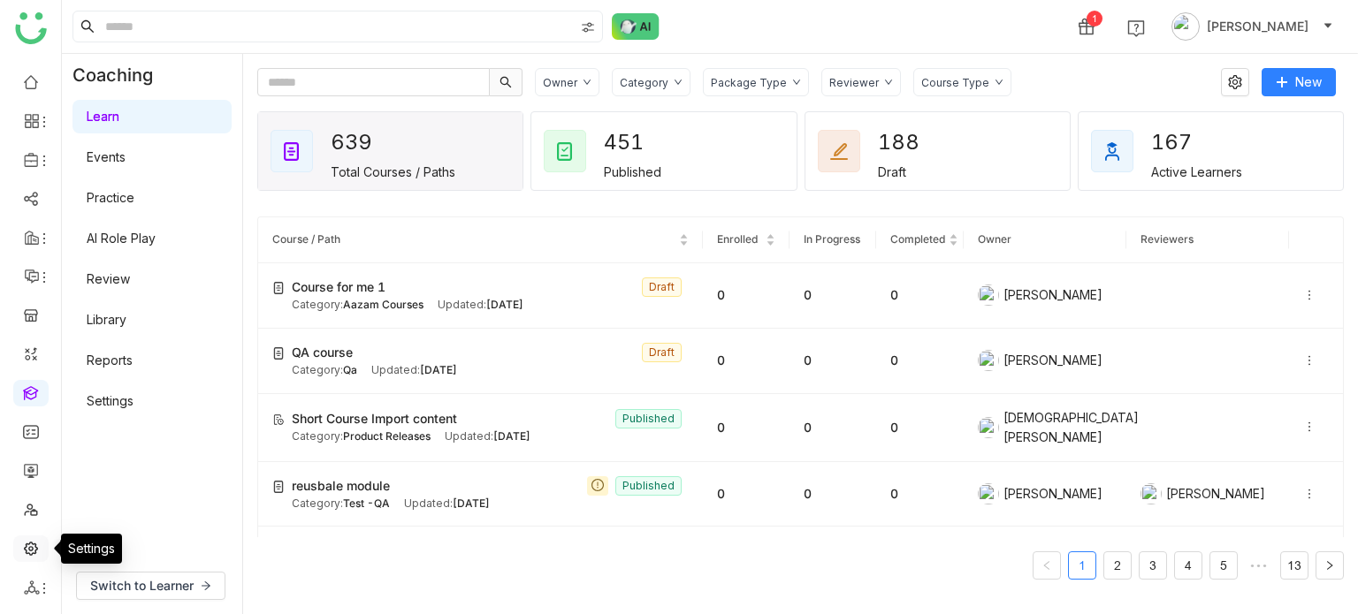
click at [35, 548] on link at bounding box center [31, 547] width 16 height 15
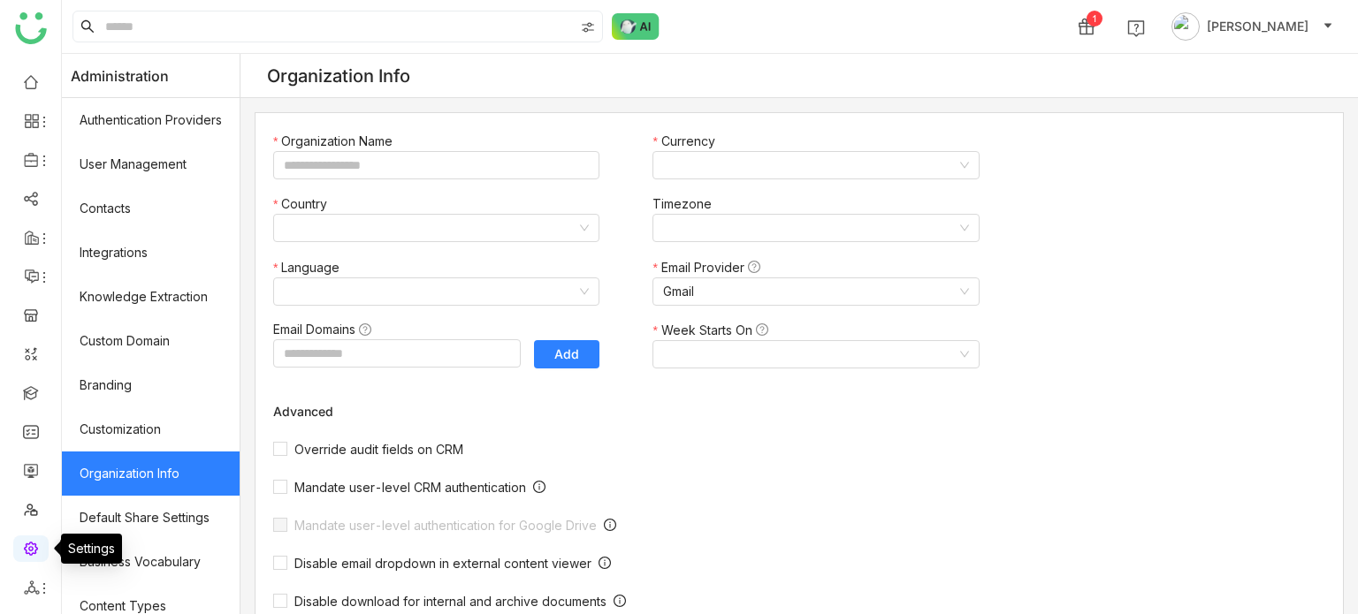
type input "*******"
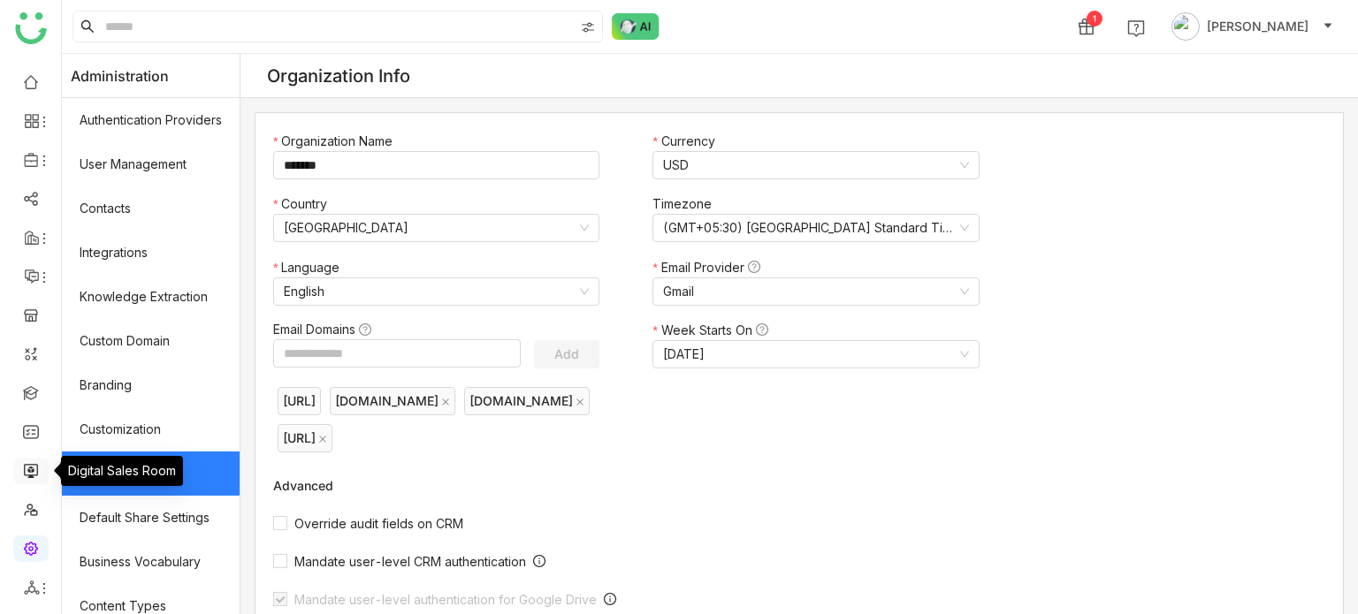
click at [33, 469] on link at bounding box center [31, 469] width 16 height 15
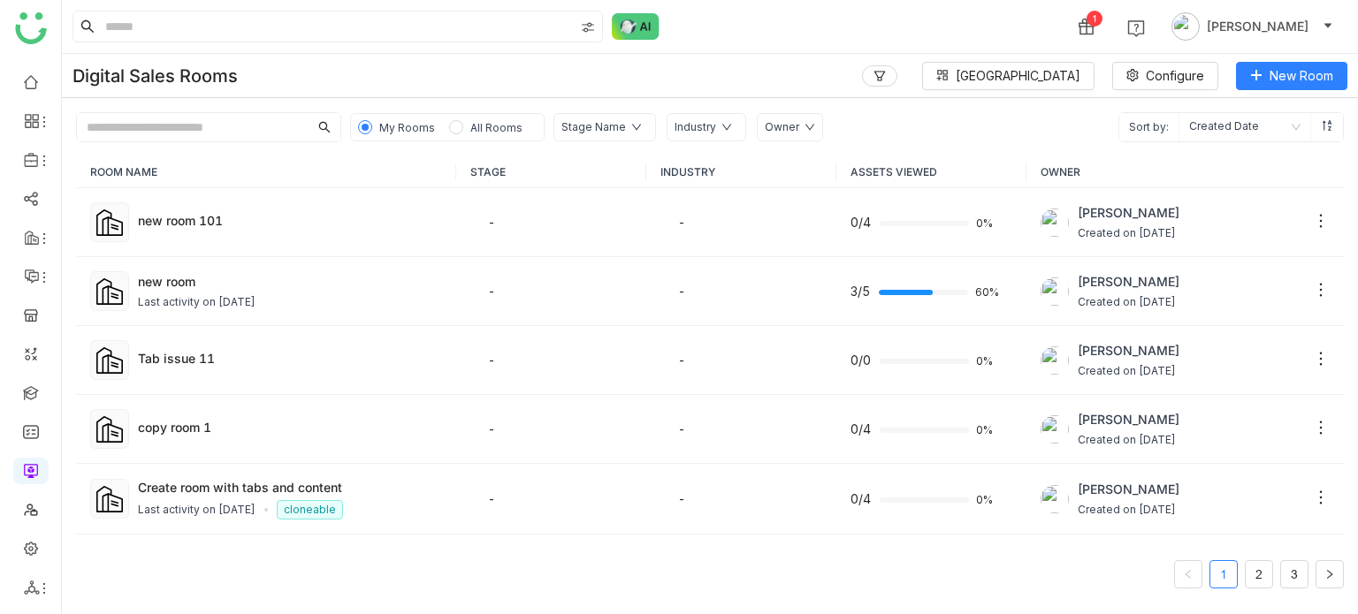
click at [1261, 59] on div "Digital Sales Rooms Block Library Configure New Room" at bounding box center [710, 76] width 1296 height 44
click at [1262, 66] on button "New Room" at bounding box center [1291, 76] width 111 height 28
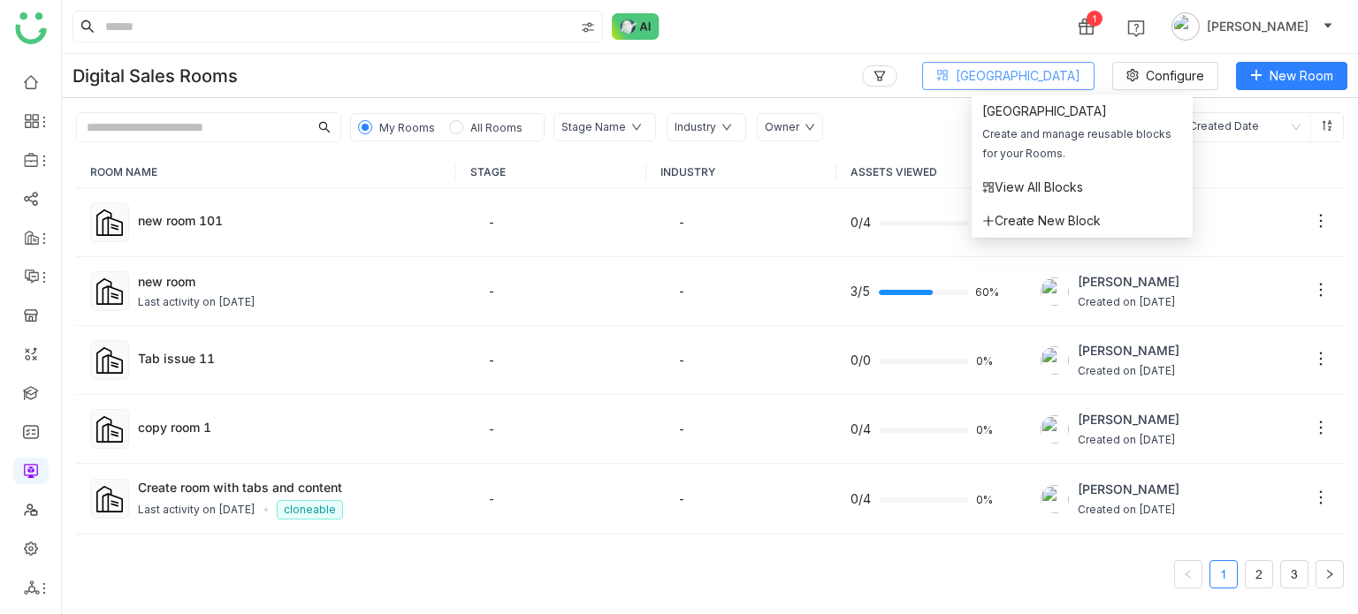
click at [1010, 71] on span "[GEOGRAPHIC_DATA]" at bounding box center [1018, 75] width 125 height 19
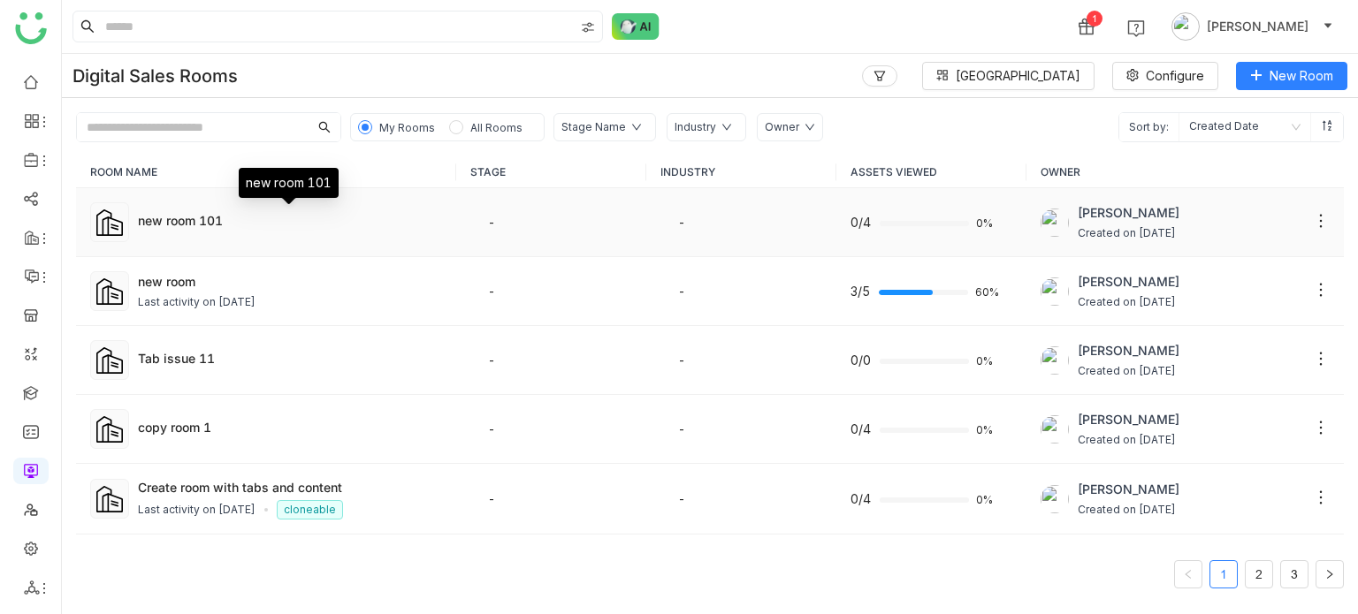
click at [165, 215] on div "new room 101" at bounding box center [290, 220] width 304 height 19
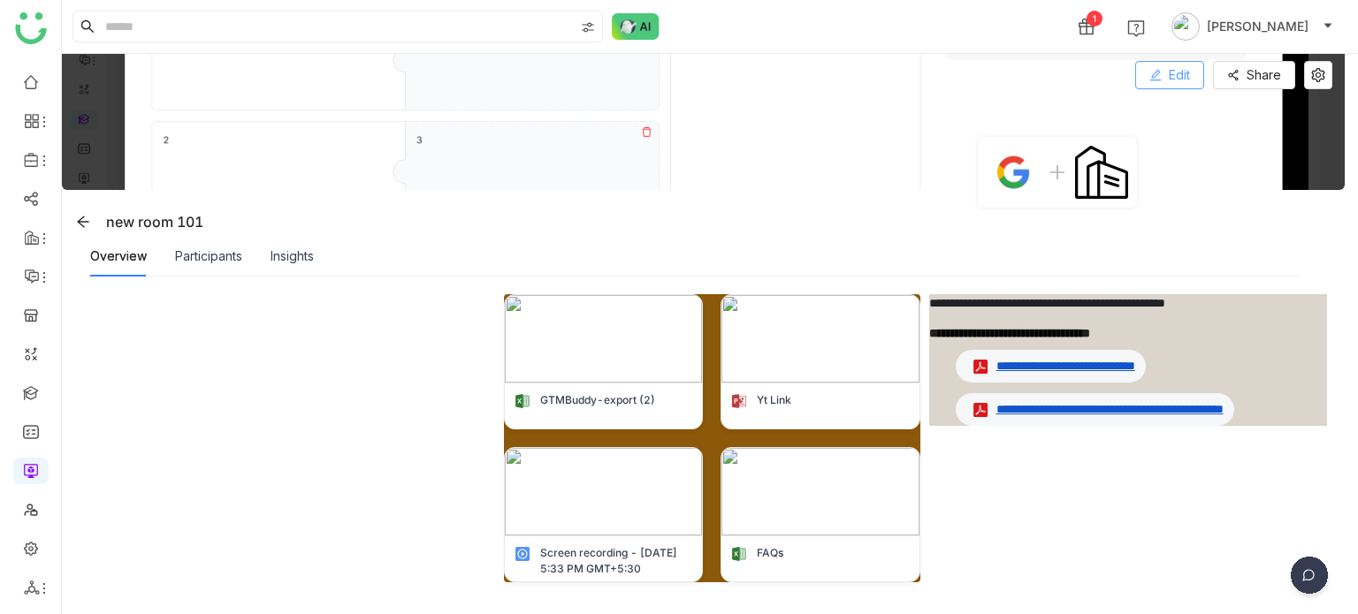
click at [1185, 66] on span "Edit" at bounding box center [1179, 74] width 21 height 19
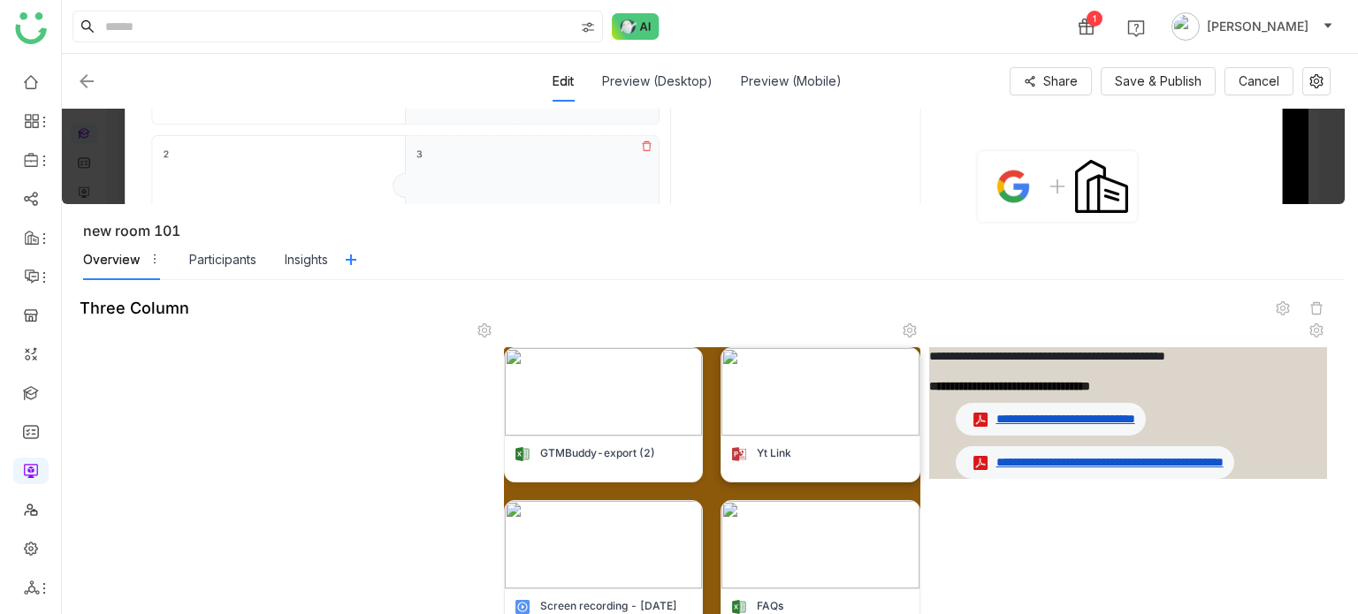
scroll to position [199, 0]
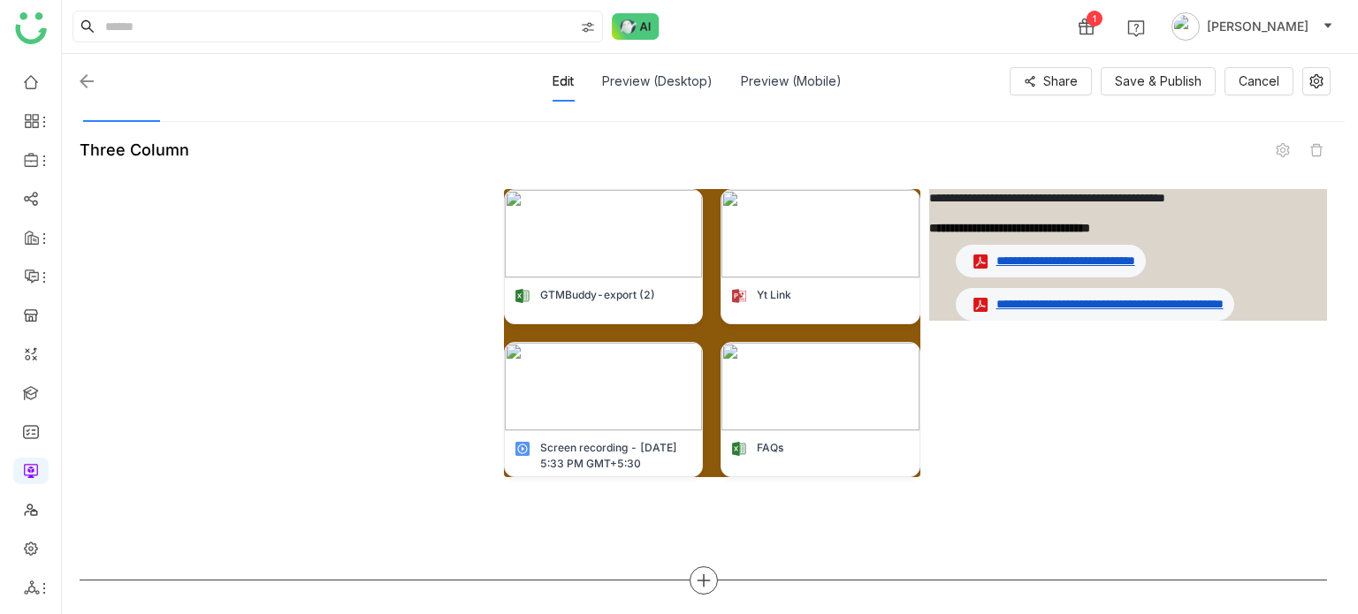
click at [704, 573] on icon at bounding box center [704, 581] width 16 height 16
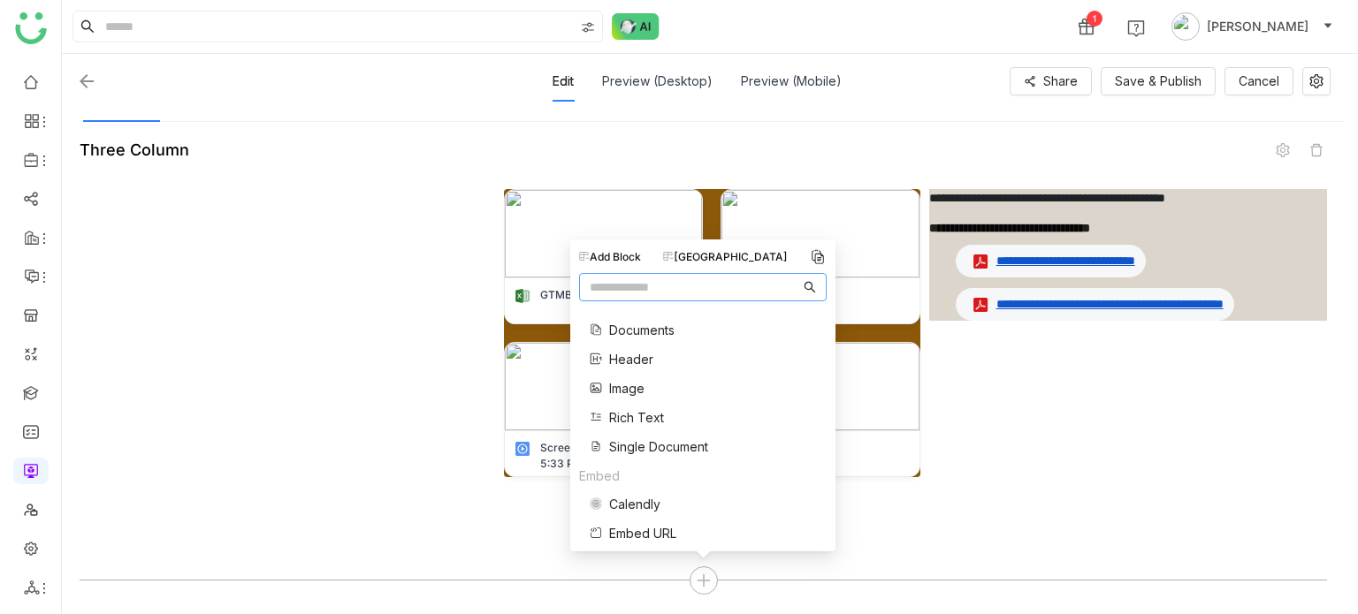
scroll to position [115, 0]
click at [674, 446] on span "Single Document" at bounding box center [658, 445] width 99 height 19
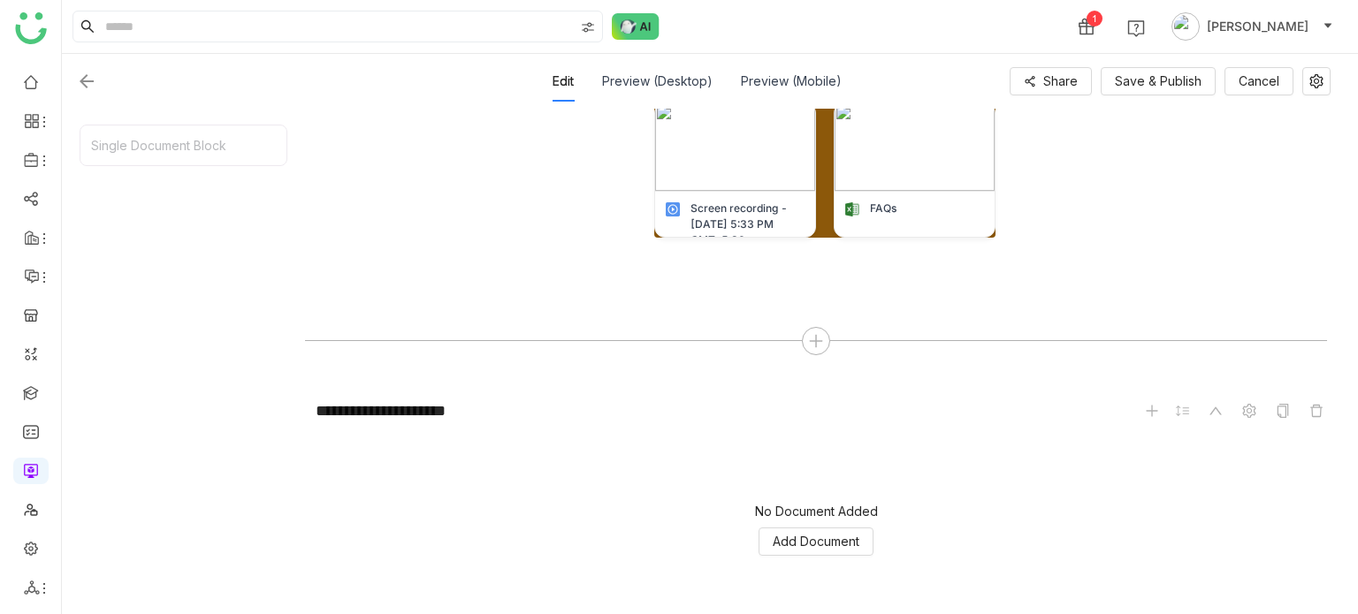
scroll to position [512, 0]
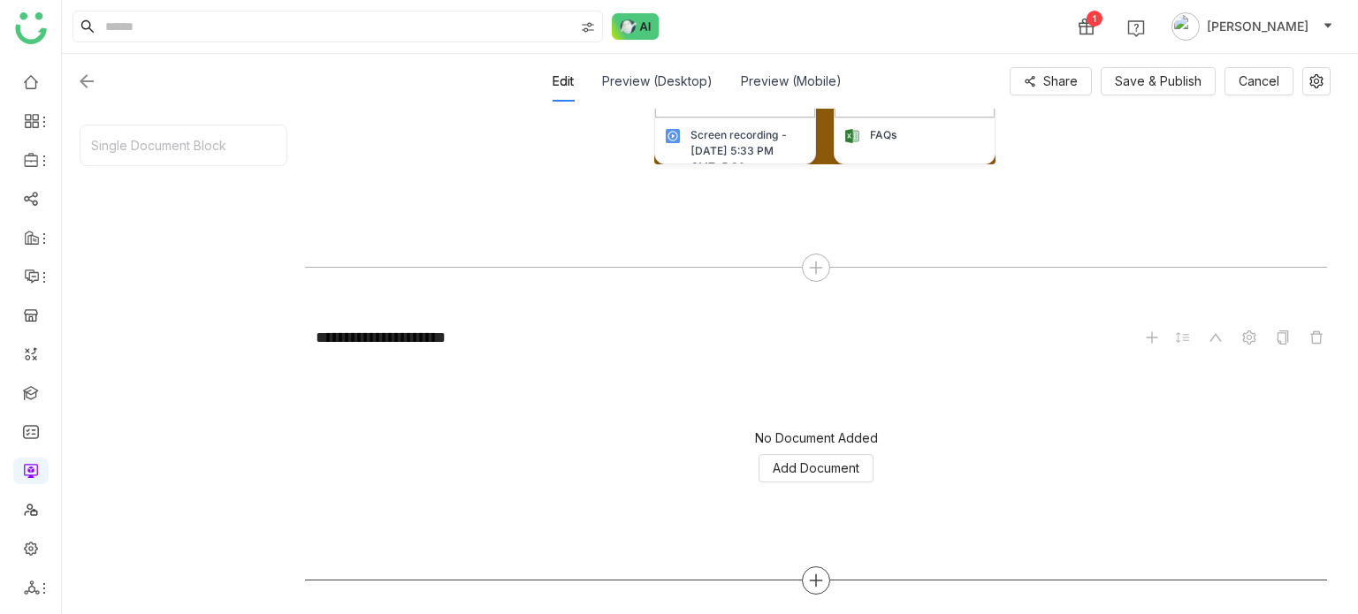
click at [804, 583] on div at bounding box center [816, 581] width 28 height 28
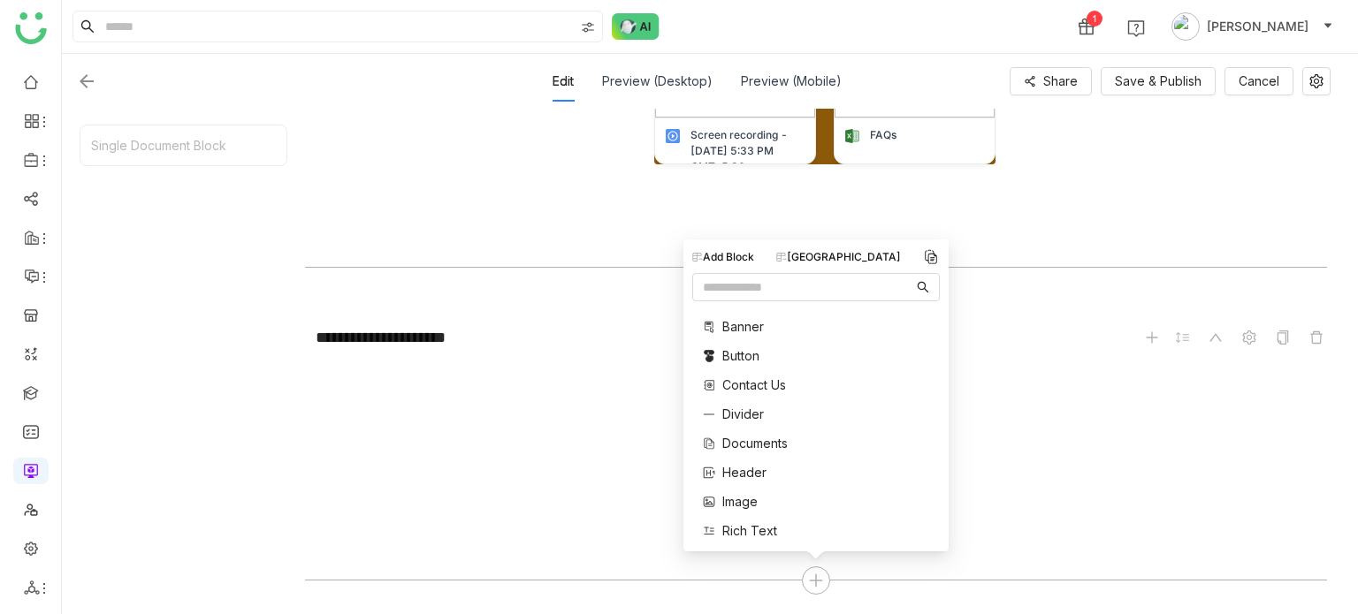
click at [832, 263] on div "[GEOGRAPHIC_DATA]" at bounding box center [838, 257] width 125 height 16
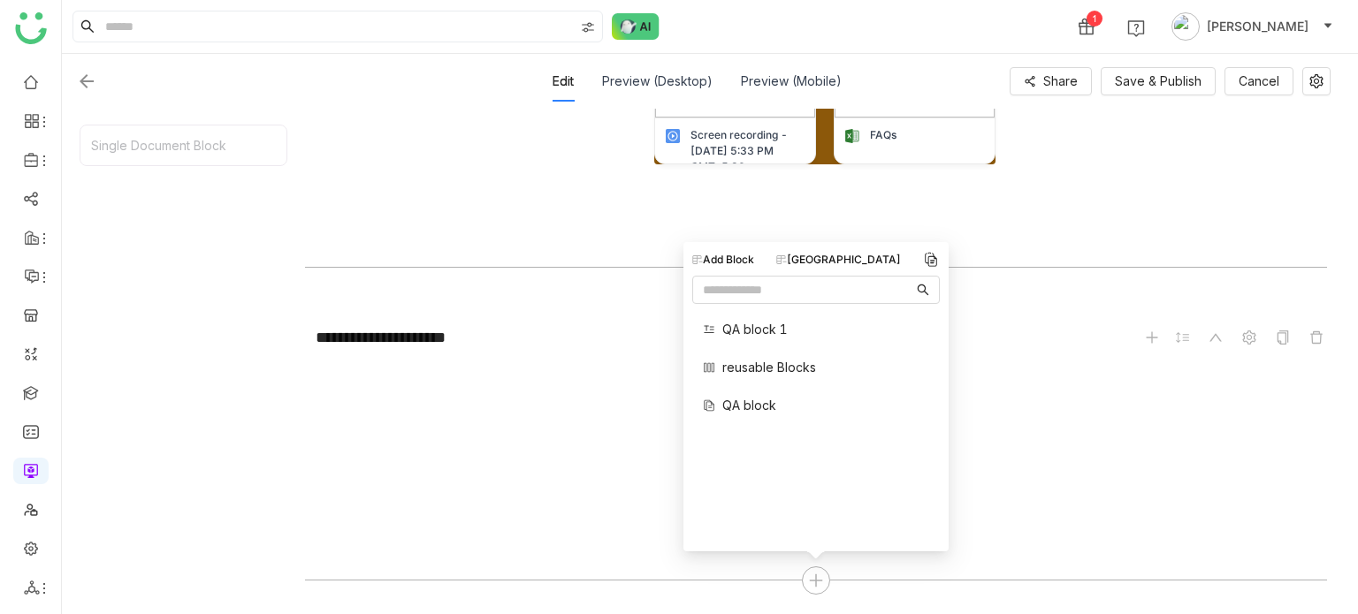
click at [565, 308] on div "**********" at bounding box center [816, 213] width 1022 height 772
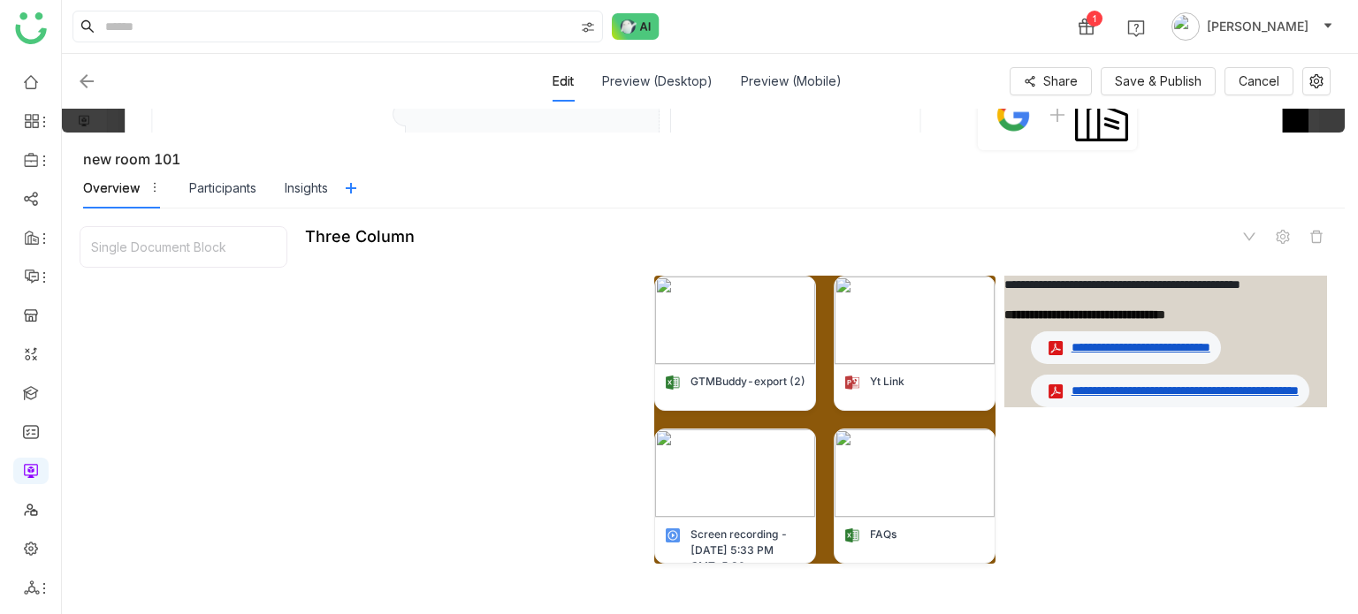
scroll to position [87, 0]
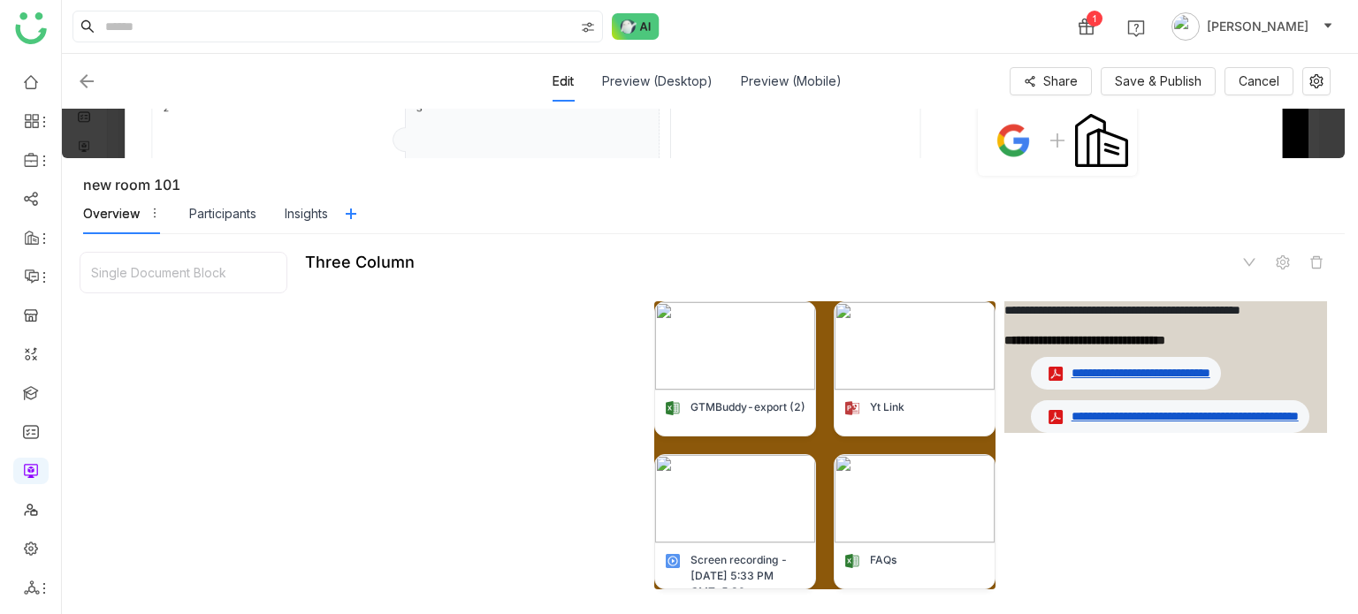
click at [88, 83] on img at bounding box center [86, 81] width 21 height 21
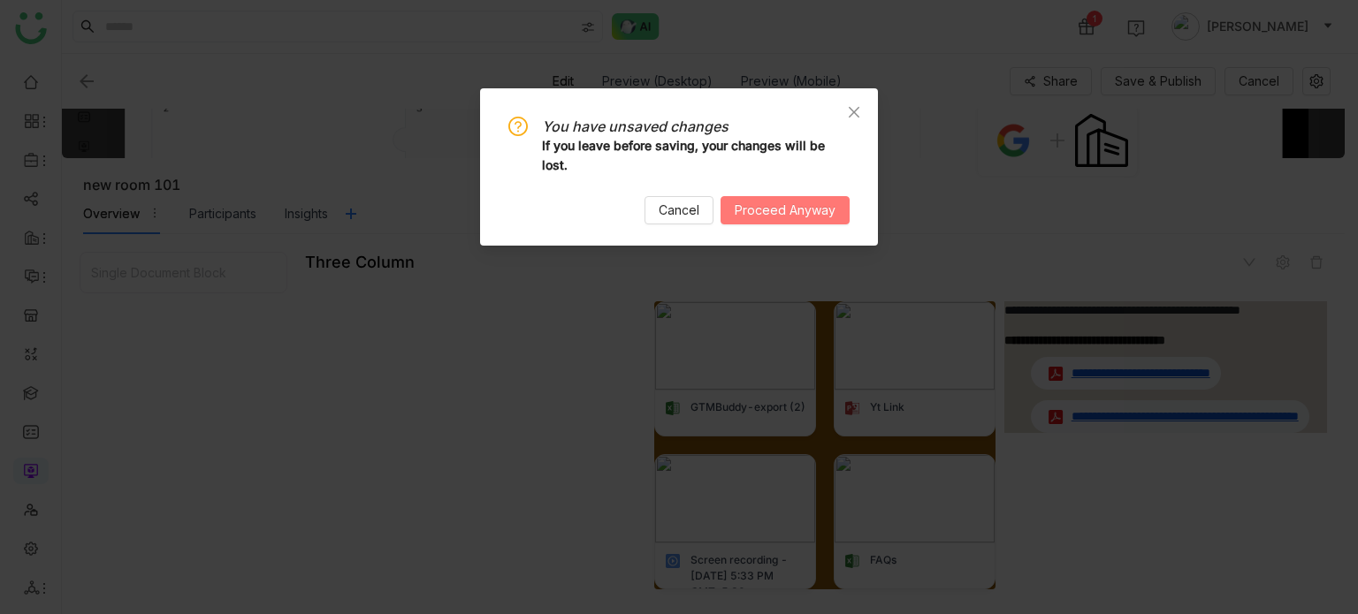
drag, startPoint x: 824, startPoint y: 201, endPoint x: 1040, endPoint y: 229, distance: 217.5
click at [823, 201] on span "Proceed Anyway" at bounding box center [785, 210] width 101 height 19
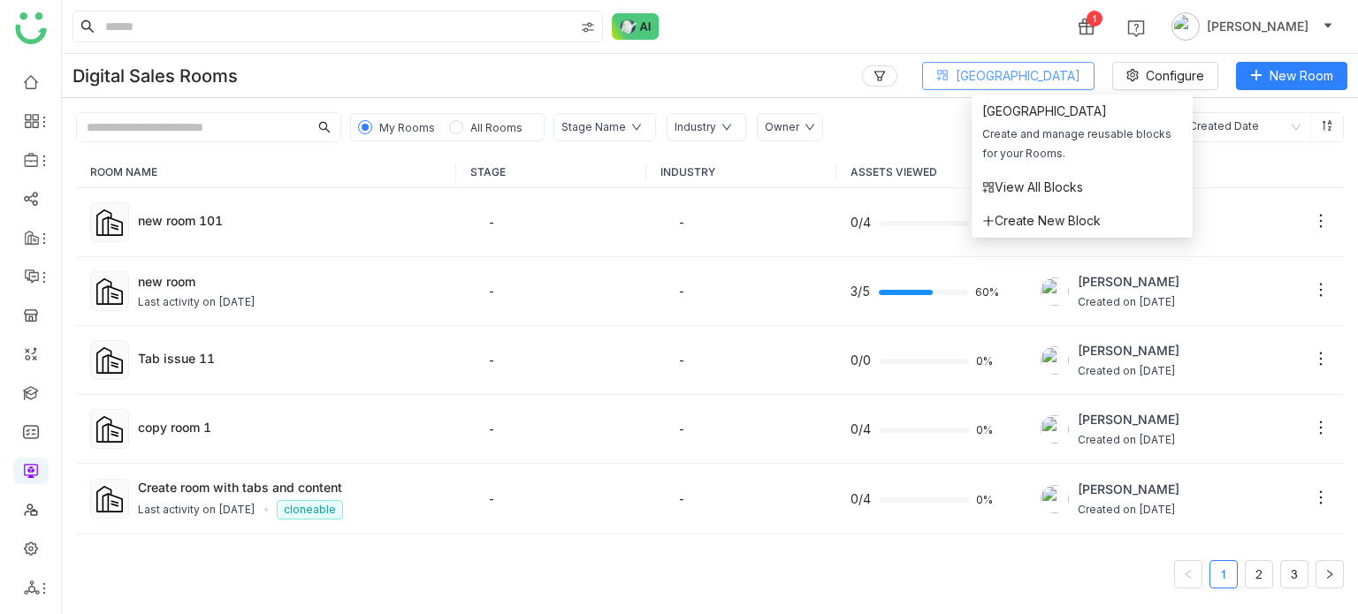
click at [1063, 67] on span "[GEOGRAPHIC_DATA]" at bounding box center [1018, 75] width 125 height 19
click at [1042, 182] on span "View All Blocks" at bounding box center [1032, 187] width 101 height 19
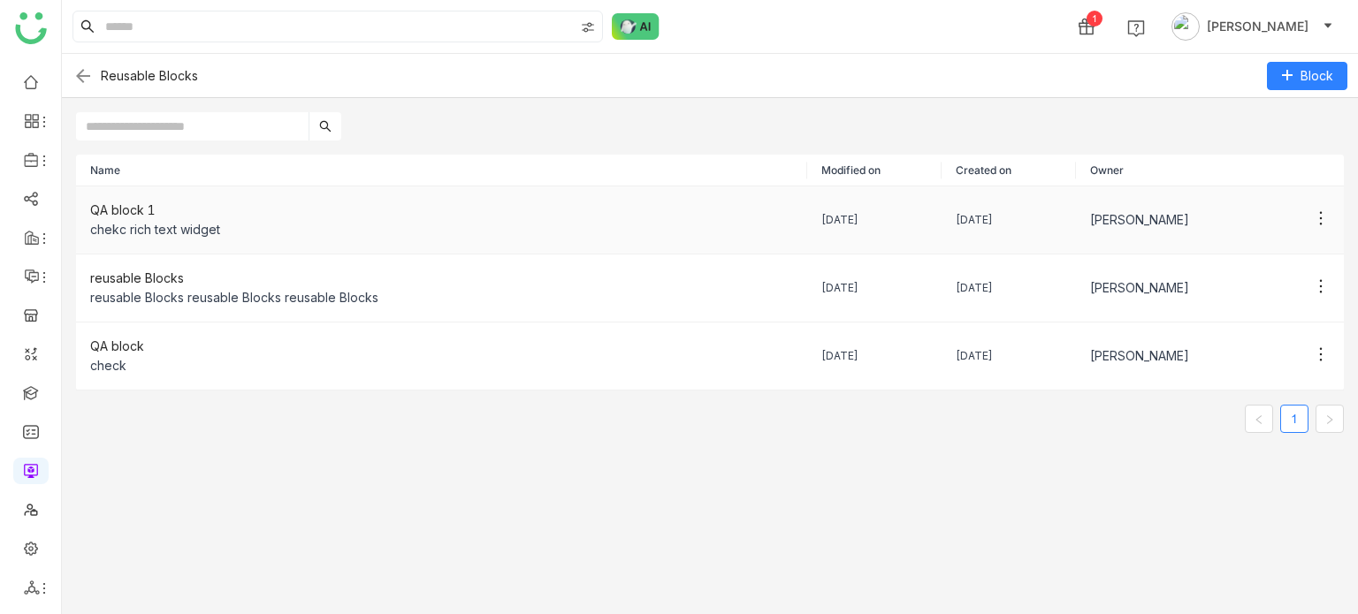
click at [133, 201] on div "QA block 1" at bounding box center [441, 210] width 703 height 19
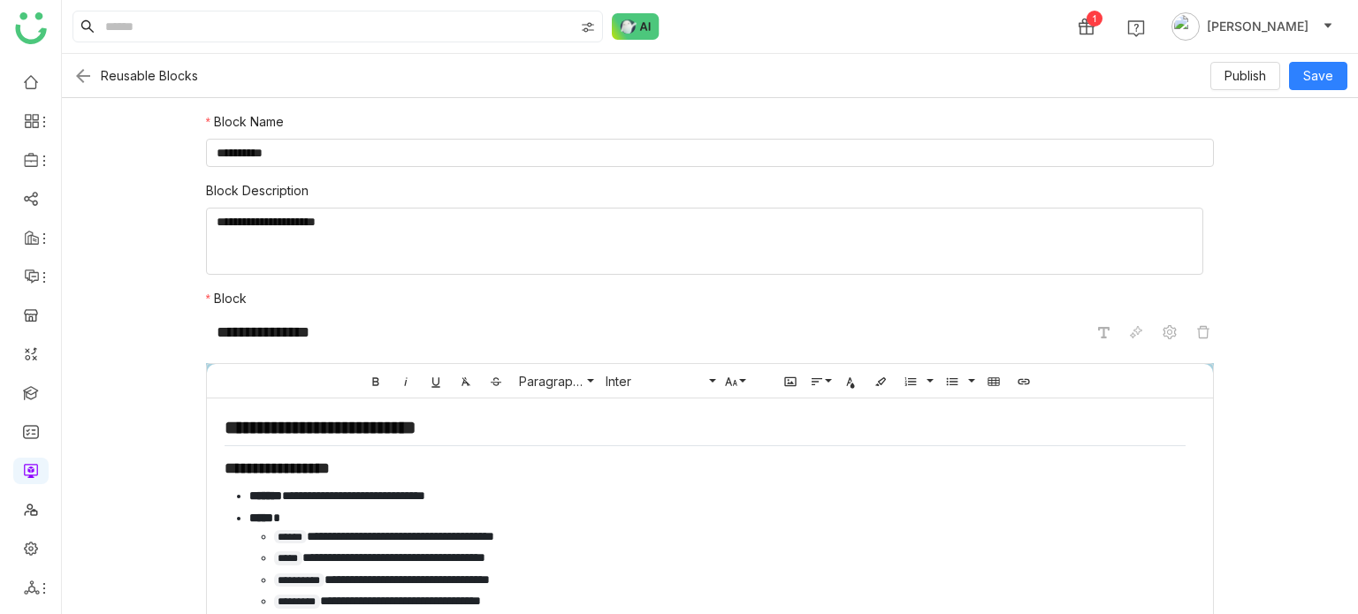
click at [84, 71] on img at bounding box center [82, 75] width 21 height 21
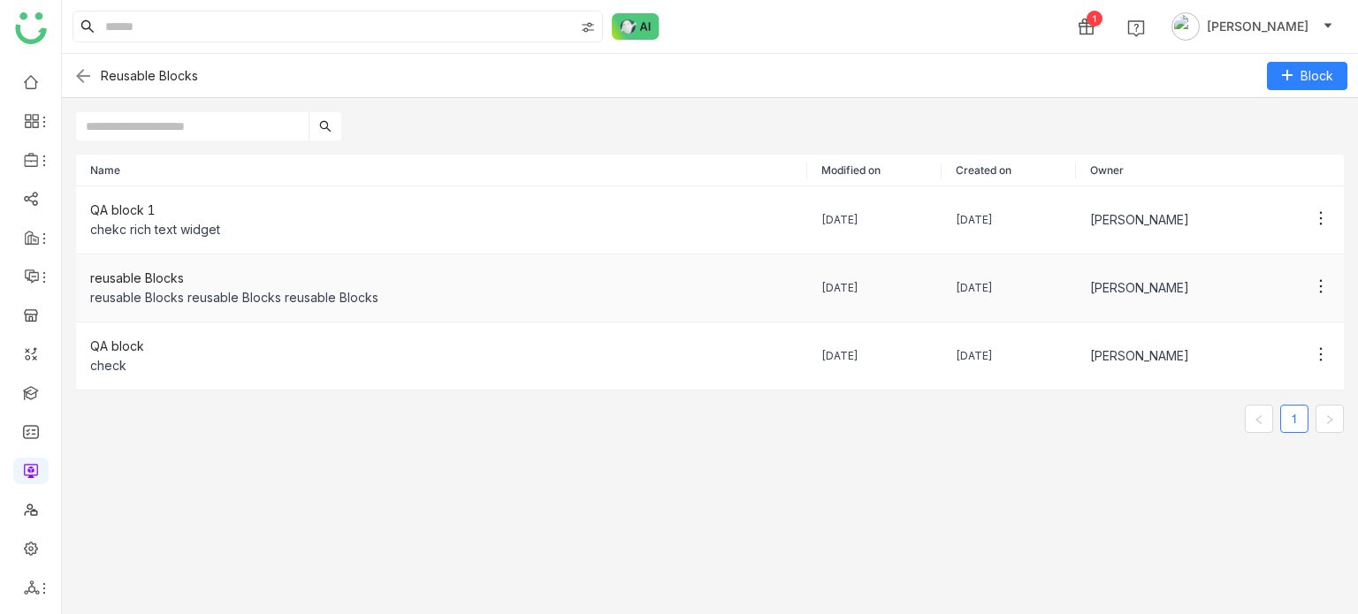
click at [265, 256] on td "reusable Blocks reusable Blocks reusable Blocks reusable Blocks" at bounding box center [441, 289] width 731 height 68
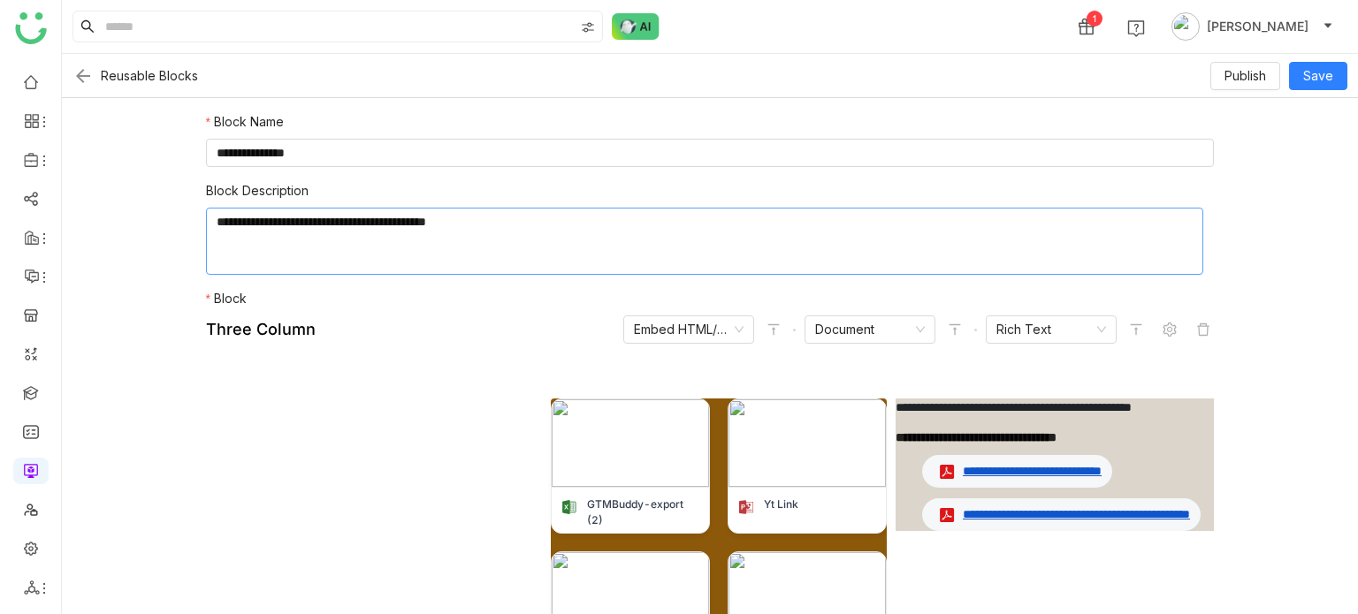
click at [508, 220] on textarea at bounding box center [705, 241] width 998 height 67
type textarea "**********"
click at [1305, 66] on span "Save" at bounding box center [1318, 75] width 30 height 19
click at [92, 73] on img at bounding box center [82, 75] width 21 height 21
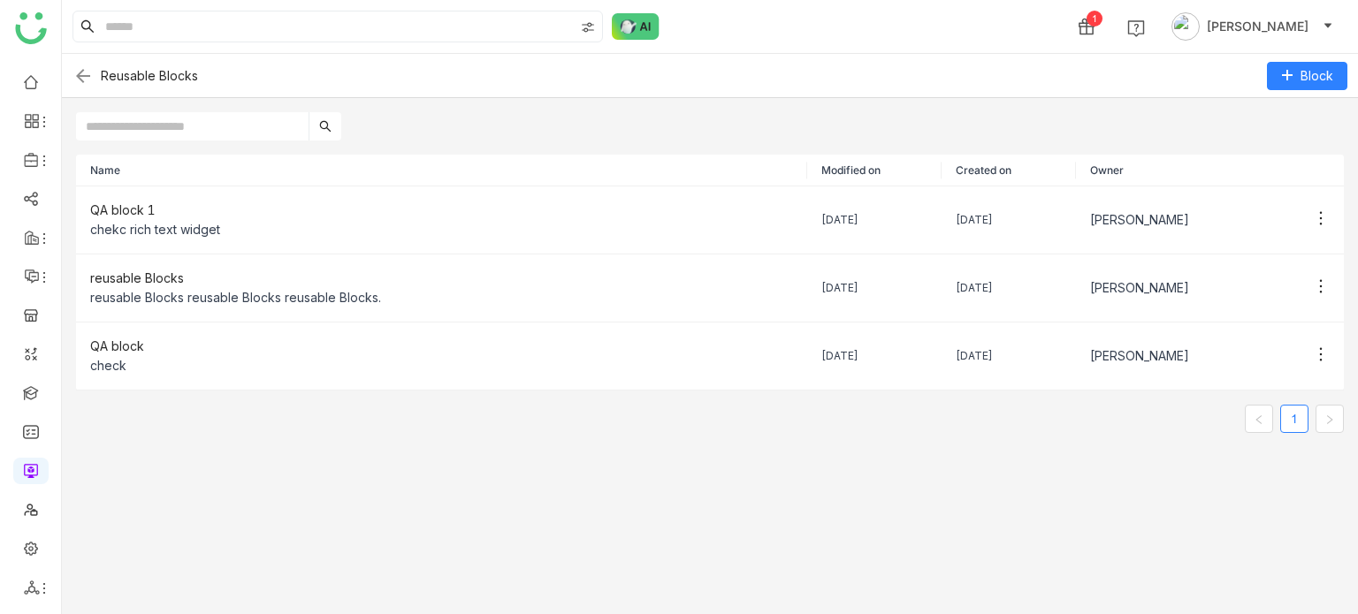
click at [84, 77] on img at bounding box center [82, 75] width 21 height 21
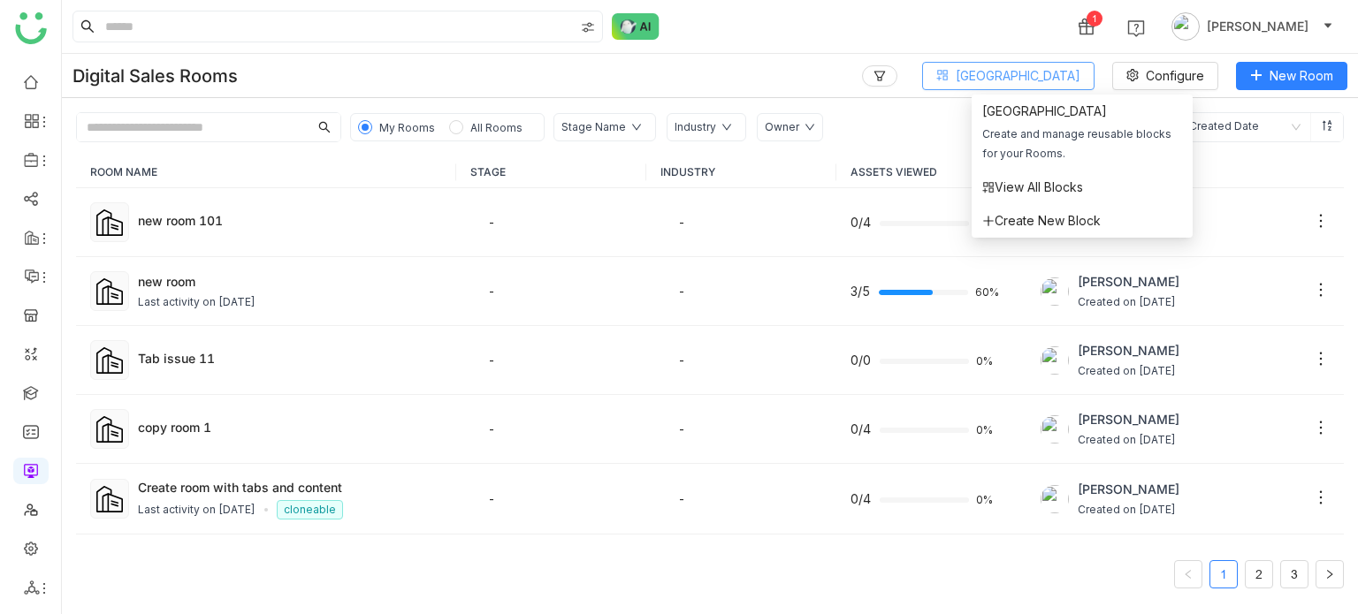
click at [1057, 80] on span "[GEOGRAPHIC_DATA]" at bounding box center [1018, 75] width 125 height 19
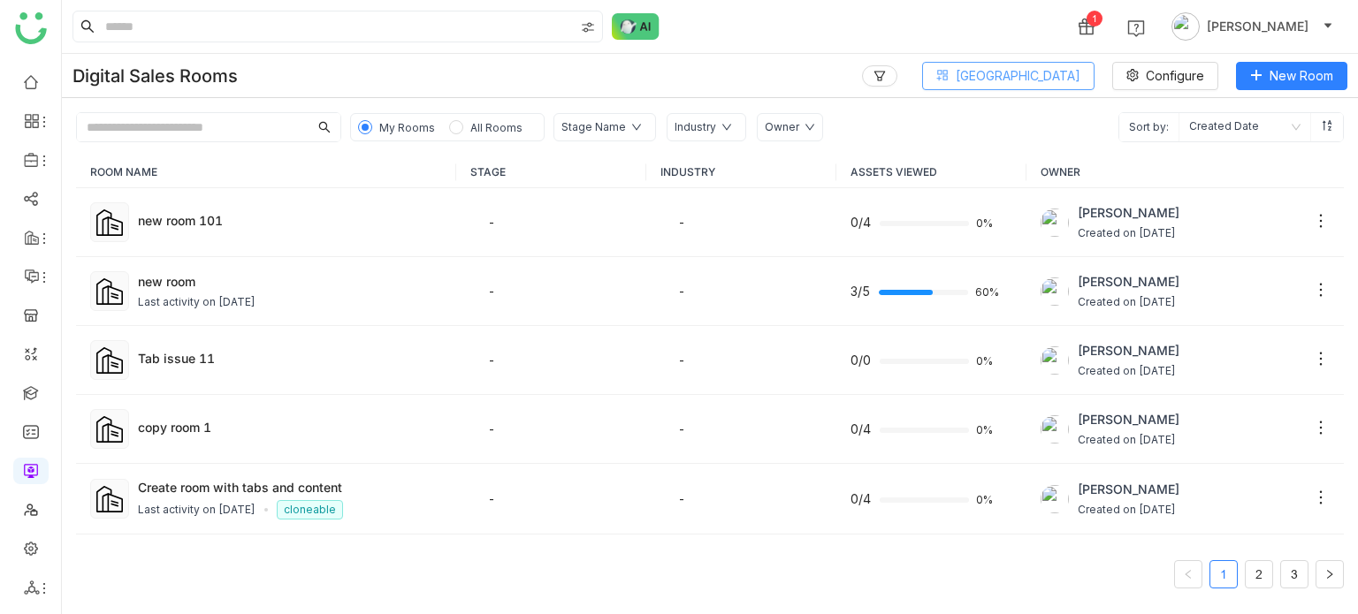
click at [1063, 74] on span "[GEOGRAPHIC_DATA]" at bounding box center [1018, 75] width 125 height 19
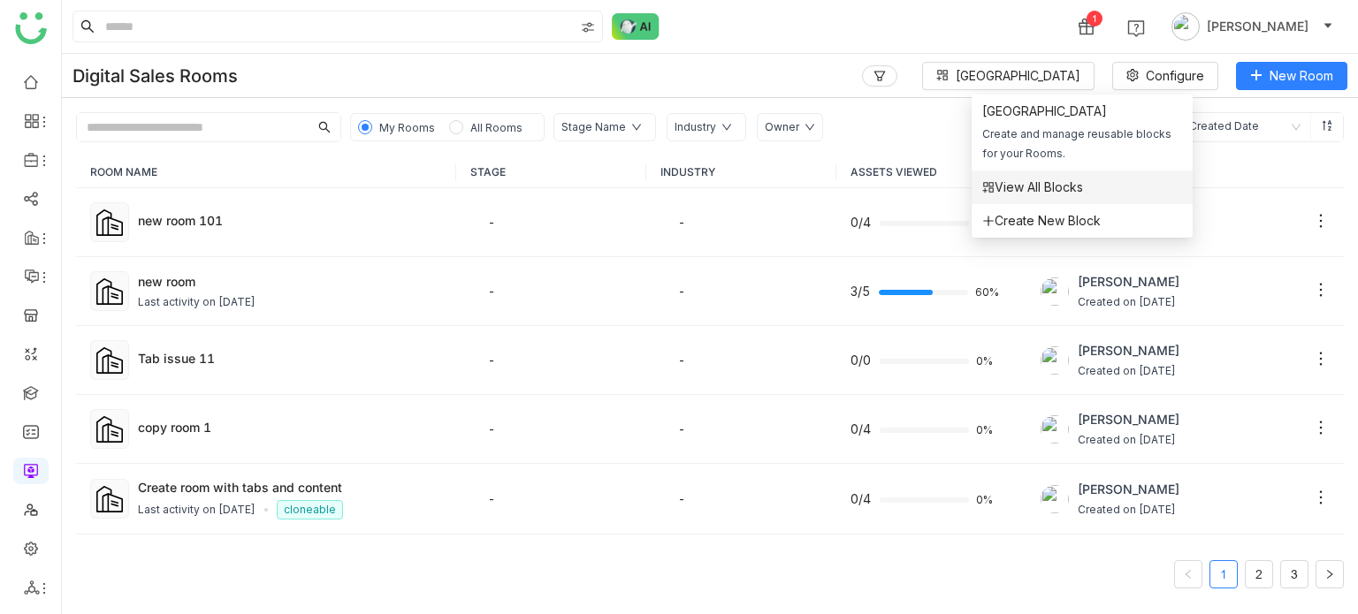
click at [1049, 182] on span "View All Blocks" at bounding box center [1032, 187] width 101 height 19
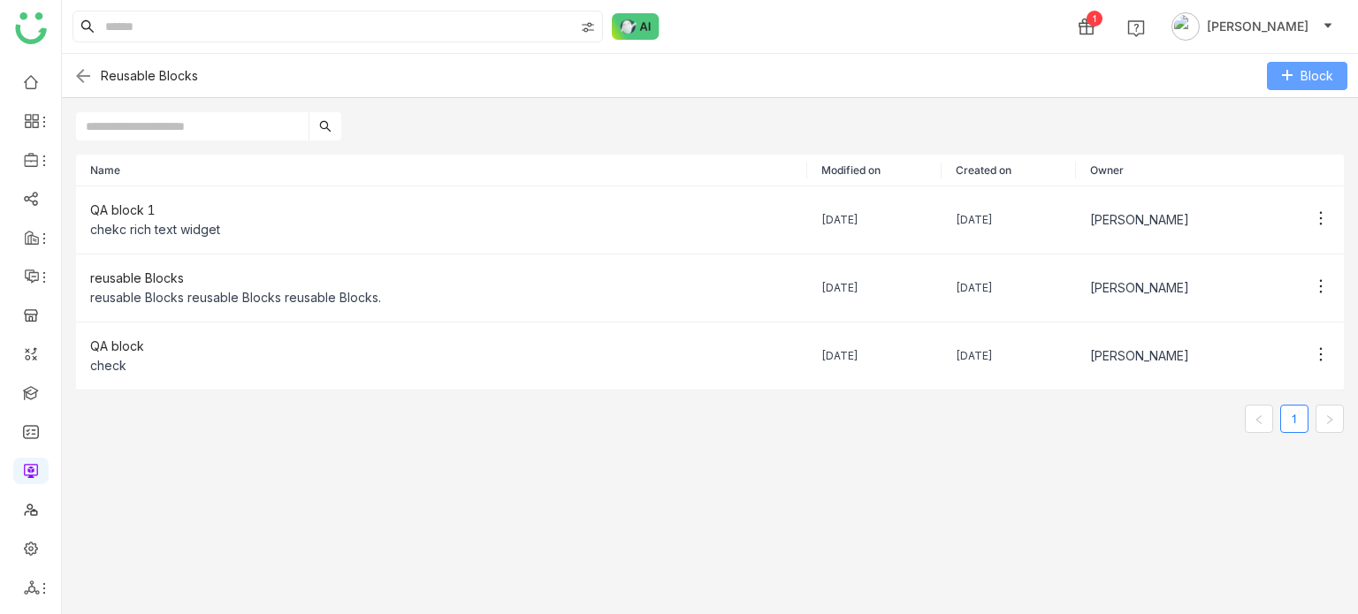
click at [1314, 80] on span "Block" at bounding box center [1316, 75] width 33 height 19
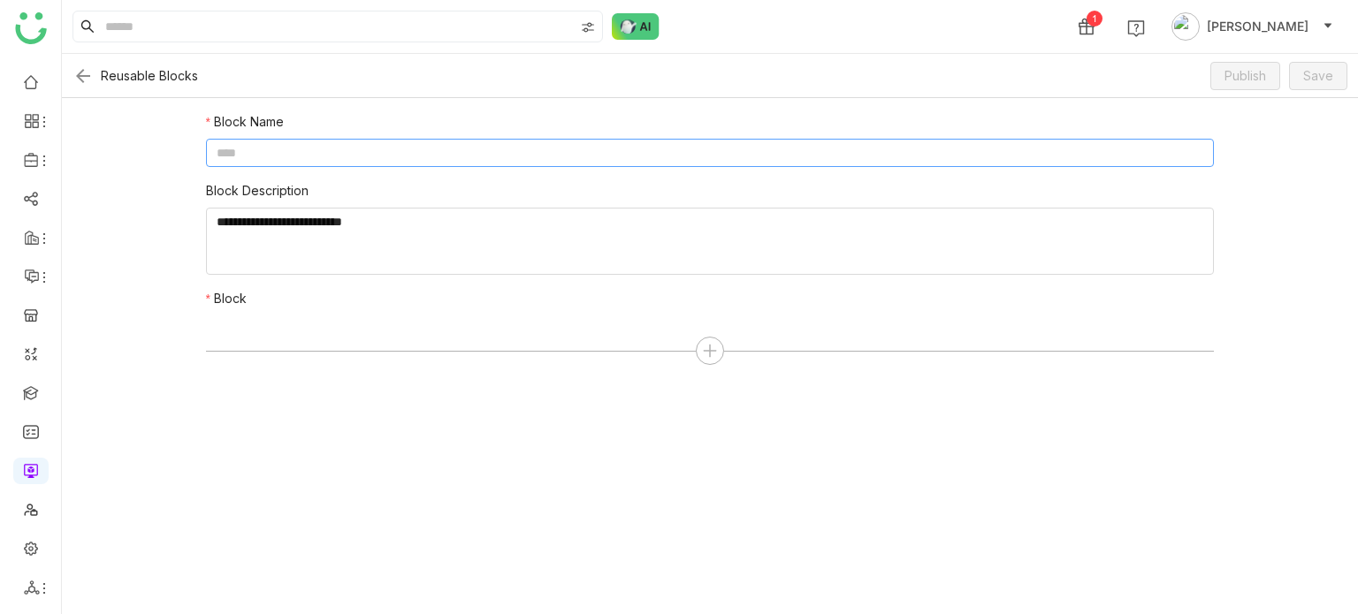
click at [479, 149] on input at bounding box center [710, 153] width 1009 height 28
type input "********"
type textarea "*****"
click at [706, 347] on icon at bounding box center [710, 351] width 16 height 16
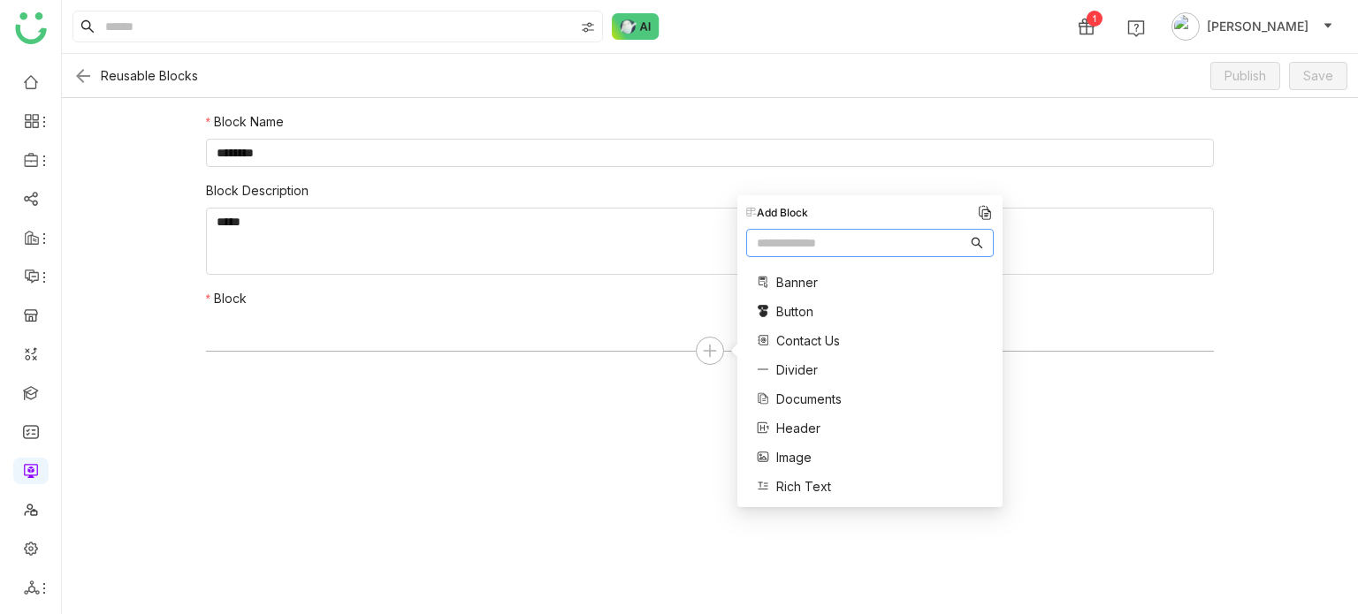
click at [804, 457] on span "Image" at bounding box center [793, 457] width 35 height 19
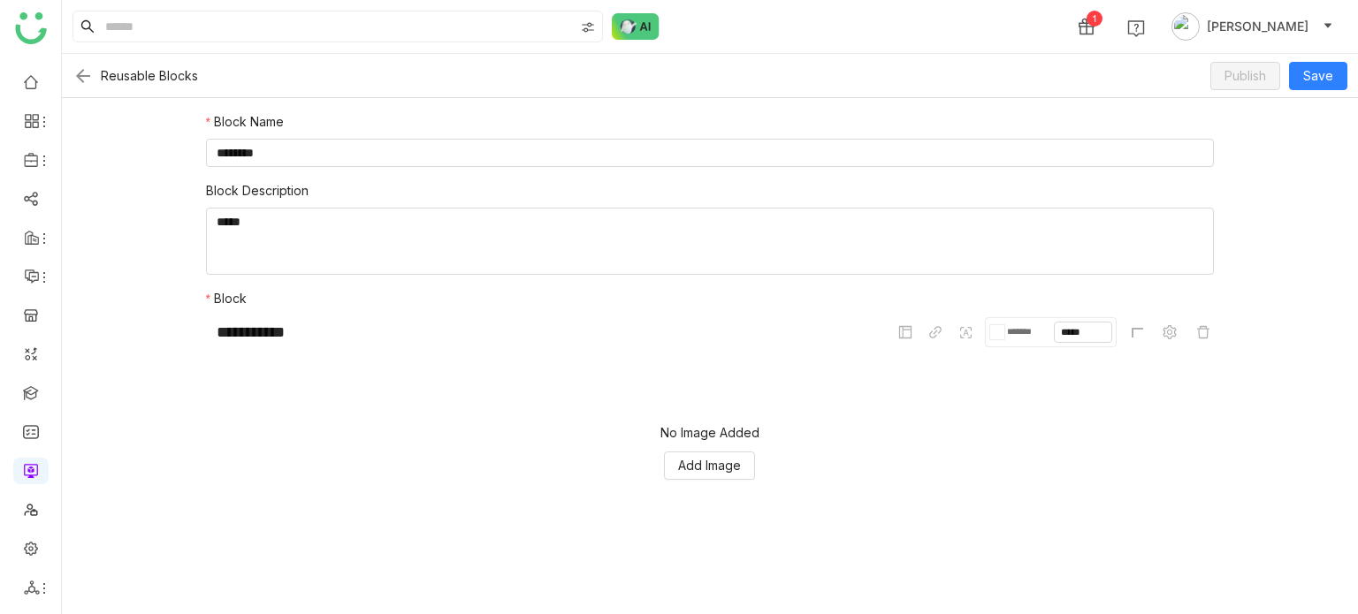
click at [660, 472] on div "No Image Added Add Image" at bounding box center [710, 451] width 1009 height 177
click at [696, 457] on span "Add Image" at bounding box center [709, 465] width 63 height 19
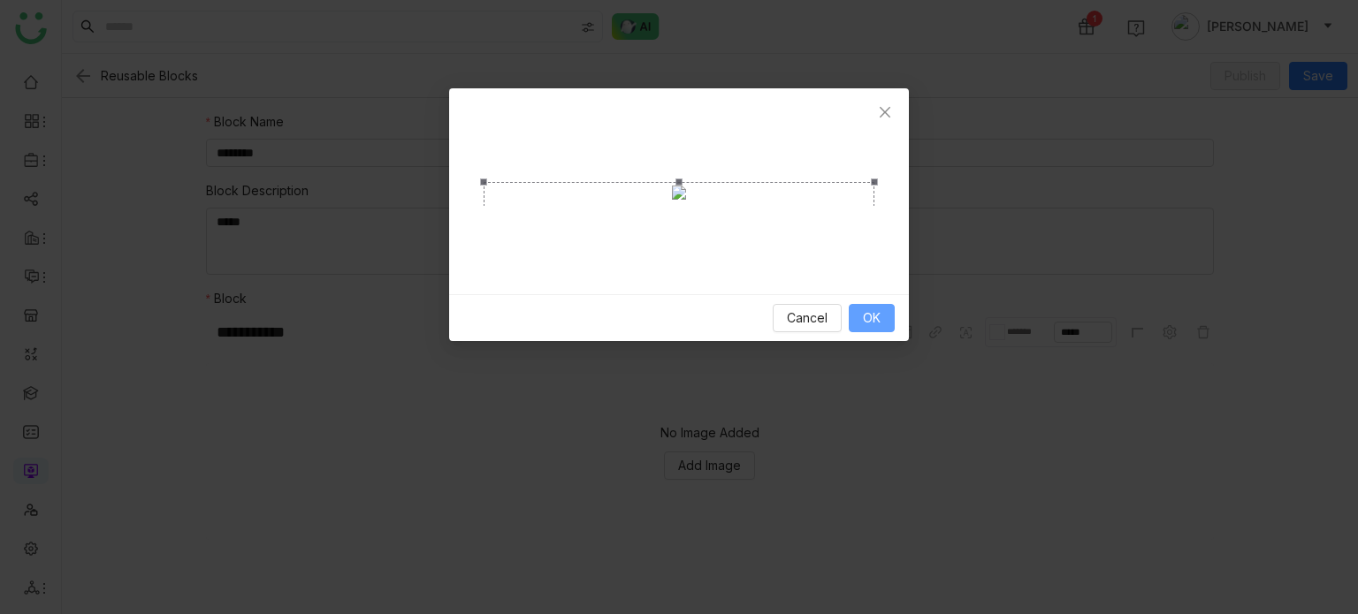
click at [877, 328] on span "OK" at bounding box center [872, 318] width 18 height 19
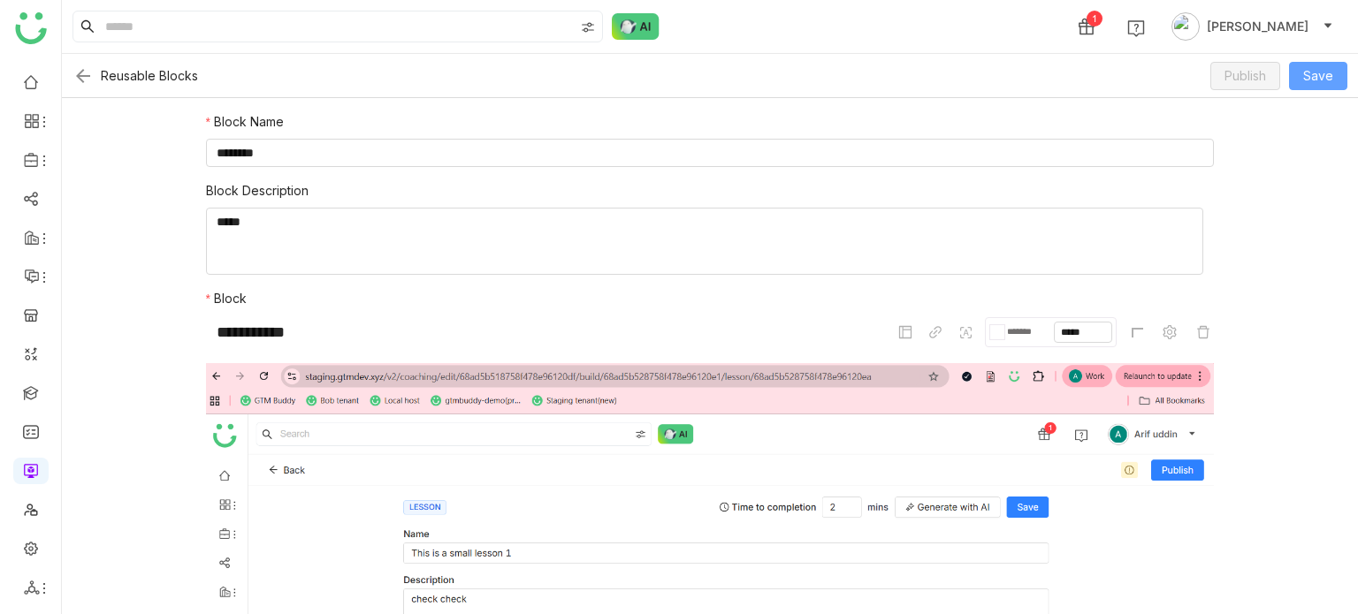
click at [1322, 80] on span "Save" at bounding box center [1318, 75] width 30 height 19
click at [1308, 69] on span "Save" at bounding box center [1318, 75] width 30 height 19
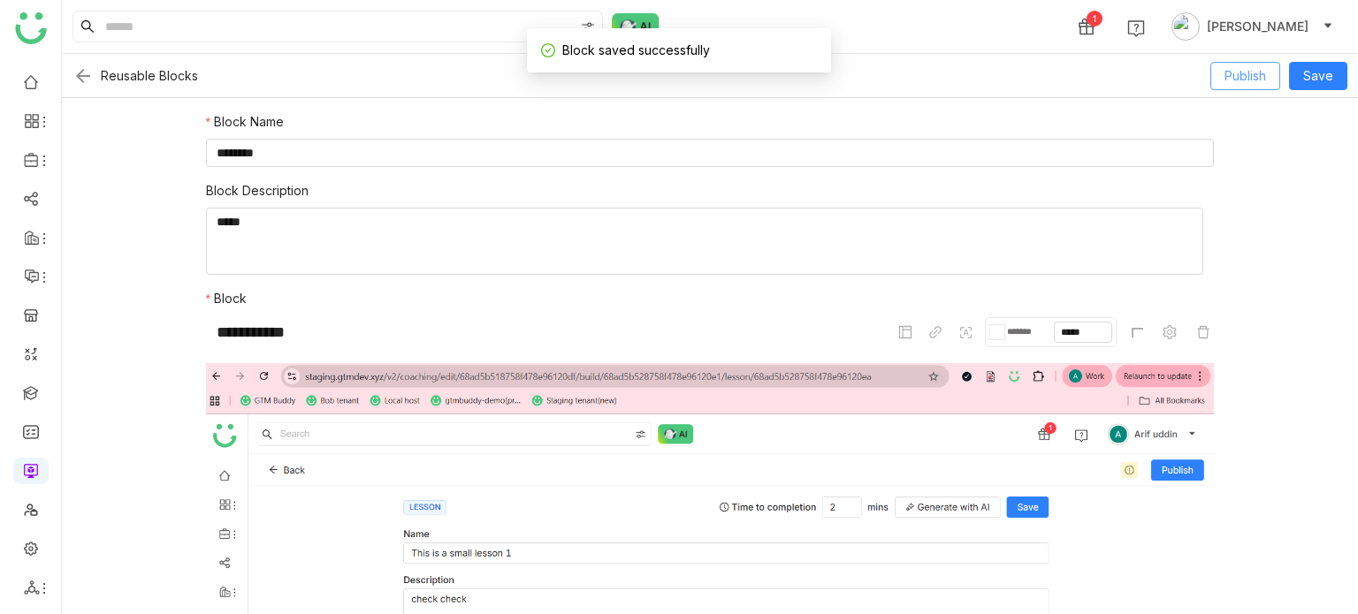
click at [1261, 77] on span "Publish" at bounding box center [1245, 75] width 42 height 19
click at [73, 77] on img at bounding box center [82, 75] width 21 height 21
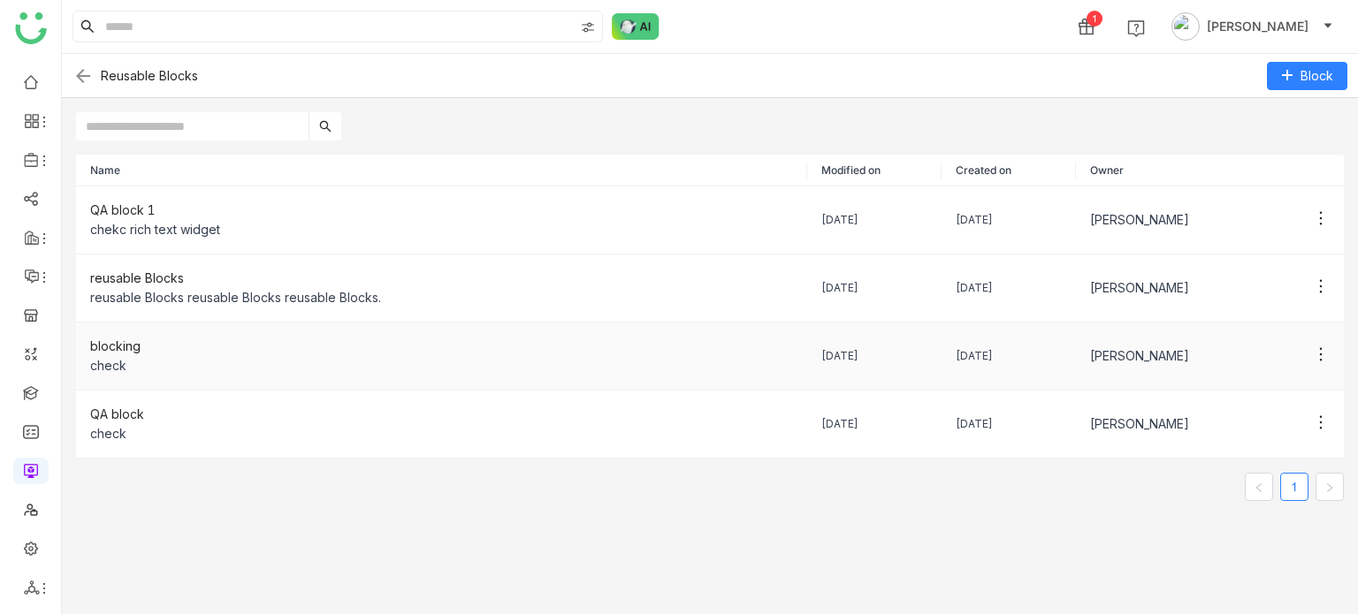
click at [332, 356] on div "check" at bounding box center [441, 365] width 703 height 19
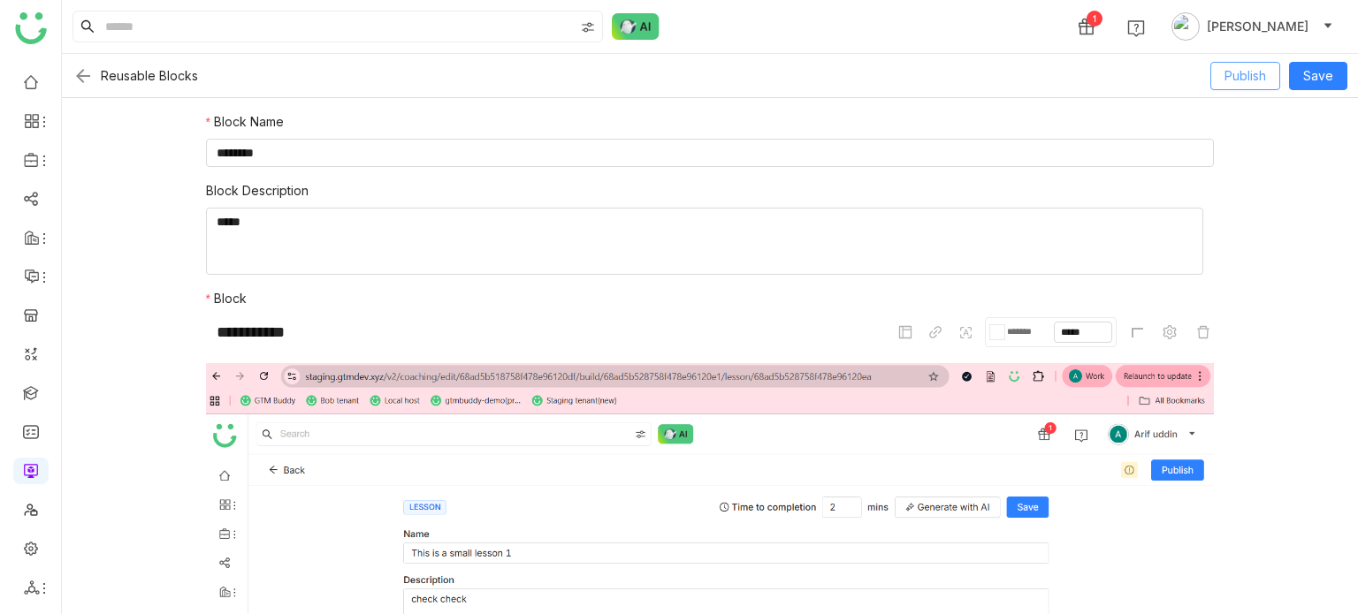
click at [1263, 81] on span "Publish" at bounding box center [1245, 75] width 42 height 19
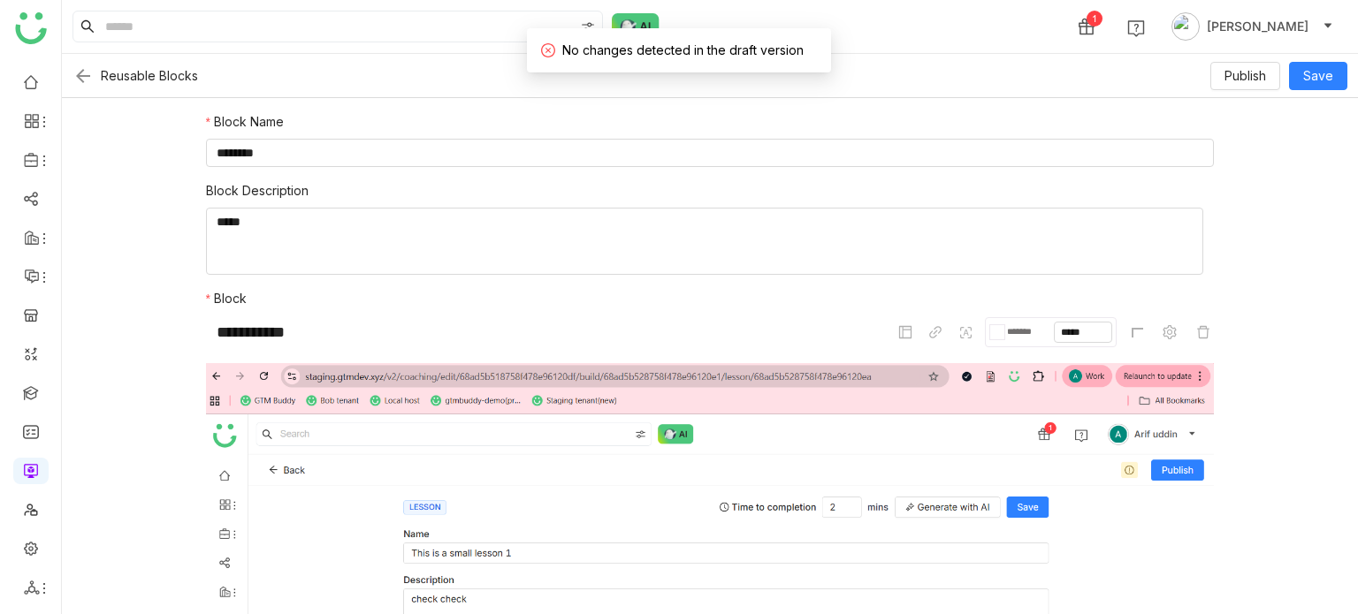
click at [78, 67] on img at bounding box center [82, 75] width 21 height 21
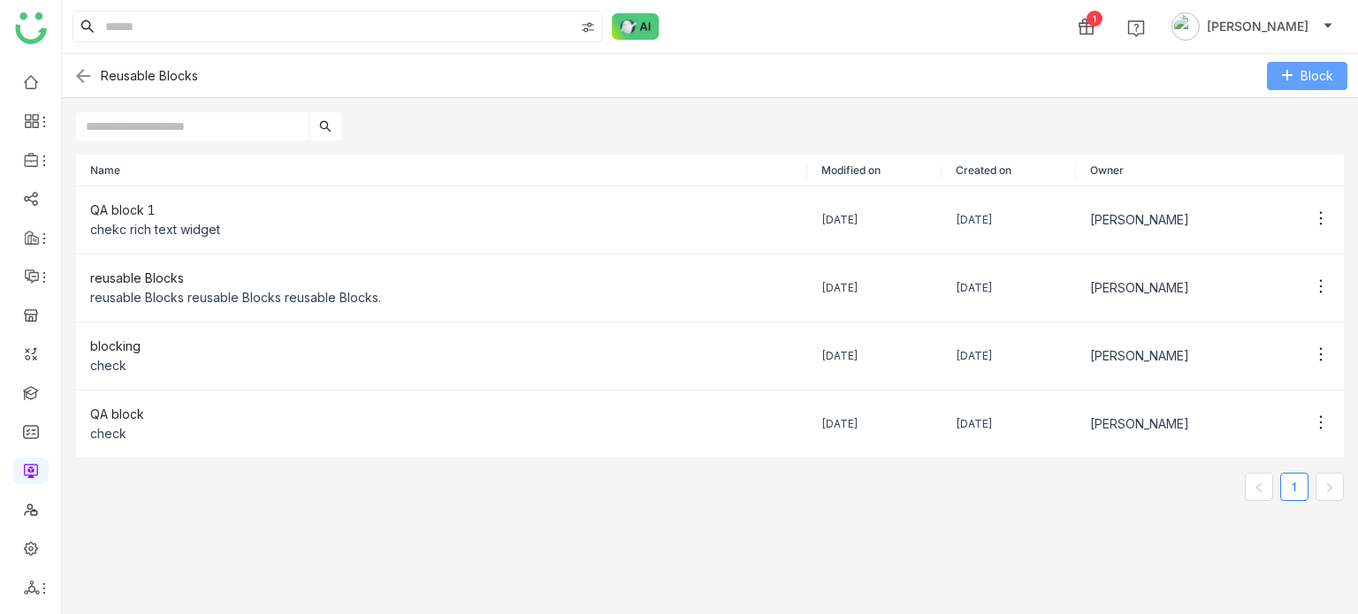
click at [1298, 68] on button "Block" at bounding box center [1307, 76] width 80 height 28
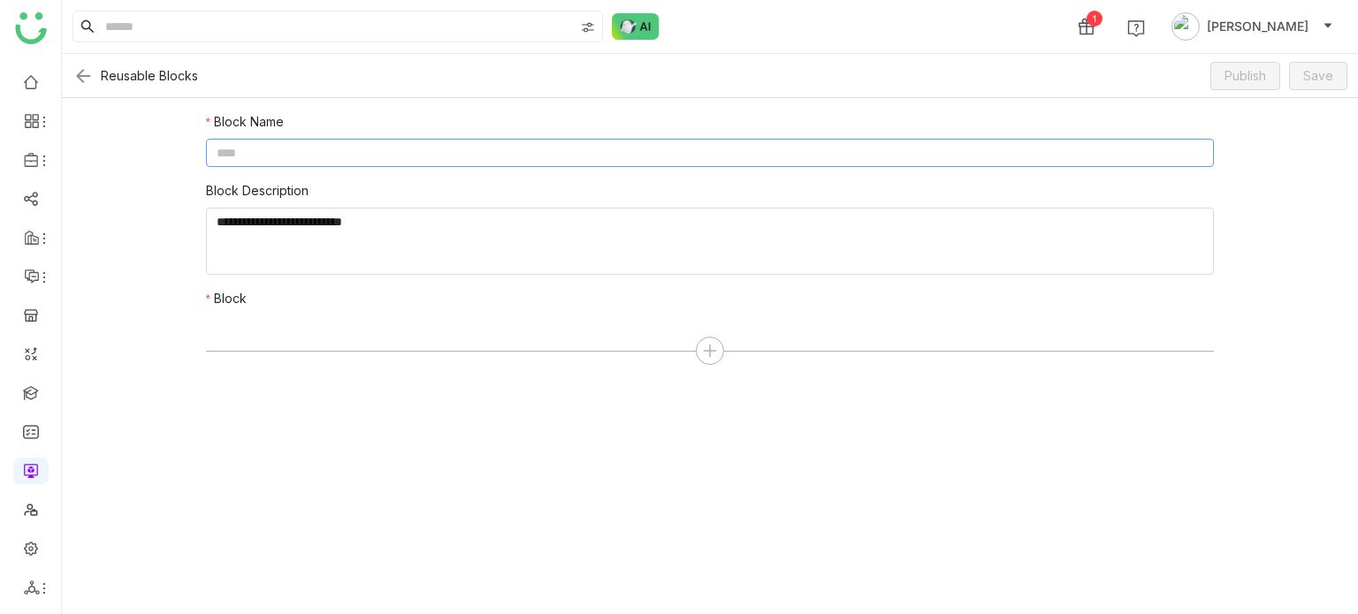
click at [645, 158] on input at bounding box center [710, 153] width 1009 height 28
type input "*"
type input "**********"
type textarea "*****"
click at [709, 354] on icon at bounding box center [710, 351] width 2 height 12
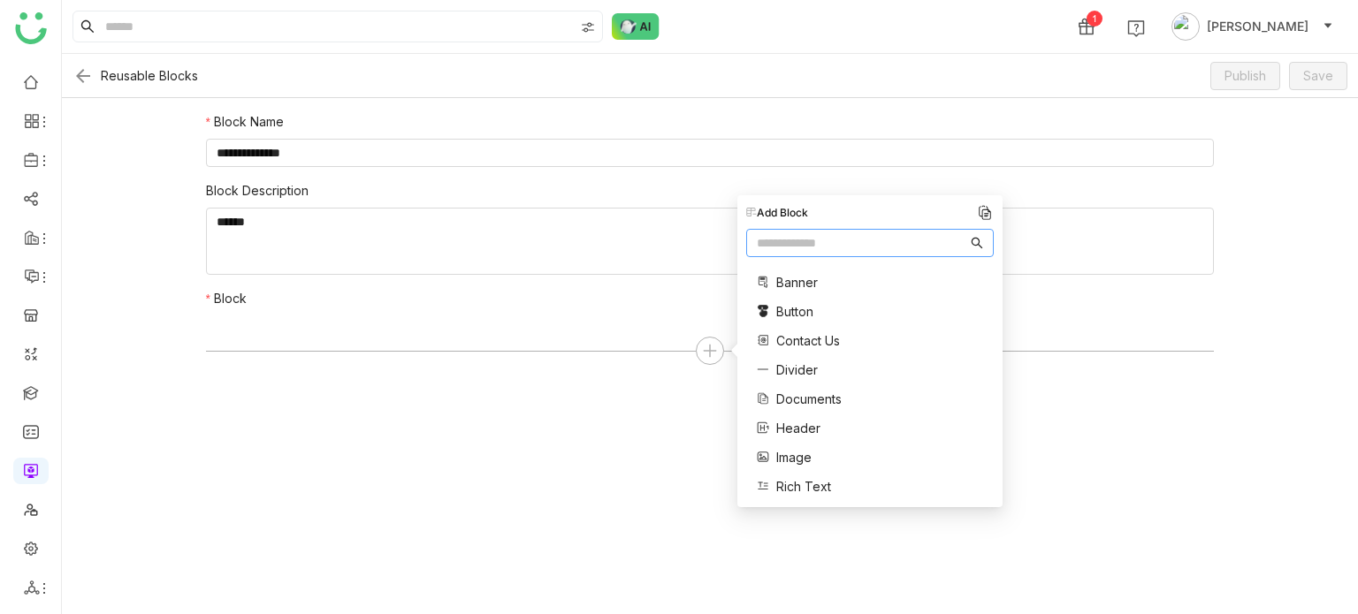
click at [802, 402] on span "Documents" at bounding box center [808, 399] width 65 height 19
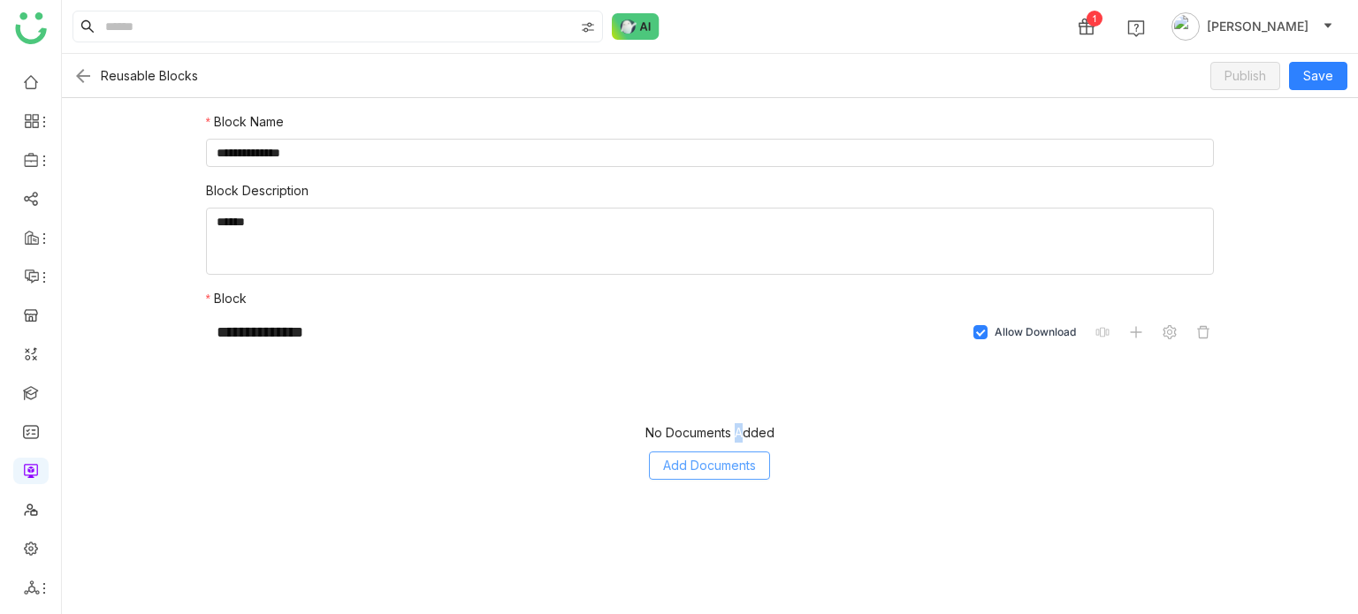
drag, startPoint x: 743, startPoint y: 434, endPoint x: 736, endPoint y: 459, distance: 25.5
click at [736, 451] on div "No Documents Added Add Documents" at bounding box center [710, 451] width 1009 height 177
click at [736, 462] on span "Add Documents" at bounding box center [709, 465] width 93 height 19
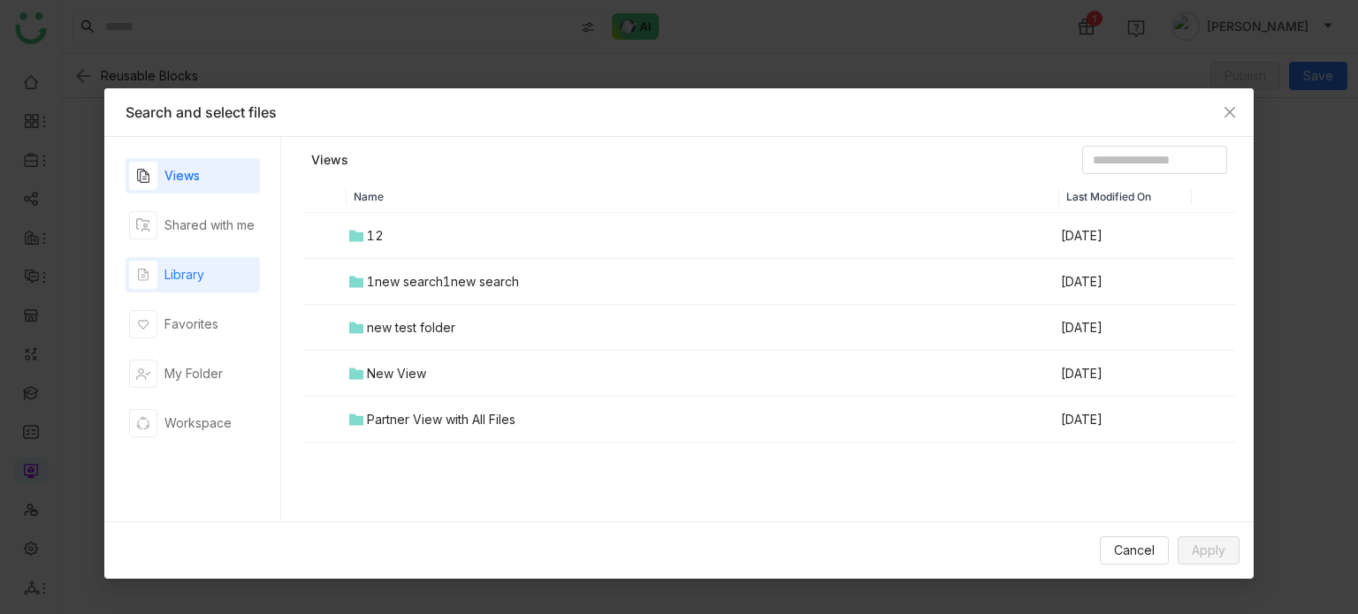
click at [234, 271] on div "Library" at bounding box center [193, 274] width 134 height 35
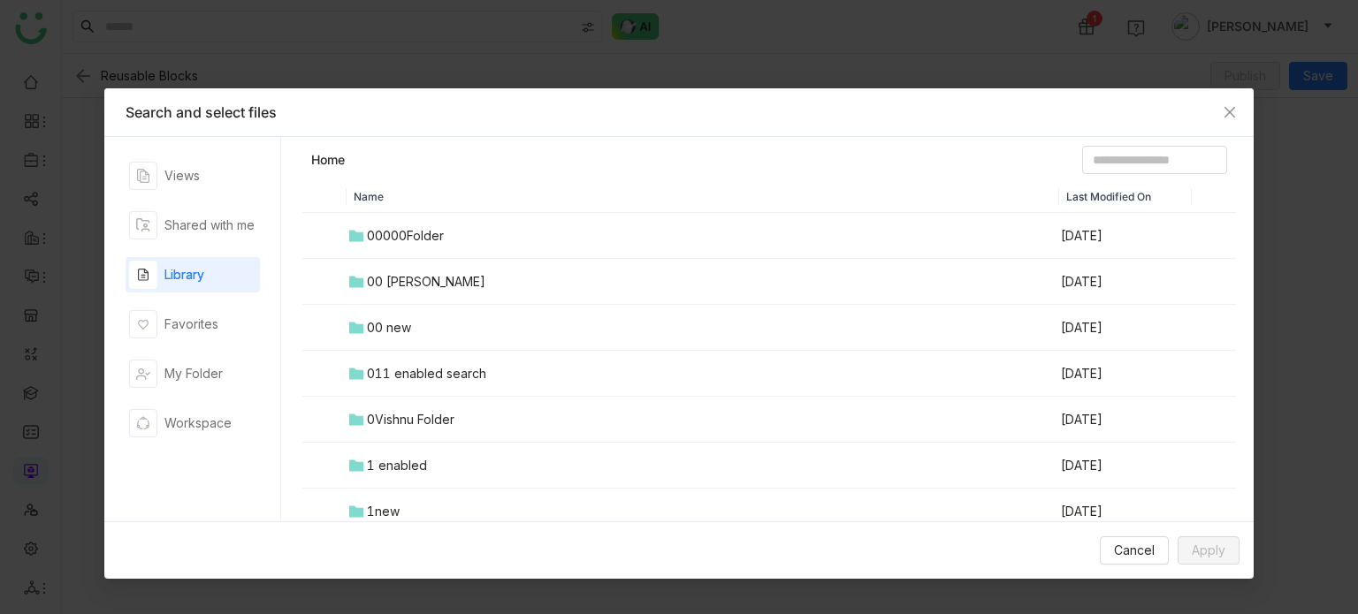
click at [424, 250] on td "00000Folder" at bounding box center [703, 236] width 713 height 46
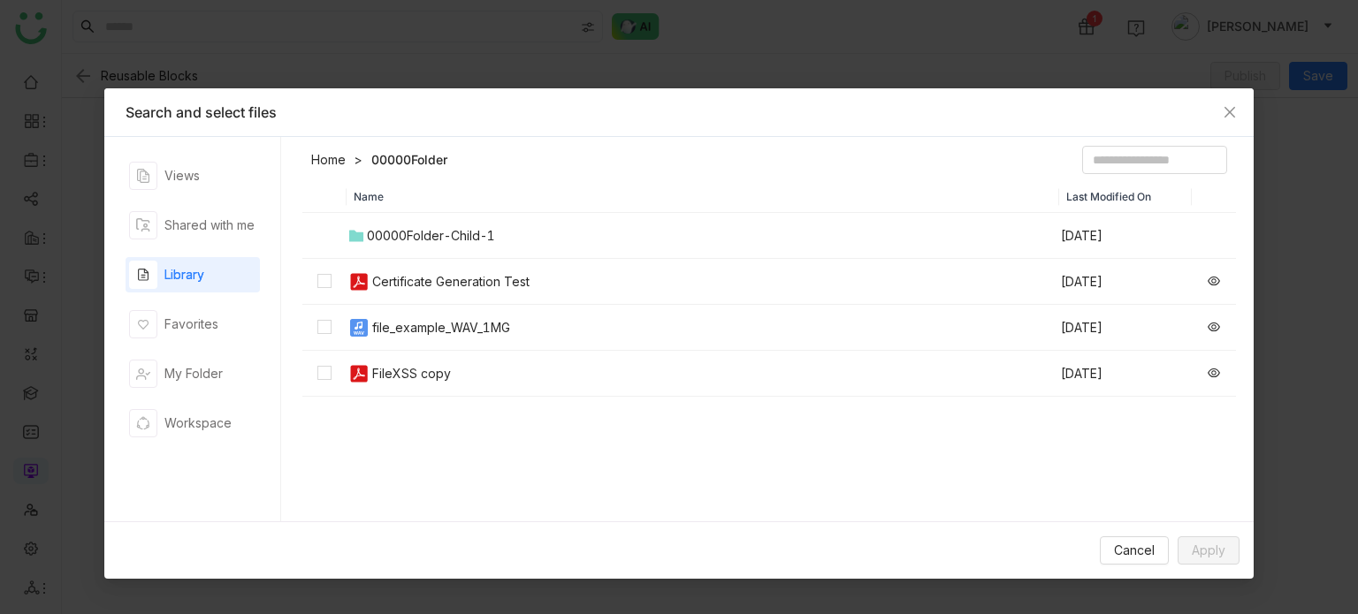
click at [425, 294] on td "Certificate Generation Test" at bounding box center [703, 282] width 713 height 46
drag, startPoint x: 435, startPoint y: 342, endPoint x: 437, endPoint y: 355, distance: 13.4
click at [436, 343] on td "file_example_WAV_1MG" at bounding box center [703, 328] width 713 height 46
click at [438, 369] on div "FileXSS copy" at bounding box center [411, 373] width 79 height 19
click at [1198, 551] on span "Apply" at bounding box center [1209, 550] width 34 height 19
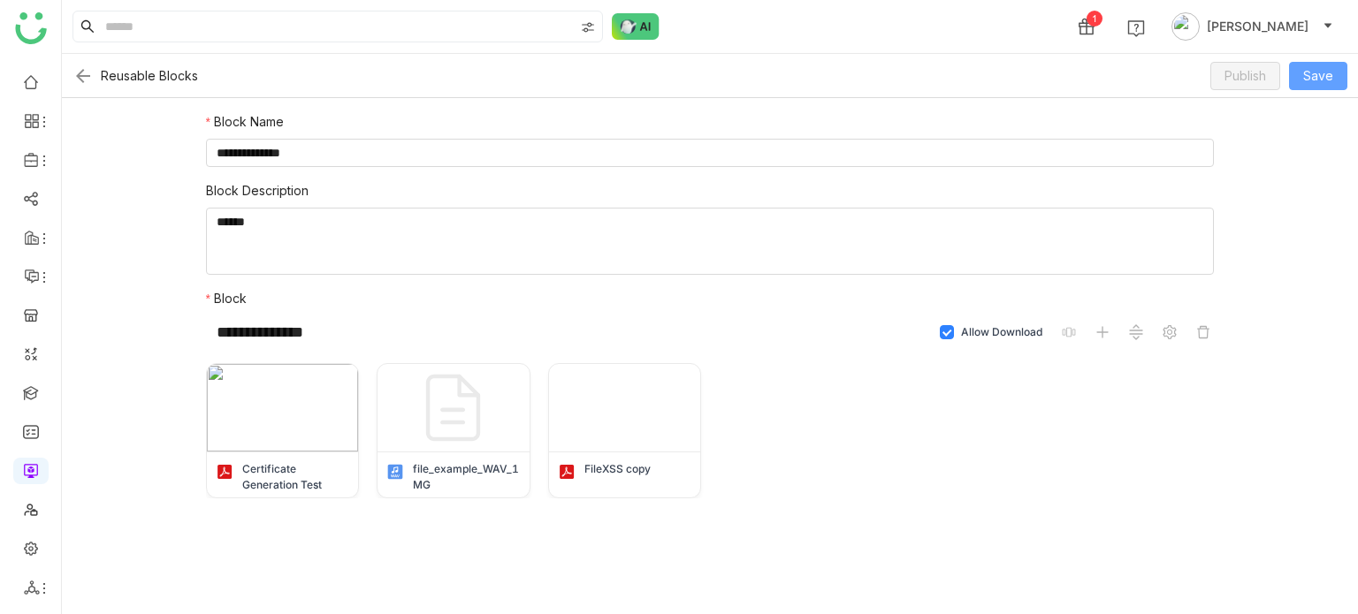
click at [1313, 68] on span "Save" at bounding box center [1318, 75] width 30 height 19
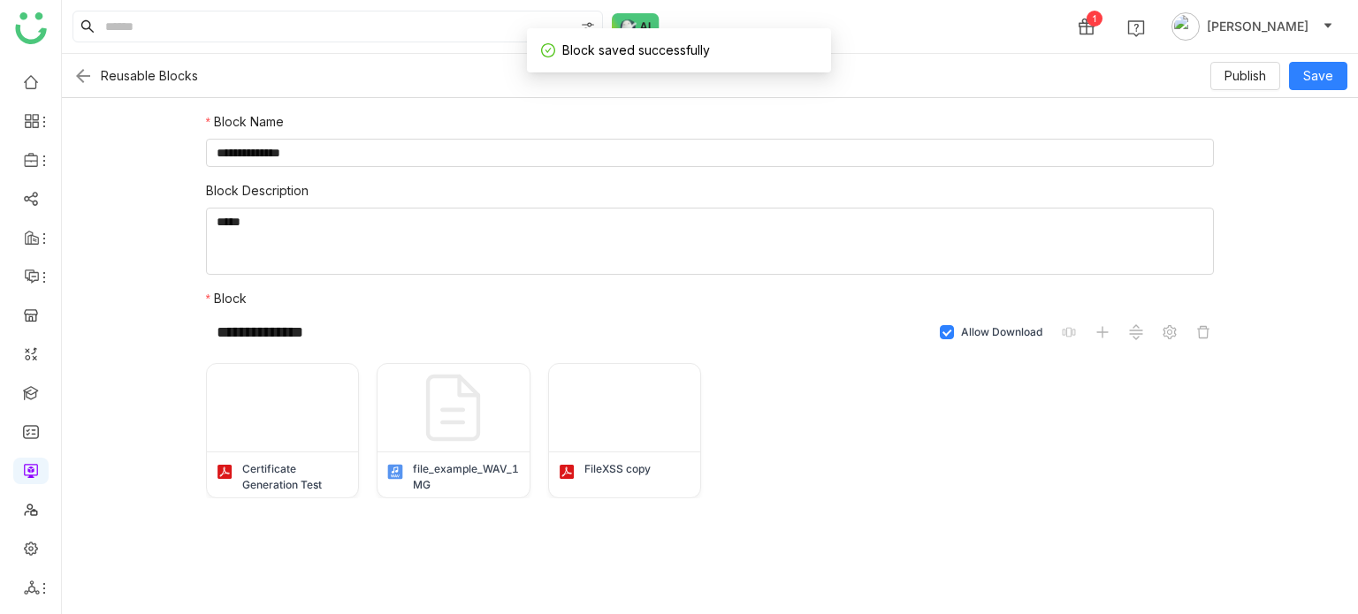
click at [78, 78] on img at bounding box center [82, 75] width 21 height 21
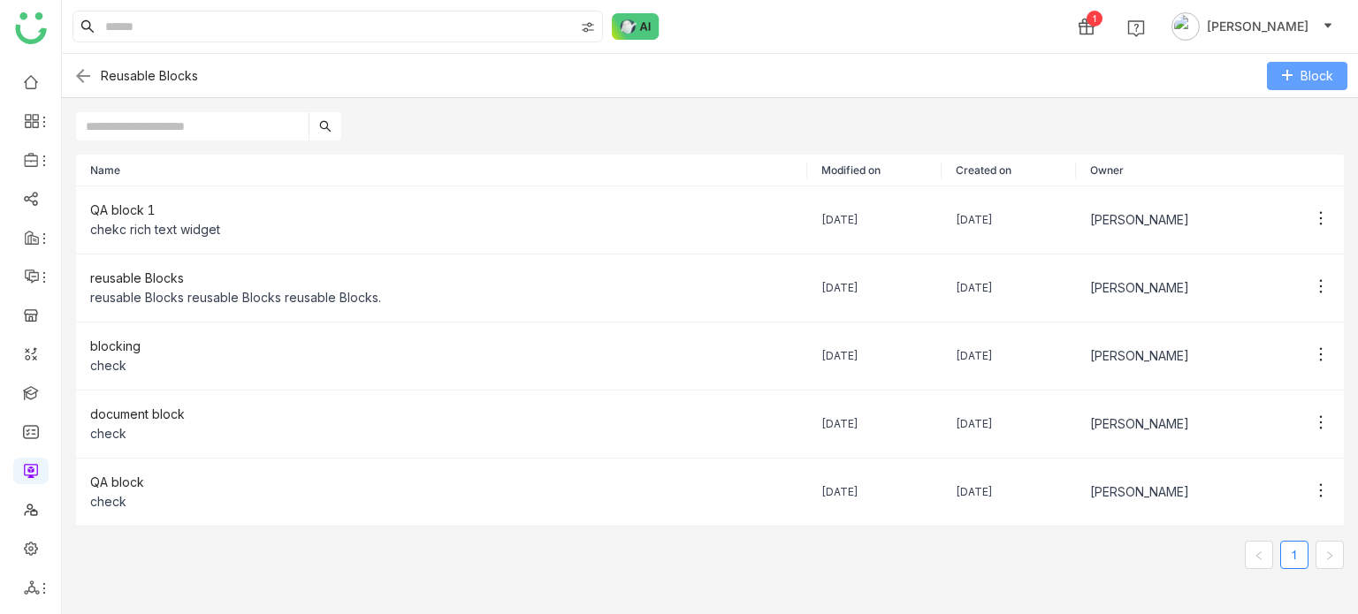
click at [1344, 88] on button "Block" at bounding box center [1307, 76] width 80 height 28
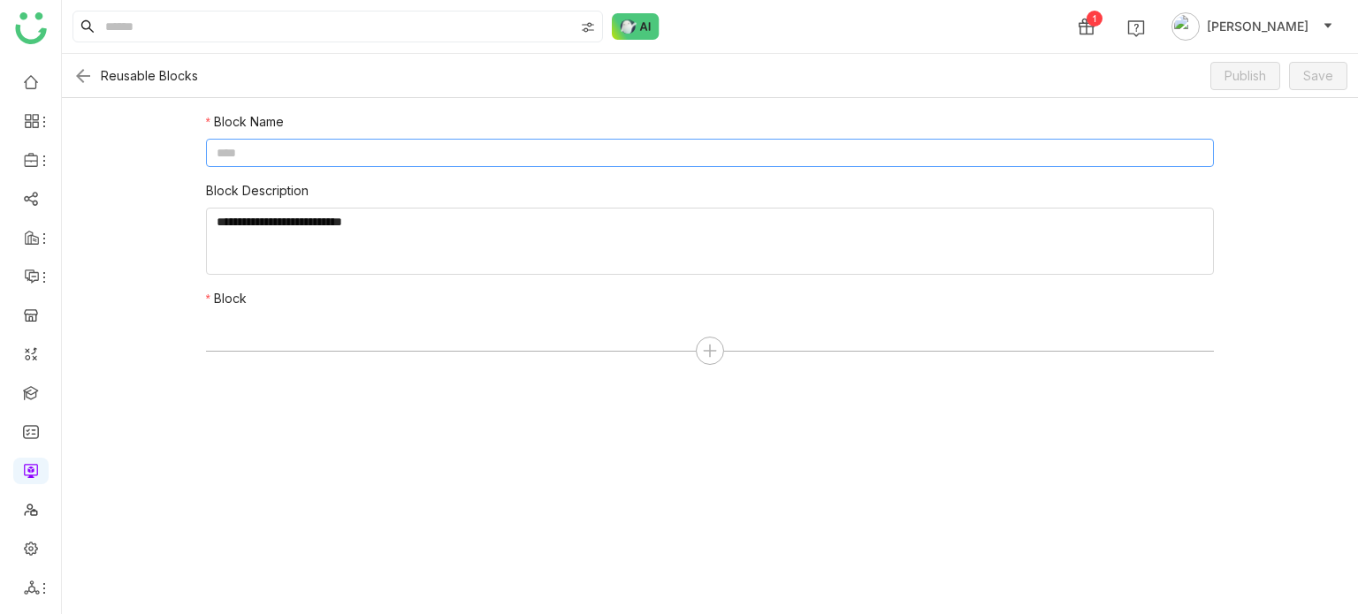
click at [573, 158] on input at bounding box center [710, 153] width 1009 height 28
type input "**********"
click at [615, 233] on textarea at bounding box center [710, 241] width 1009 height 67
type textarea "*****"
click at [687, 347] on div at bounding box center [710, 351] width 1009 height 28
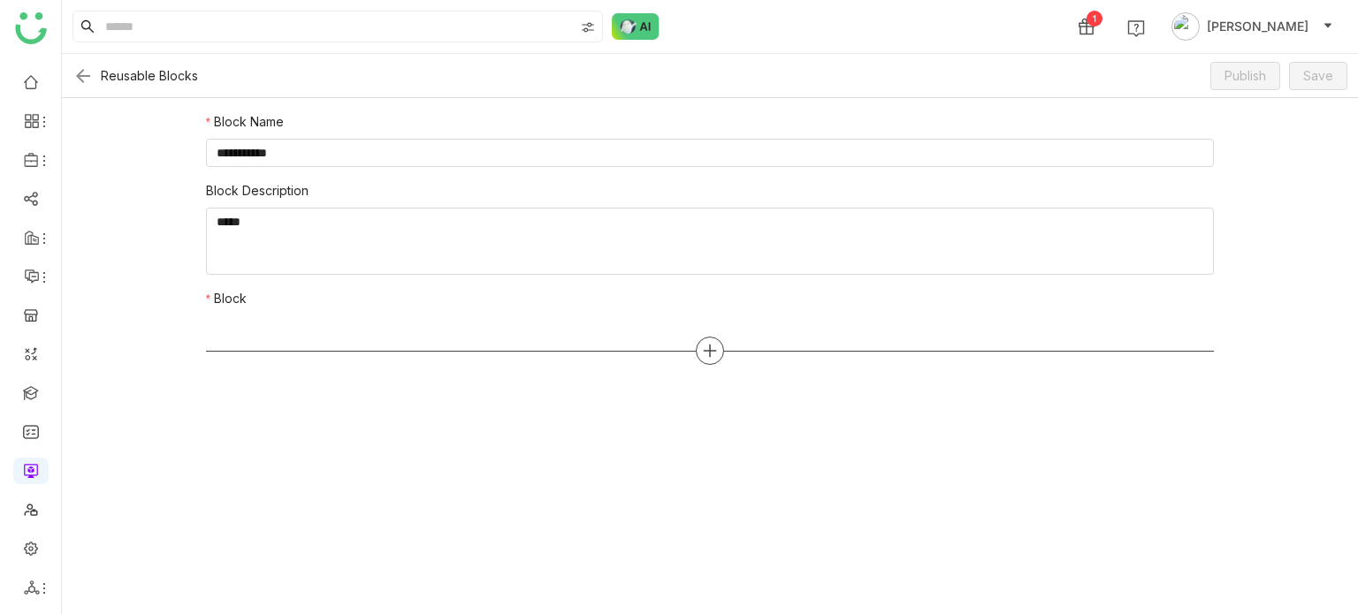
click at [711, 350] on icon at bounding box center [710, 351] width 12 height 2
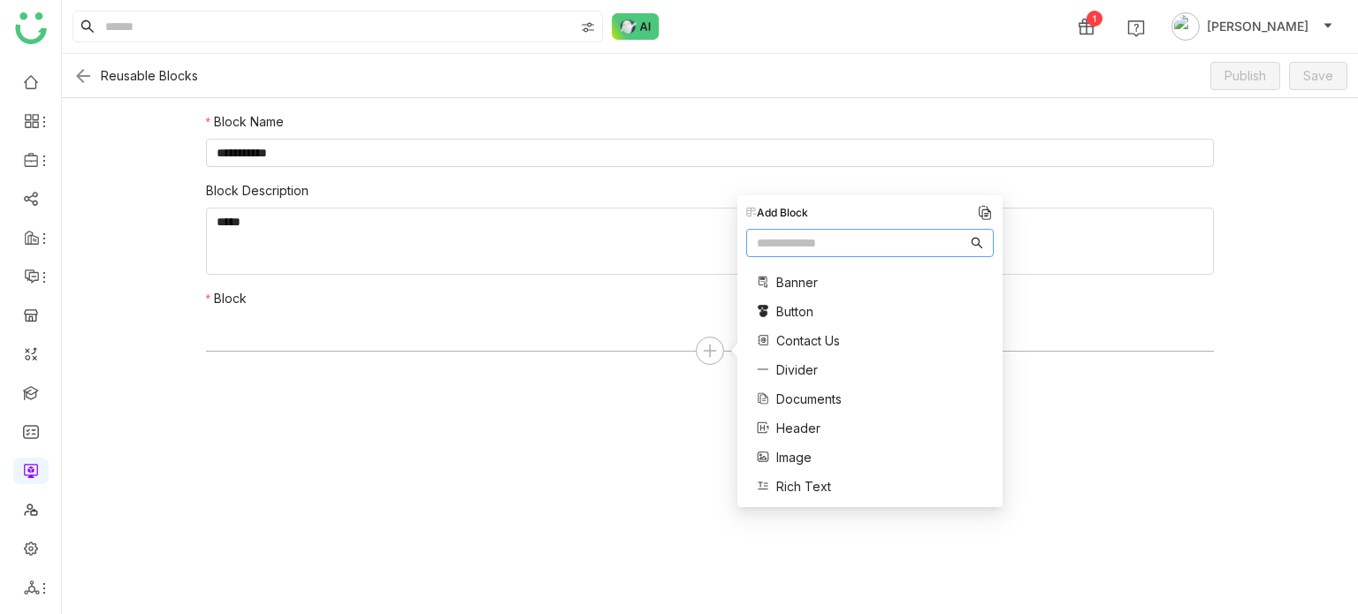
click at [816, 232] on nz-input-group at bounding box center [870, 243] width 248 height 28
click at [816, 236] on input "text" at bounding box center [862, 242] width 210 height 19
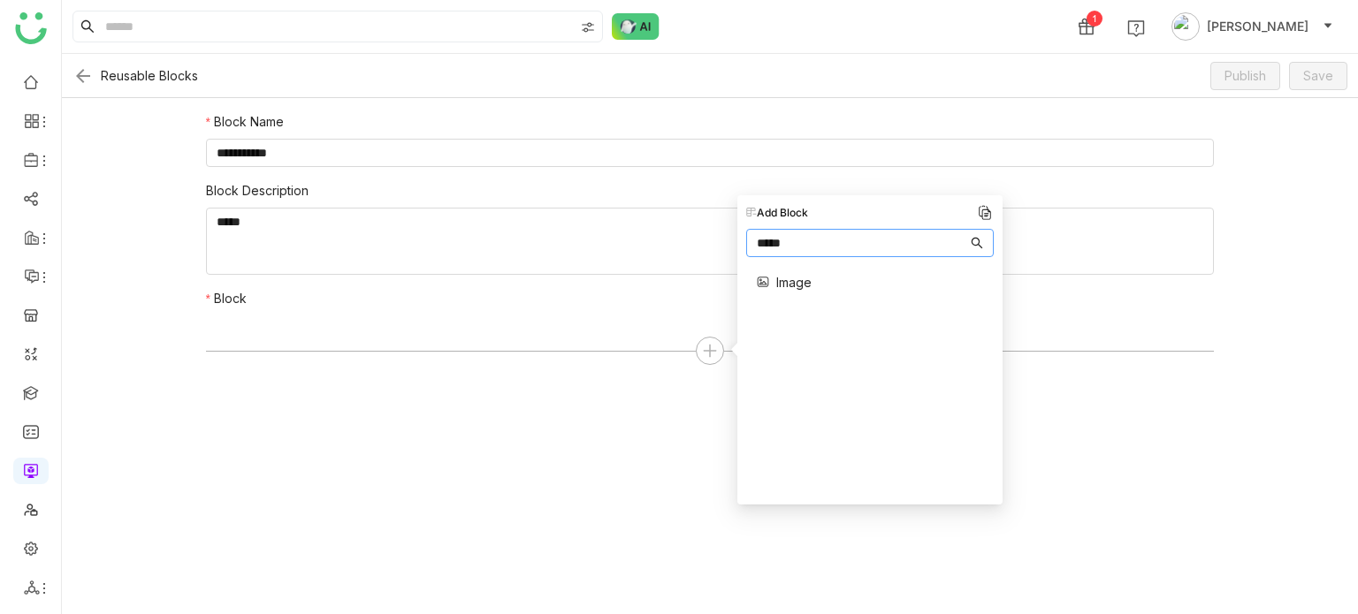
type input "*****"
click at [785, 287] on span "Image" at bounding box center [793, 282] width 35 height 19
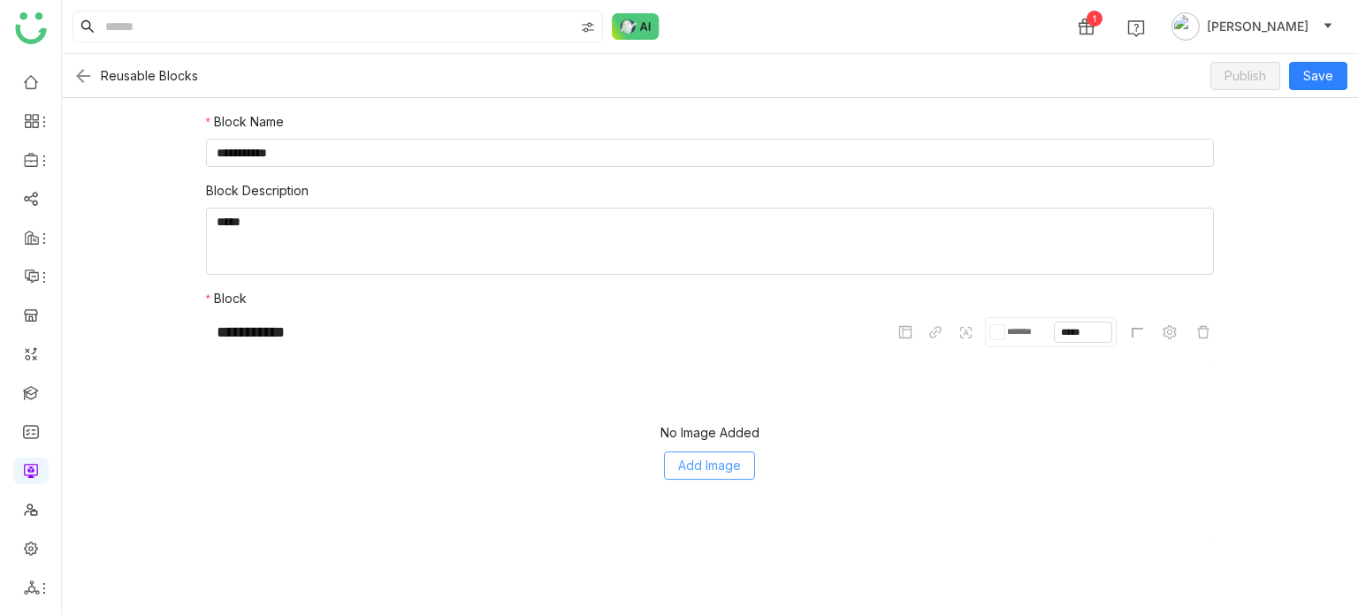
click at [709, 460] on span "Add Image" at bounding box center [709, 465] width 63 height 19
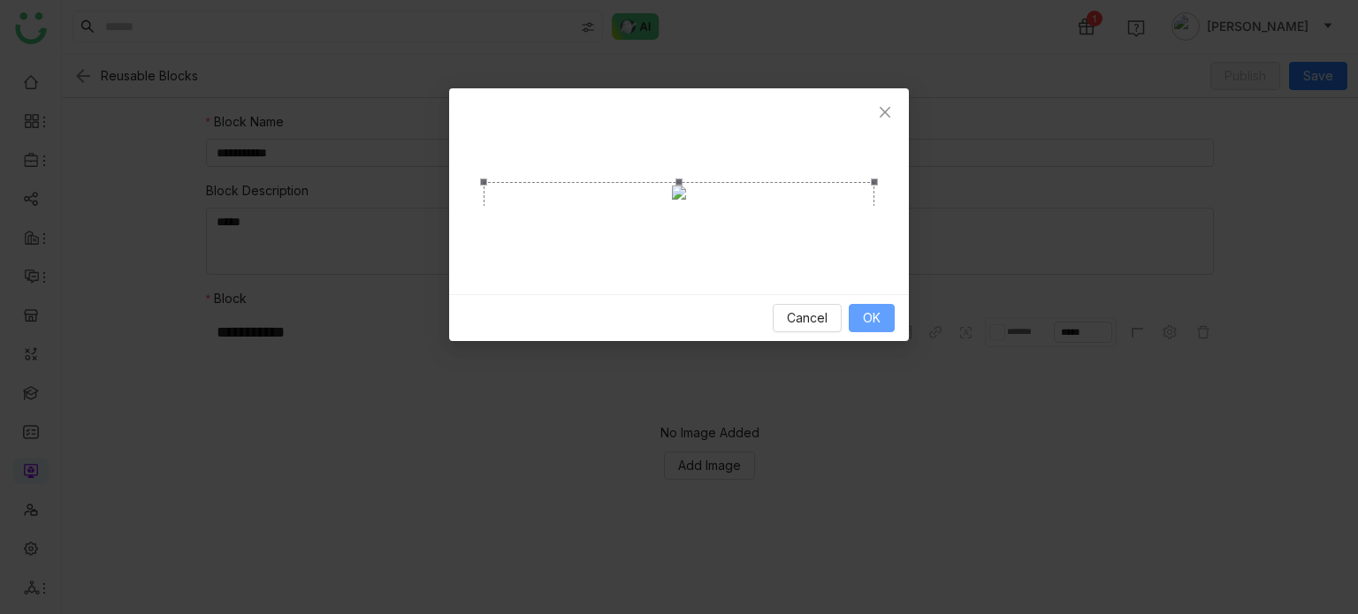
click at [864, 328] on span "OK" at bounding box center [872, 318] width 18 height 19
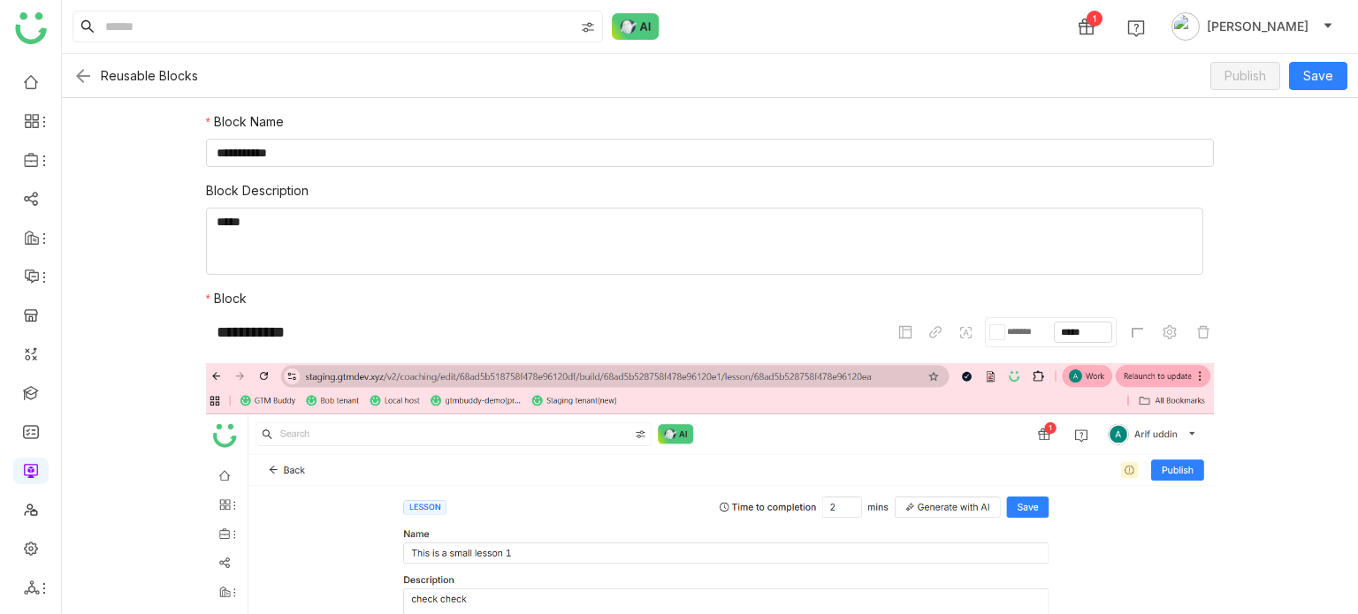
click at [83, 73] on img at bounding box center [82, 75] width 21 height 21
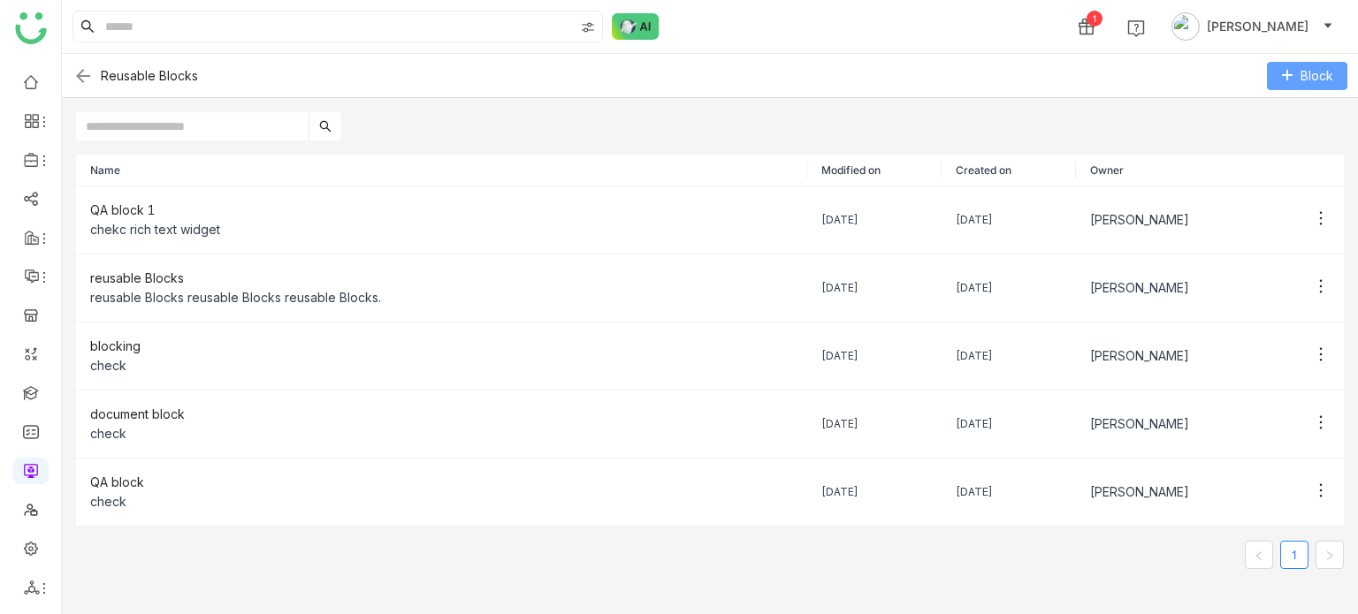
click at [1339, 80] on button "Block" at bounding box center [1307, 76] width 80 height 28
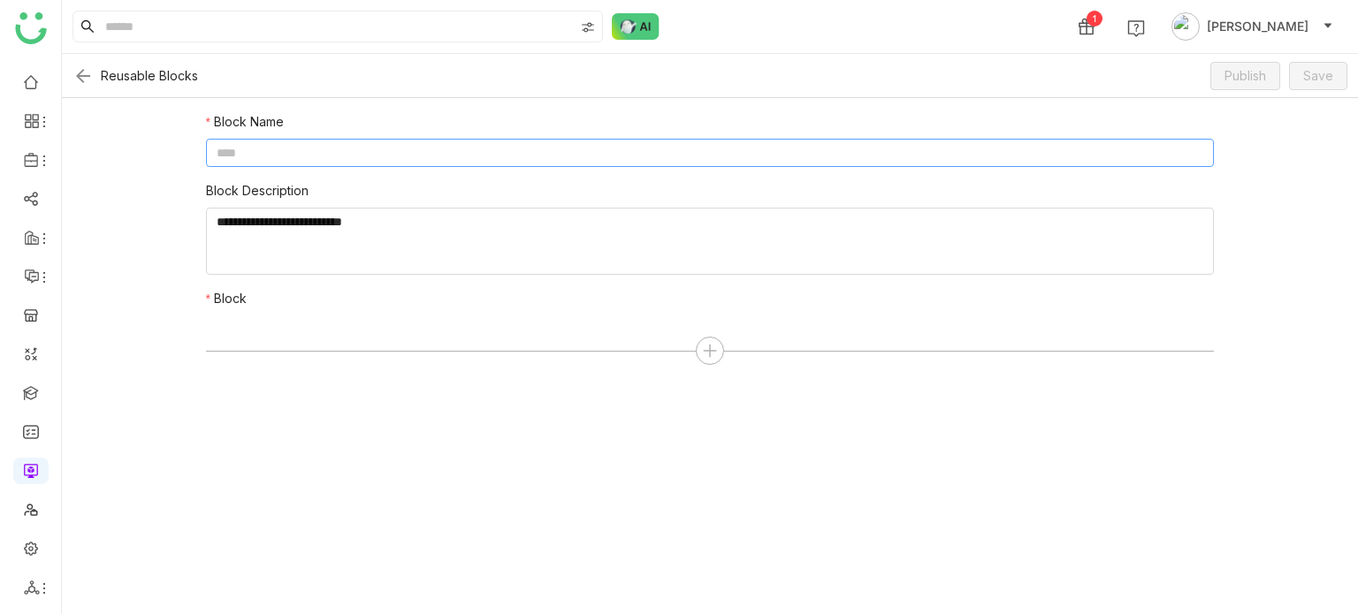
click at [592, 159] on input at bounding box center [710, 153] width 1009 height 28
type input "**********"
type textarea "*****"
click at [717, 352] on icon at bounding box center [710, 351] width 16 height 16
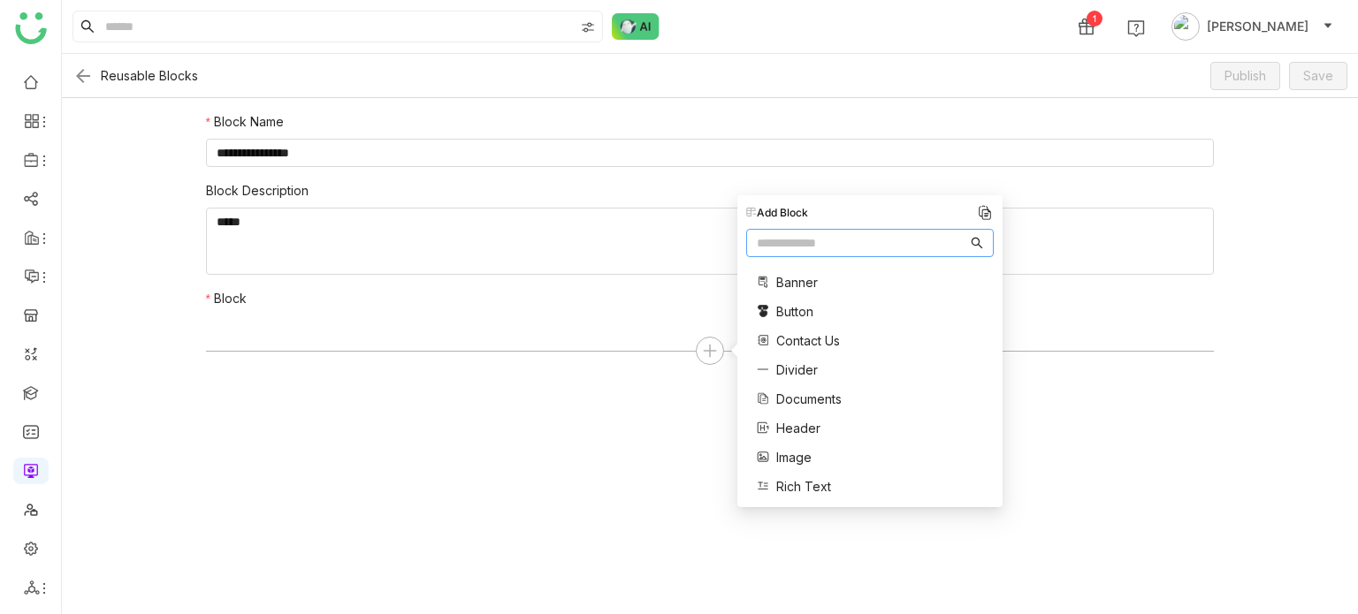
click at [785, 254] on nz-input-group at bounding box center [870, 243] width 248 height 28
click at [791, 248] on input "text" at bounding box center [862, 242] width 210 height 19
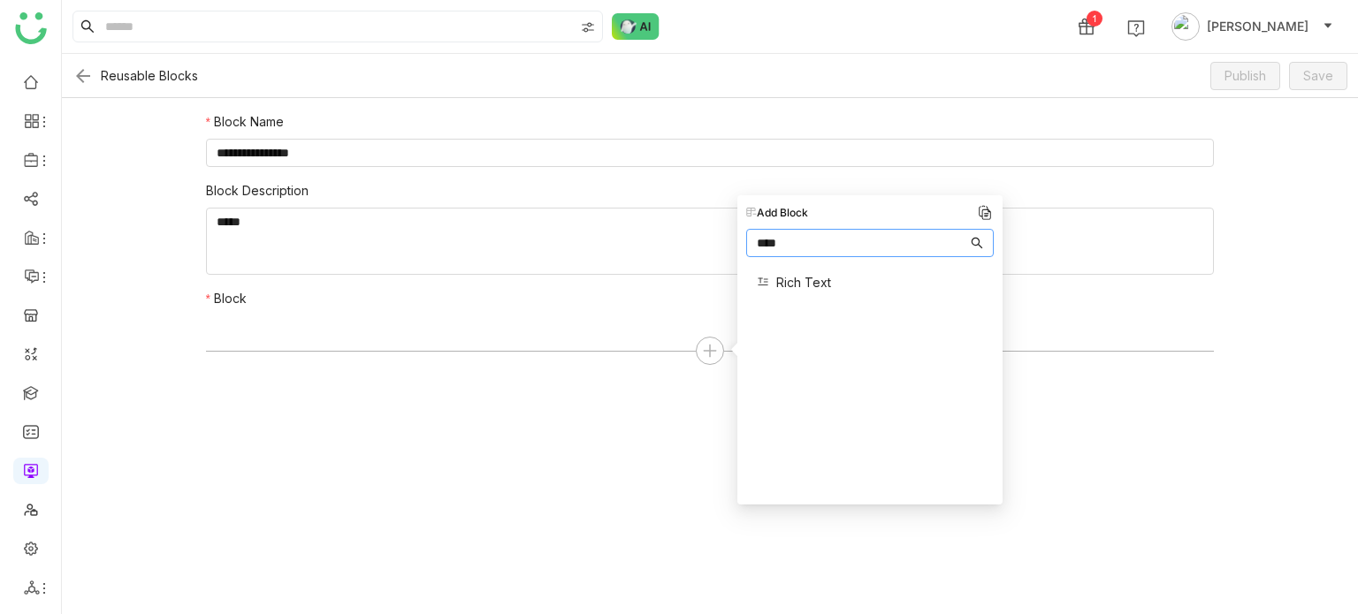
type input "****"
click at [790, 282] on span "Rich Text" at bounding box center [803, 282] width 55 height 19
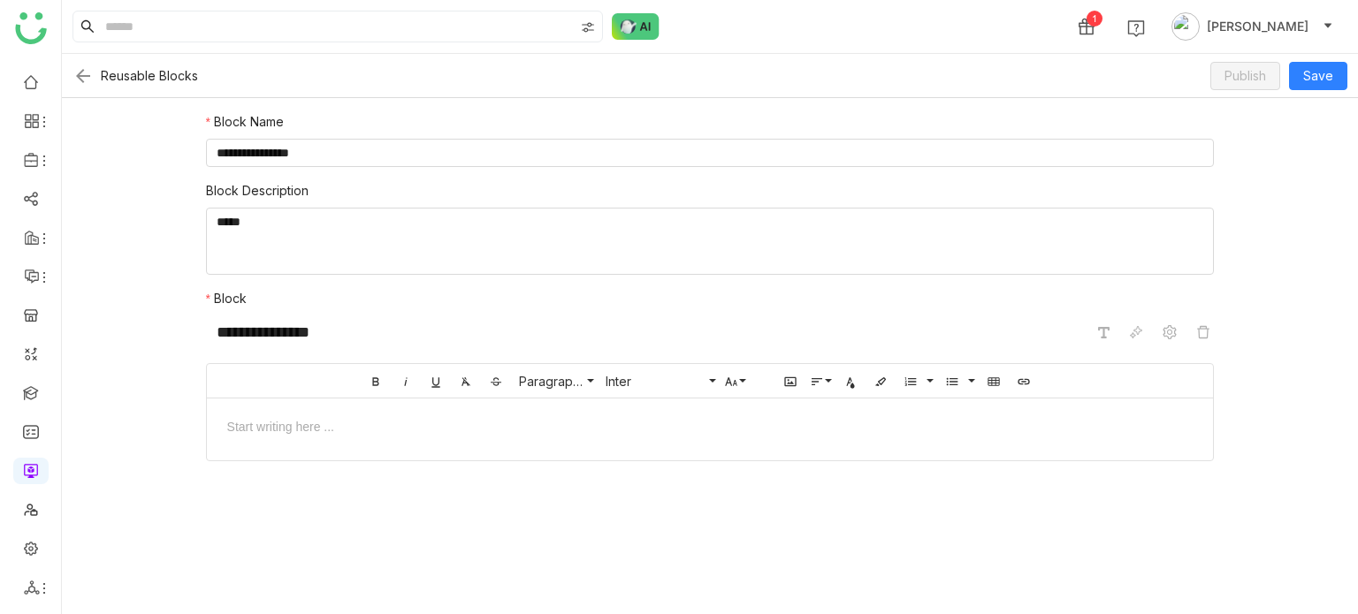
click at [711, 423] on div at bounding box center [711, 425] width 972 height 19
click at [1325, 77] on span "Save" at bounding box center [1318, 75] width 30 height 19
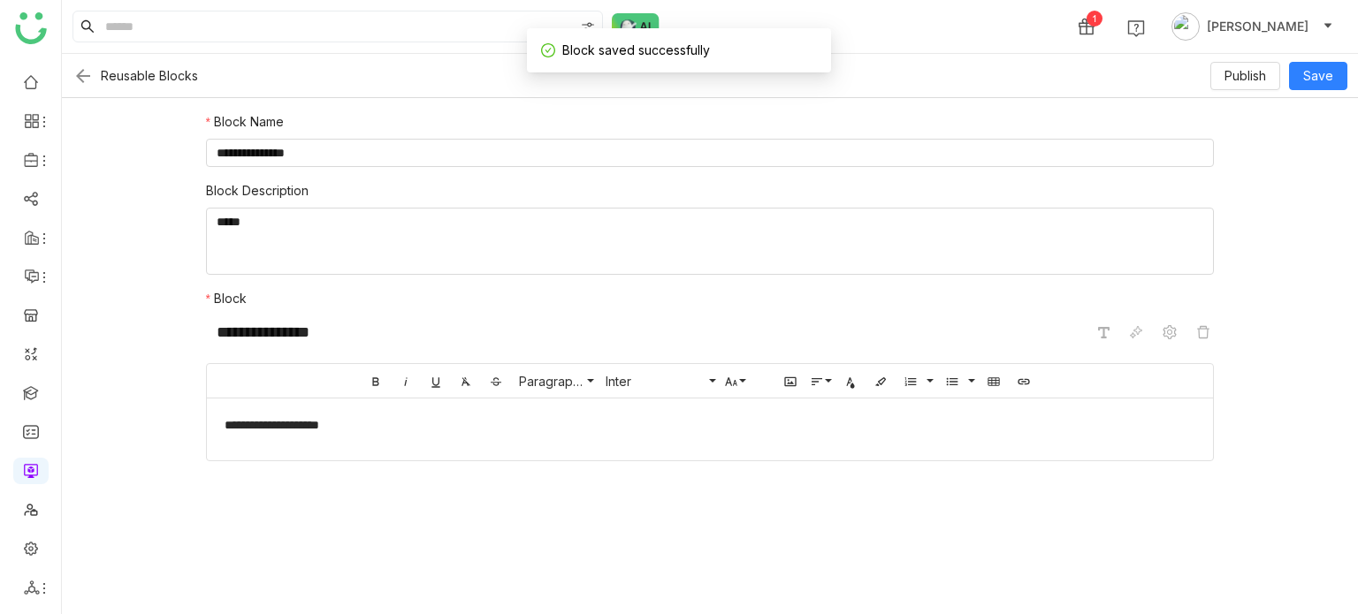
click at [81, 75] on img at bounding box center [82, 75] width 21 height 21
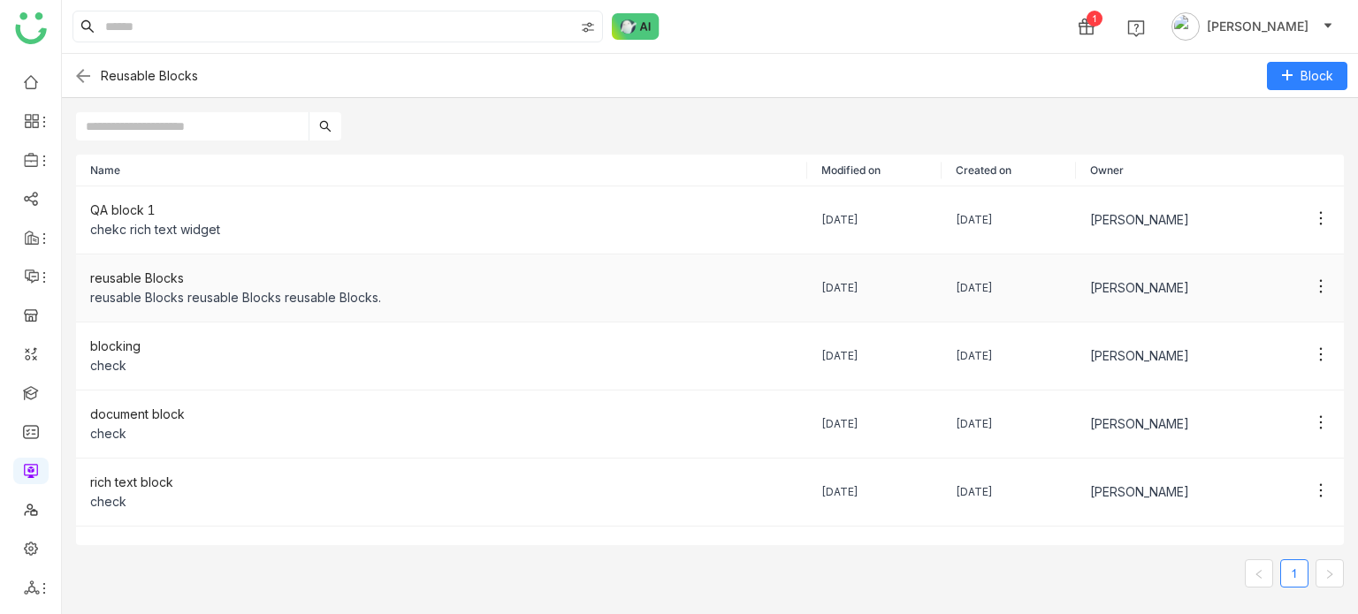
scroll to position [48, 0]
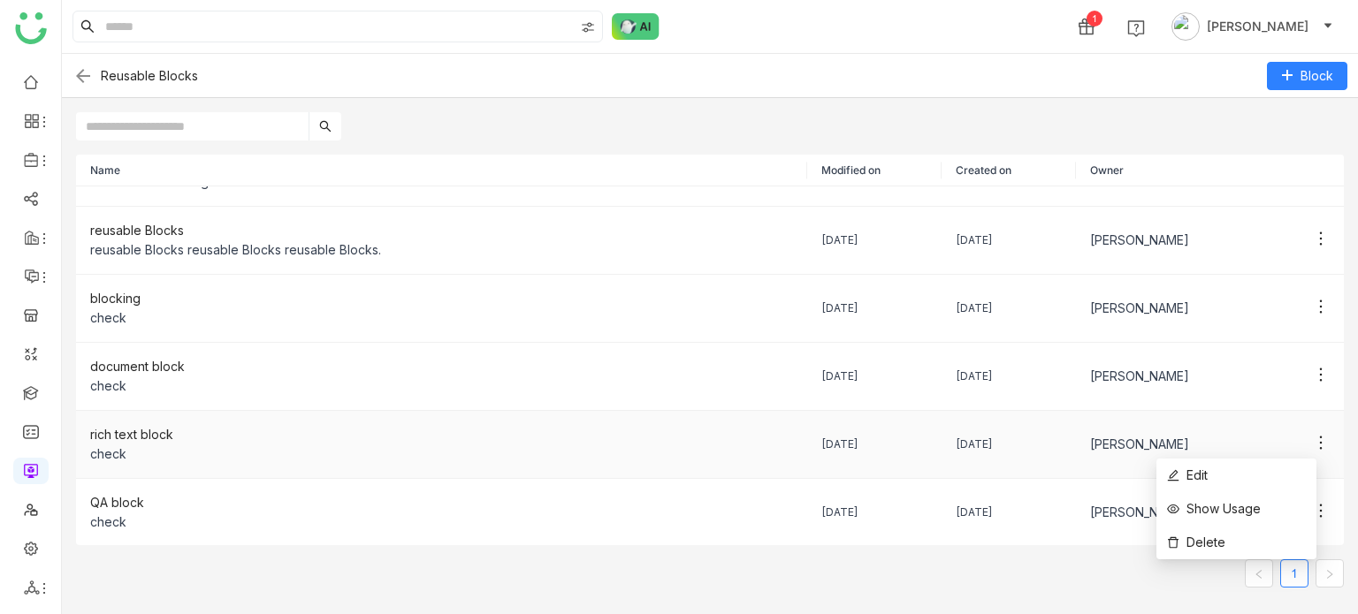
click at [1312, 443] on icon at bounding box center [1321, 443] width 18 height 18
click at [1277, 493] on li "Show Usage" at bounding box center [1236, 509] width 160 height 34
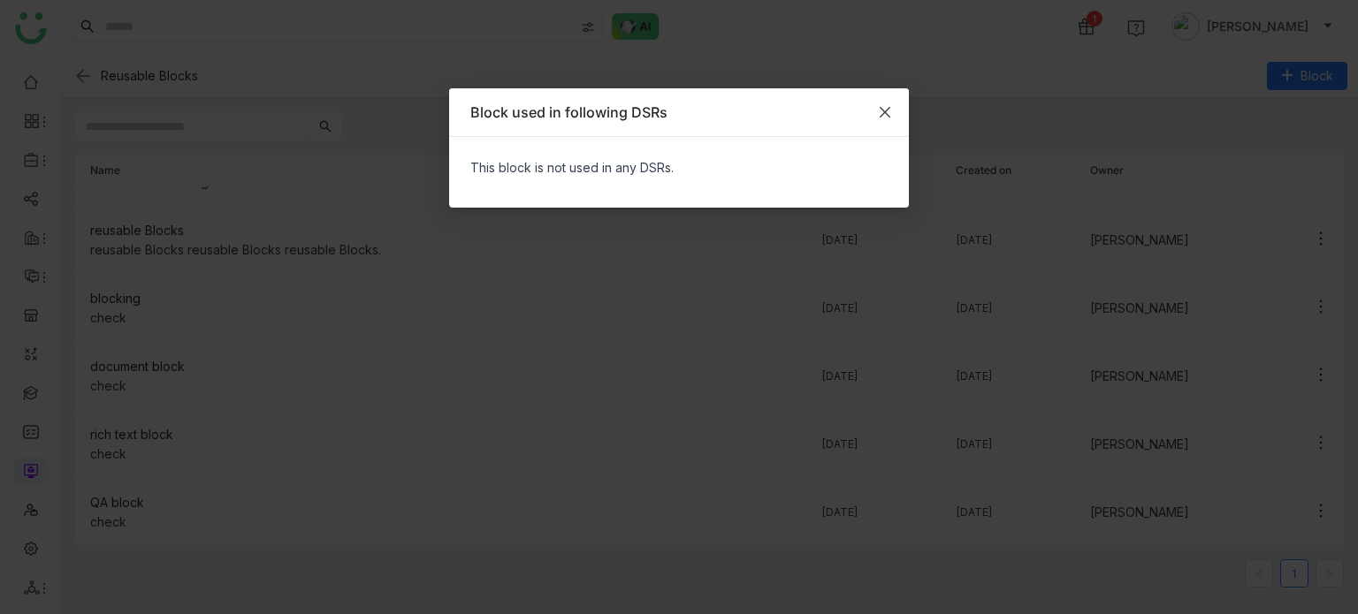
click at [888, 100] on span "Close" at bounding box center [885, 112] width 48 height 48
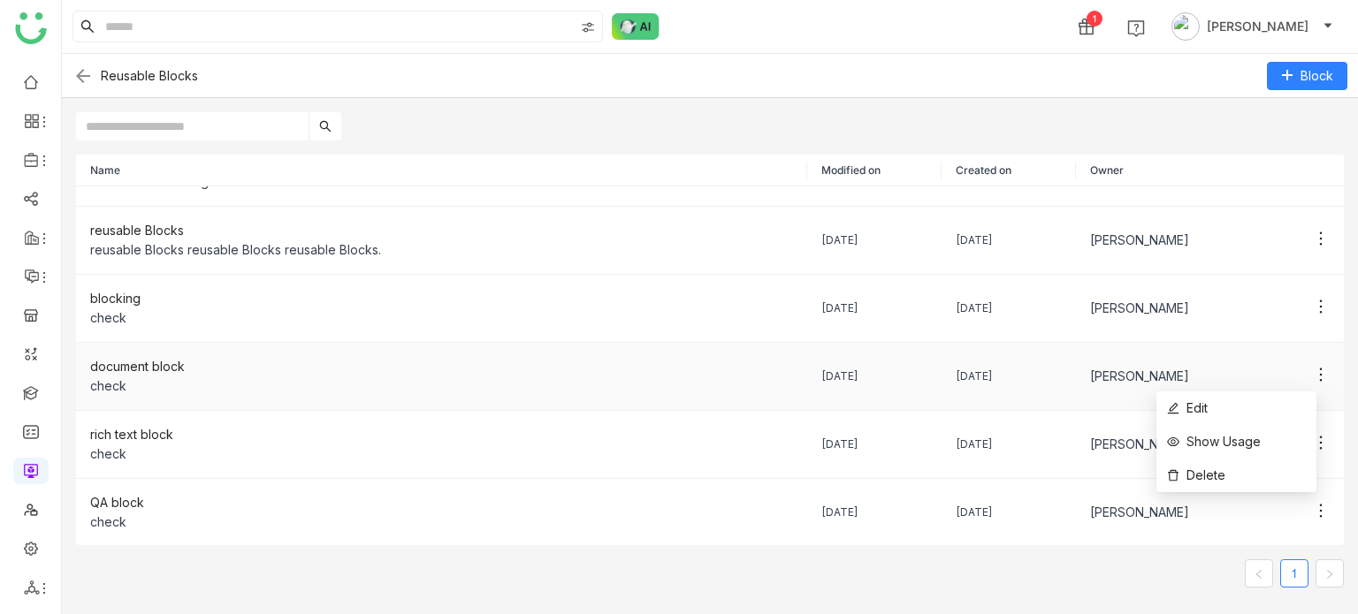
click at [1320, 373] on icon at bounding box center [1321, 375] width 3 height 13
click at [1259, 413] on li "Edit" at bounding box center [1236, 409] width 160 height 34
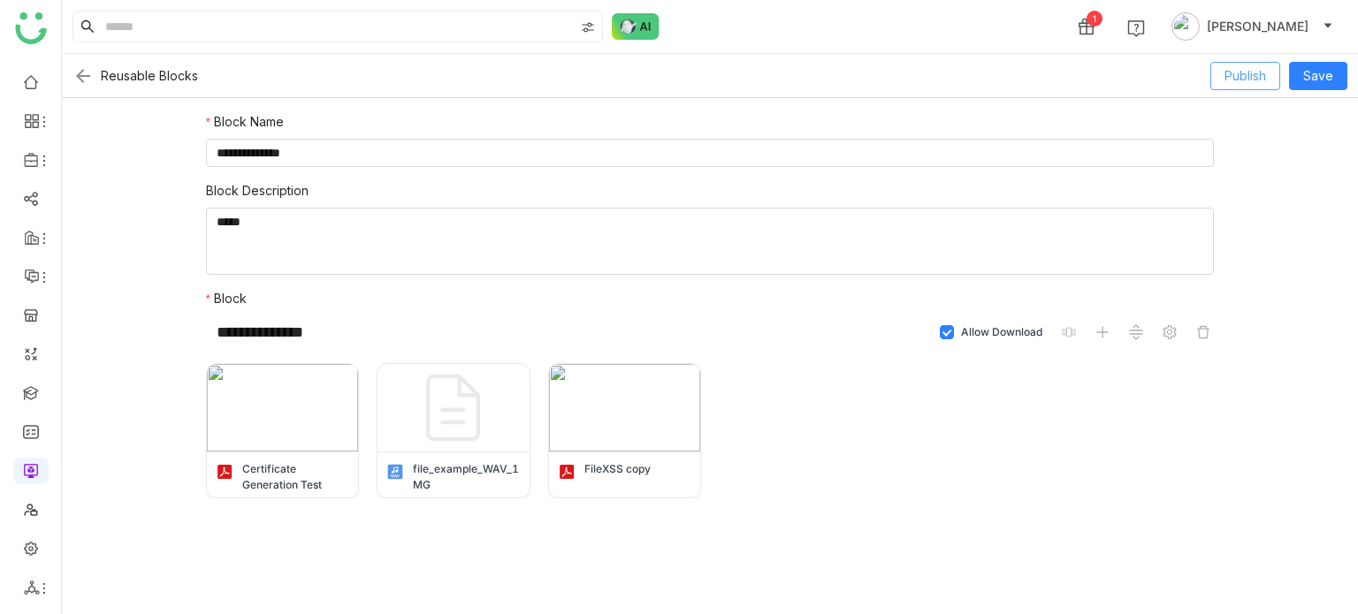
click at [1261, 77] on span "Publish" at bounding box center [1245, 75] width 42 height 19
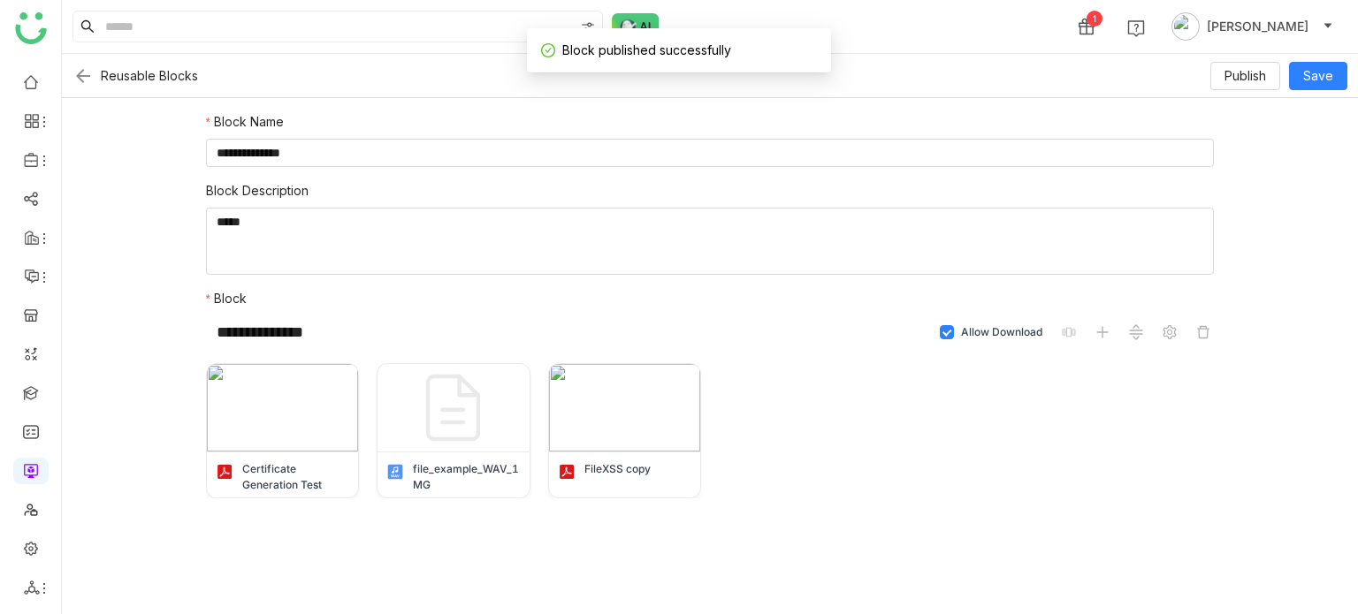
click at [81, 70] on img at bounding box center [82, 75] width 21 height 21
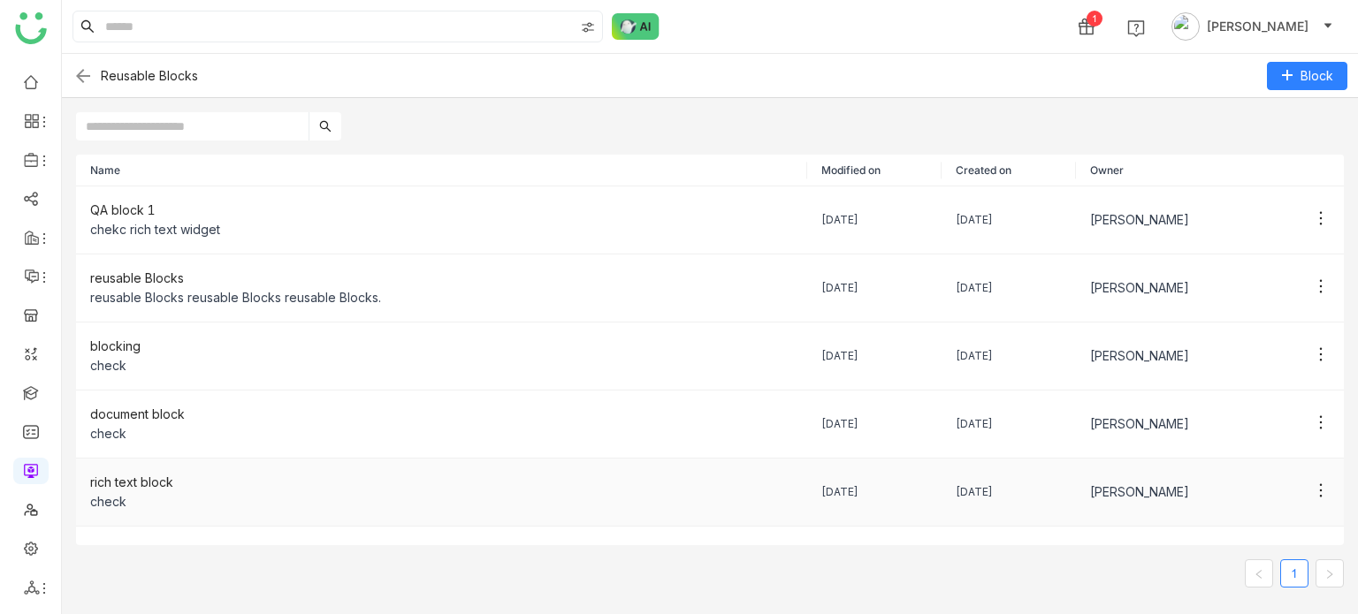
scroll to position [48, 0]
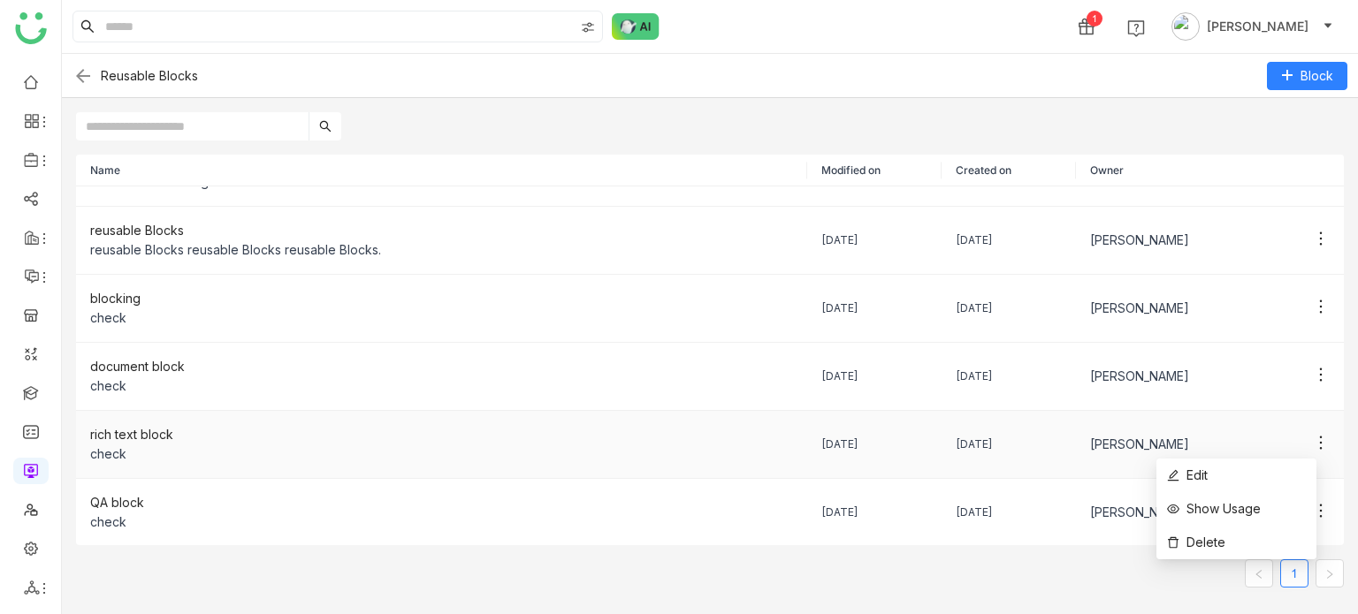
click at [1312, 440] on icon at bounding box center [1321, 443] width 18 height 18
click at [1283, 476] on li "Edit" at bounding box center [1236, 476] width 160 height 34
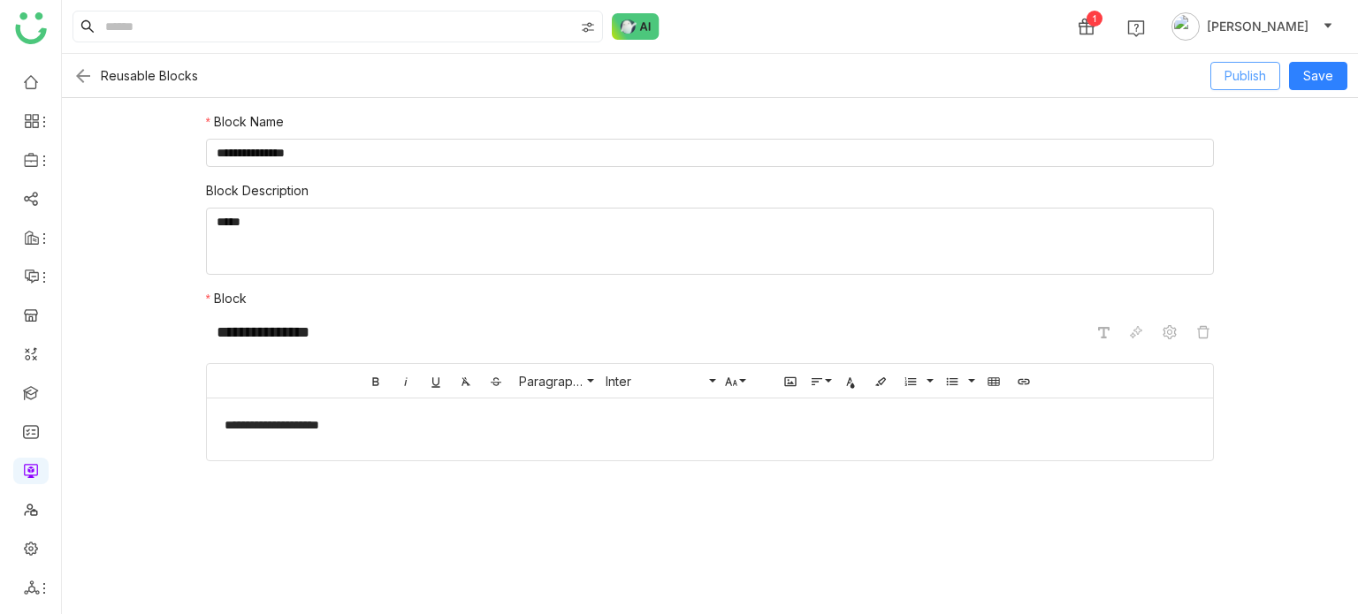
click at [1238, 63] on button "Publish" at bounding box center [1245, 76] width 70 height 28
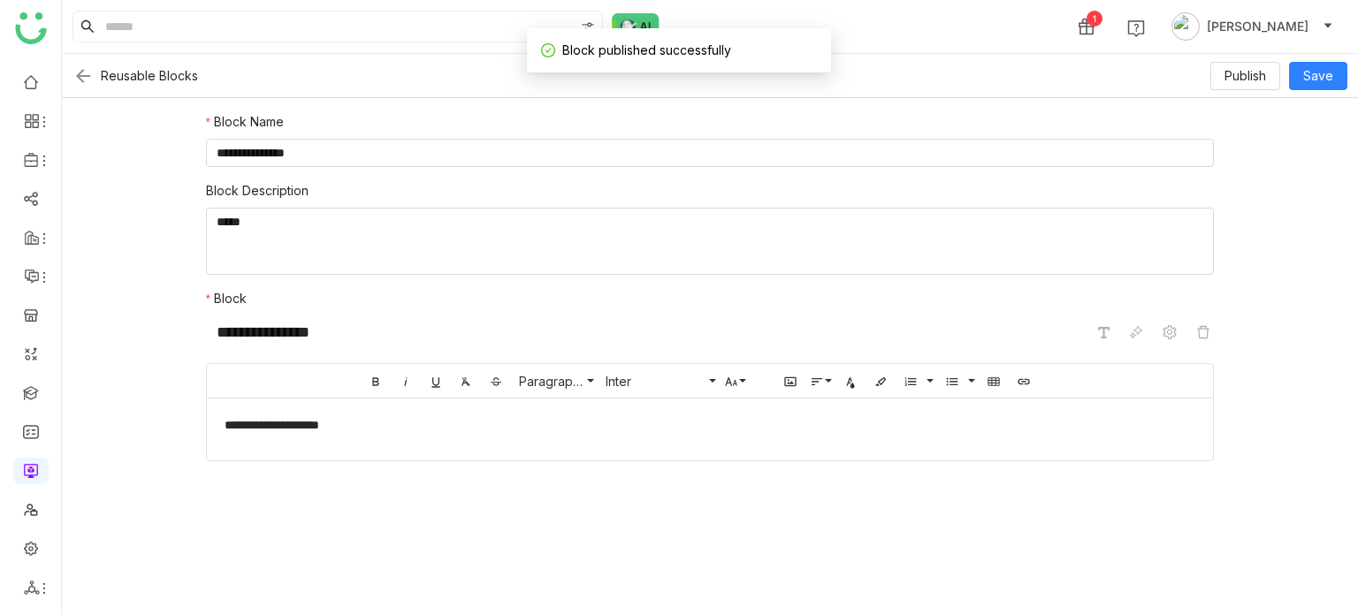
click at [85, 79] on img at bounding box center [82, 75] width 21 height 21
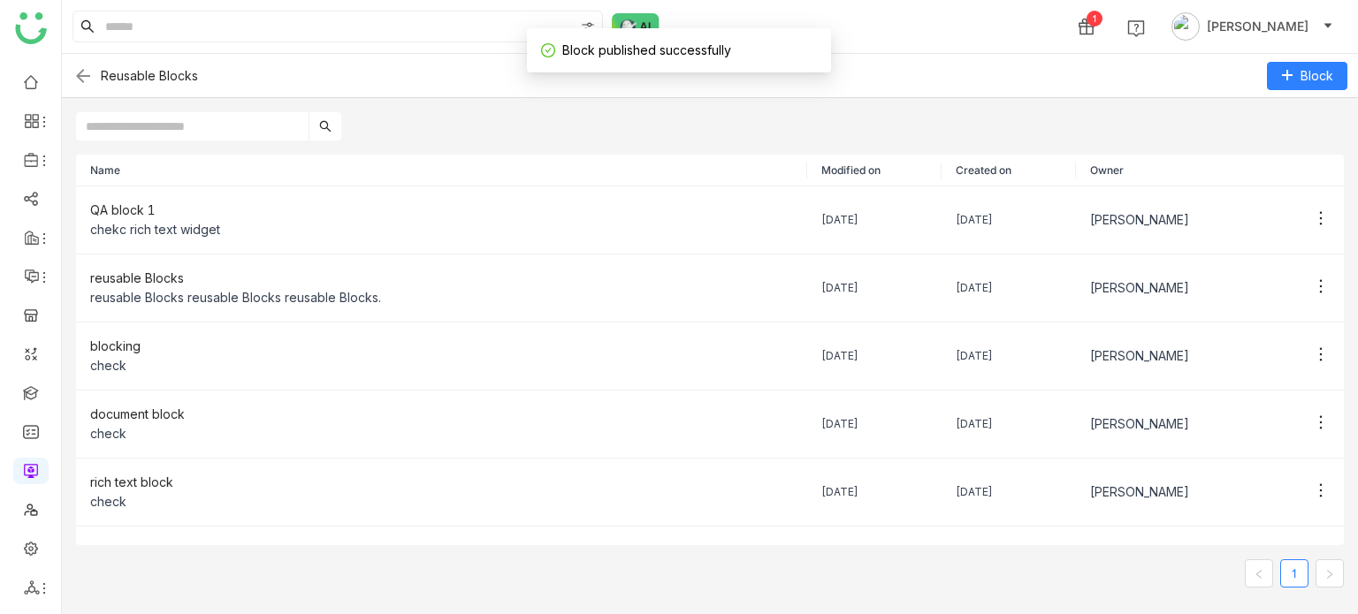
scroll to position [48, 0]
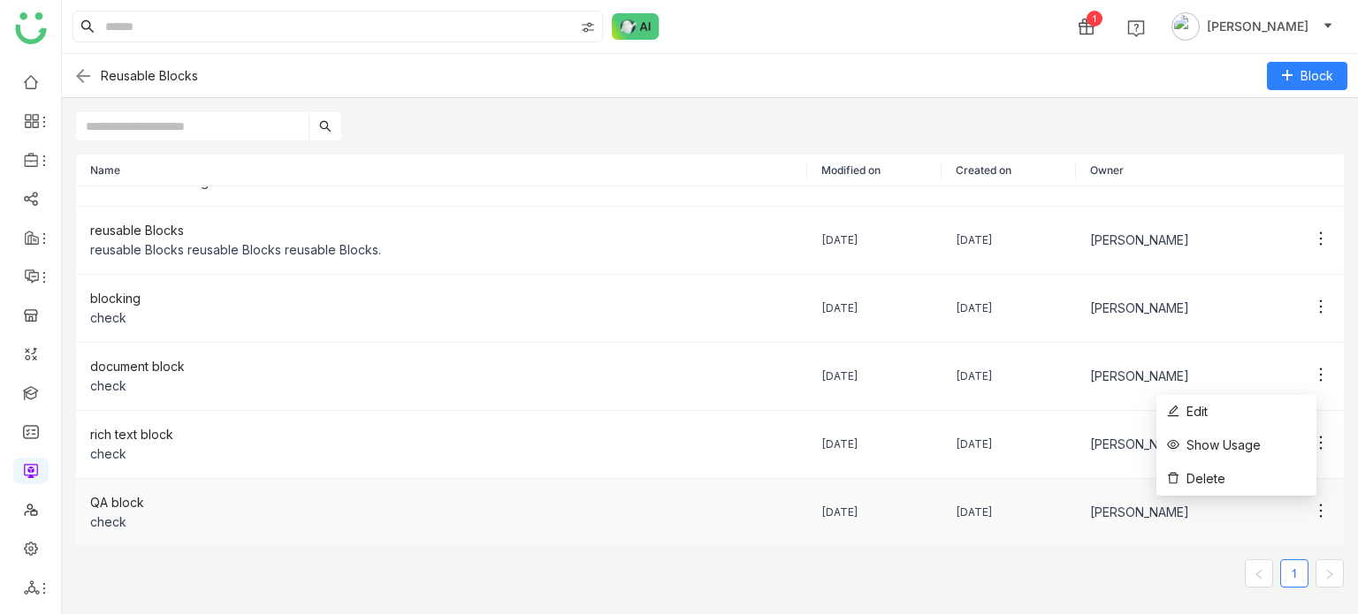
click at [1312, 502] on icon at bounding box center [1321, 511] width 18 height 18
click at [1269, 408] on li "Edit" at bounding box center [1236, 412] width 160 height 34
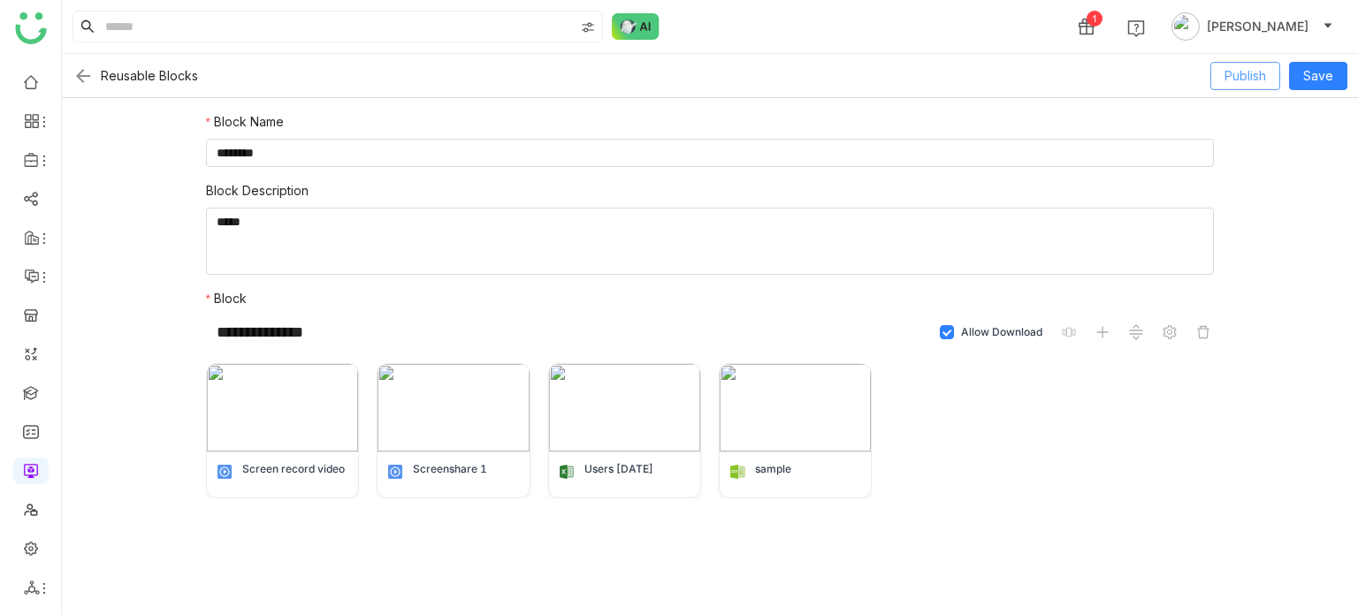
click at [1248, 80] on span "Publish" at bounding box center [1245, 75] width 42 height 19
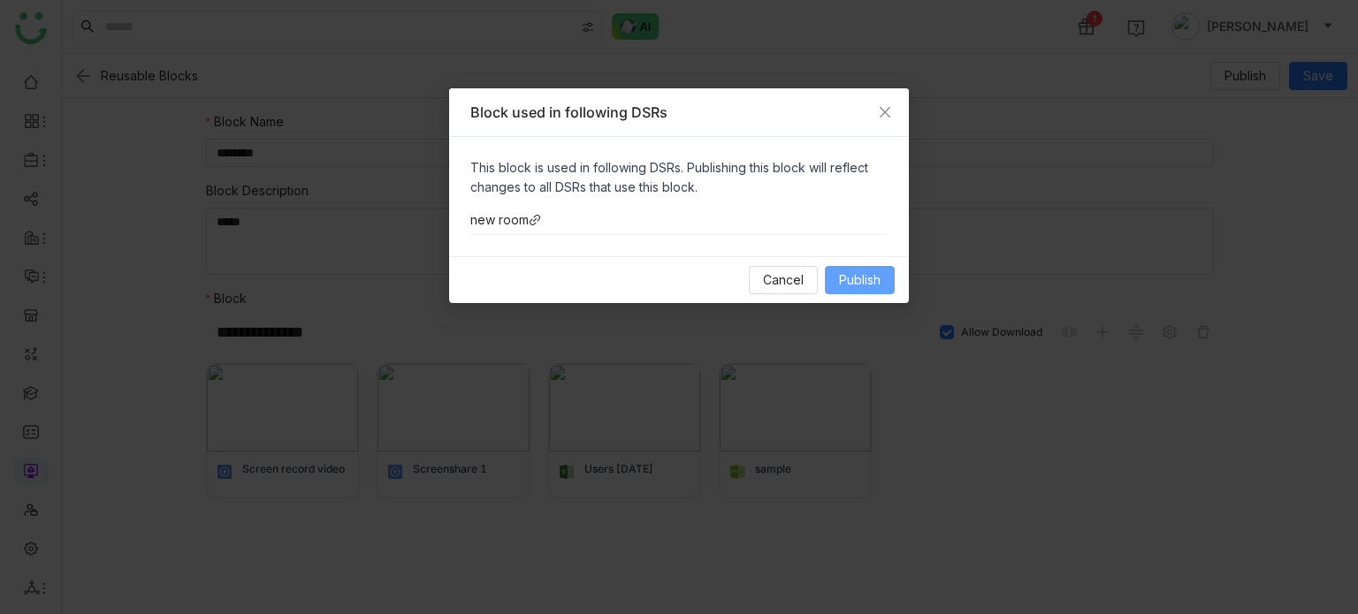
click at [852, 278] on span "Publish" at bounding box center [860, 280] width 42 height 19
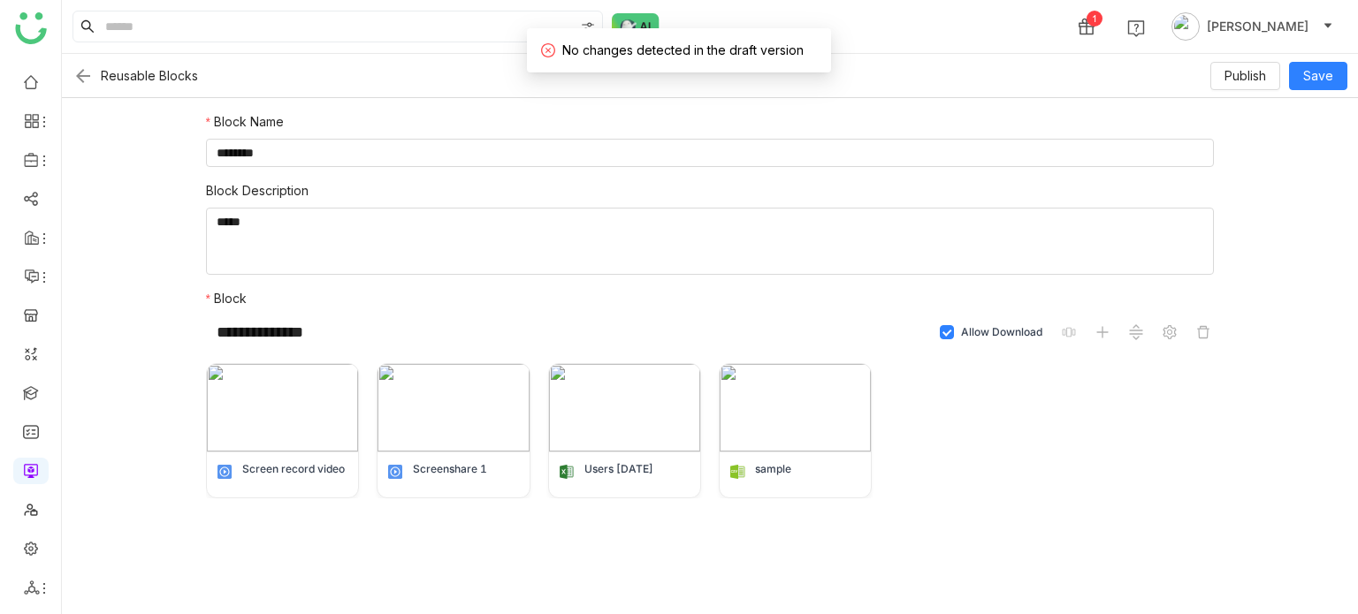
click at [88, 80] on img at bounding box center [82, 75] width 21 height 21
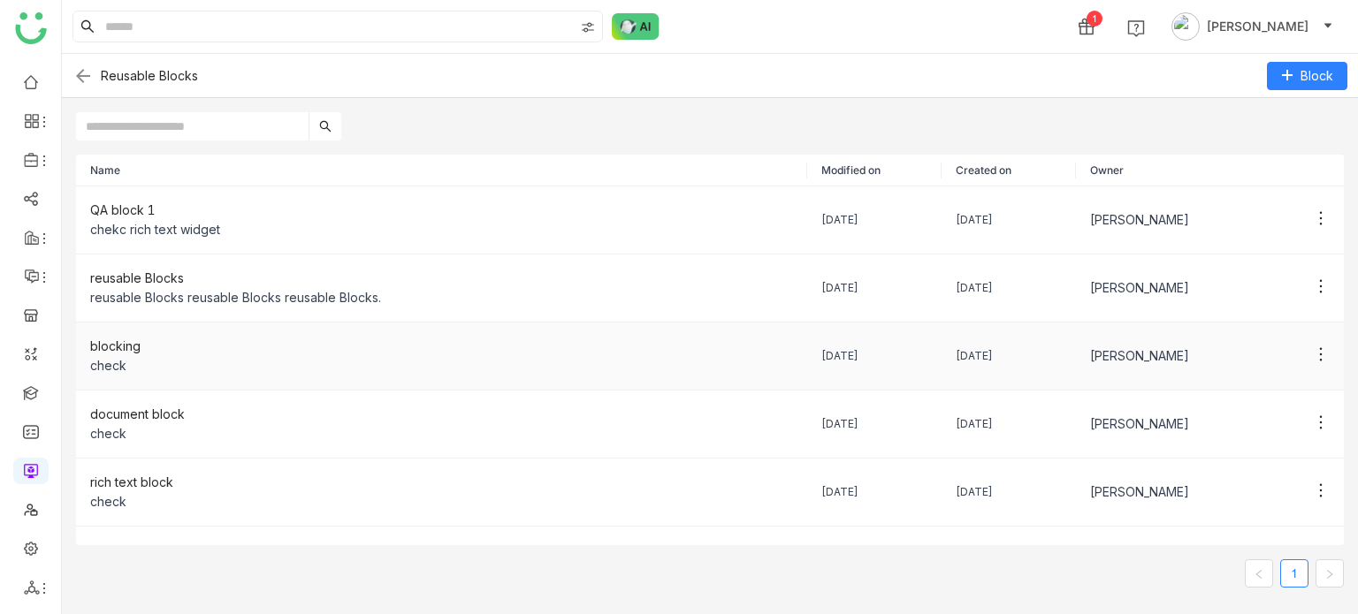
scroll to position [48, 0]
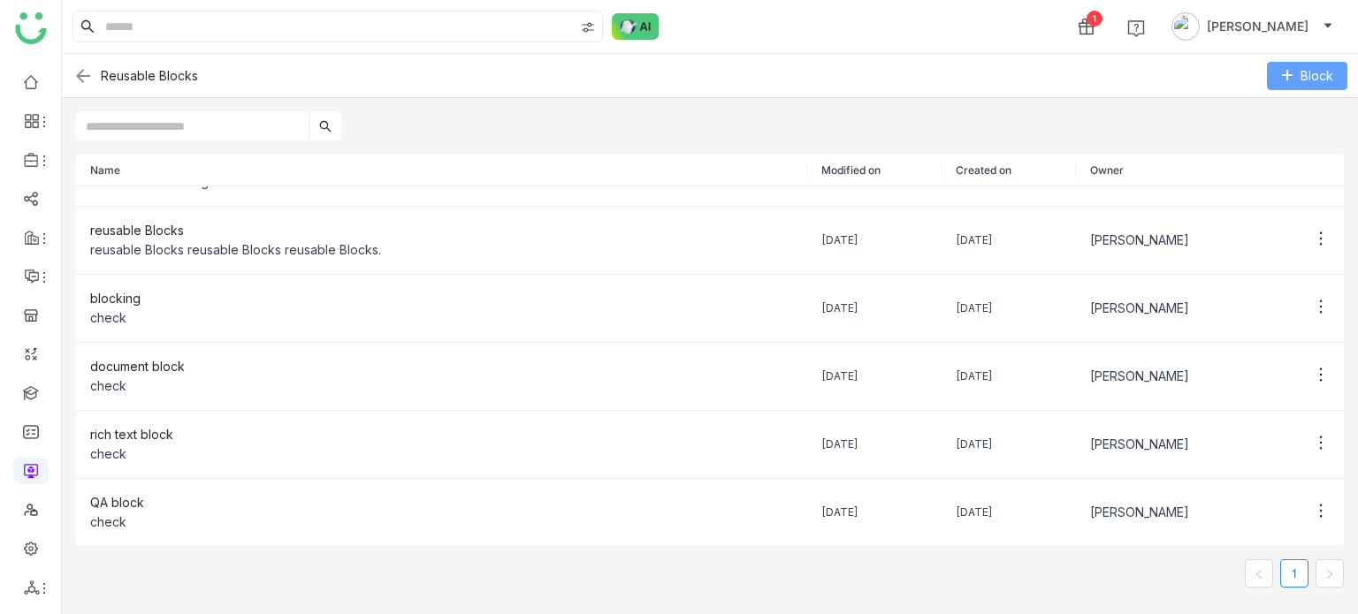
click at [1327, 84] on span "Block" at bounding box center [1316, 75] width 33 height 19
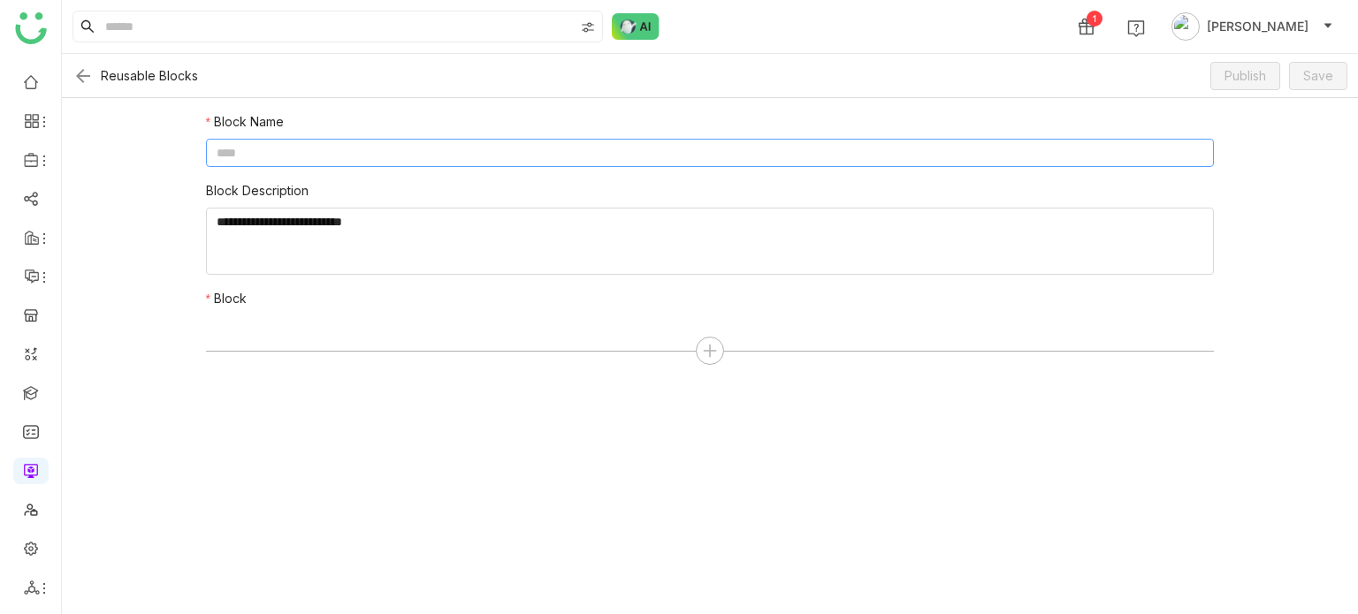
click at [715, 147] on input at bounding box center [710, 153] width 1009 height 28
type input "**********"
click at [651, 233] on textarea at bounding box center [710, 241] width 1009 height 67
type textarea "****"
click at [693, 348] on div at bounding box center [710, 351] width 1009 height 28
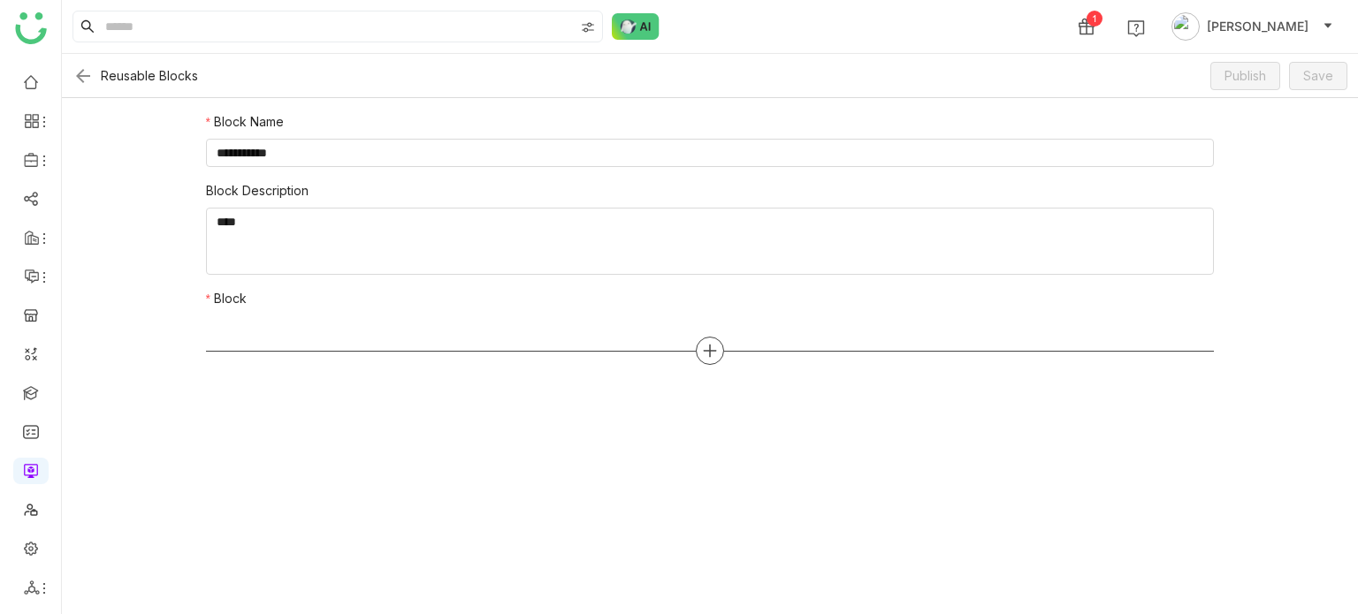
click at [712, 347] on icon at bounding box center [710, 351] width 16 height 16
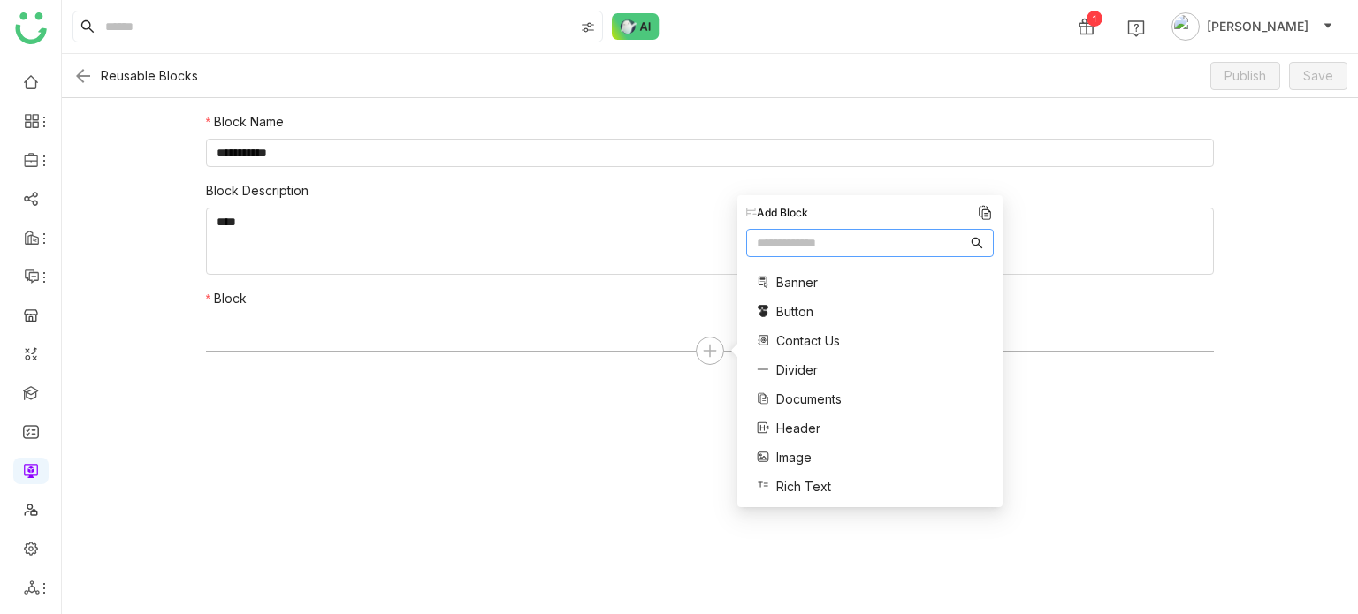
click at [781, 346] on span "Contact Us" at bounding box center [808, 341] width 64 height 19
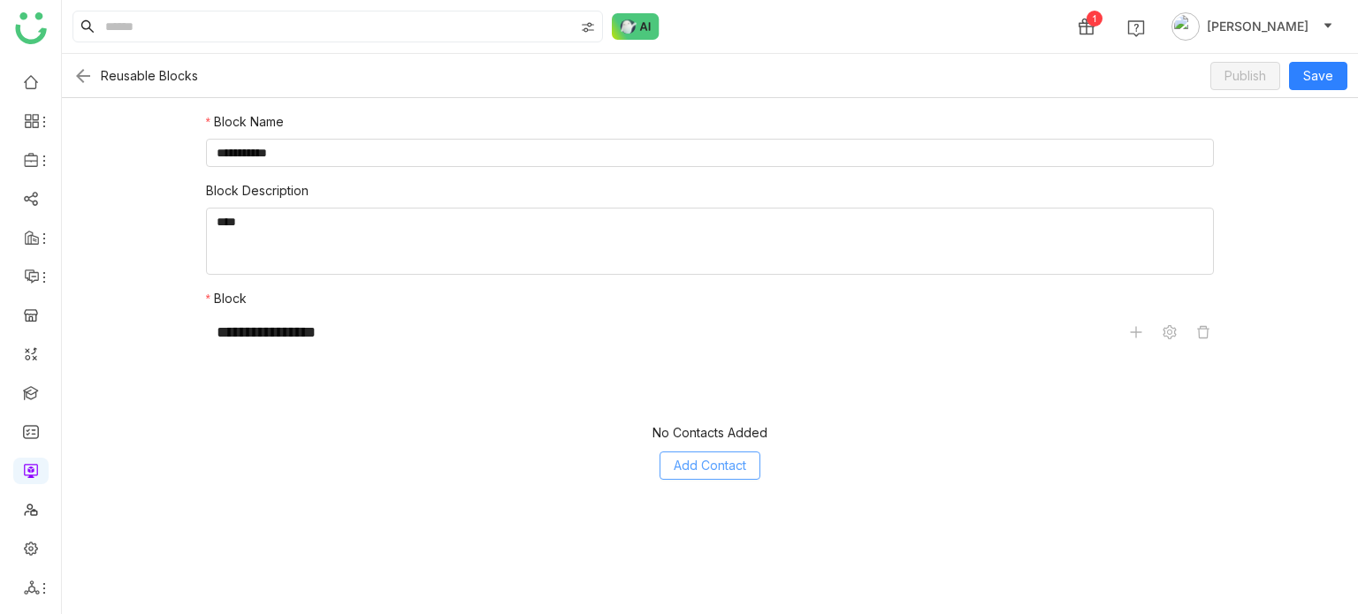
click at [730, 458] on span "Add Contact" at bounding box center [710, 465] width 72 height 19
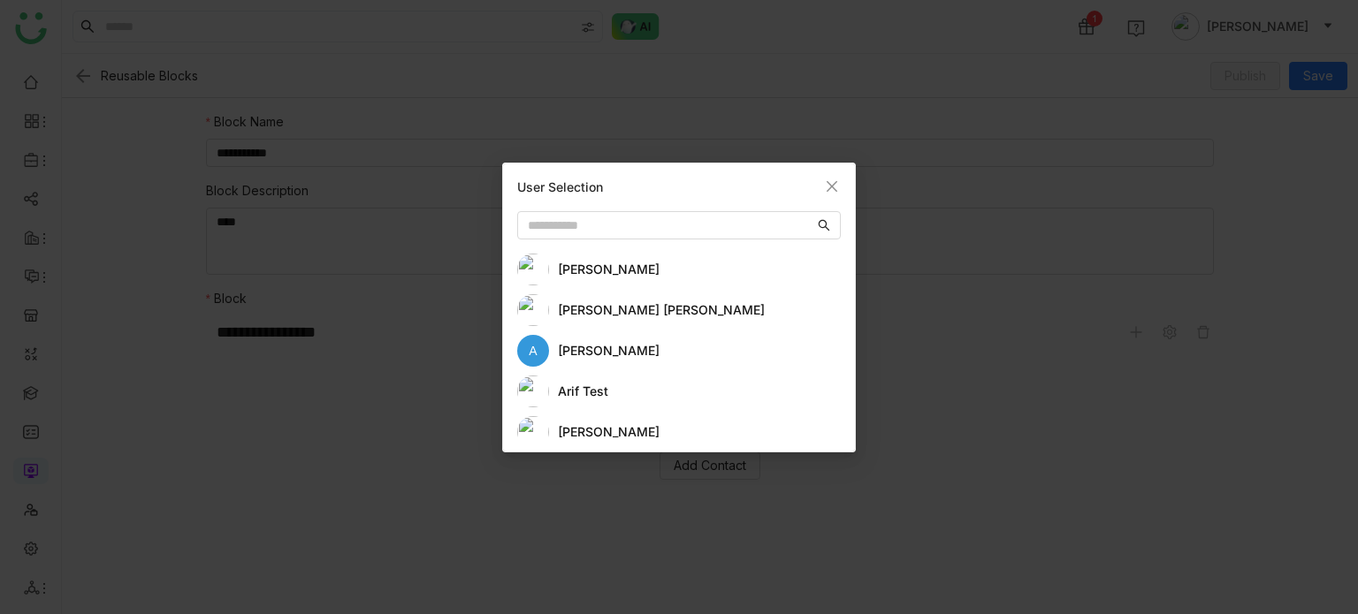
click at [593, 388] on div "arif test" at bounding box center [699, 391] width 283 height 19
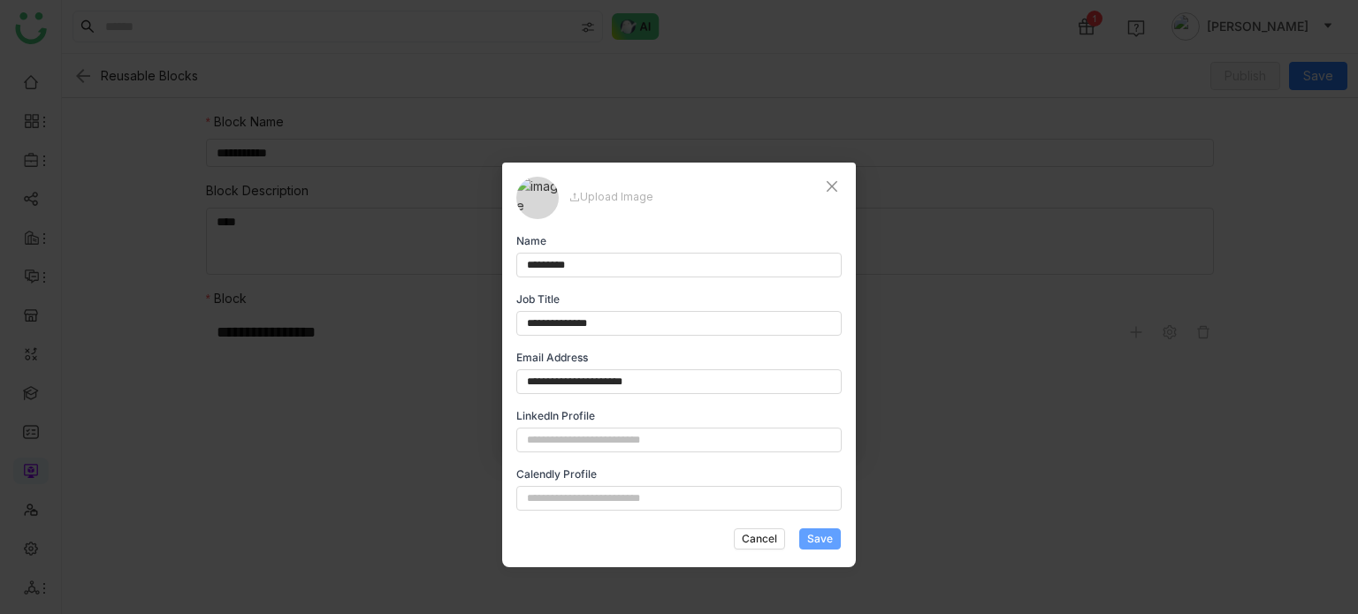
click at [813, 532] on span "Save" at bounding box center [820, 539] width 26 height 16
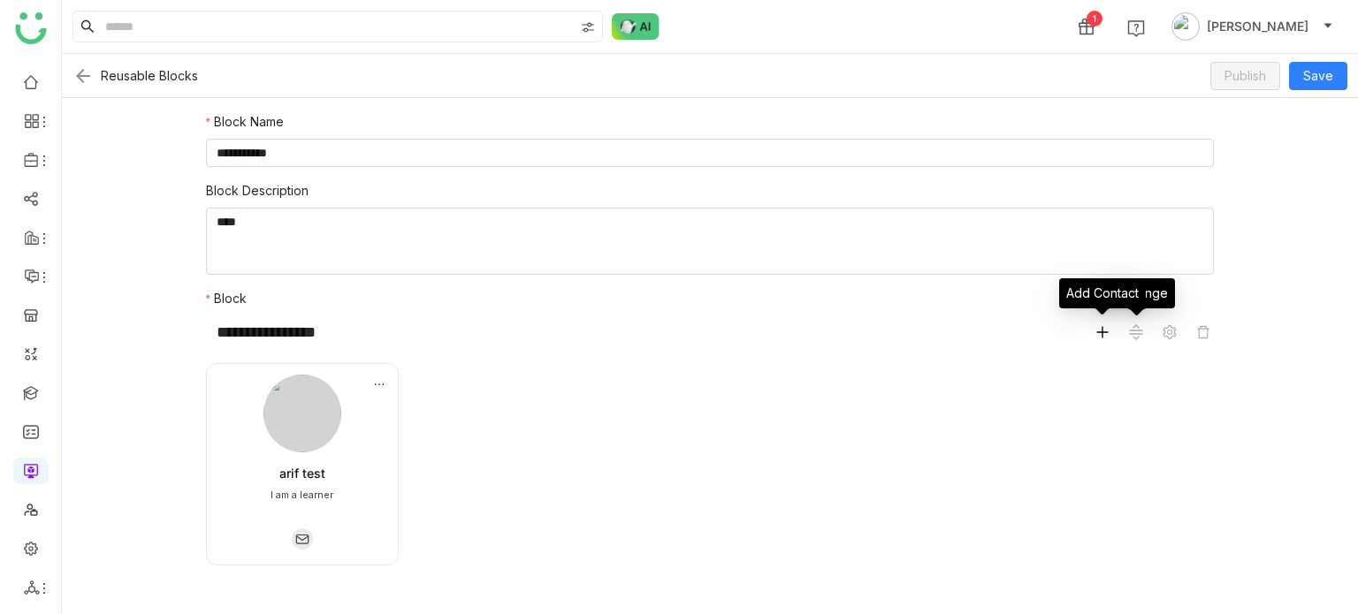
click at [1103, 325] on icon at bounding box center [1102, 332] width 14 height 14
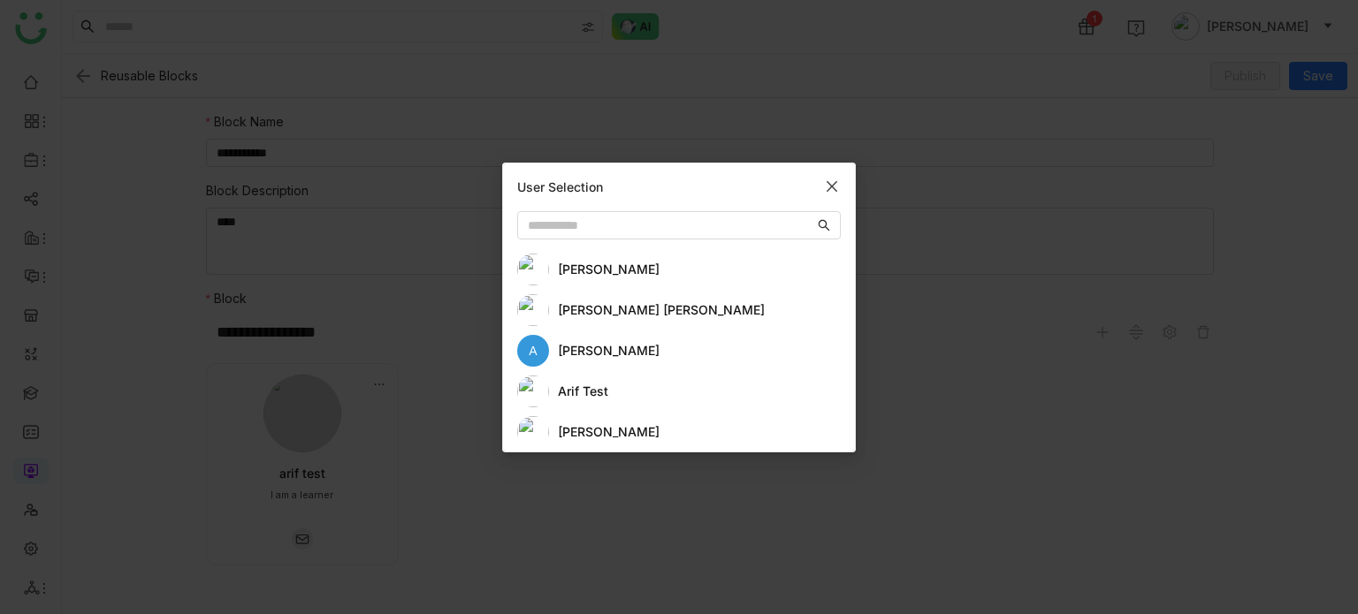
scroll to position [64, 0]
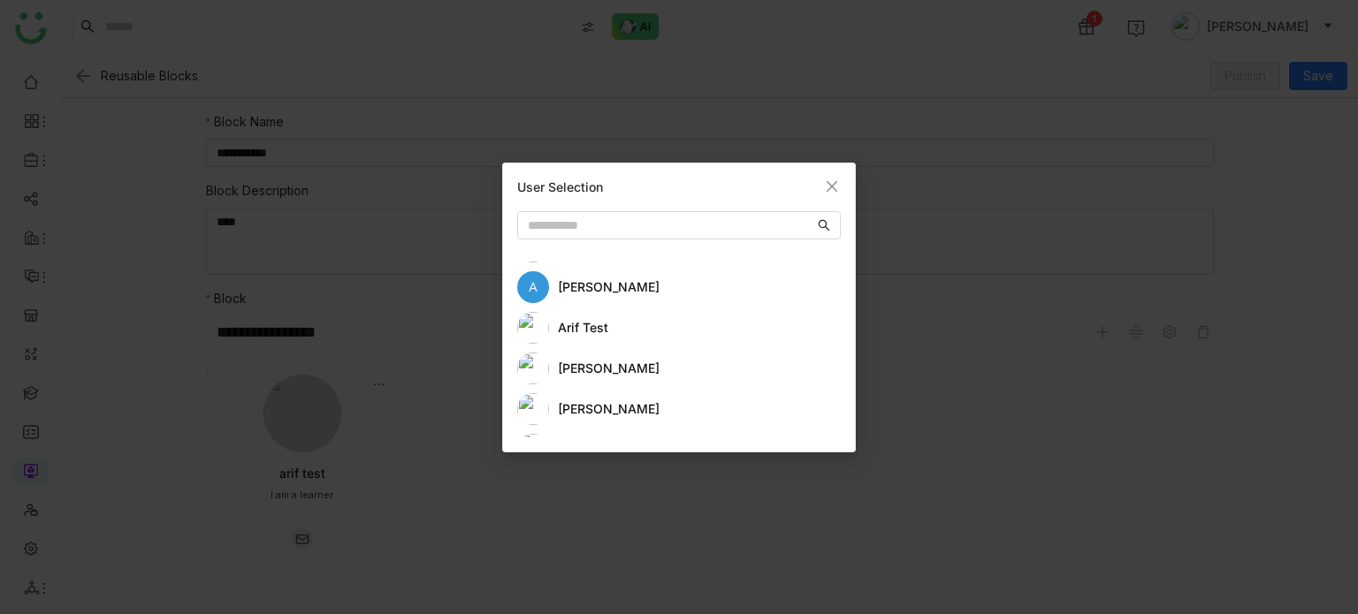
click at [634, 413] on div "[PERSON_NAME]" at bounding box center [699, 409] width 283 height 19
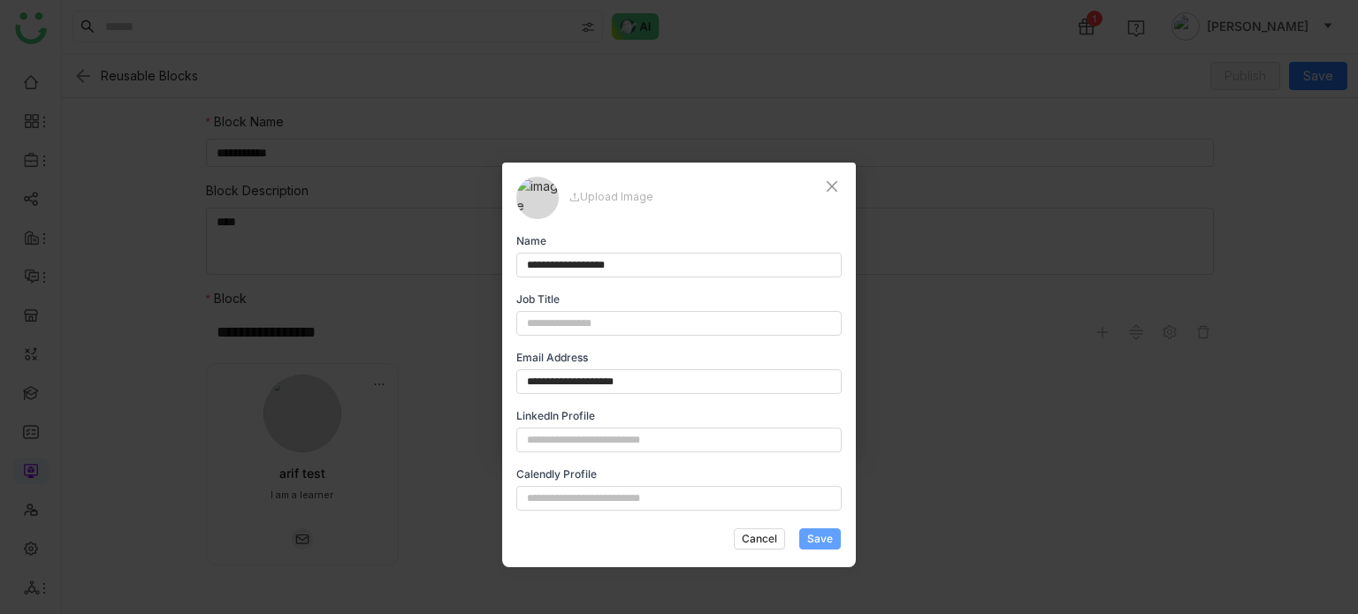
click at [813, 535] on span "Save" at bounding box center [820, 539] width 26 height 16
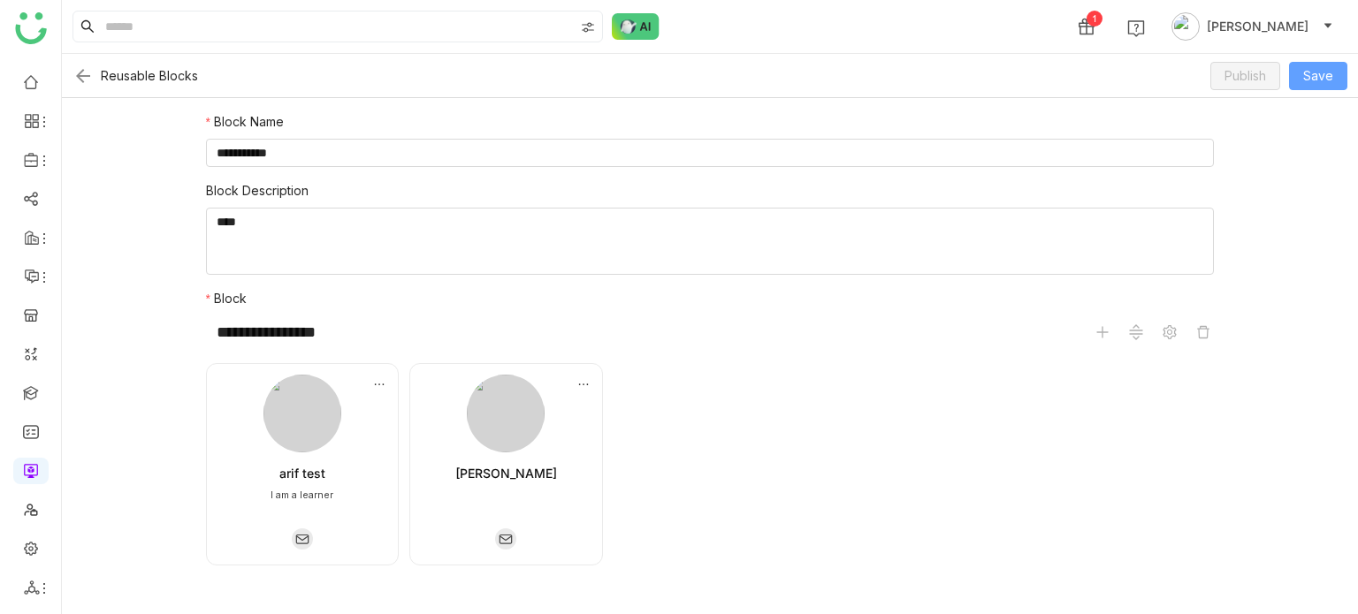
click at [1319, 79] on span "Save" at bounding box center [1318, 75] width 30 height 19
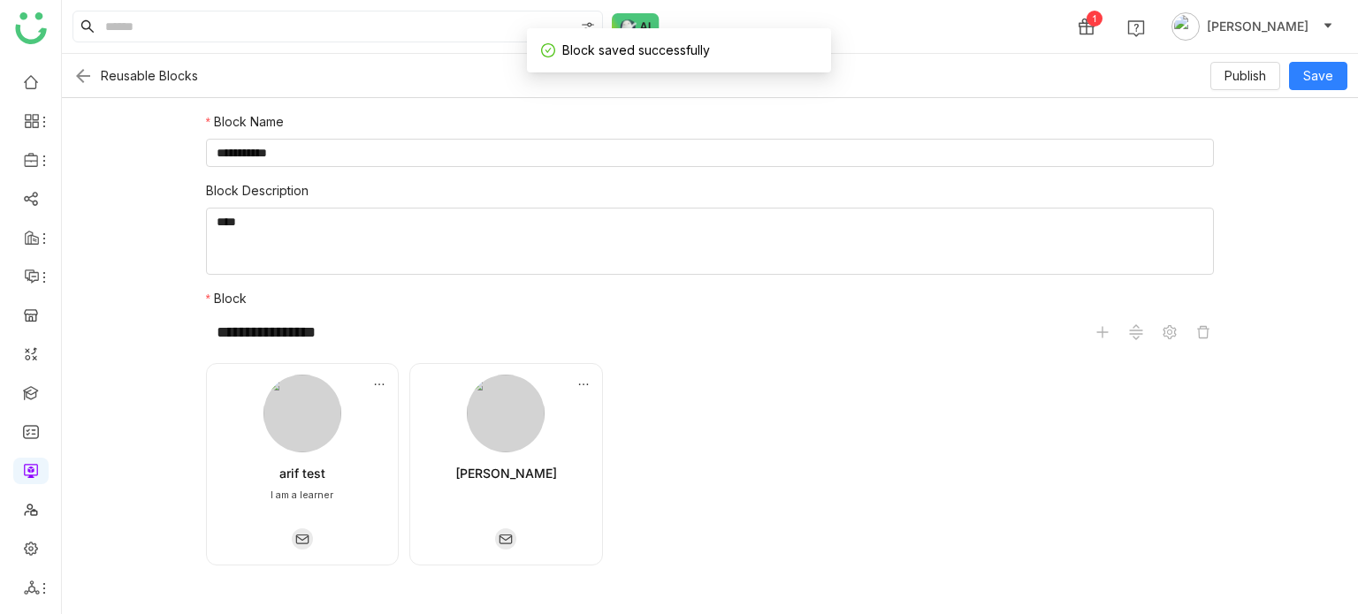
click at [73, 75] on img at bounding box center [82, 75] width 21 height 21
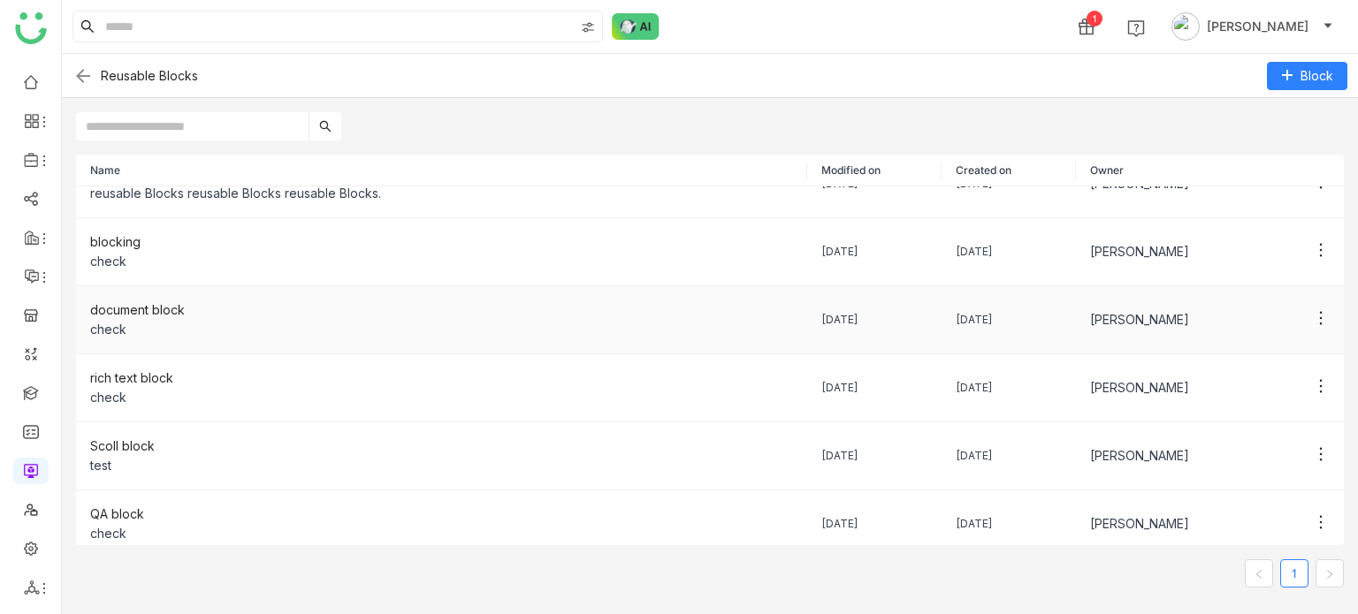
scroll to position [110, 0]
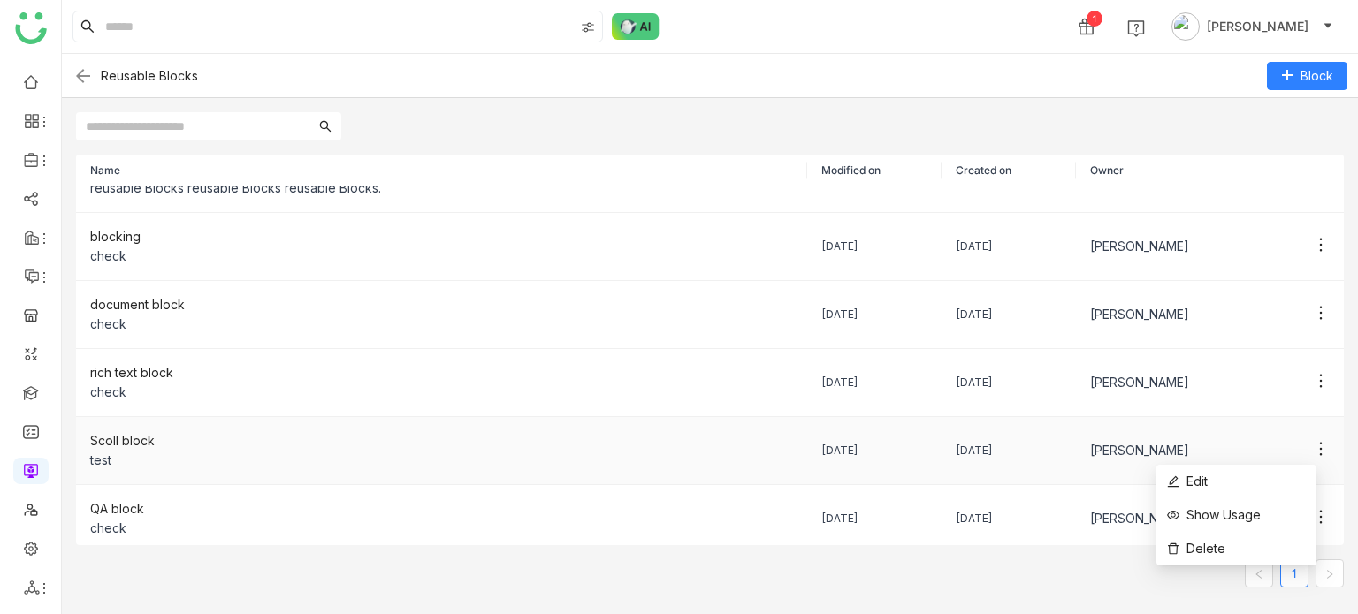
click at [1312, 444] on icon at bounding box center [1321, 449] width 18 height 18
click at [1261, 477] on li "Edit" at bounding box center [1236, 482] width 160 height 34
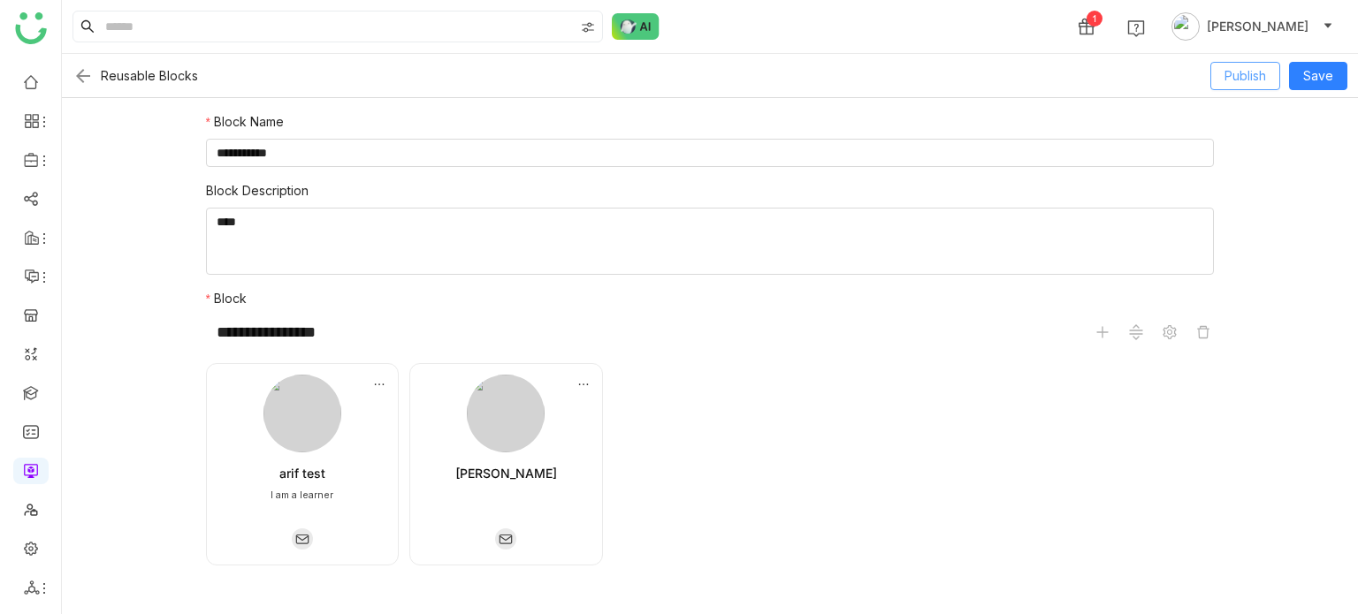
click at [1243, 81] on span "Publish" at bounding box center [1245, 75] width 42 height 19
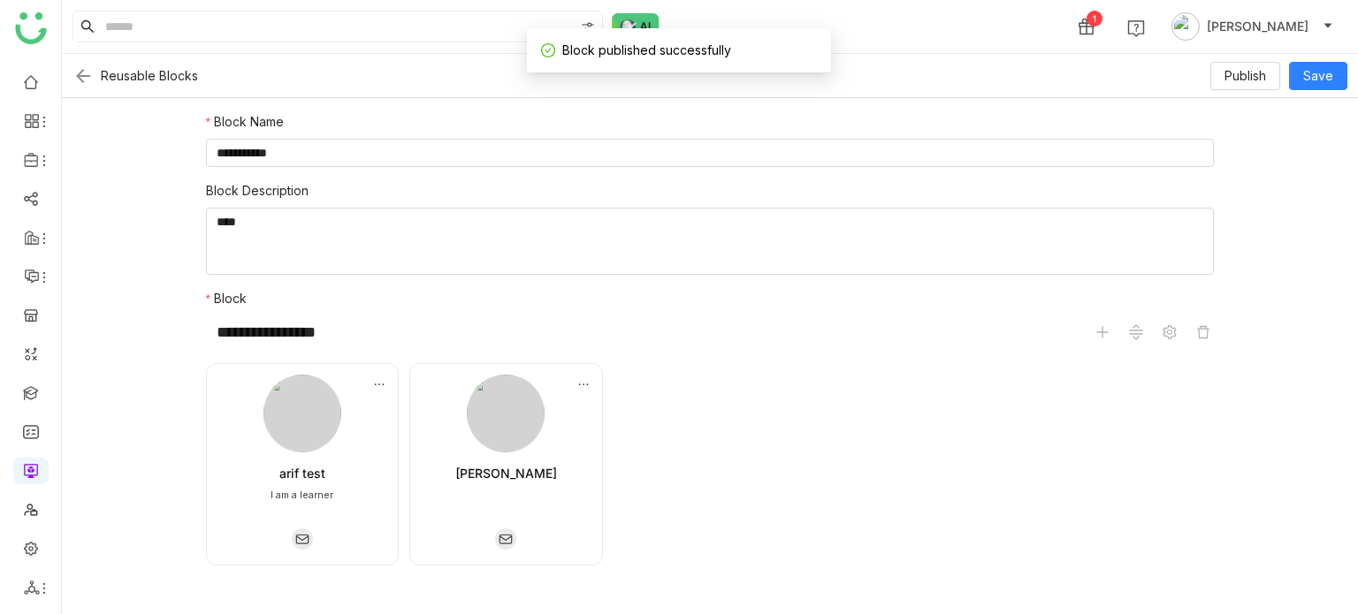
click at [88, 77] on img at bounding box center [82, 75] width 21 height 21
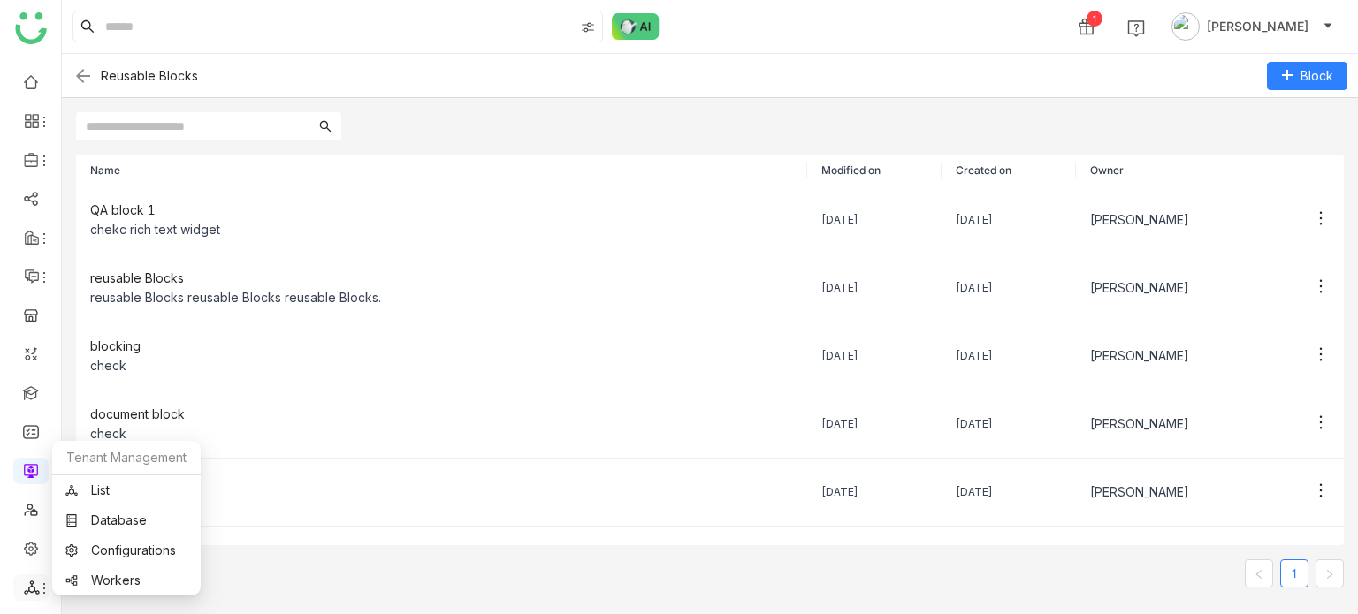
click at [37, 591] on icon at bounding box center [44, 589] width 14 height 14
click at [127, 494] on link "List" at bounding box center [126, 490] width 122 height 12
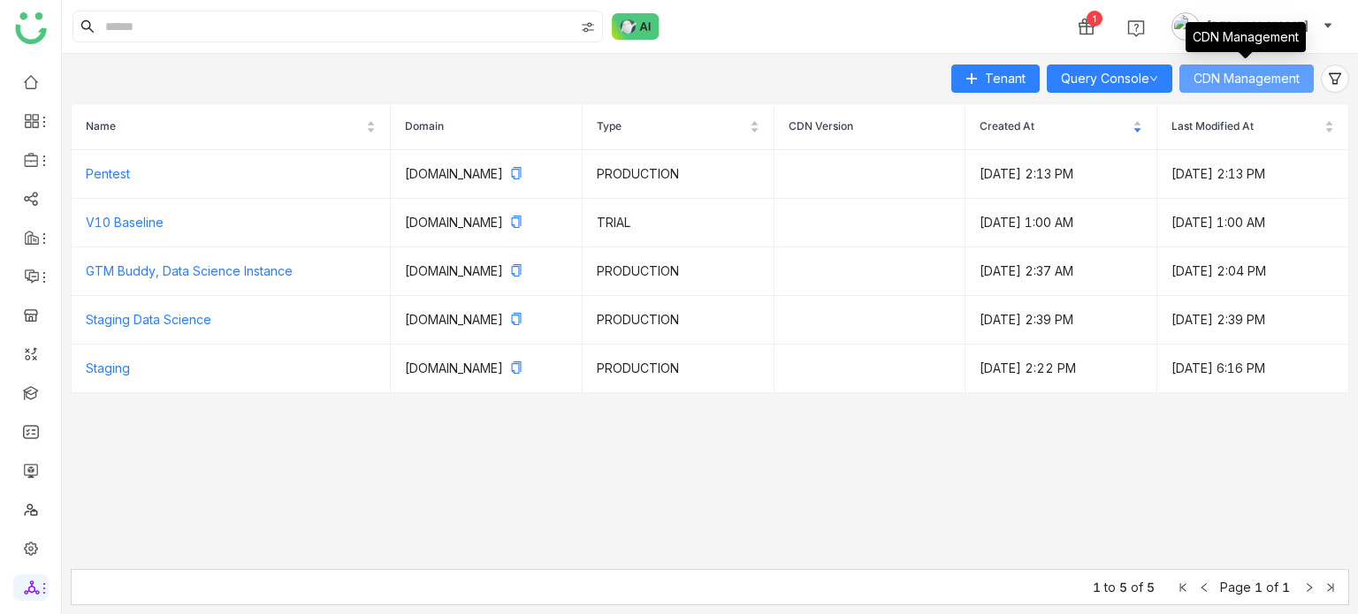
click at [1269, 80] on span "CDN Management" at bounding box center [1246, 78] width 106 height 19
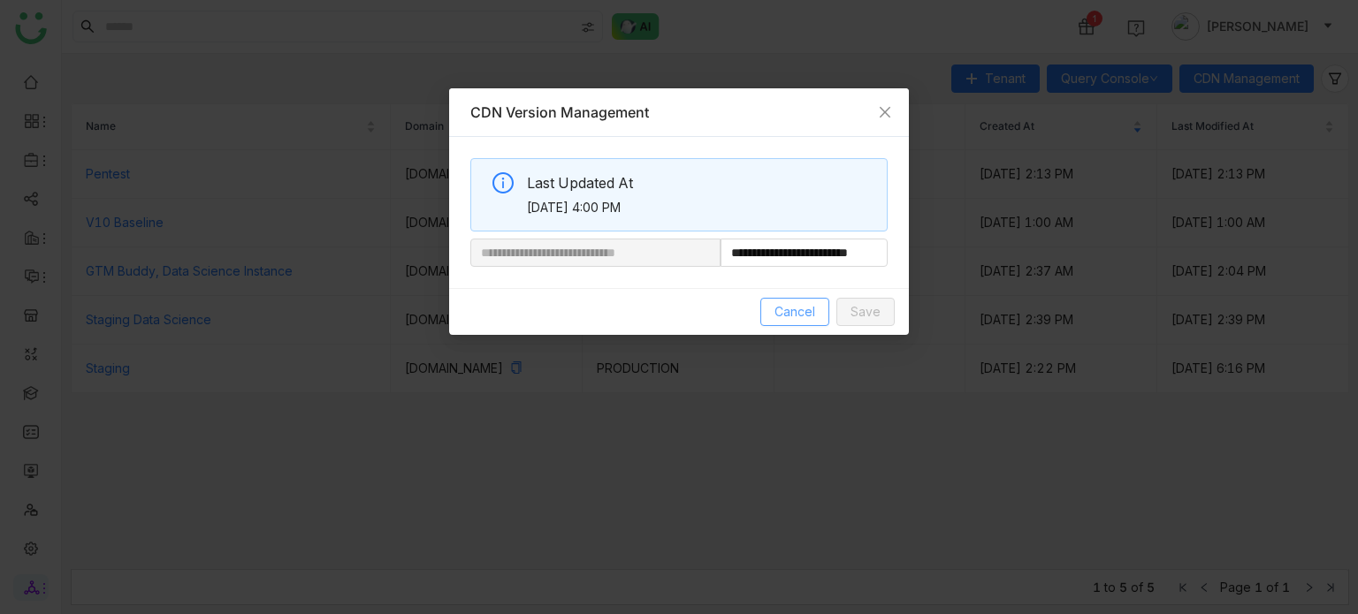
click at [802, 317] on span "Cancel" at bounding box center [794, 311] width 41 height 19
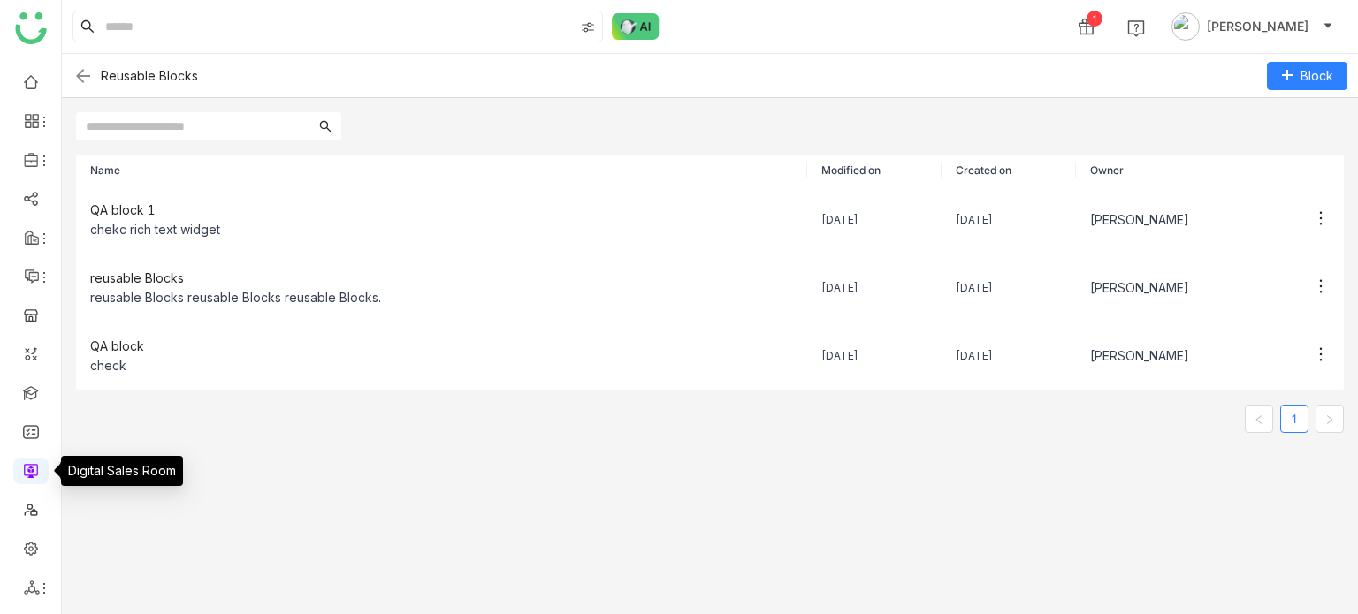
click at [34, 475] on link at bounding box center [31, 469] width 16 height 15
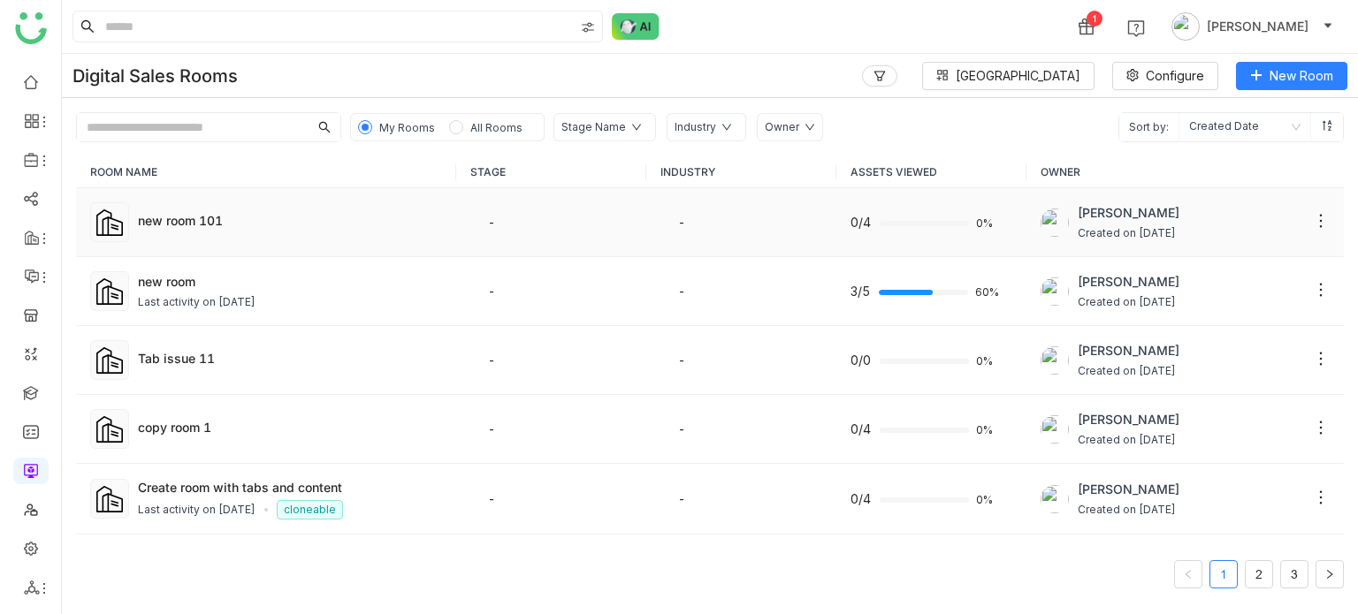
click at [209, 208] on td "new room 101" at bounding box center [266, 222] width 380 height 69
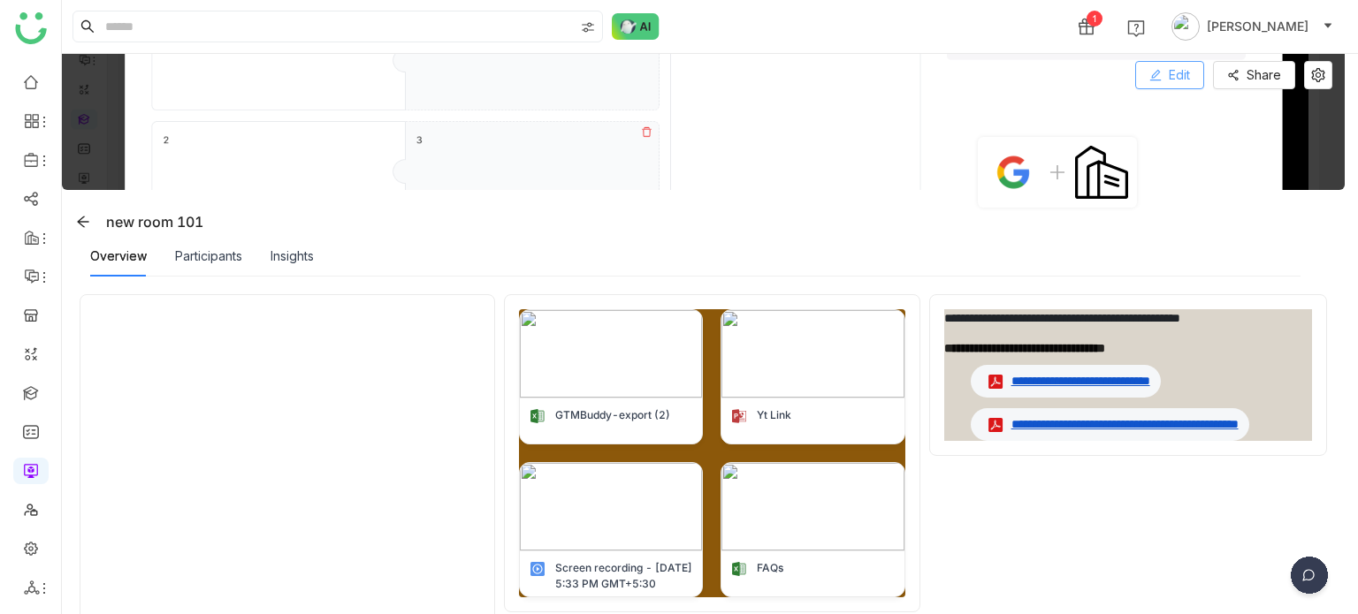
click at [1162, 76] on button "Edit" at bounding box center [1169, 75] width 69 height 28
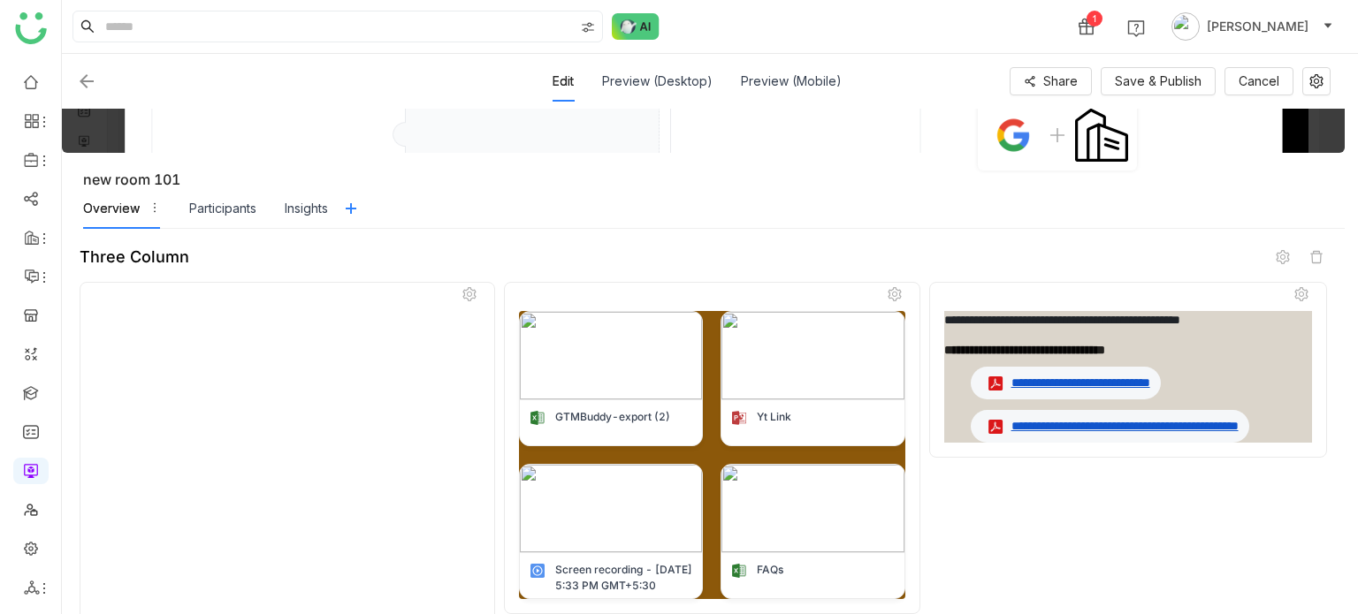
scroll to position [229, 0]
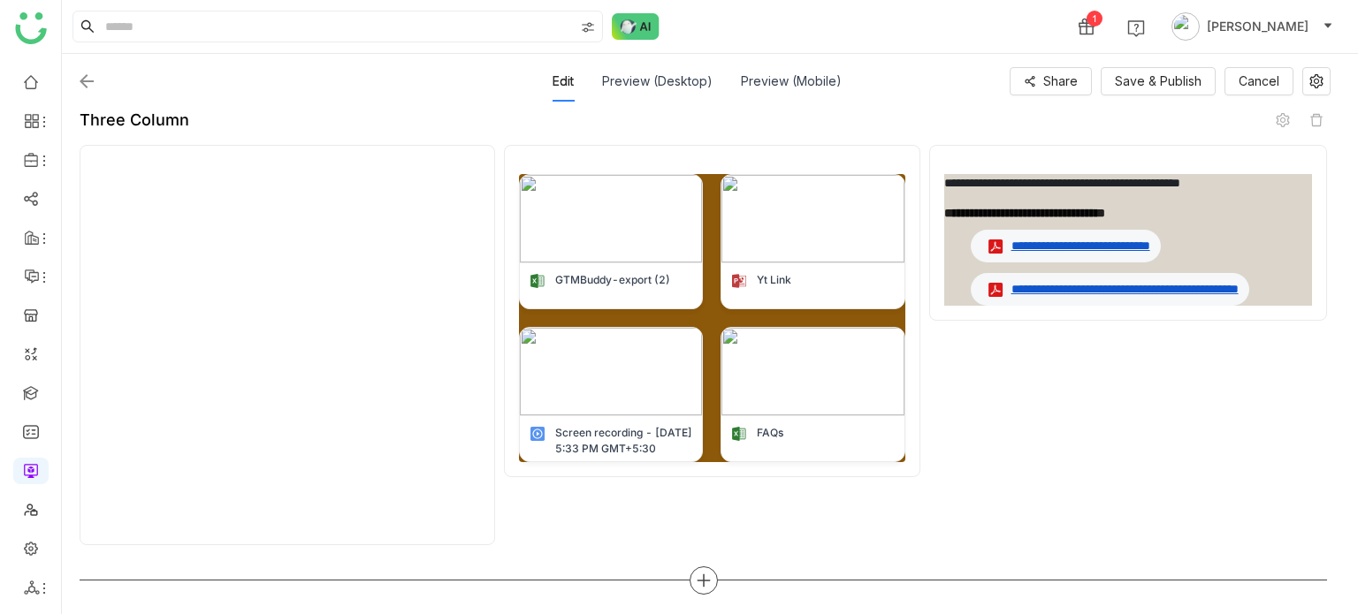
click at [713, 580] on div at bounding box center [704, 581] width 28 height 28
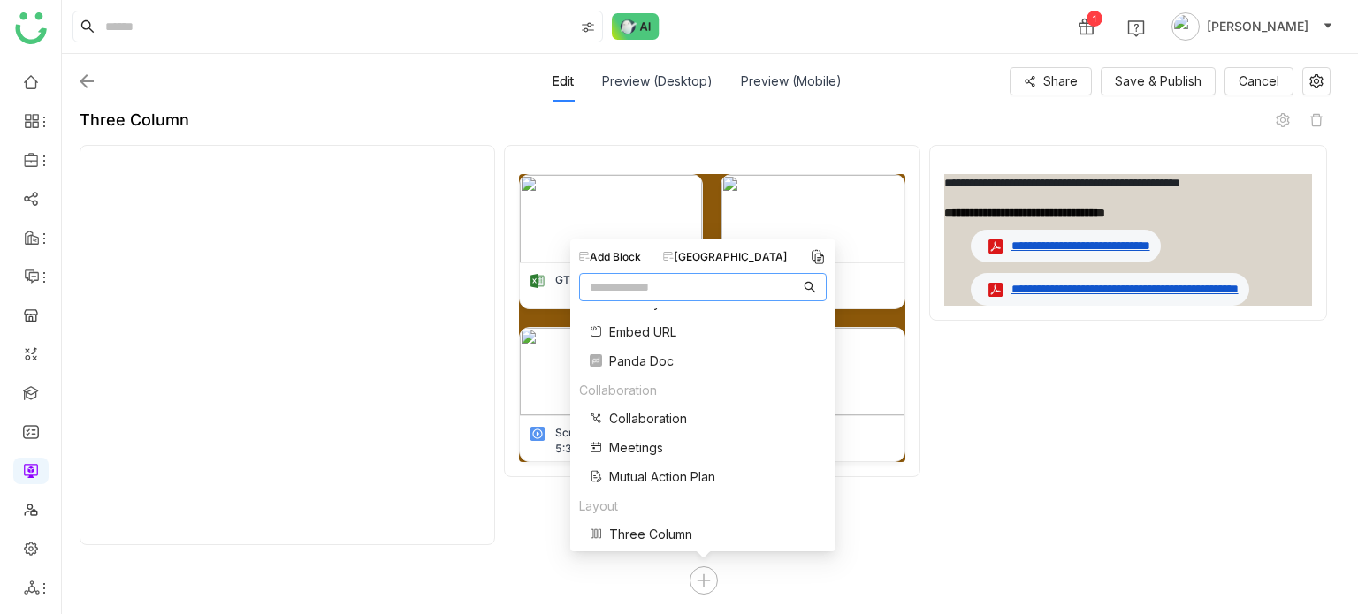
scroll to position [354, 0]
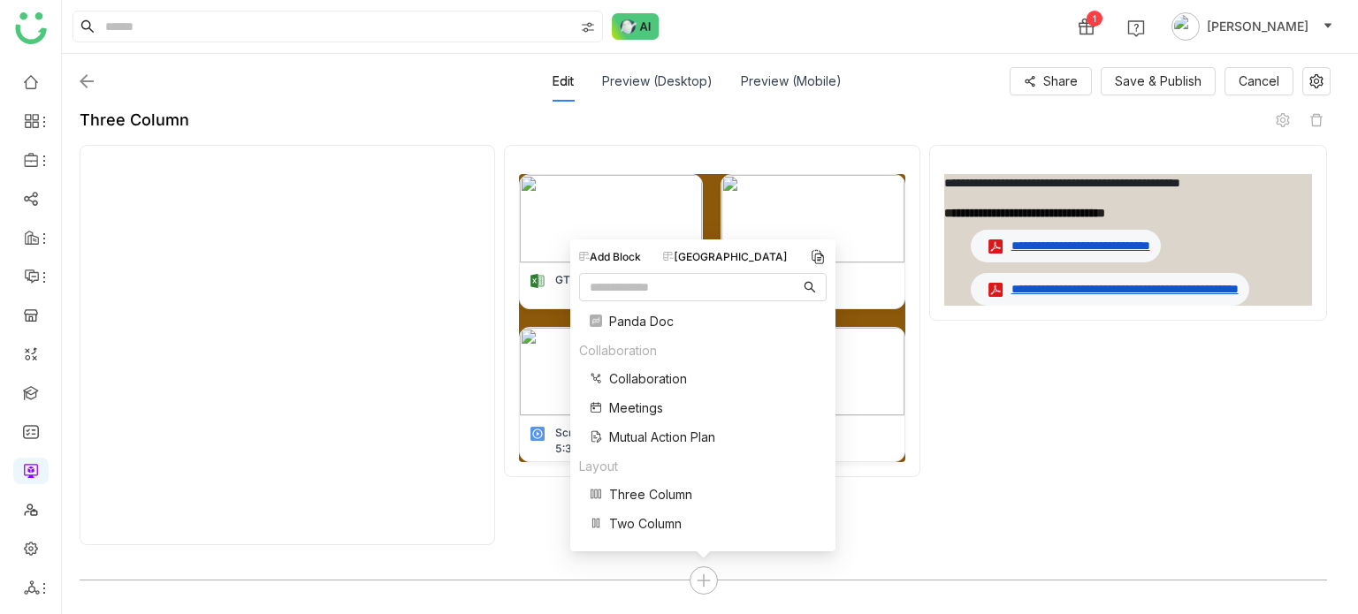
click at [744, 248] on div "Add Block Block Library Banner Button Contact Us Divider Documents Header Image…" at bounding box center [702, 396] width 265 height 312
click at [743, 254] on div "[GEOGRAPHIC_DATA]" at bounding box center [725, 257] width 125 height 16
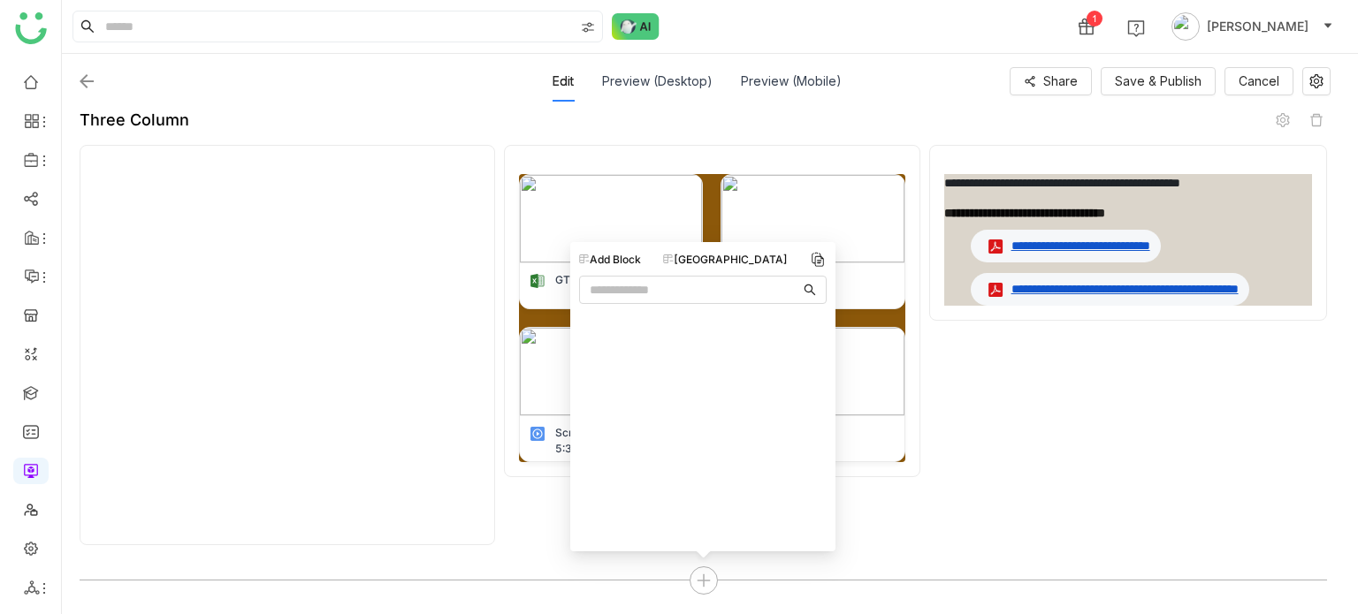
scroll to position [0, 0]
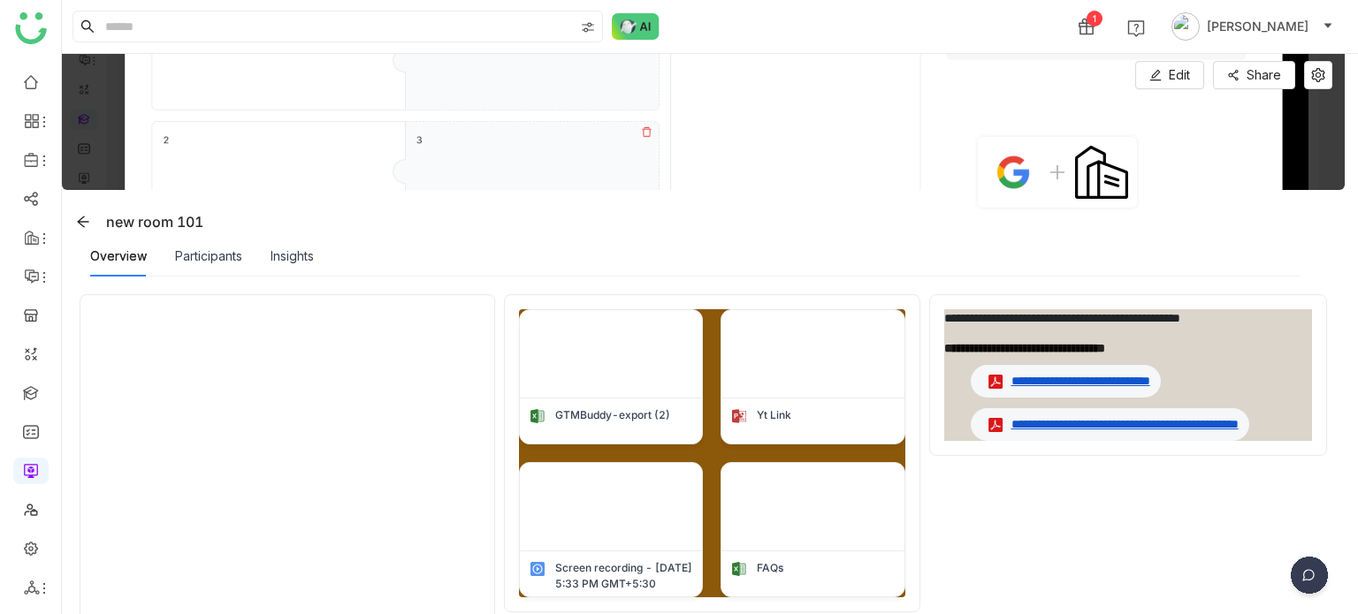
scroll to position [14, 0]
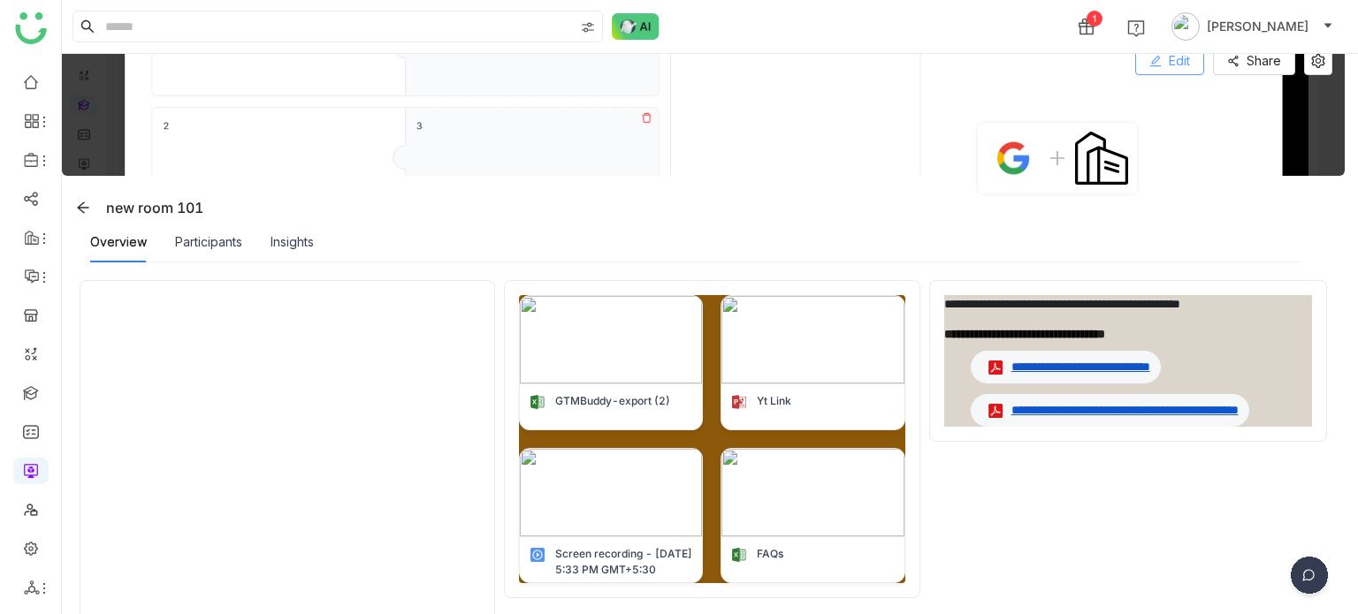
click at [1159, 73] on button "Edit" at bounding box center [1169, 61] width 69 height 28
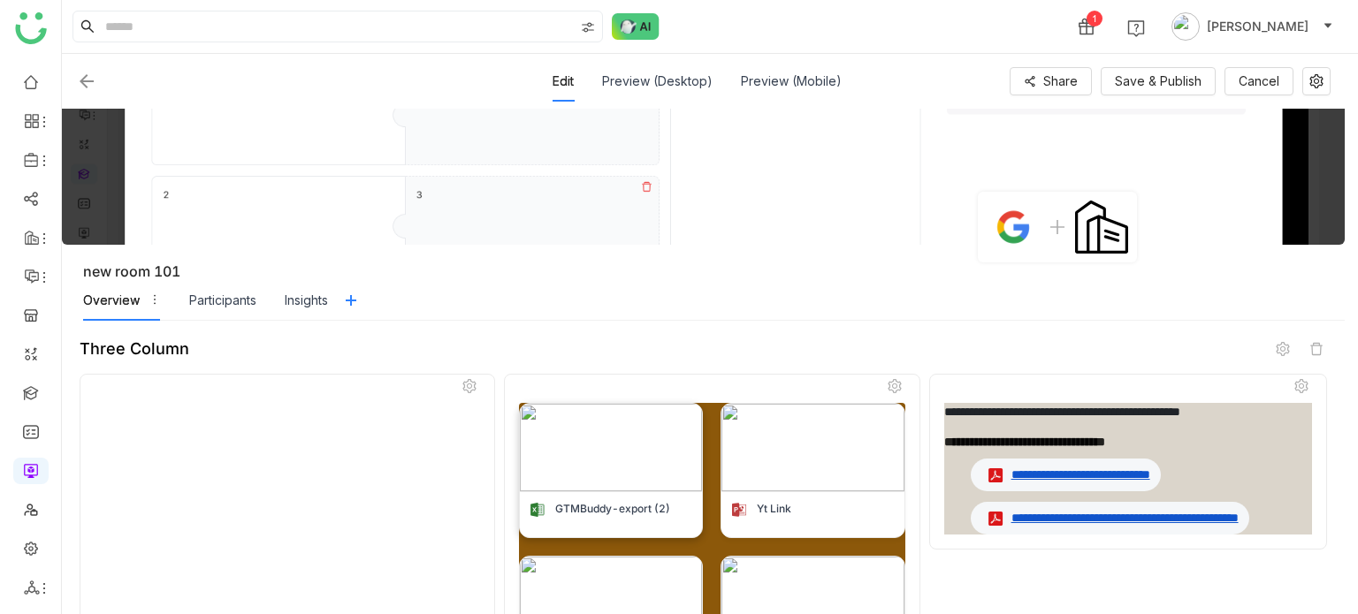
scroll to position [229, 0]
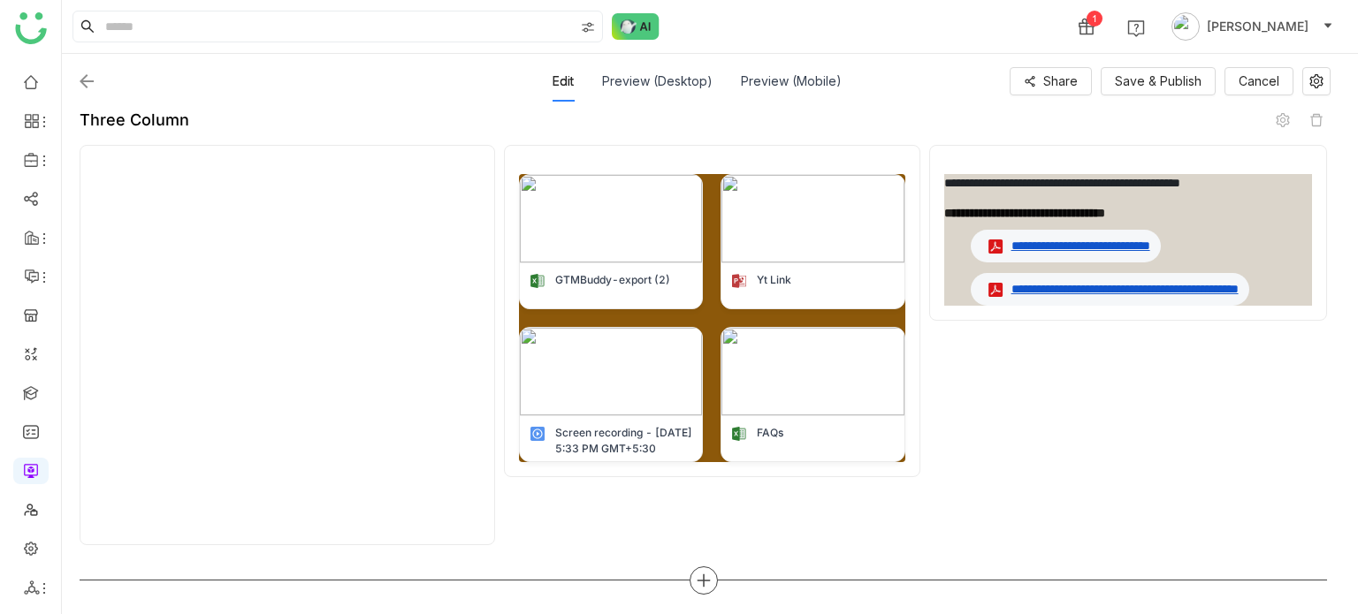
click at [705, 586] on icon at bounding box center [704, 581] width 16 height 16
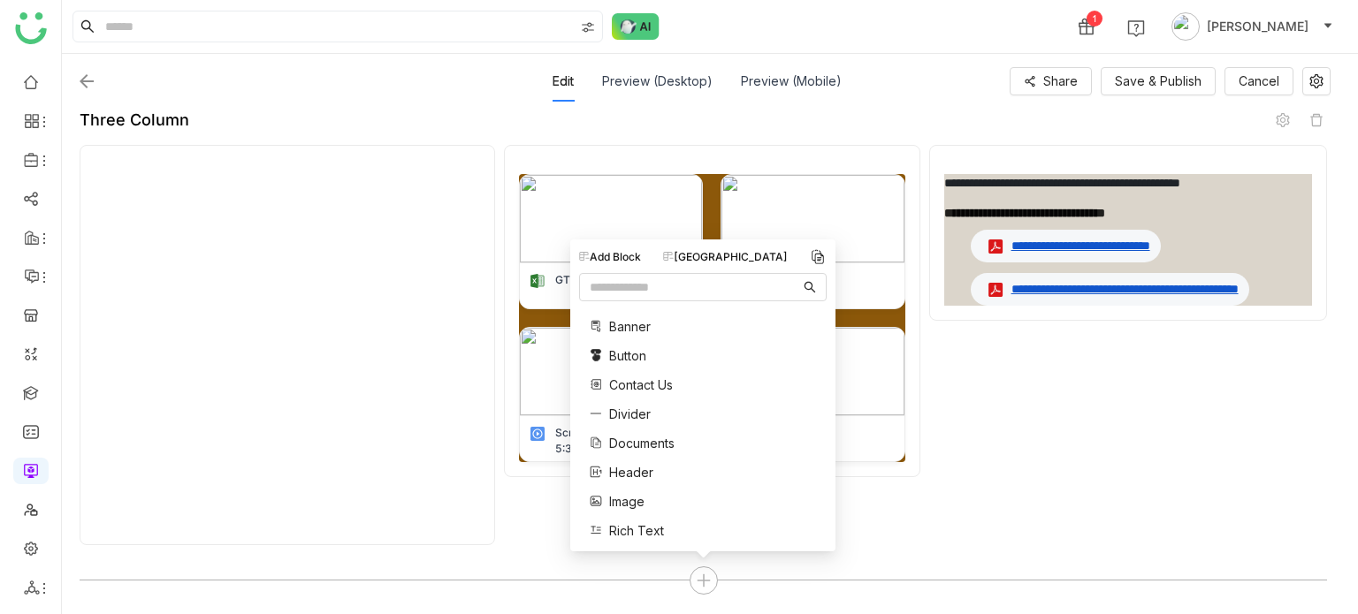
click at [734, 257] on div "[GEOGRAPHIC_DATA]" at bounding box center [725, 257] width 125 height 16
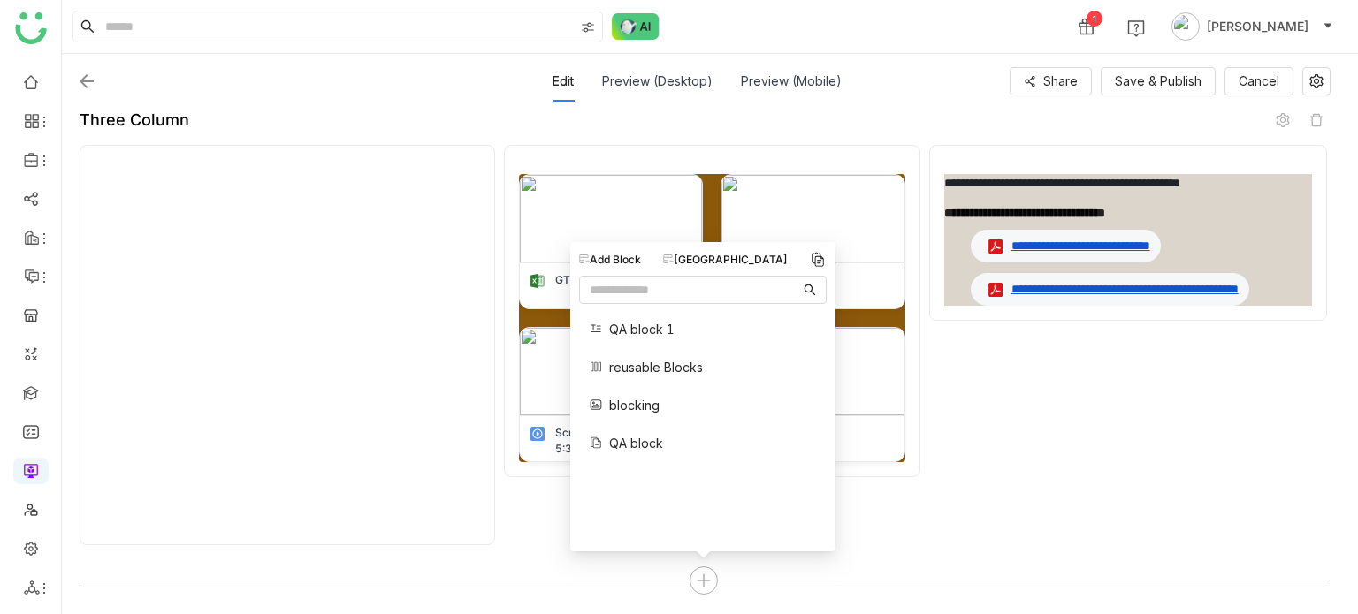
click at [630, 409] on span "blocking" at bounding box center [634, 405] width 50 height 19
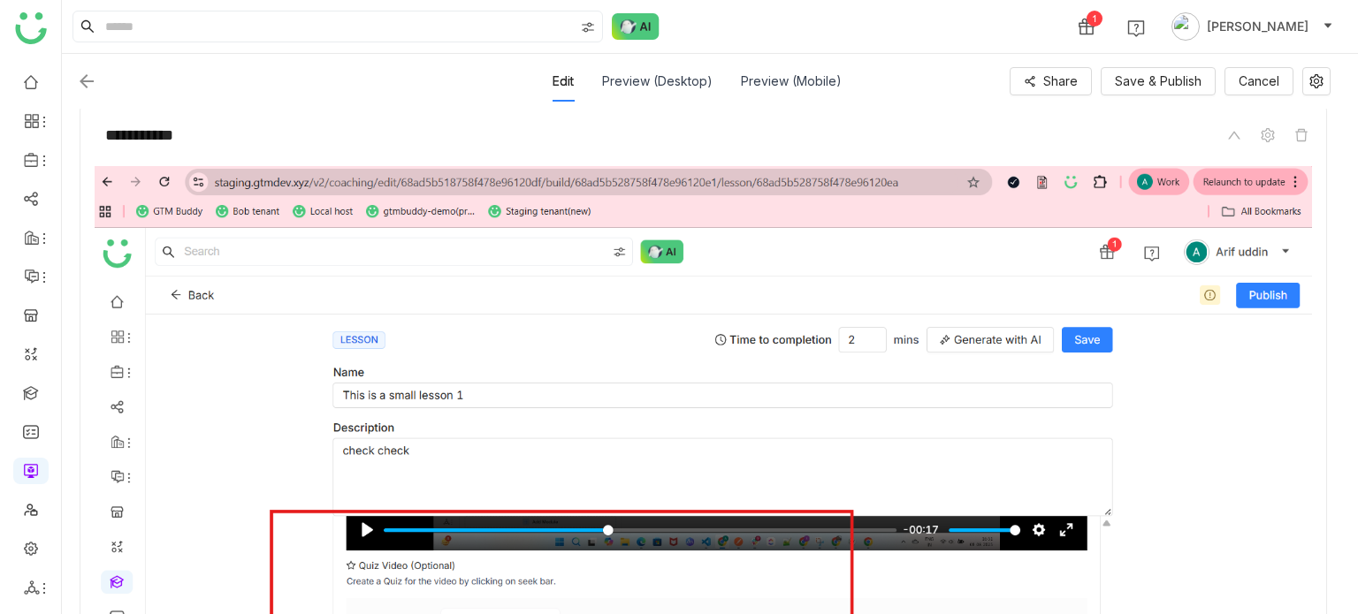
scroll to position [1010, 0]
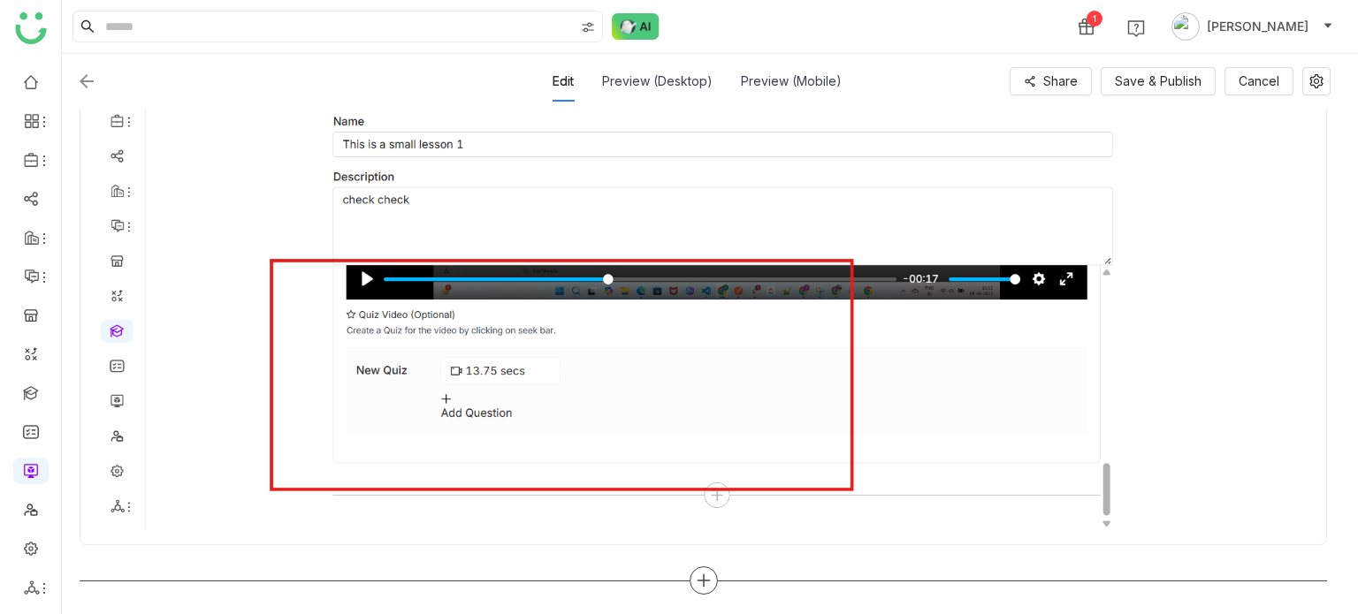
click at [705, 590] on div at bounding box center [704, 581] width 28 height 28
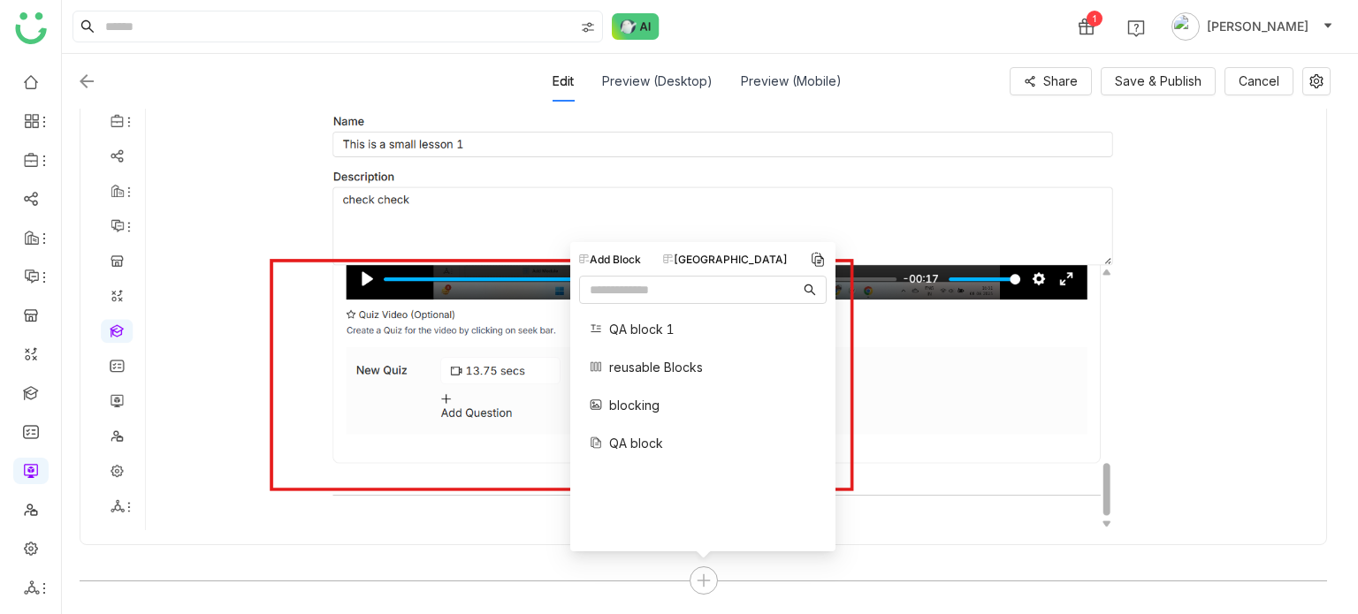
click at [743, 257] on div "[GEOGRAPHIC_DATA]" at bounding box center [725, 260] width 125 height 16
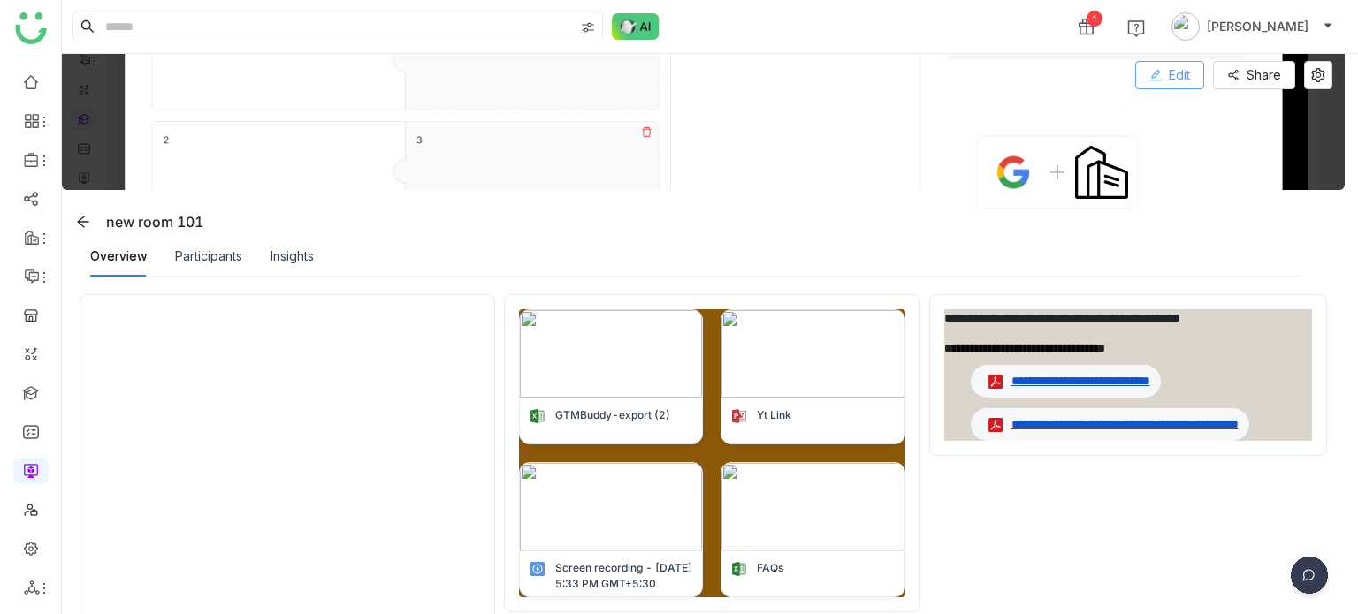
click at [1167, 62] on button "Edit" at bounding box center [1169, 75] width 69 height 28
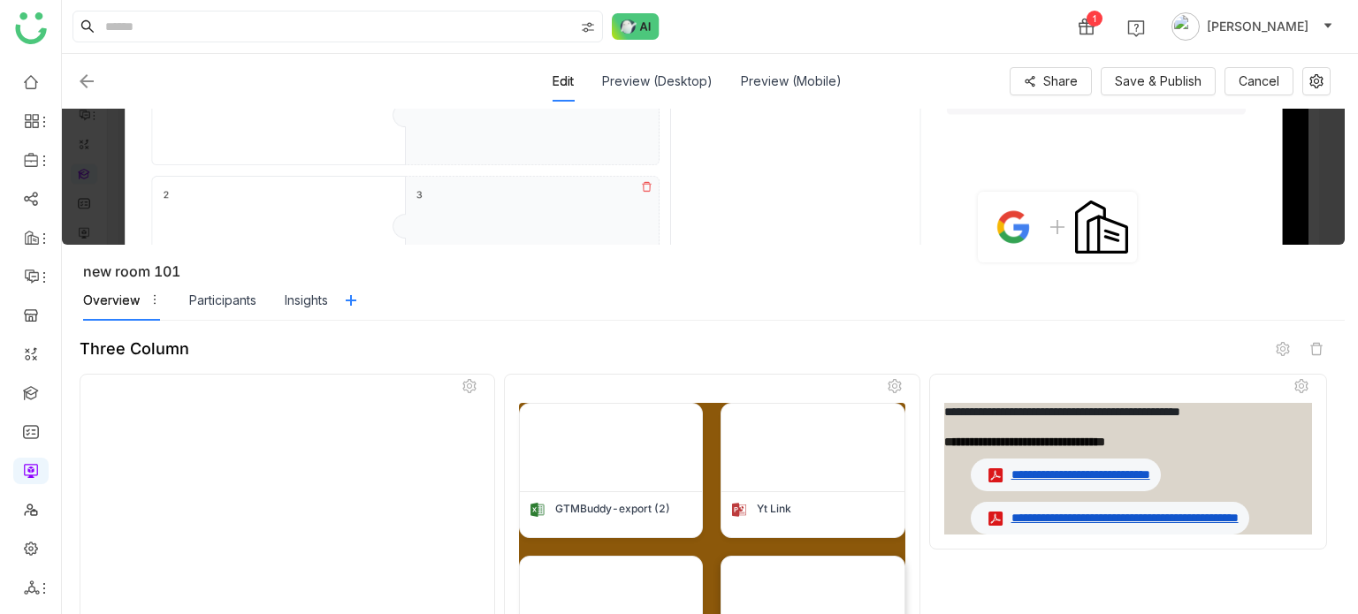
scroll to position [229, 0]
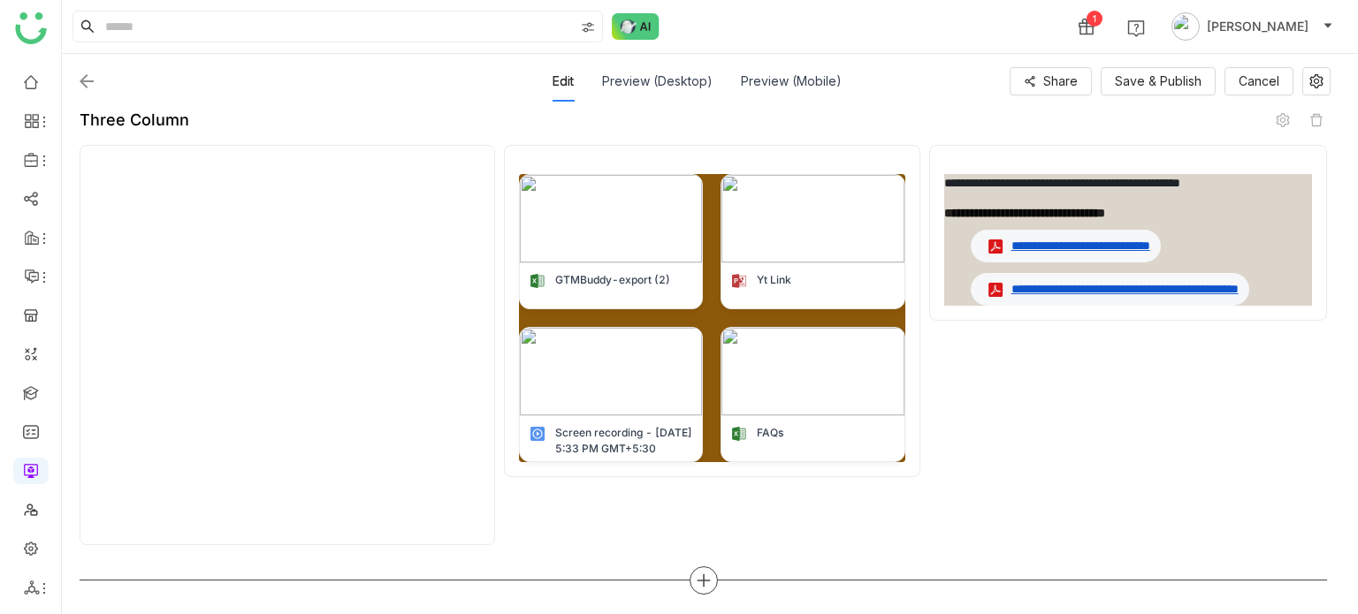
click at [699, 580] on icon at bounding box center [703, 581] width 12 height 2
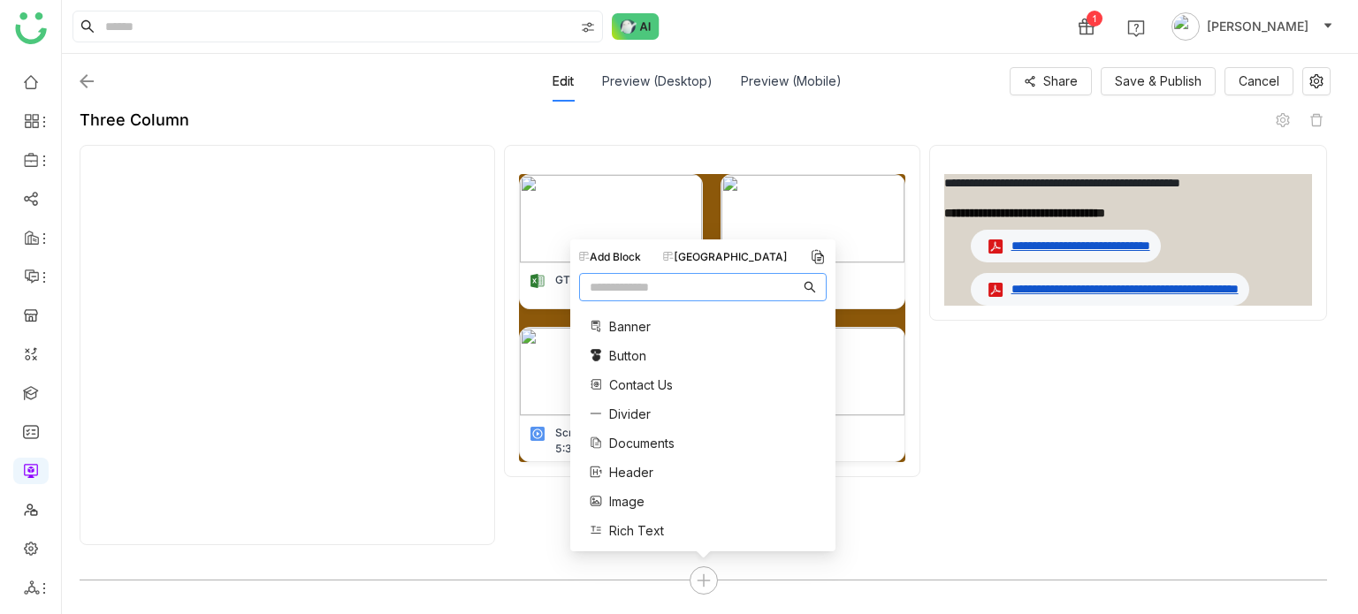
click at [753, 265] on div "Add Block [GEOGRAPHIC_DATA]" at bounding box center [703, 257] width 248 height 18
click at [736, 259] on div "[GEOGRAPHIC_DATA]" at bounding box center [725, 257] width 125 height 16
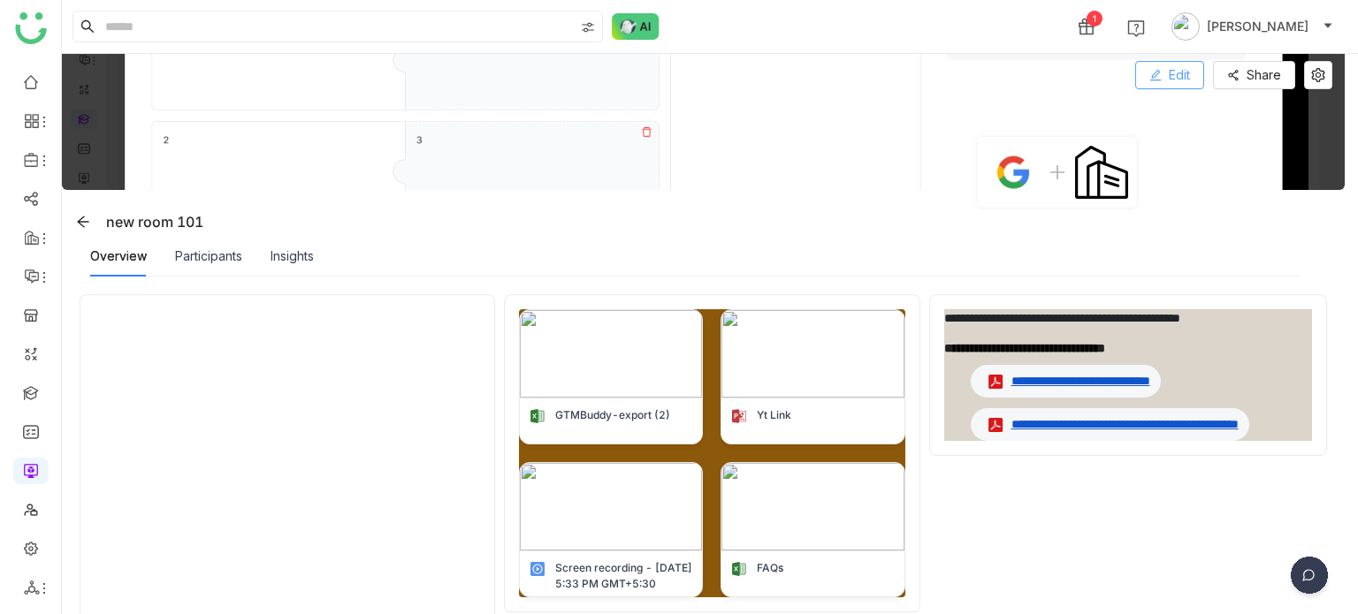
click at [1181, 84] on span "Edit" at bounding box center [1179, 74] width 21 height 19
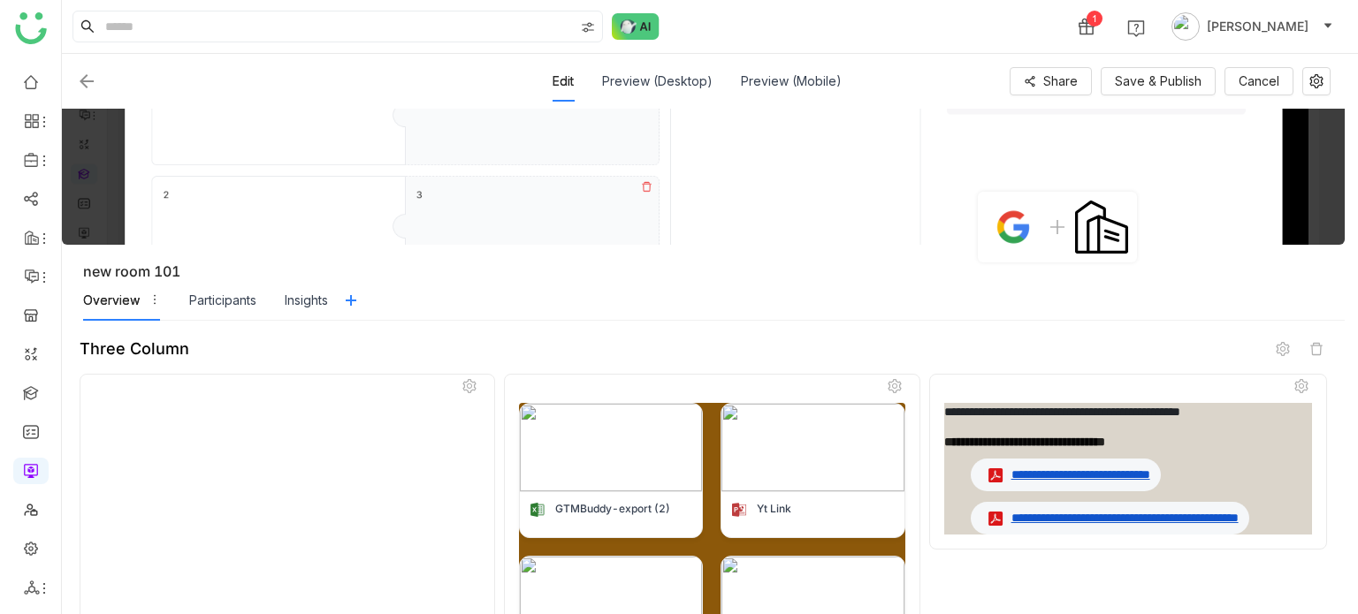
scroll to position [229, 0]
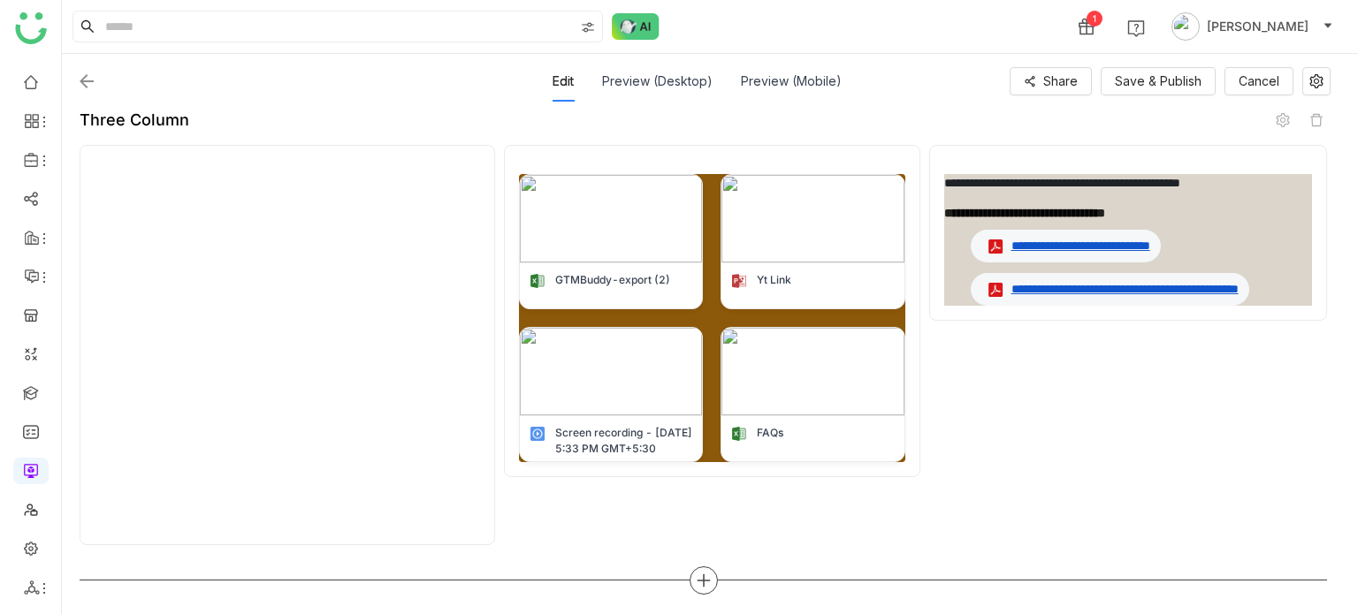
click at [692, 569] on div at bounding box center [704, 581] width 28 height 28
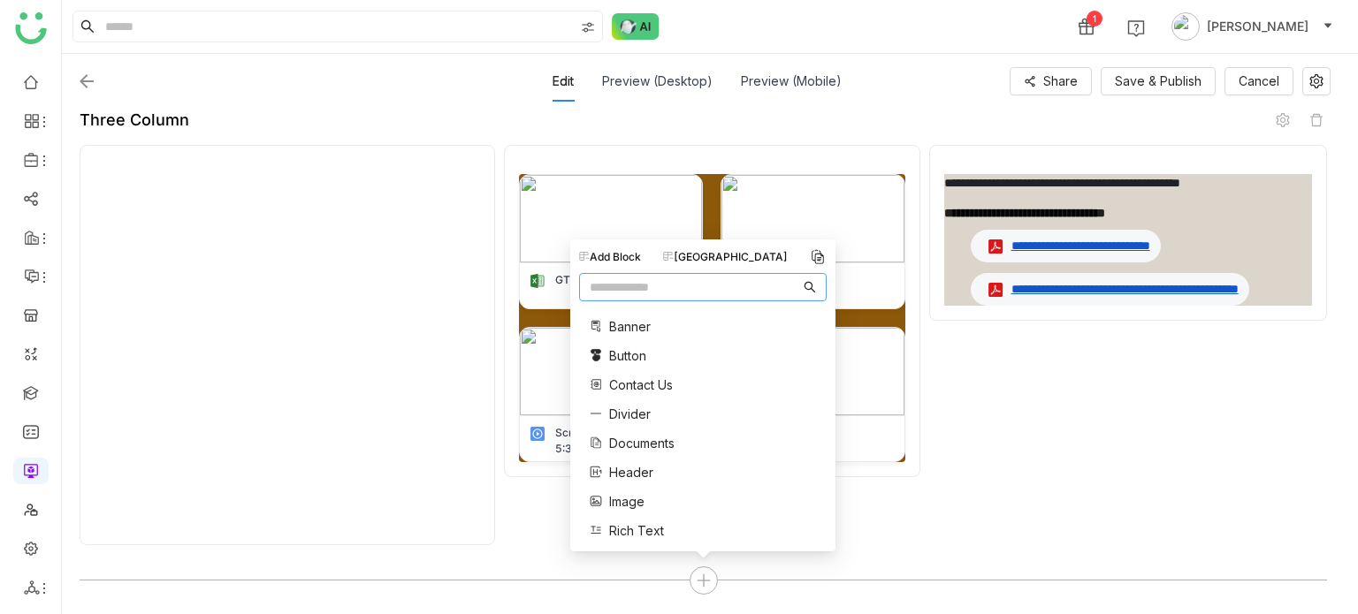
click at [743, 256] on div "[GEOGRAPHIC_DATA]" at bounding box center [725, 257] width 125 height 16
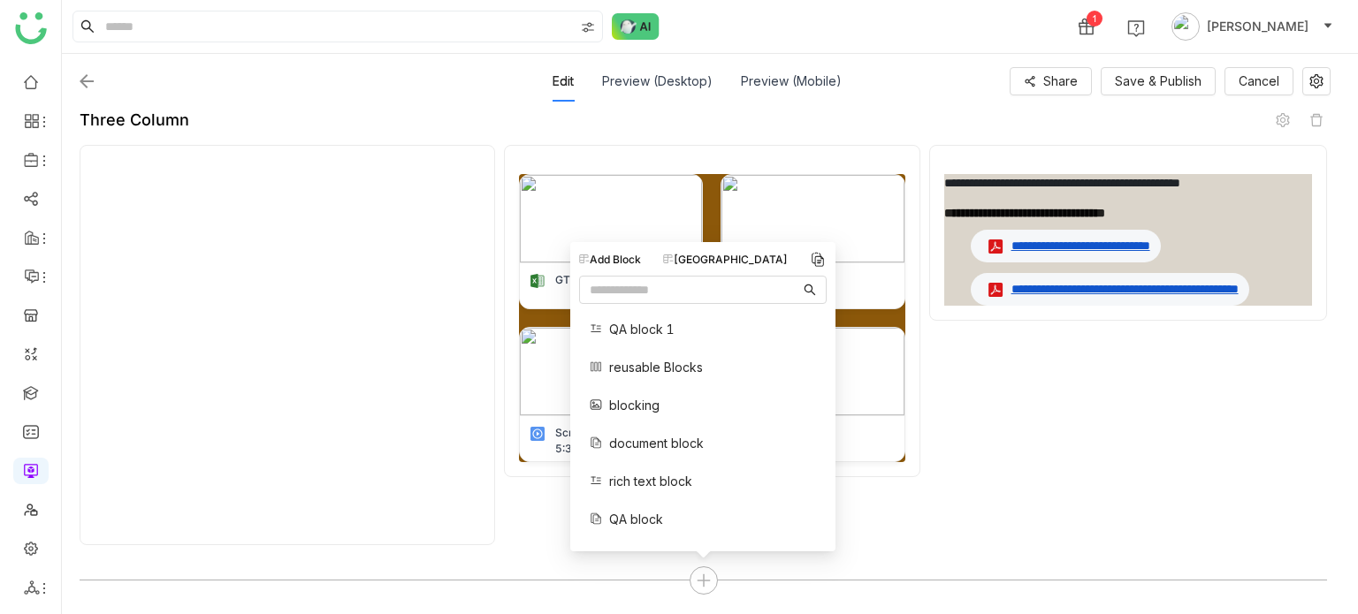
click at [715, 263] on div "[GEOGRAPHIC_DATA]" at bounding box center [725, 260] width 125 height 16
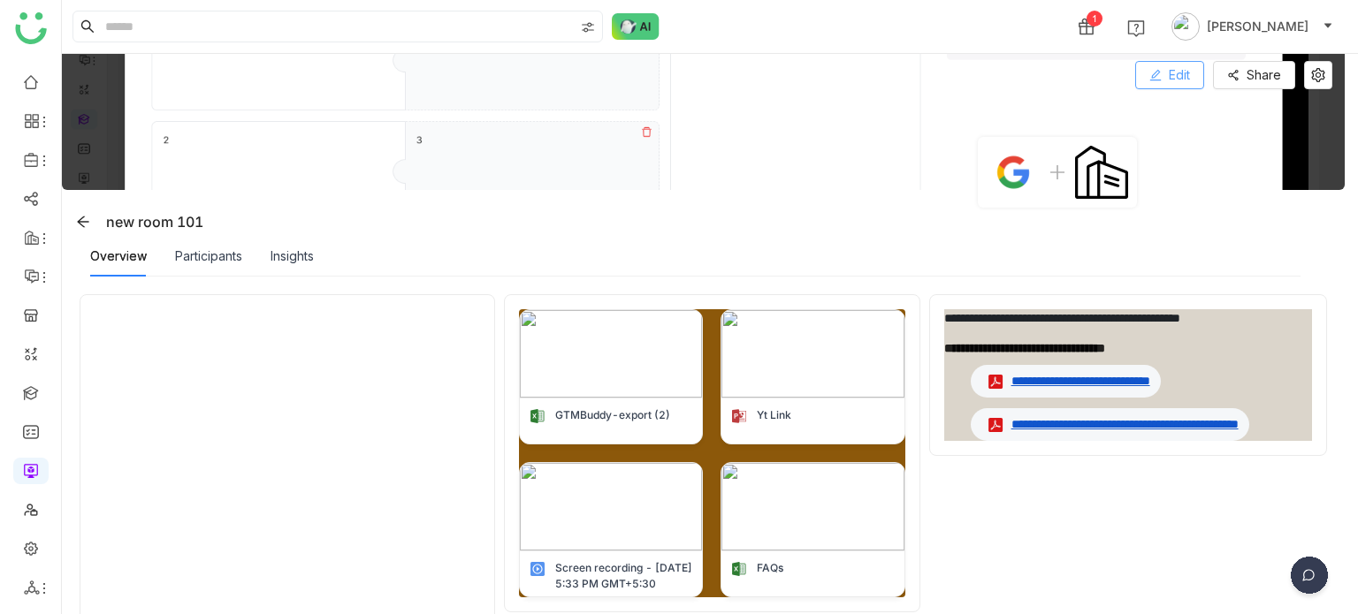
click at [1174, 70] on span "Edit" at bounding box center [1179, 74] width 21 height 19
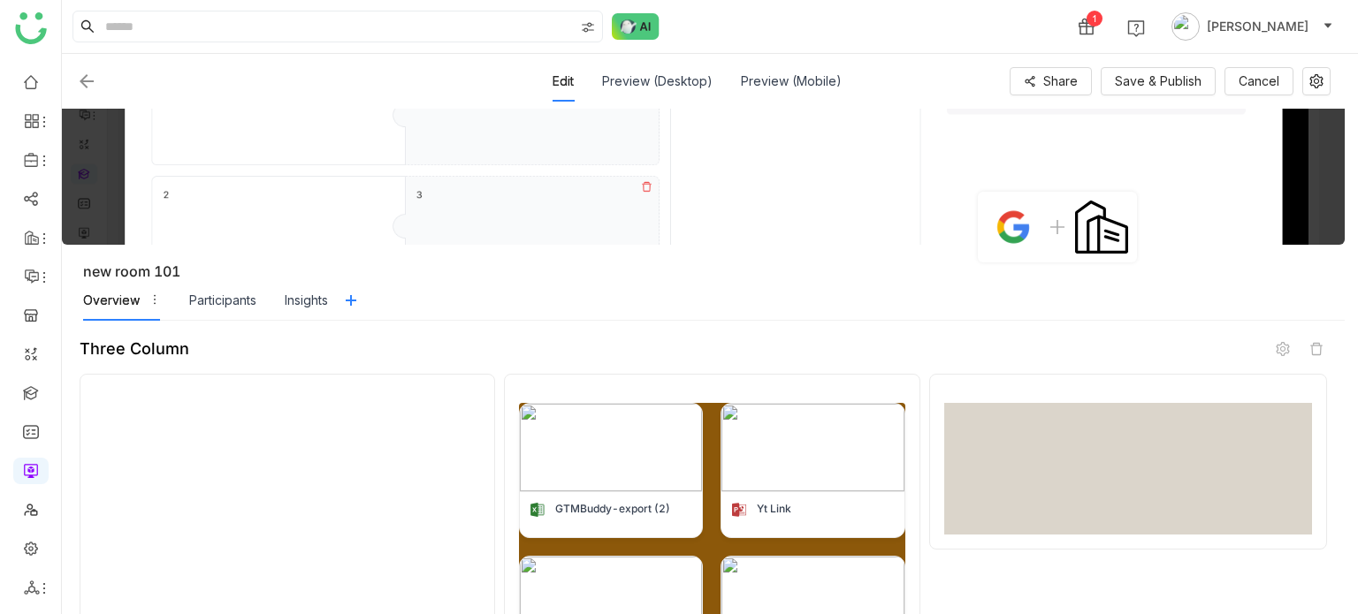
scroll to position [229, 0]
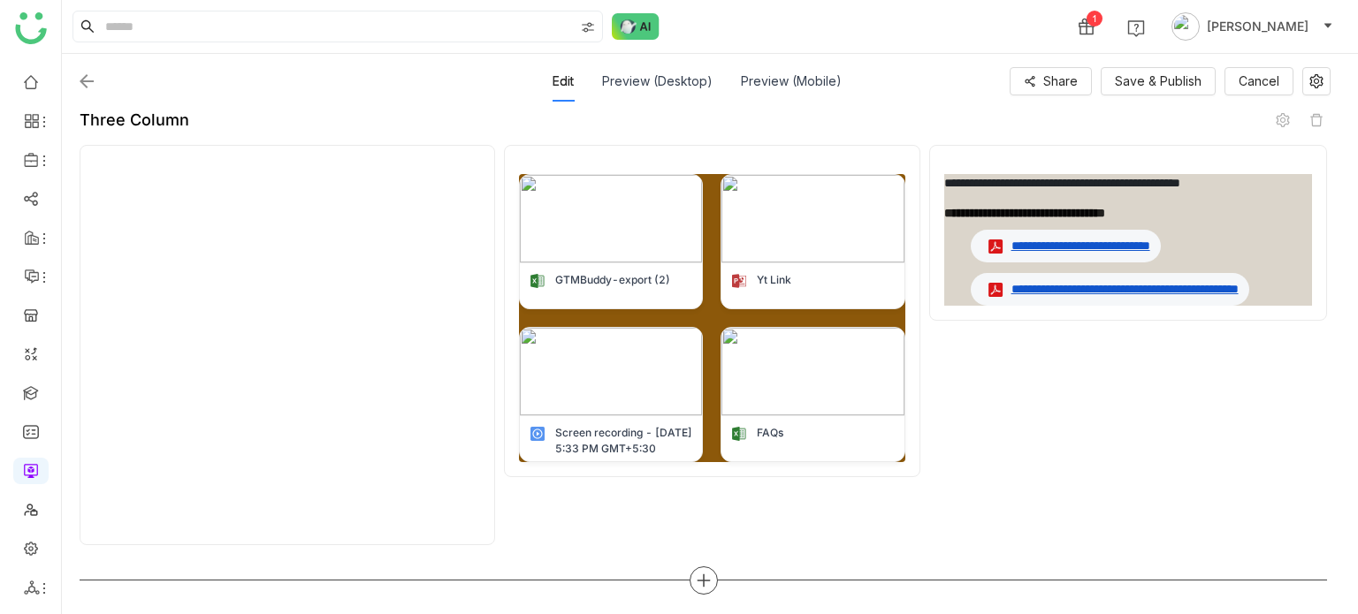
click at [692, 586] on div at bounding box center [704, 581] width 28 height 28
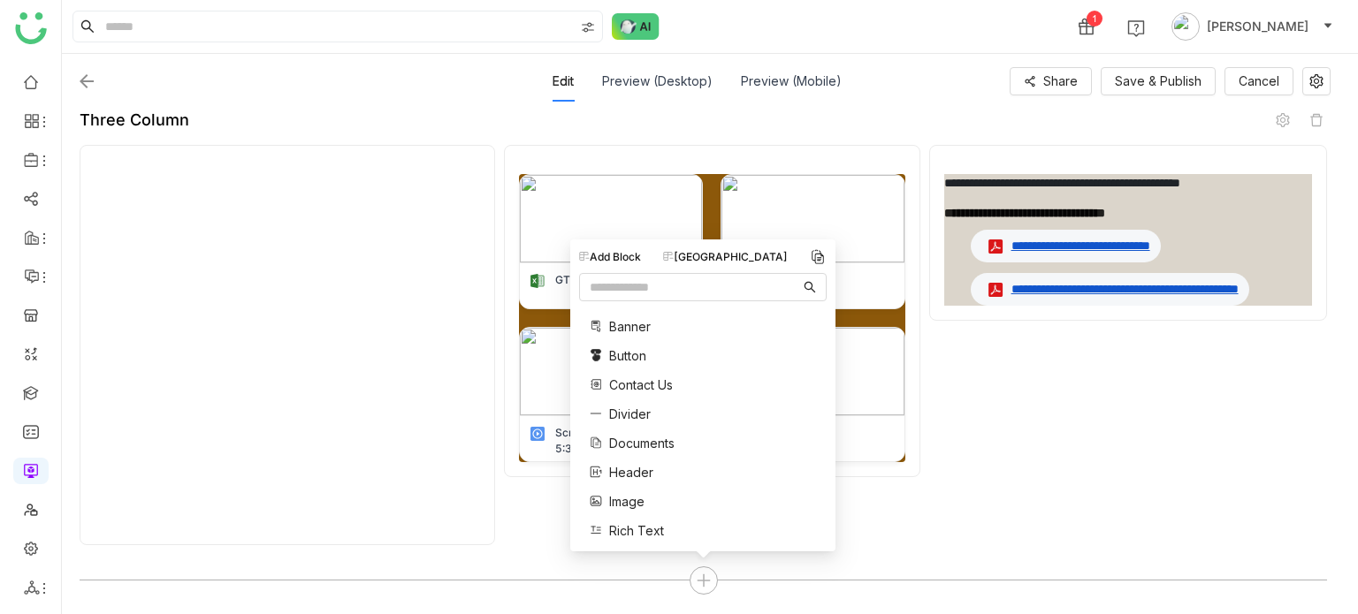
click at [736, 259] on div "[GEOGRAPHIC_DATA]" at bounding box center [725, 257] width 125 height 16
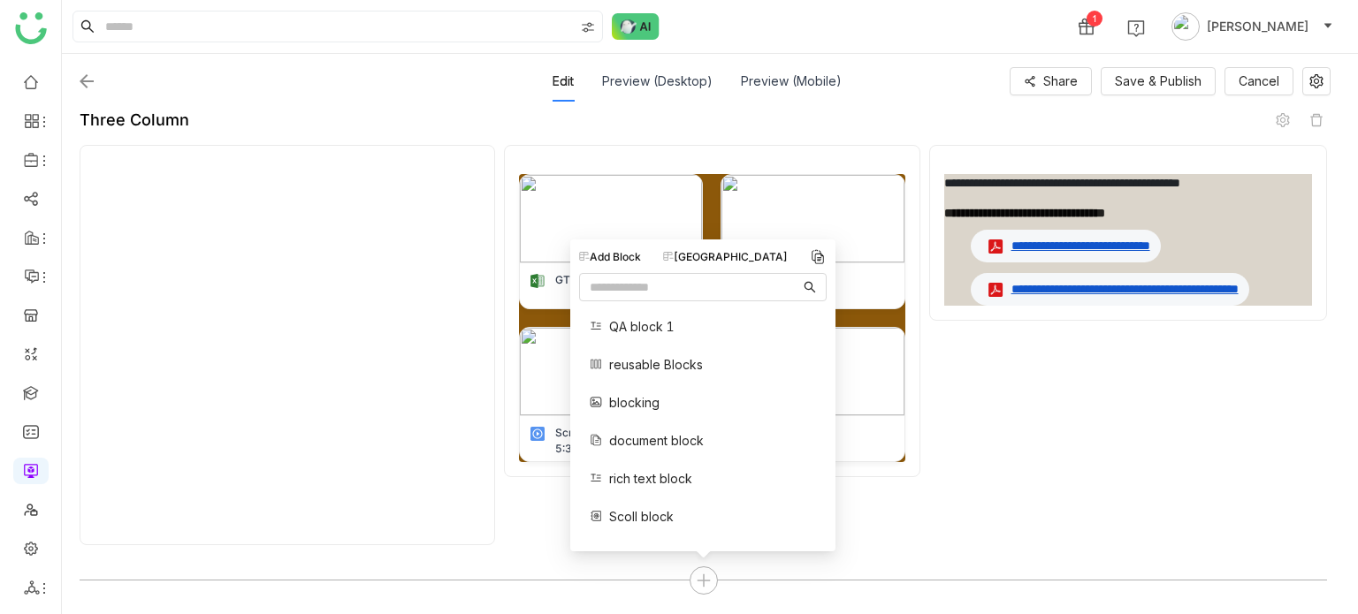
scroll to position [32, 0]
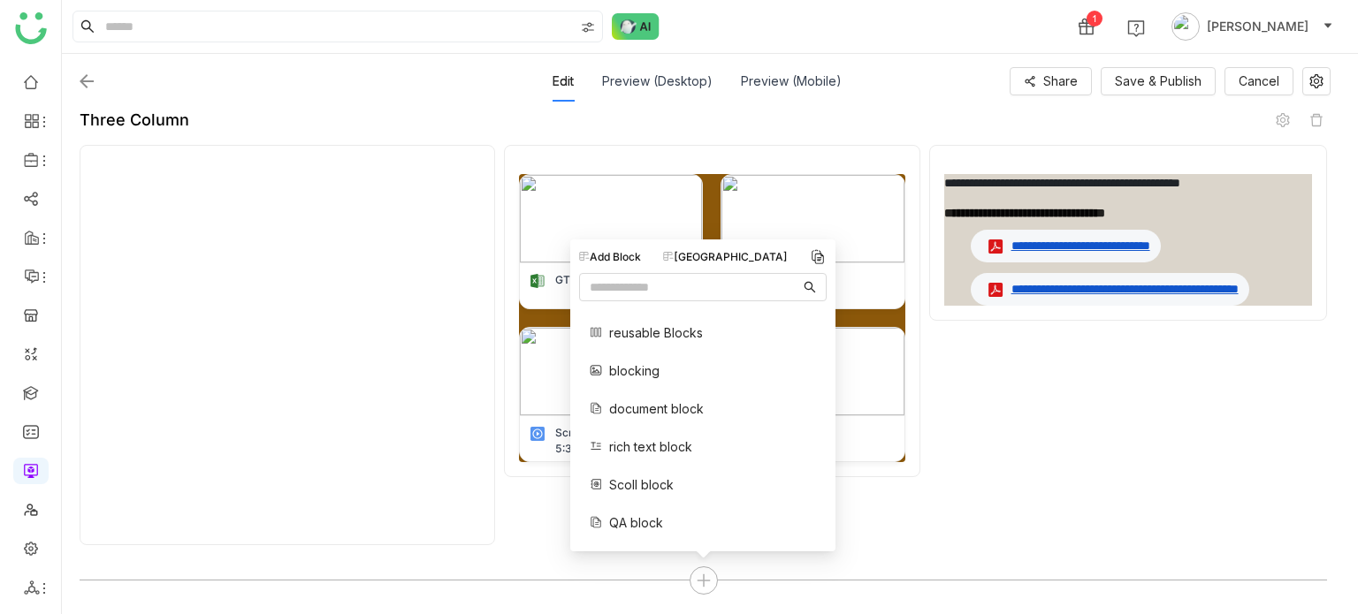
click at [629, 489] on span "Scoll block" at bounding box center [641, 485] width 65 height 19
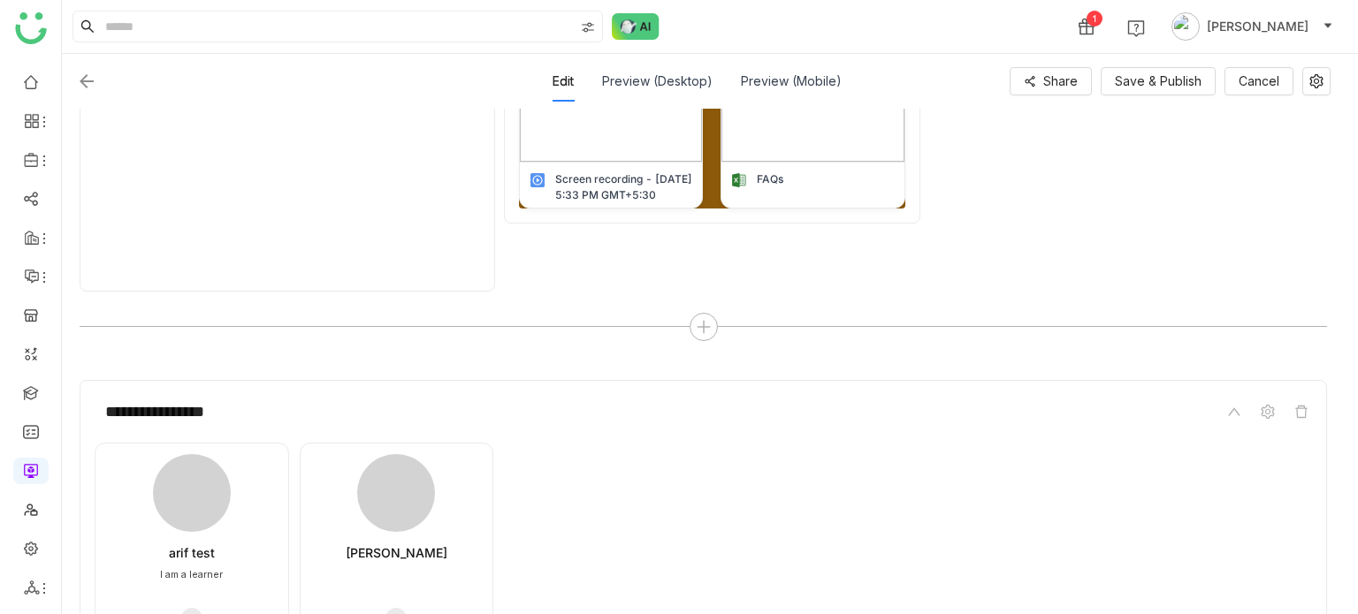
scroll to position [598, 0]
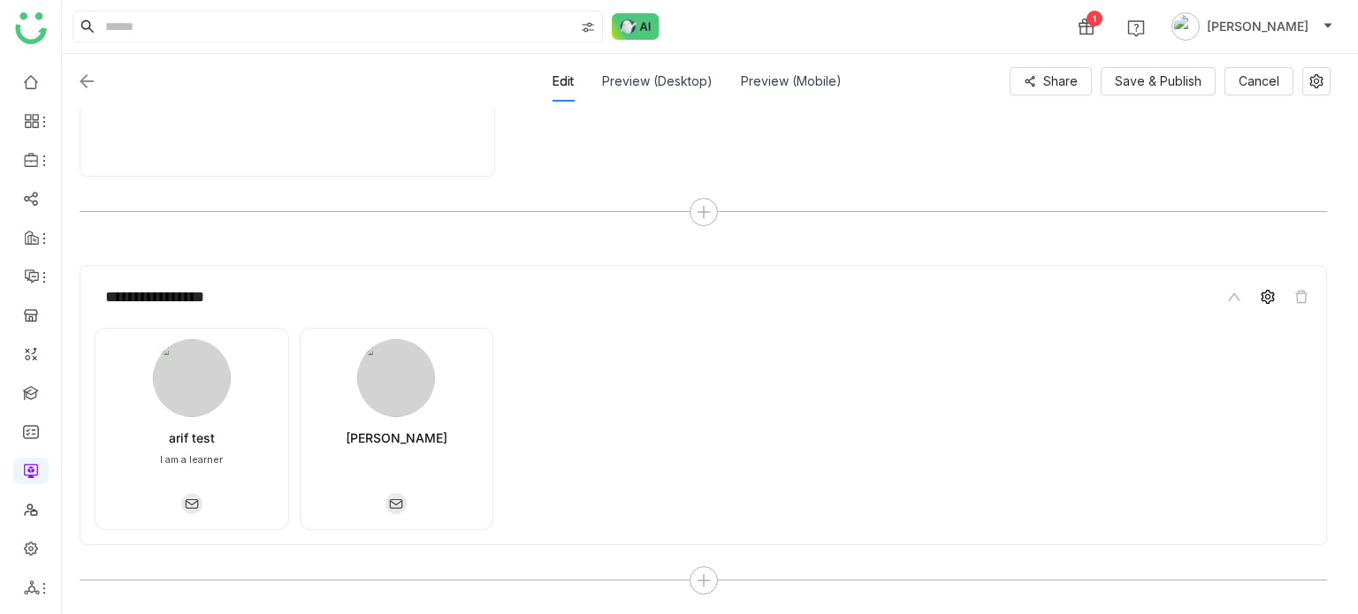
click at [1273, 297] on icon at bounding box center [1267, 297] width 13 height 14
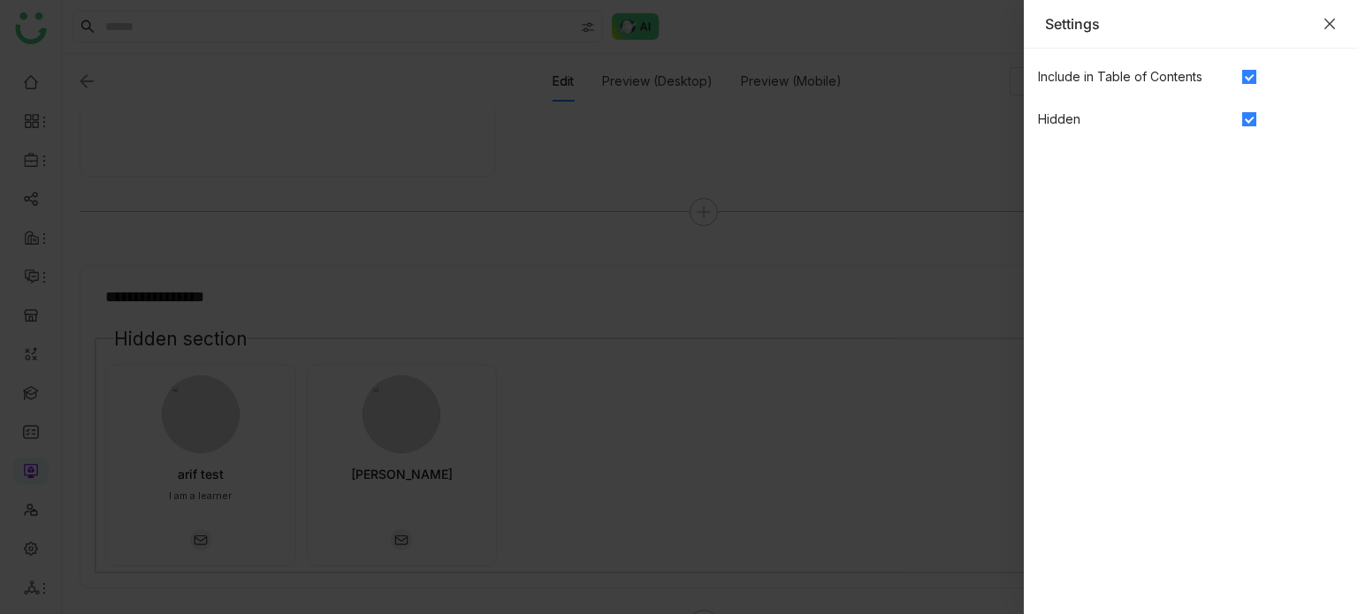
click at [1325, 15] on div "Settings" at bounding box center [1191, 23] width 292 height 19
click at [1259, 117] on div at bounding box center [1293, 119] width 102 height 19
click at [1247, 125] on span at bounding box center [1249, 119] width 14 height 14
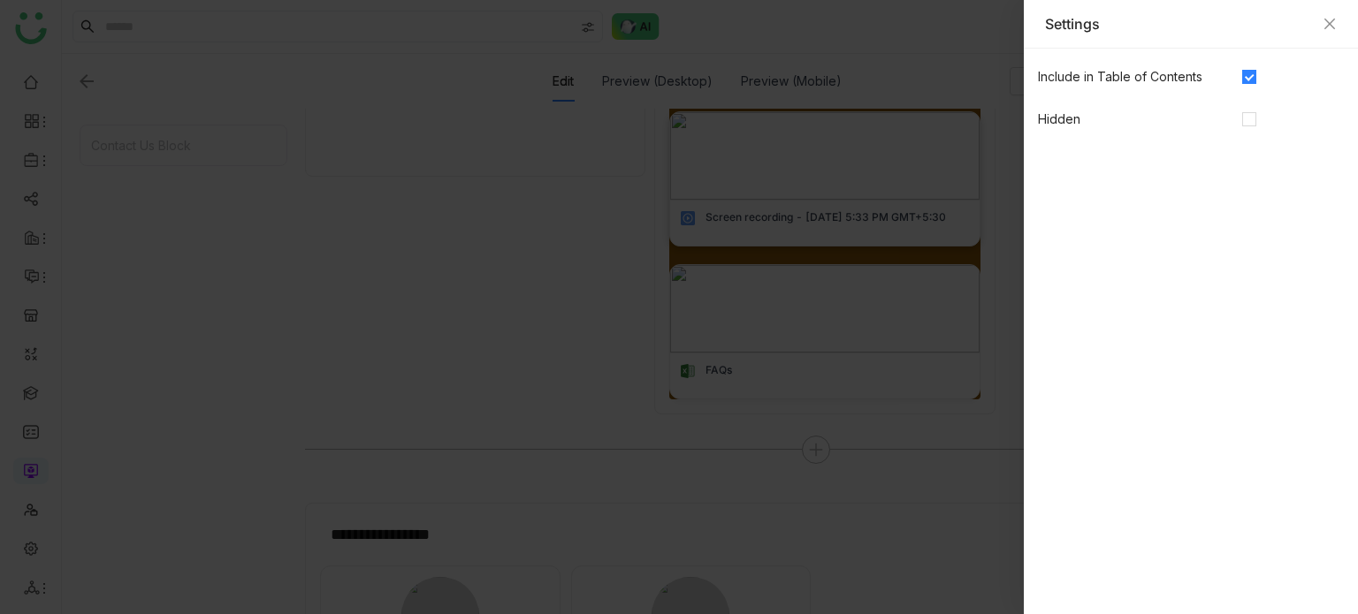
click at [746, 213] on div at bounding box center [679, 307] width 1358 height 614
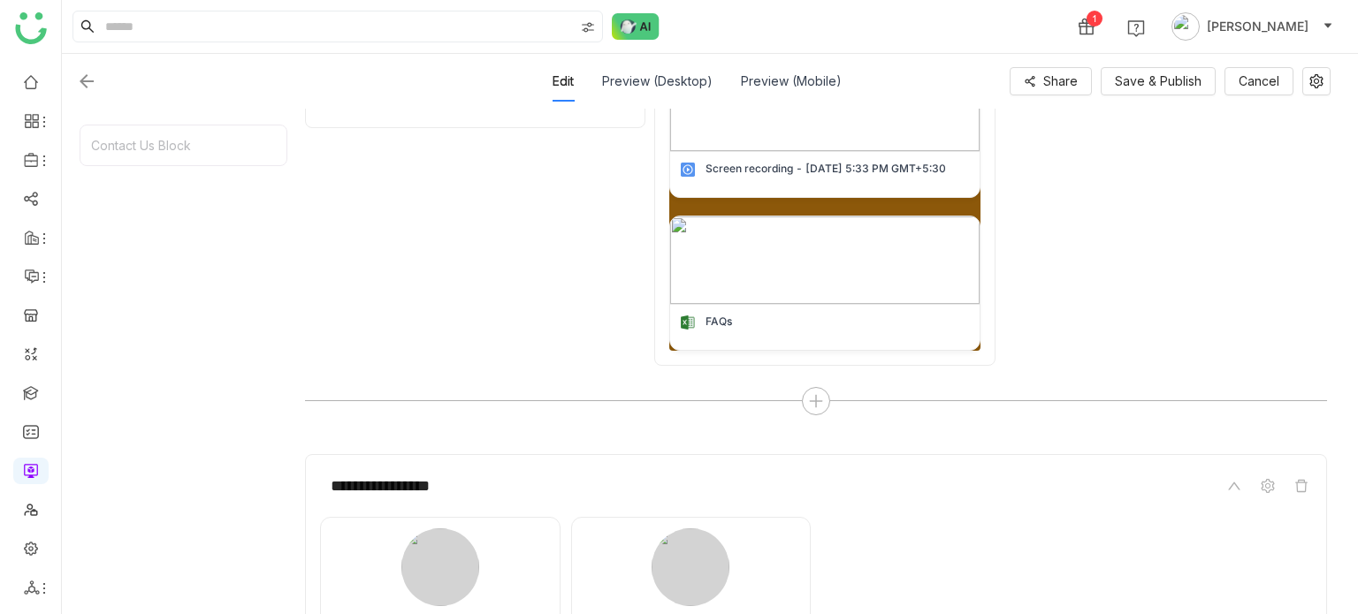
scroll to position [835, 0]
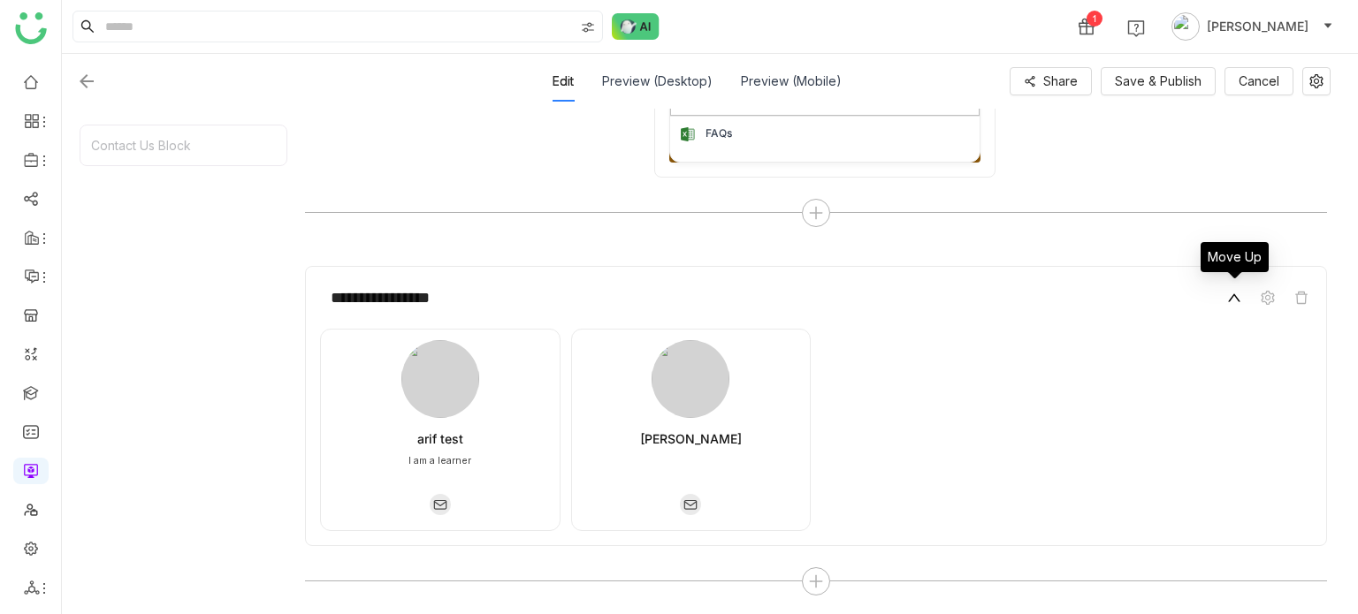
click at [1229, 293] on icon at bounding box center [1234, 298] width 14 height 14
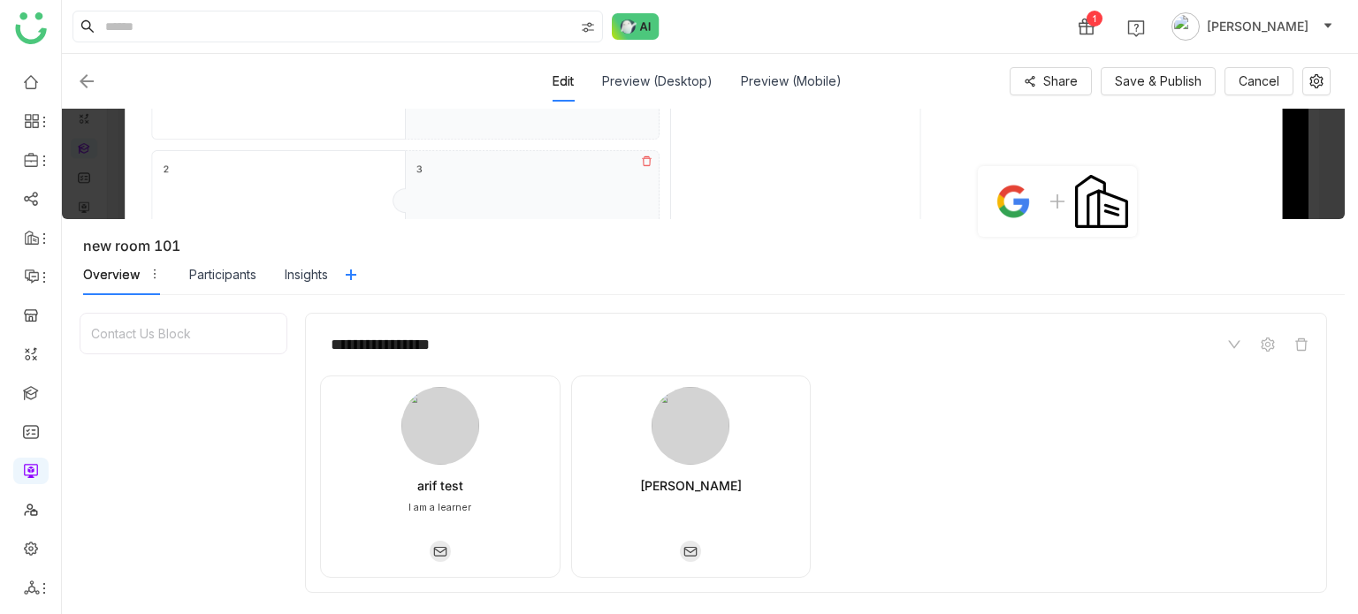
scroll to position [0, 0]
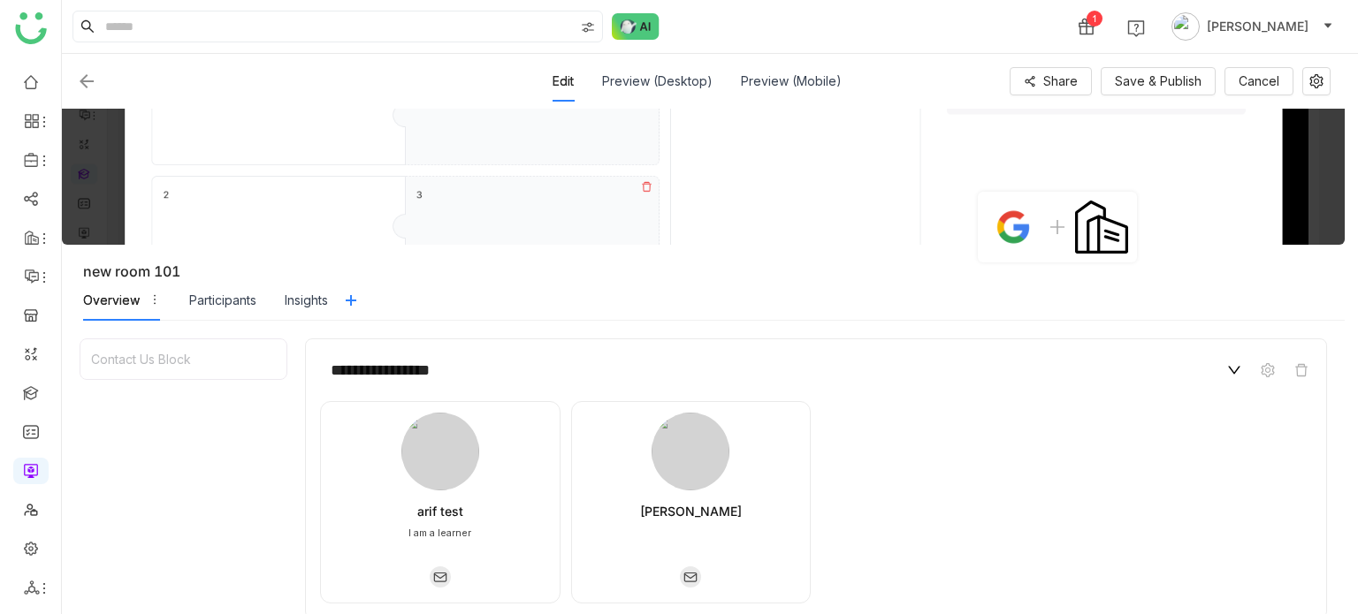
click at [1244, 375] on div at bounding box center [1261, 370] width 101 height 21
click at [1235, 372] on icon at bounding box center [1234, 370] width 14 height 14
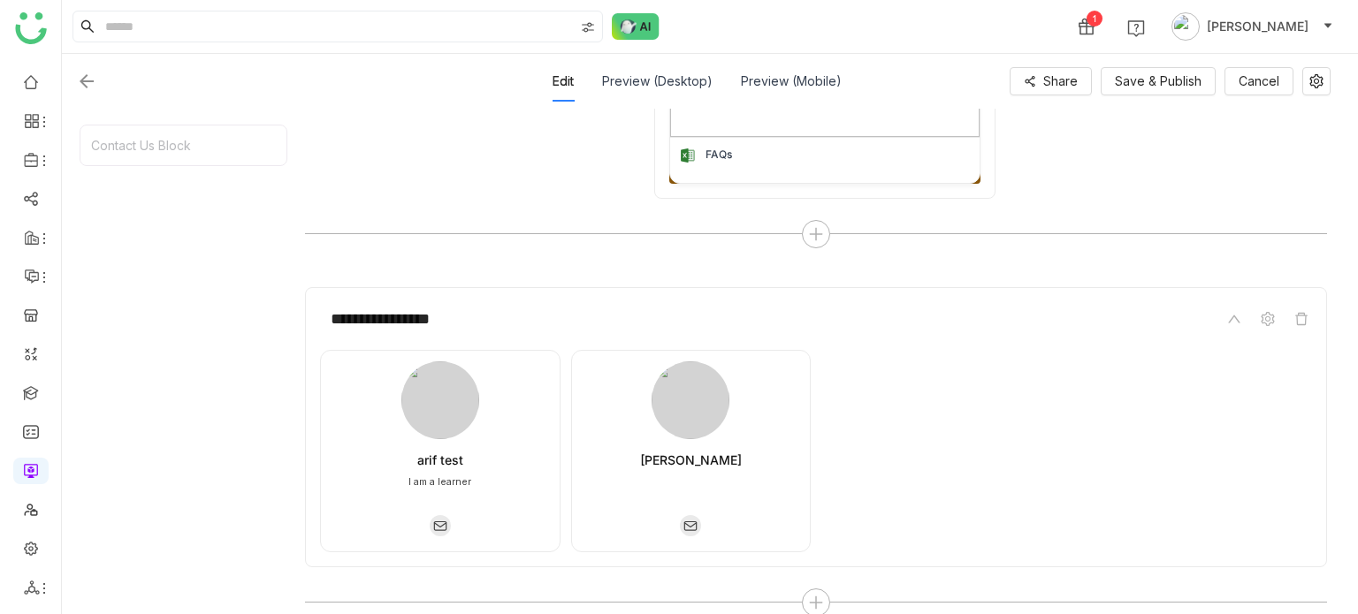
scroll to position [835, 0]
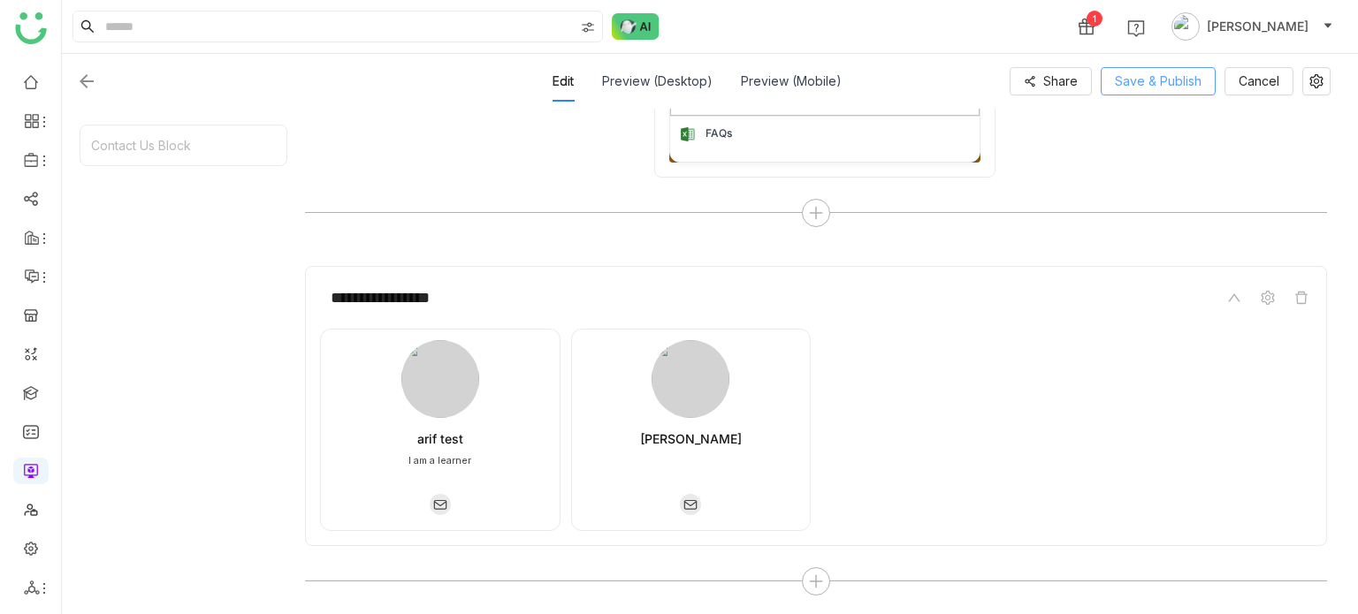
click at [1191, 93] on button "Save & Publish" at bounding box center [1158, 81] width 115 height 28
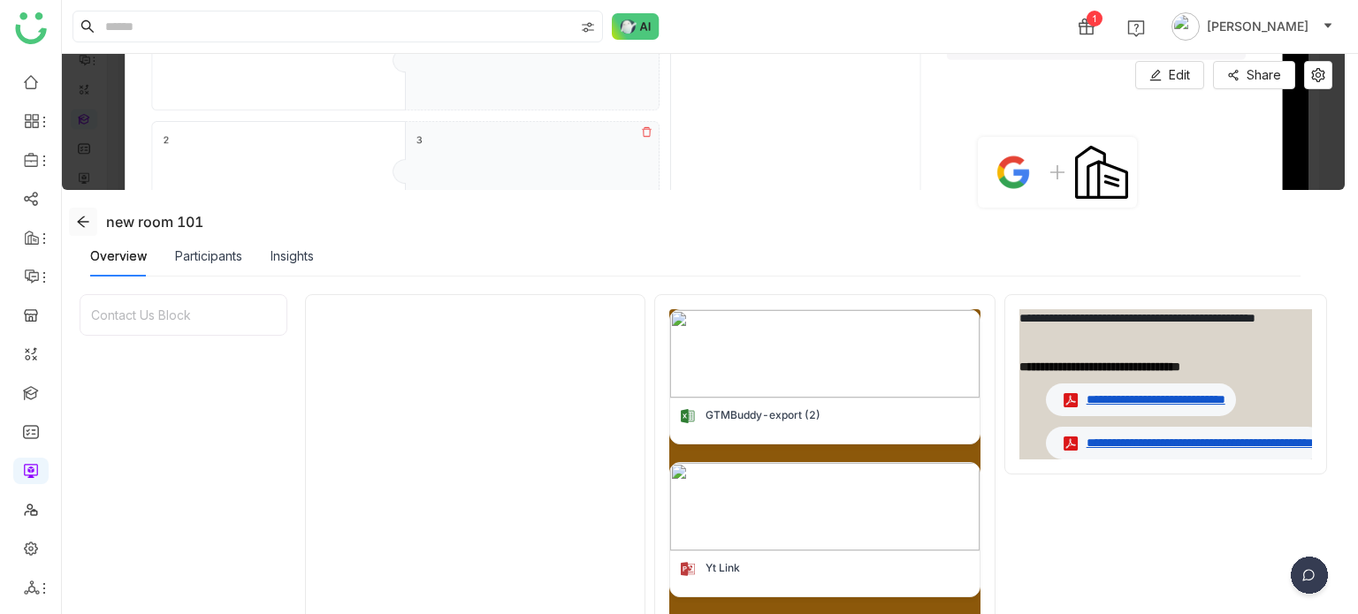
click at [81, 224] on icon at bounding box center [82, 221] width 11 height 11
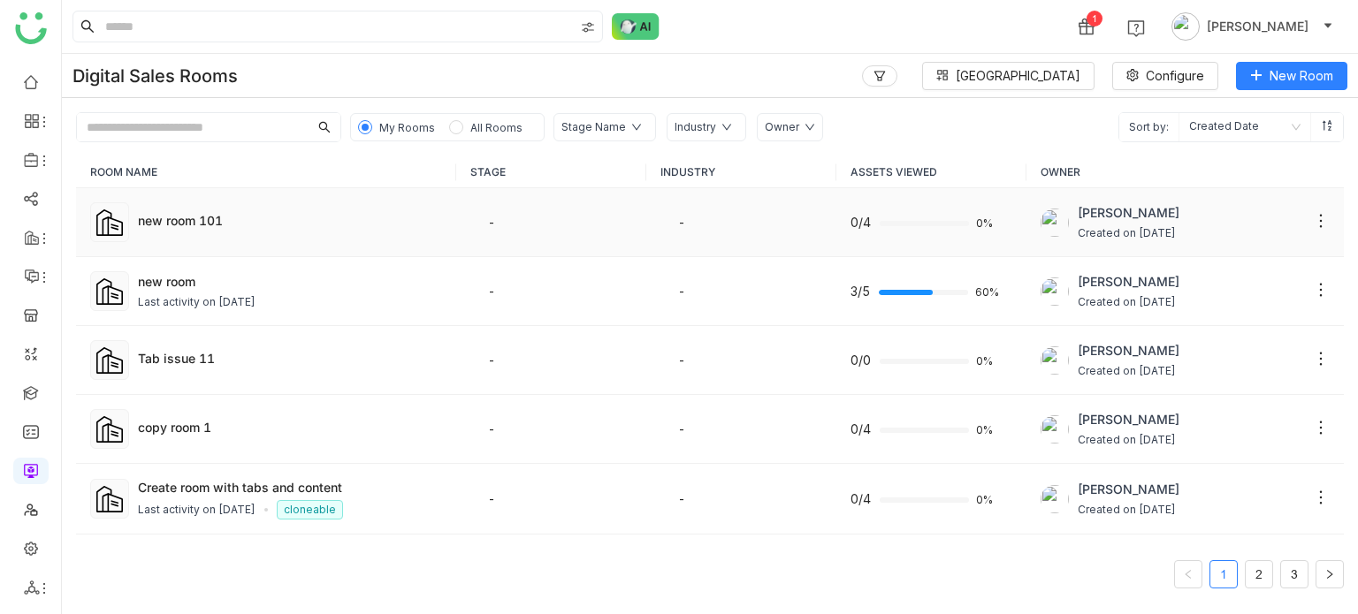
click at [173, 199] on td "new room 101" at bounding box center [266, 222] width 380 height 69
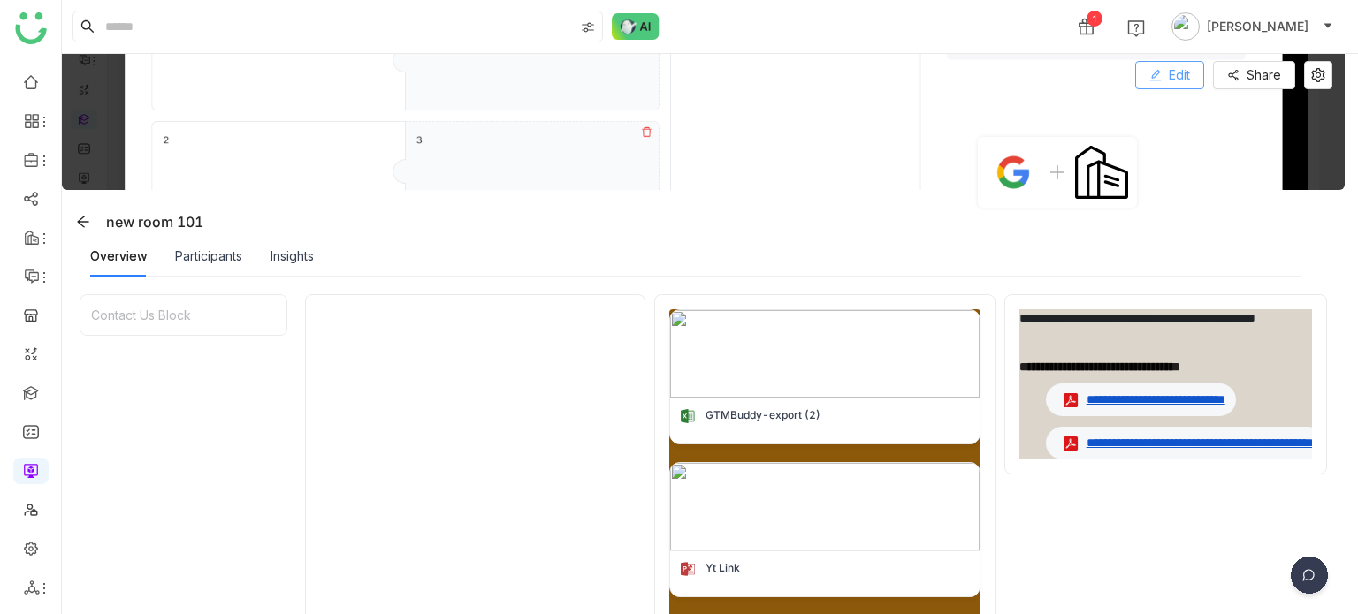
click at [1169, 73] on span "Edit" at bounding box center [1179, 74] width 21 height 19
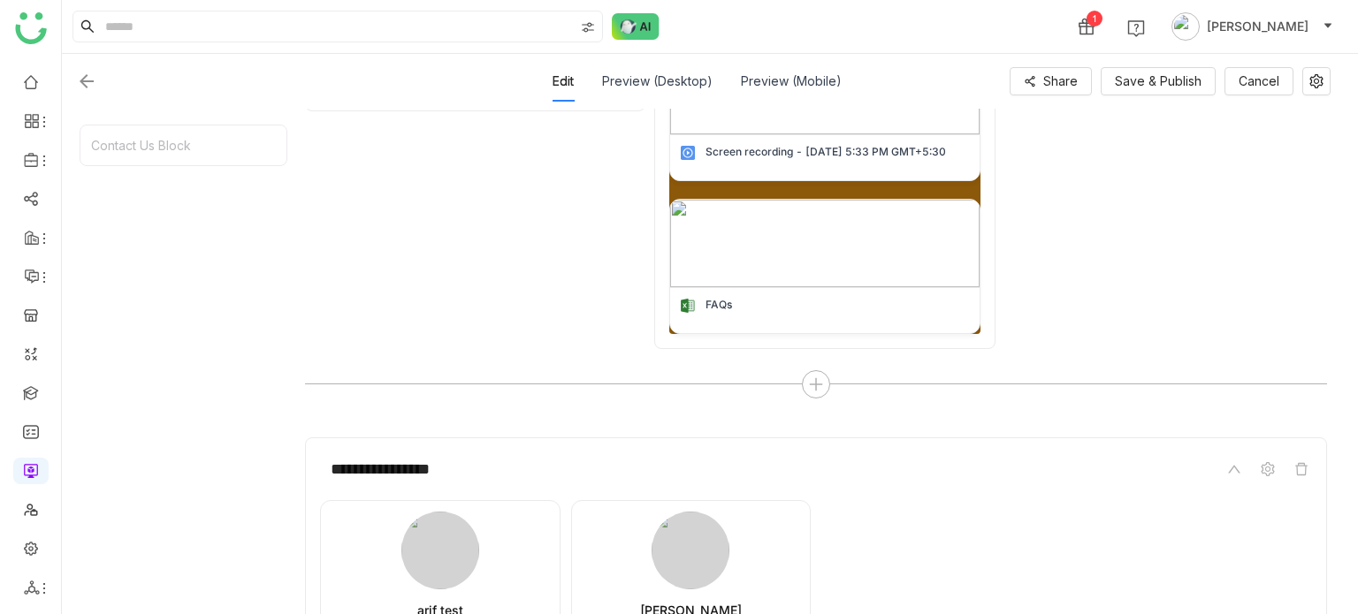
scroll to position [835, 0]
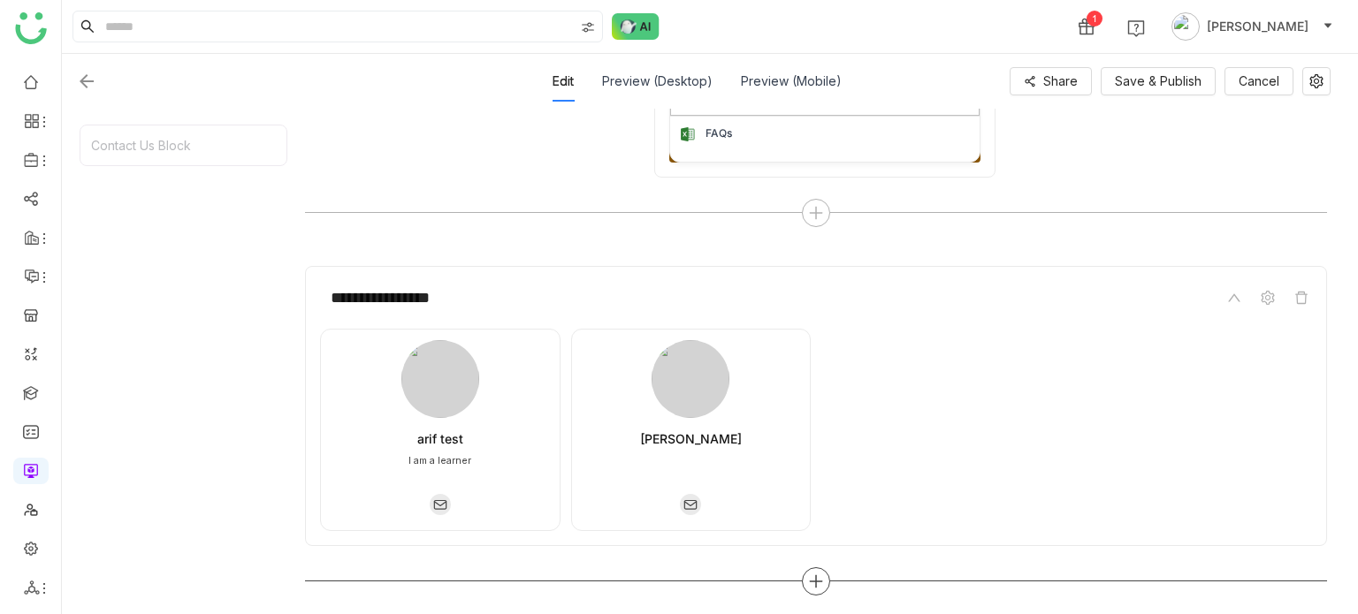
click at [812, 568] on div at bounding box center [816, 582] width 28 height 28
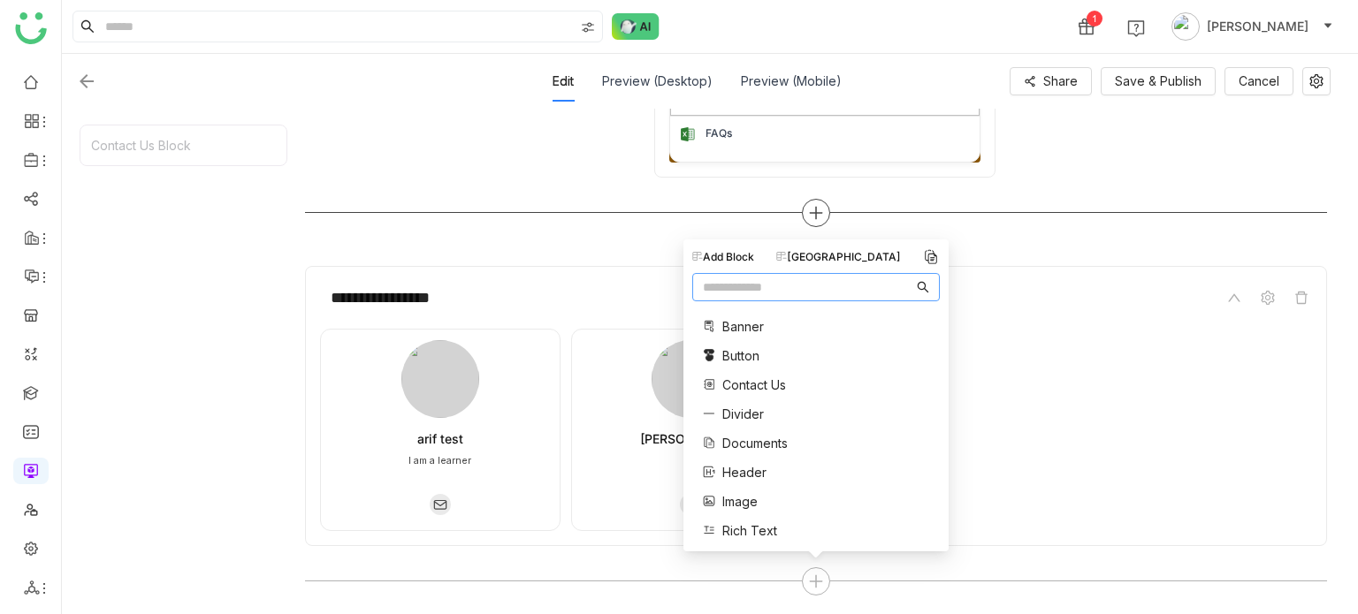
click at [965, 225] on div at bounding box center [816, 213] width 1022 height 28
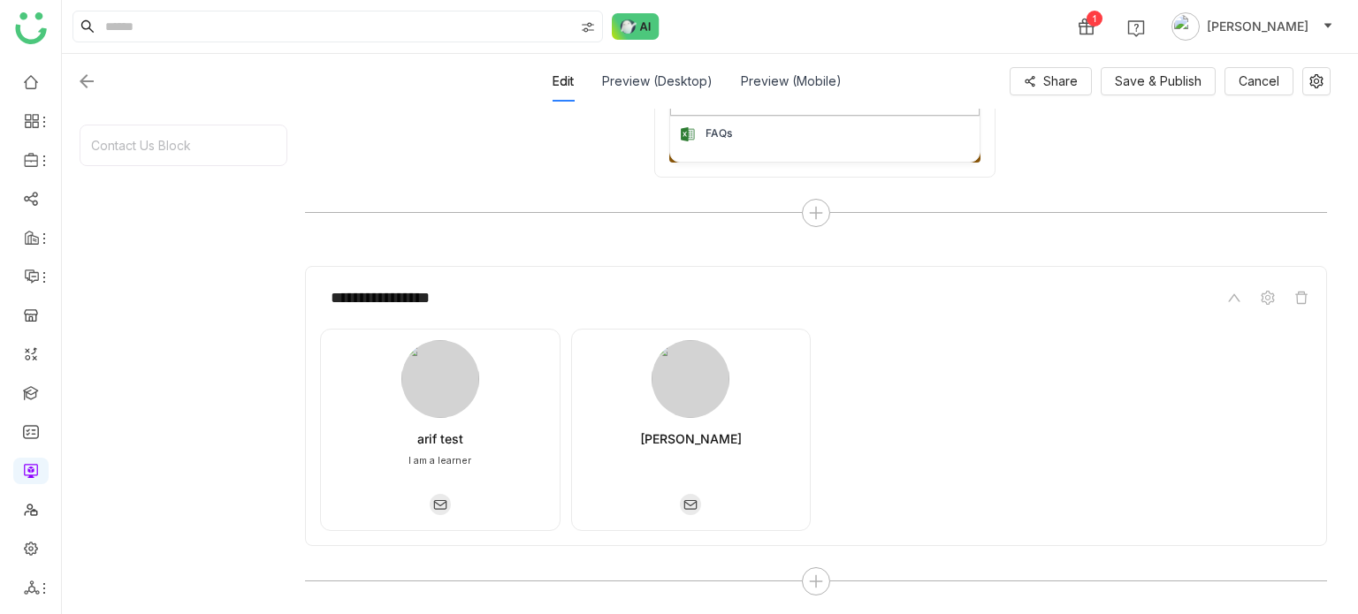
click at [87, 82] on img at bounding box center [86, 81] width 21 height 21
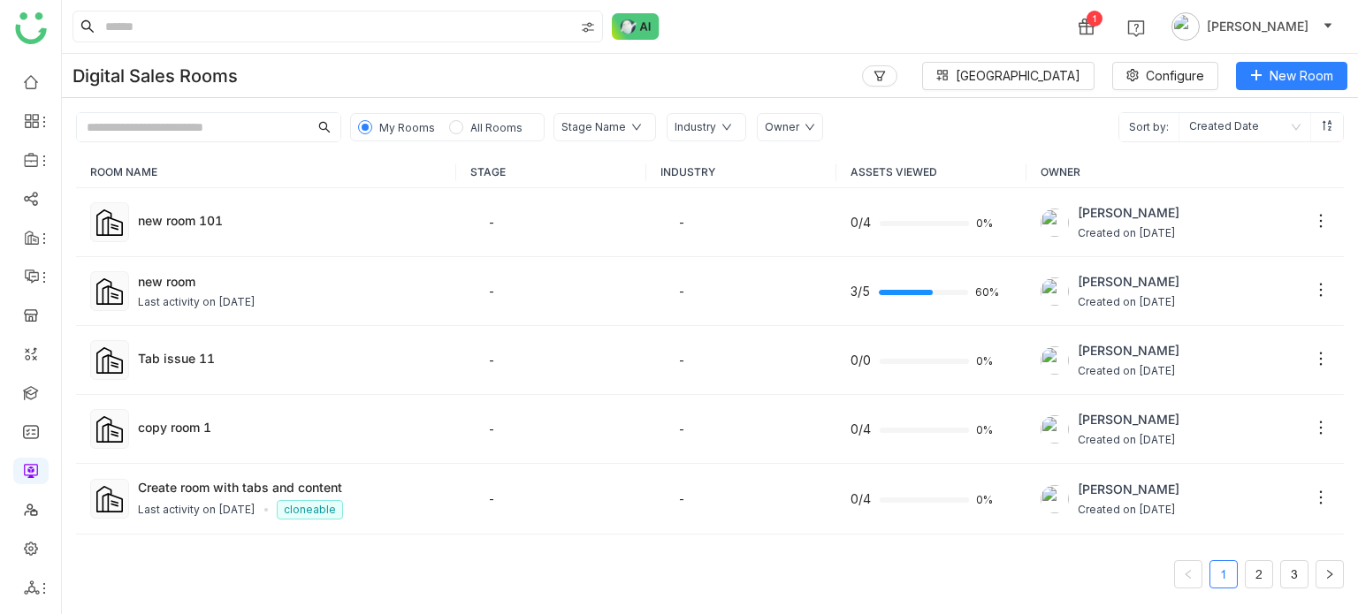
click at [808, 11] on div "1 [PERSON_NAME]" at bounding box center [710, 26] width 1296 height 53
click at [188, 215] on div "new room 101" at bounding box center [290, 220] width 304 height 19
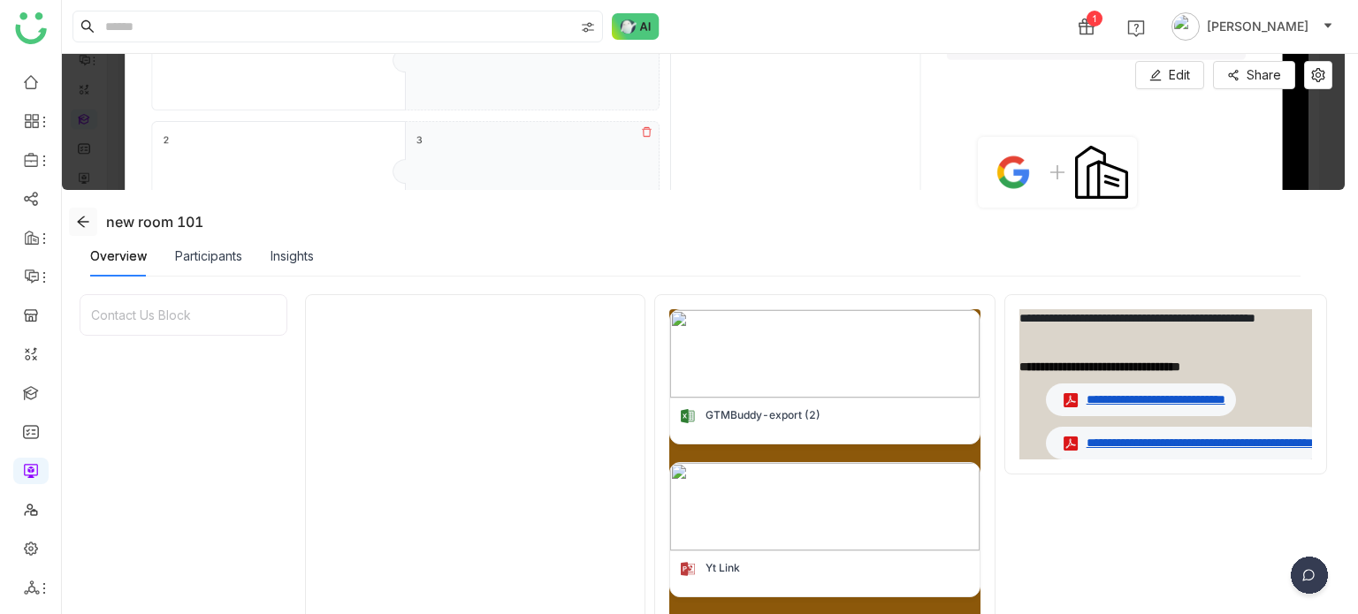
click at [81, 217] on icon at bounding box center [83, 222] width 14 height 14
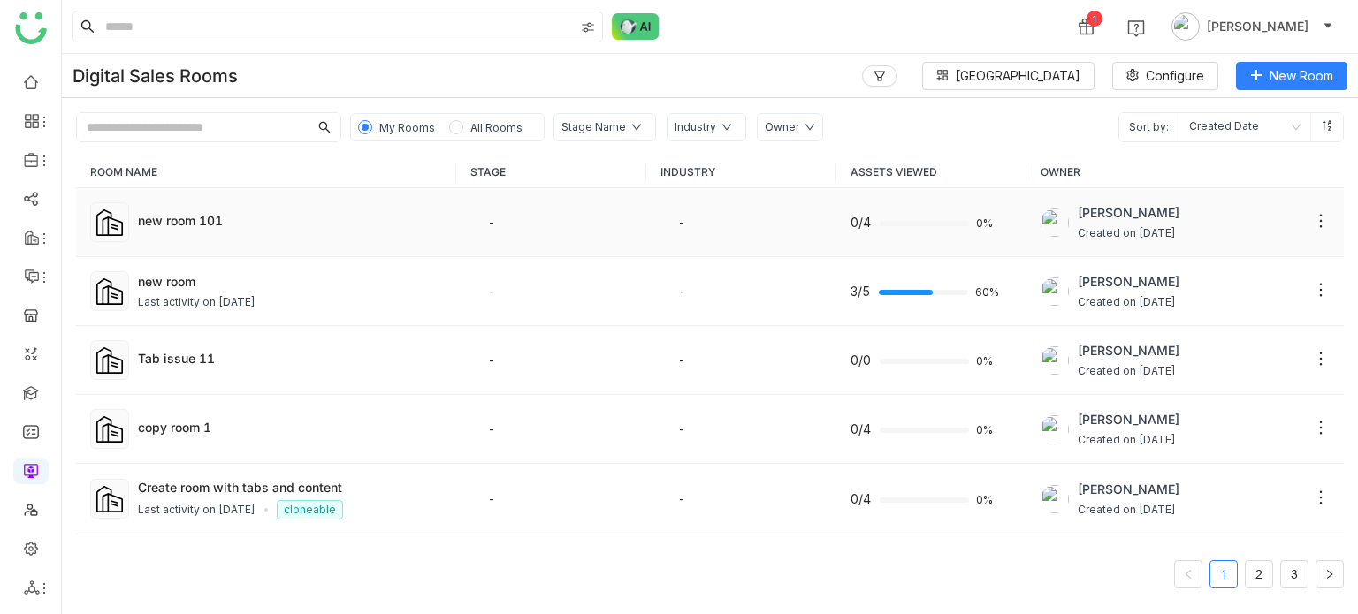
click at [393, 204] on td "new room 101" at bounding box center [266, 222] width 380 height 69
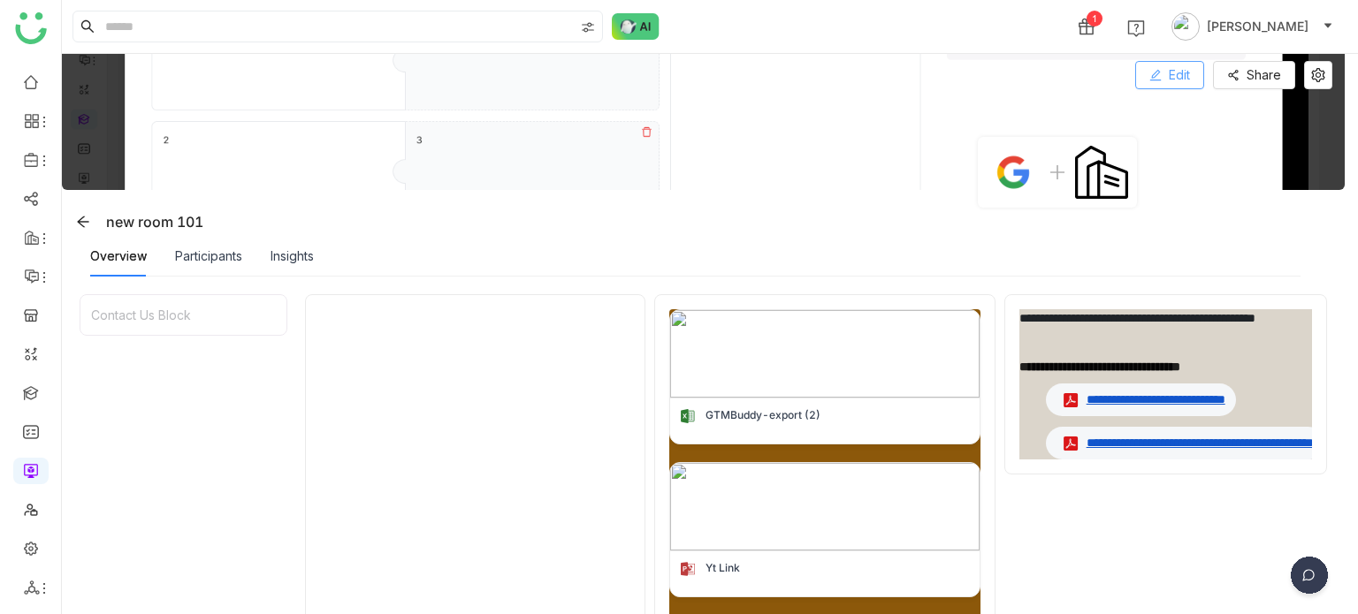
click at [1184, 70] on span "Edit" at bounding box center [1179, 74] width 21 height 19
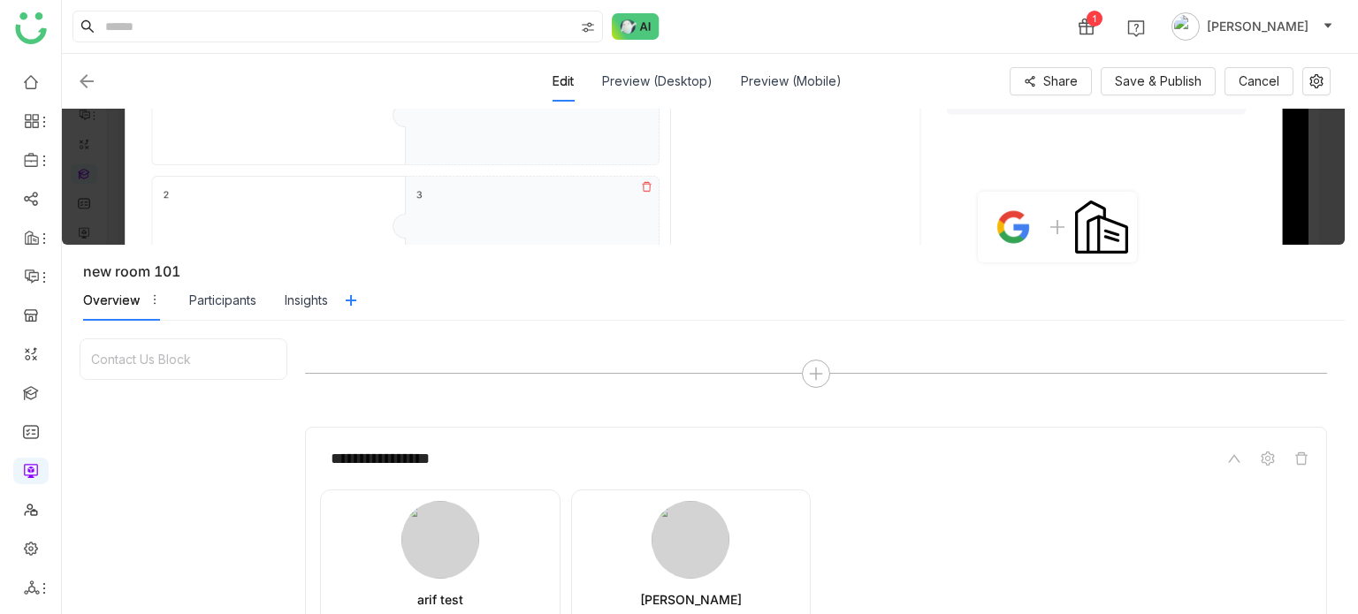
scroll to position [835, 0]
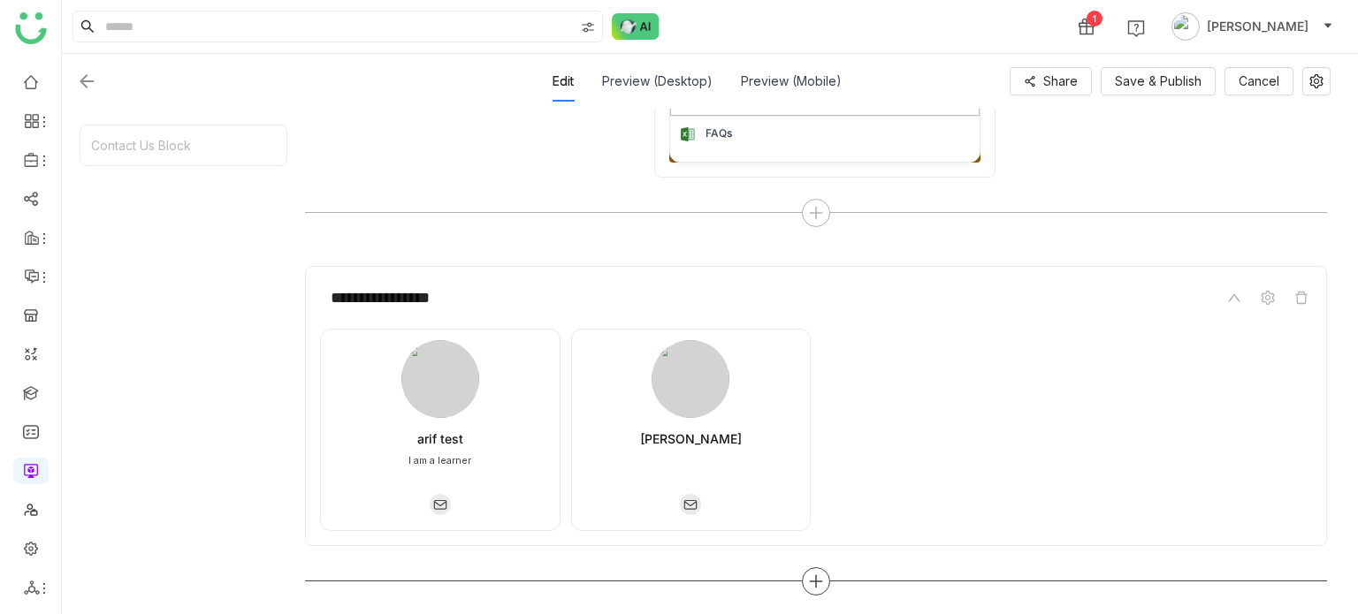
click at [814, 581] on icon at bounding box center [816, 582] width 12 height 2
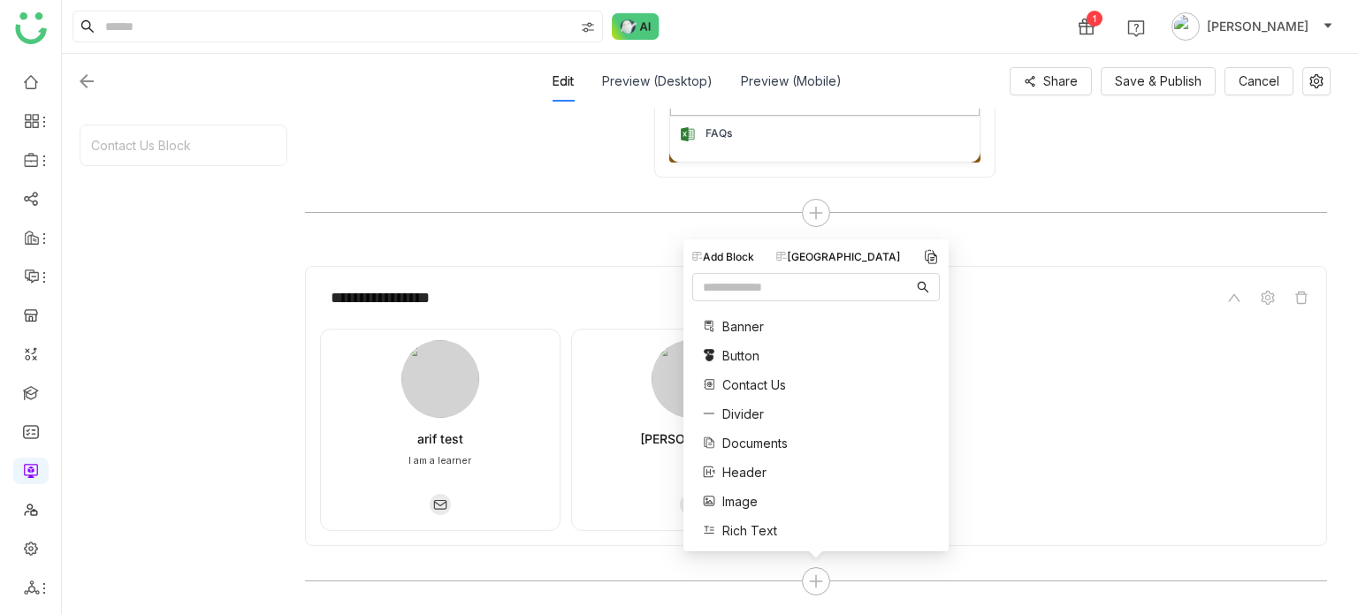
click at [849, 259] on div "[GEOGRAPHIC_DATA]" at bounding box center [838, 257] width 125 height 16
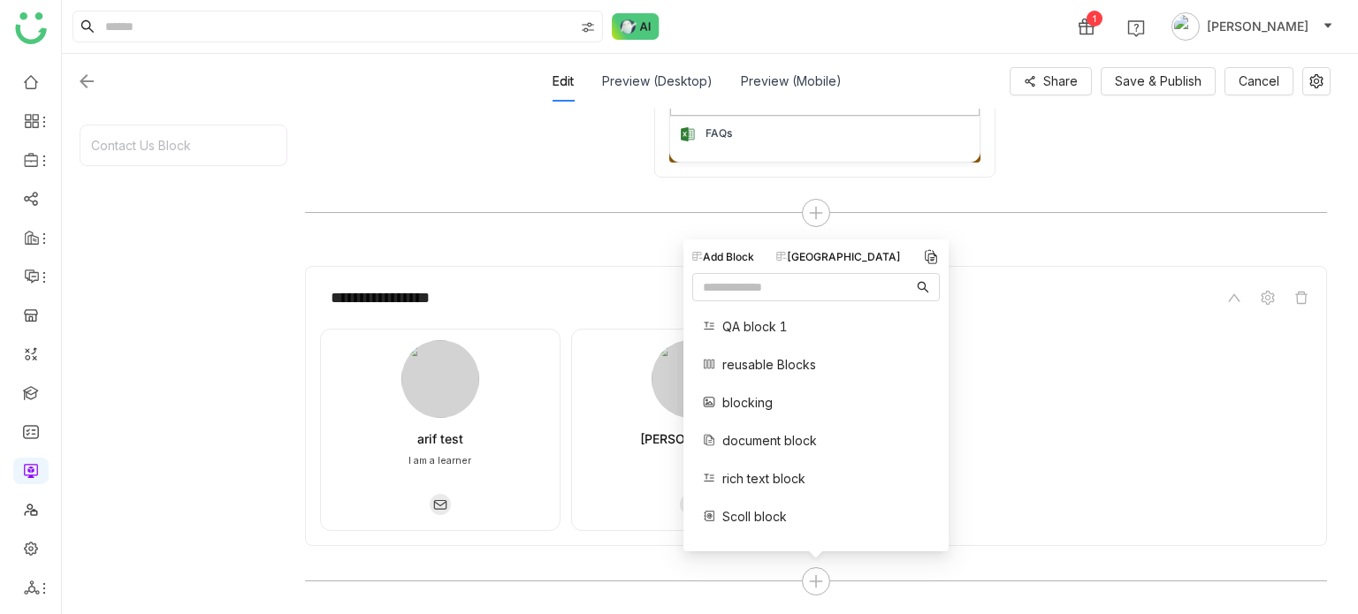
scroll to position [32, 0]
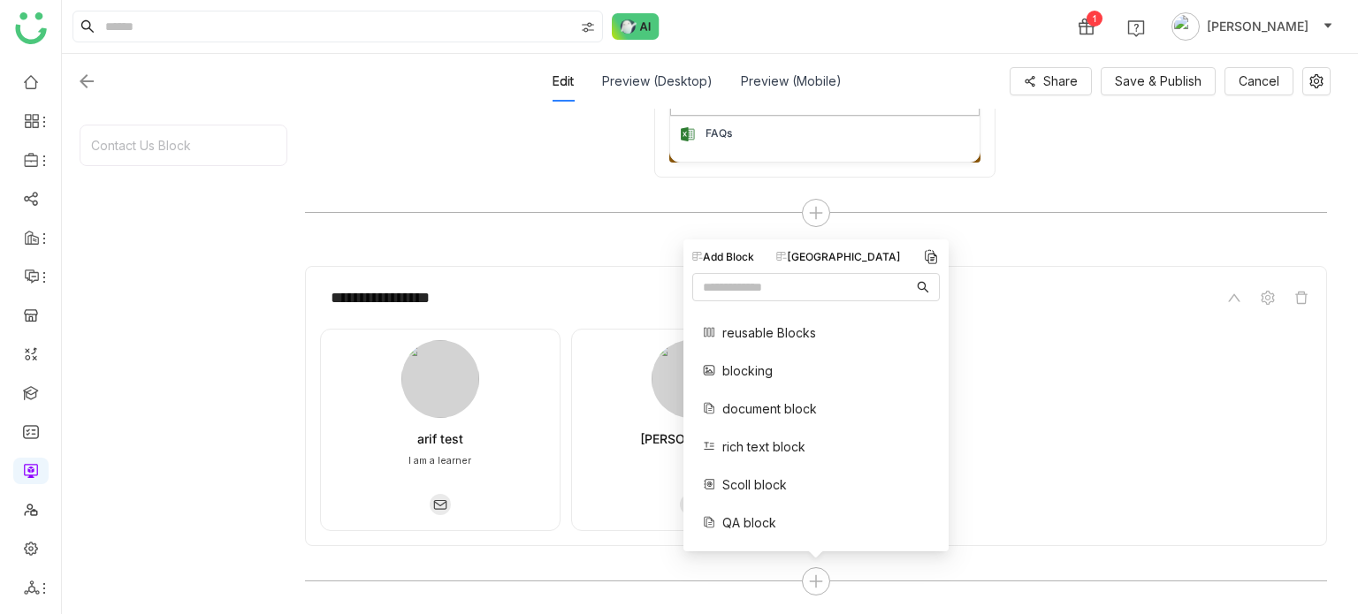
click at [972, 429] on div "arif test I am a learner [PERSON_NAME]" at bounding box center [816, 430] width 992 height 202
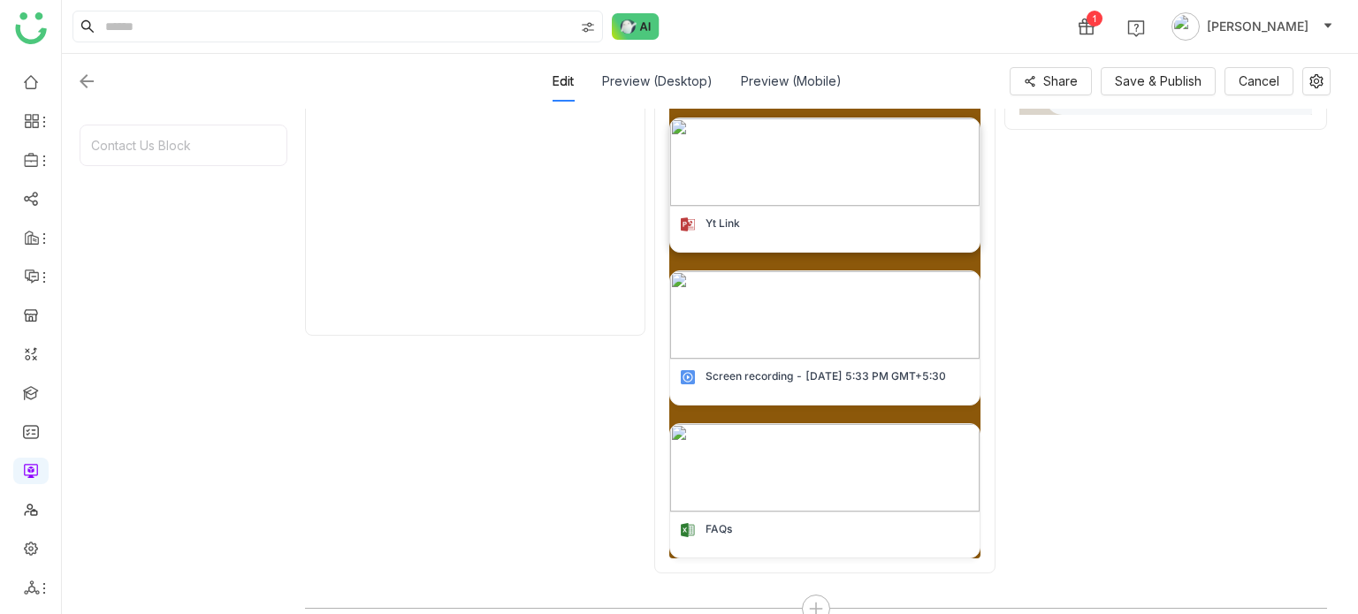
scroll to position [835, 0]
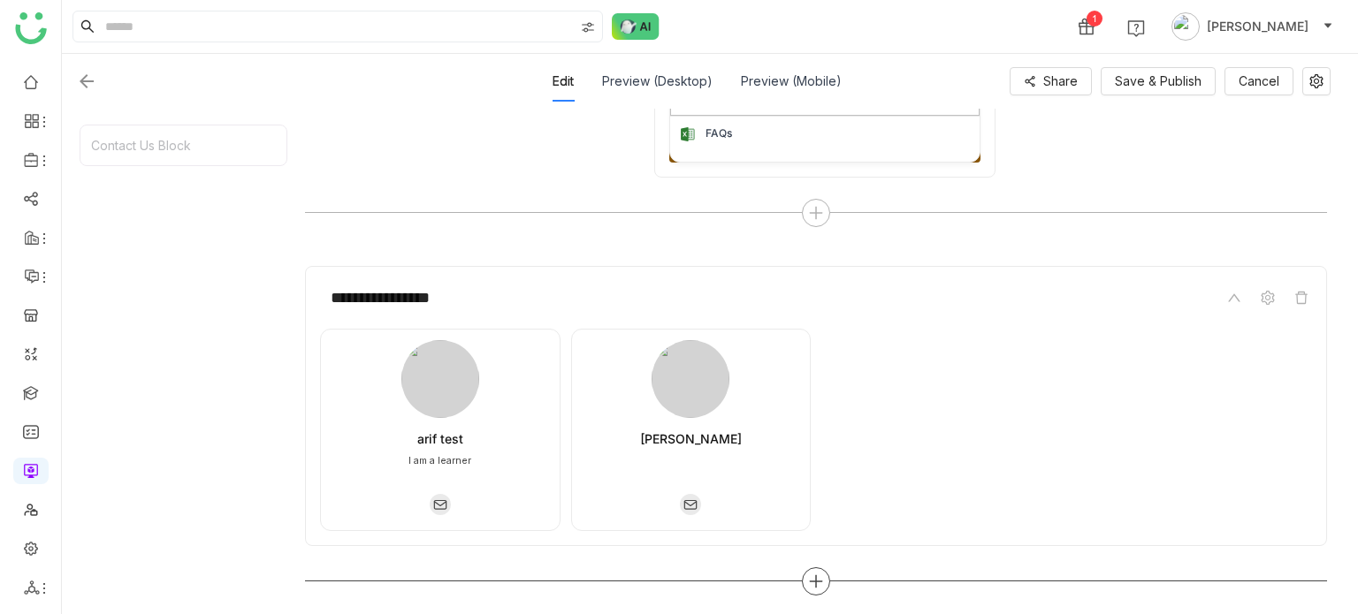
click at [810, 572] on div at bounding box center [816, 582] width 1022 height 28
click at [817, 563] on div "**********" at bounding box center [816, 432] width 1022 height 333
click at [816, 582] on icon at bounding box center [816, 581] width 2 height 12
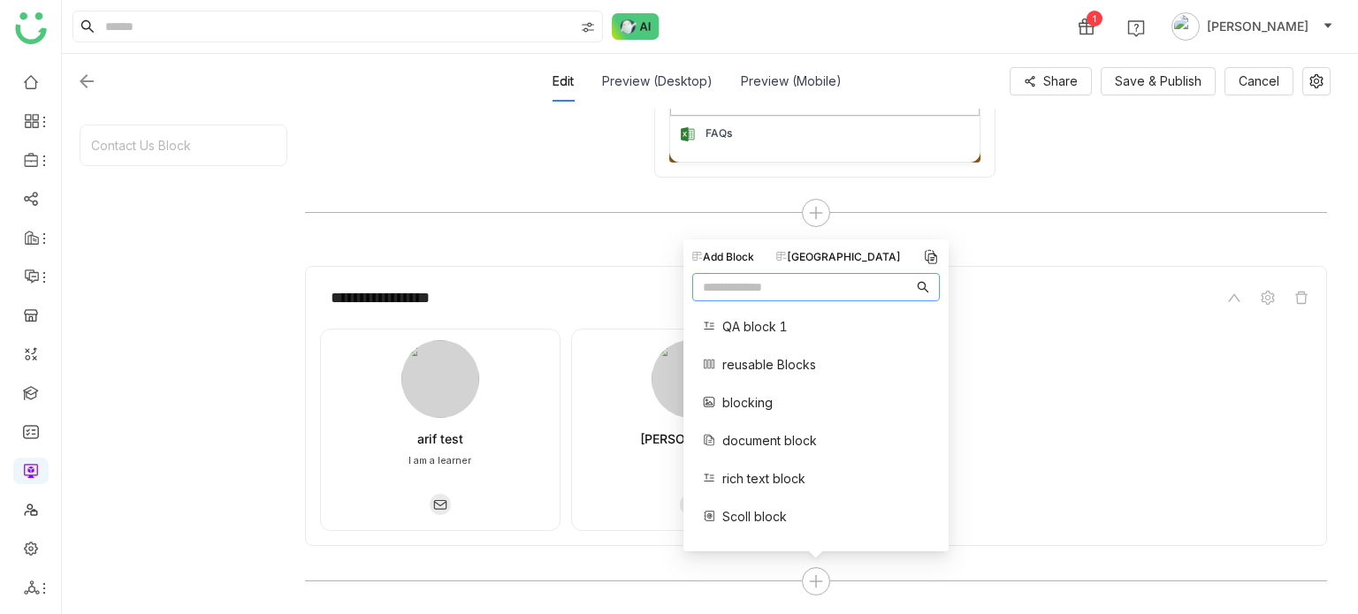
scroll to position [32, 0]
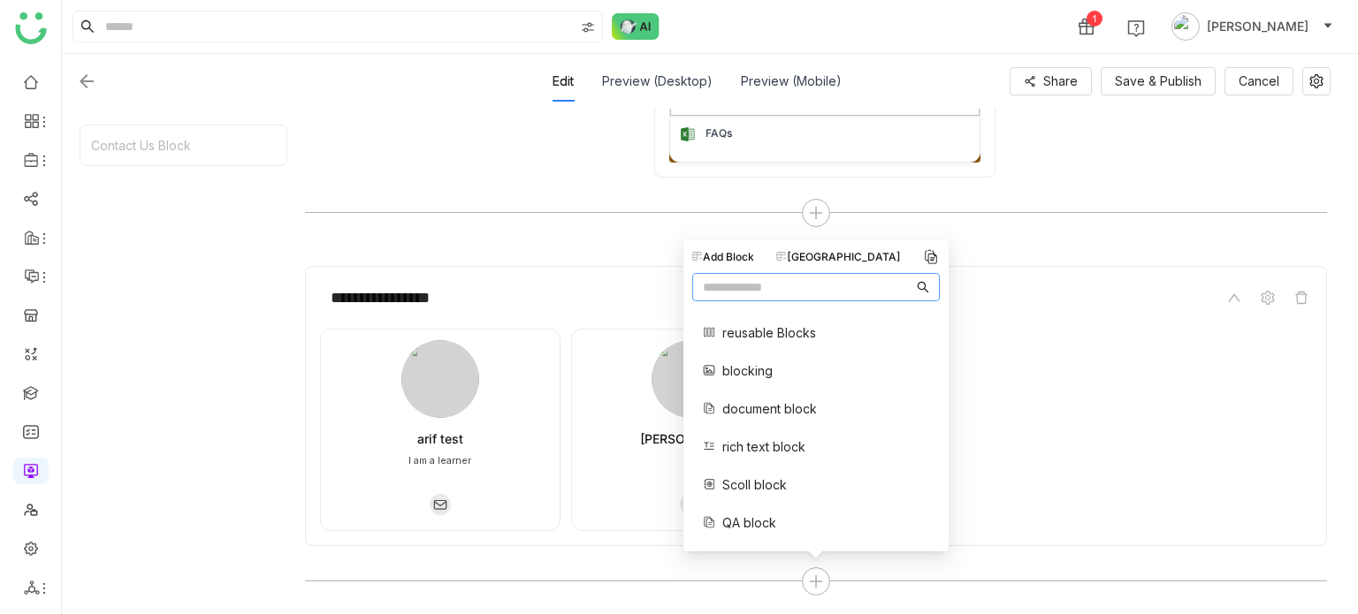
click at [819, 255] on div "[GEOGRAPHIC_DATA]" at bounding box center [838, 257] width 125 height 16
click at [753, 491] on span "Scoll block" at bounding box center [754, 485] width 65 height 19
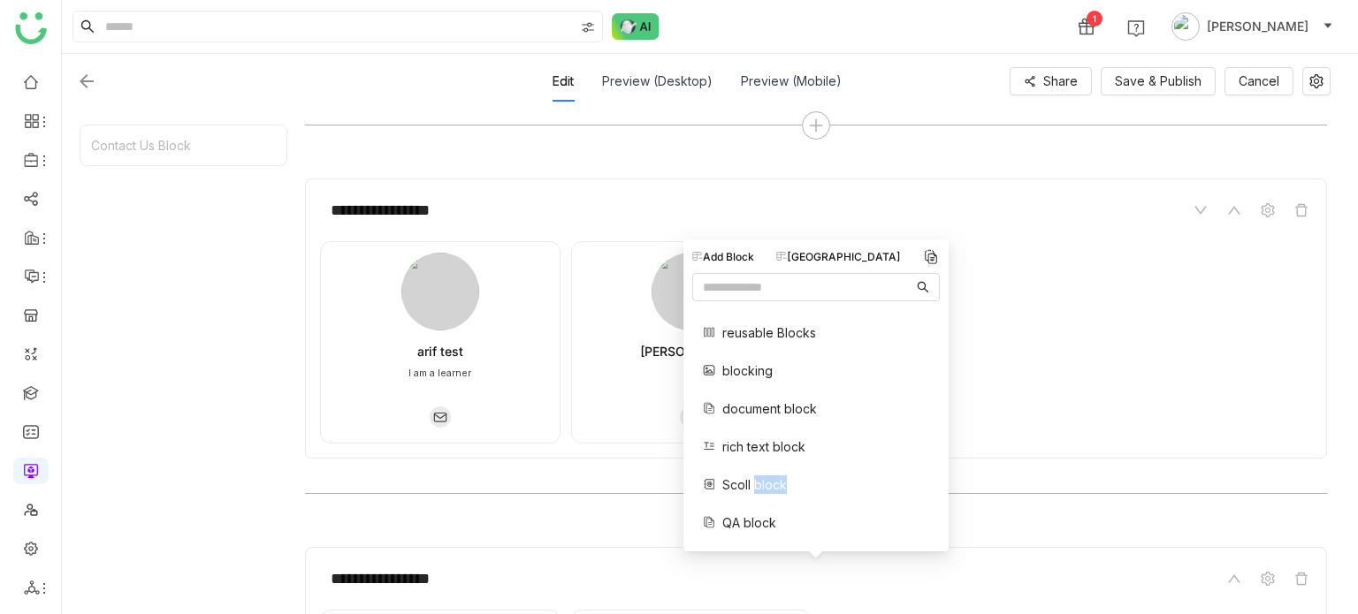
click at [753, 491] on span "Scoll block" at bounding box center [754, 485] width 65 height 19
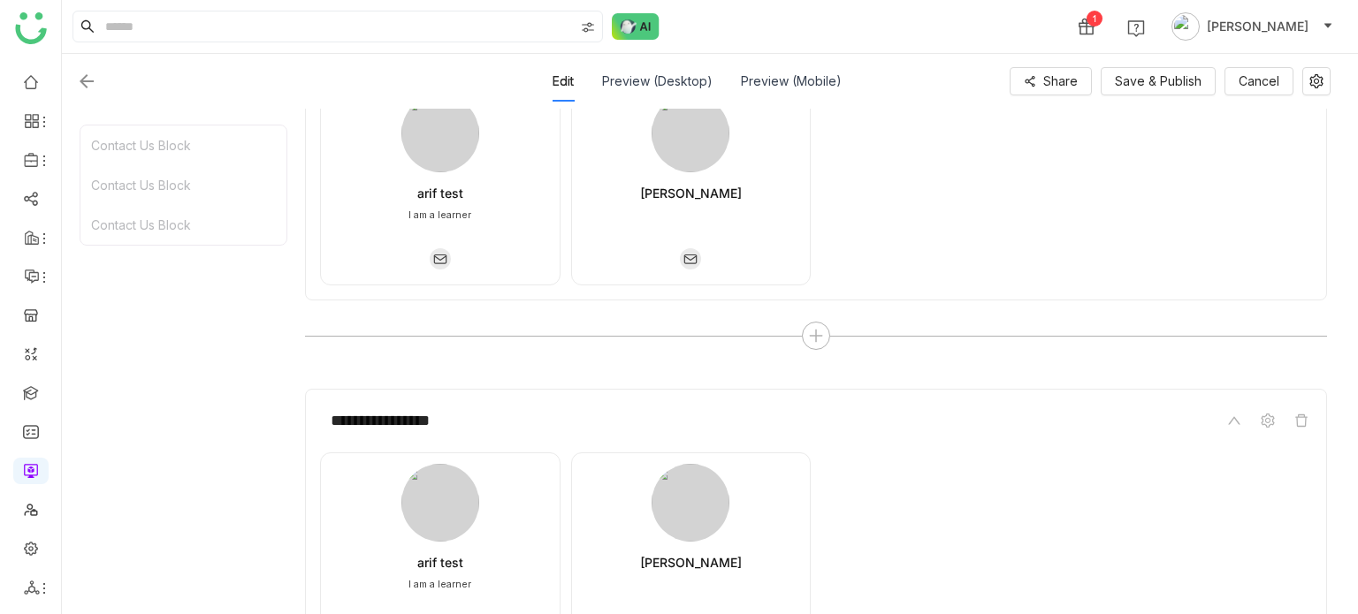
scroll to position [1571, 0]
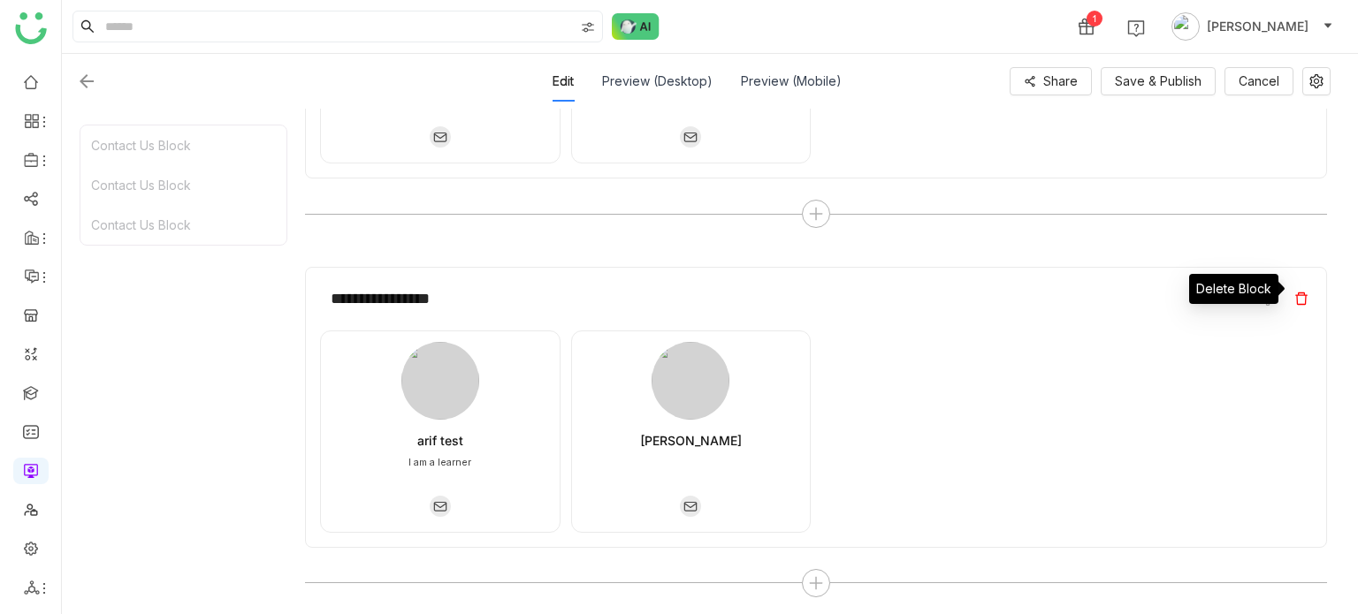
click at [1299, 293] on icon at bounding box center [1301, 299] width 14 height 14
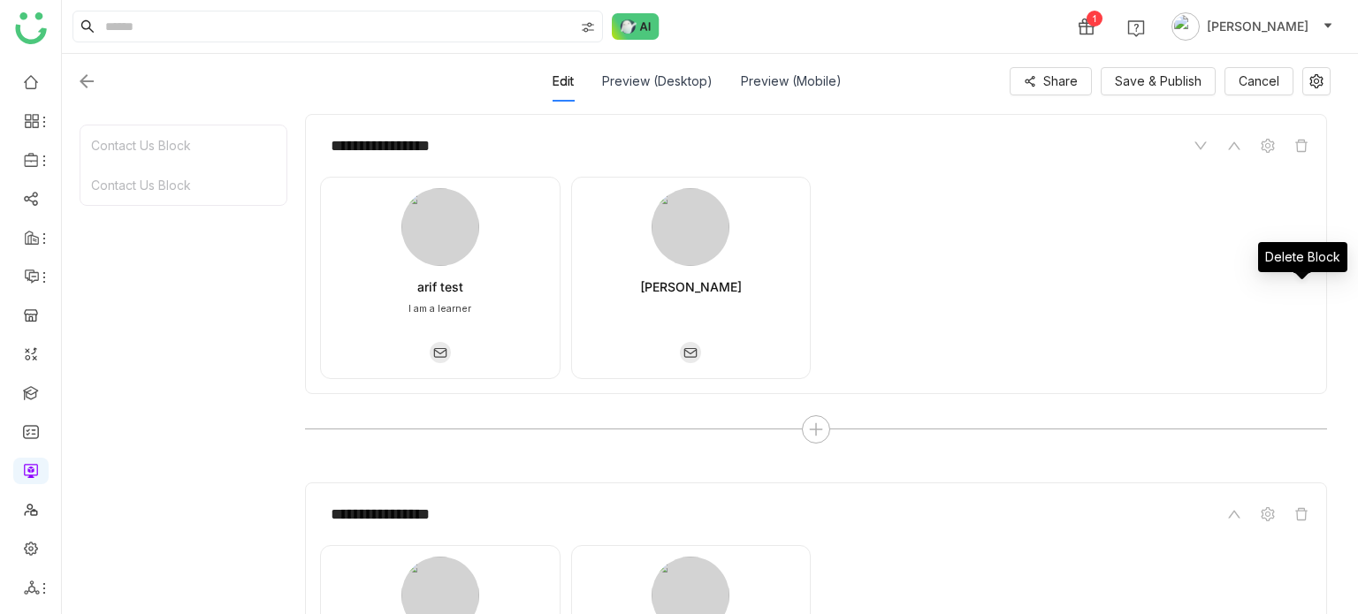
scroll to position [987, 0]
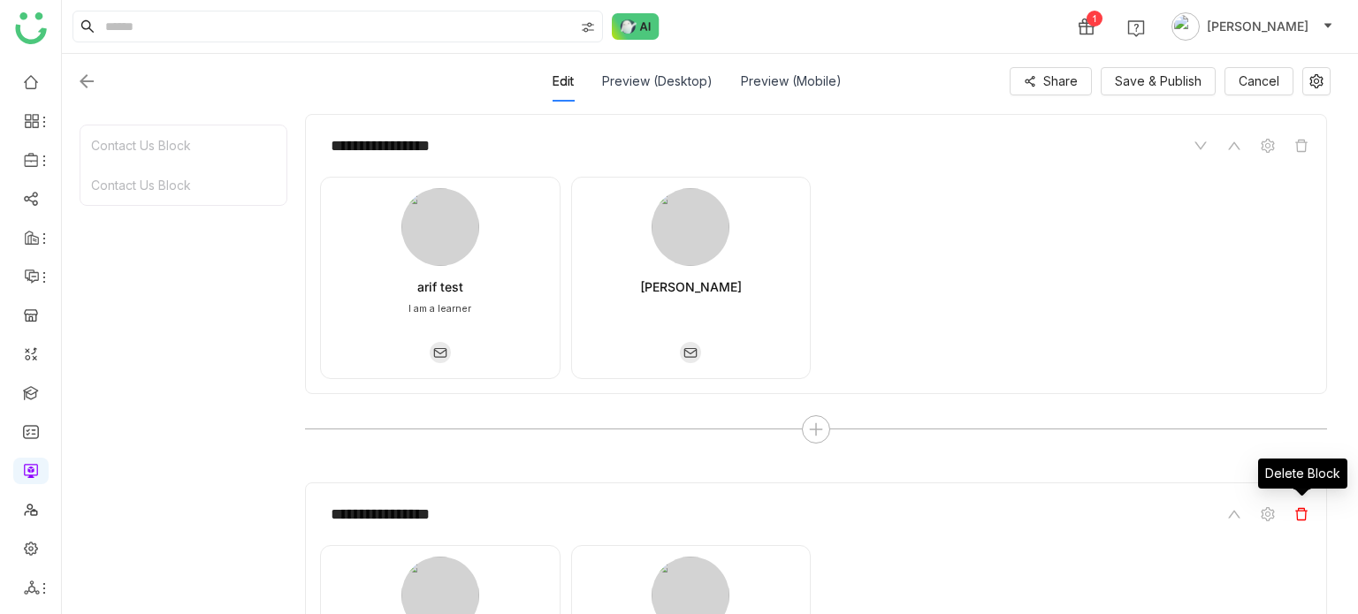
click at [1307, 517] on icon at bounding box center [1301, 514] width 14 height 14
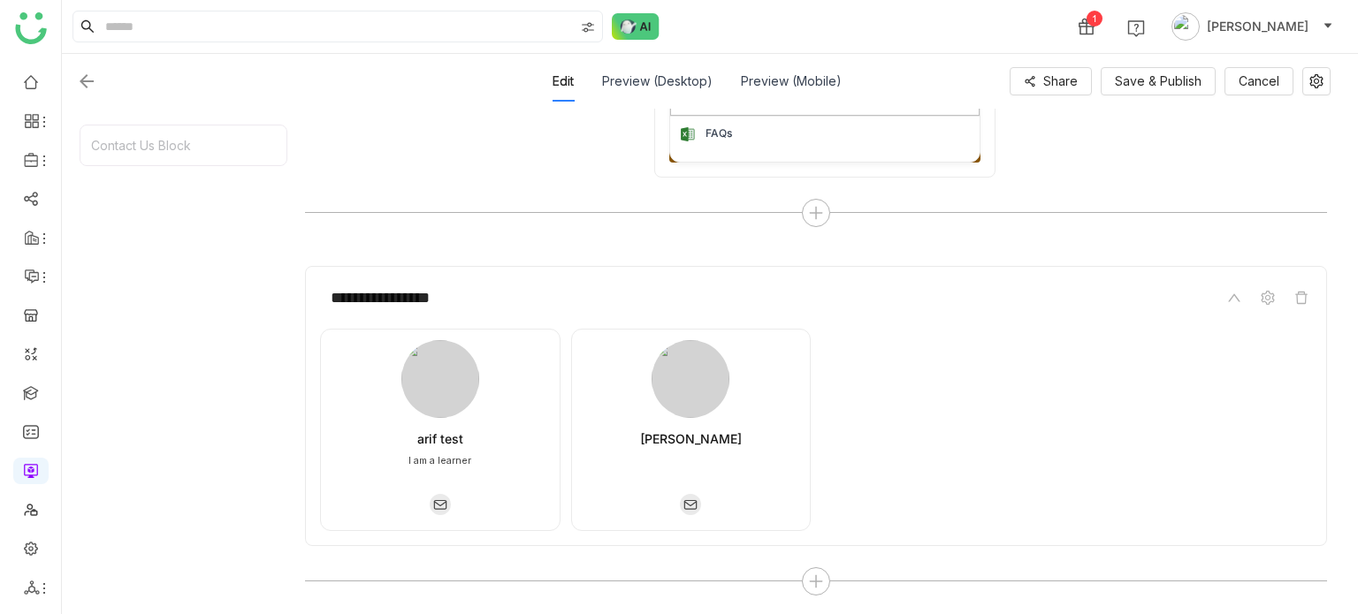
click at [1305, 300] on icon at bounding box center [1301, 298] width 12 height 12
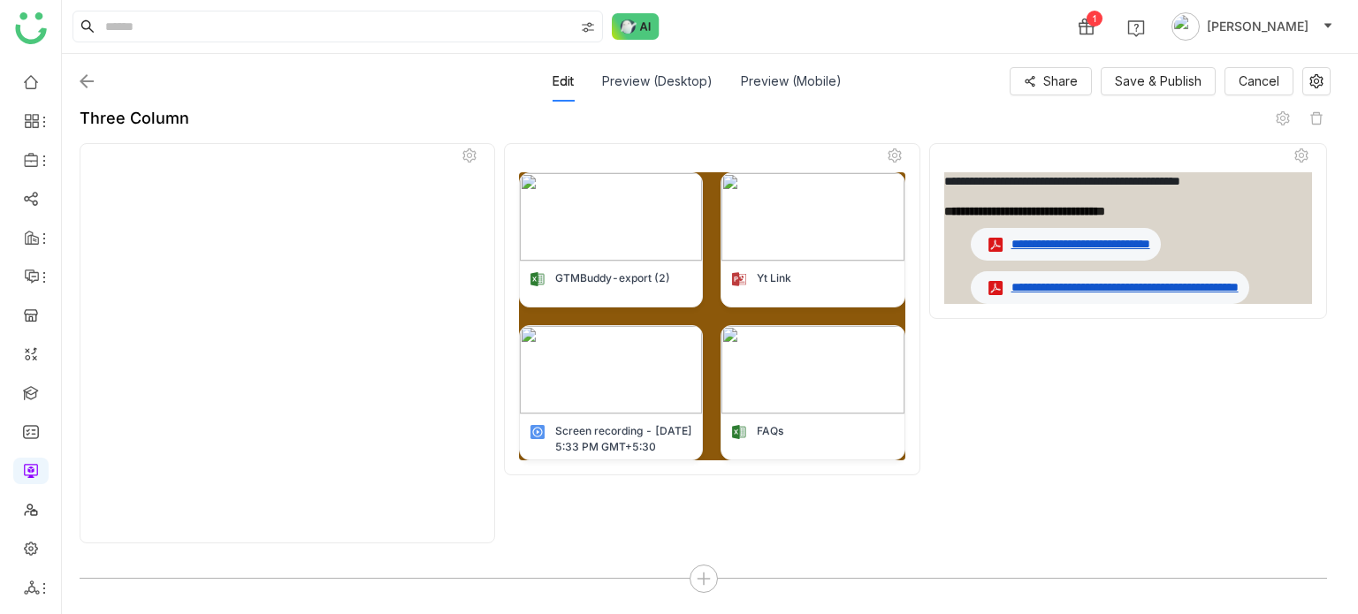
scroll to position [229, 0]
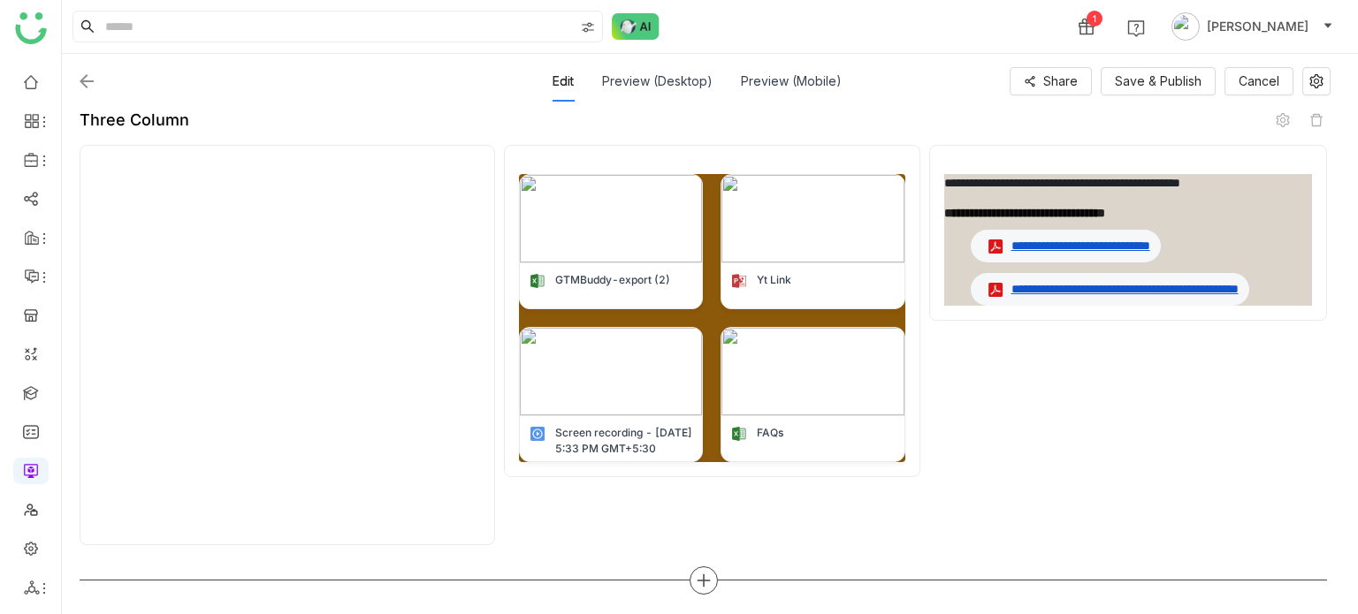
click at [690, 583] on div at bounding box center [704, 581] width 28 height 28
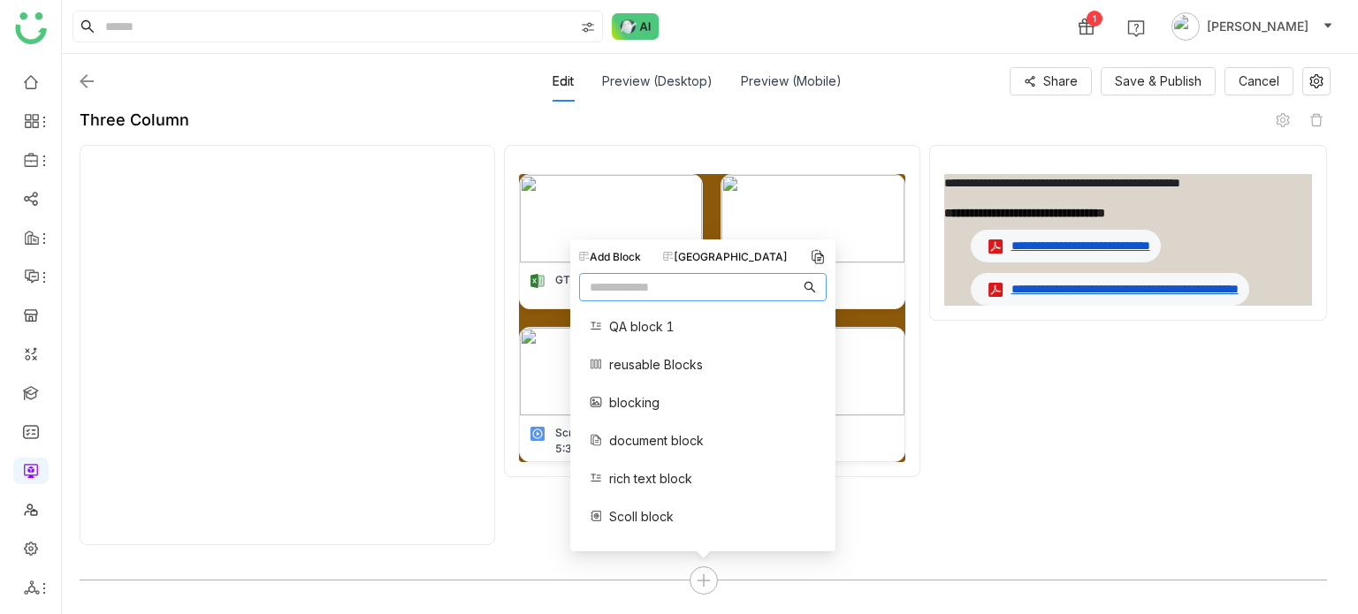
click at [640, 511] on span "Scoll block" at bounding box center [641, 516] width 65 height 19
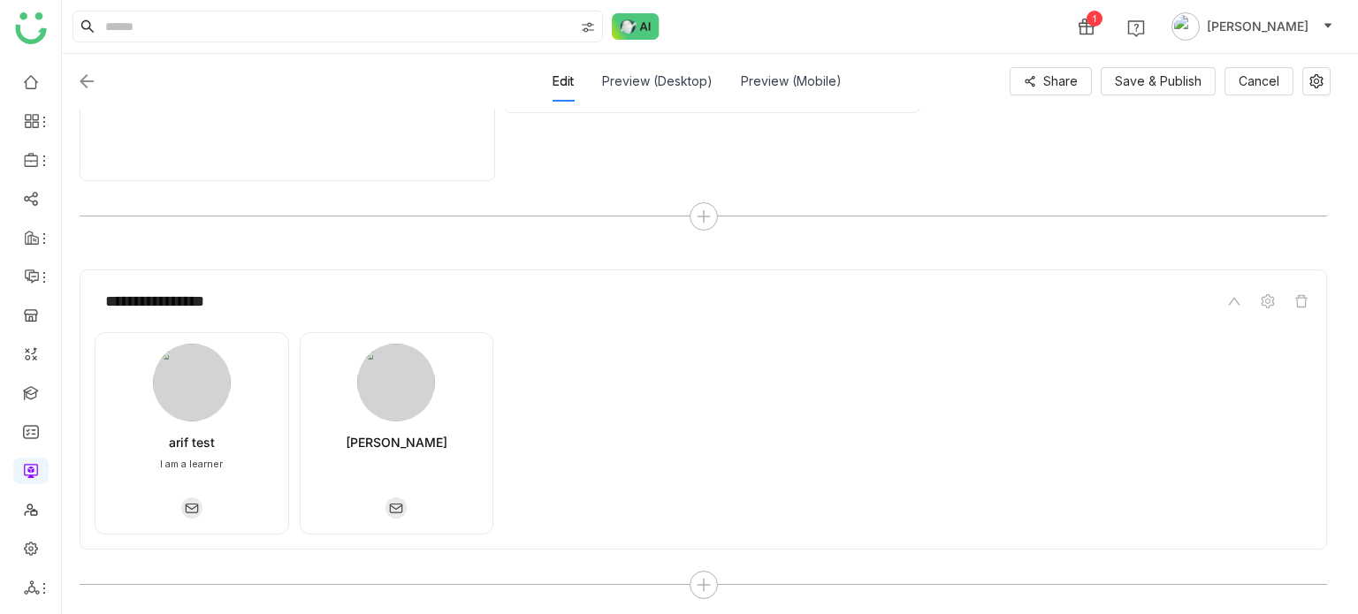
scroll to position [598, 0]
click at [701, 583] on icon at bounding box center [704, 581] width 16 height 16
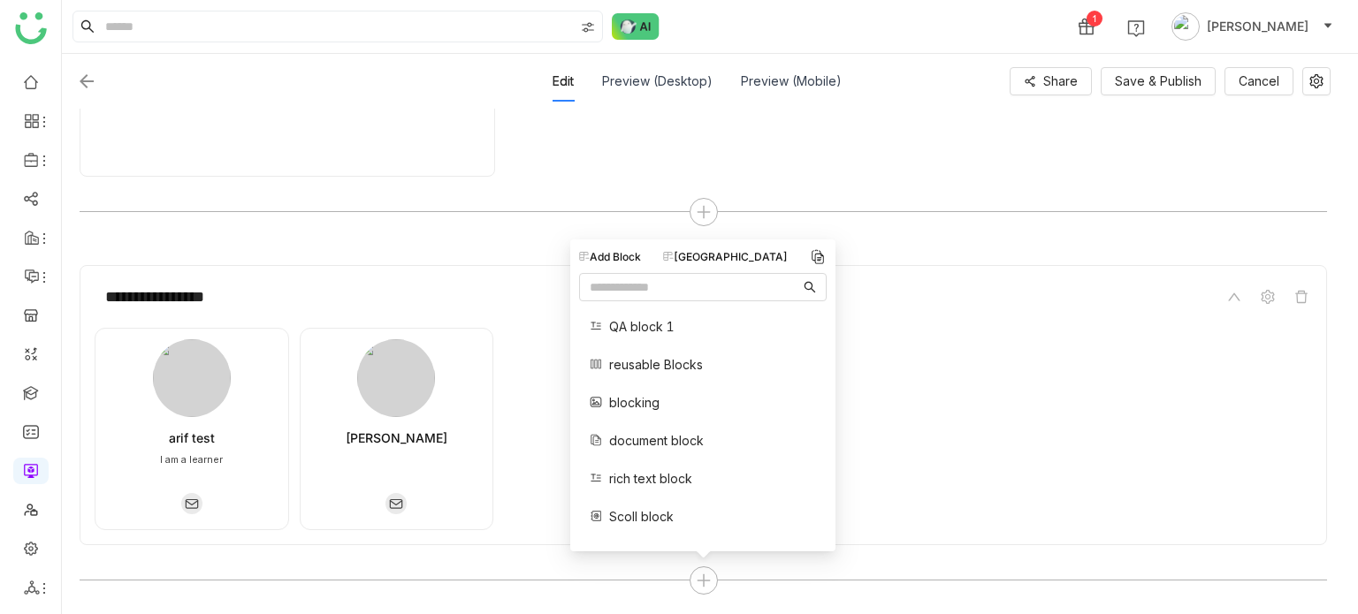
click at [675, 438] on span "document block" at bounding box center [656, 440] width 95 height 19
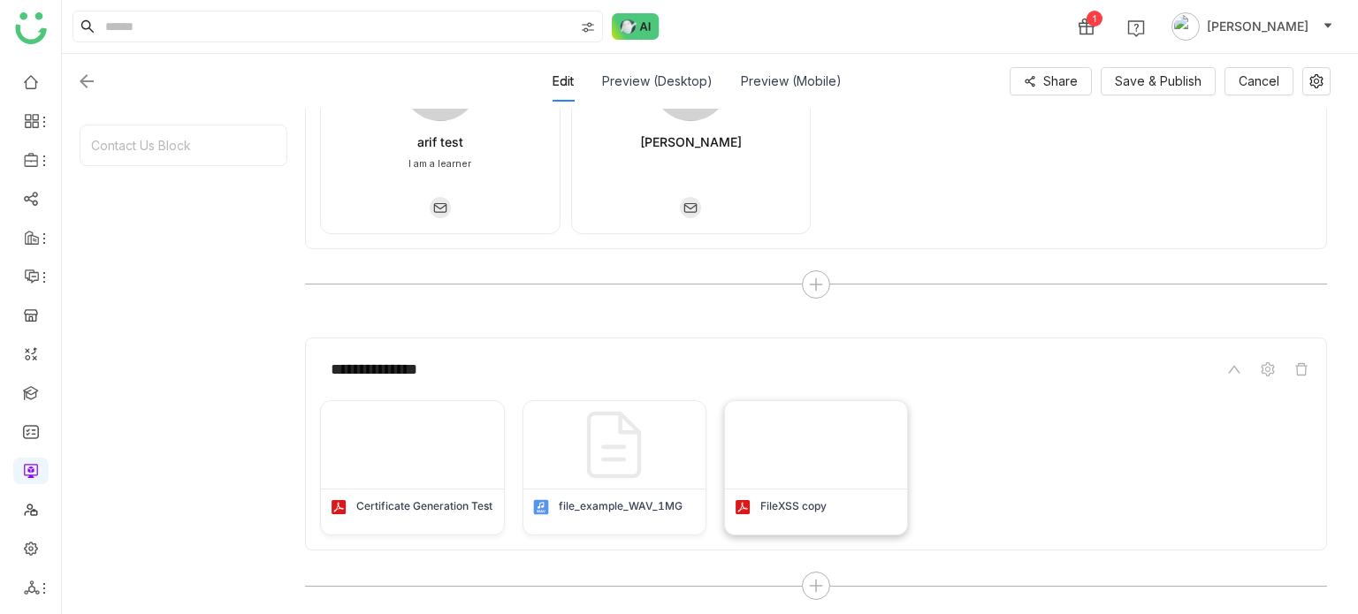
scroll to position [1135, 0]
click at [817, 571] on div at bounding box center [816, 582] width 28 height 28
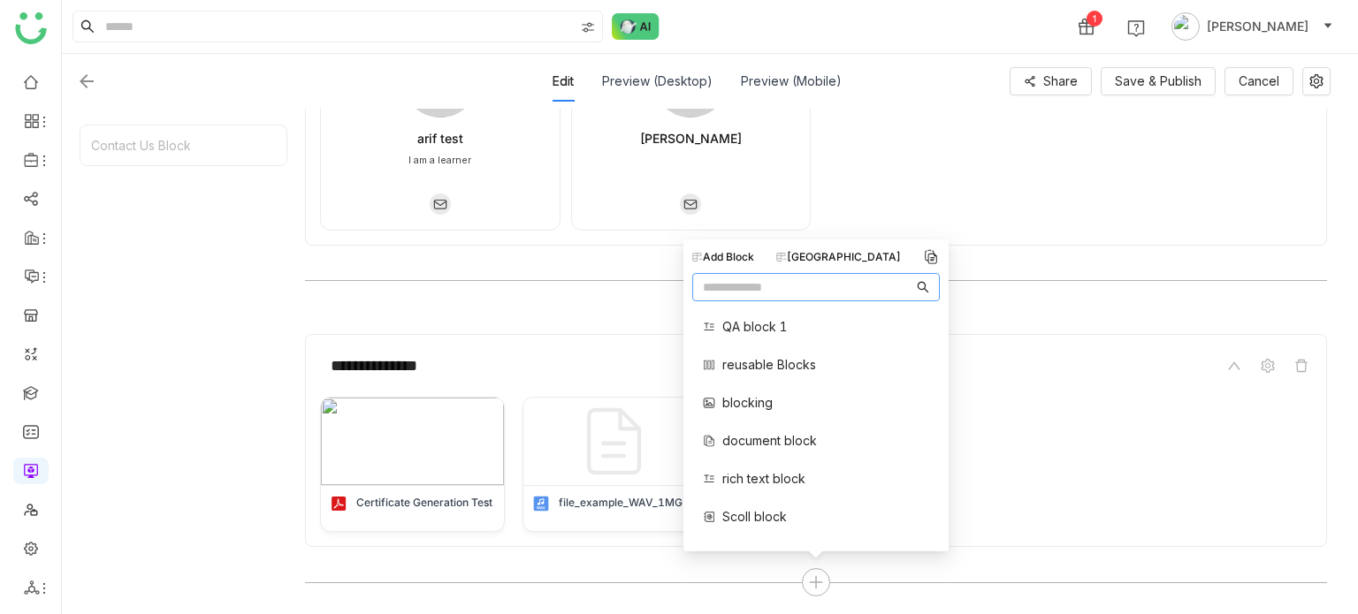
click at [747, 519] on span "Scoll block" at bounding box center [754, 516] width 65 height 19
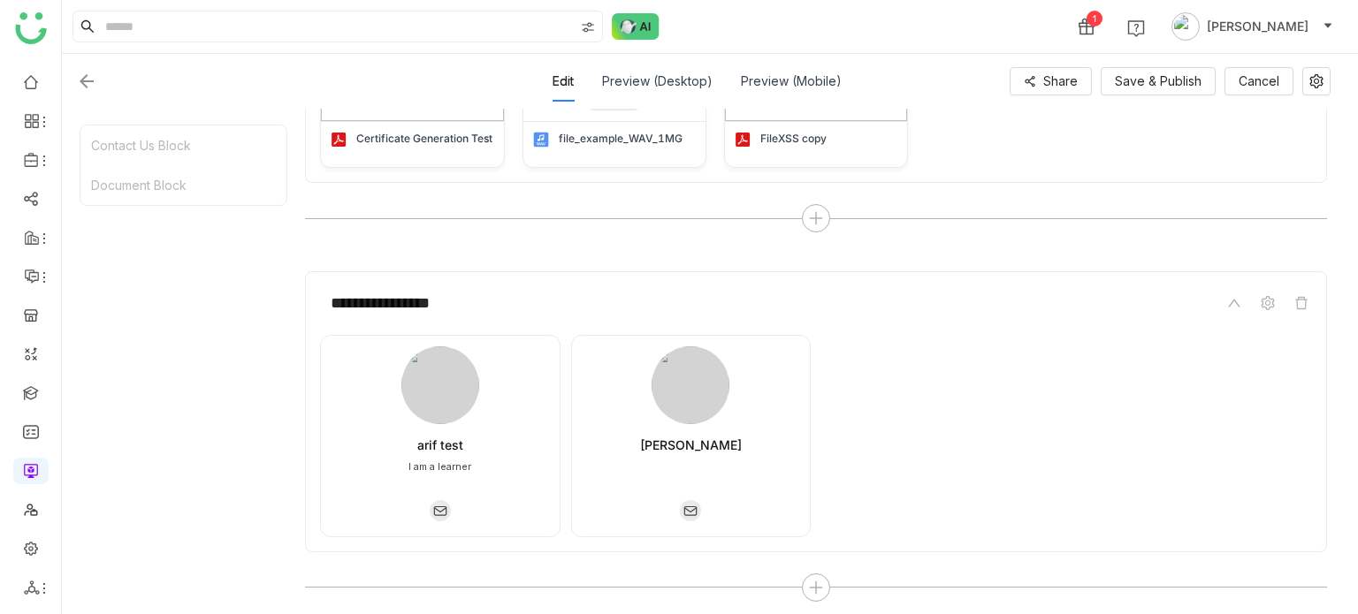
scroll to position [1504, 0]
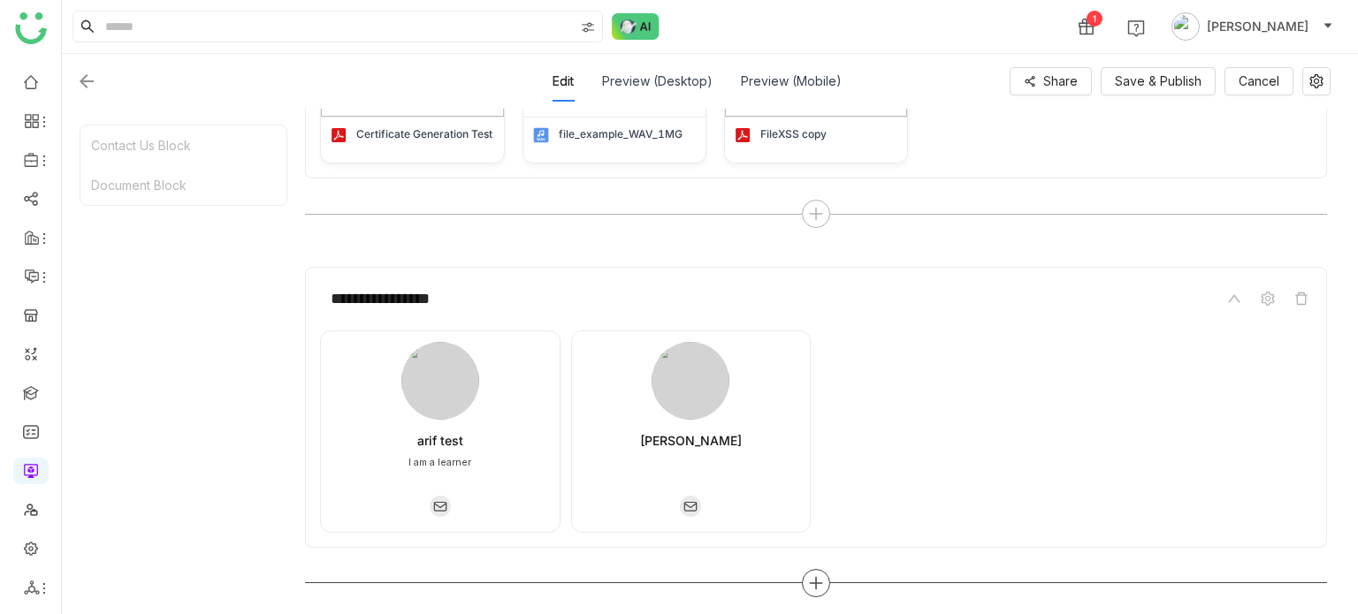
click at [802, 579] on div at bounding box center [816, 583] width 28 height 28
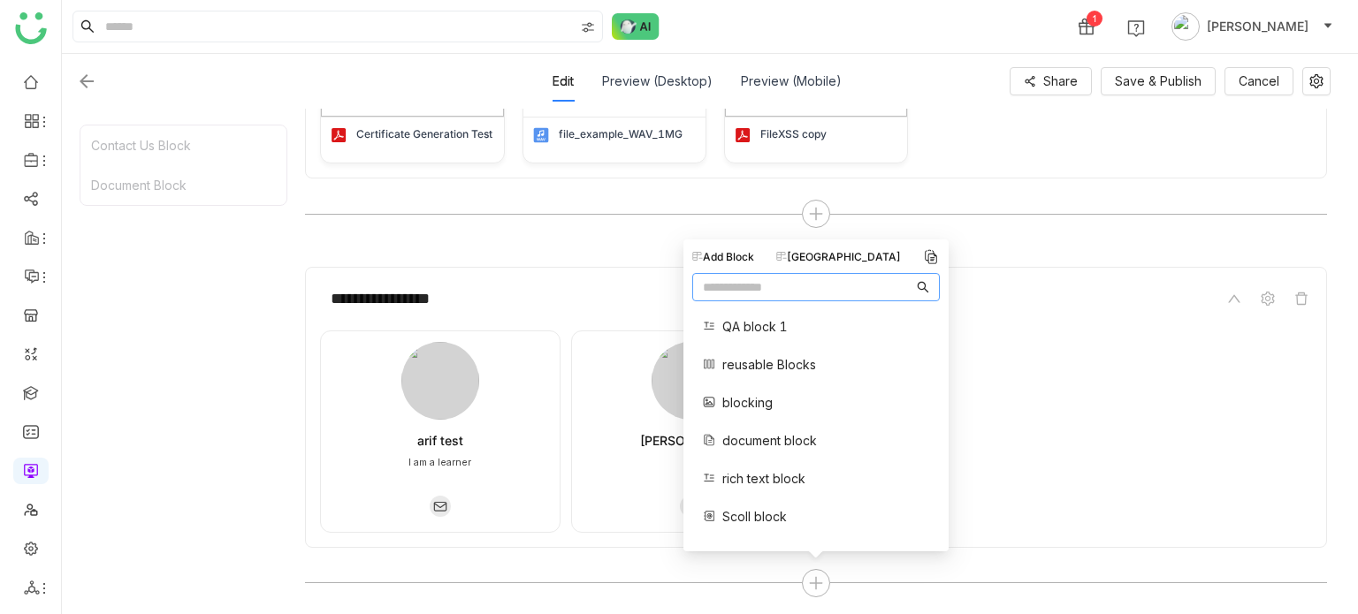
click at [751, 514] on span "Scoll block" at bounding box center [754, 516] width 65 height 19
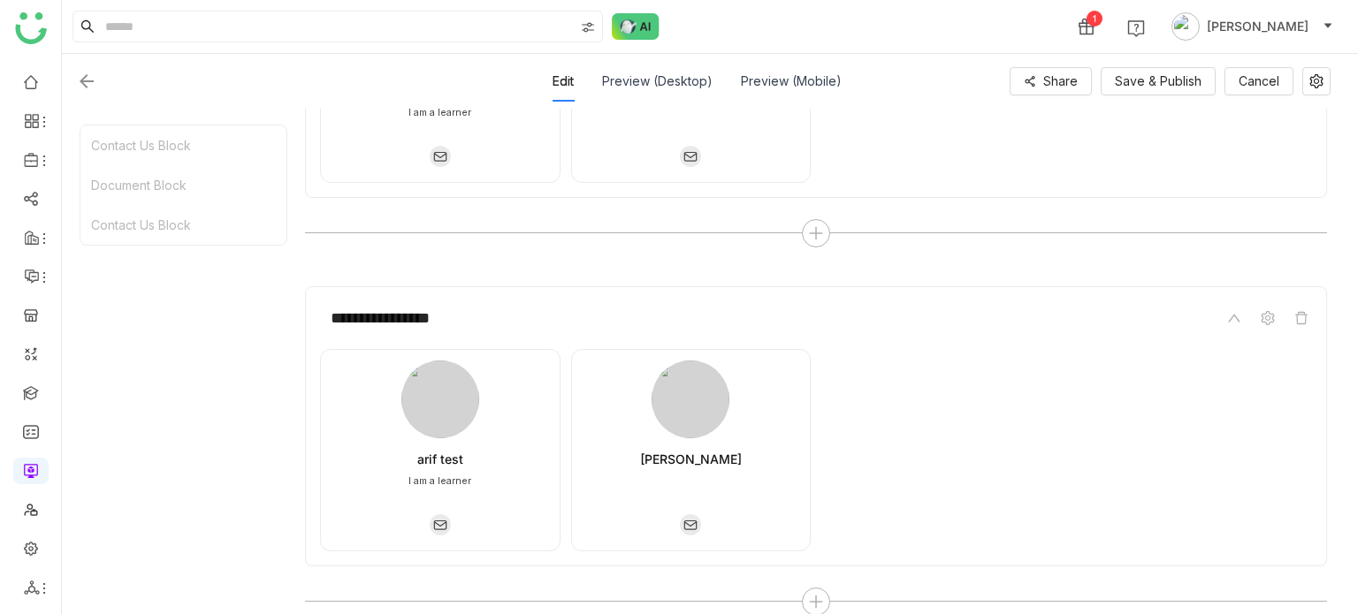
scroll to position [1871, 0]
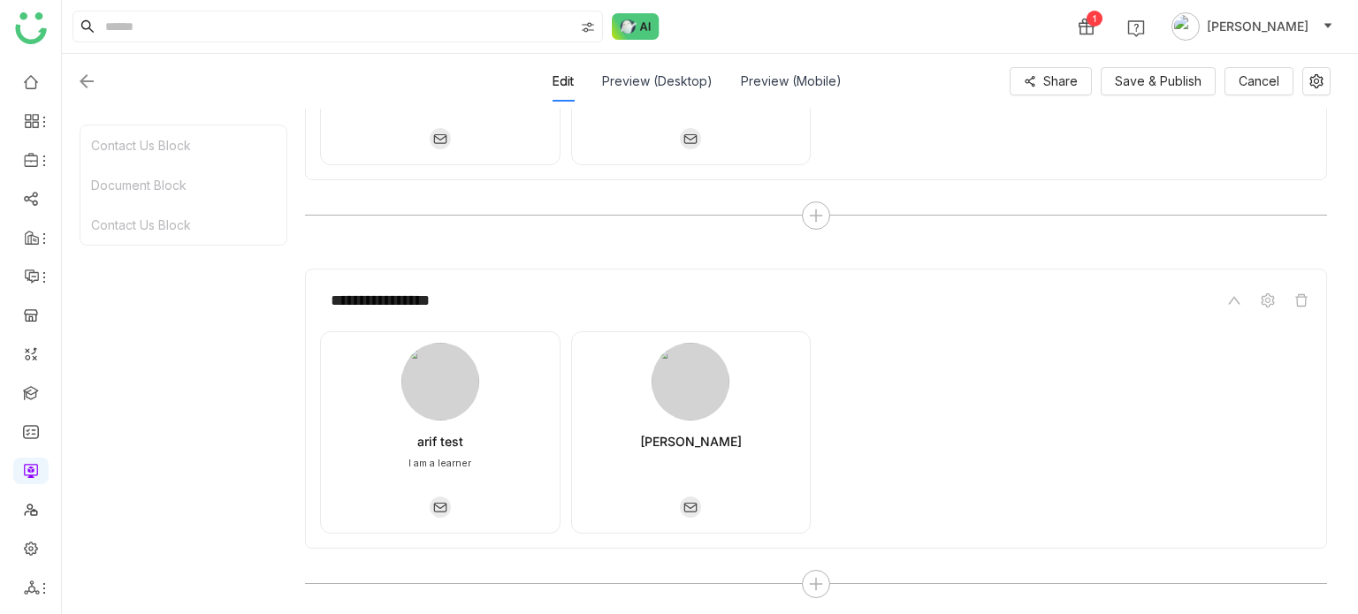
click at [1312, 300] on div "**********" at bounding box center [816, 409] width 1022 height 280
click at [1310, 300] on span at bounding box center [1301, 300] width 21 height 21
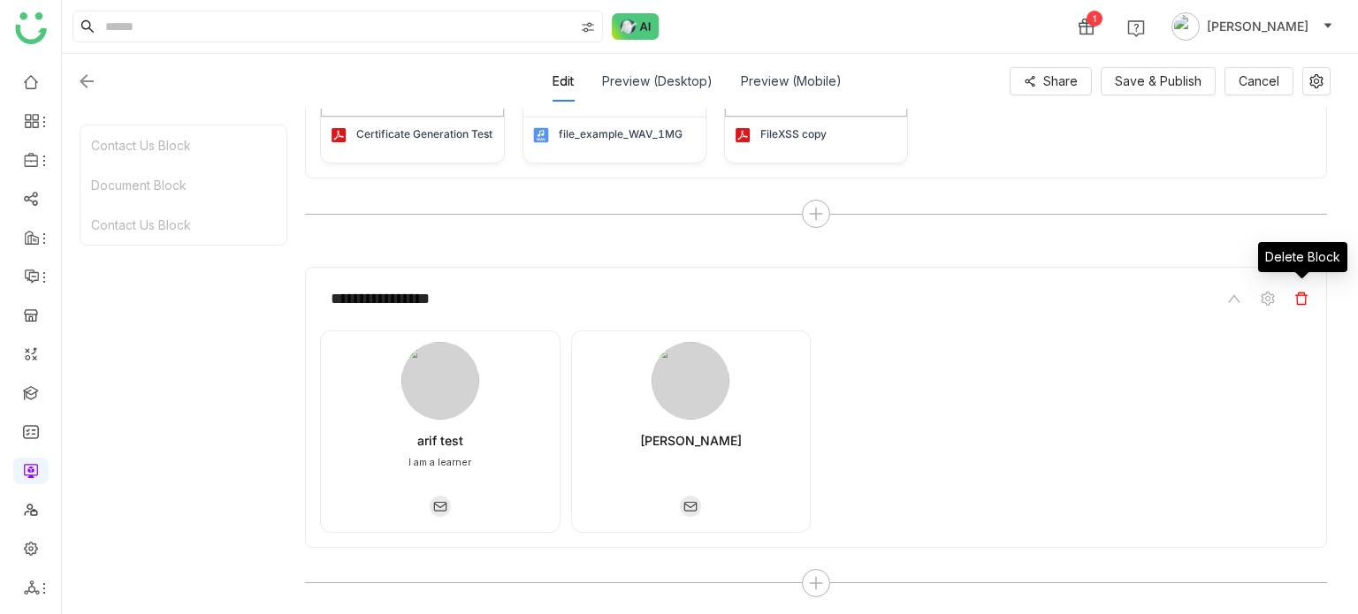
click at [1308, 300] on span at bounding box center [1301, 298] width 21 height 21
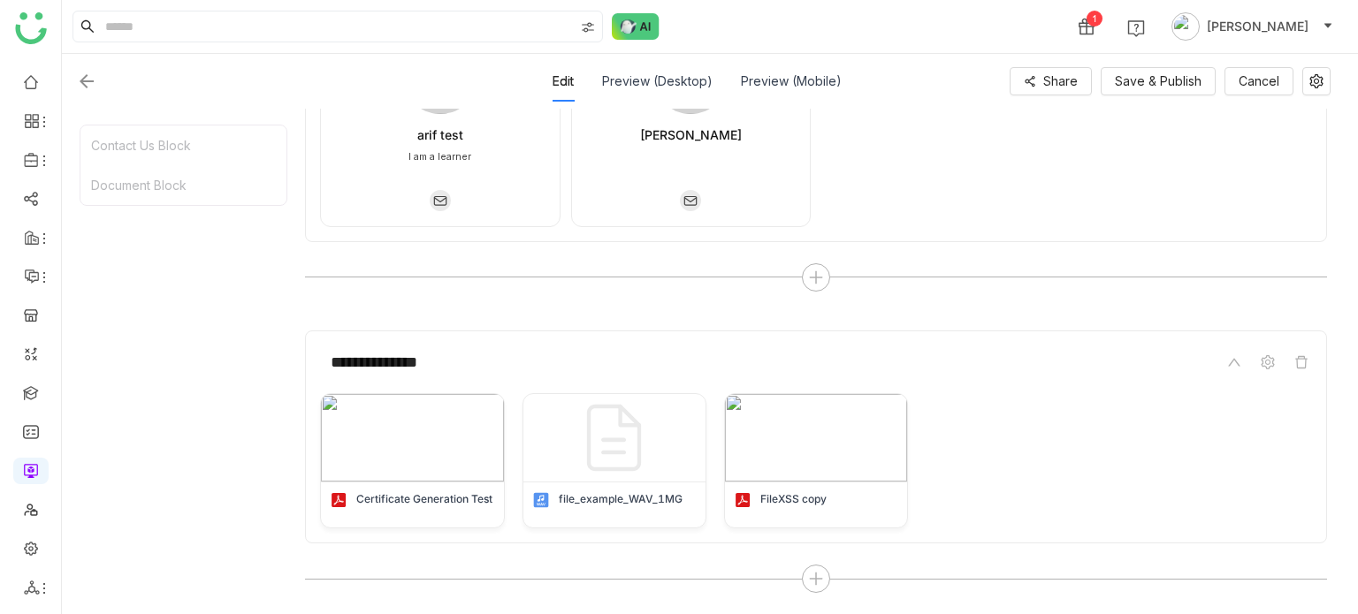
scroll to position [1135, 0]
click at [820, 586] on icon at bounding box center [816, 583] width 16 height 16
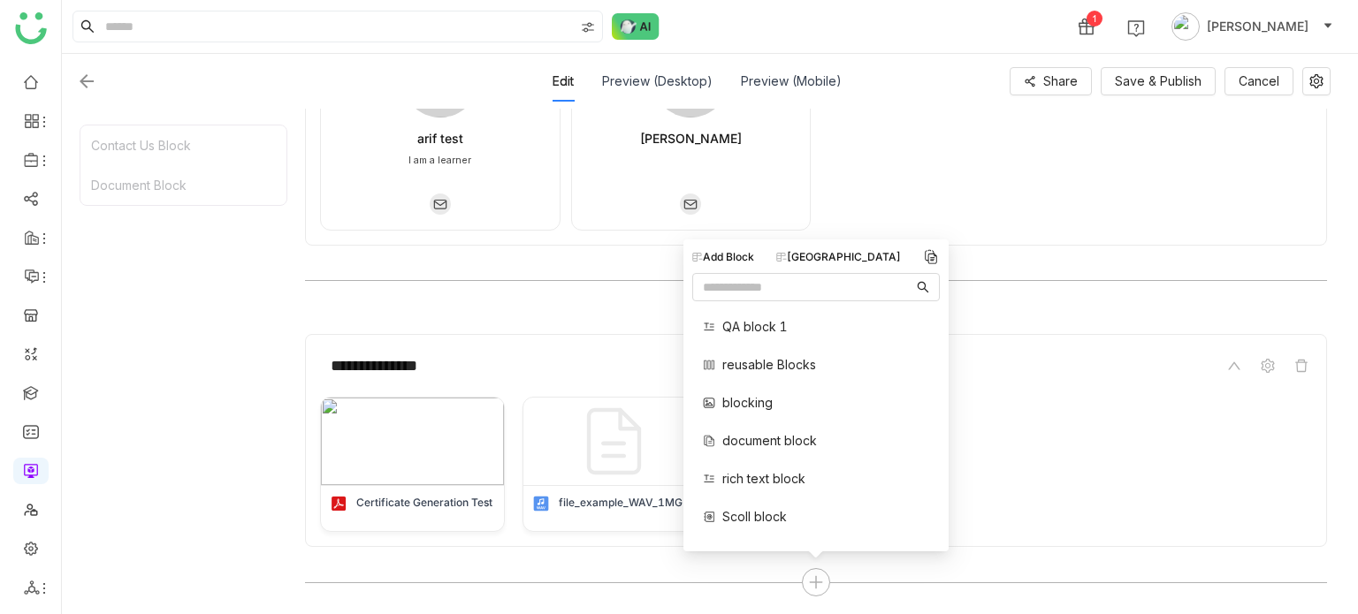
click at [749, 331] on span "QA block 1" at bounding box center [754, 326] width 65 height 19
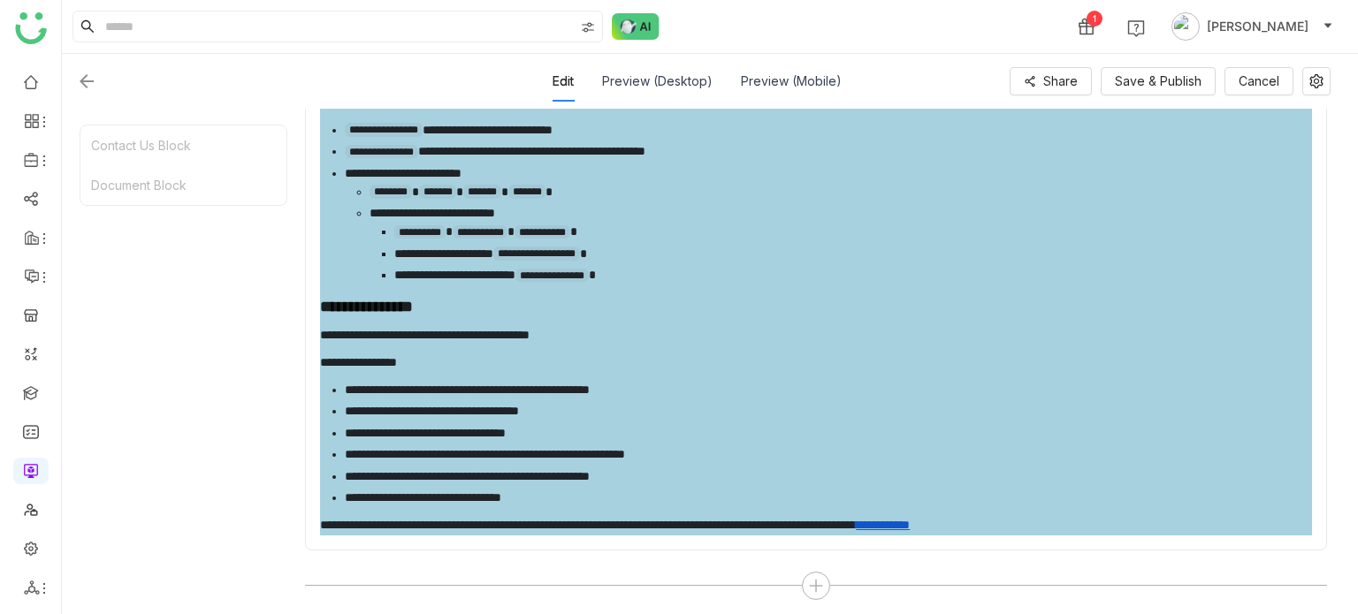
scroll to position [2436, 0]
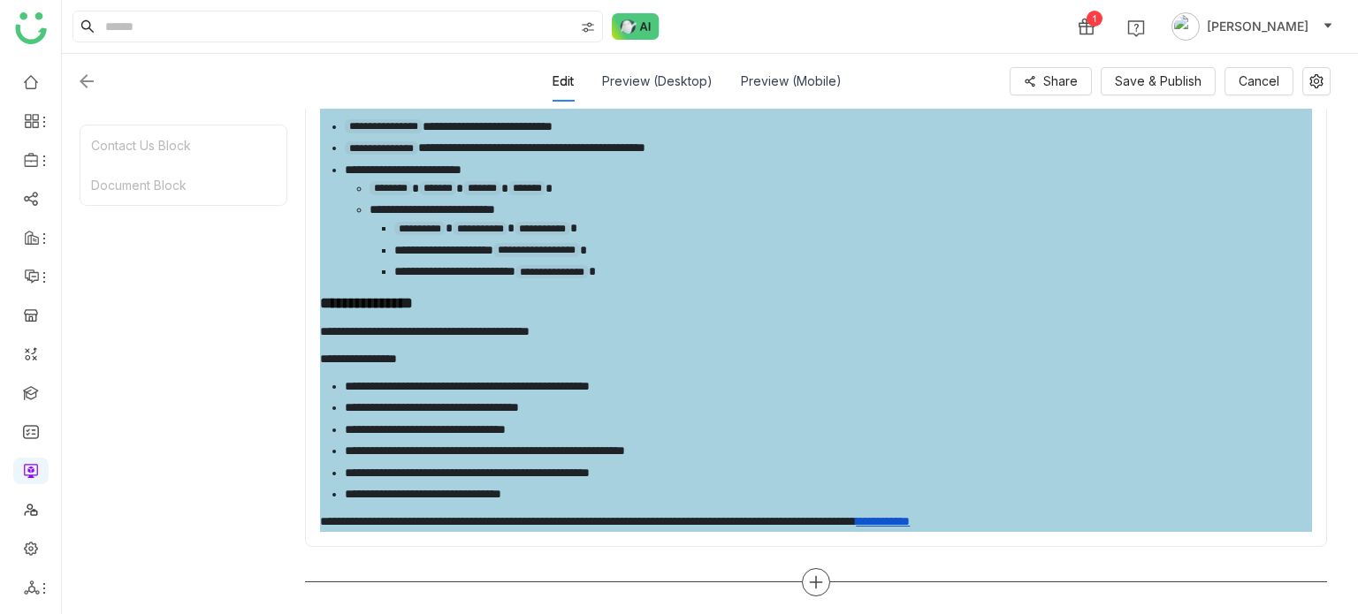
click at [826, 585] on div at bounding box center [816, 582] width 28 height 28
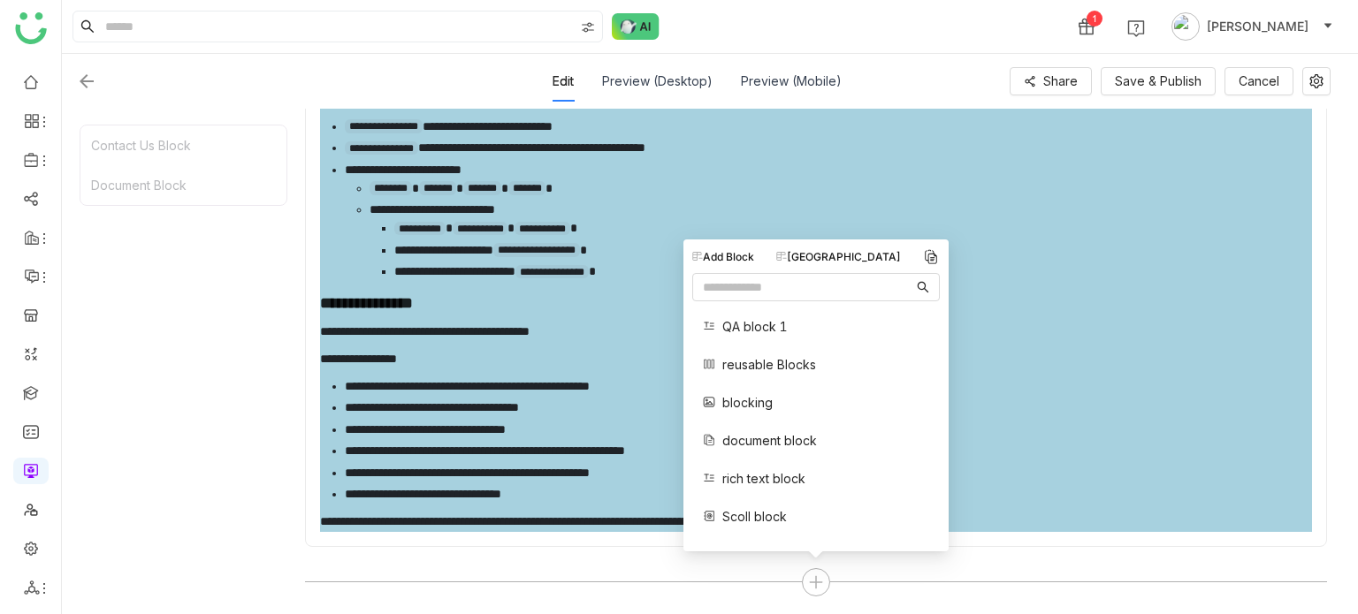
click at [771, 397] on span "blocking" at bounding box center [747, 402] width 50 height 19
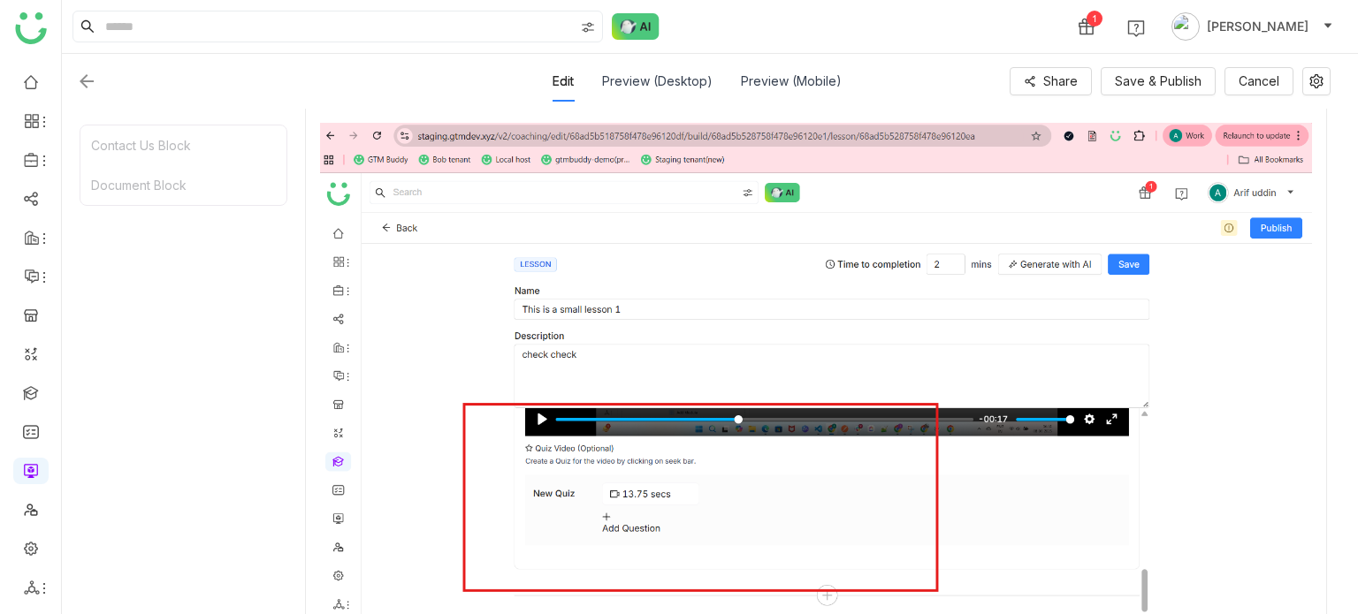
scroll to position [3103, 0]
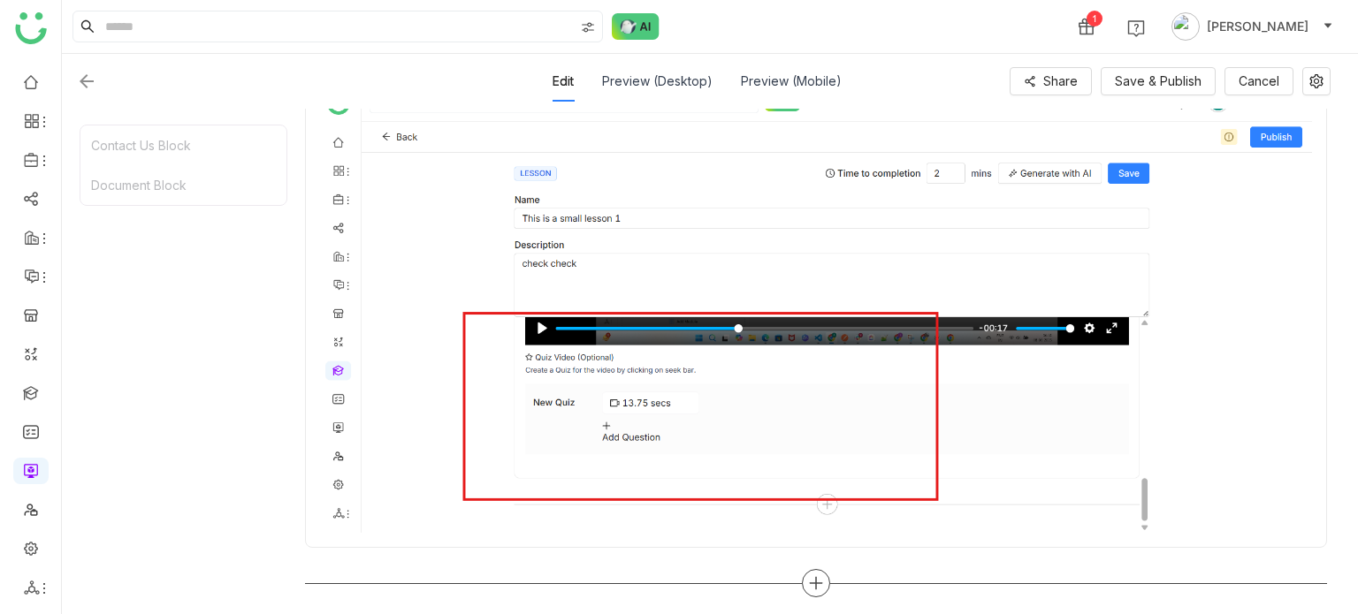
click at [820, 583] on icon at bounding box center [816, 584] width 12 height 2
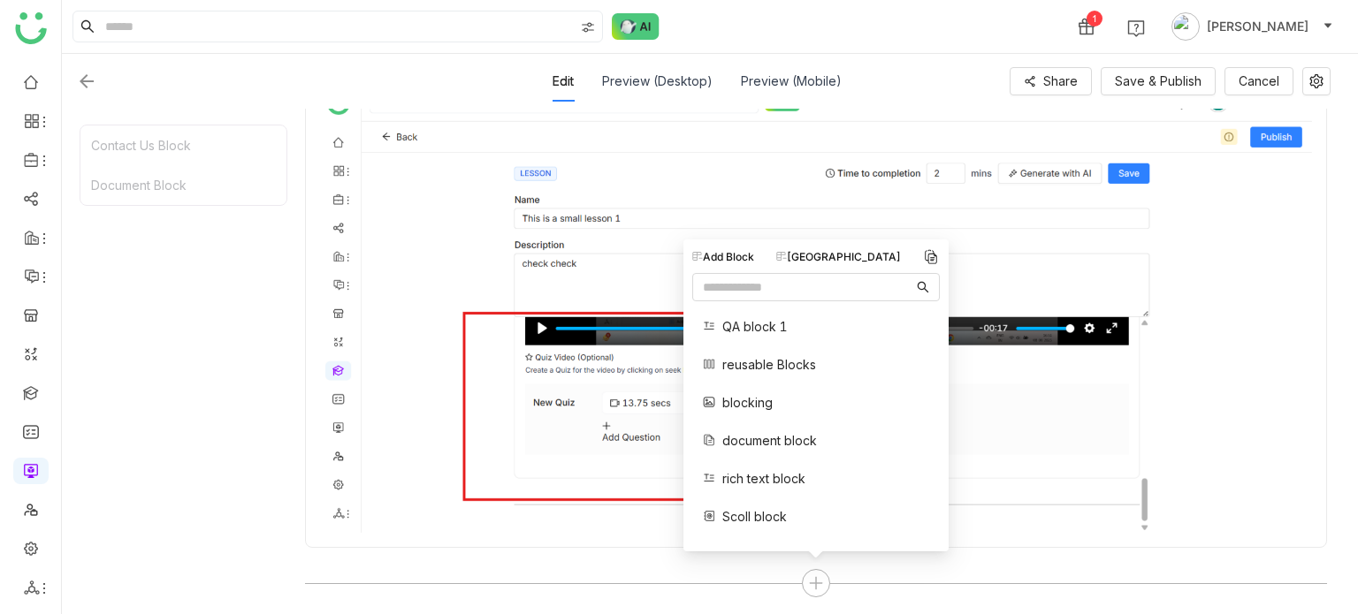
click at [767, 476] on span "rich text block" at bounding box center [763, 478] width 83 height 19
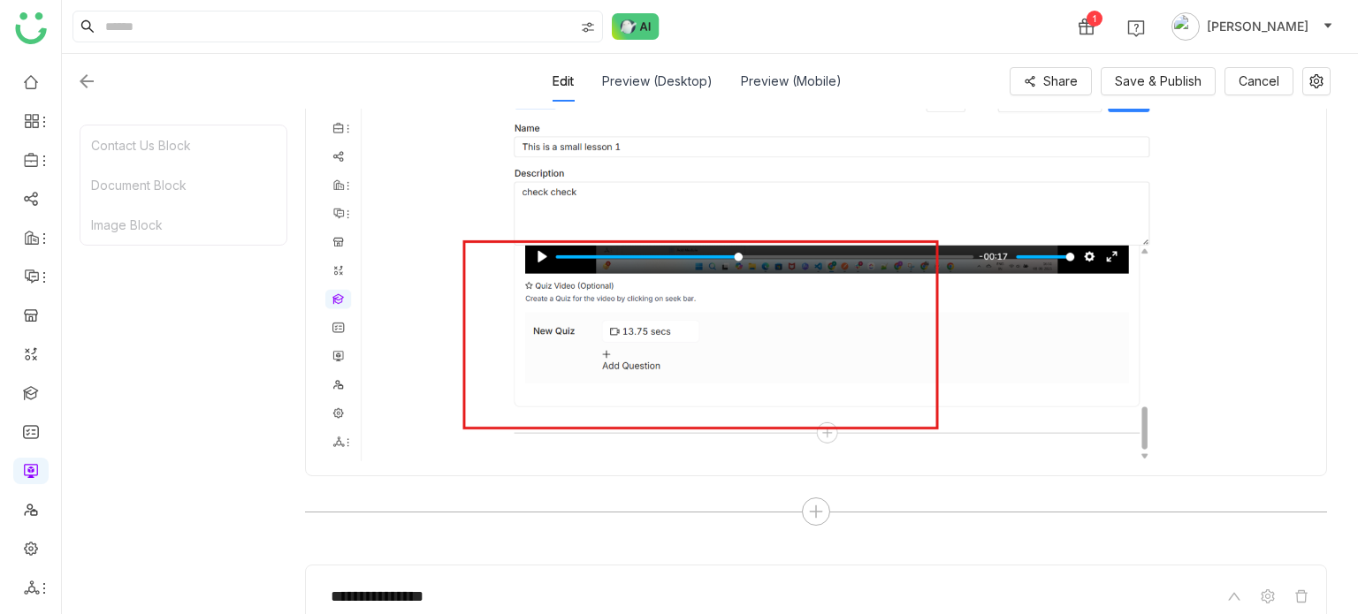
scroll to position [3288, 0]
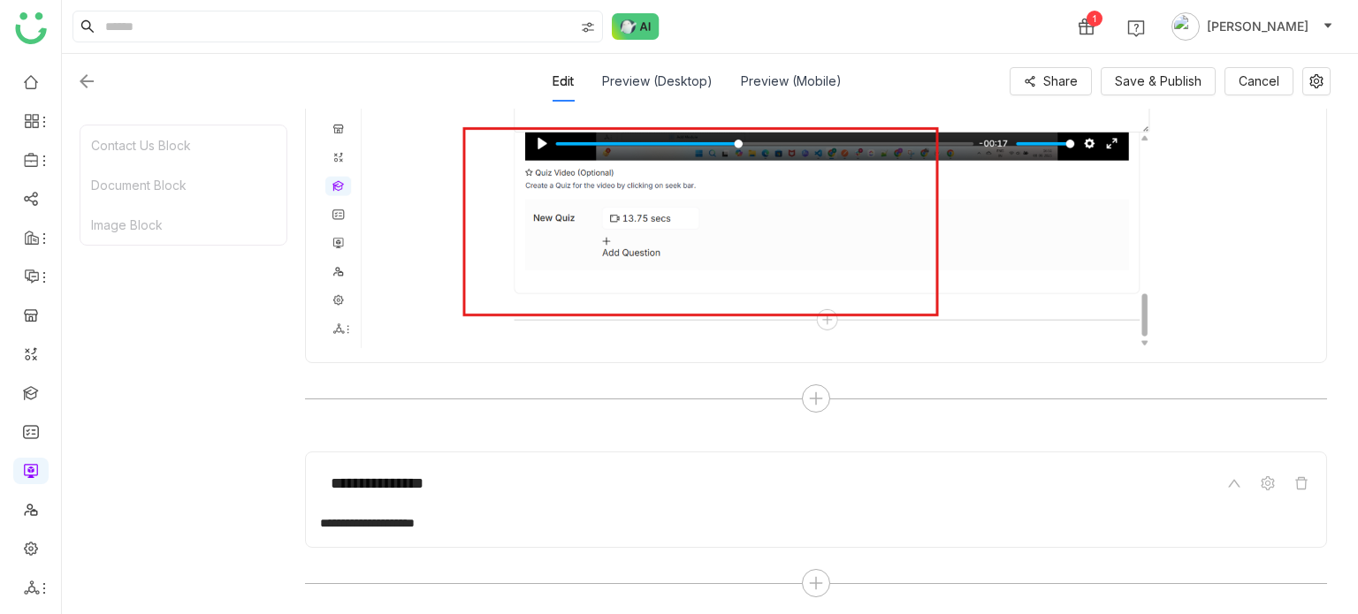
click at [819, 522] on div "**********" at bounding box center [816, 523] width 992 height 19
click at [1301, 484] on icon at bounding box center [1301, 483] width 12 height 12
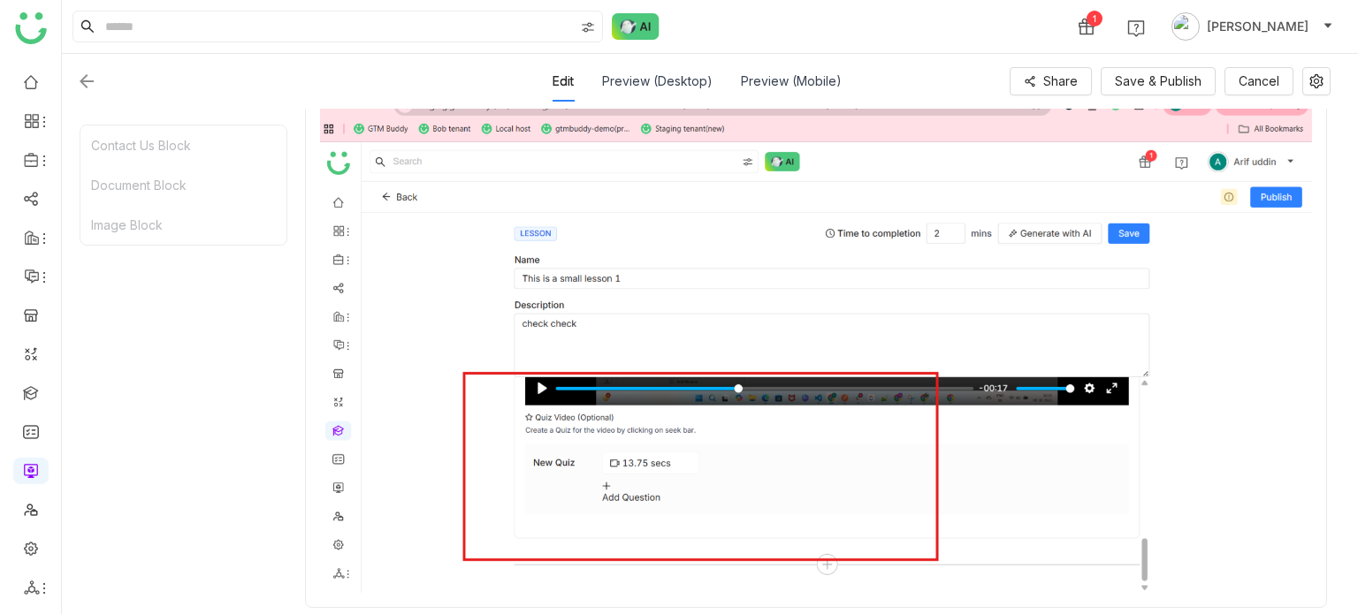
scroll to position [3103, 0]
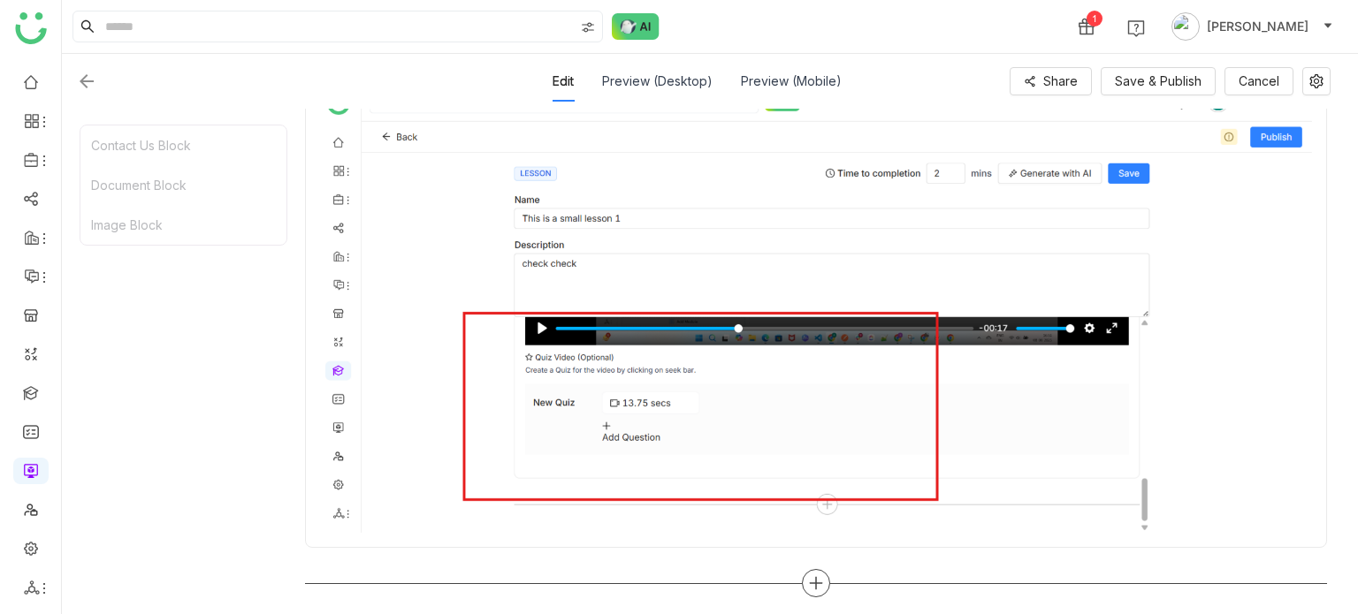
click at [824, 586] on icon at bounding box center [816, 583] width 16 height 16
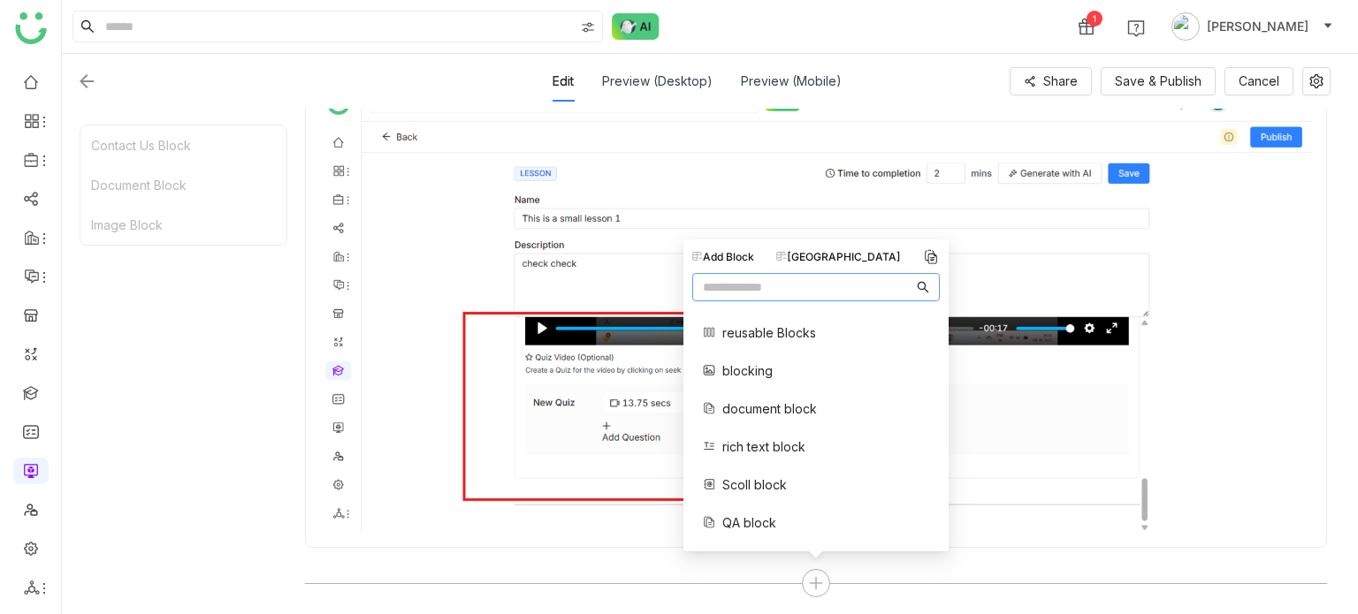
scroll to position [0, 0]
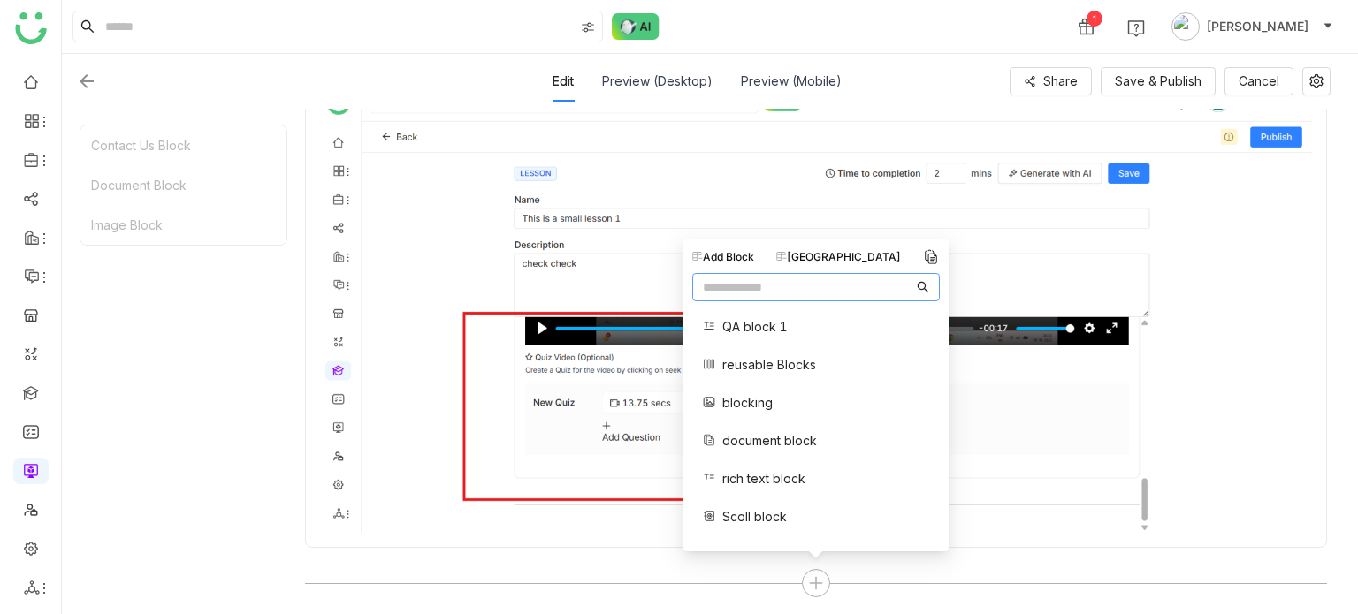
click at [834, 255] on div "[GEOGRAPHIC_DATA]" at bounding box center [838, 257] width 125 height 16
click at [740, 332] on span "QA block 1" at bounding box center [754, 326] width 65 height 19
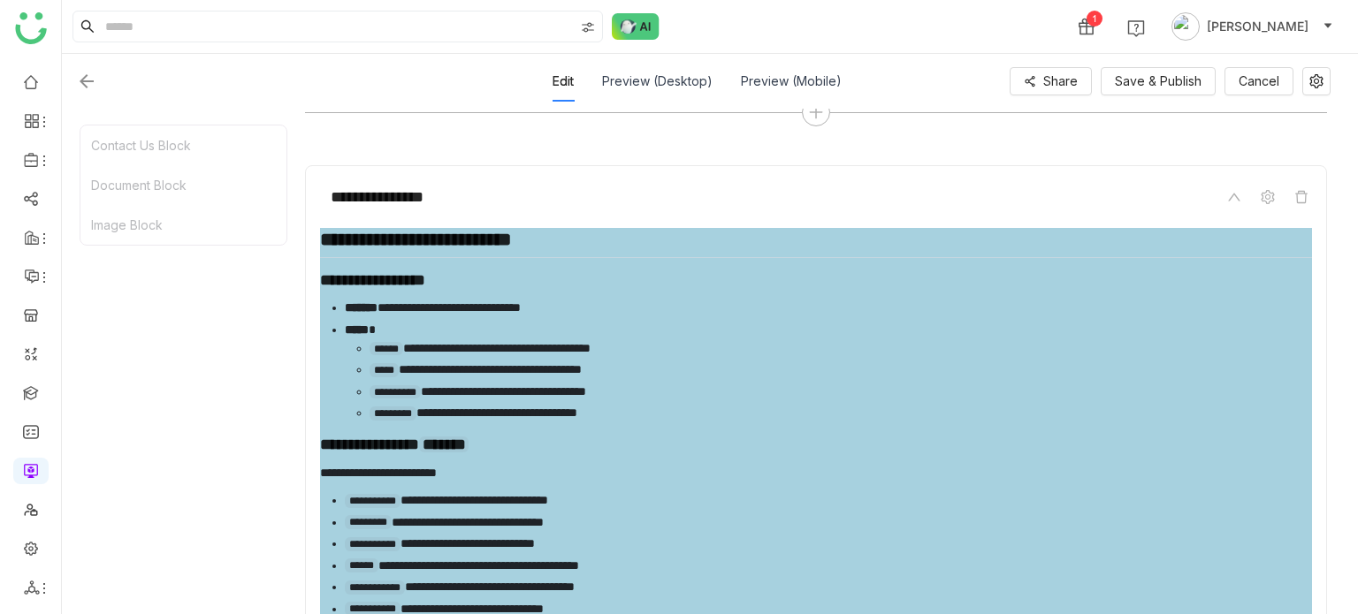
scroll to position [3633, 0]
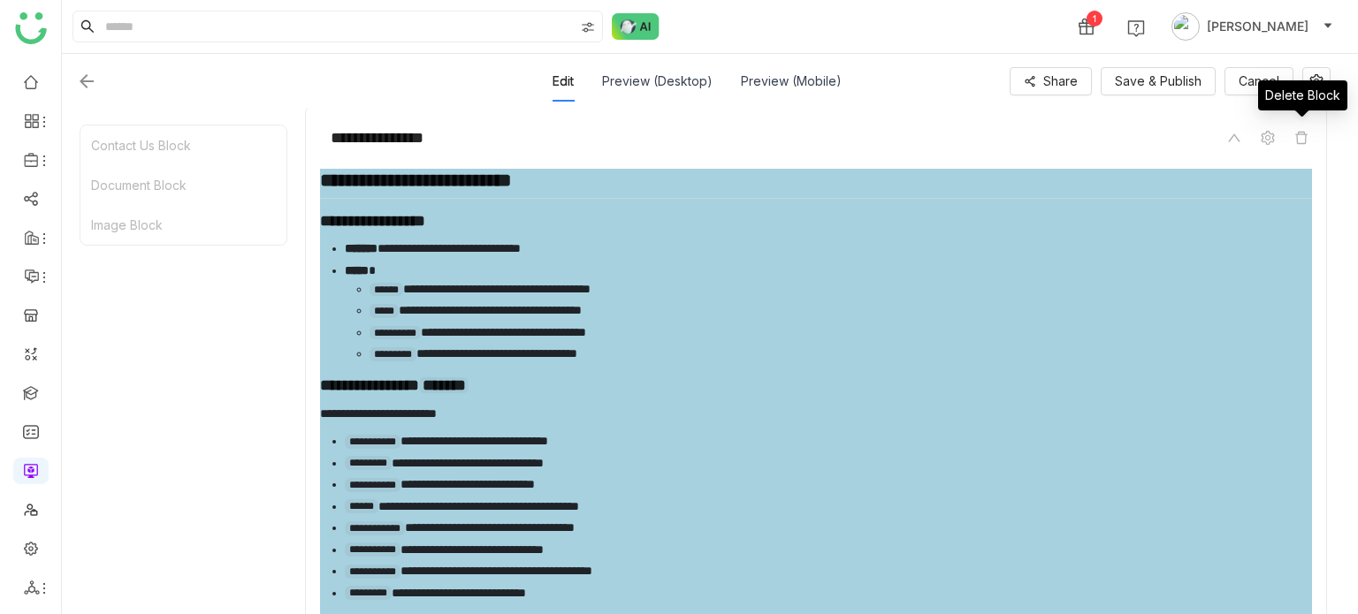
click at [1310, 127] on span at bounding box center [1301, 137] width 21 height 21
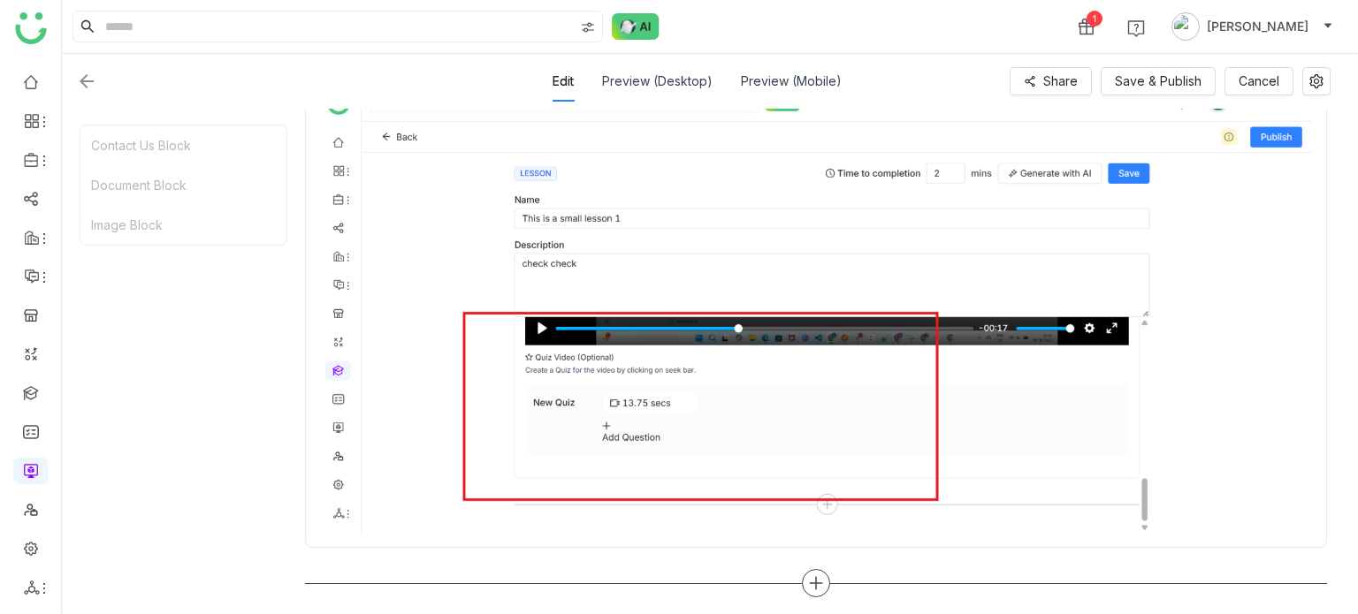
click at [819, 581] on icon at bounding box center [816, 583] width 16 height 16
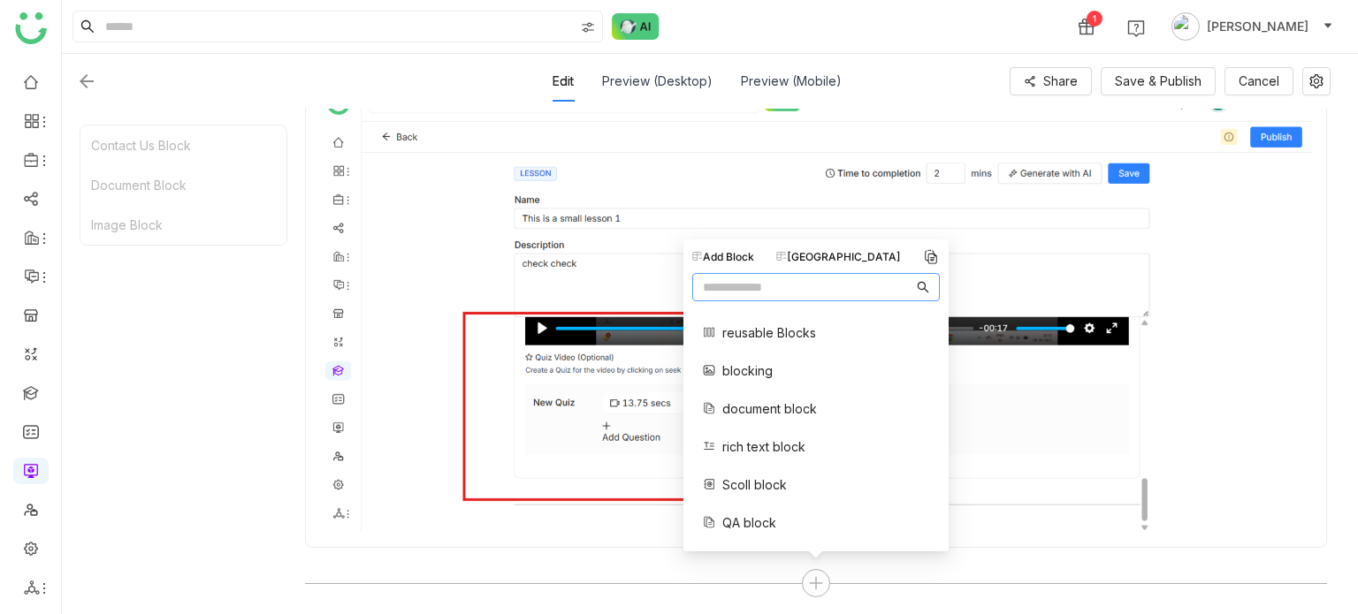
scroll to position [0, 0]
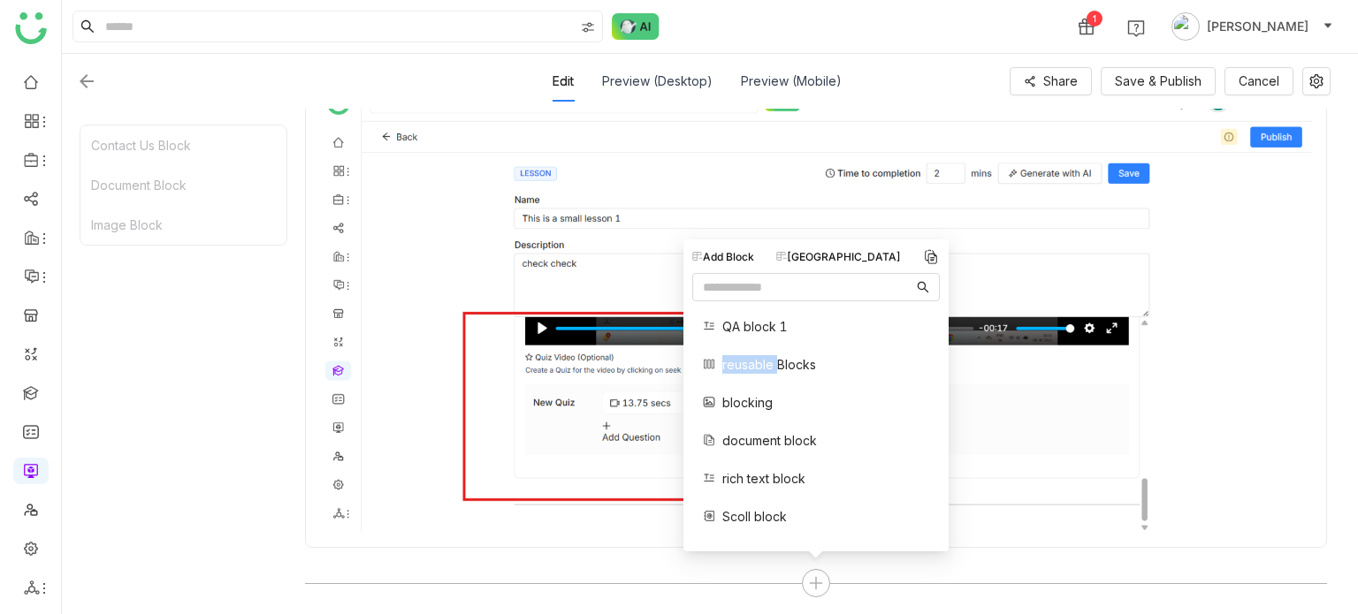
click at [726, 360] on span "reusable Blocks" at bounding box center [769, 364] width 94 height 19
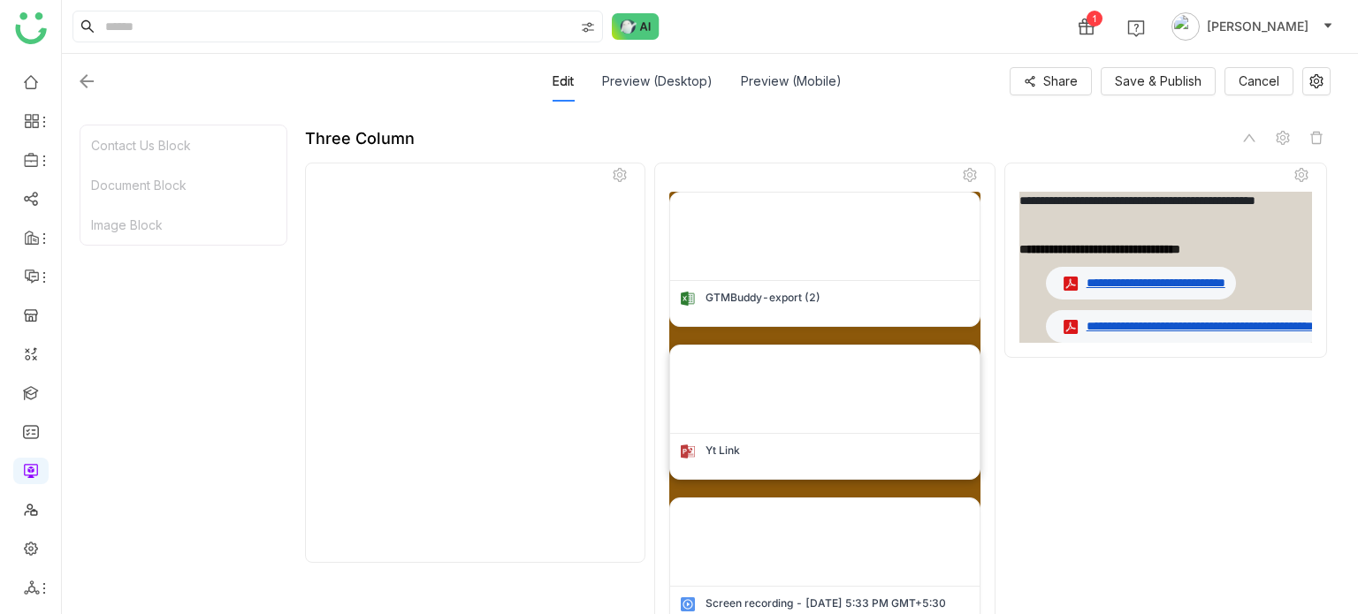
scroll to position [3414, 0]
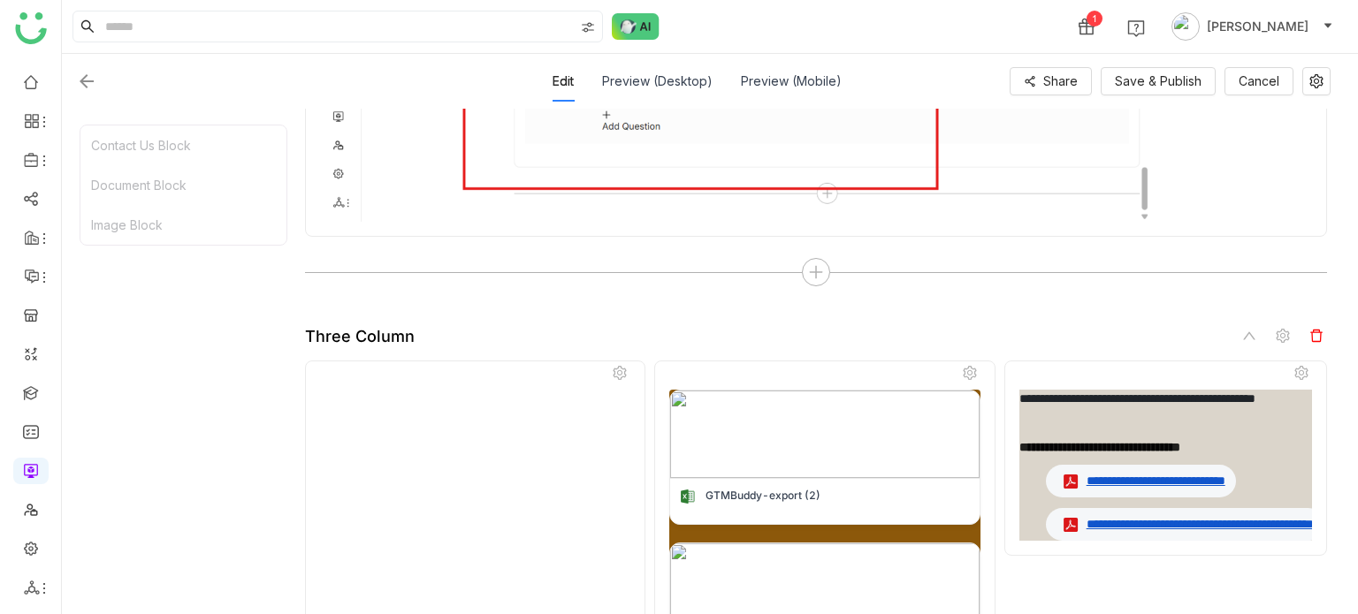
click at [1322, 332] on span at bounding box center [1316, 335] width 21 height 21
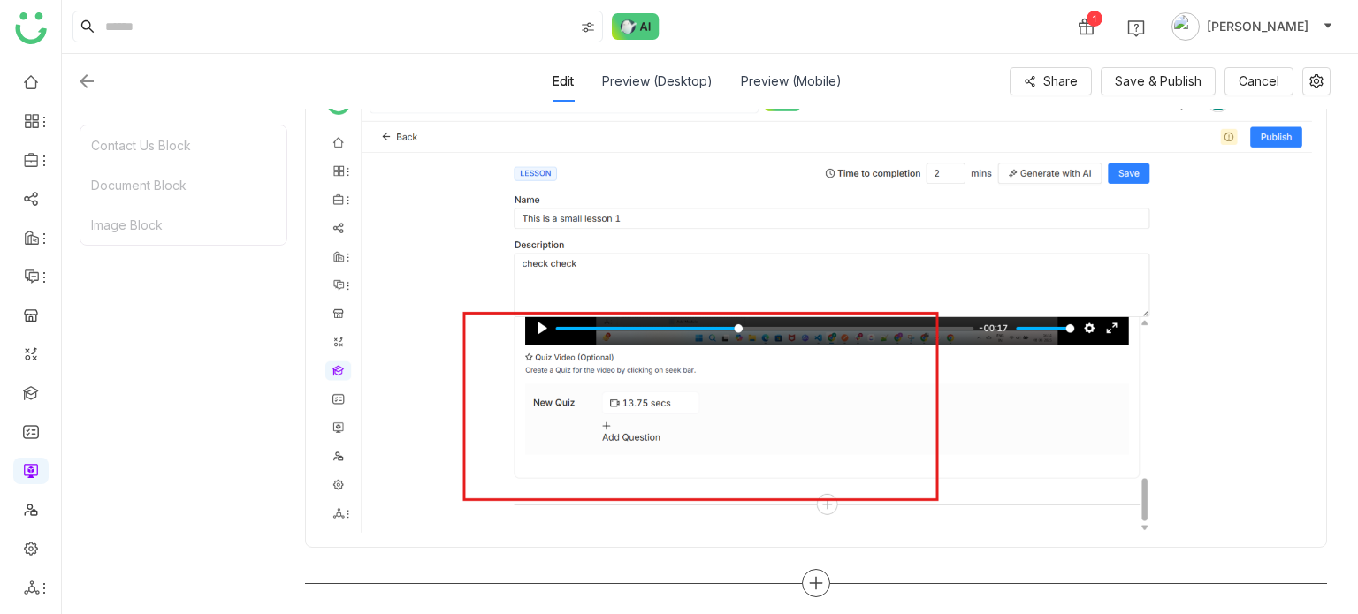
click at [822, 569] on div at bounding box center [816, 583] width 28 height 28
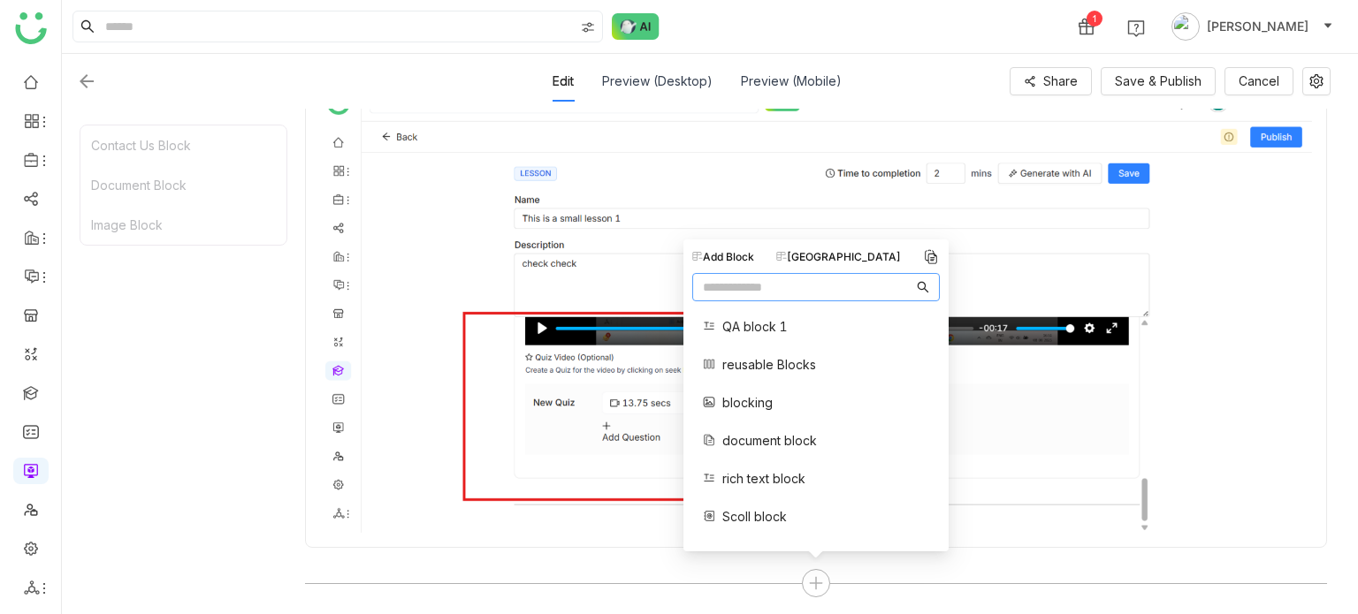
scroll to position [32, 0]
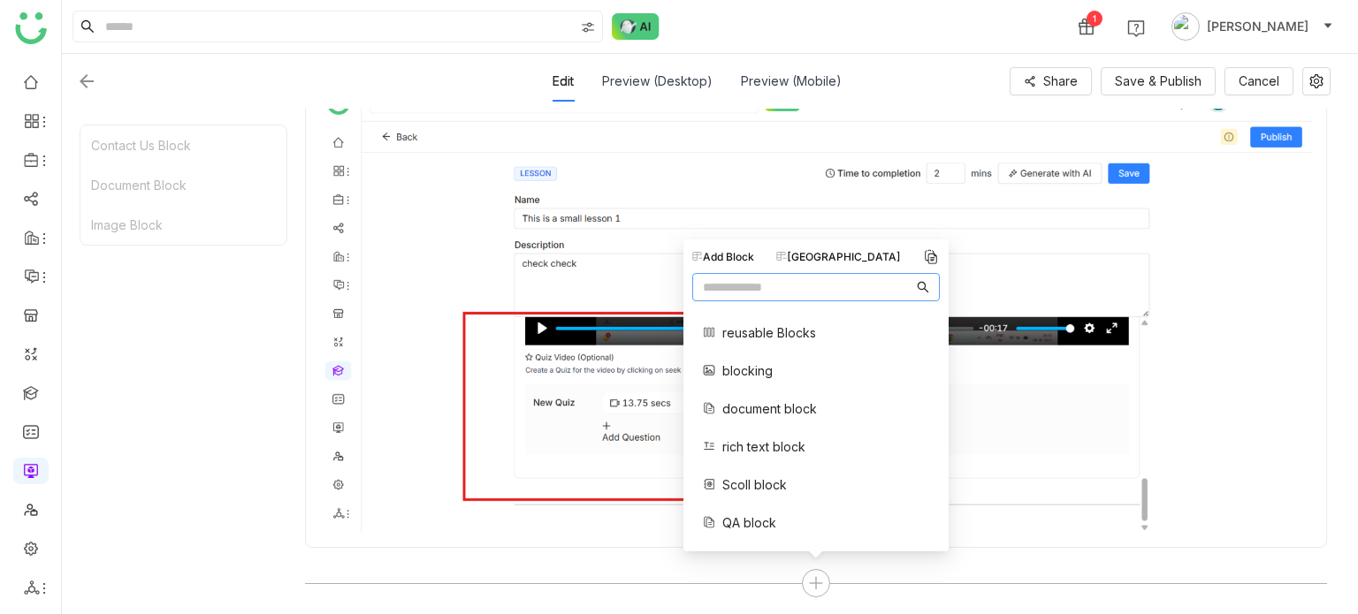
click at [277, 317] on div "Contact Us Block Document Block Image Block" at bounding box center [184, 361] width 208 height 473
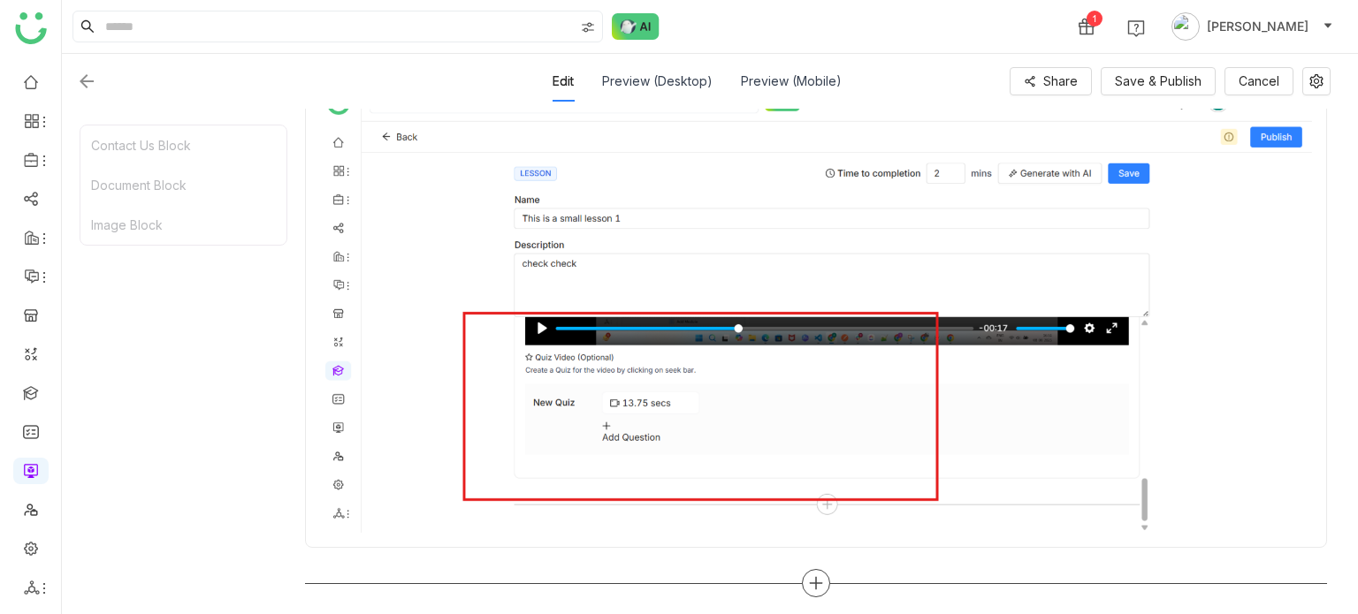
click at [809, 575] on icon at bounding box center [816, 583] width 16 height 16
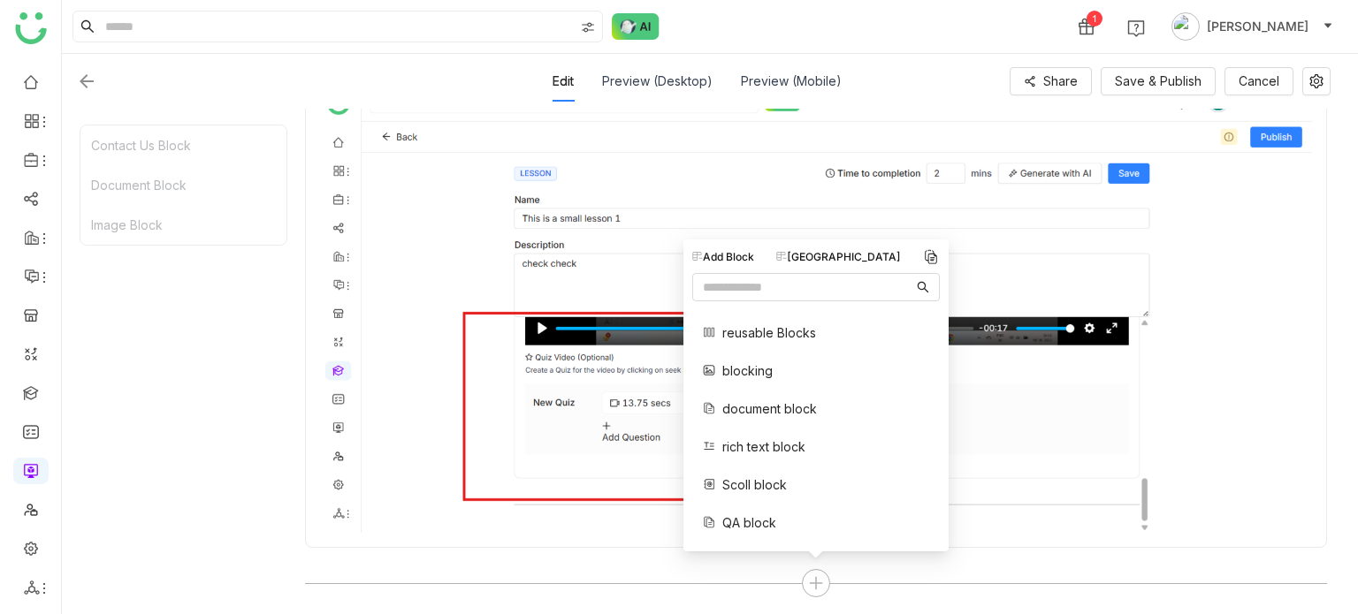
click at [255, 346] on div "Contact Us Block Document Block Image Block" at bounding box center [184, 361] width 208 height 473
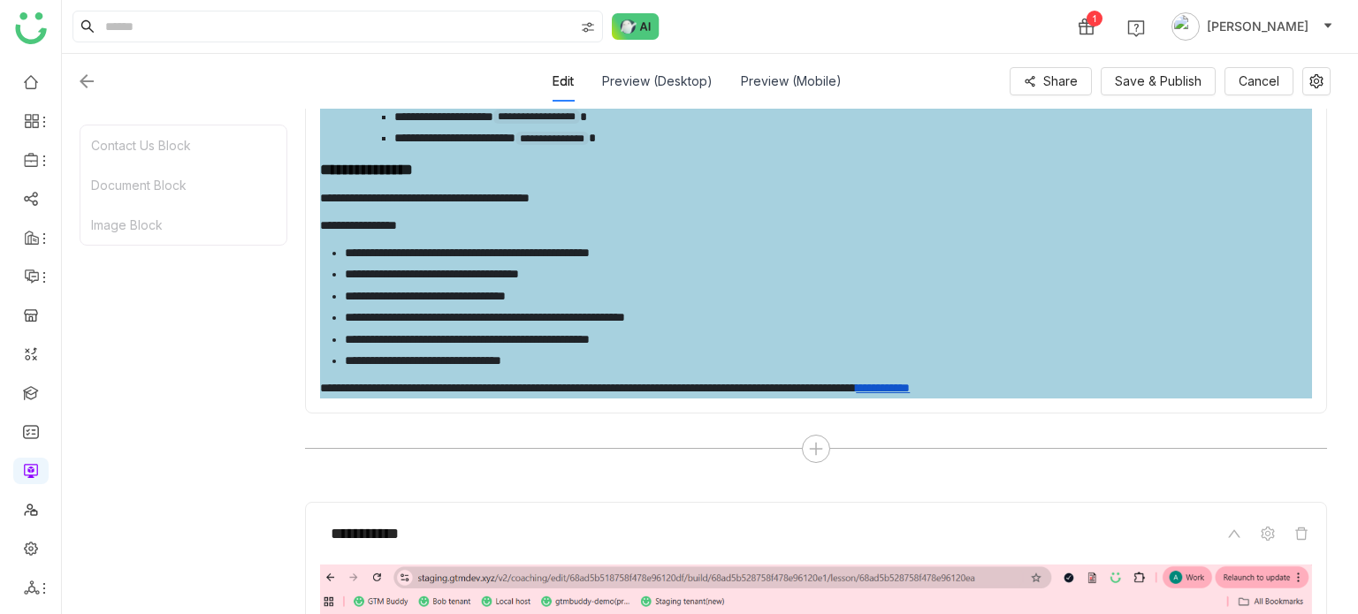
scroll to position [3103, 0]
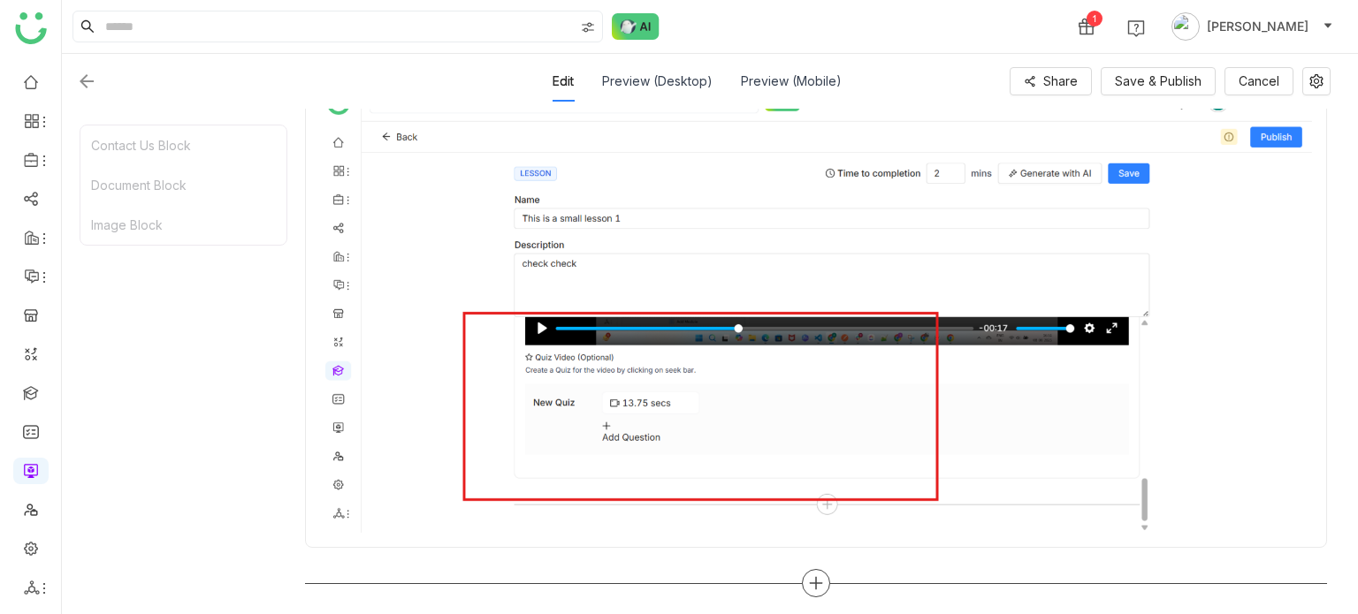
click at [820, 575] on icon at bounding box center [816, 583] width 16 height 16
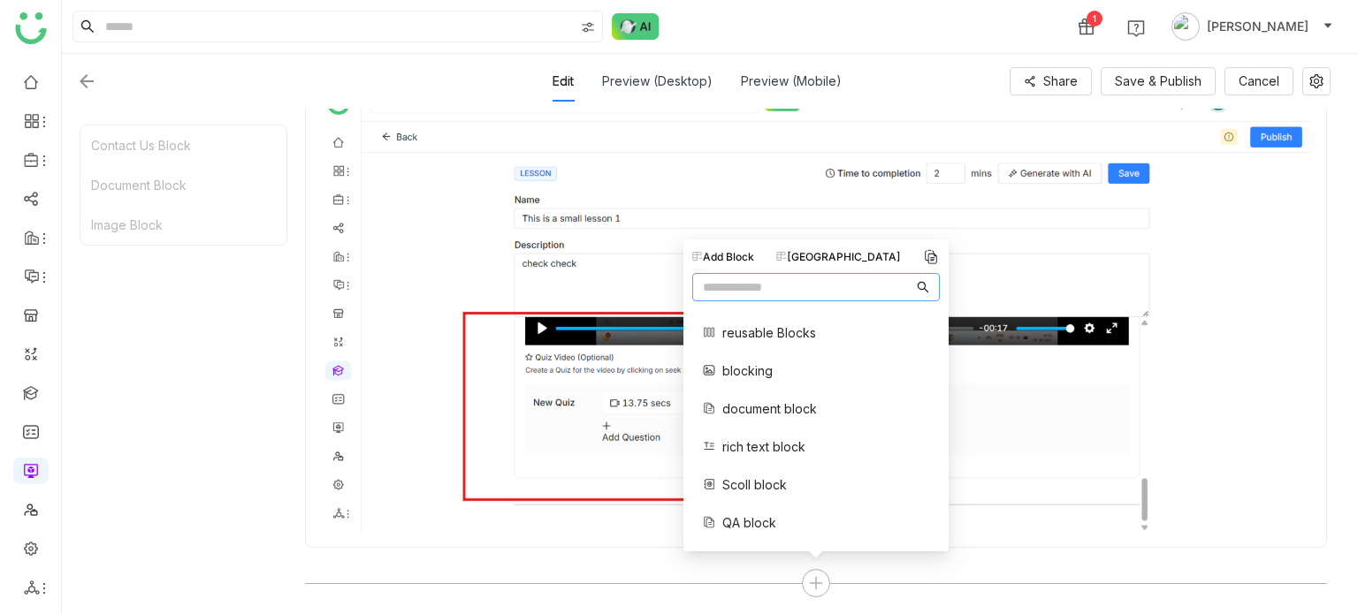
scroll to position [0, 0]
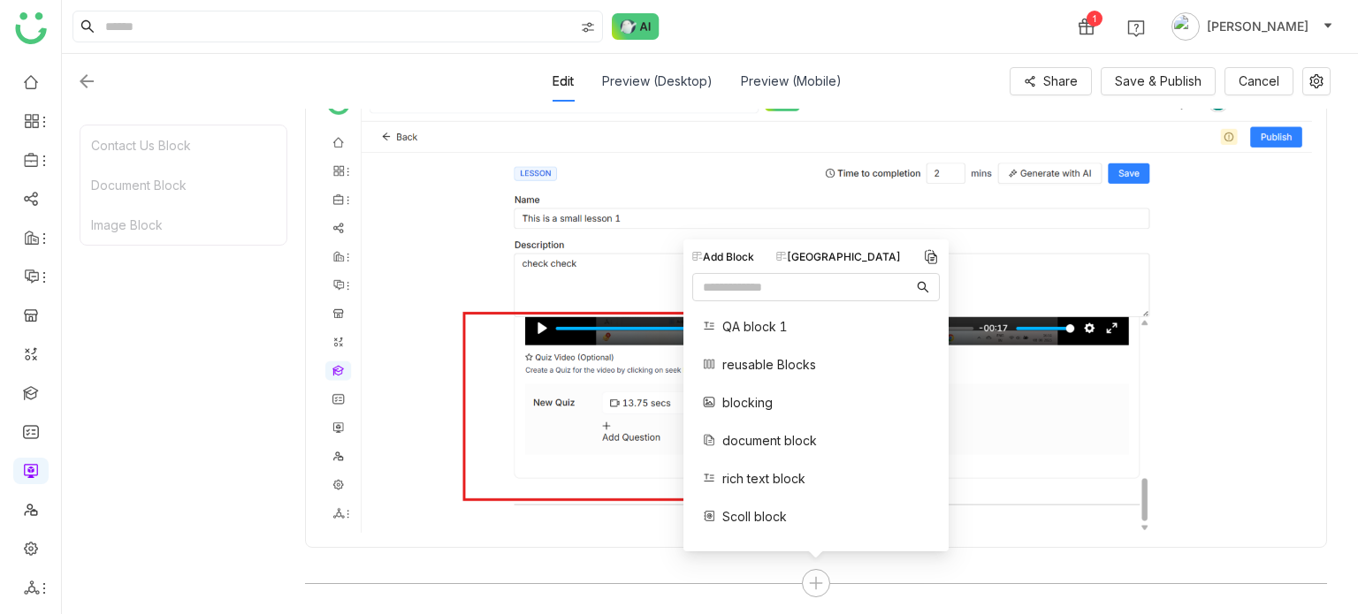
click at [752, 317] on span "QA block 1" at bounding box center [754, 326] width 65 height 19
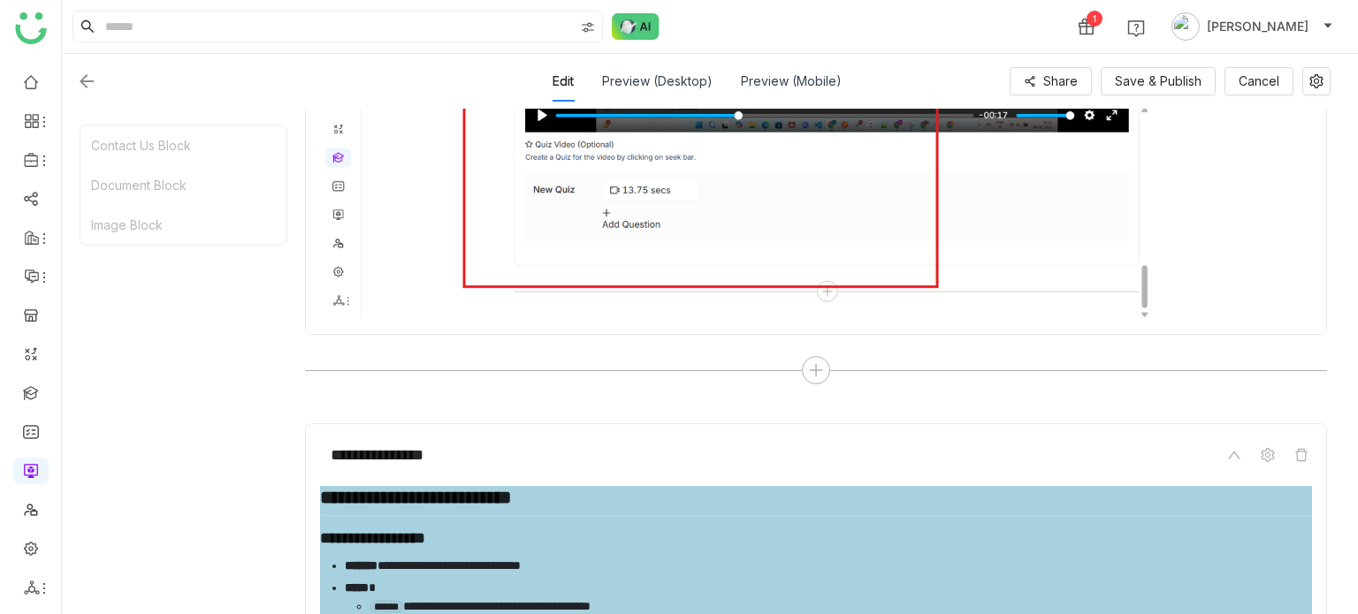
scroll to position [3312, 0]
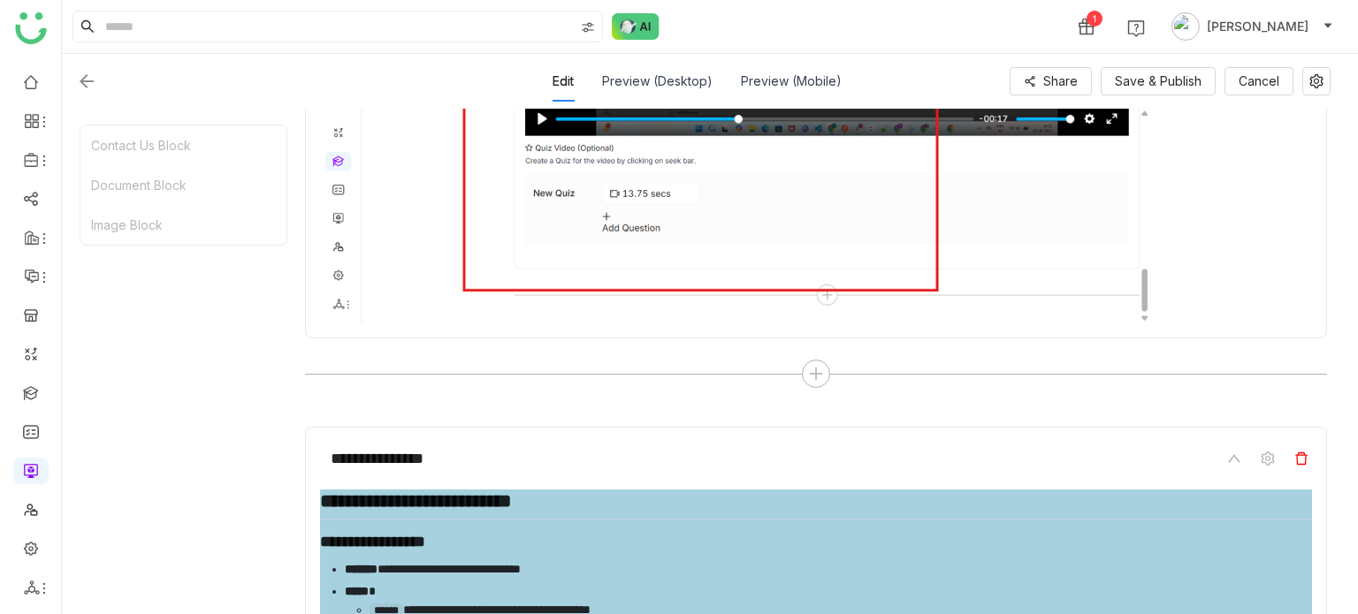
click at [1299, 452] on icon at bounding box center [1301, 459] width 14 height 14
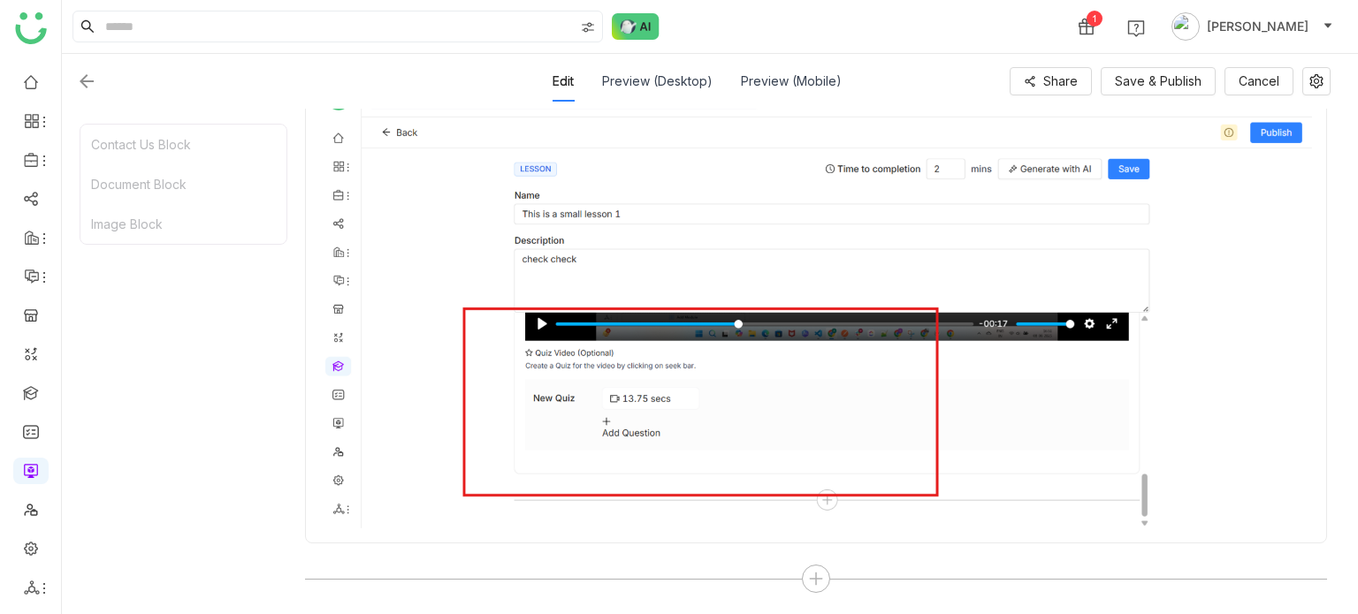
scroll to position [3103, 0]
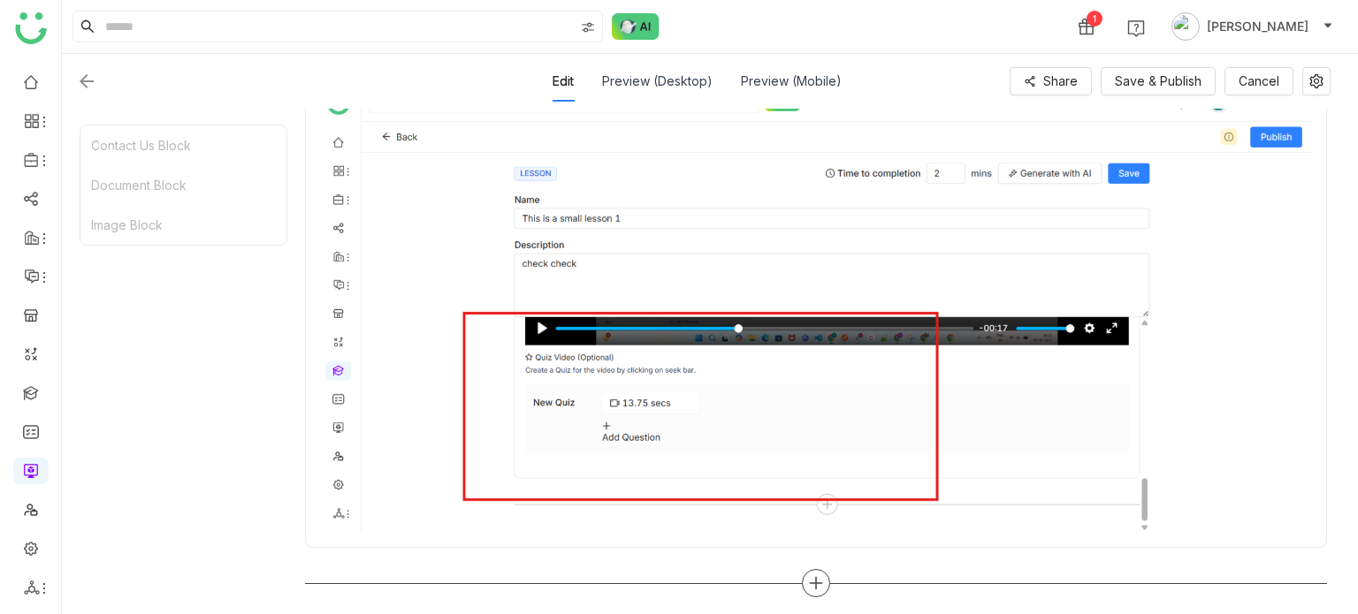
click at [820, 570] on div at bounding box center [816, 583] width 28 height 28
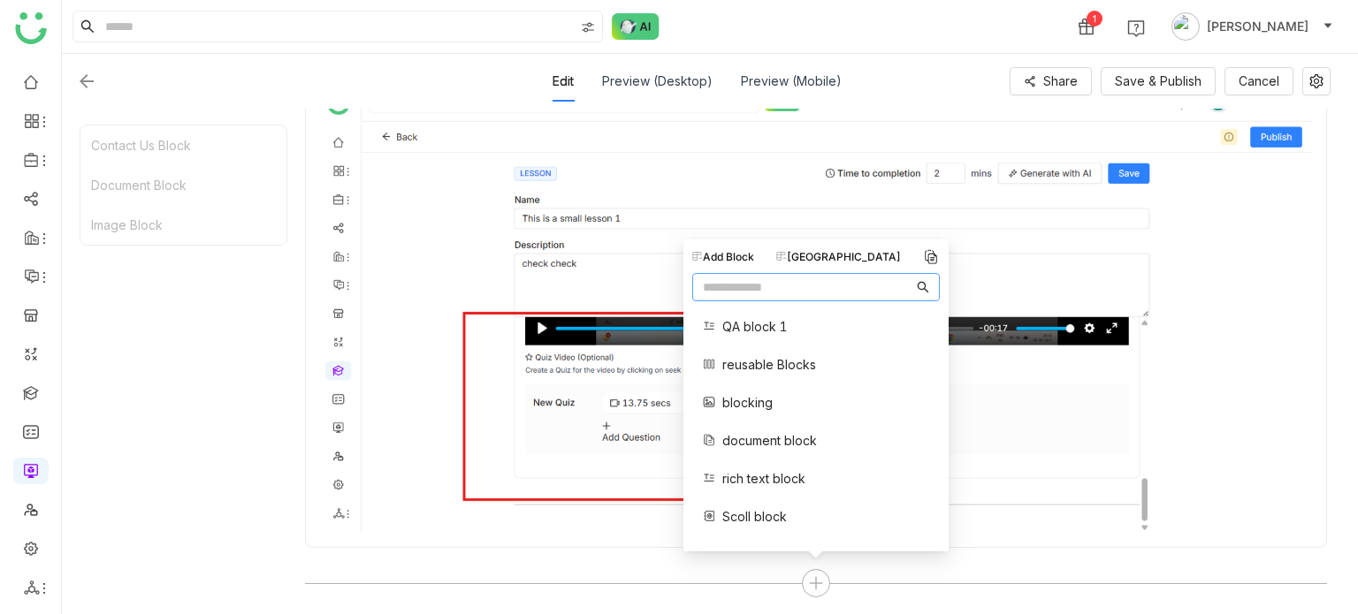
scroll to position [32, 0]
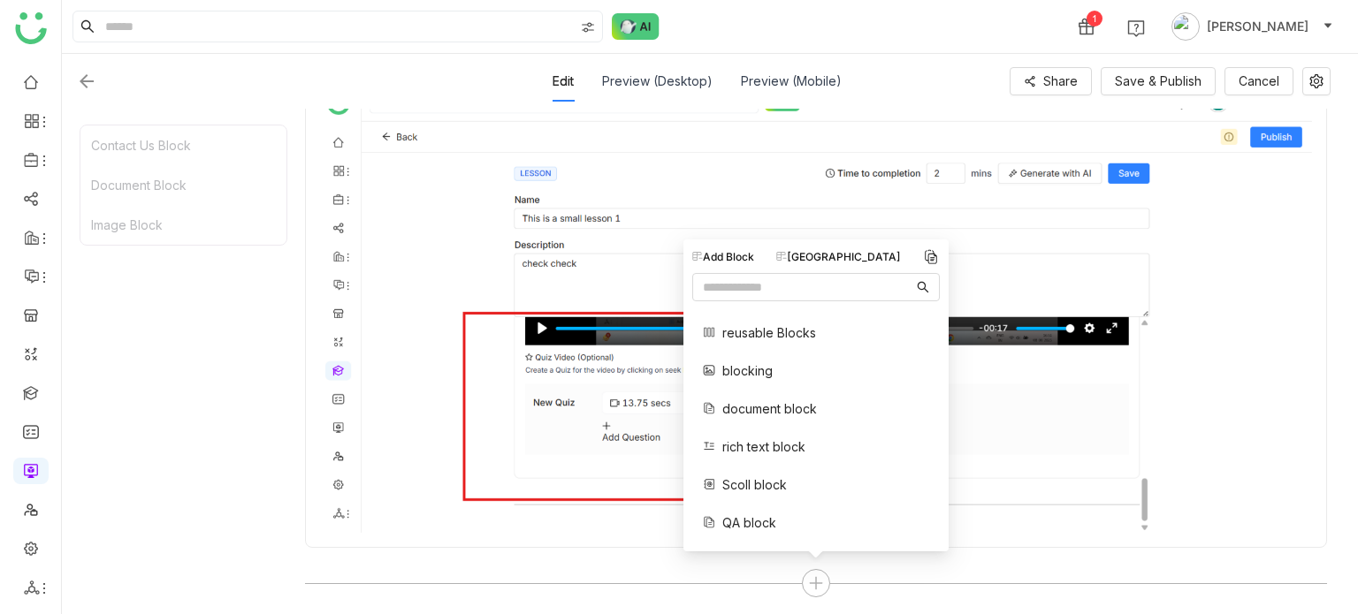
click at [200, 347] on div "Contact Us Block Document Block Image Block" at bounding box center [184, 361] width 208 height 473
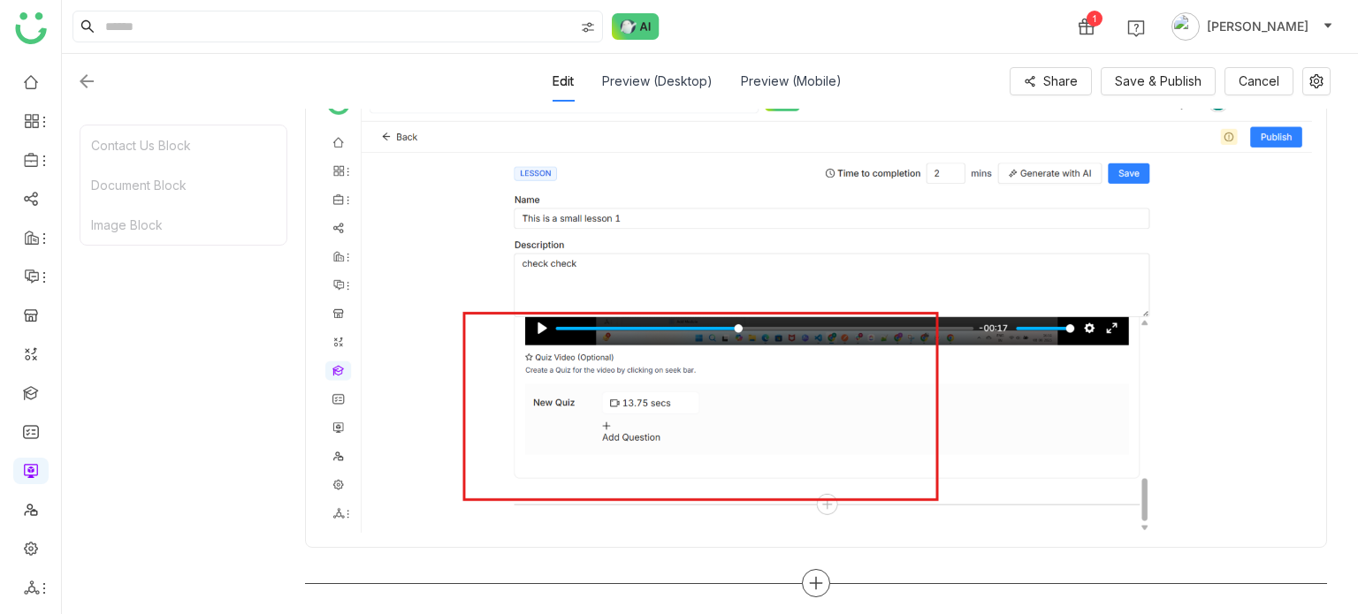
click at [826, 590] on div at bounding box center [816, 583] width 1022 height 28
click at [810, 562] on div "**********" at bounding box center [816, 285] width 1022 height 632
click at [820, 578] on icon at bounding box center [816, 583] width 16 height 16
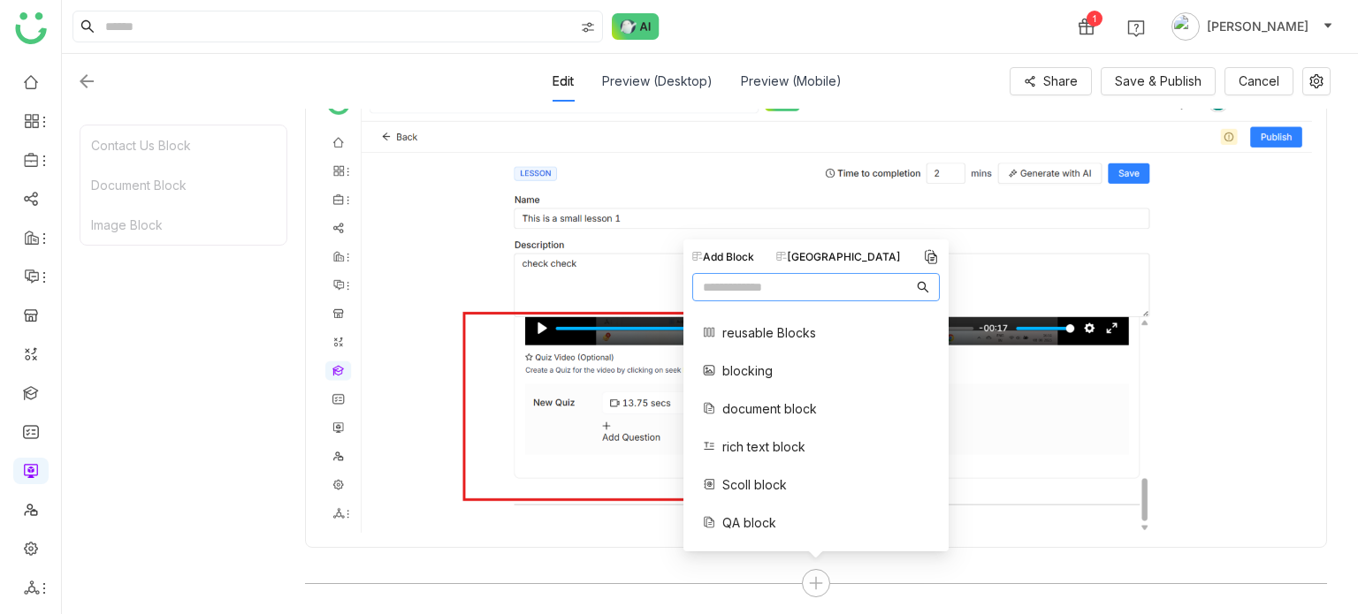
scroll to position [0, 0]
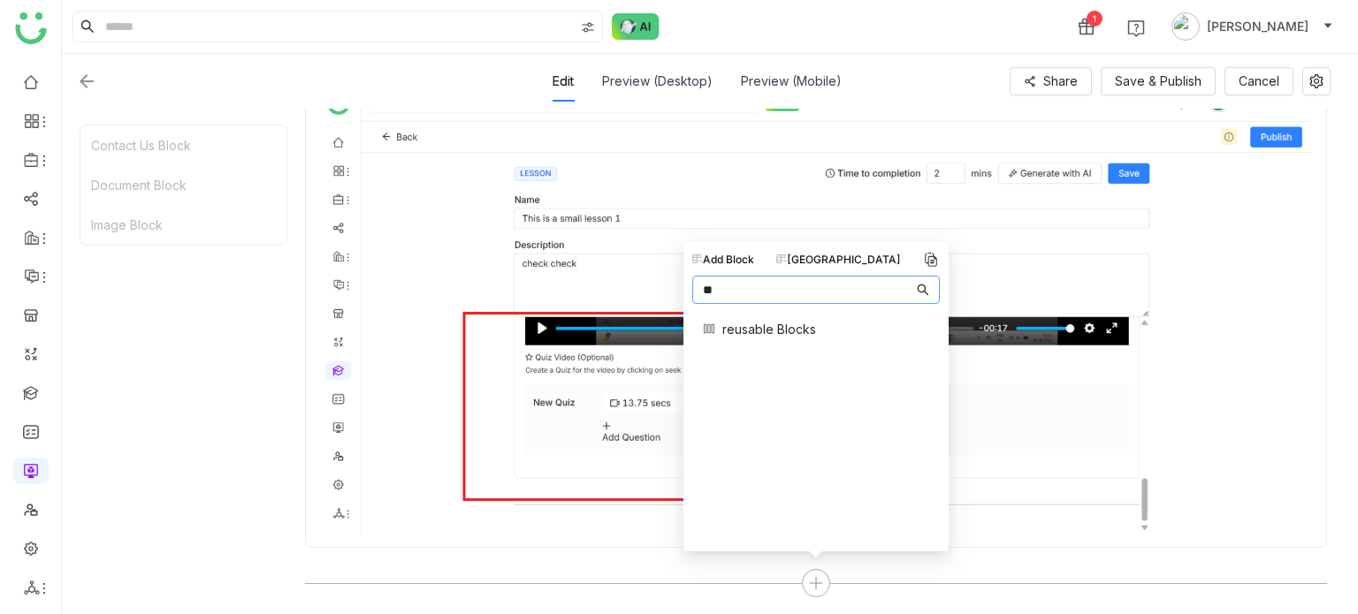
type input "*"
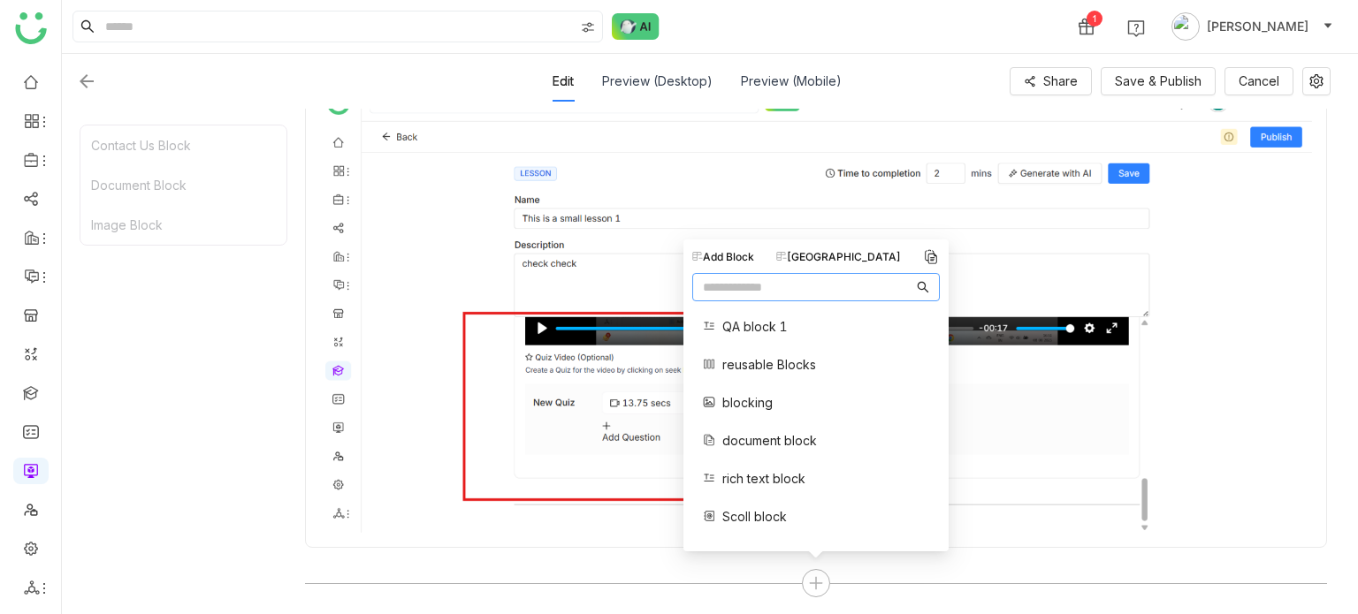
scroll to position [32, 0]
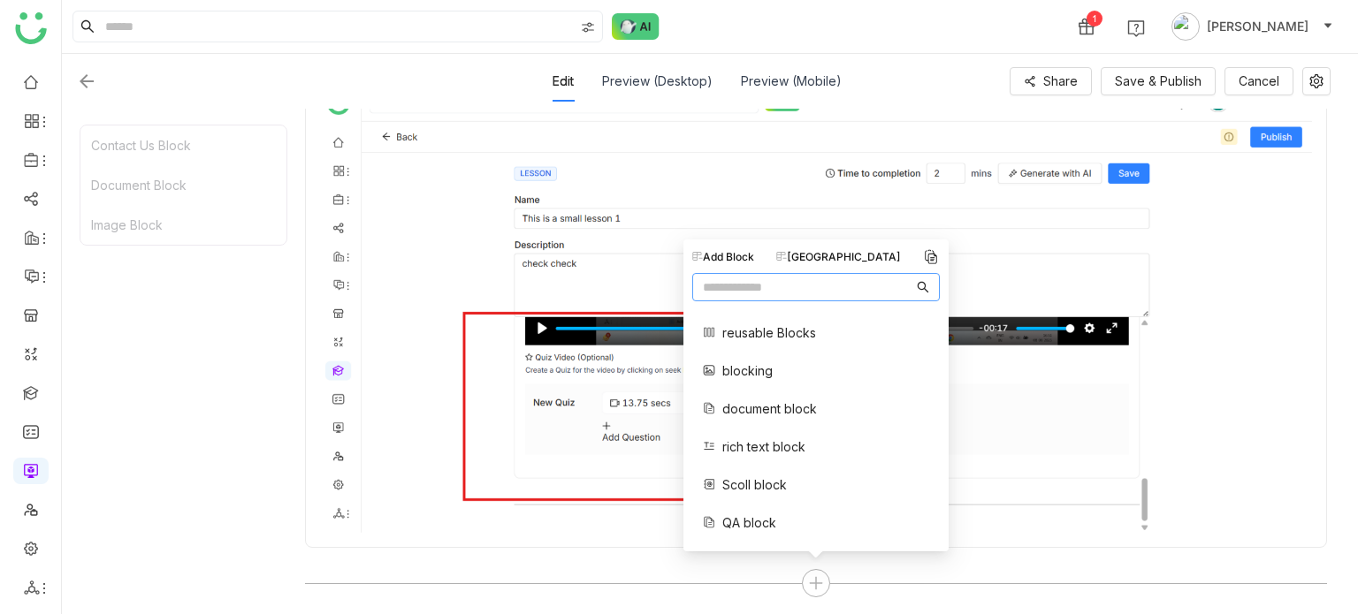
click at [835, 261] on div "[GEOGRAPHIC_DATA]" at bounding box center [838, 257] width 125 height 16
click at [768, 447] on span "rich text block" at bounding box center [763, 447] width 83 height 19
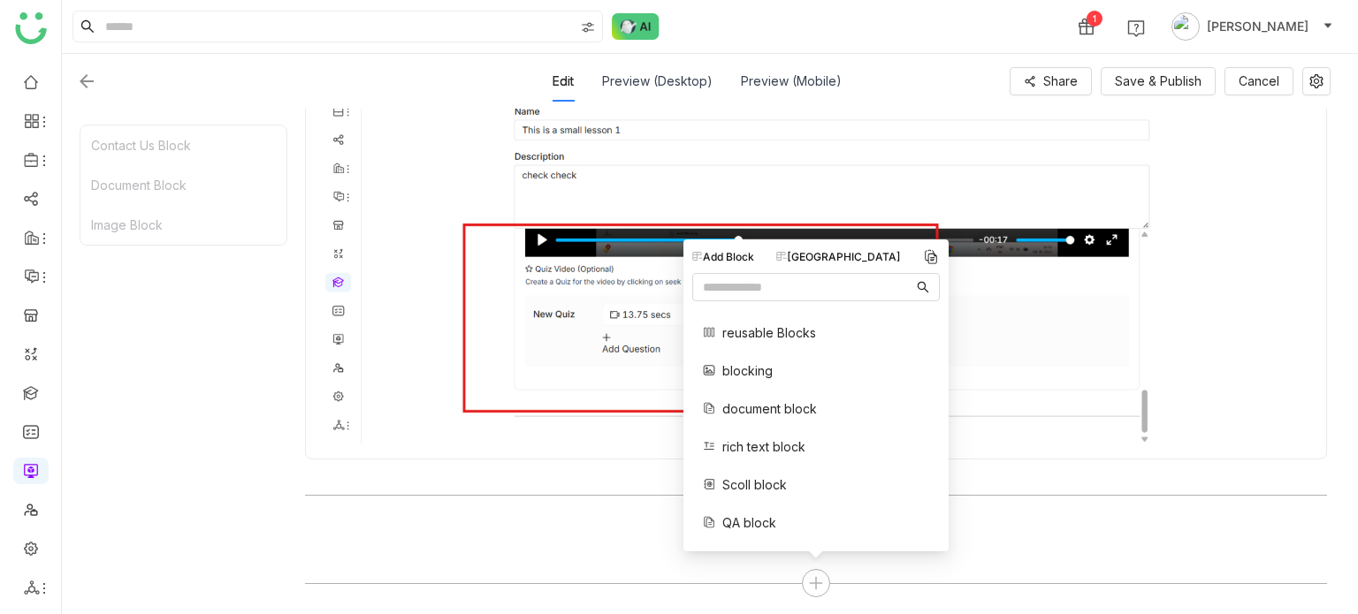
scroll to position [3288, 0]
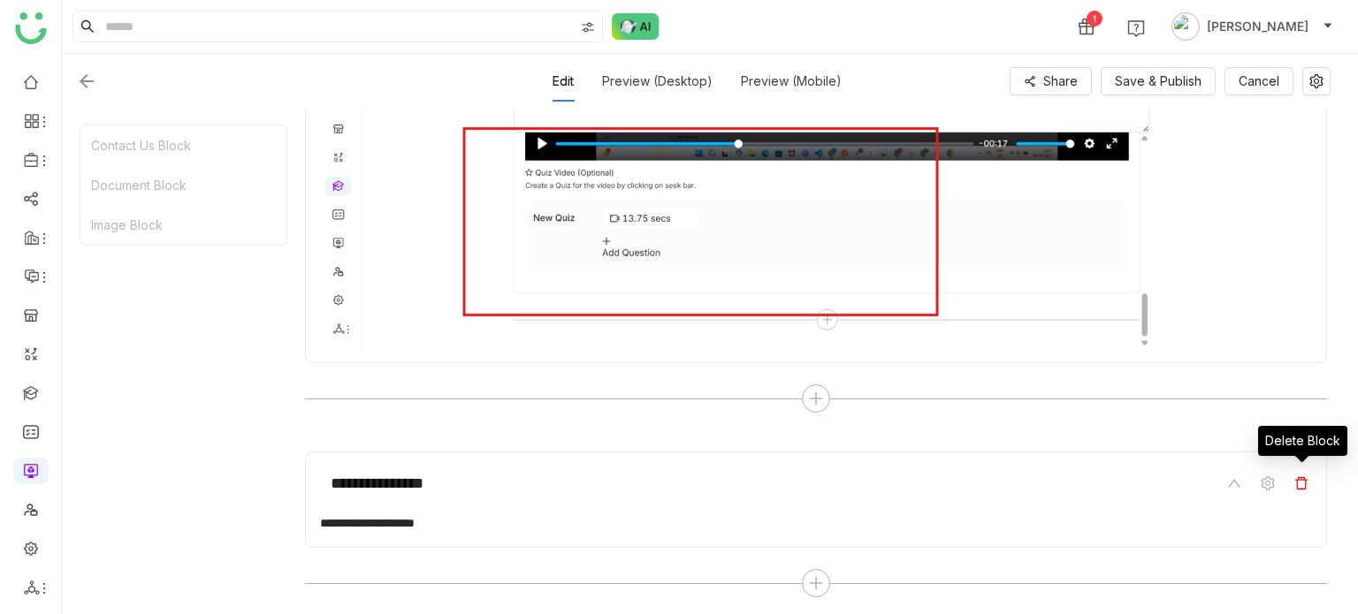
click at [1300, 477] on icon at bounding box center [1301, 483] width 14 height 14
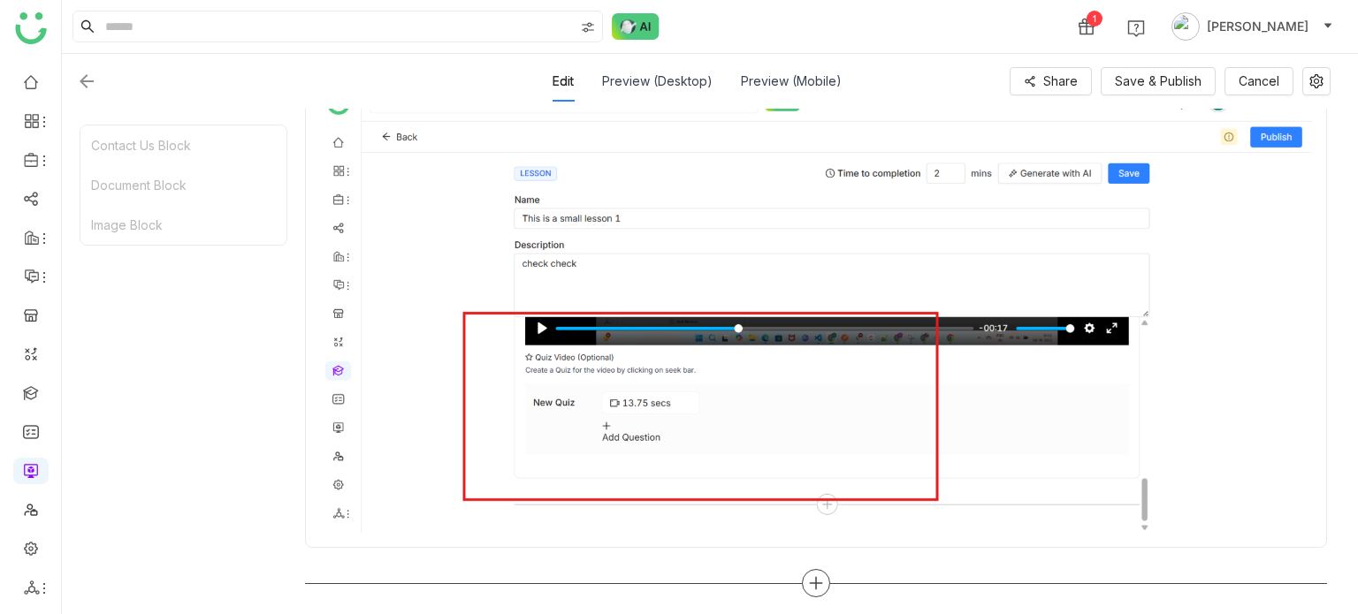
click at [809, 575] on icon at bounding box center [816, 583] width 16 height 16
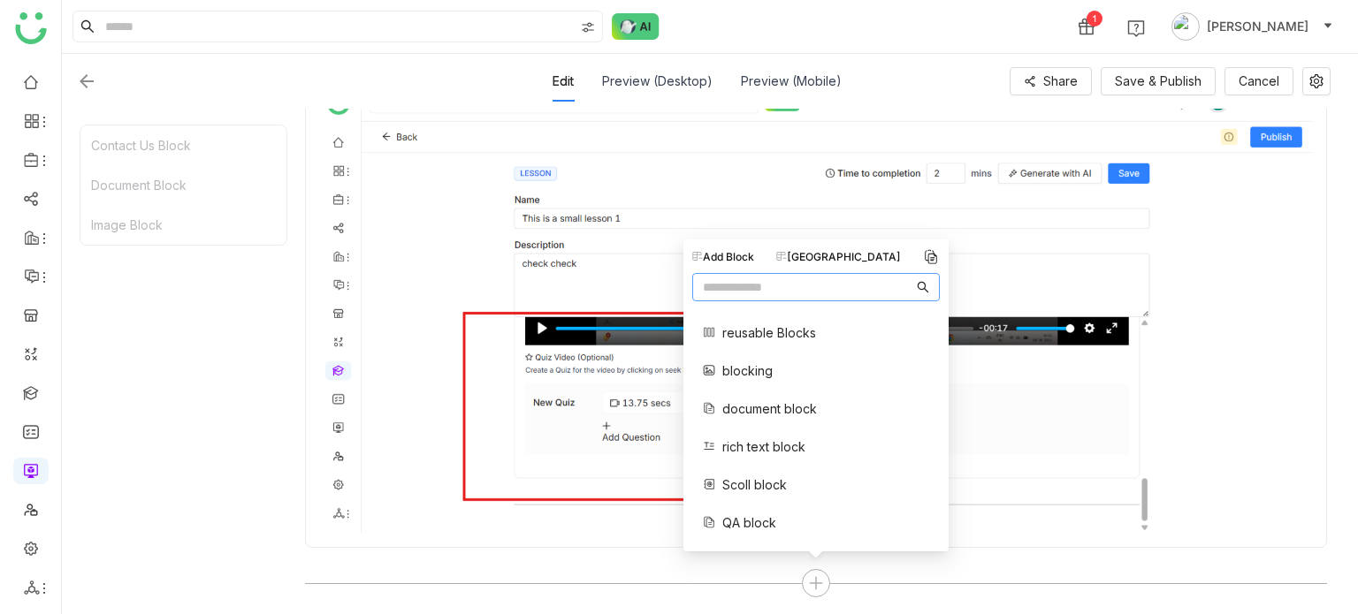
scroll to position [0, 0]
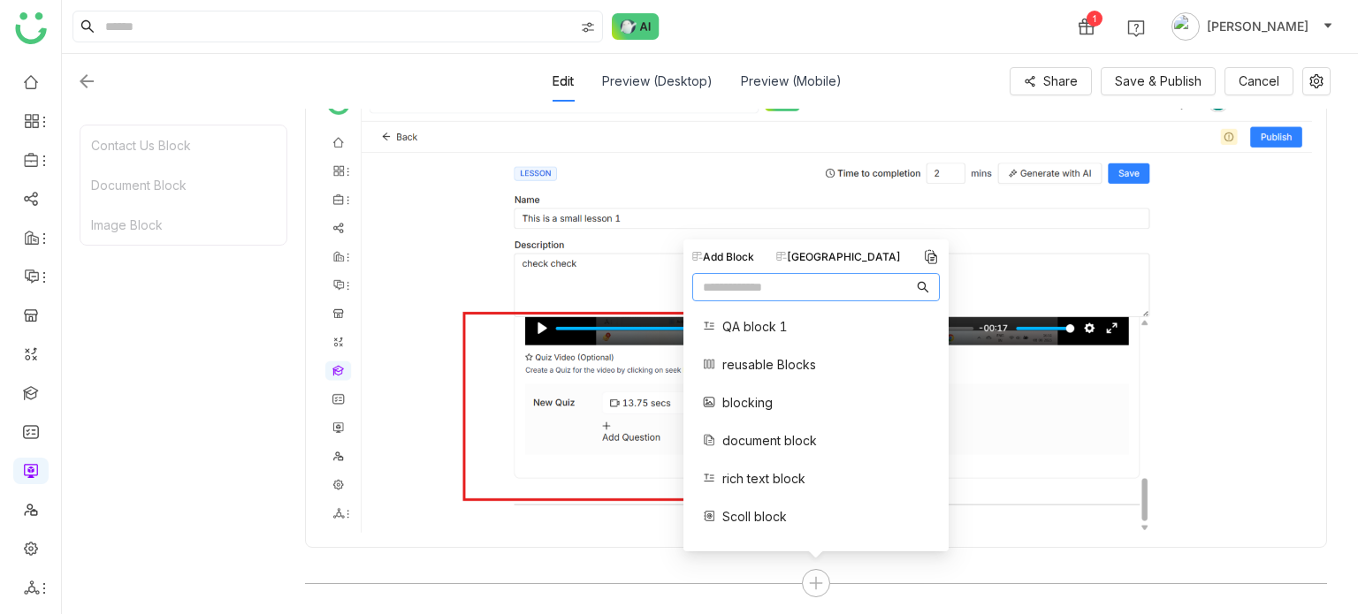
click at [175, 322] on div "Contact Us Block Document Block Image Block" at bounding box center [184, 361] width 208 height 473
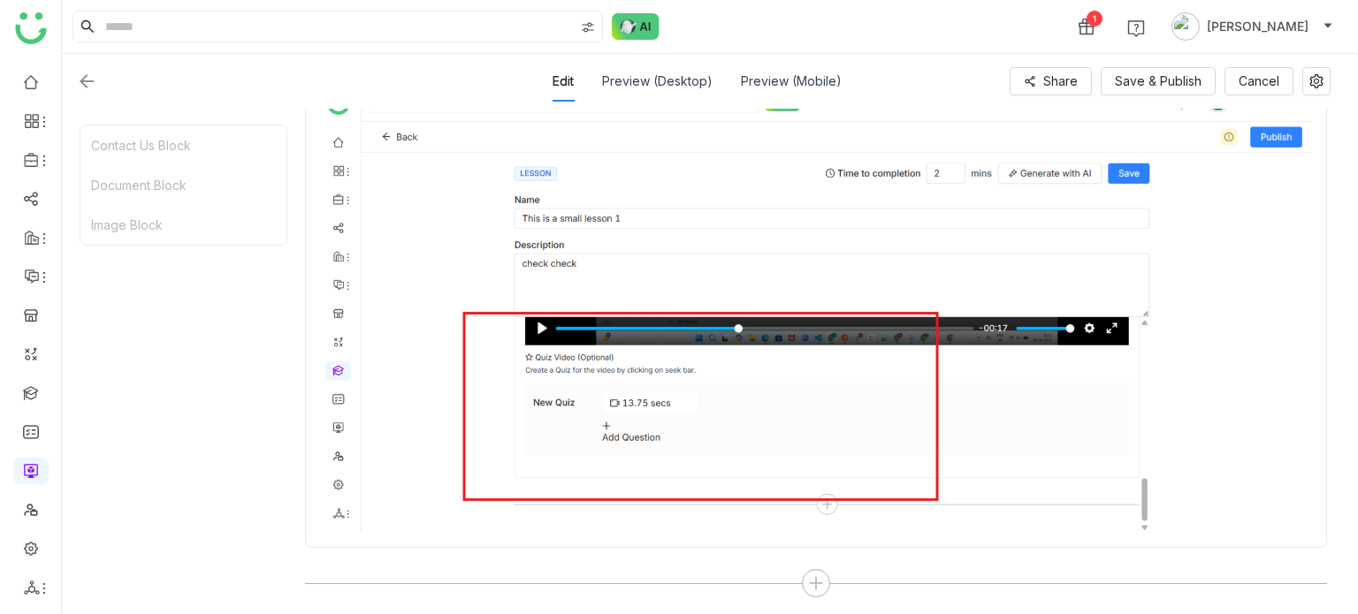
click at [175, 322] on div "Contact Us Block Document Block Image Block" at bounding box center [184, 361] width 208 height 473
click at [93, 79] on img at bounding box center [86, 81] width 21 height 21
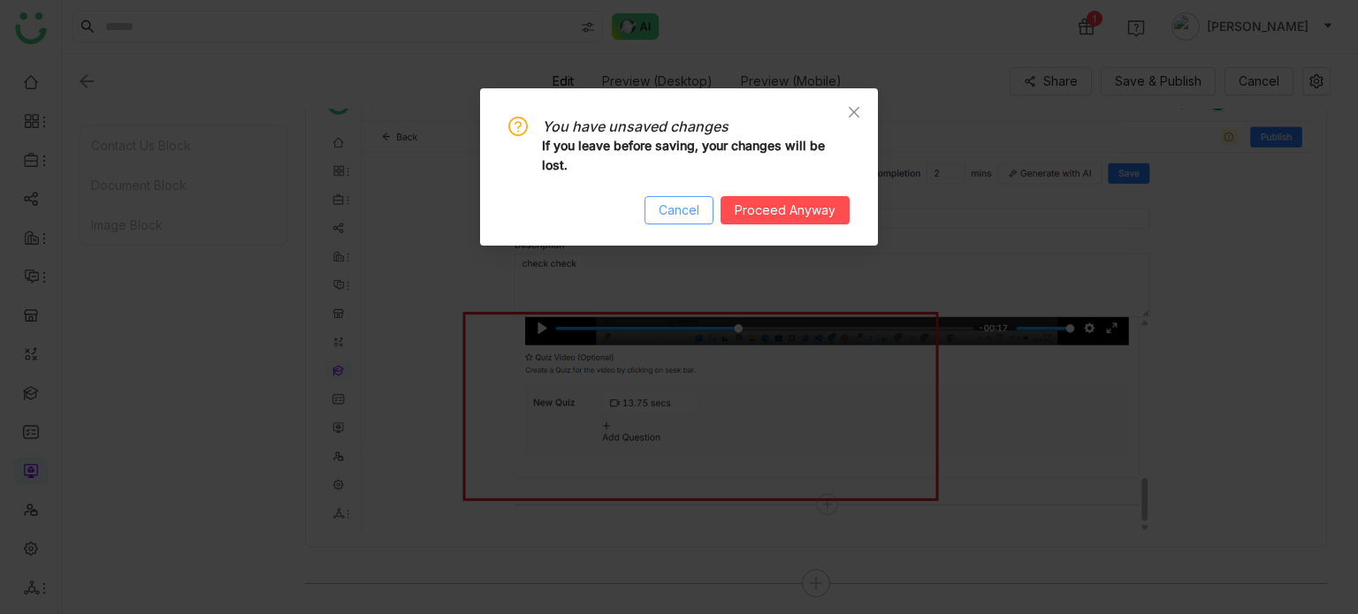
click at [690, 218] on span "Cancel" at bounding box center [679, 210] width 41 height 19
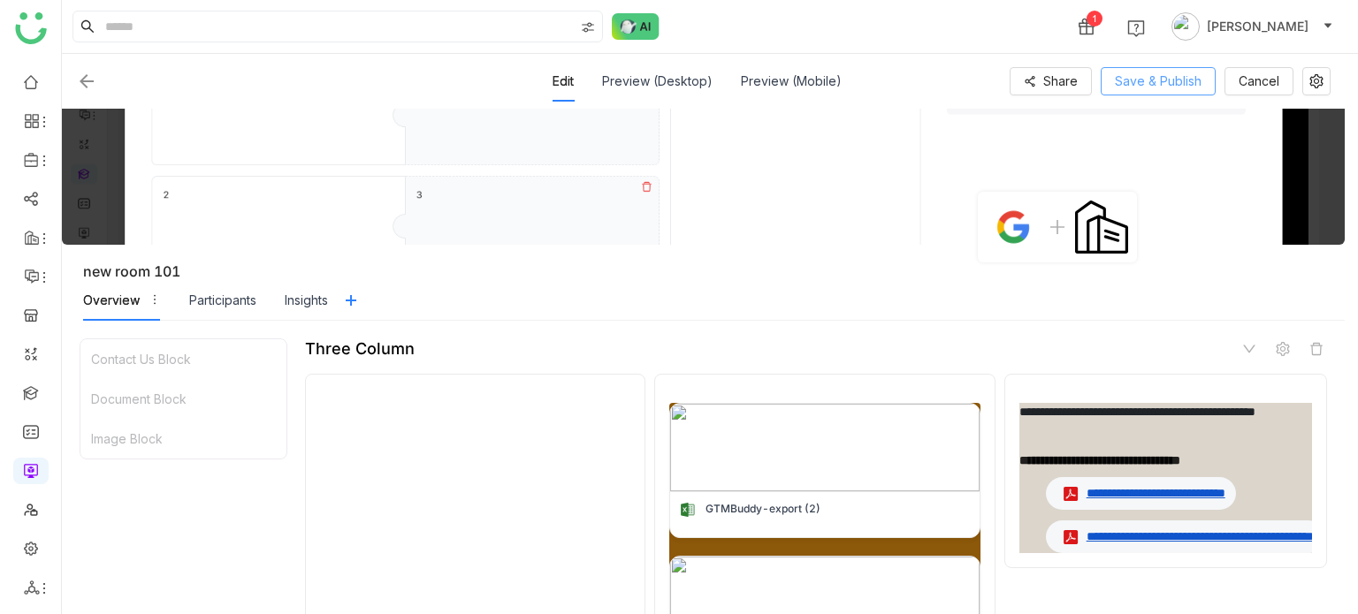
click at [1124, 89] on span "Save & Publish" at bounding box center [1158, 81] width 87 height 19
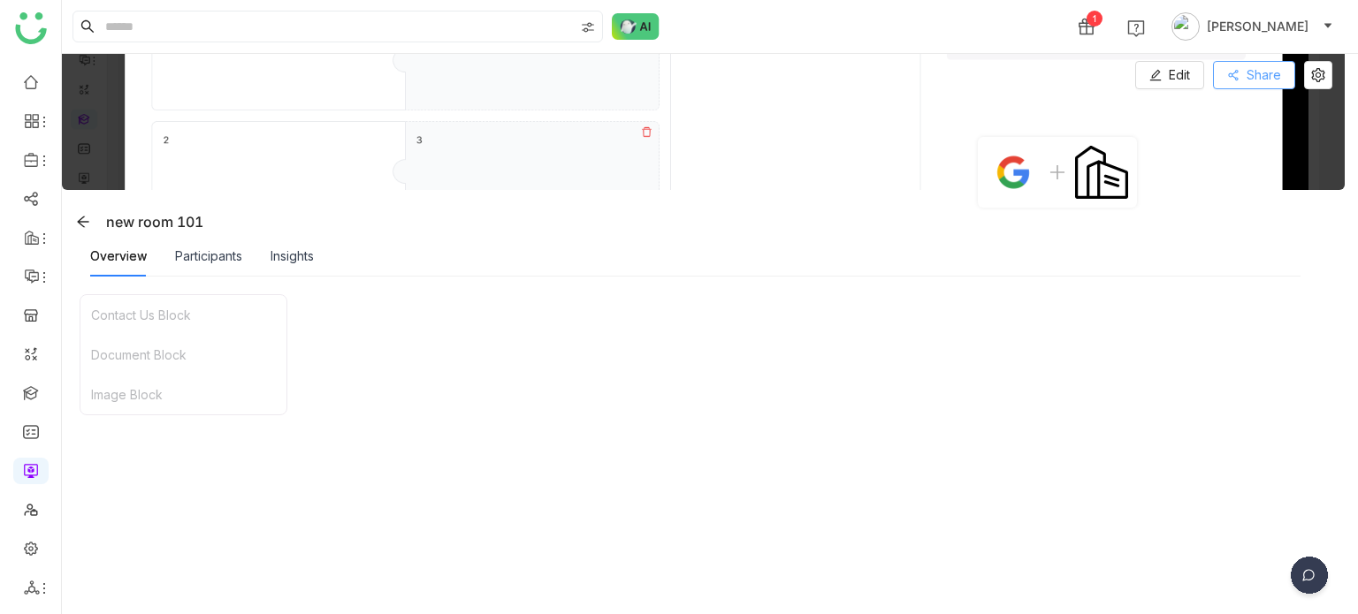
click at [1252, 77] on span "Share" at bounding box center [1263, 74] width 34 height 19
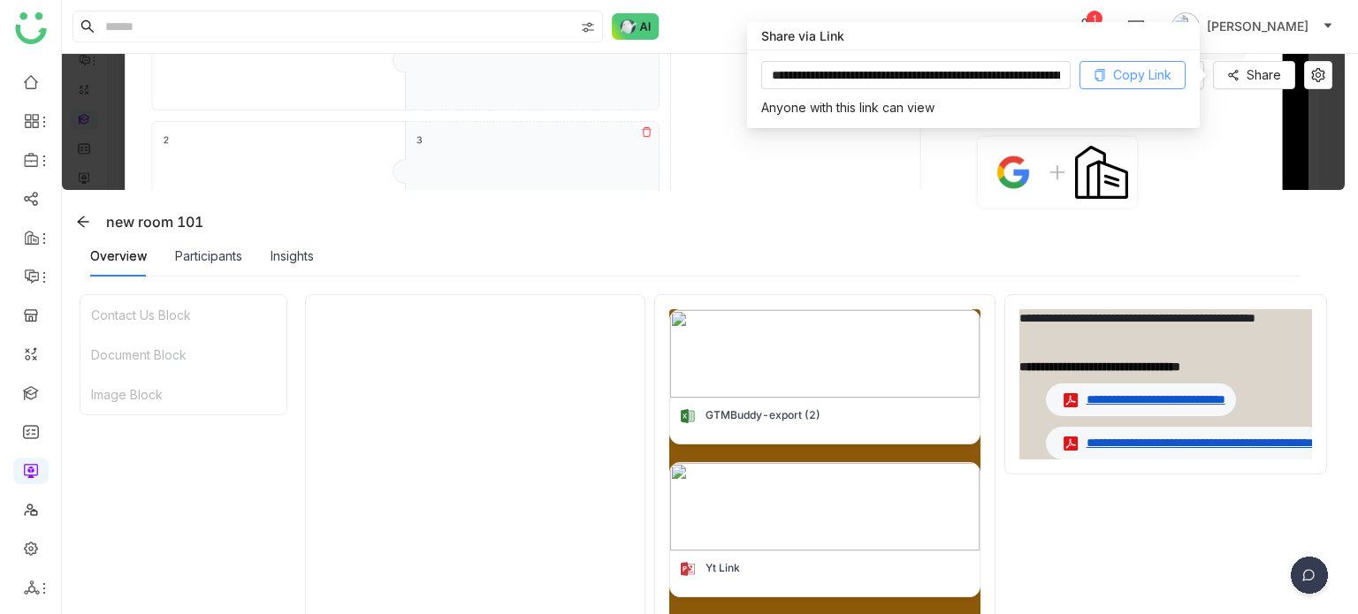
click at [1125, 83] on span "Copy Link" at bounding box center [1142, 74] width 58 height 19
click at [1323, 61] on button at bounding box center [1318, 75] width 28 height 28
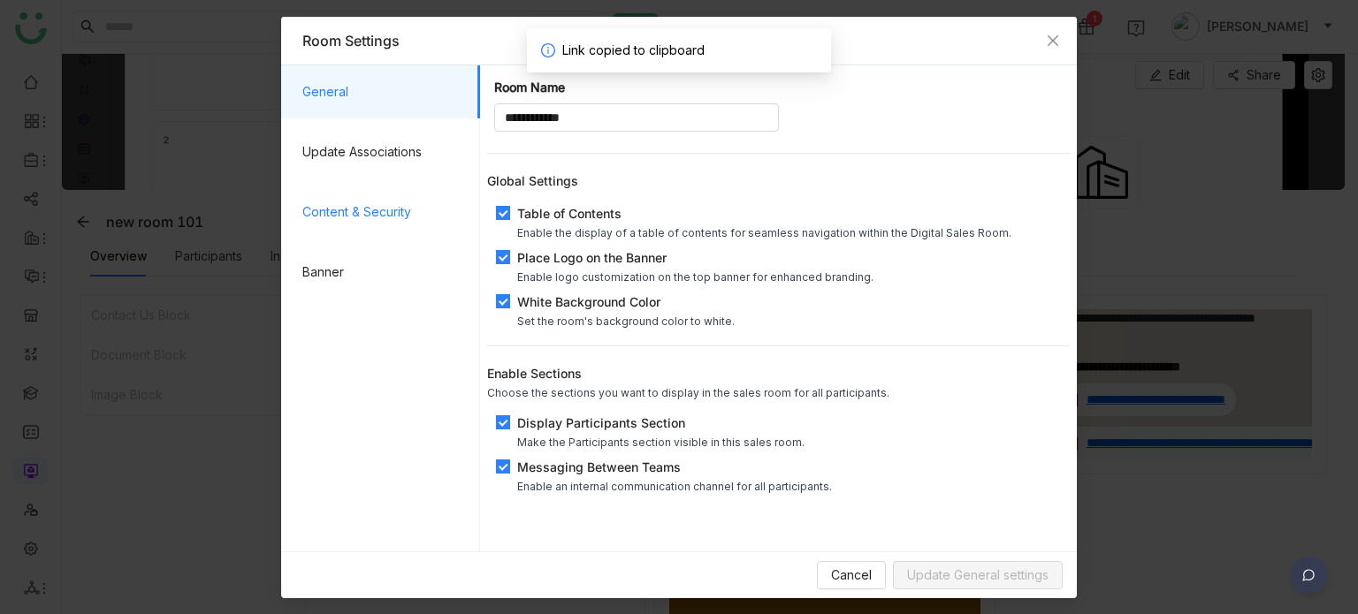
click at [378, 217] on span "Content & Security" at bounding box center [384, 212] width 164 height 53
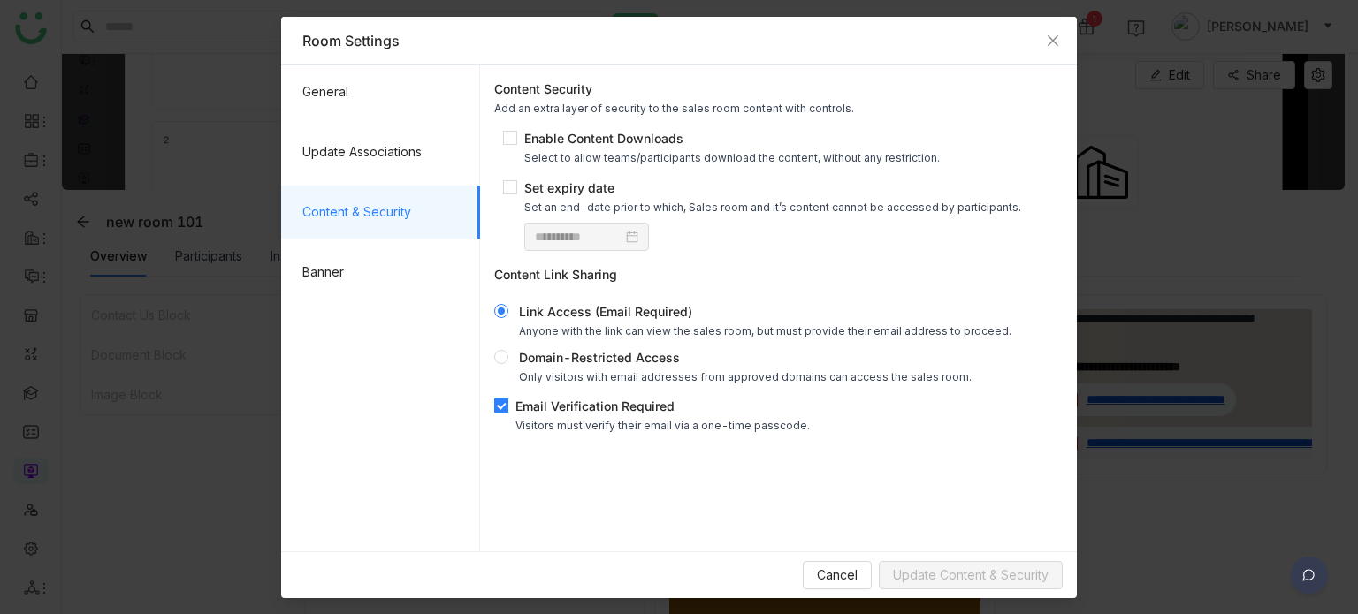
click at [520, 408] on div "Email Verification Required" at bounding box center [662, 406] width 294 height 19
click at [571, 399] on div "Email Verification Required" at bounding box center [662, 406] width 294 height 19
click at [985, 575] on span "Update Content & Security" at bounding box center [971, 575] width 156 height 19
click at [1054, 49] on span "Close" at bounding box center [1053, 41] width 48 height 48
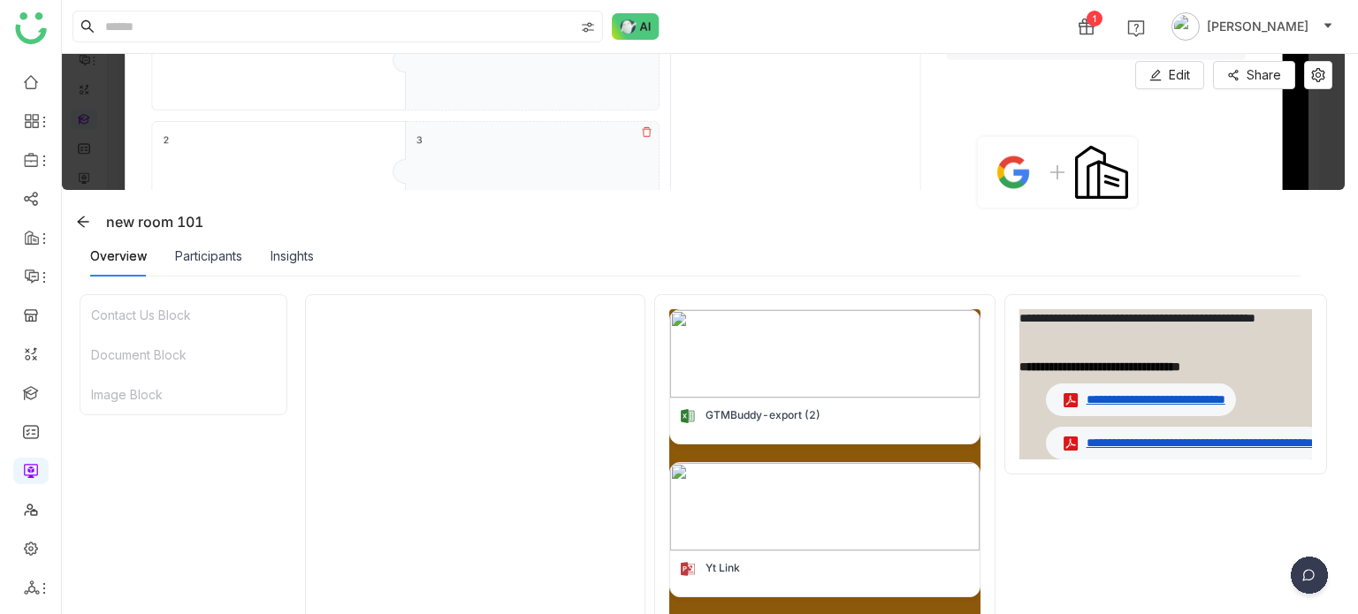
click at [610, 245] on div "Overview Participants Insights" at bounding box center [695, 256] width 1210 height 41
click at [219, 258] on div "Participants" at bounding box center [208, 256] width 67 height 19
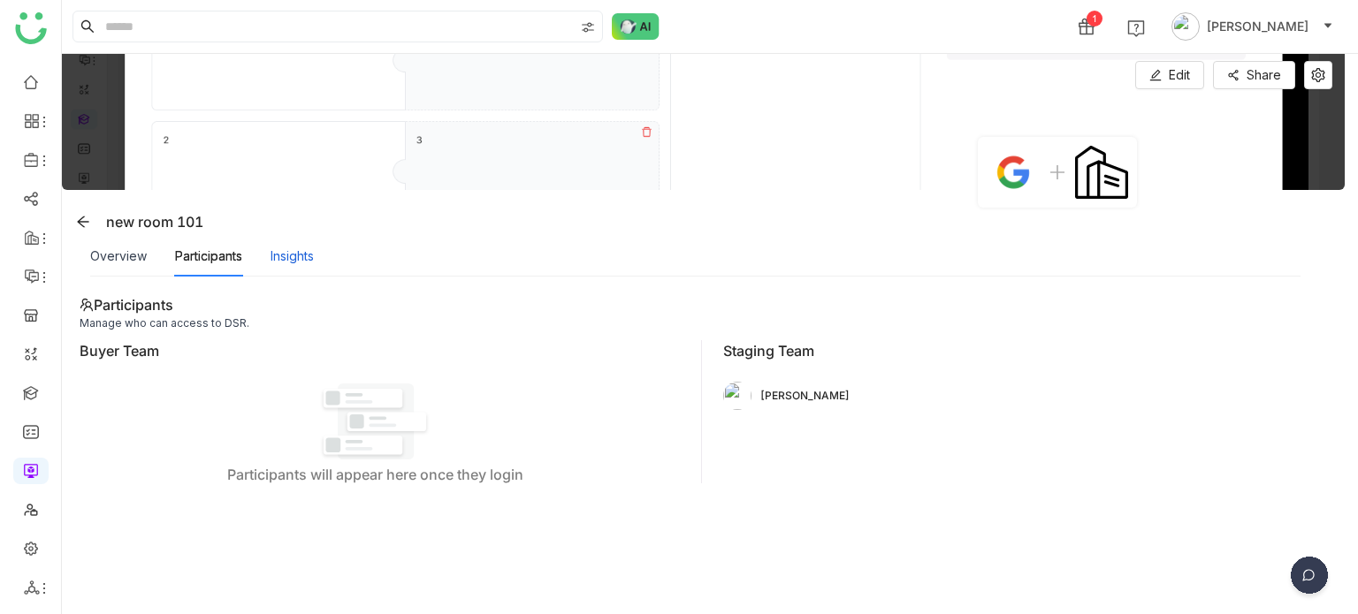
click at [314, 263] on div "Insights" at bounding box center [292, 256] width 43 height 19
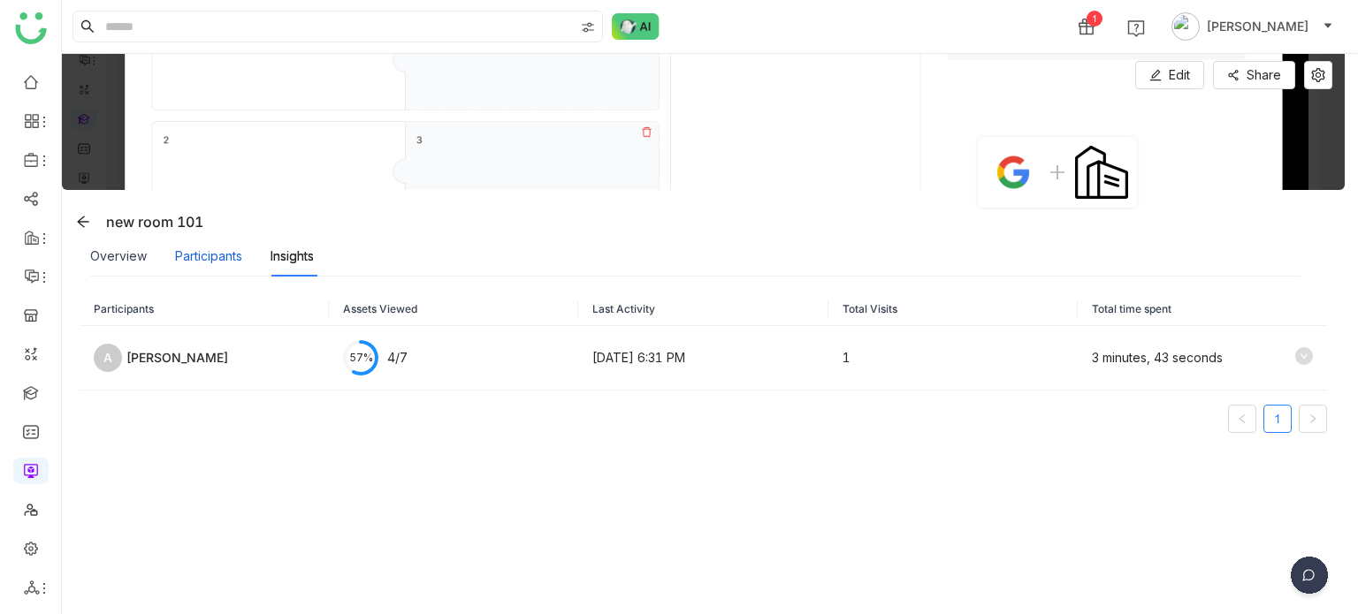
click at [203, 263] on div "Participants" at bounding box center [208, 256] width 67 height 19
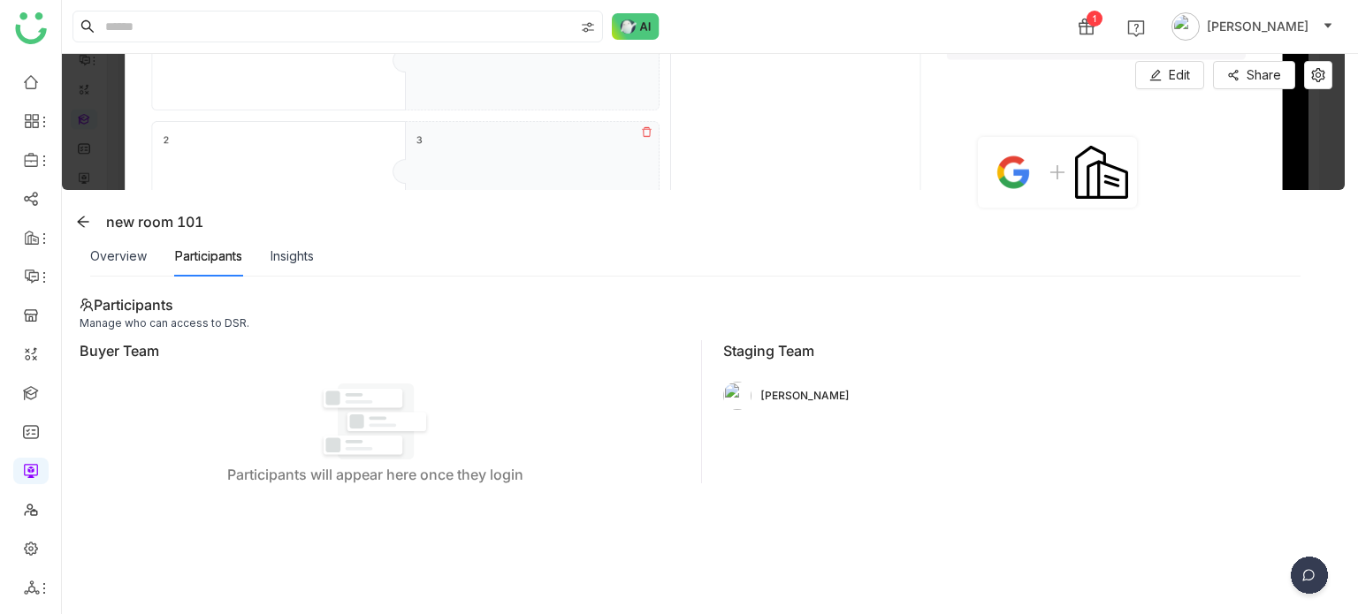
click at [115, 265] on div "Overview" at bounding box center [118, 256] width 57 height 41
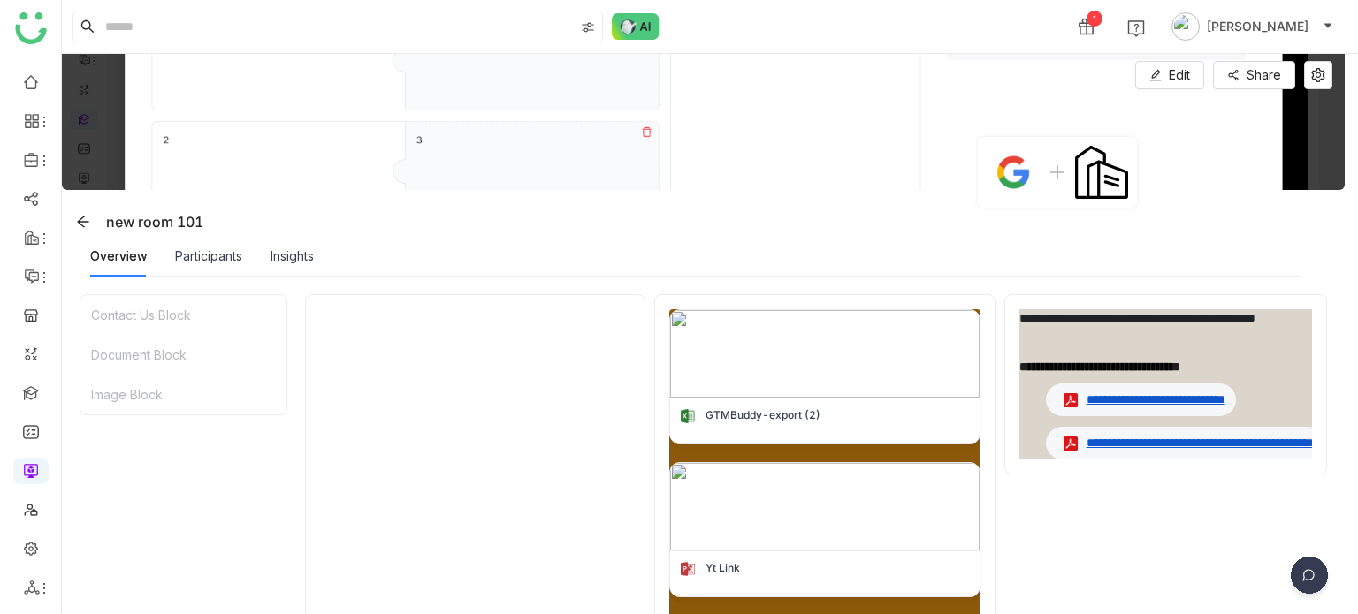
click at [634, 11] on div "1 [PERSON_NAME]" at bounding box center [710, 26] width 1296 height 53
click at [638, 34] on img at bounding box center [636, 26] width 48 height 27
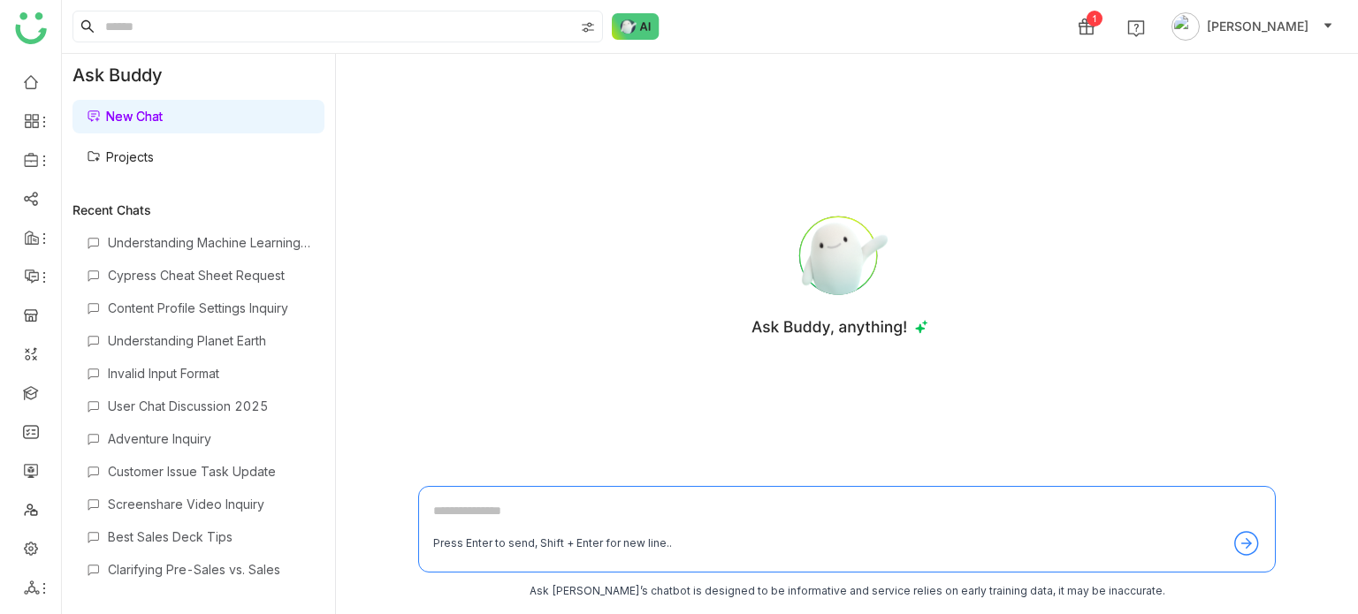
click at [655, 519] on textarea at bounding box center [846, 515] width 827 height 28
type textarea "**********"
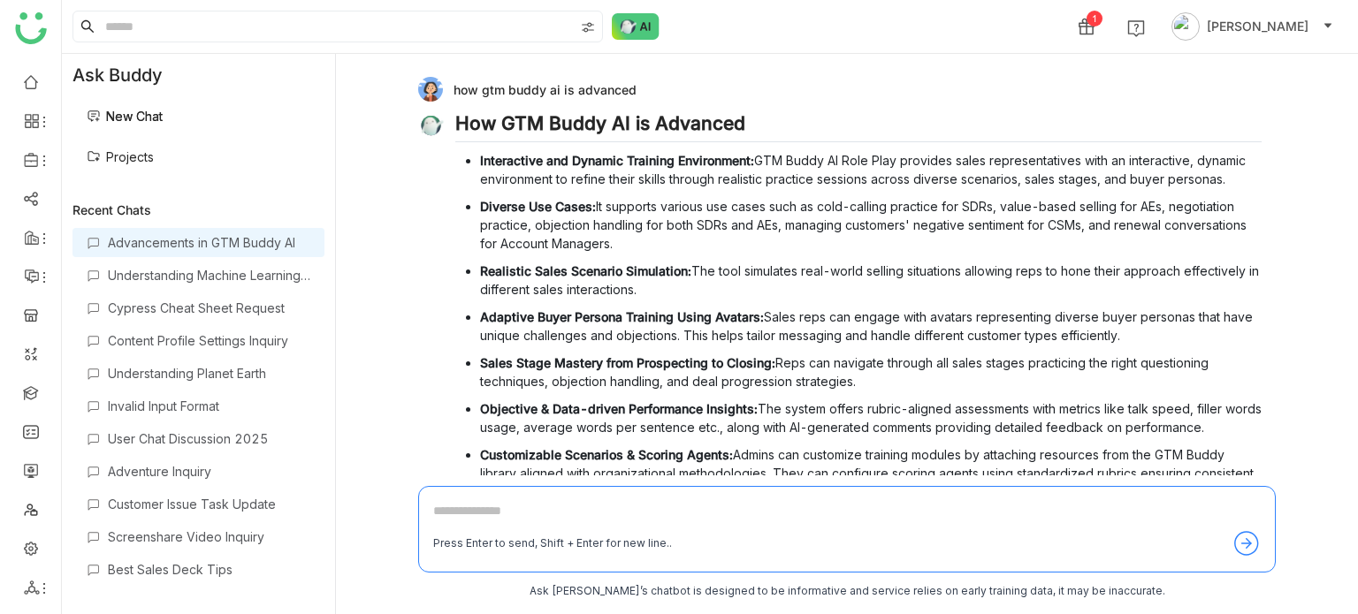
drag, startPoint x: 647, startPoint y: 81, endPoint x: 632, endPoint y: 92, distance: 18.4
click at [632, 92] on div "how gtm buddy ai is advanced" at bounding box center [839, 89] width 843 height 25
copy div "how gtm buddy ai is advanced"
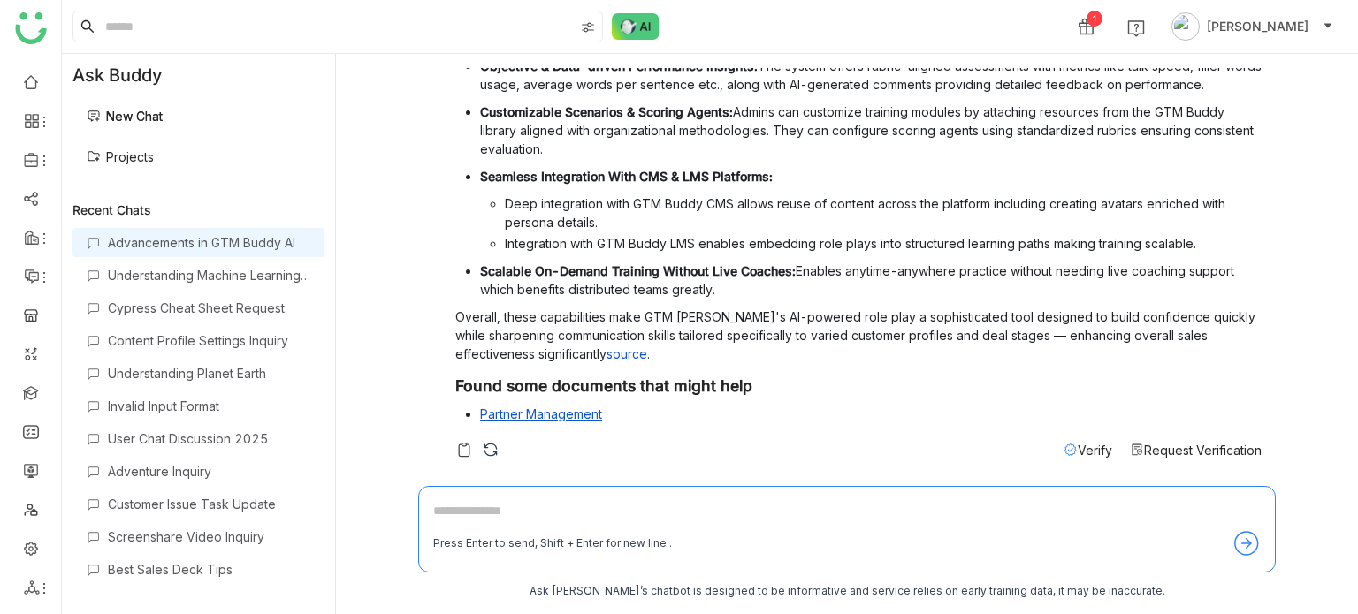
click at [598, 501] on textarea at bounding box center [846, 515] width 827 height 28
paste textarea "**********"
type textarea "**********"
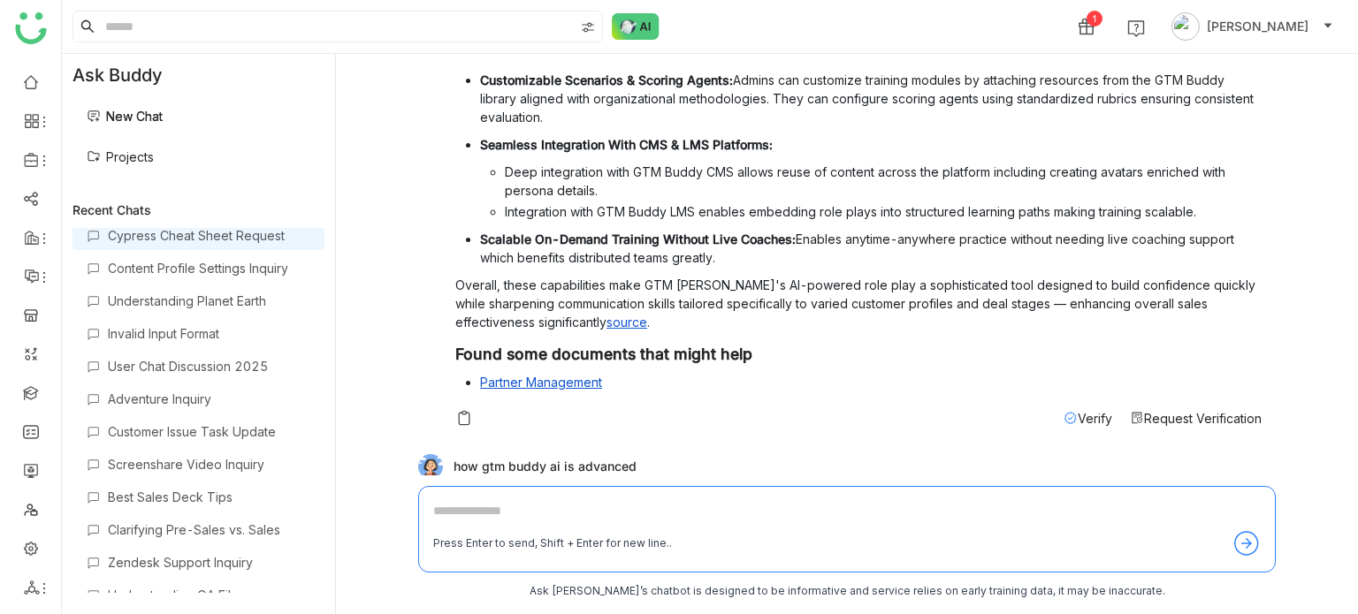
scroll to position [0, 0]
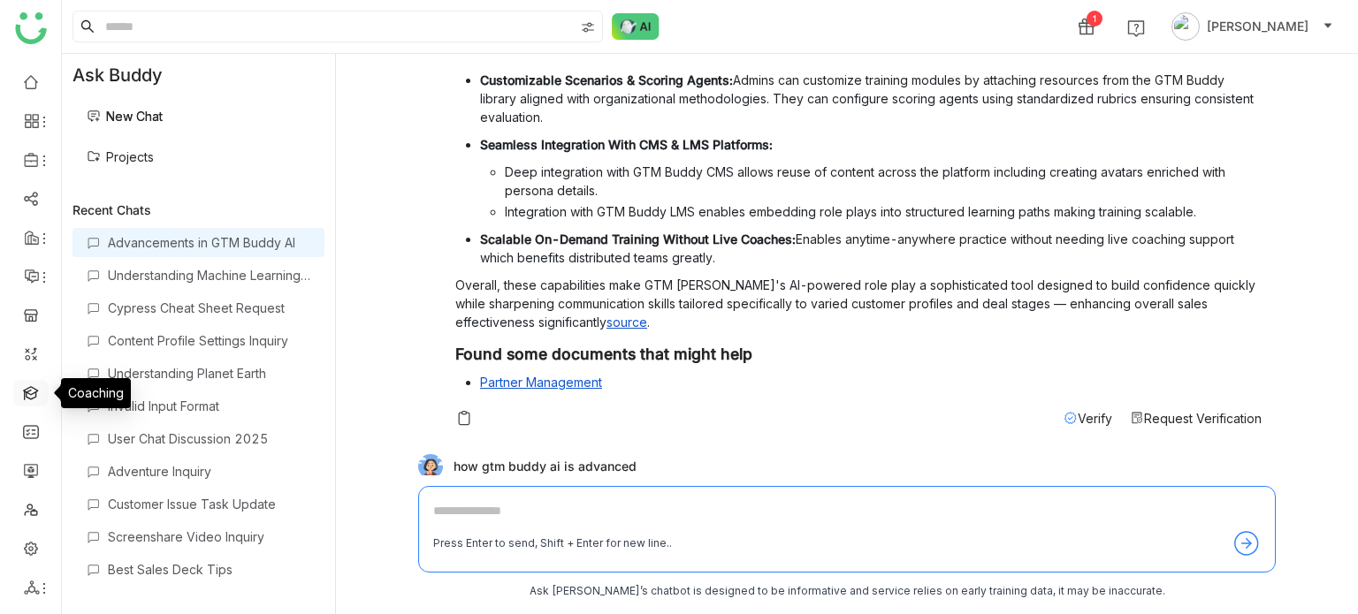
click at [39, 399] on link at bounding box center [31, 392] width 16 height 15
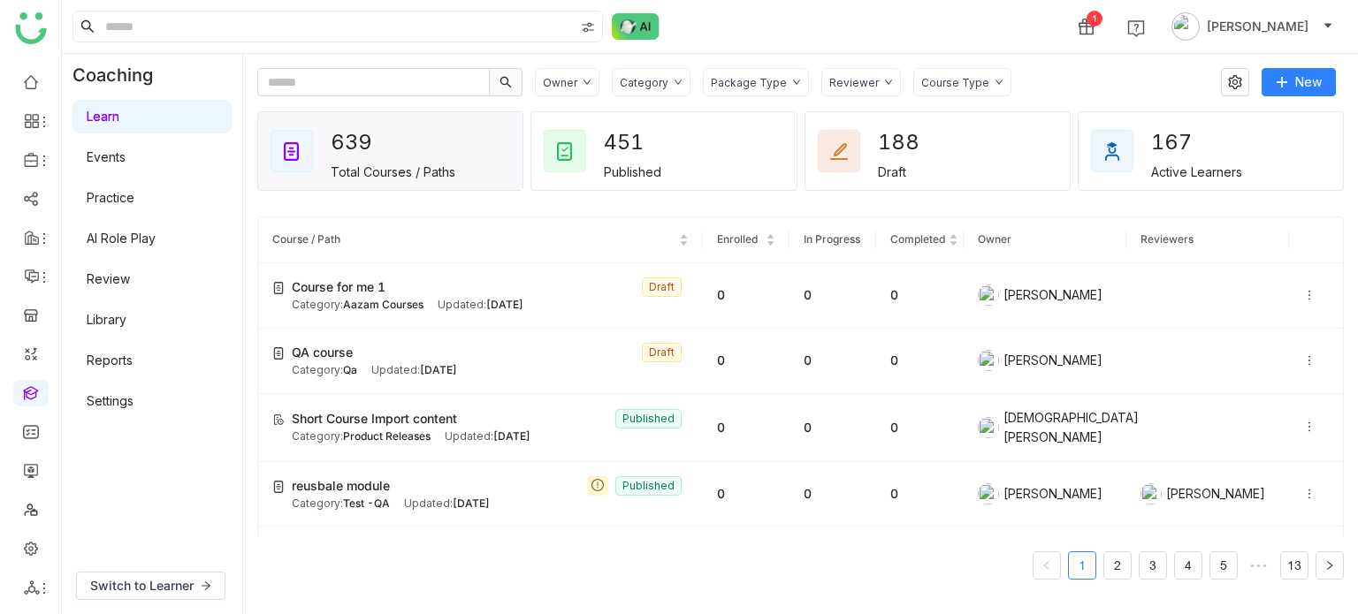
click at [126, 312] on link "Library" at bounding box center [107, 319] width 40 height 15
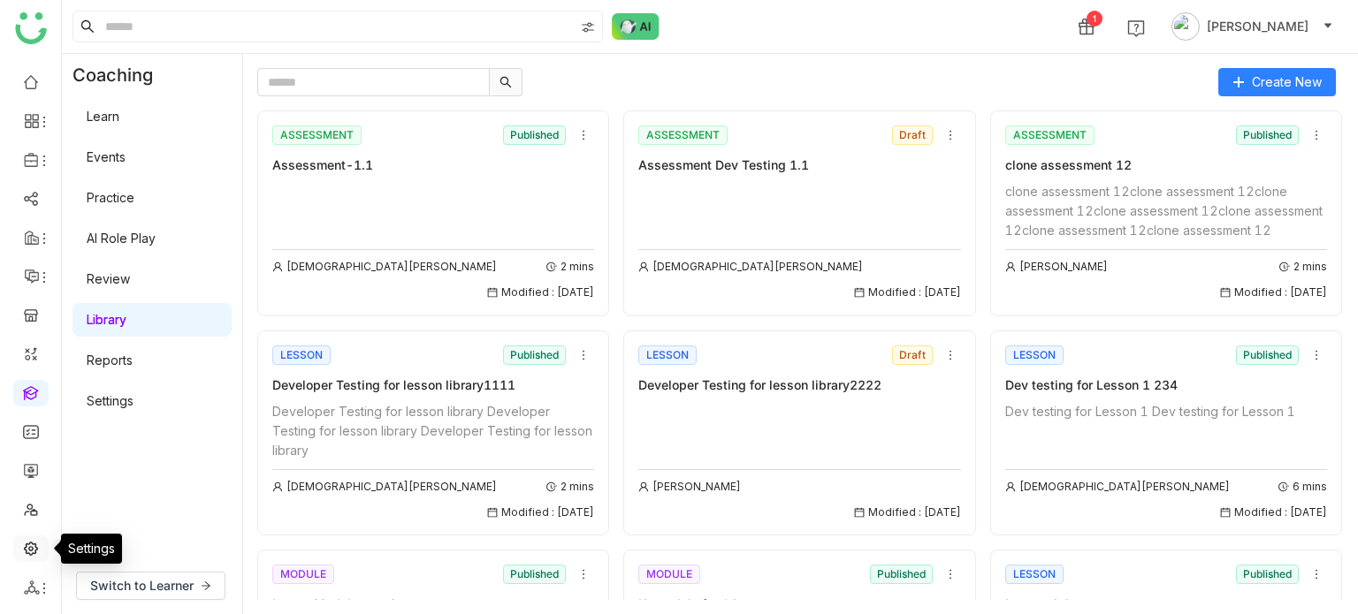
click at [27, 540] on link at bounding box center [31, 547] width 16 height 15
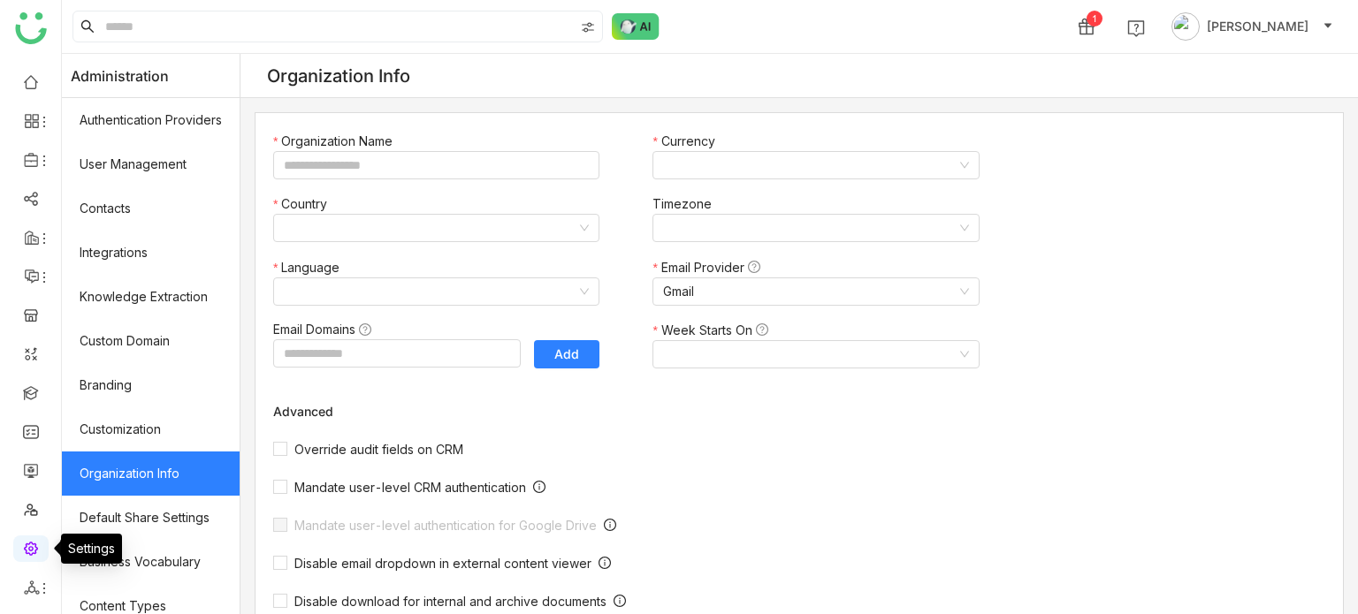
type input "*******"
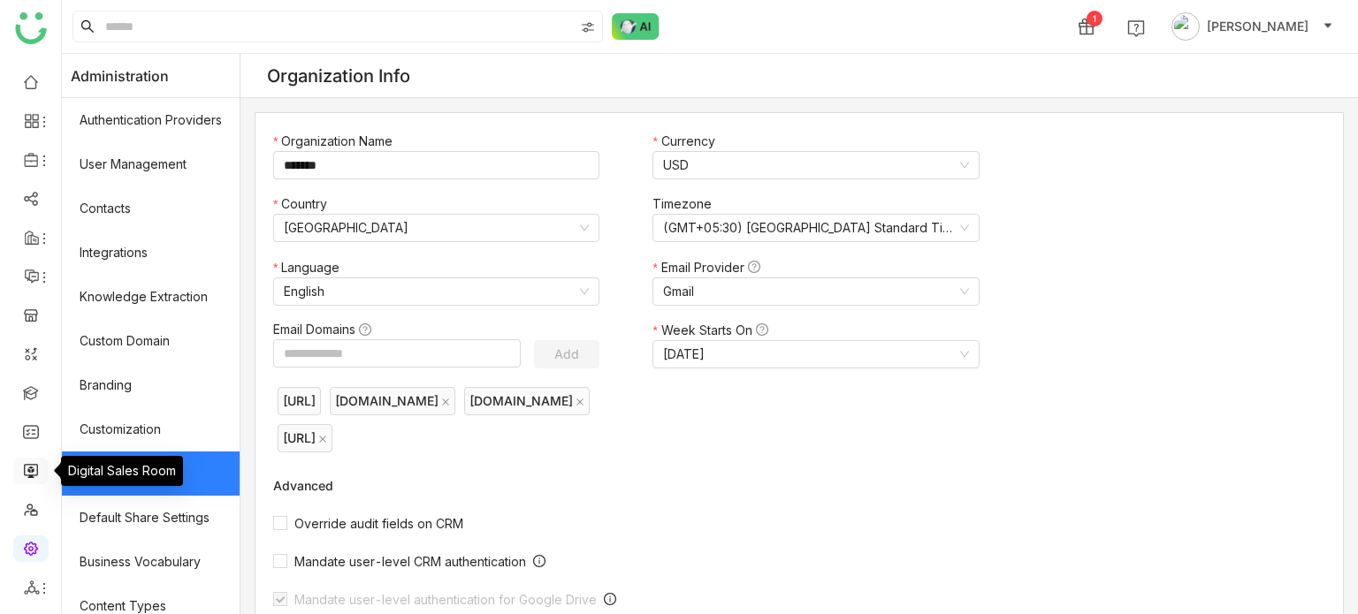
click at [36, 476] on link at bounding box center [31, 469] width 16 height 15
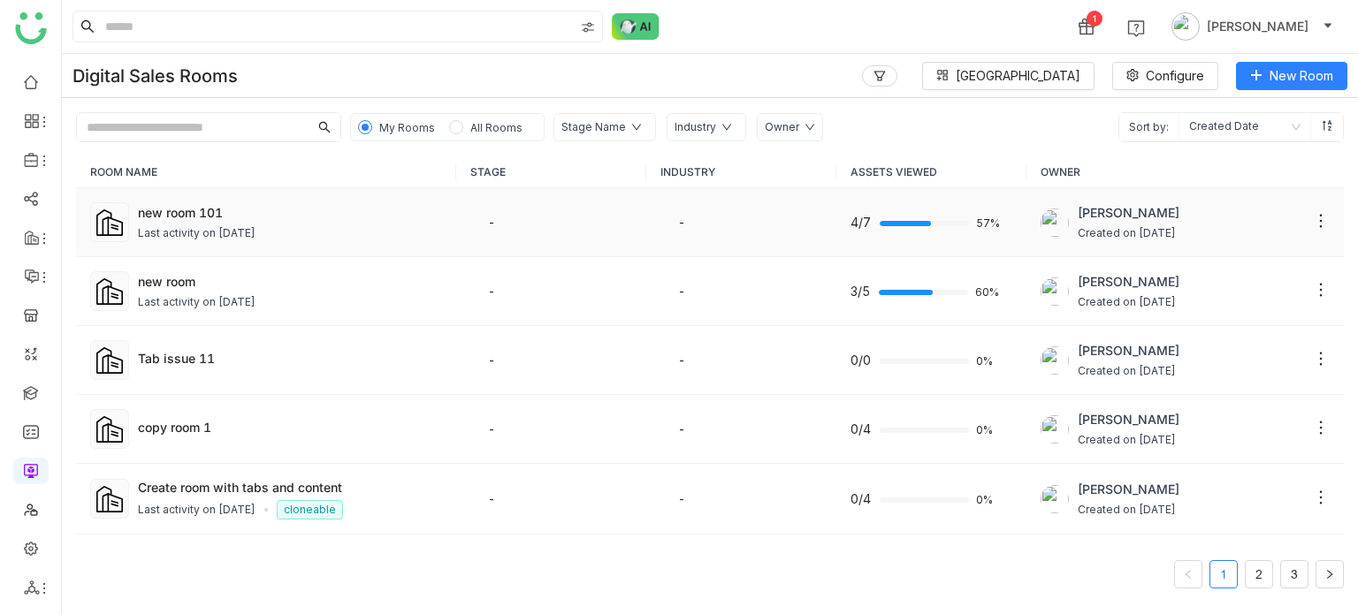
click at [179, 225] on div "Last activity on [DATE]" at bounding box center [197, 233] width 118 height 17
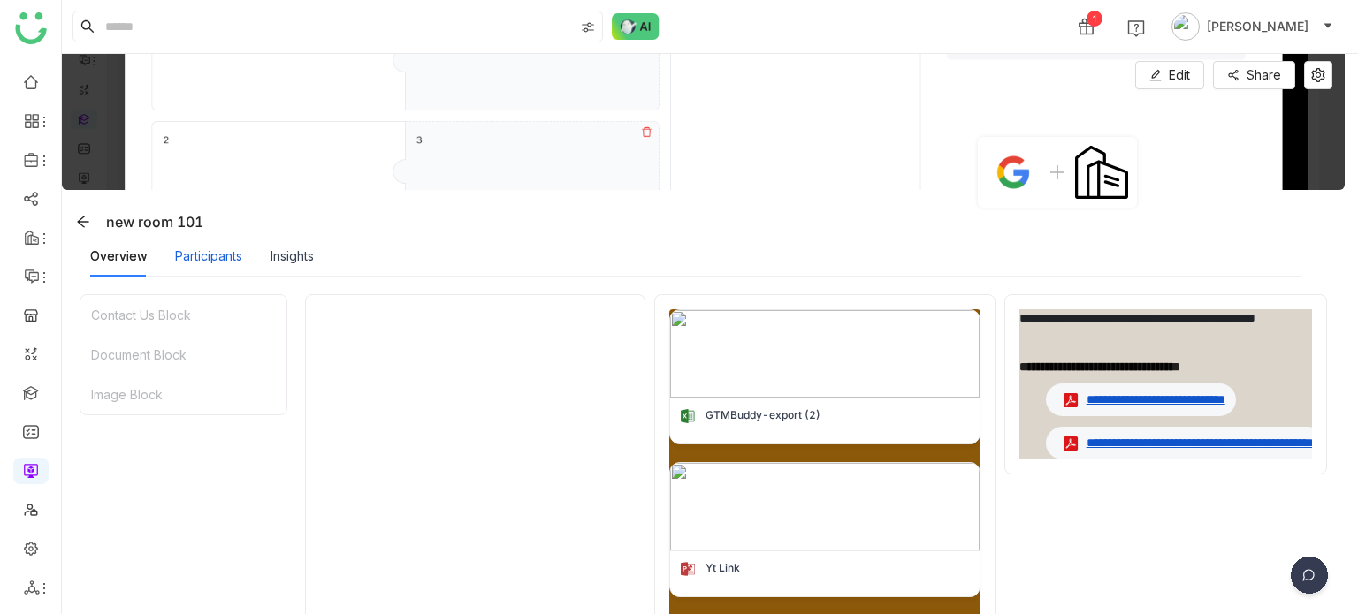
click at [217, 256] on div "Participants" at bounding box center [208, 256] width 67 height 19
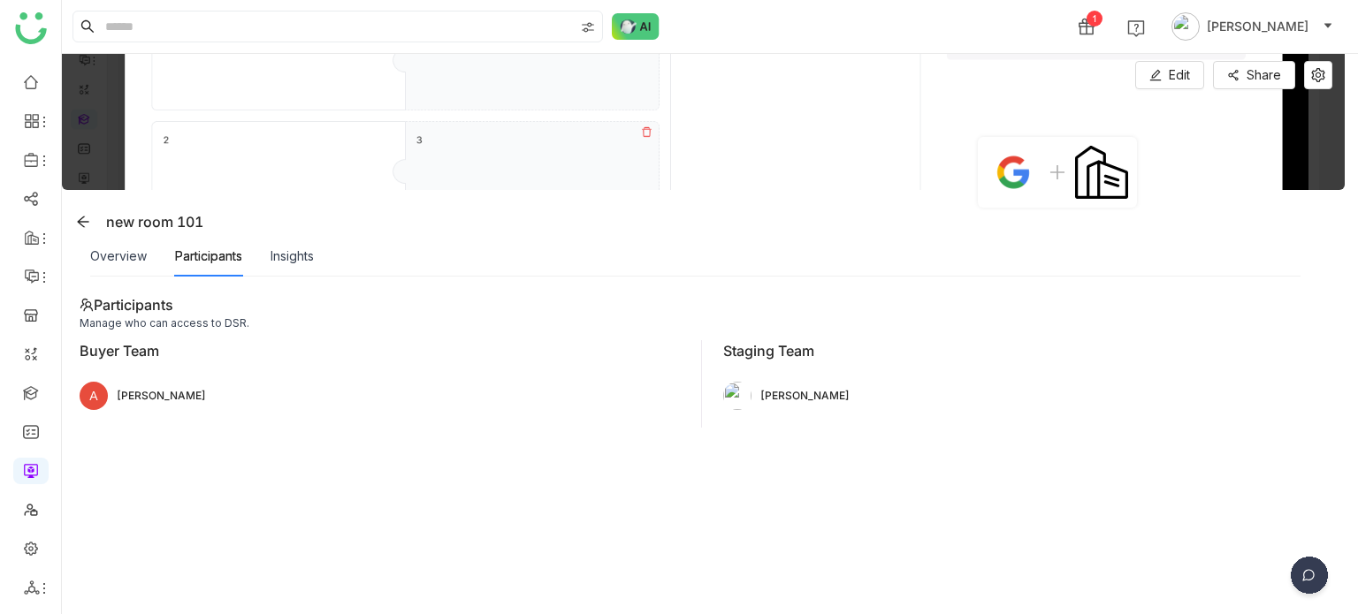
click at [301, 240] on div "Insights" at bounding box center [292, 256] width 43 height 41
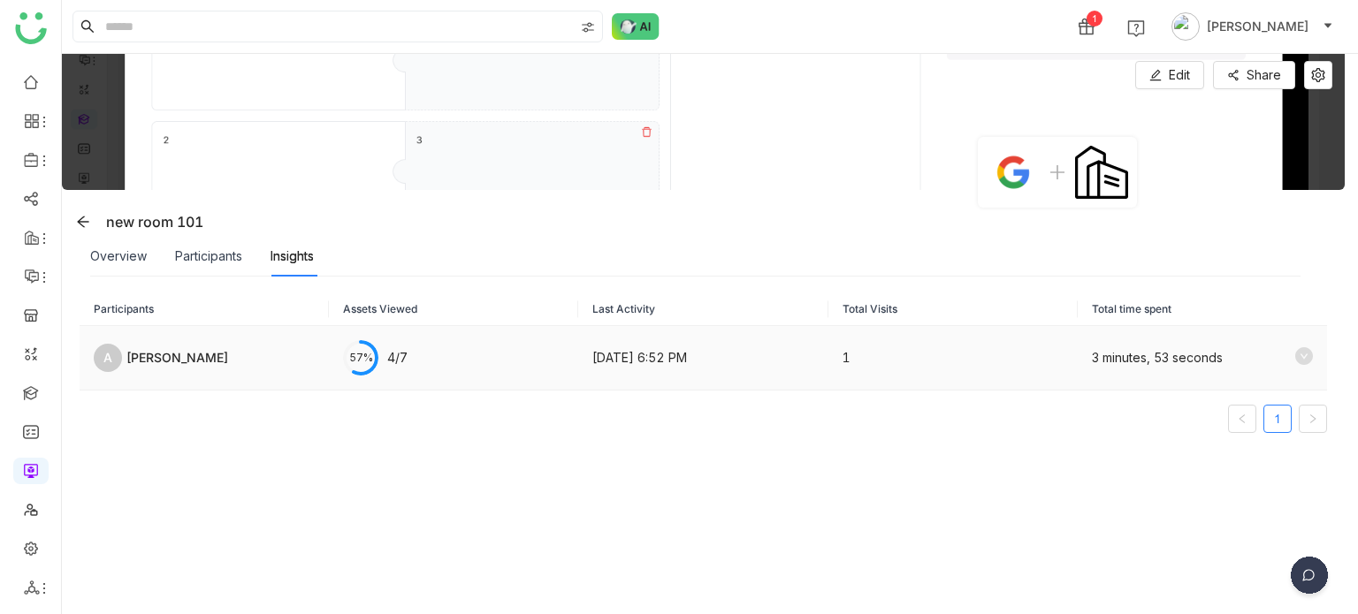
click at [1295, 356] on icon at bounding box center [1304, 356] width 18 height 18
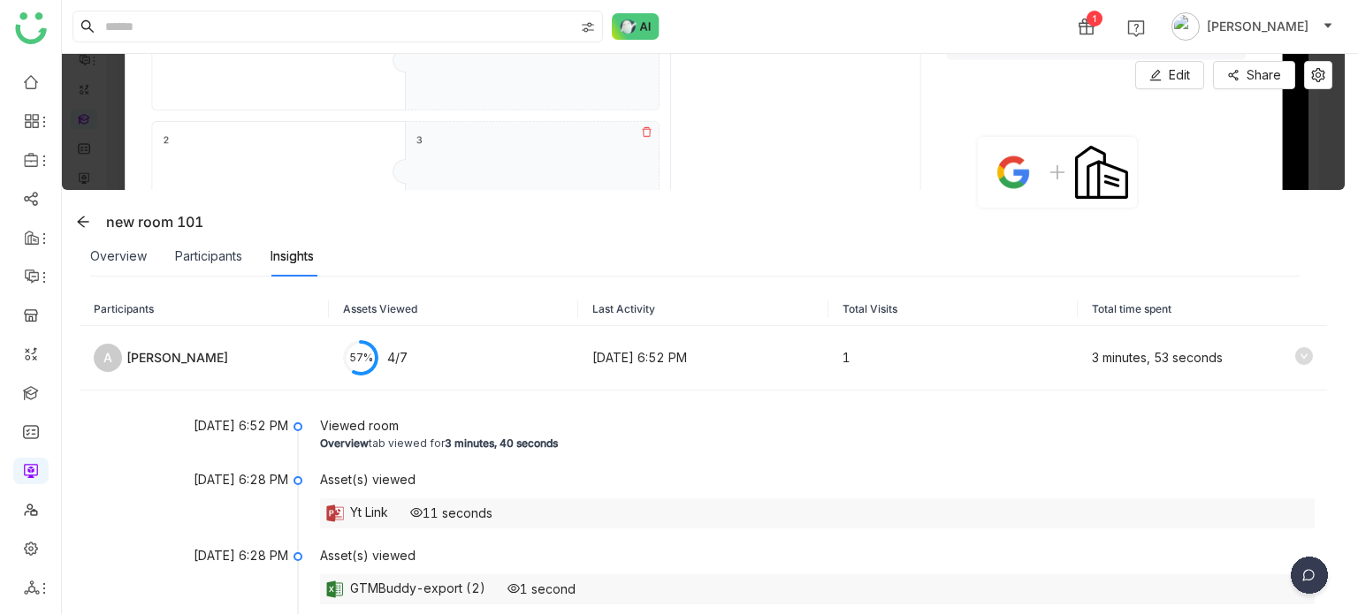
click at [410, 314] on th "Assets Viewed" at bounding box center [453, 310] width 249 height 32
click at [583, 308] on th "Last Activity" at bounding box center [702, 310] width 249 height 32
click at [78, 210] on button at bounding box center [83, 222] width 28 height 28
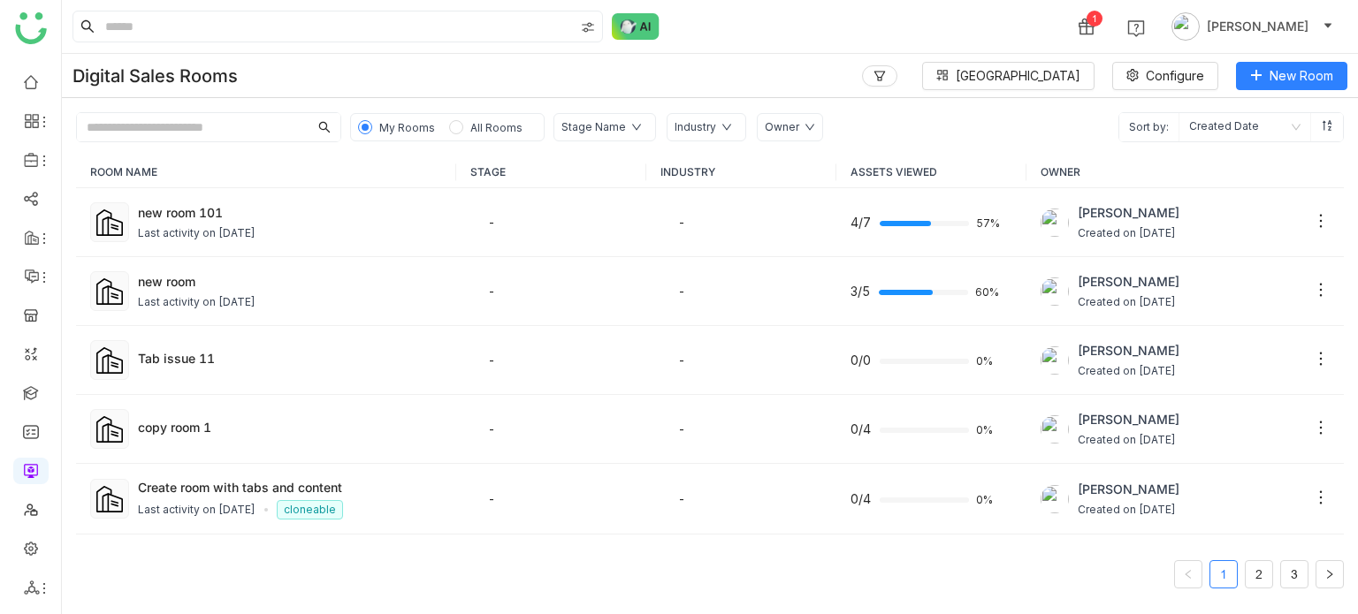
click at [224, 122] on input "text" at bounding box center [193, 127] width 232 height 28
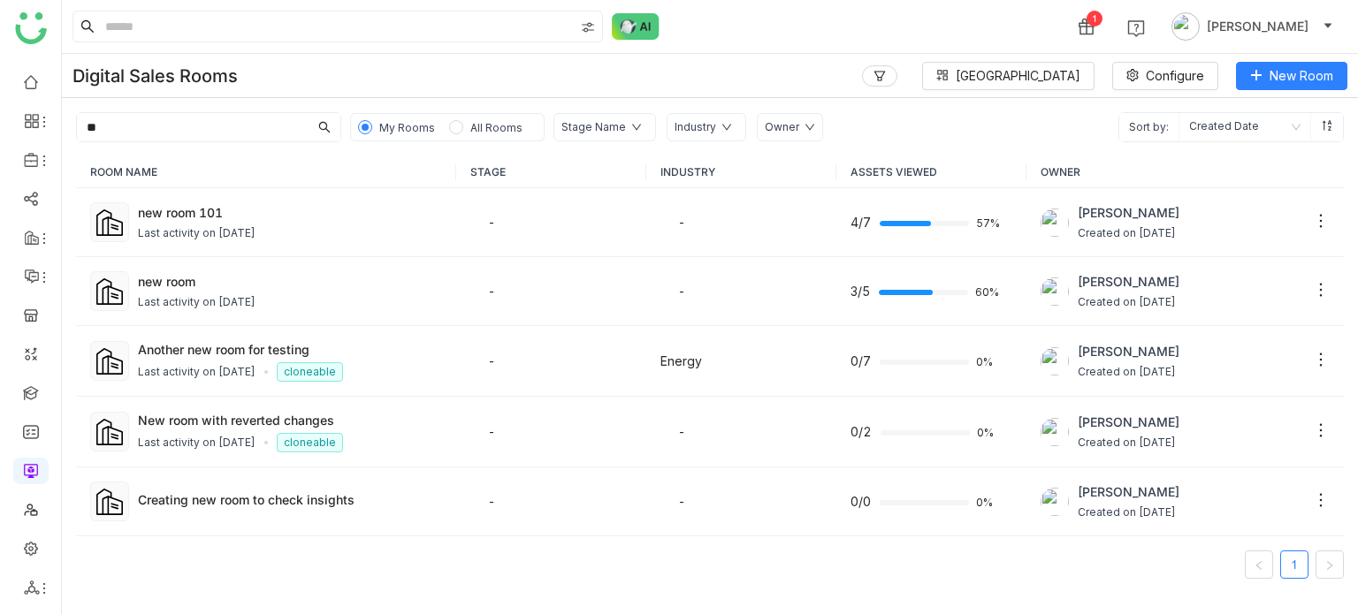
type input "*"
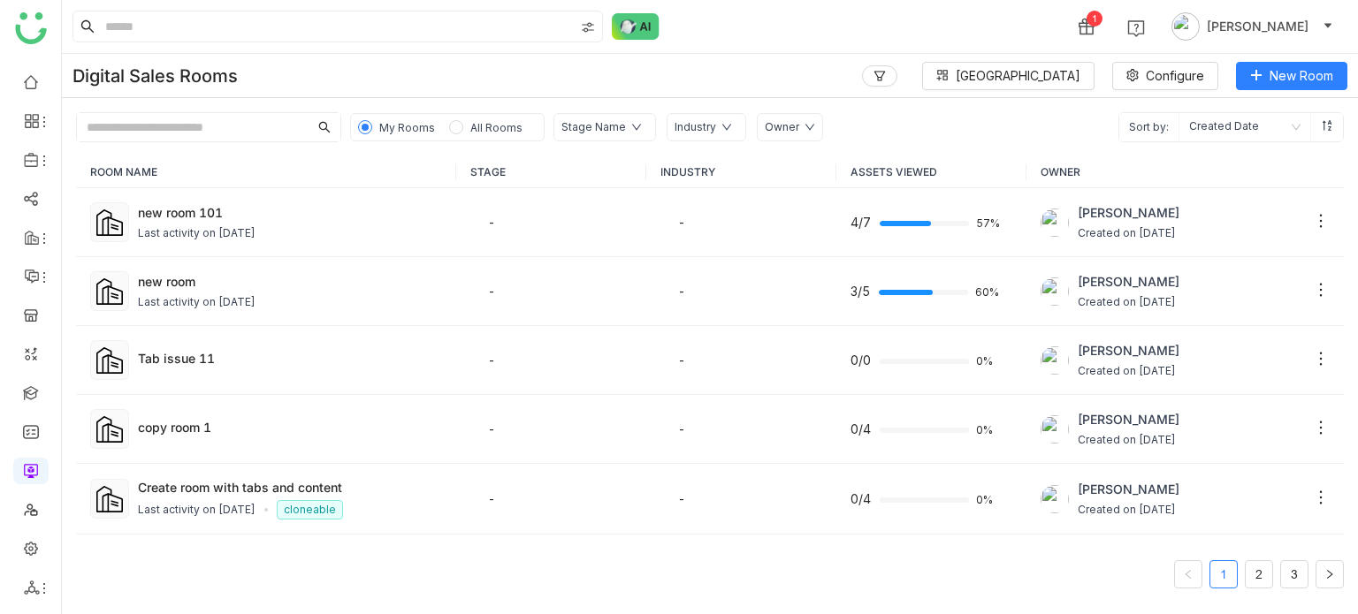
click at [682, 76] on div "Digital Sales Rooms Block Library Configure New Room" at bounding box center [710, 76] width 1296 height 44
